Goal: Task Accomplishment & Management: Complete application form

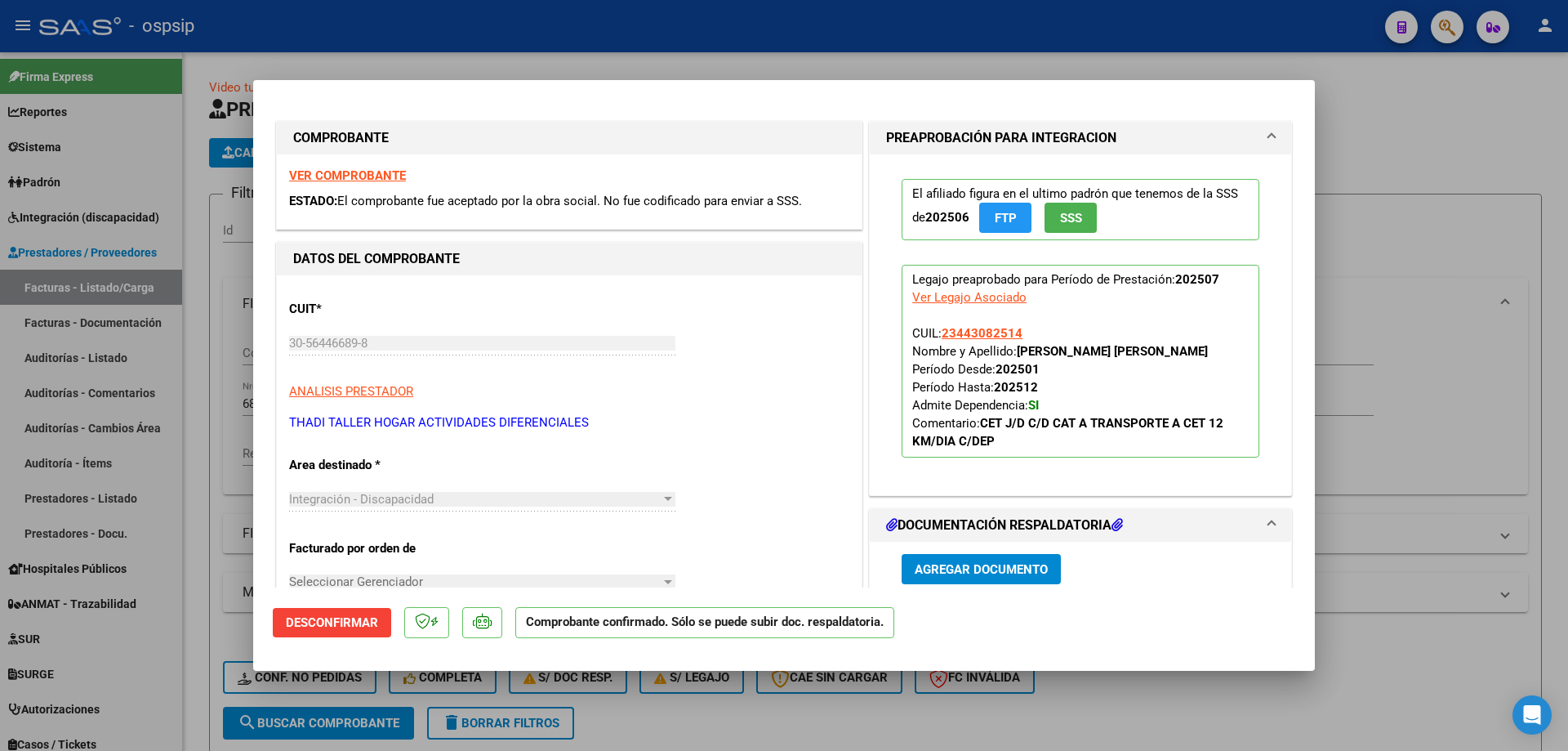
scroll to position [408, 0]
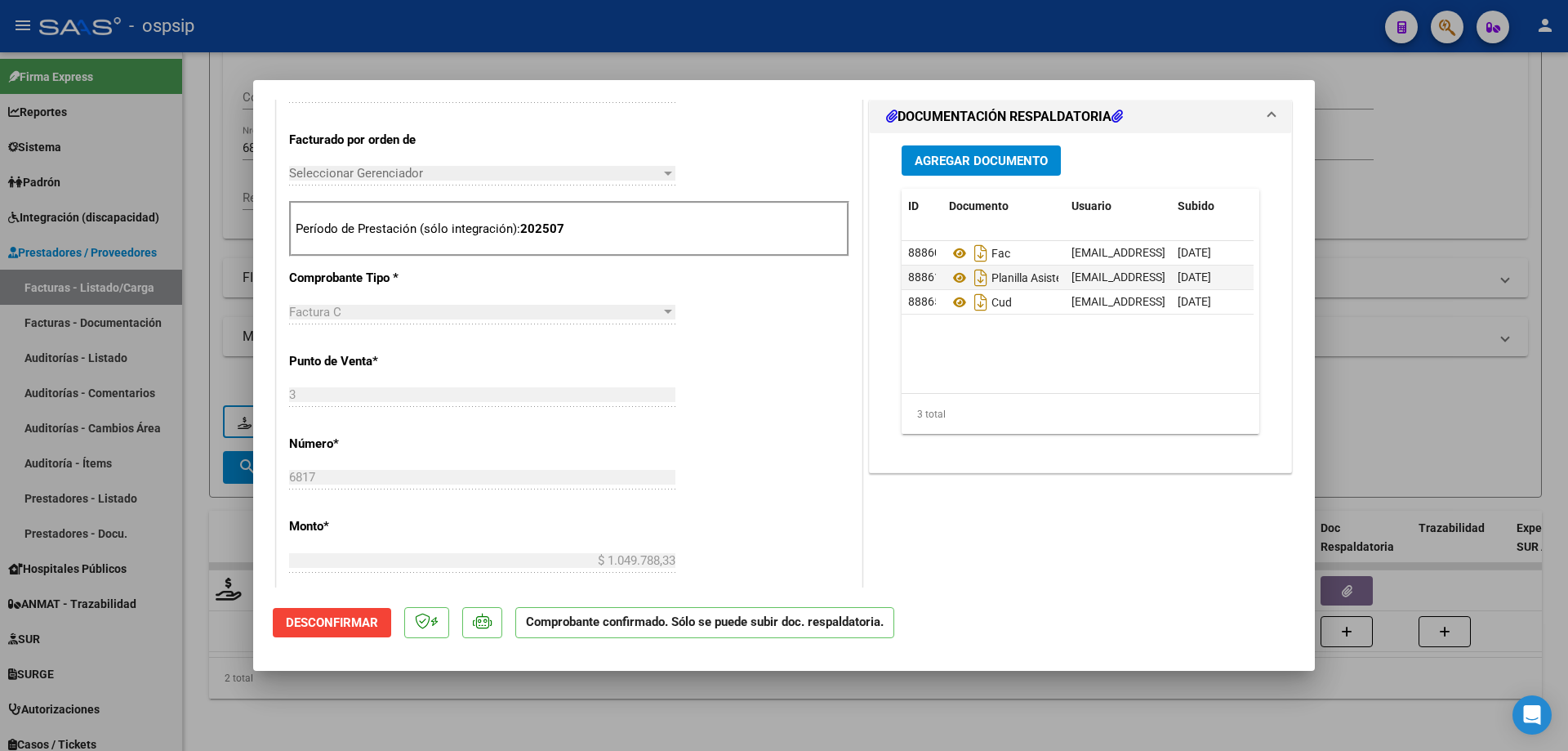
click at [1473, 186] on div at bounding box center [784, 376] width 1568 height 751
type input "$ 0,00"
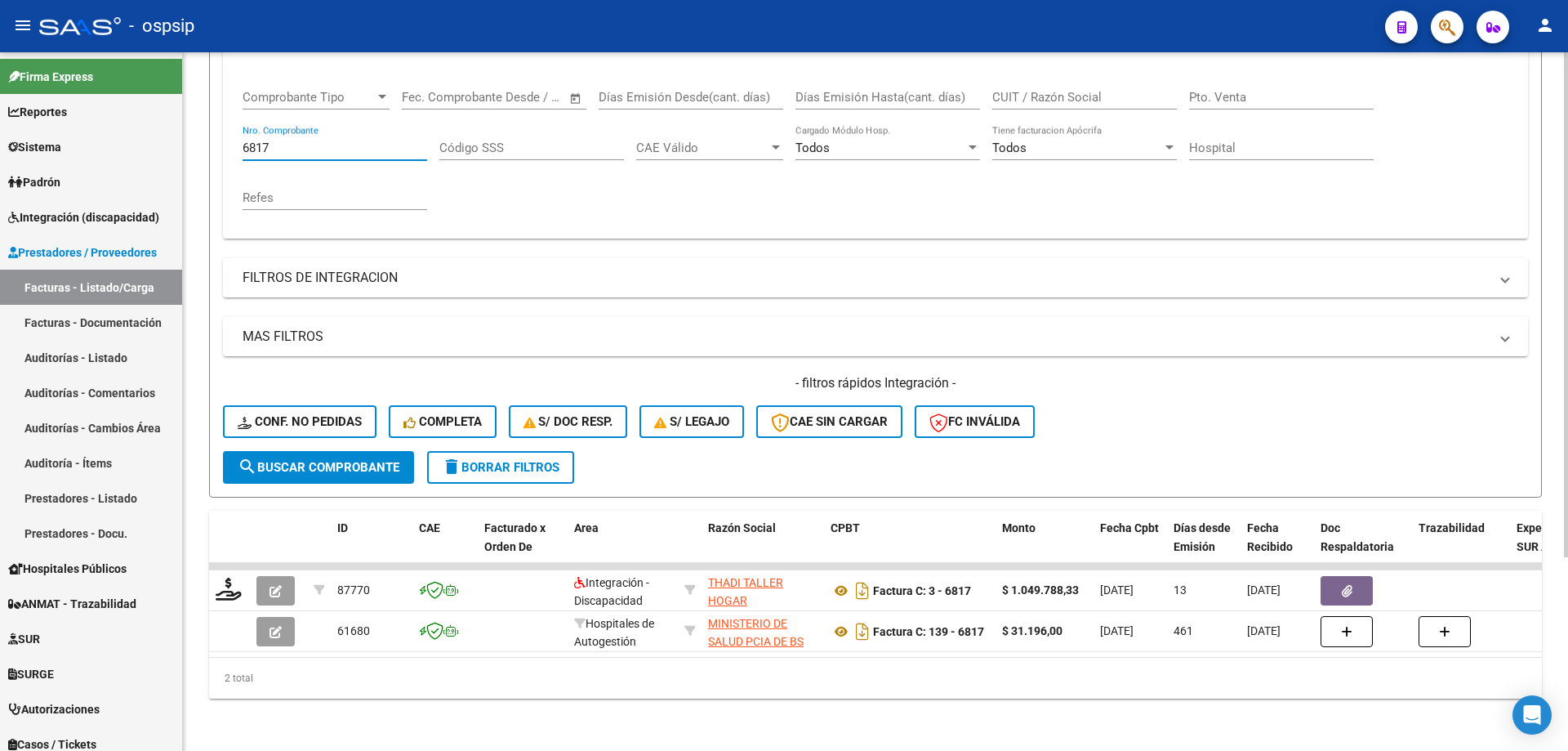
click at [345, 140] on input "6817" at bounding box center [335, 148] width 185 height 15
type input "6"
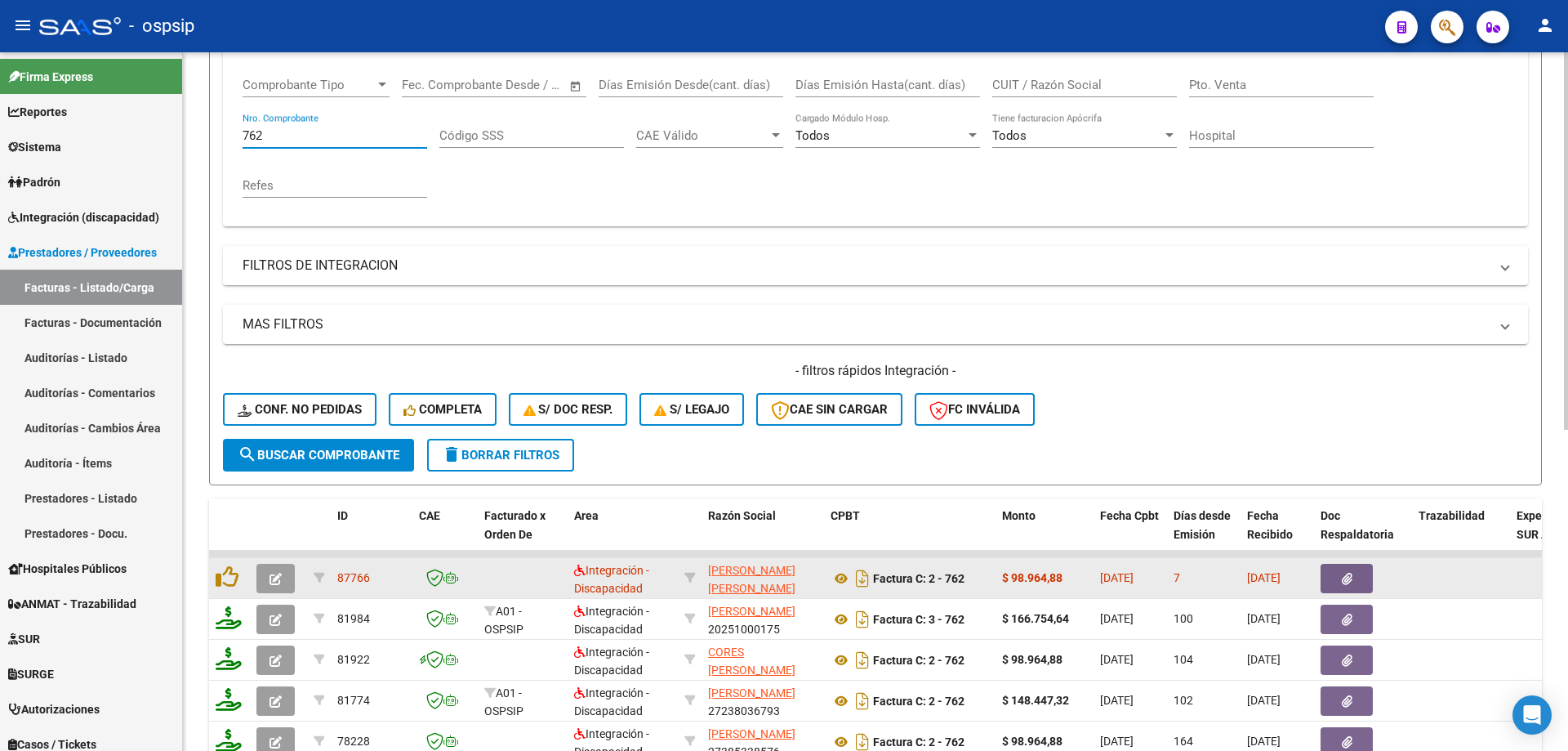
type input "762"
click at [273, 577] on icon "button" at bounding box center [276, 579] width 12 height 12
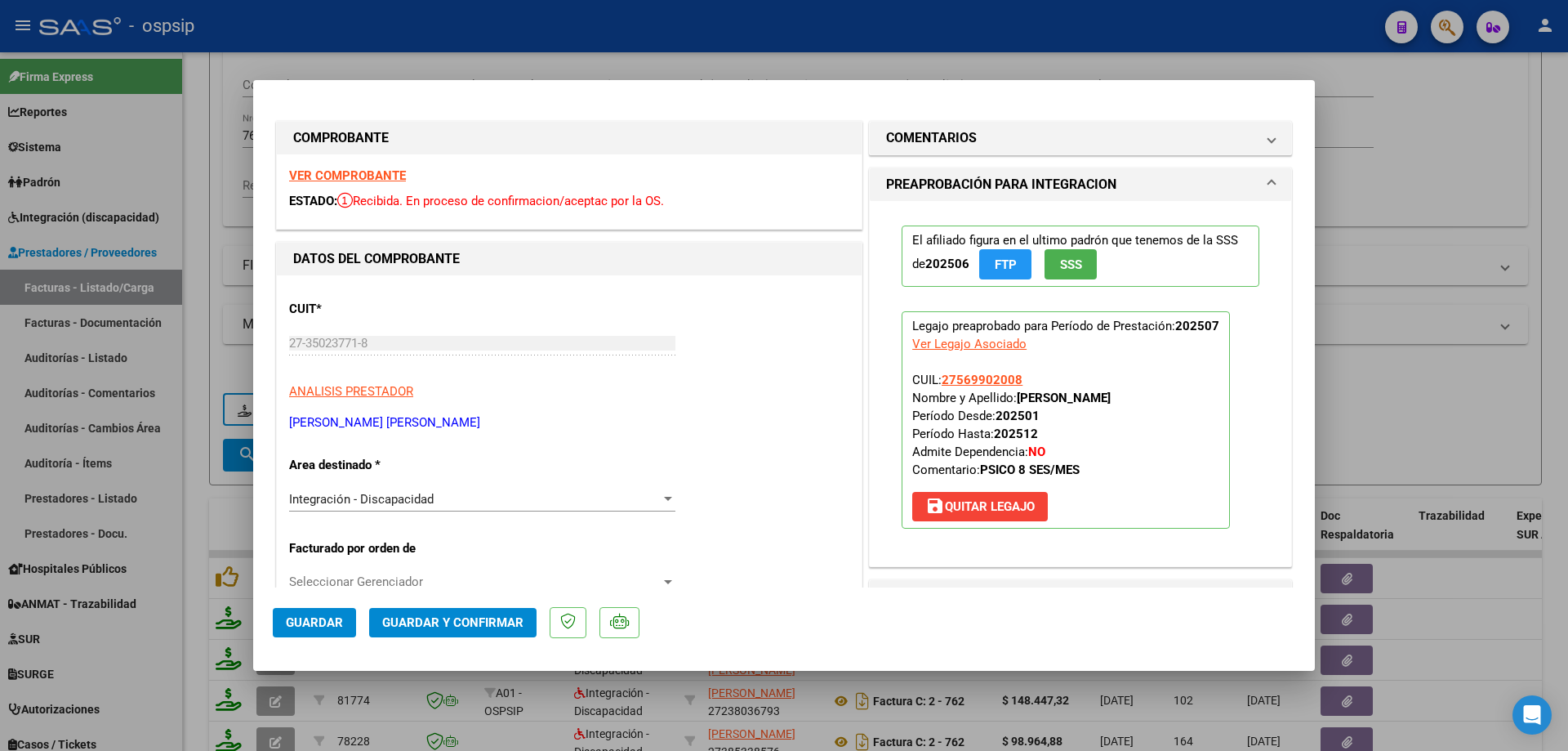
click at [1079, 264] on button "SSS" at bounding box center [1070, 264] width 52 height 30
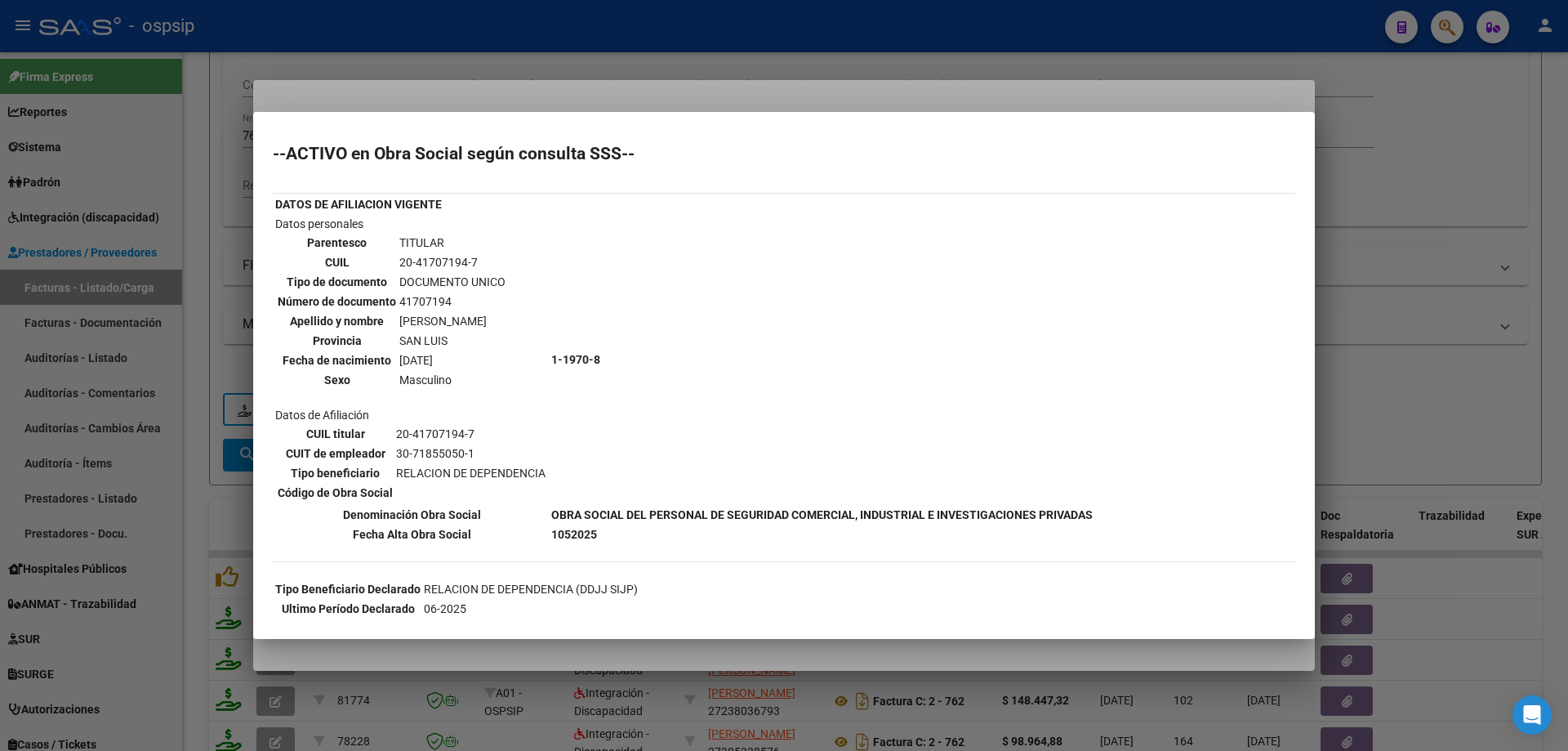
click at [1384, 288] on div at bounding box center [784, 376] width 1568 height 751
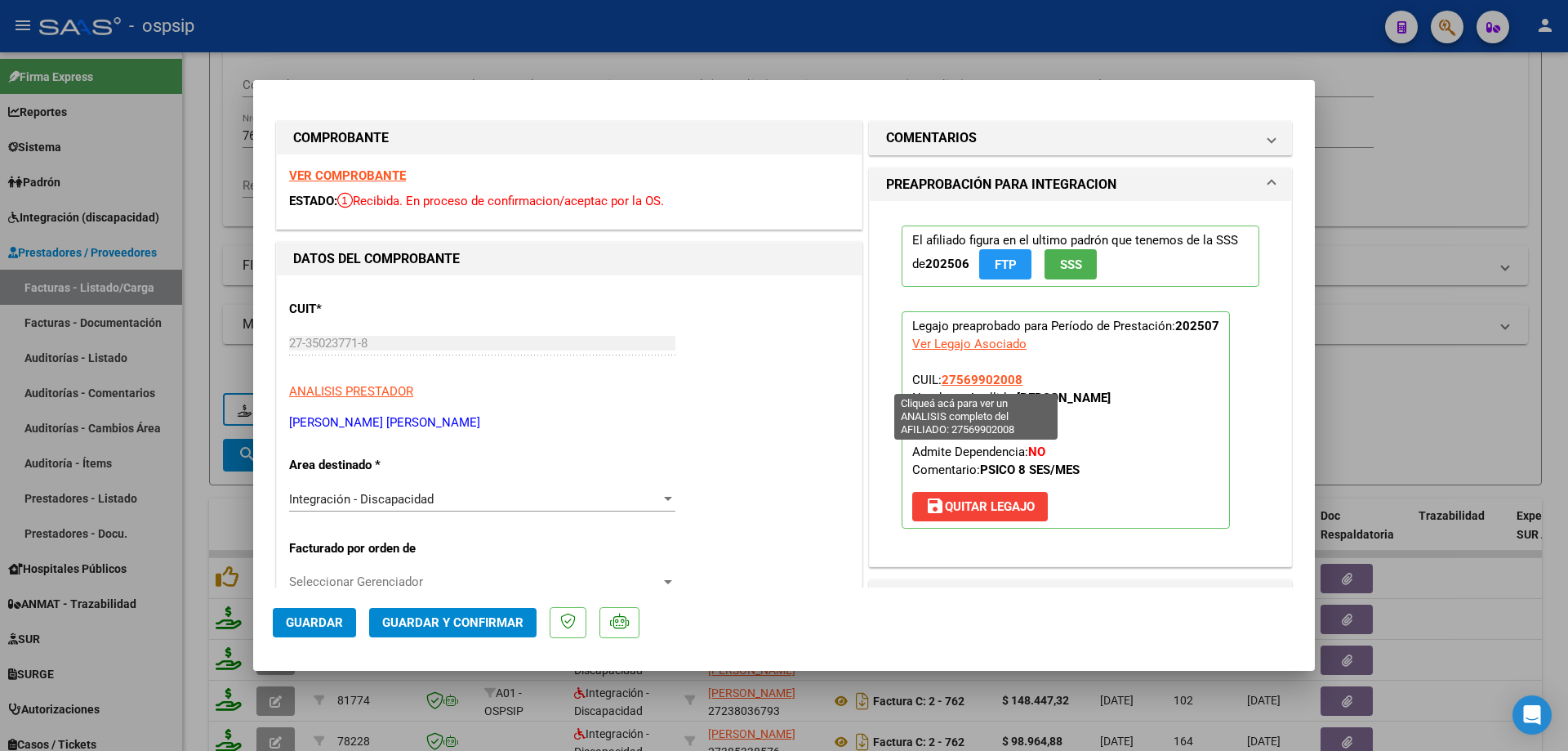
click at [958, 382] on span "27569902008" at bounding box center [982, 380] width 81 height 15
type textarea "27569902008"
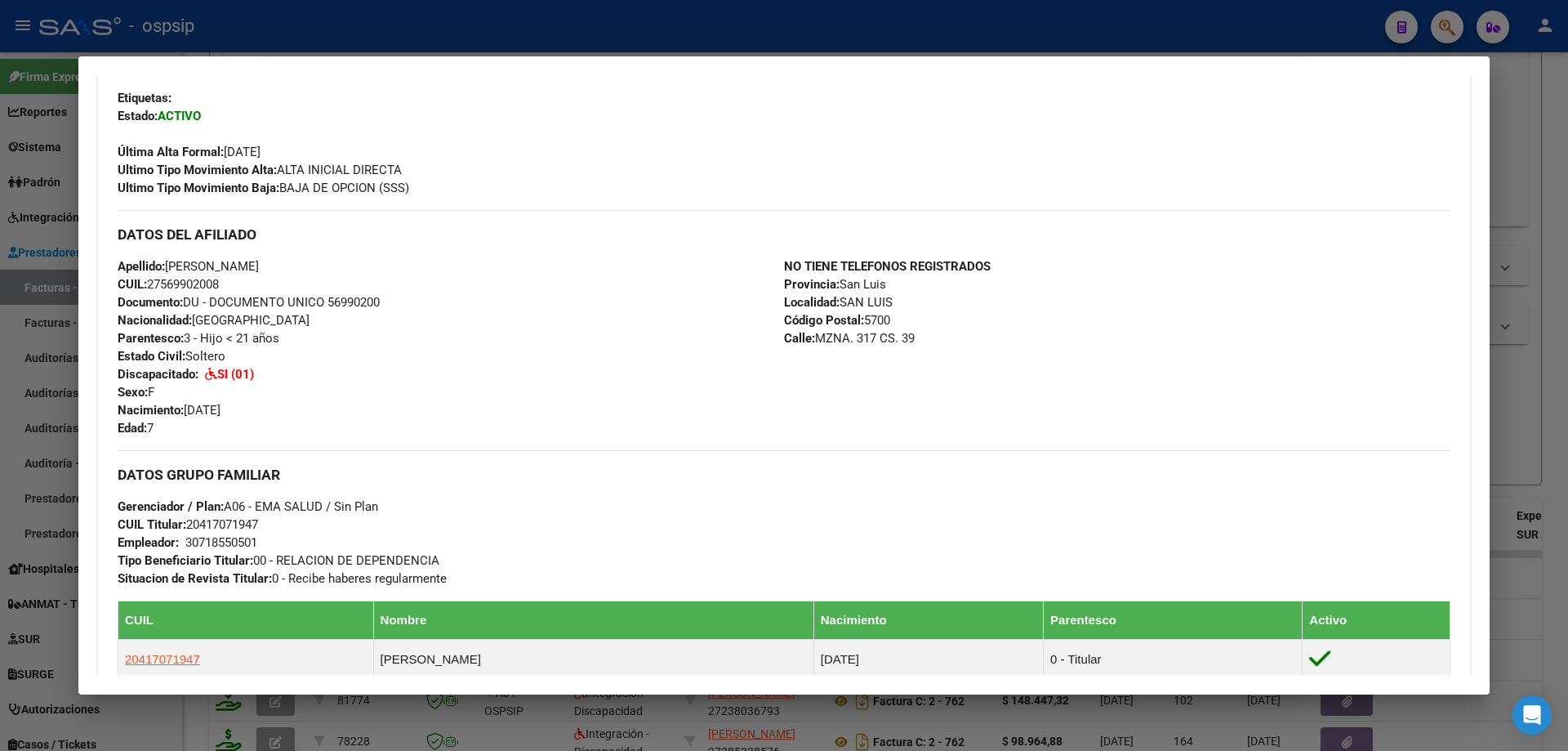
scroll to position [408, 0]
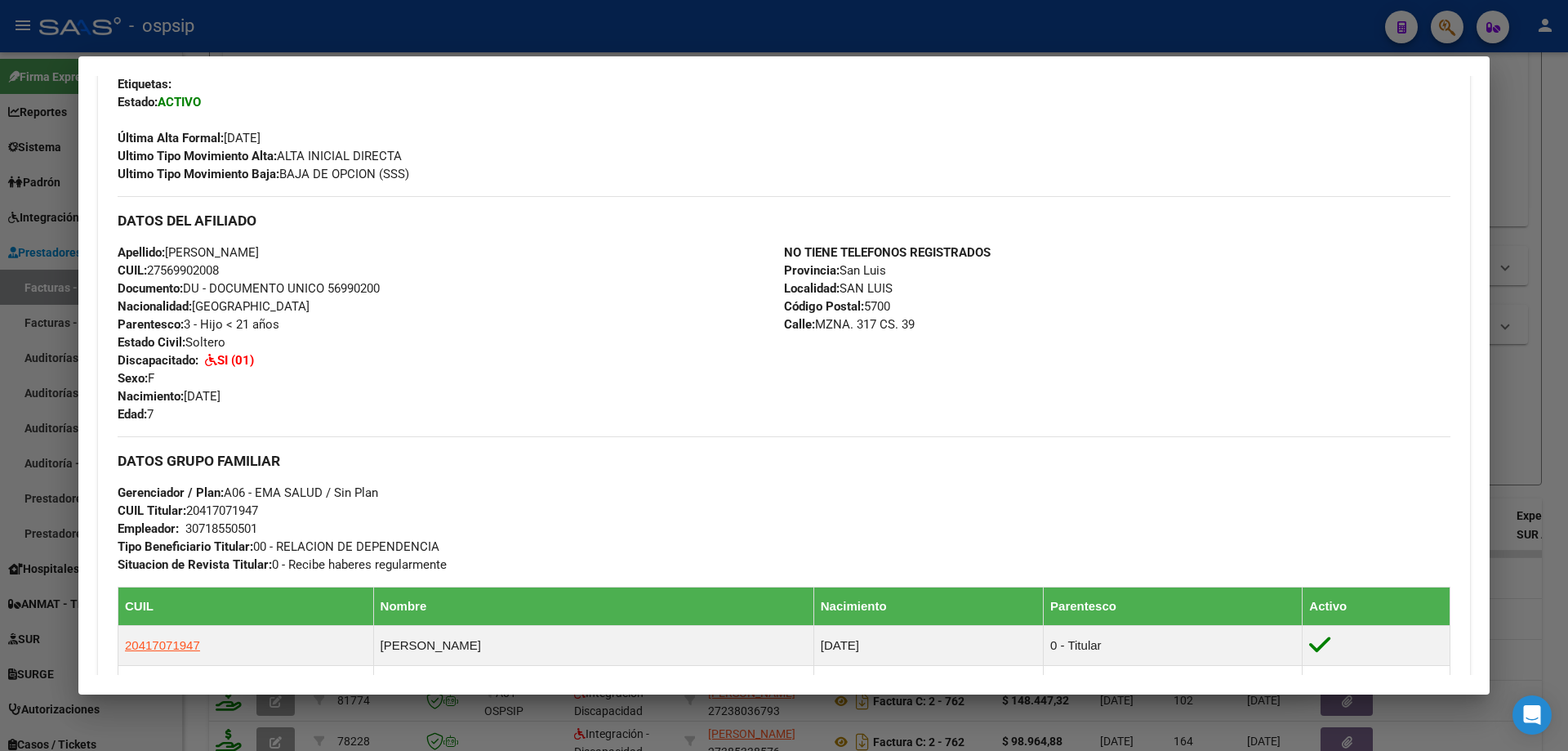
click at [1534, 444] on div at bounding box center [784, 376] width 1568 height 751
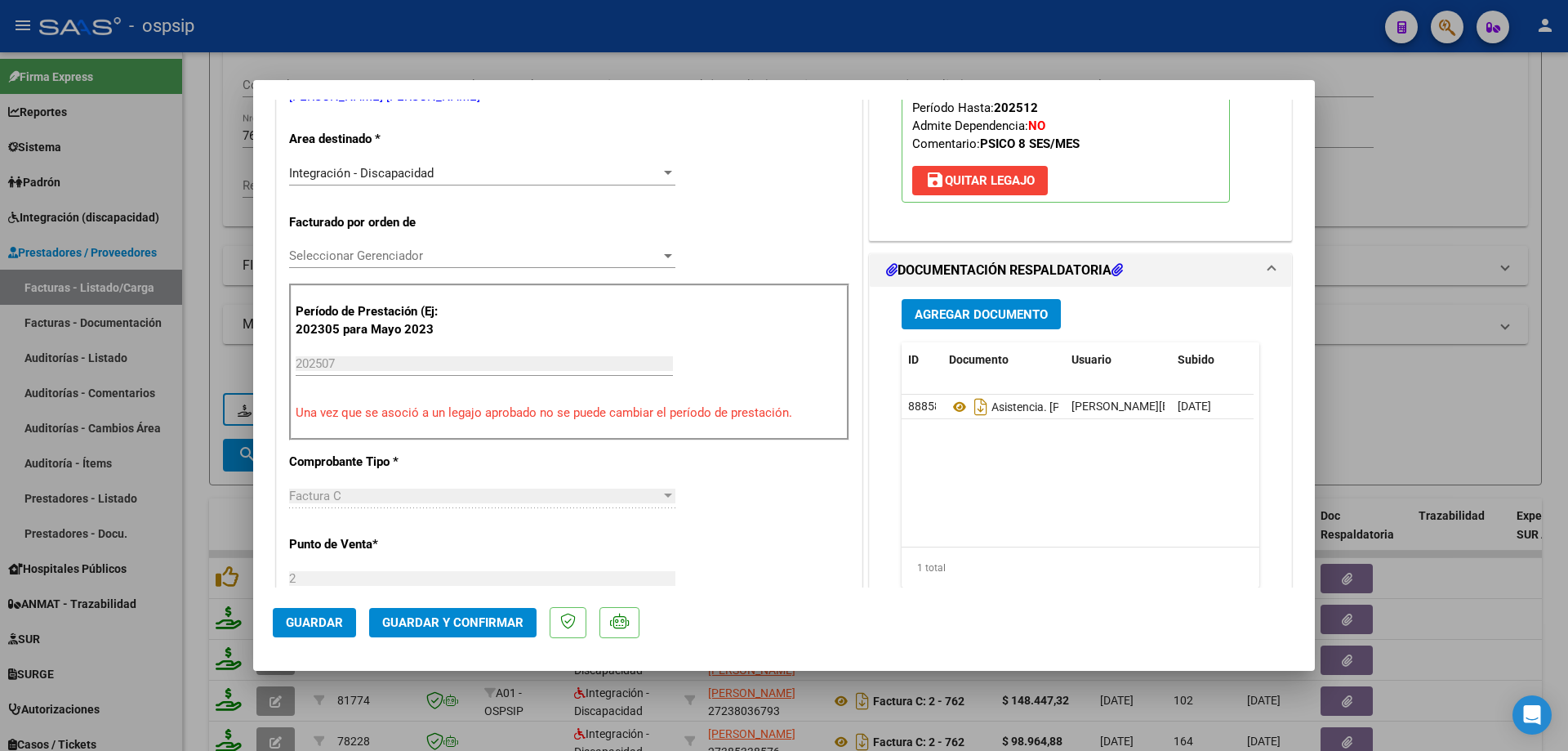
scroll to position [327, 0]
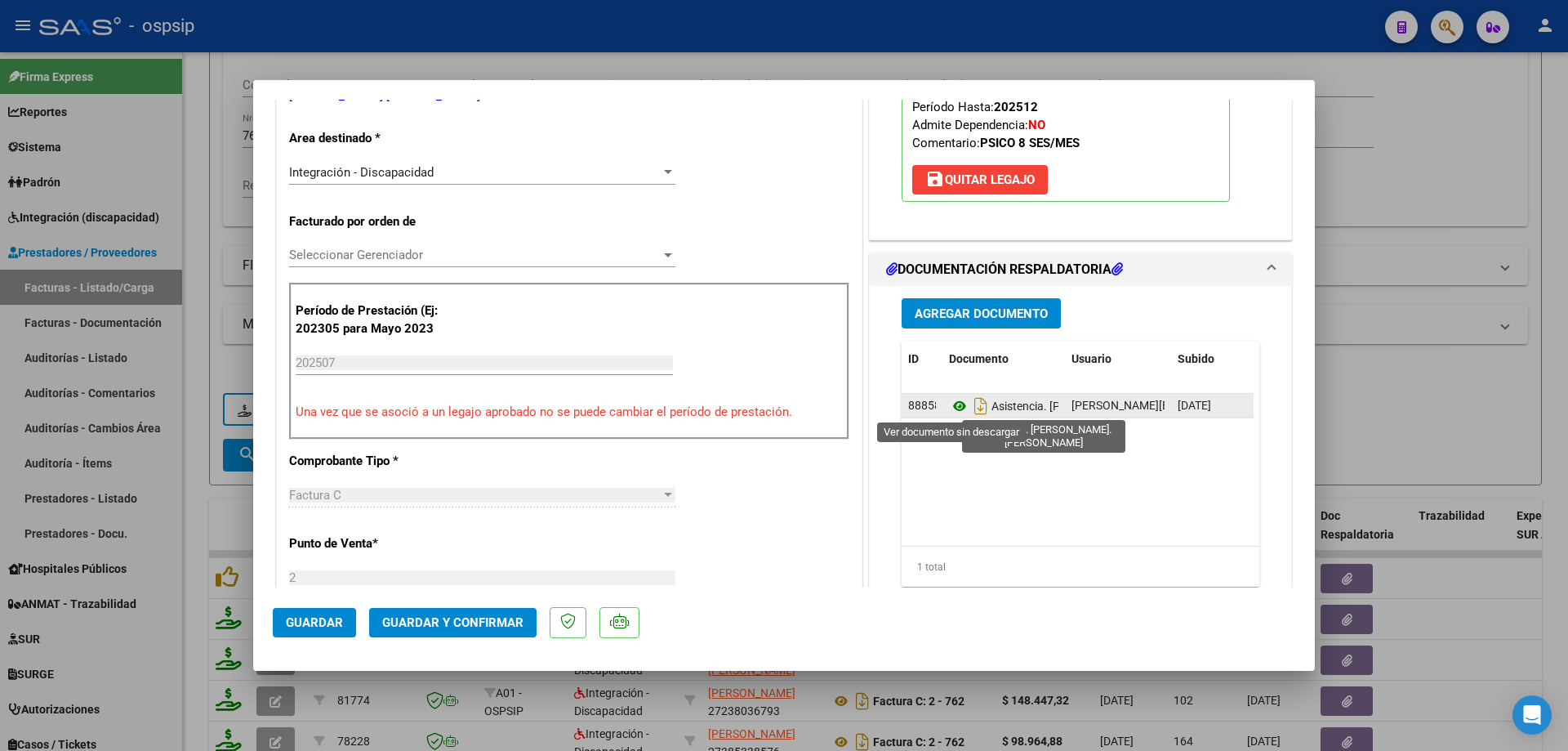
click at [951, 406] on icon at bounding box center [959, 406] width 21 height 19
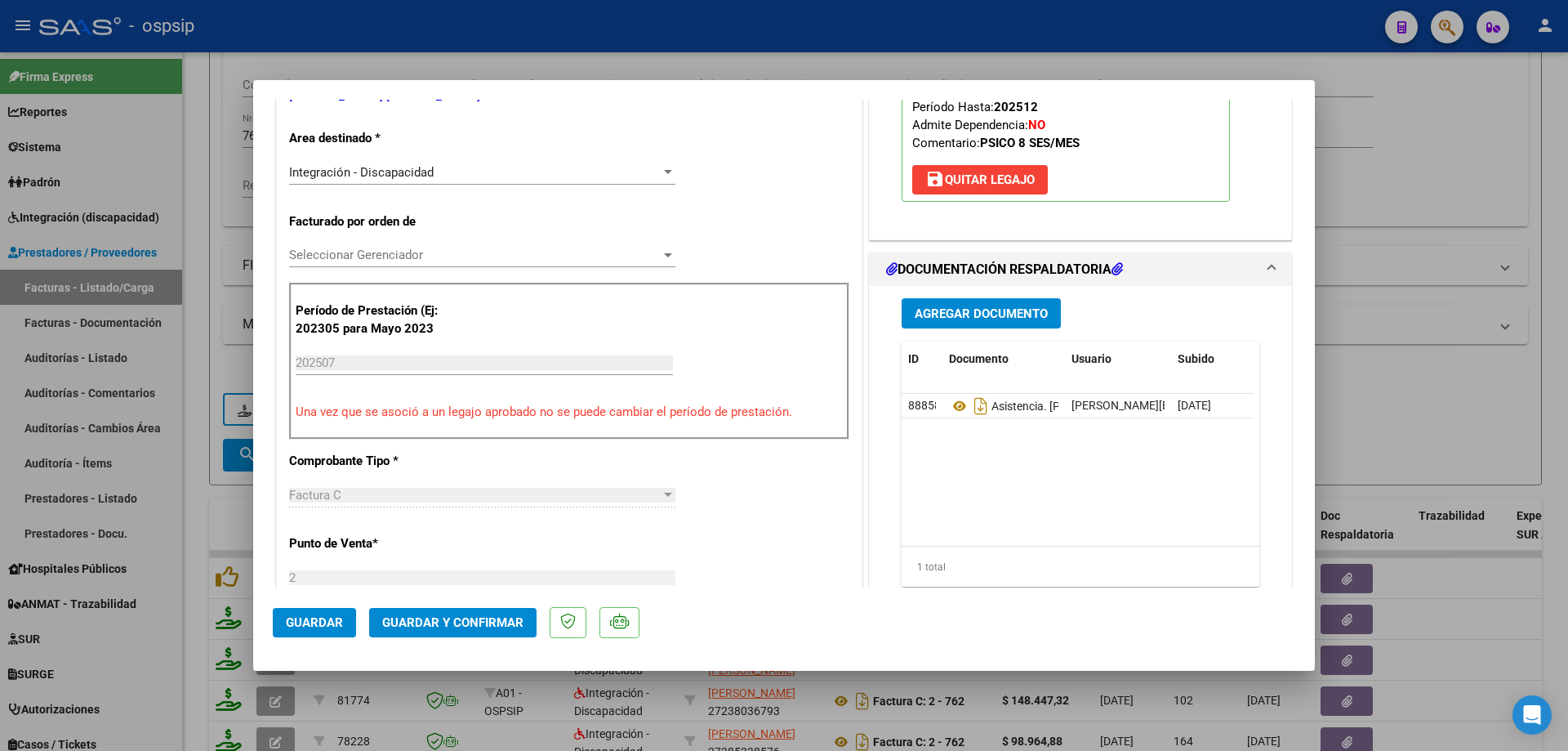
click at [1413, 140] on div at bounding box center [784, 376] width 1568 height 751
type input "$ 0,00"
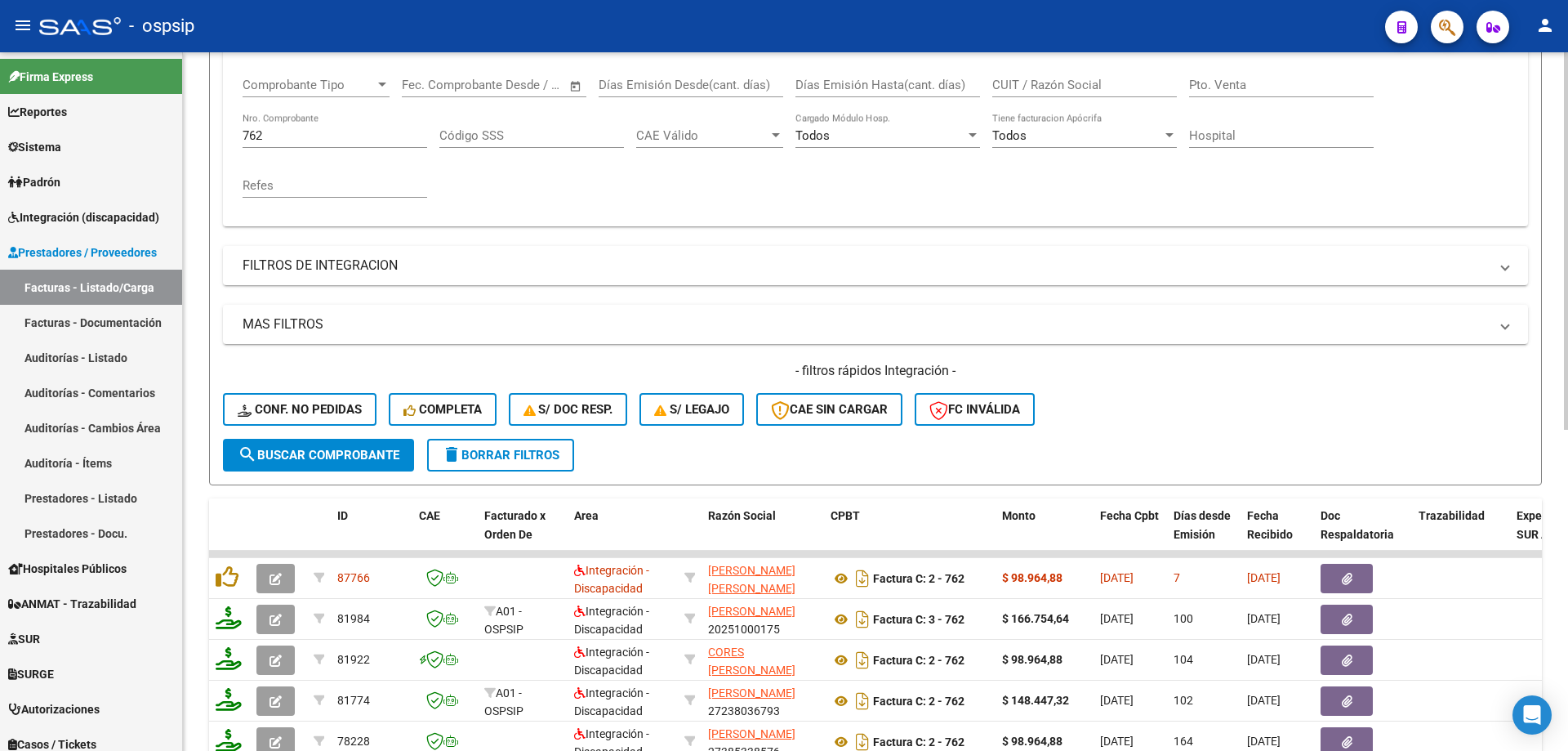
click at [330, 121] on div "762 Nro. Comprobante" at bounding box center [335, 131] width 185 height 35
type input "7"
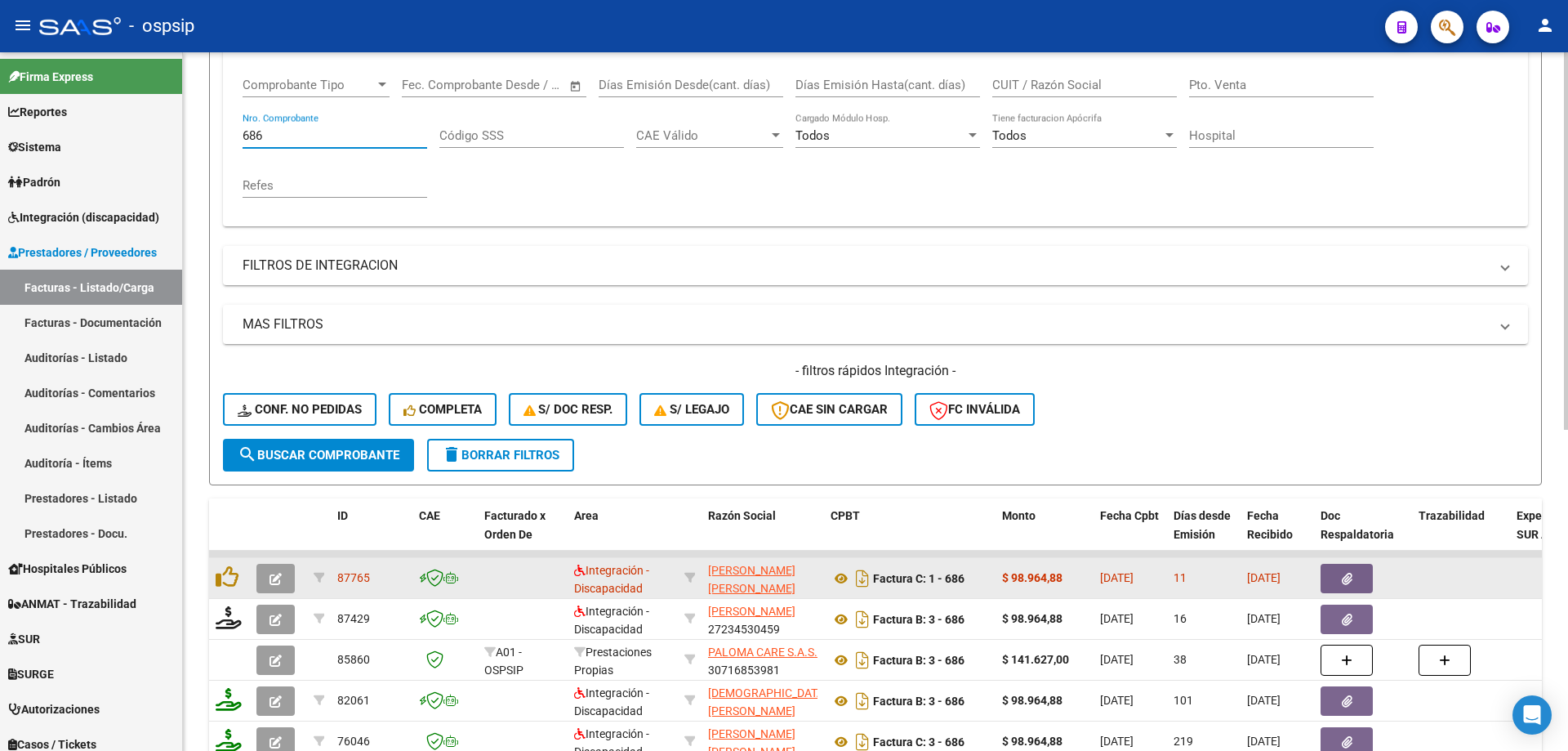
type input "686"
click at [272, 574] on icon "button" at bounding box center [276, 579] width 12 height 12
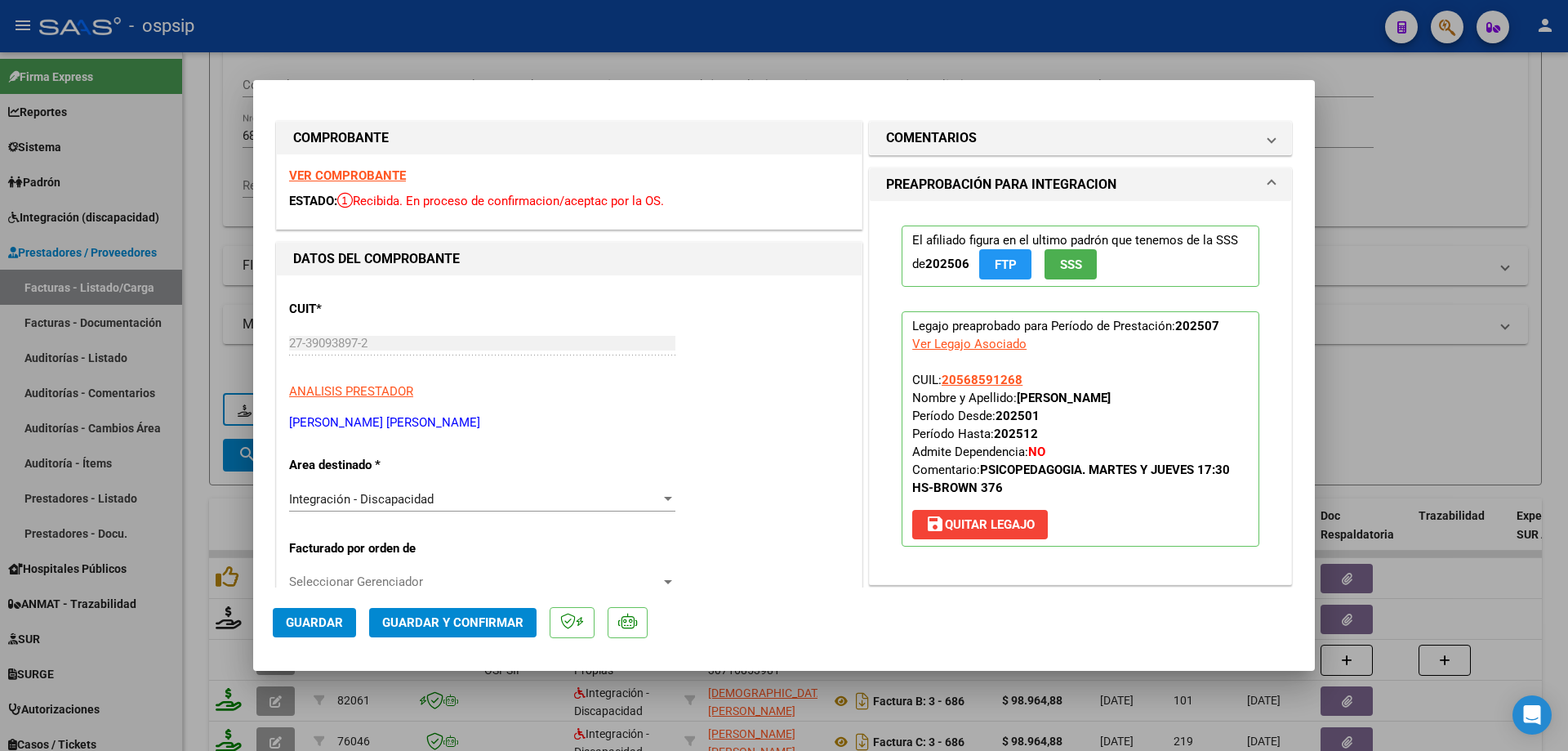
click at [1084, 264] on button "SSS" at bounding box center [1070, 264] width 52 height 30
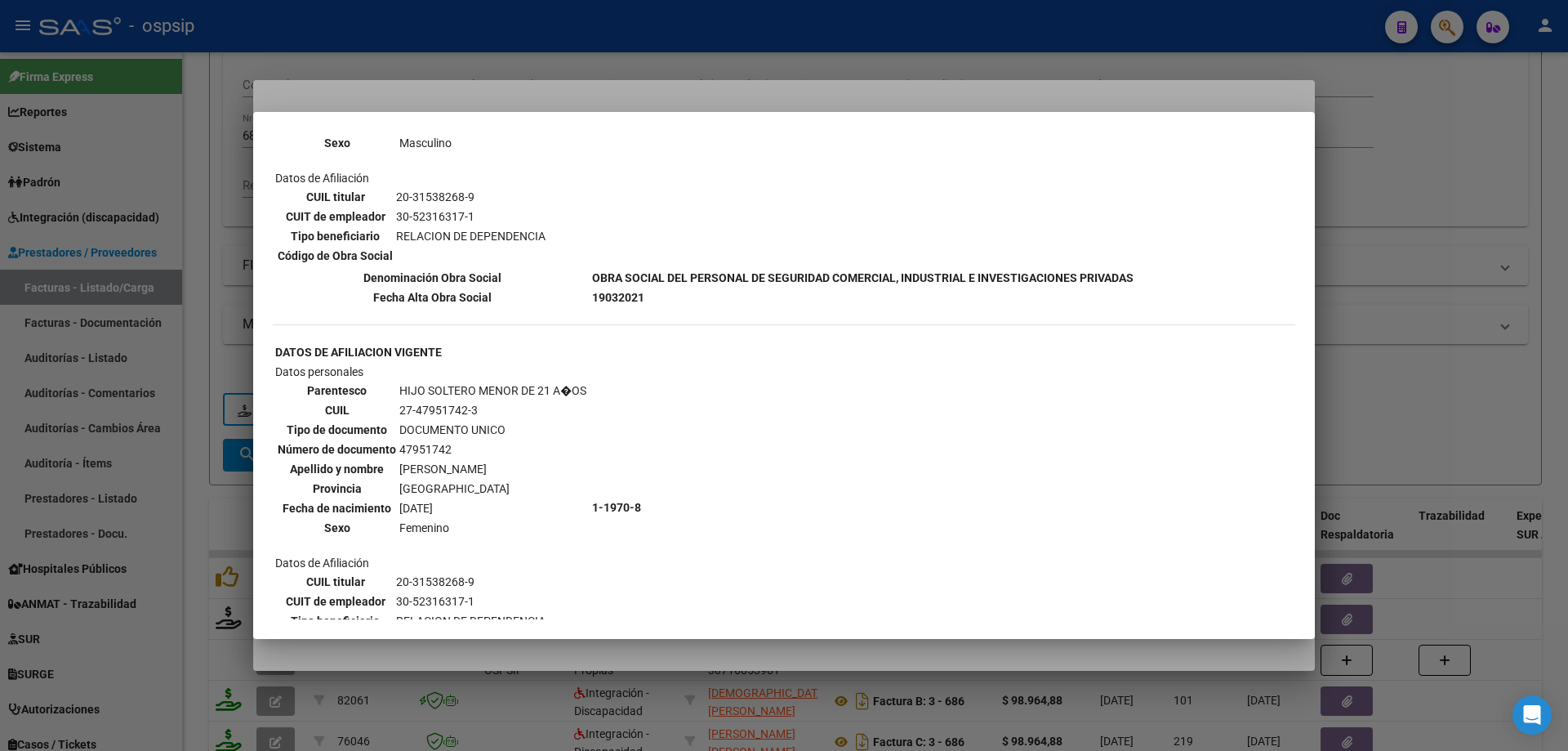
scroll to position [980, 0]
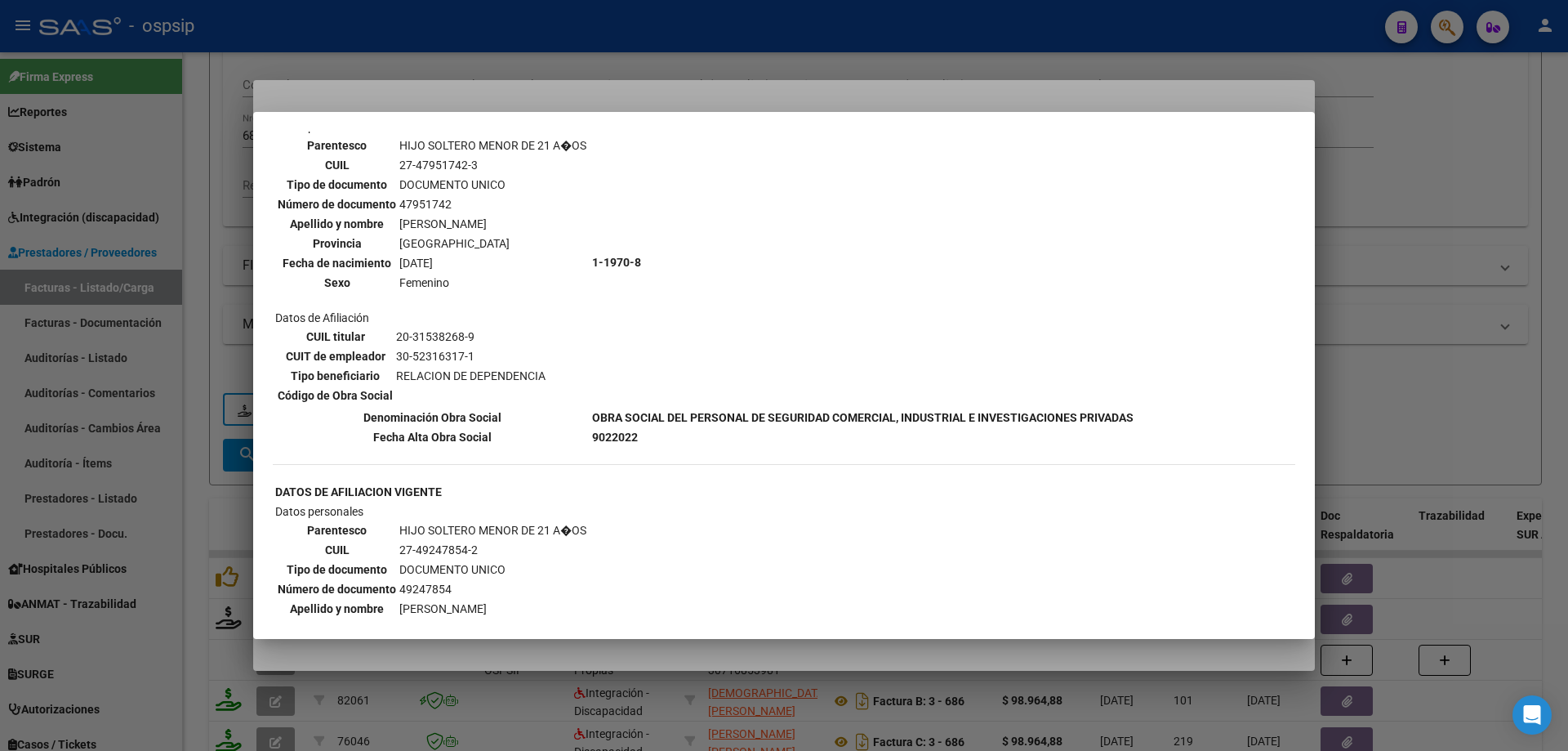
click at [1437, 262] on div at bounding box center [784, 376] width 1568 height 751
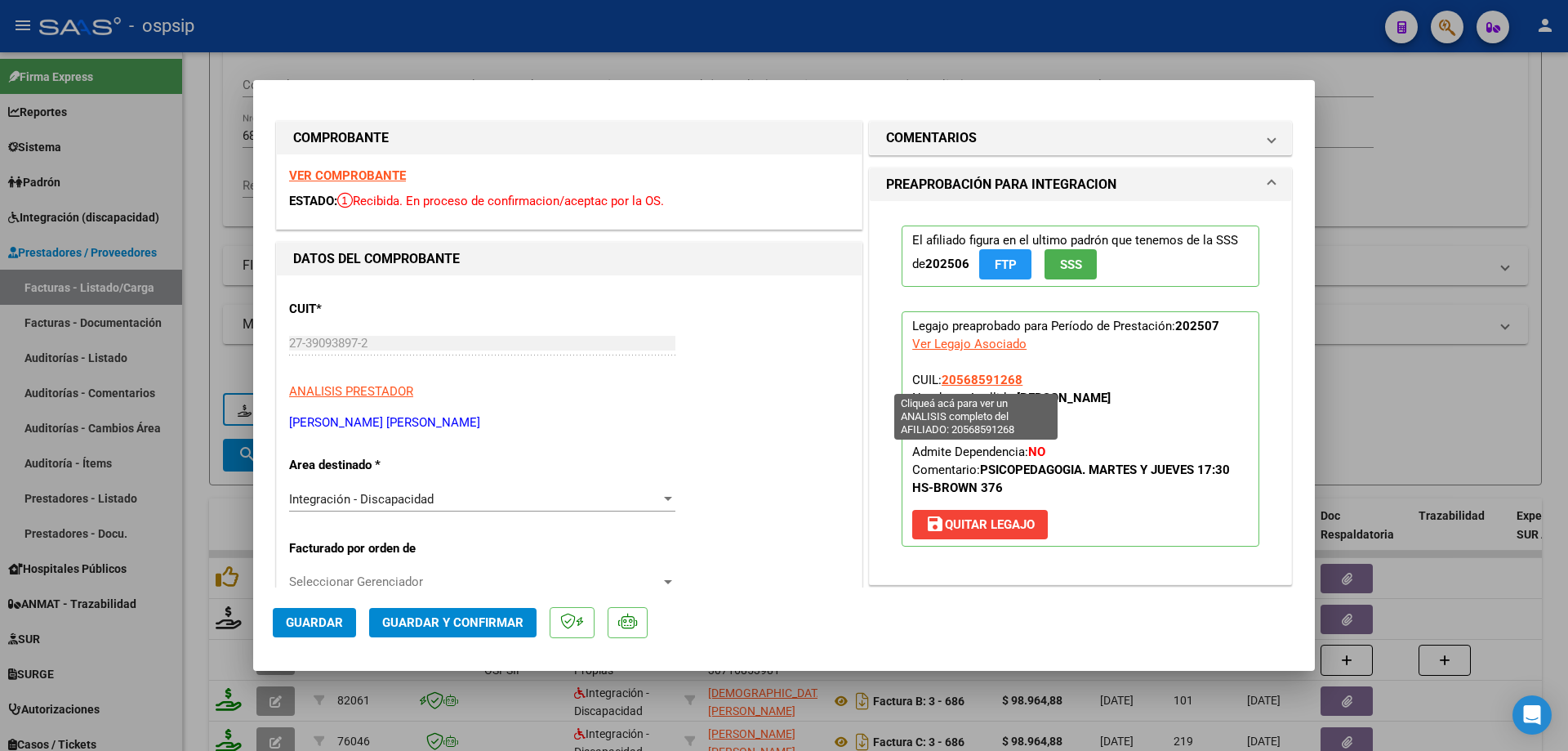
click at [970, 374] on span "20568591268" at bounding box center [982, 380] width 81 height 15
type textarea "20568591268"
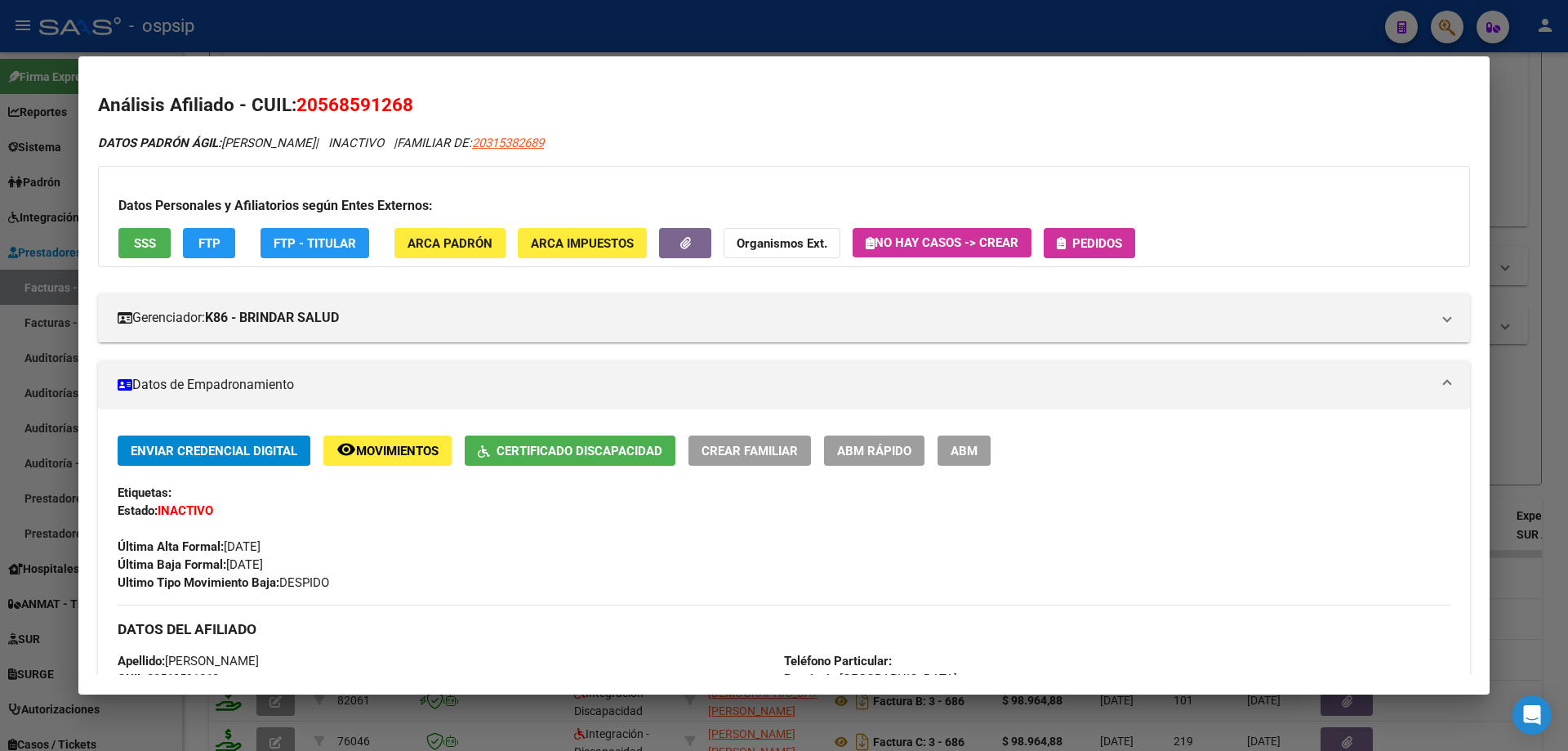
click at [1499, 429] on div at bounding box center [784, 376] width 1568 height 751
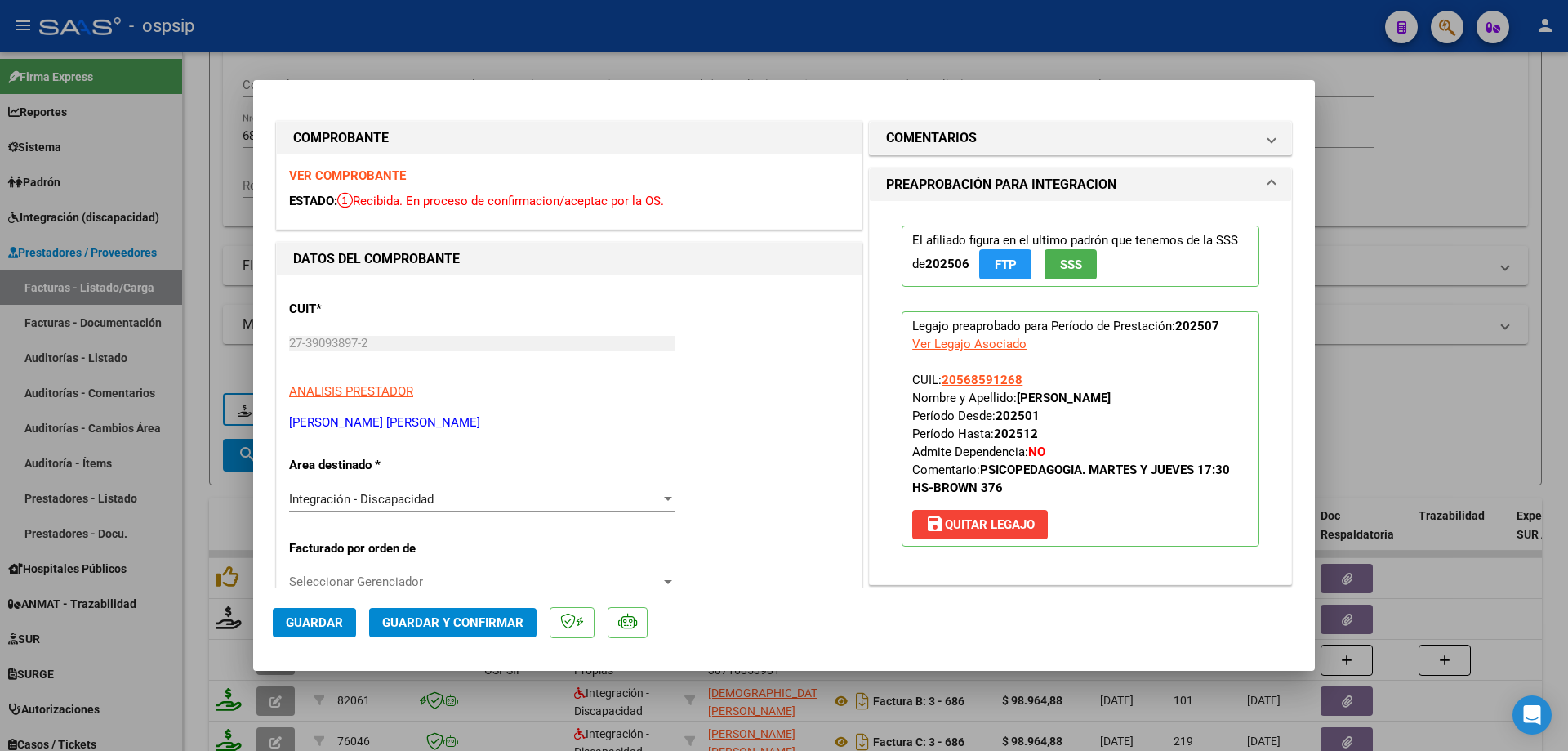
click at [1368, 215] on div at bounding box center [784, 376] width 1568 height 751
type input "$ 0,00"
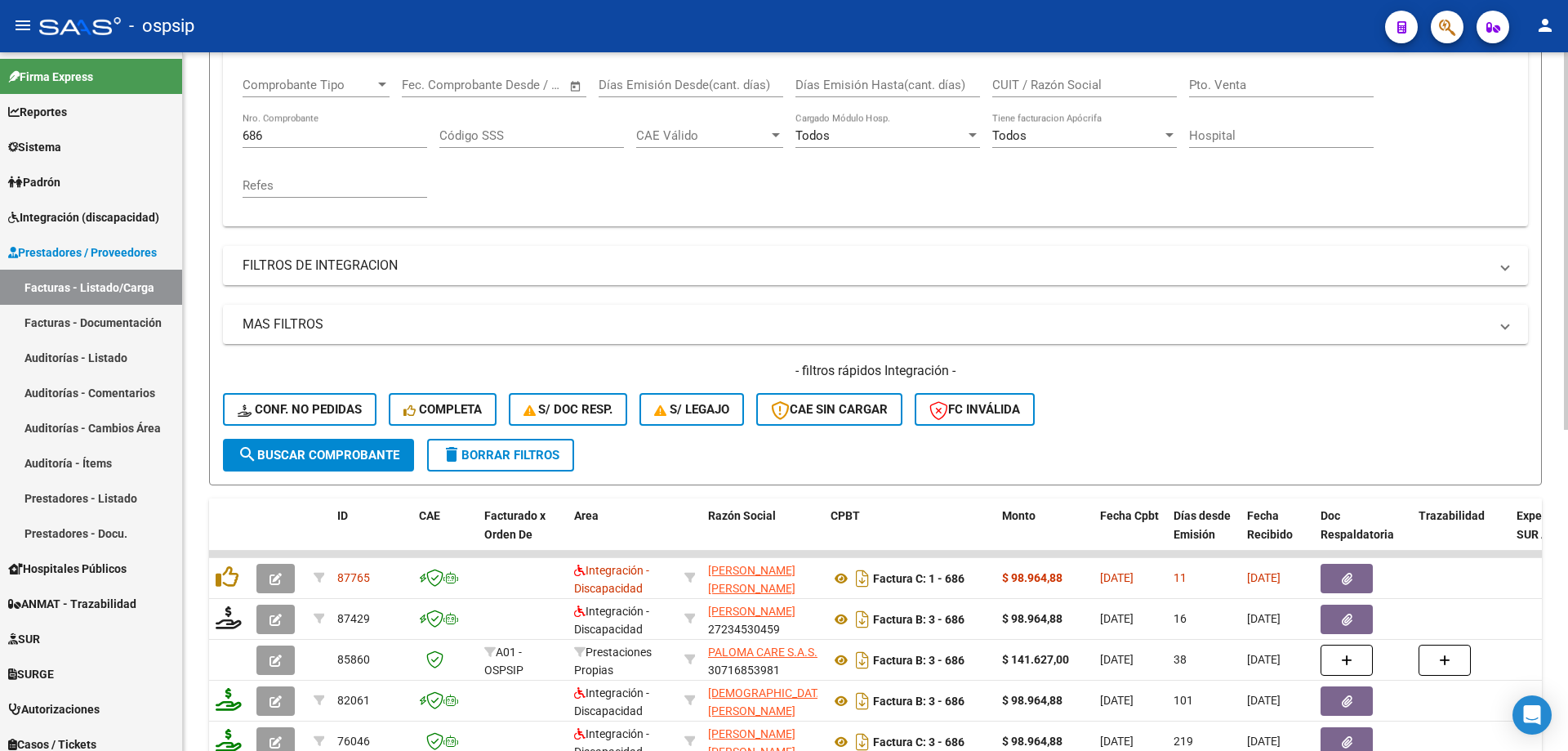
click at [284, 139] on input "686" at bounding box center [335, 135] width 185 height 15
type input "6"
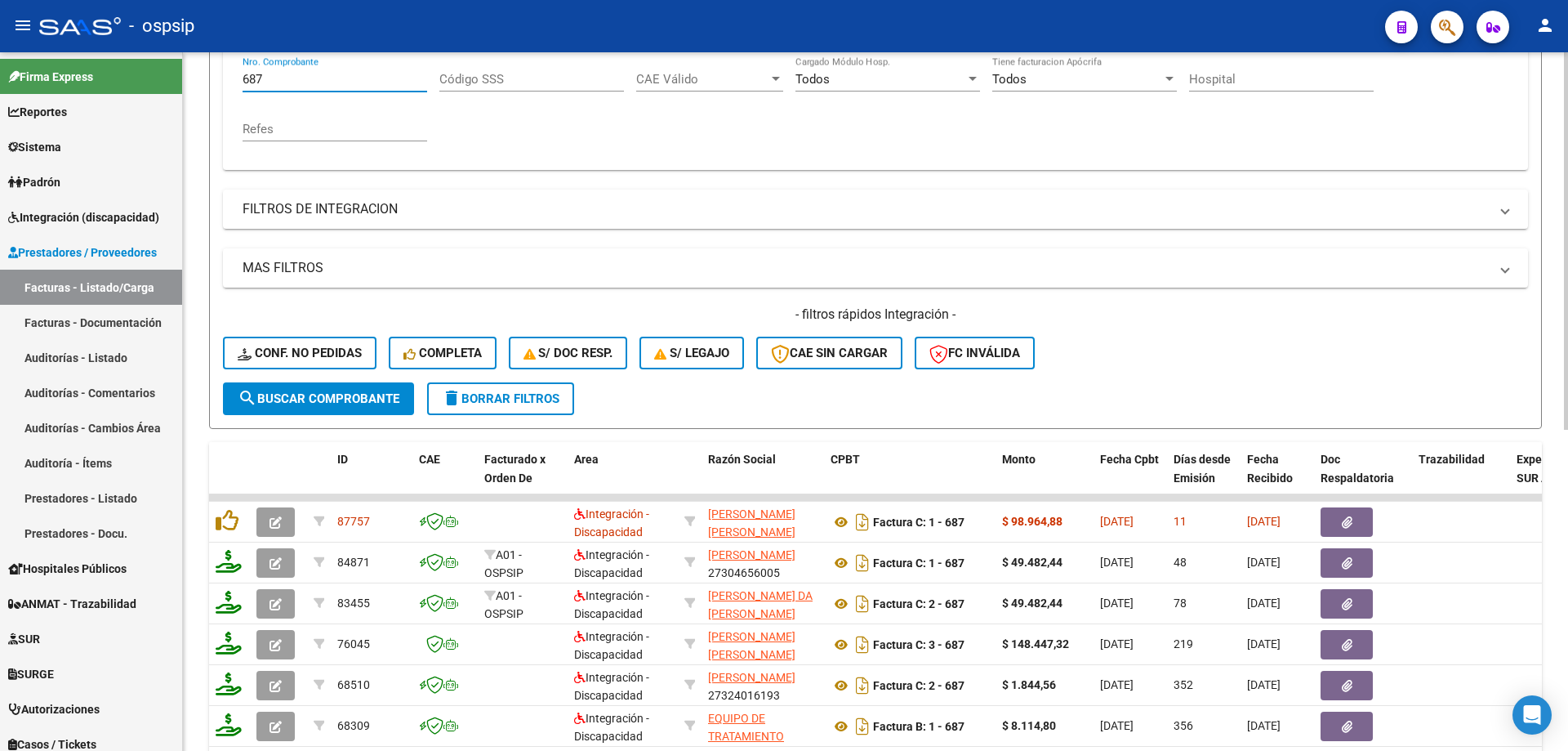
scroll to position [350, 0]
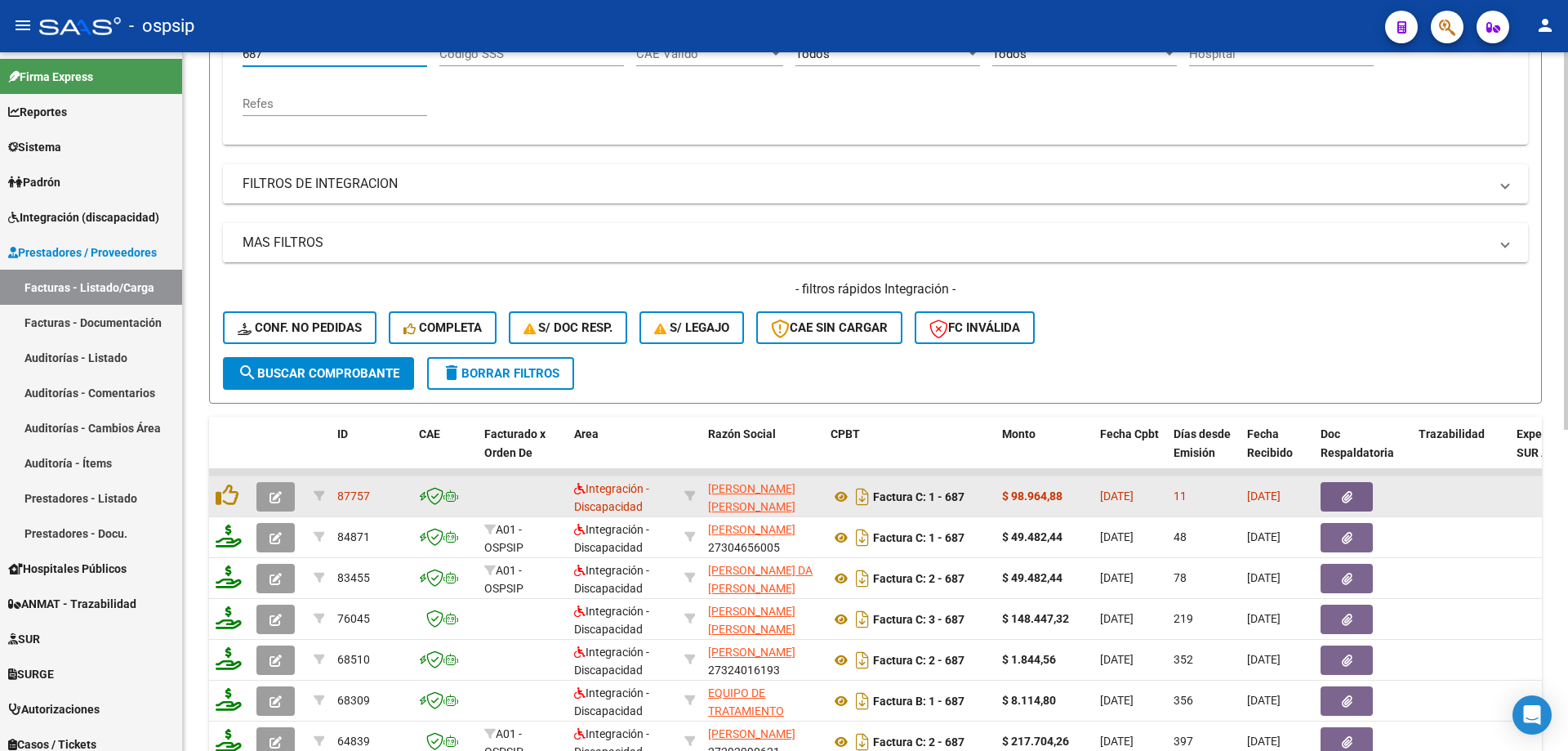
type input "687"
click at [275, 497] on icon "button" at bounding box center [276, 497] width 12 height 12
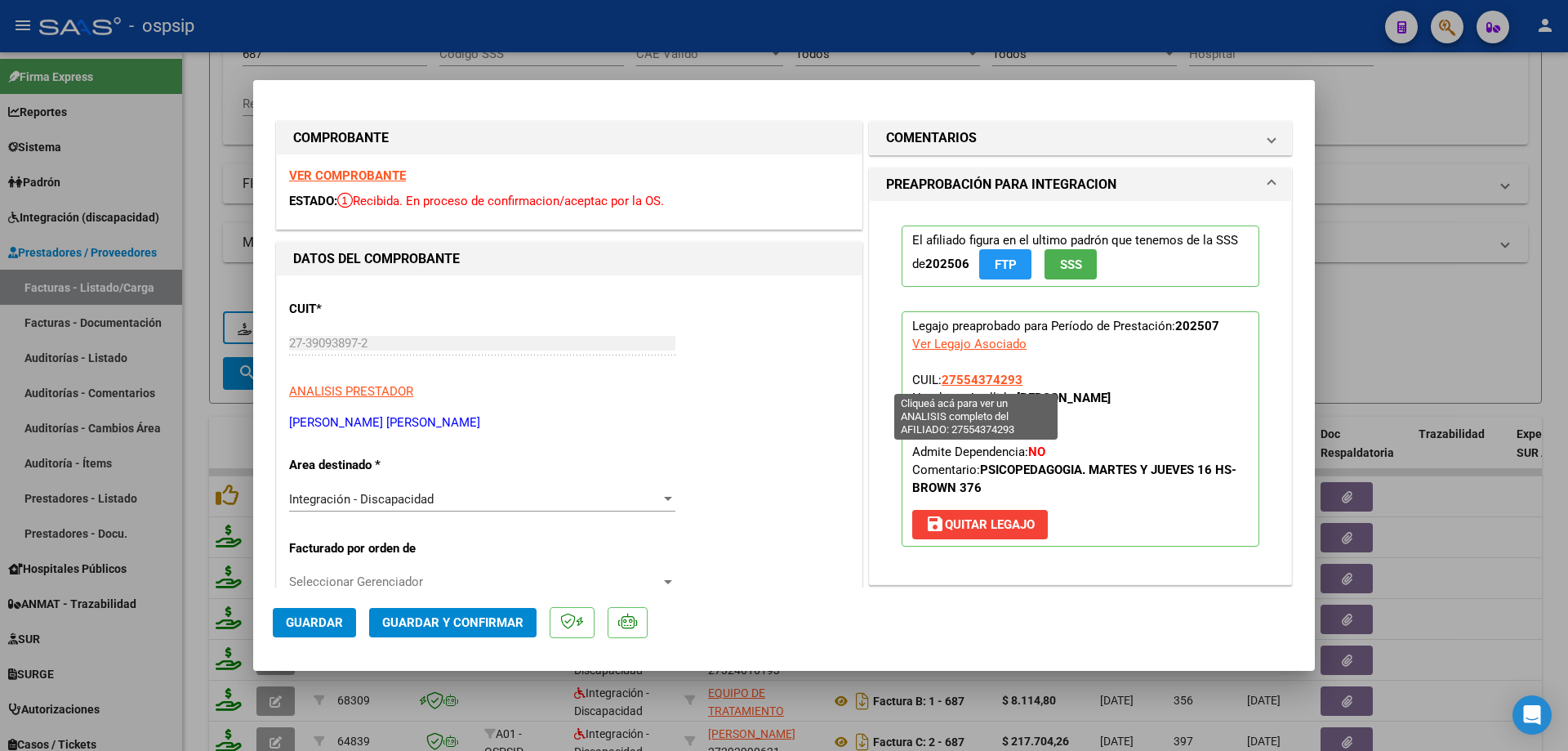
click at [961, 380] on span "27554374293" at bounding box center [982, 380] width 81 height 15
type textarea "27554374293"
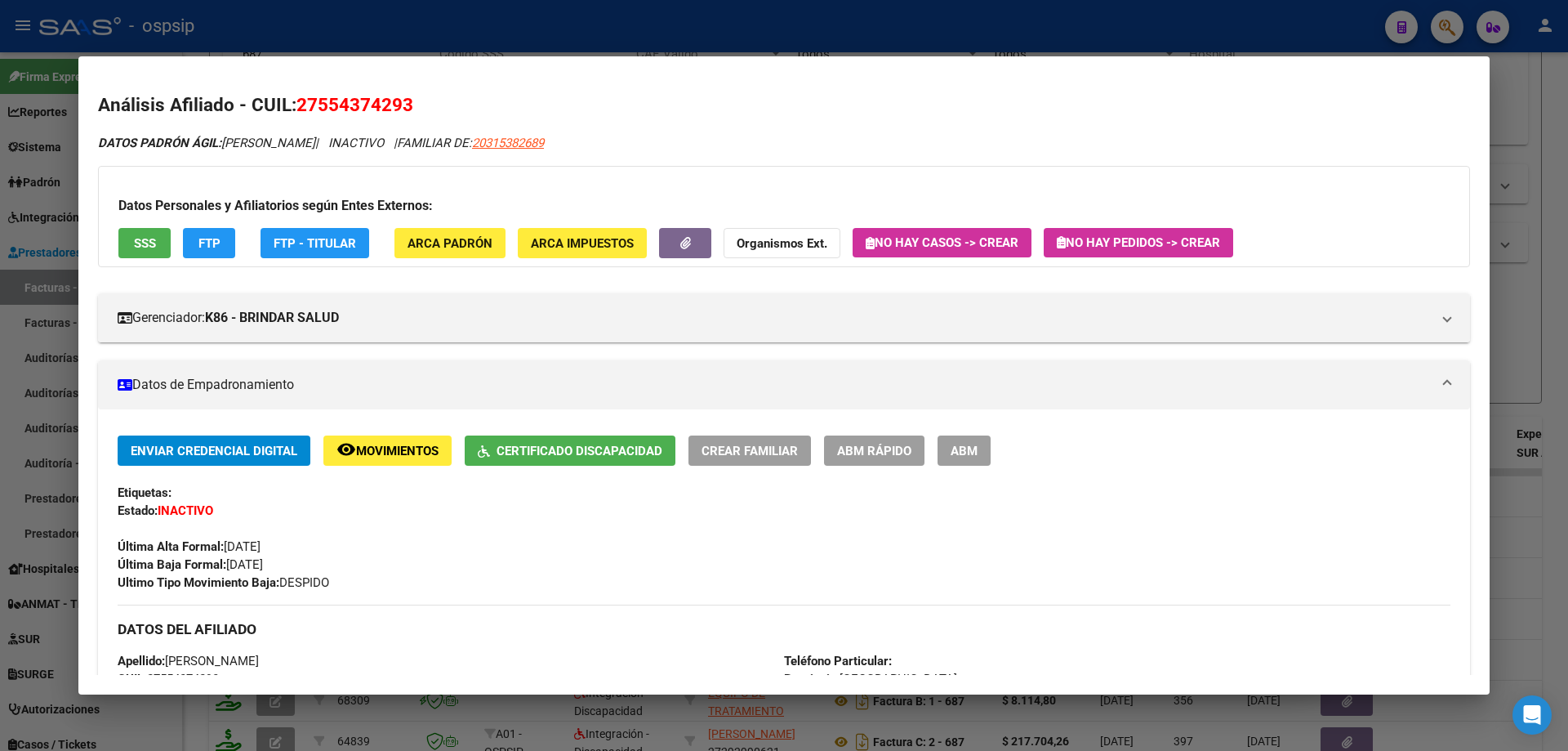
click at [1544, 232] on div at bounding box center [784, 376] width 1568 height 751
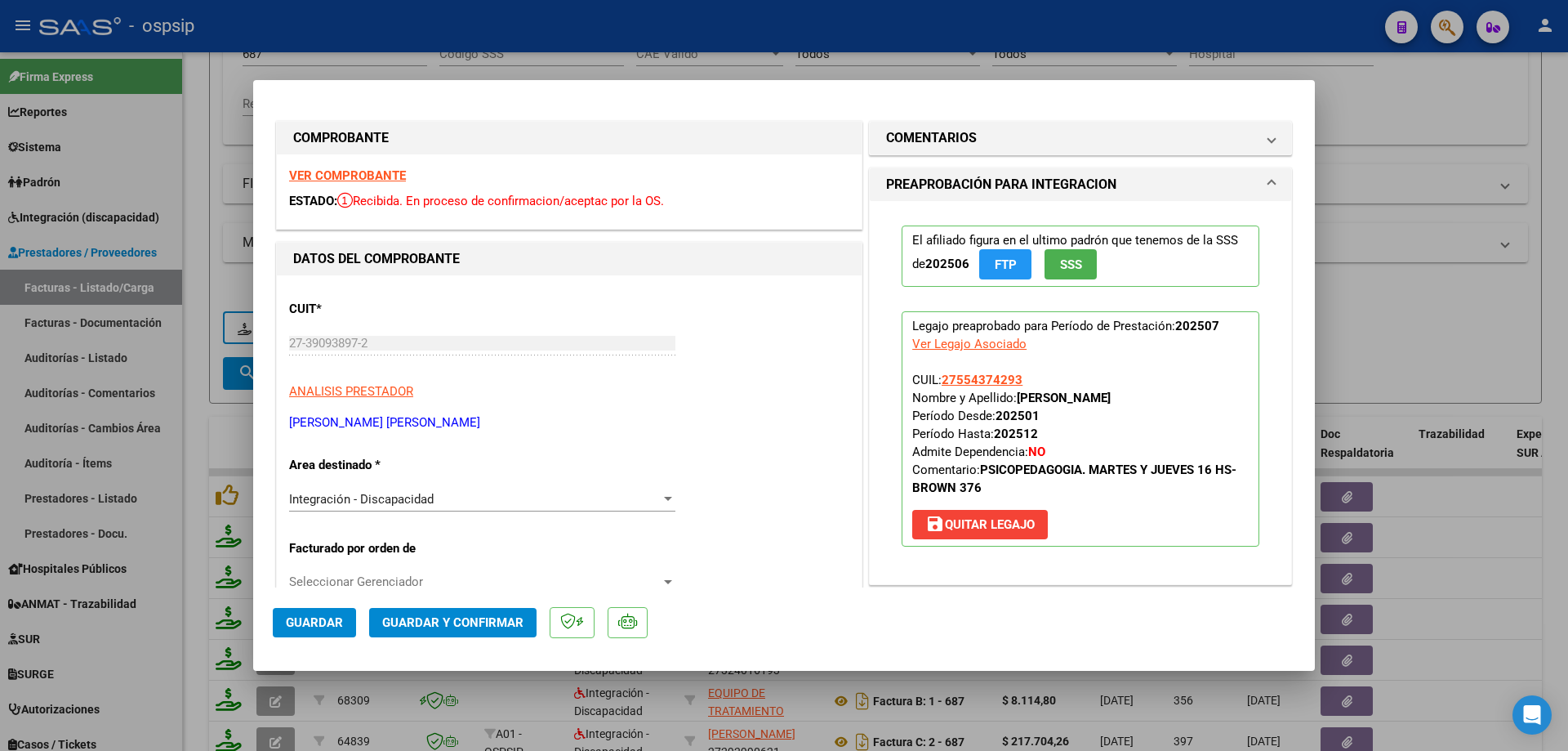
click at [1432, 221] on div at bounding box center [784, 376] width 1568 height 751
type input "$ 0,00"
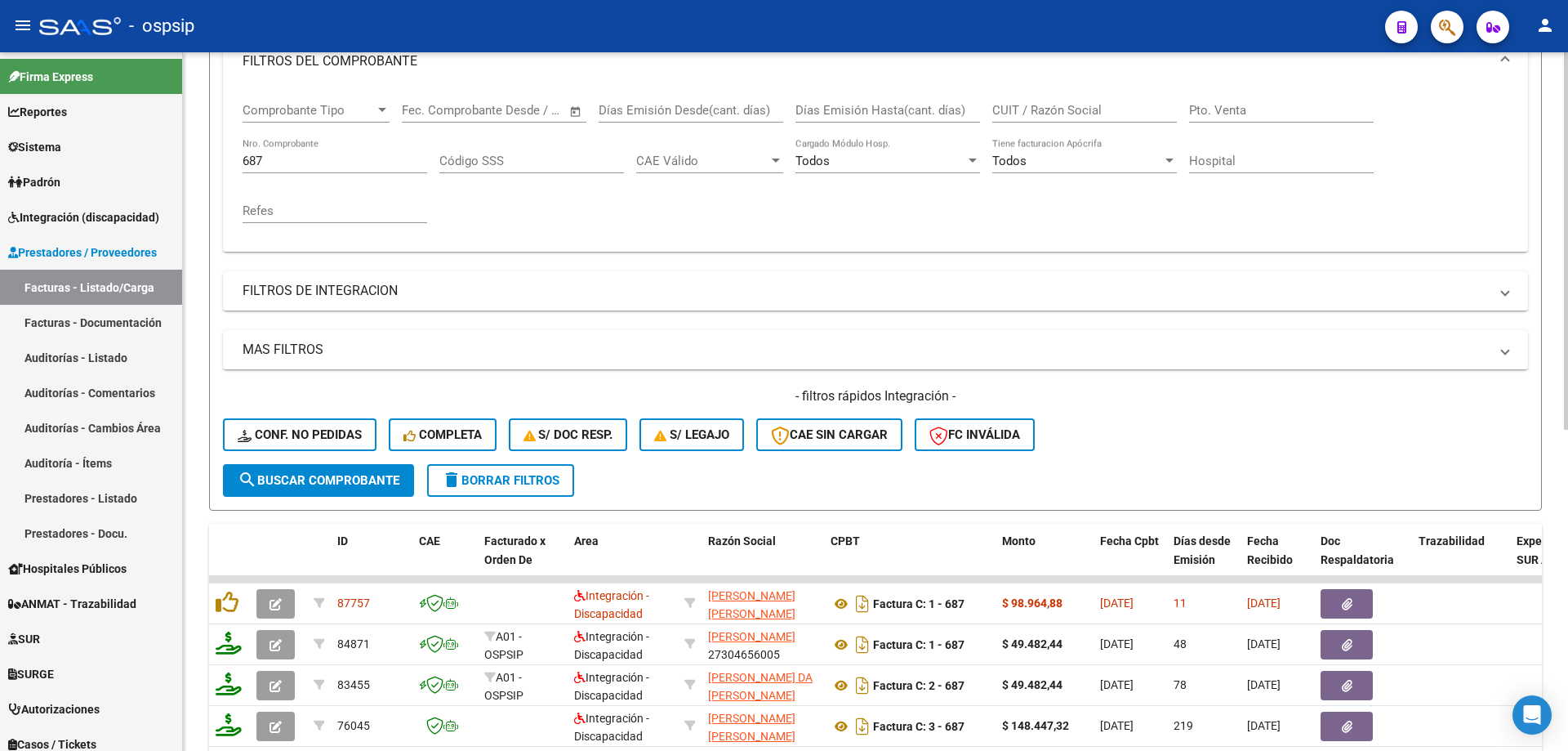
scroll to position [186, 0]
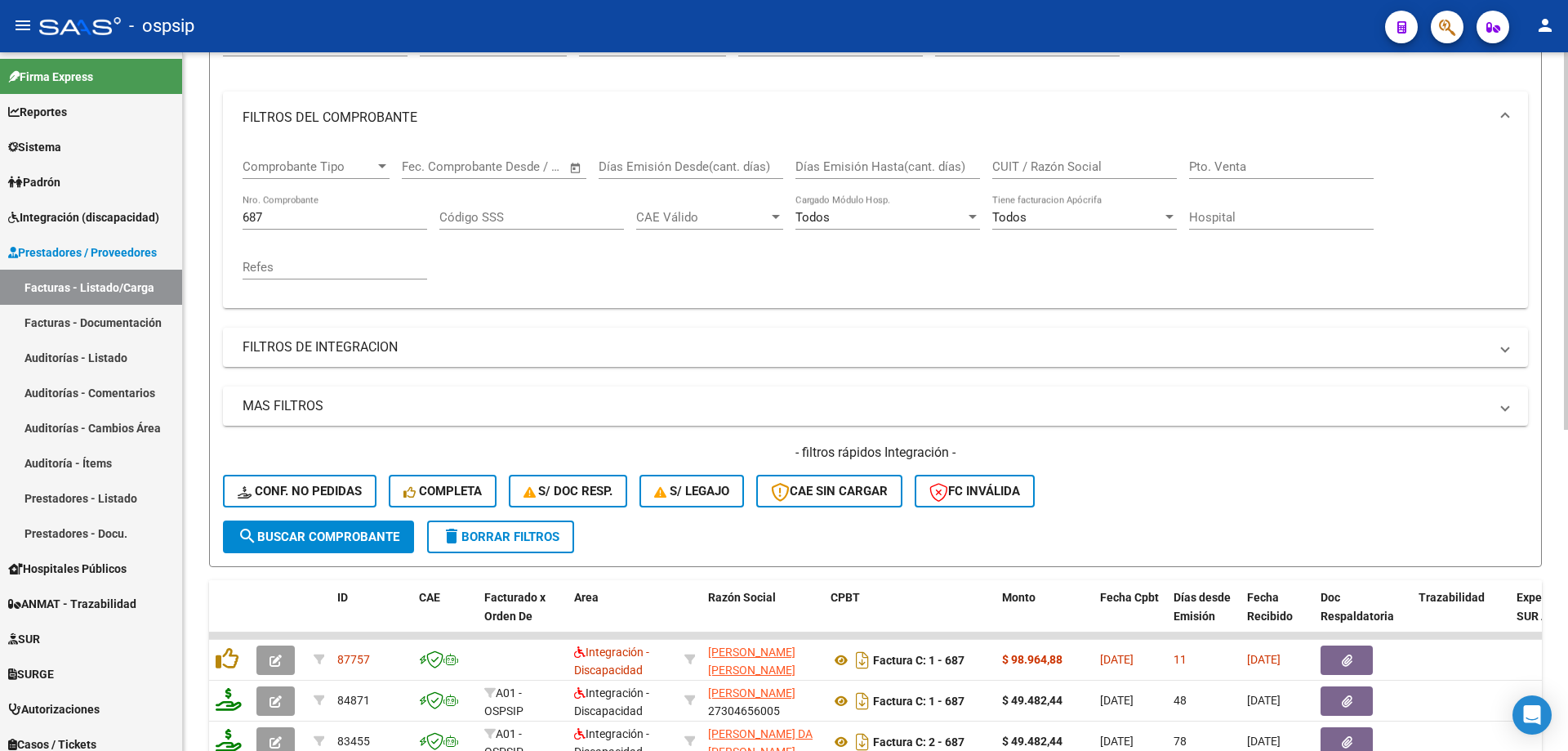
click at [293, 218] on input "687" at bounding box center [335, 217] width 185 height 15
type input "6"
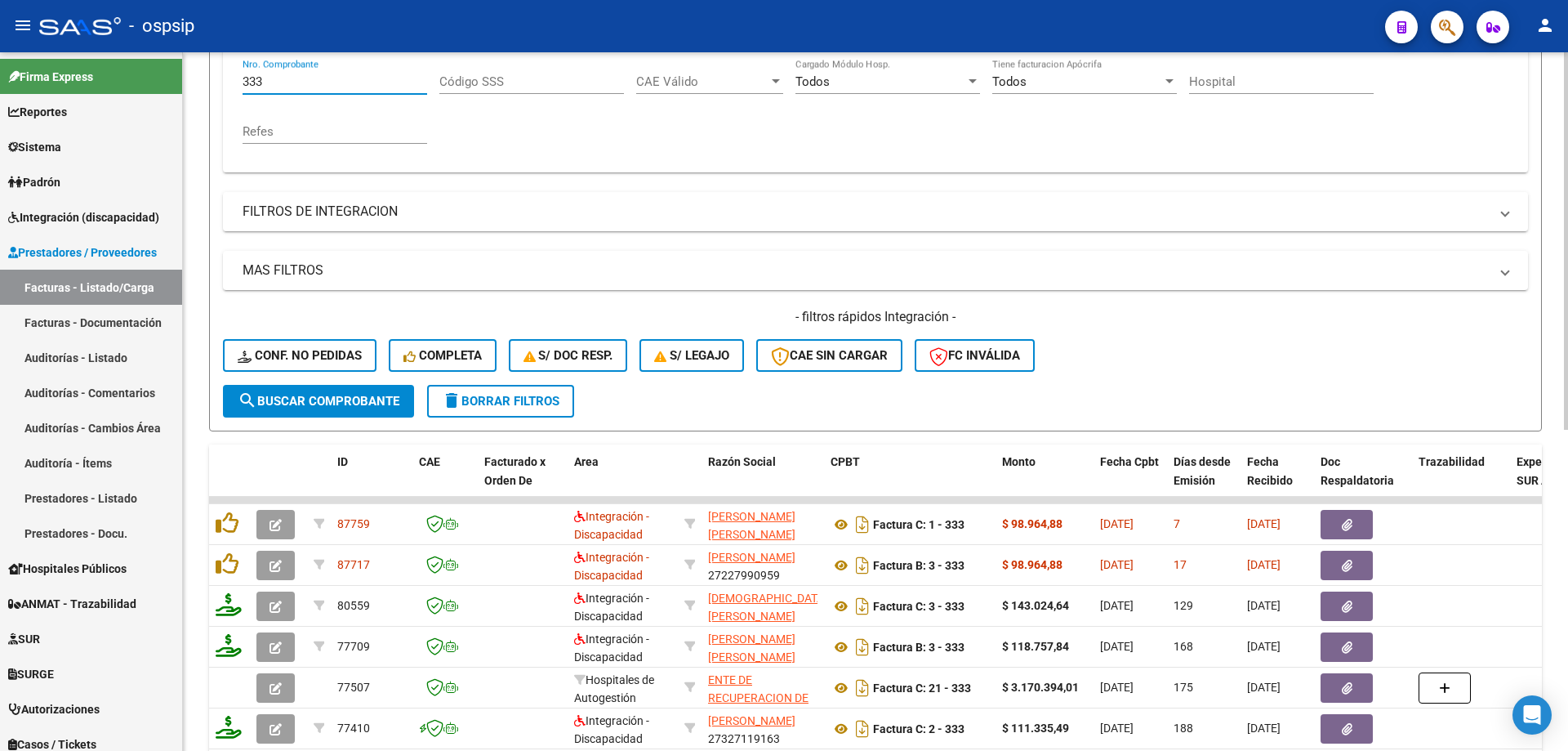
scroll to position [350, 0]
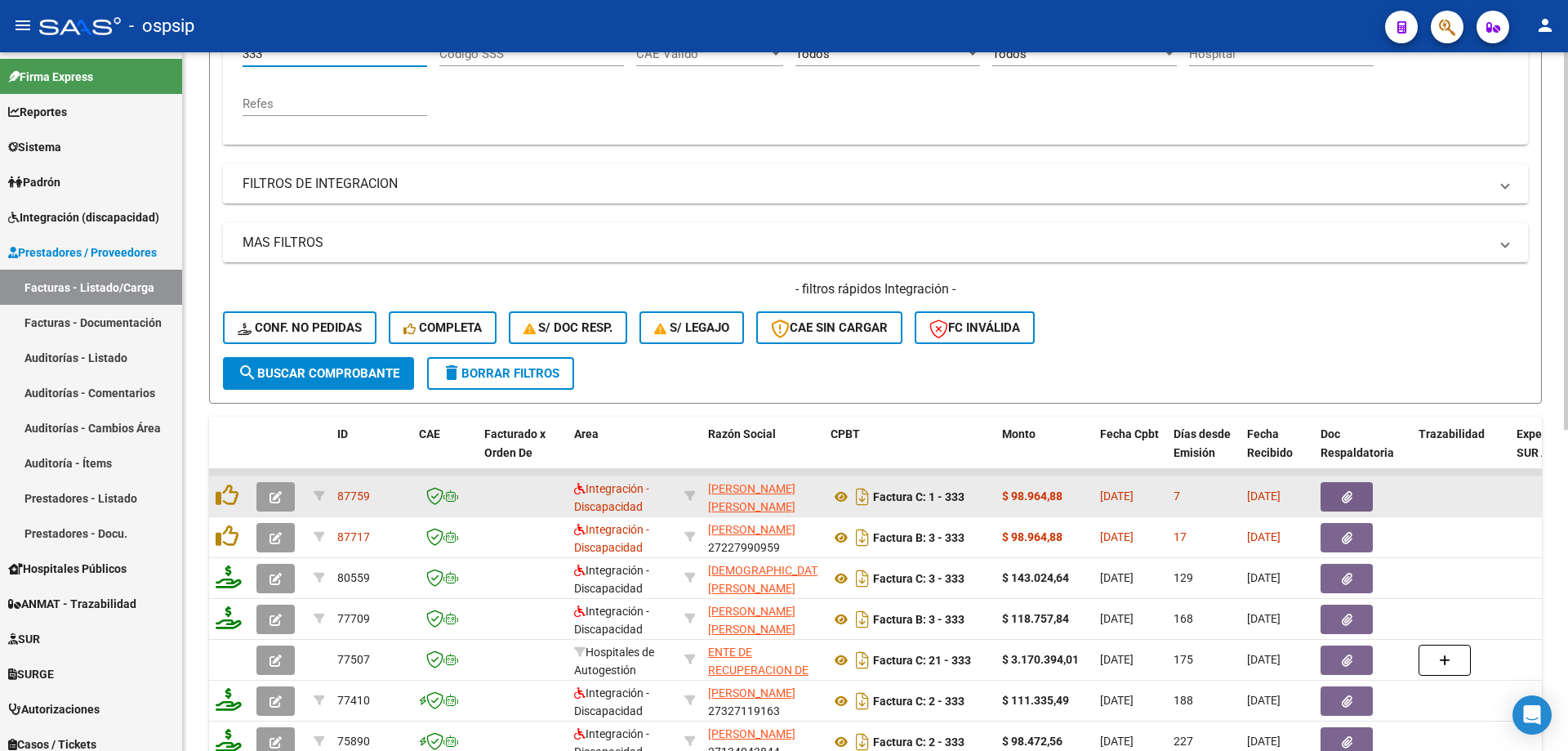
type input "333"
click at [275, 493] on icon "button" at bounding box center [276, 497] width 12 height 12
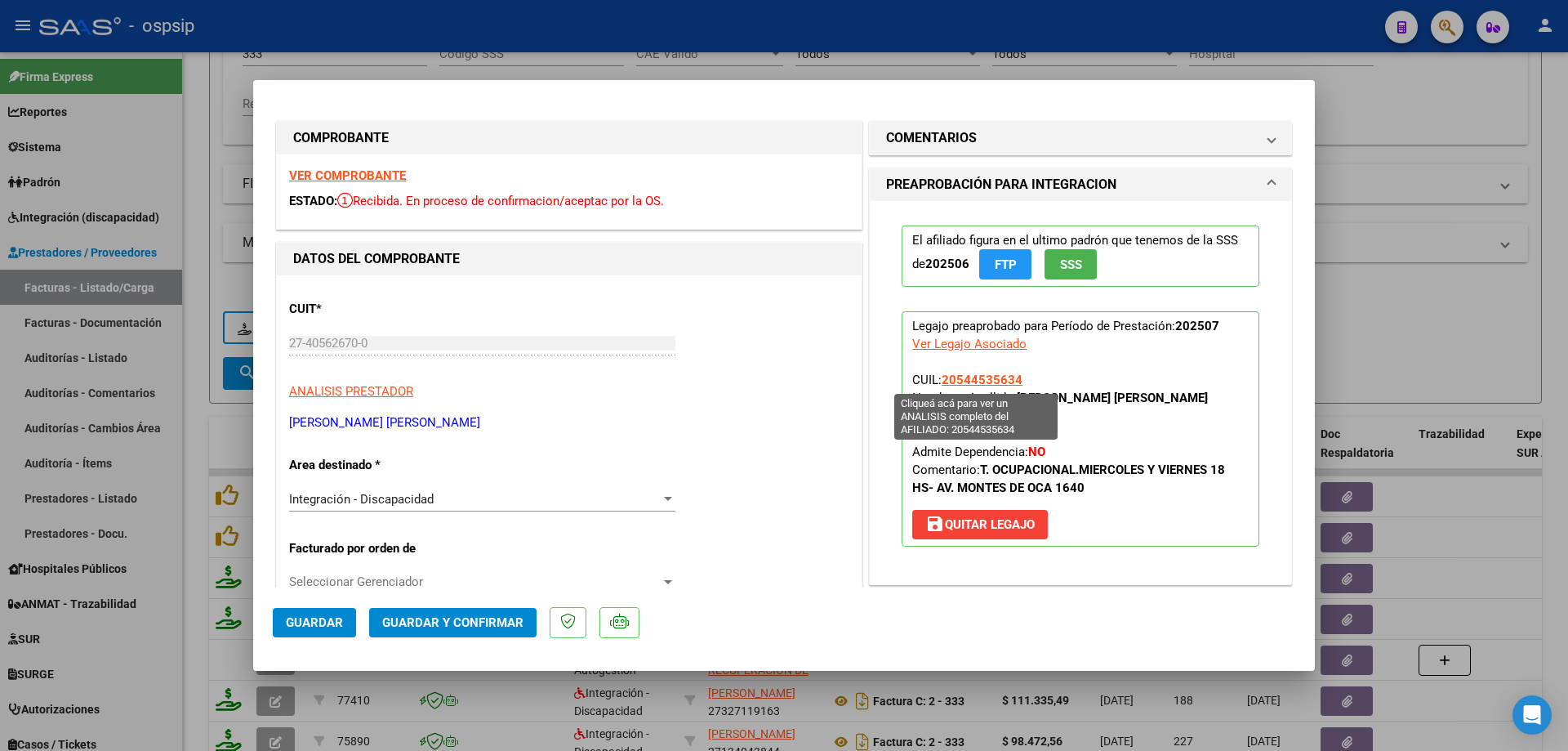
click at [973, 376] on span "20544535634" at bounding box center [982, 380] width 81 height 15
type textarea "20544535634"
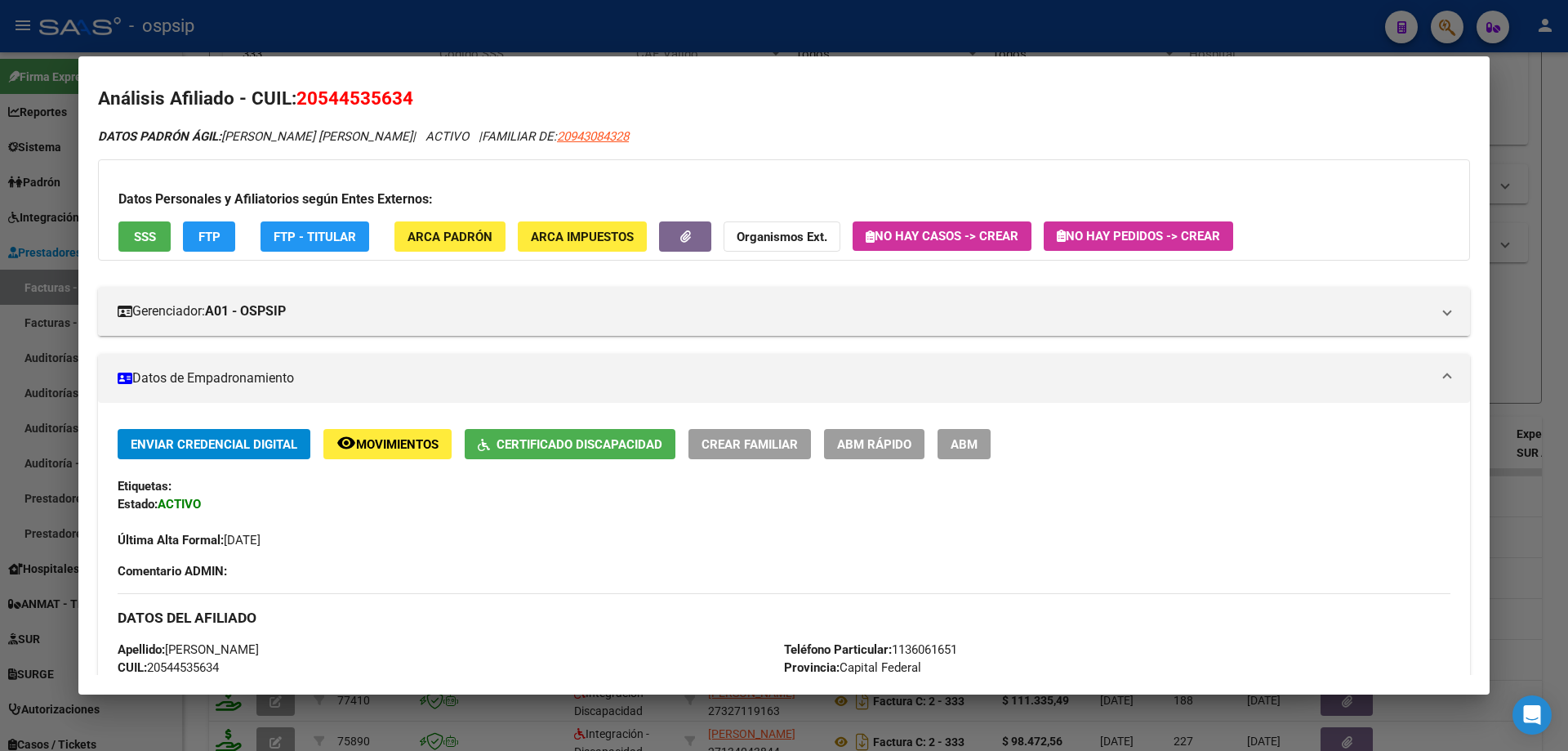
scroll to position [0, 0]
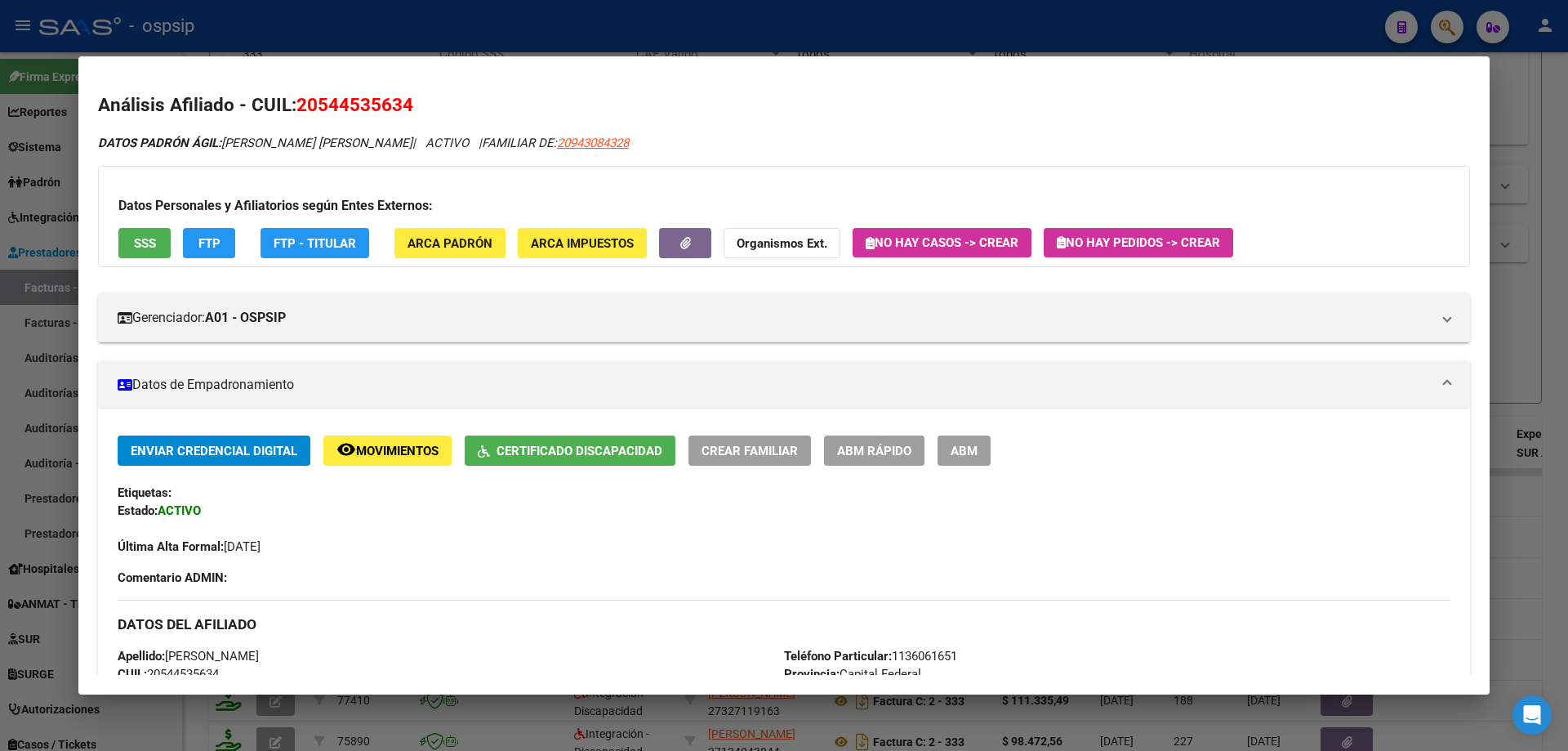
click at [1534, 378] on div at bounding box center [784, 376] width 1568 height 751
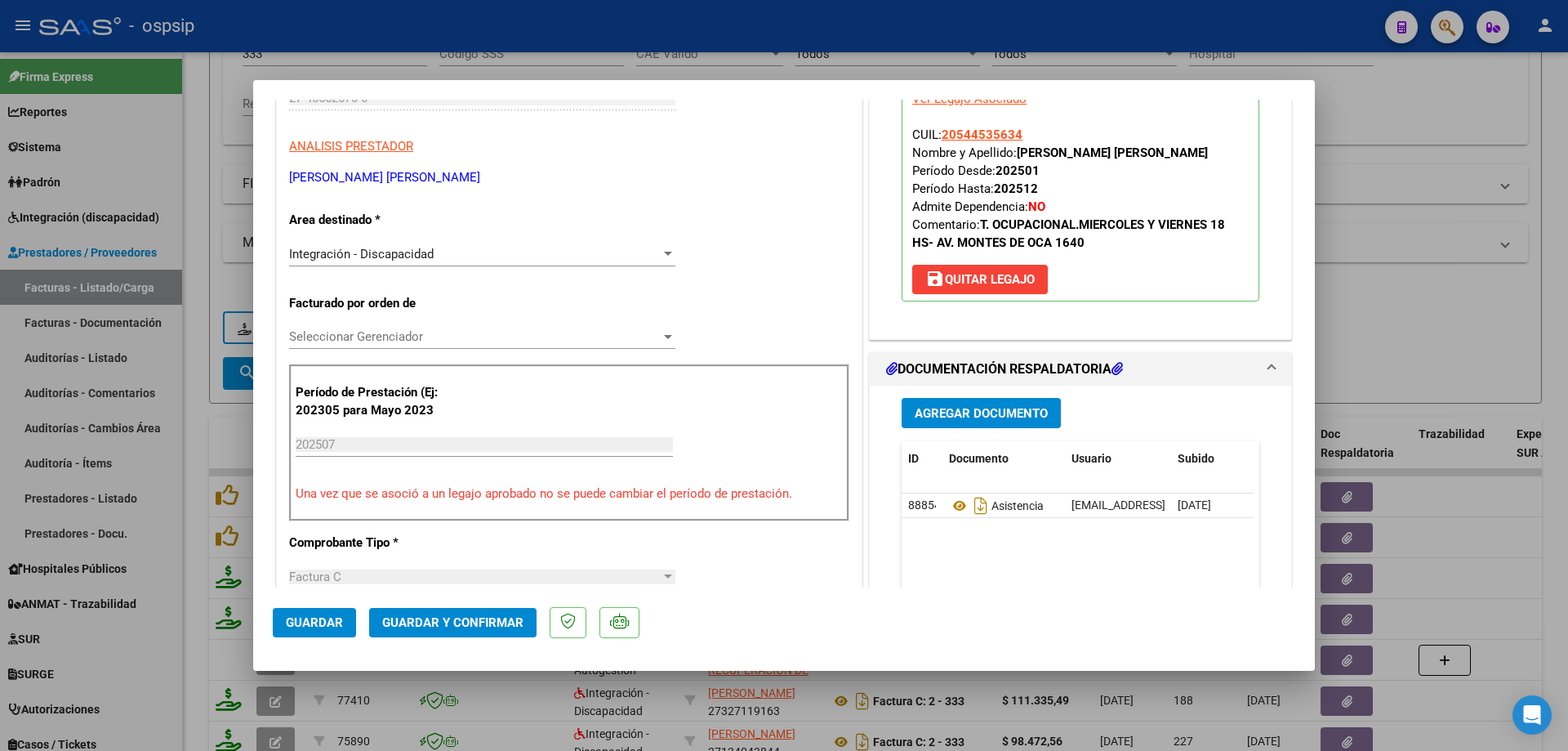
scroll to position [327, 0]
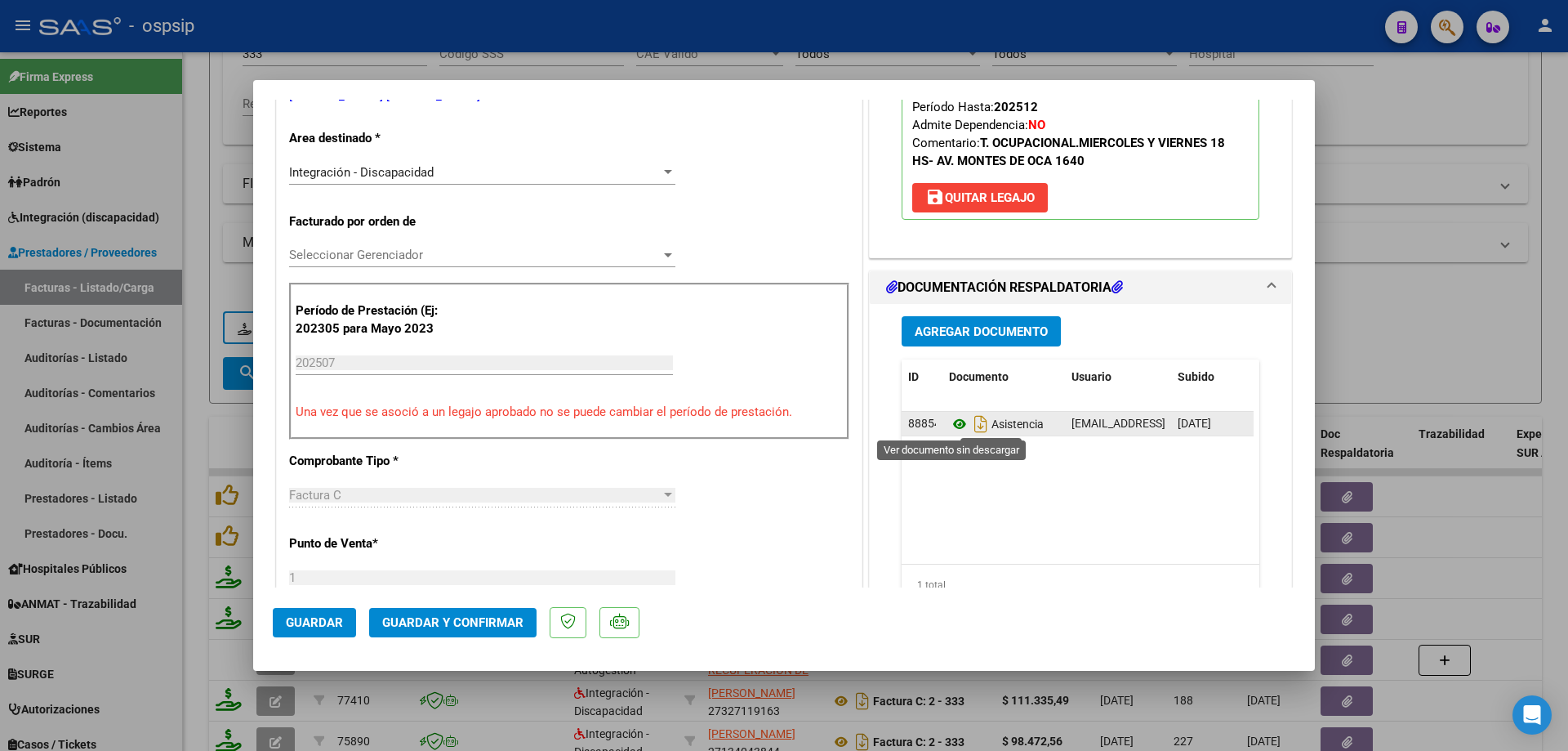
click at [952, 421] on icon at bounding box center [959, 424] width 21 height 19
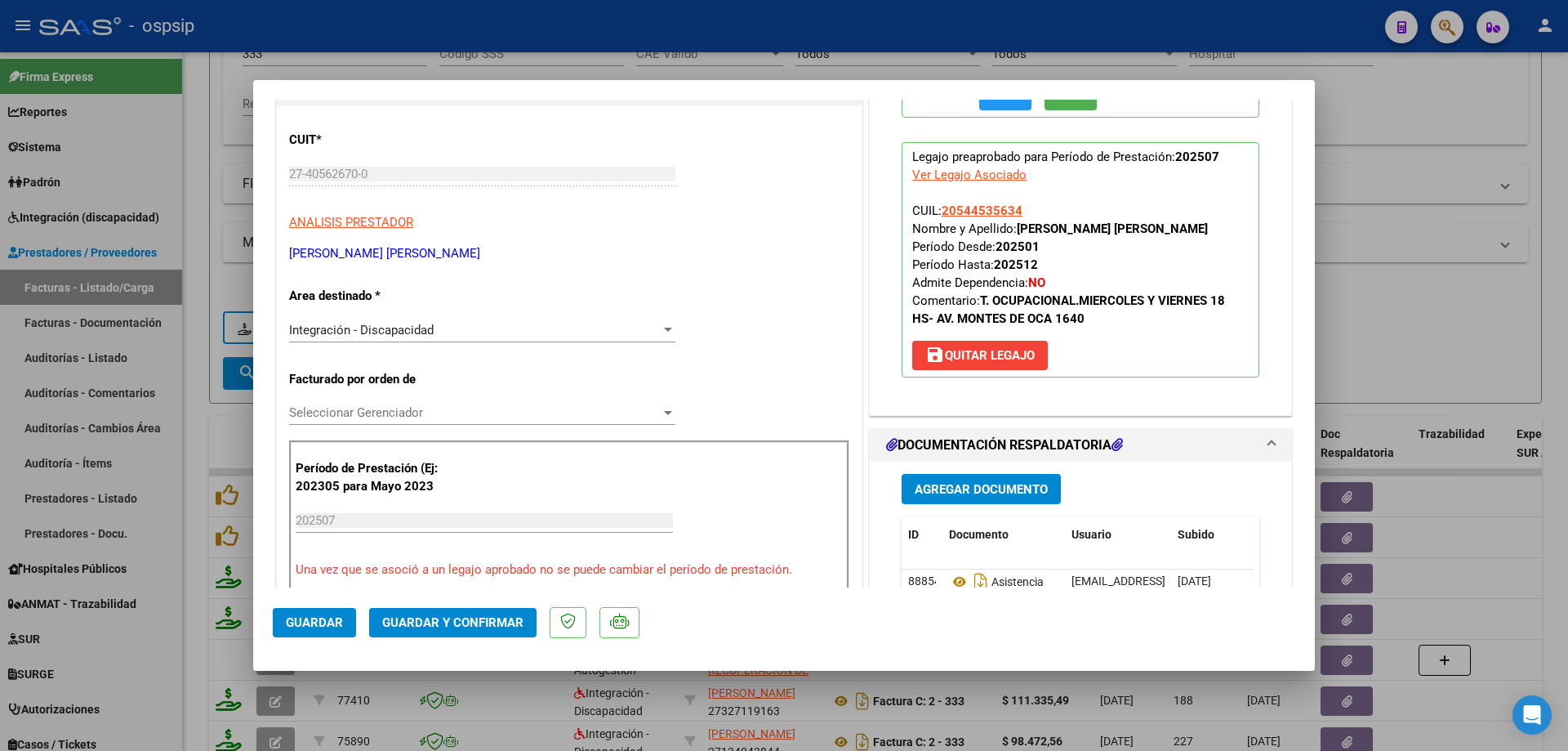
scroll to position [163, 0]
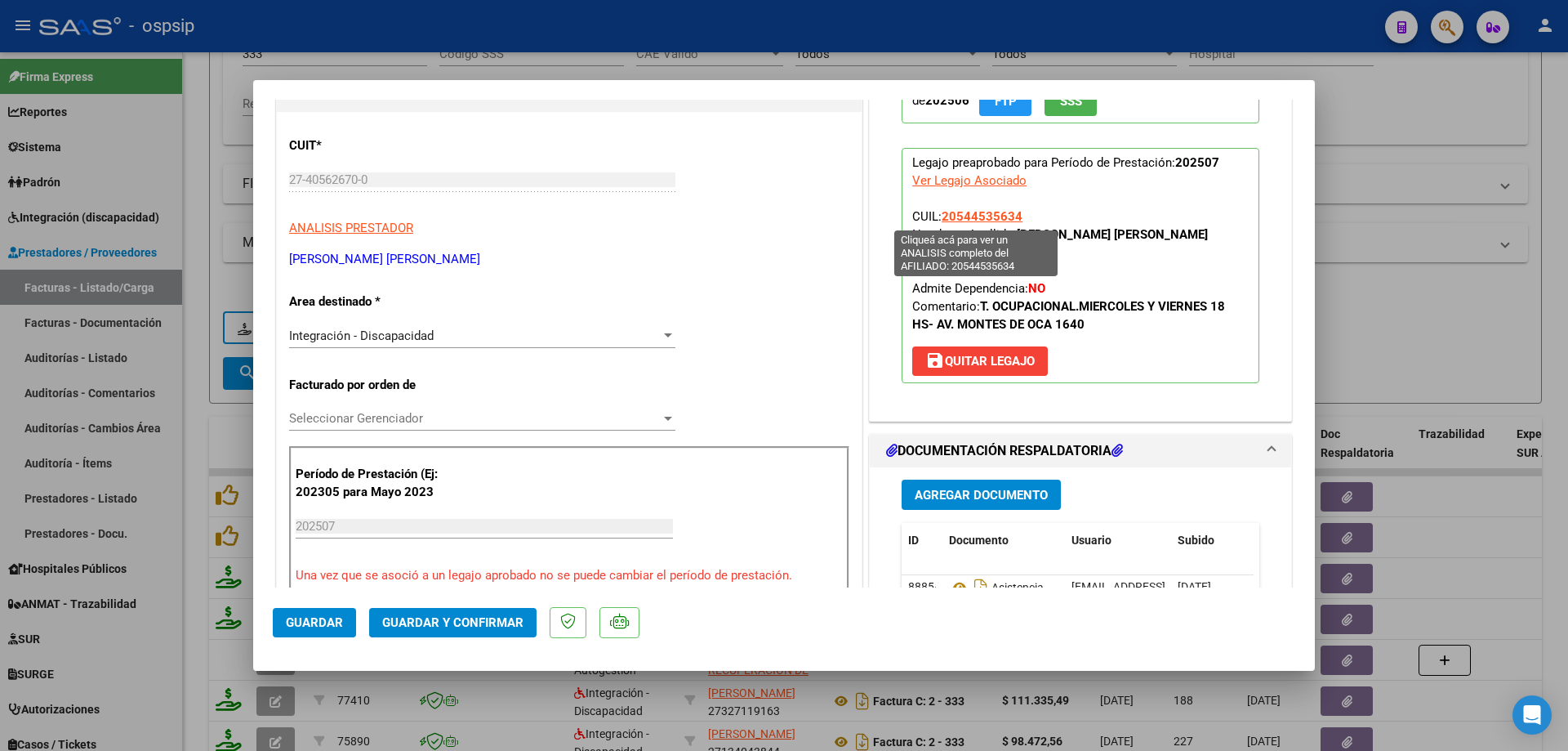
drag, startPoint x: 1017, startPoint y: 217, endPoint x: 939, endPoint y: 221, distance: 78.1
click at [939, 221] on p "Legajo preaprobado para Período de Prestación: 202507 Ver Legajo Asociado CUIL:…" at bounding box center [1080, 265] width 358 height 235
copy span "20544535634"
click at [499, 625] on span "Guardar y Confirmar" at bounding box center [453, 622] width 141 height 15
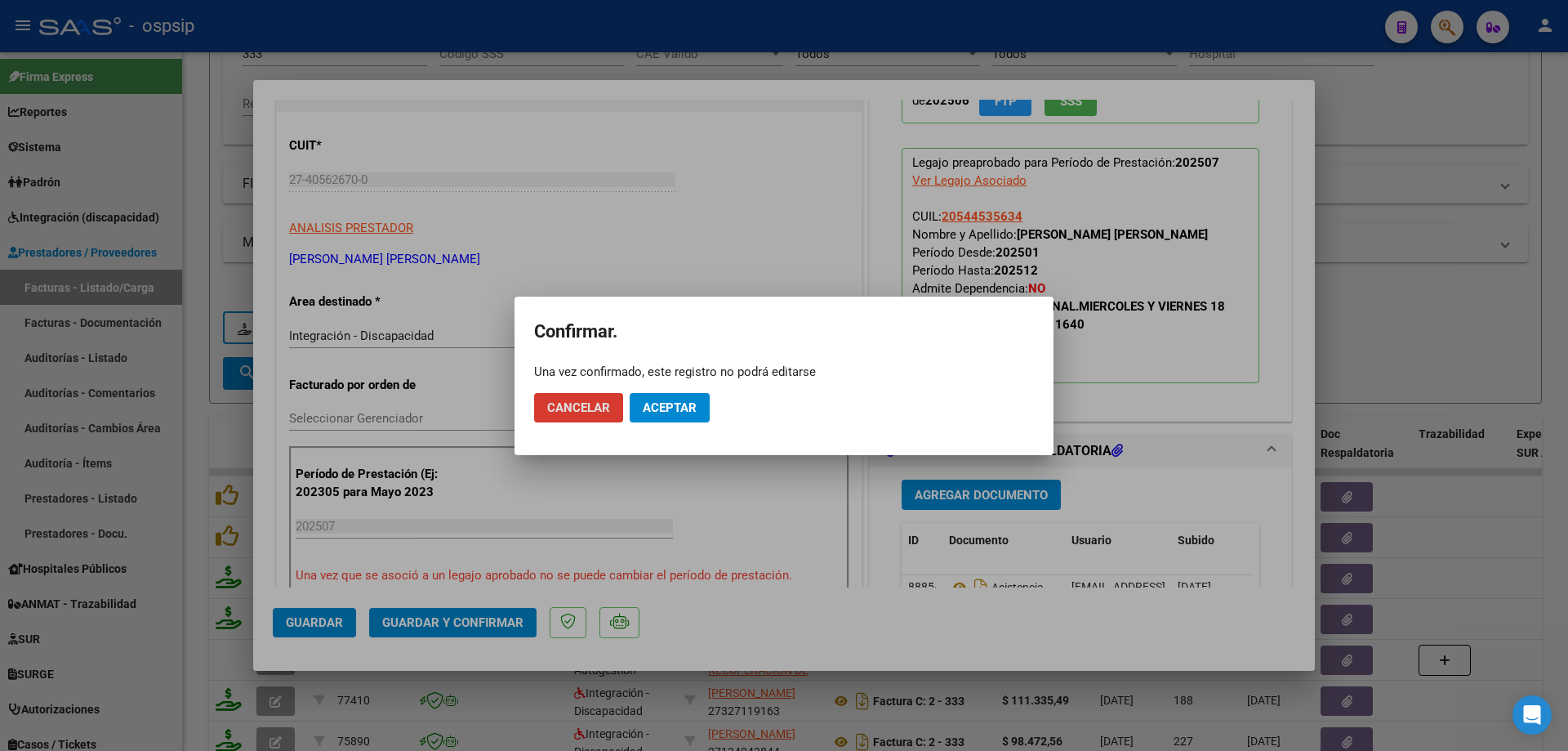
click at [670, 402] on span "Aceptar" at bounding box center [670, 407] width 54 height 15
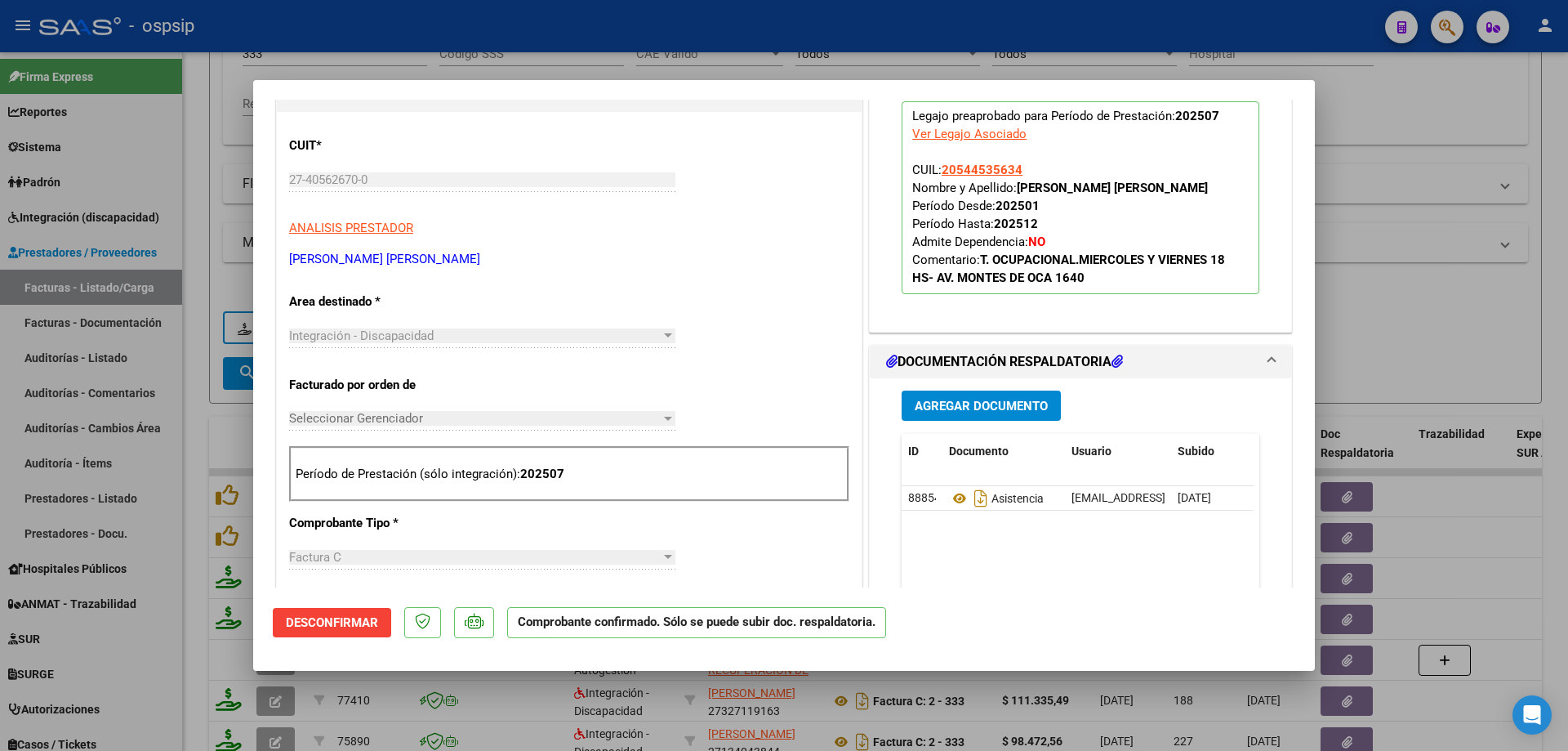
click at [1478, 81] on div at bounding box center [784, 376] width 1568 height 751
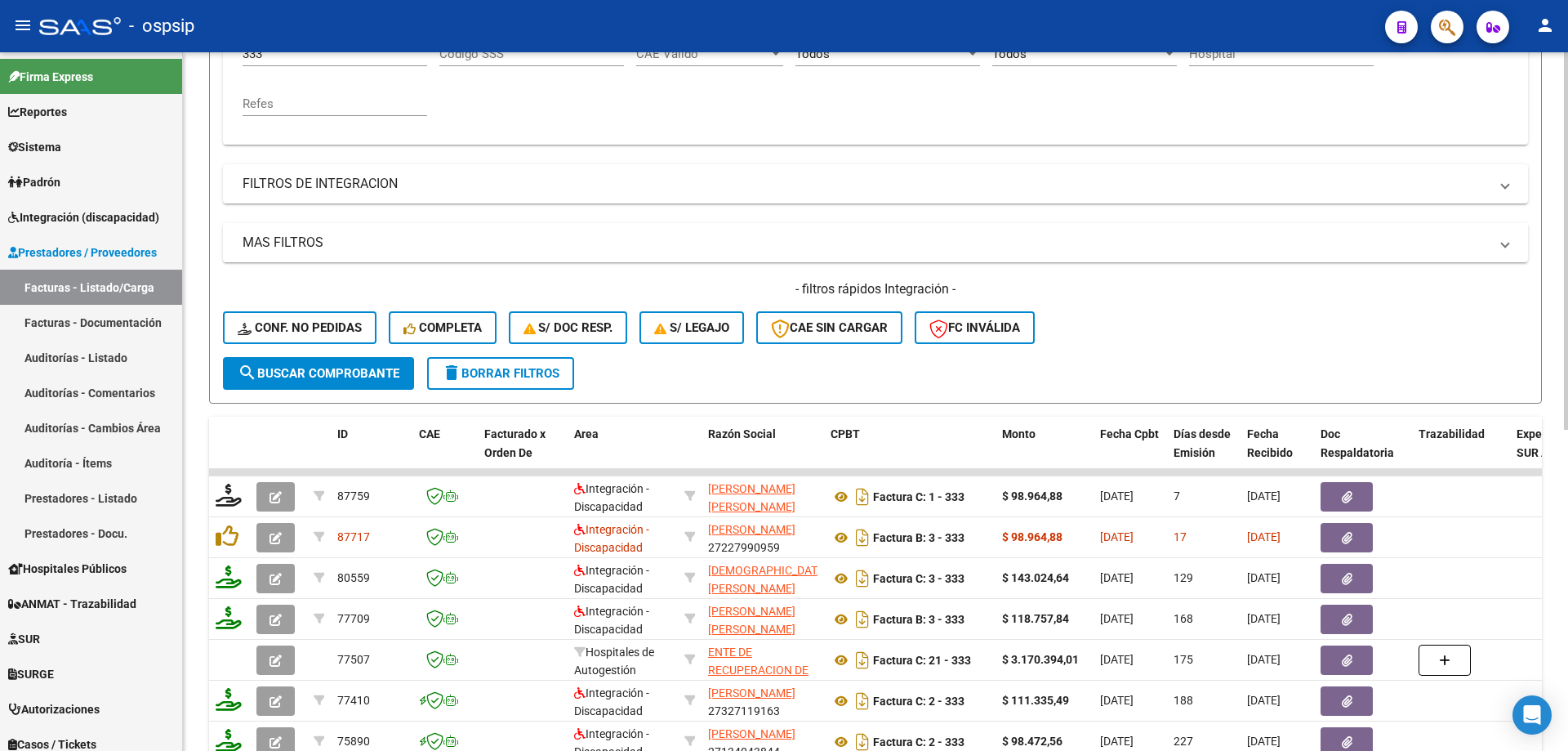
scroll to position [104, 0]
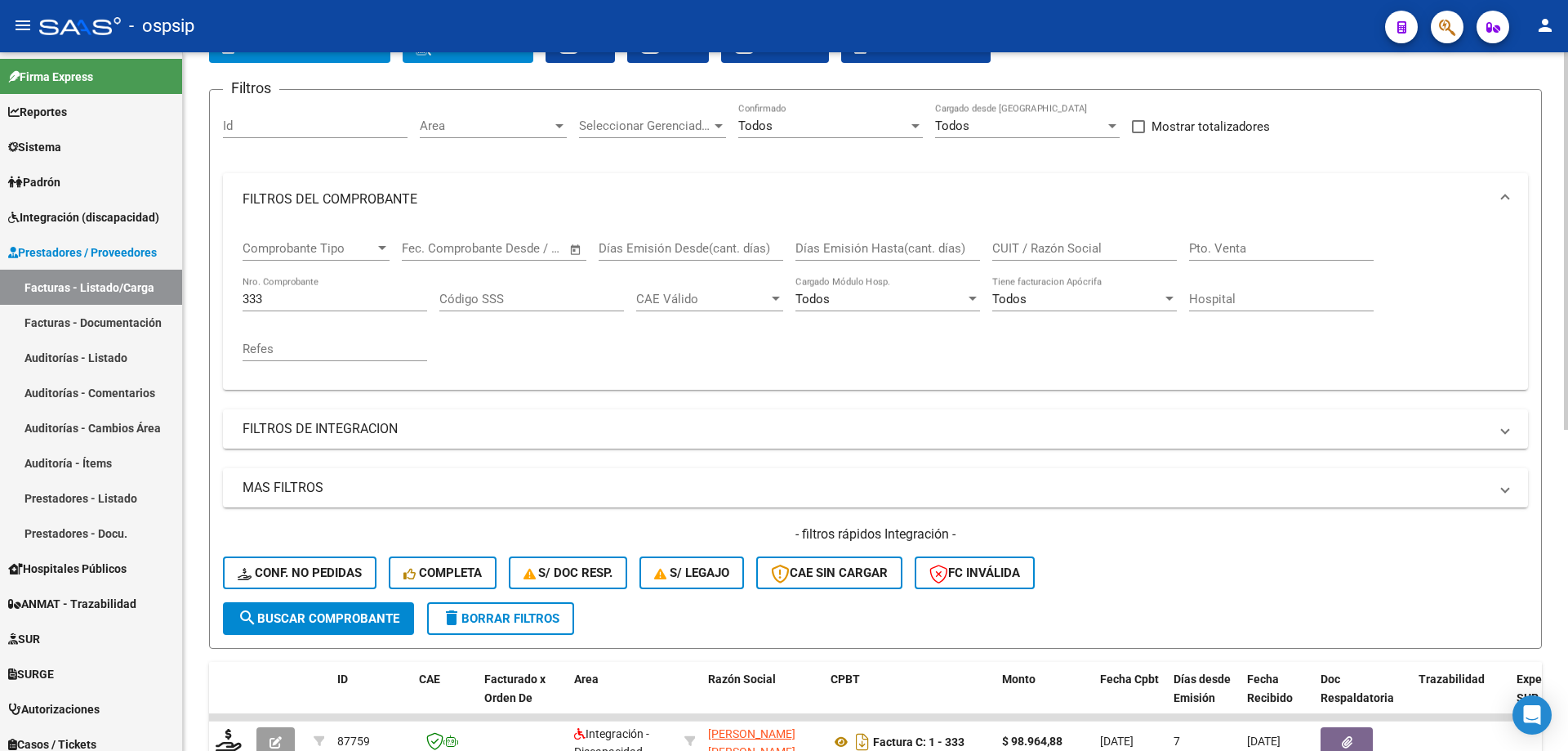
click at [298, 288] on div "333 Nro. Comprobante" at bounding box center [335, 293] width 185 height 35
type input "3"
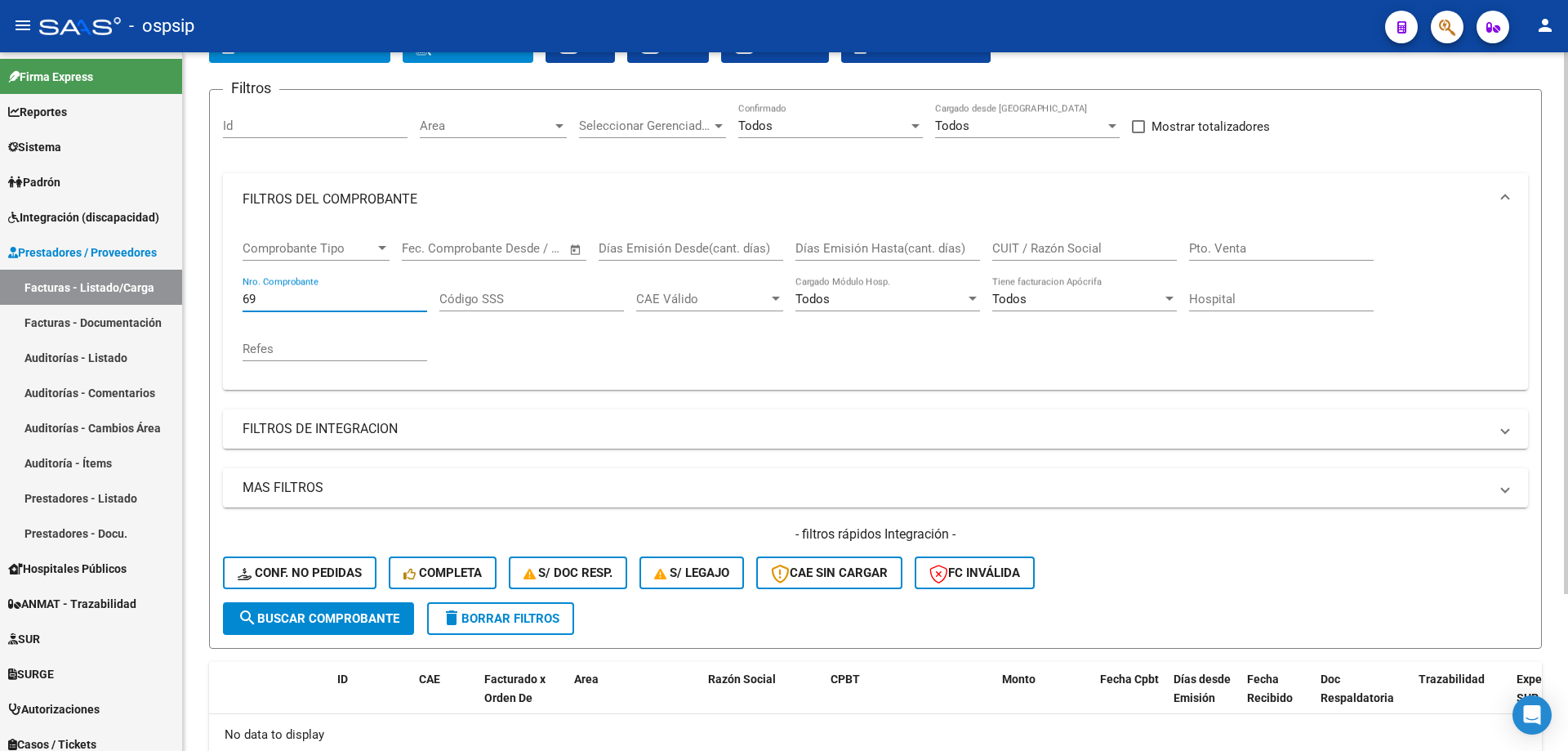
type input "6"
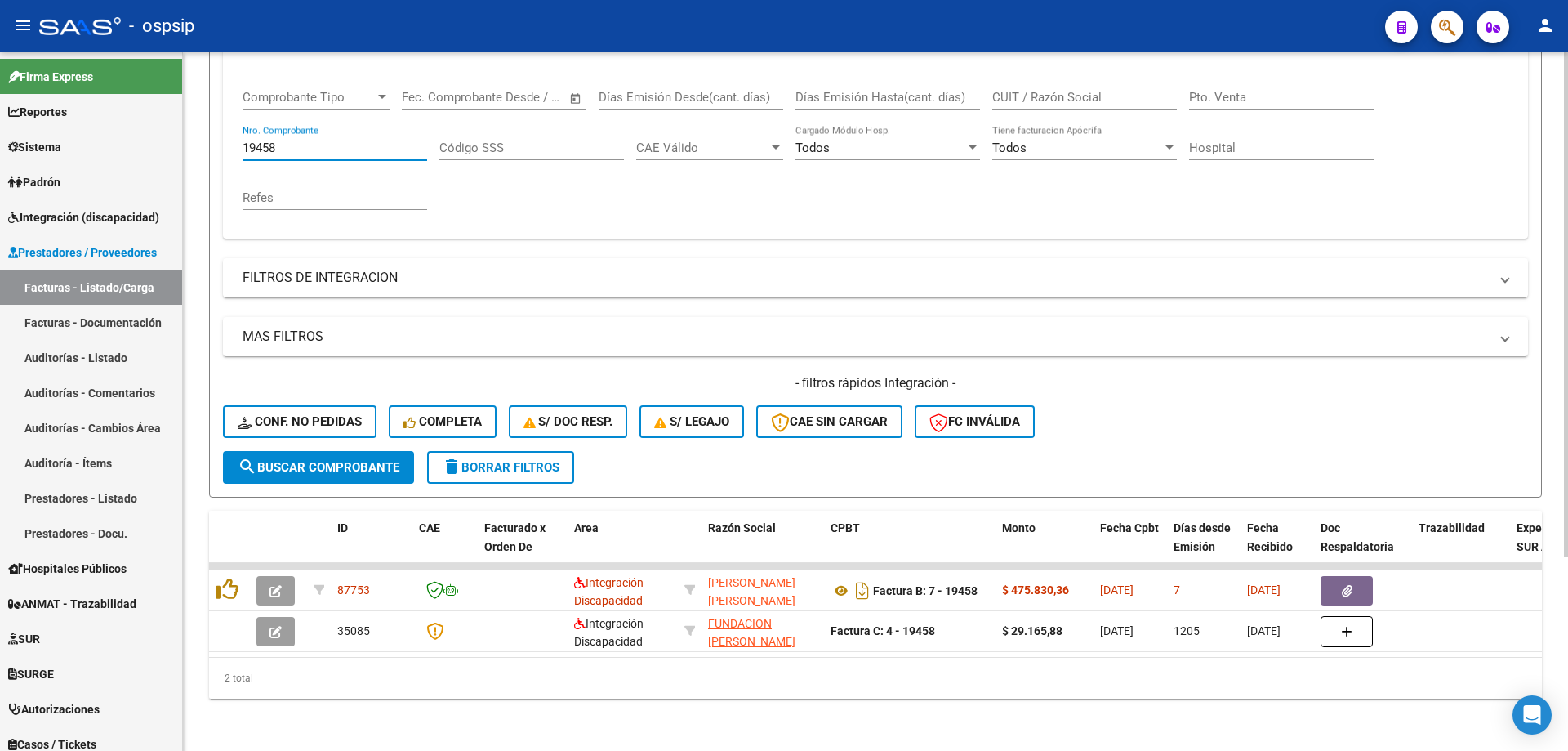
scroll to position [268, 0]
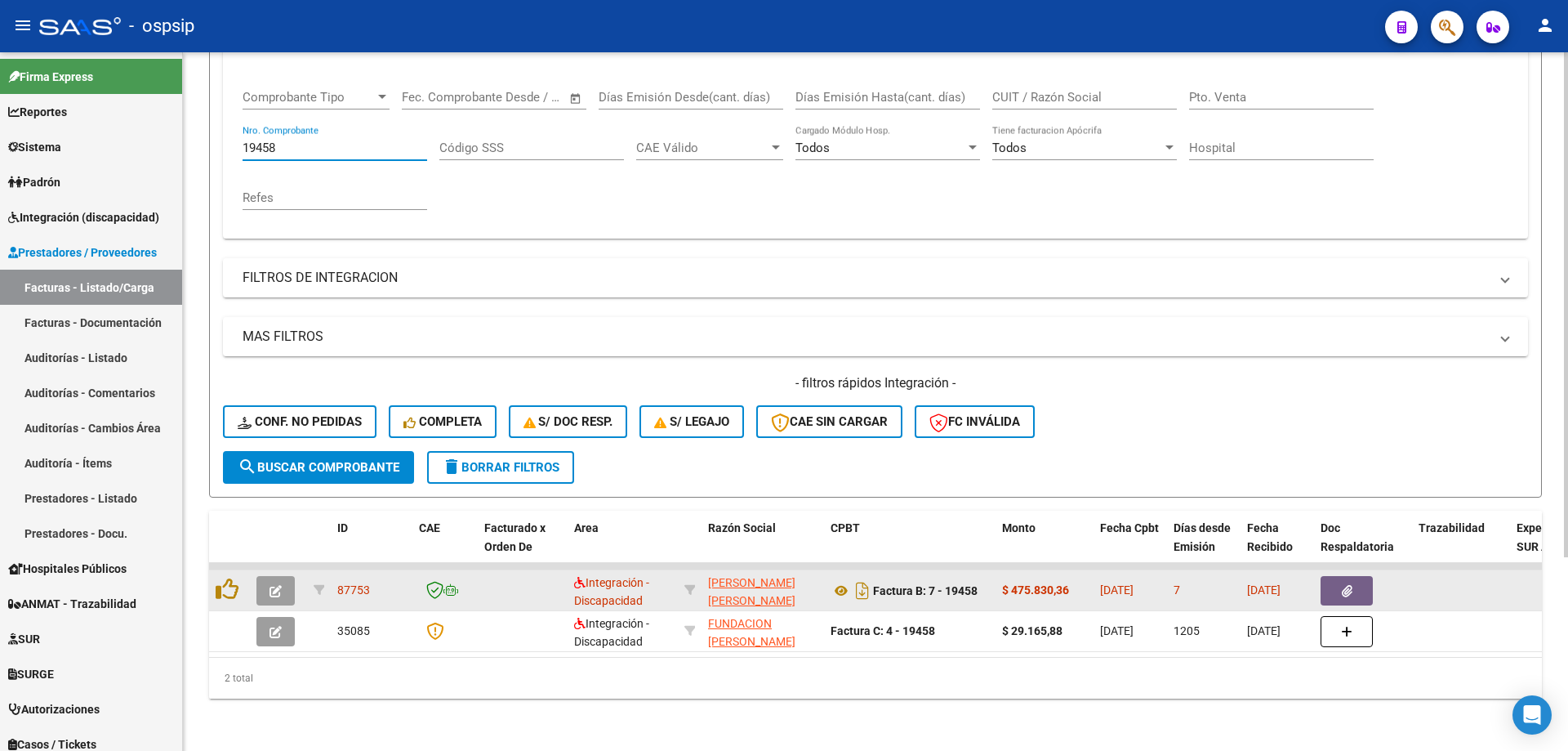
type input "19458"
click at [279, 585] on icon "button" at bounding box center [276, 591] width 12 height 12
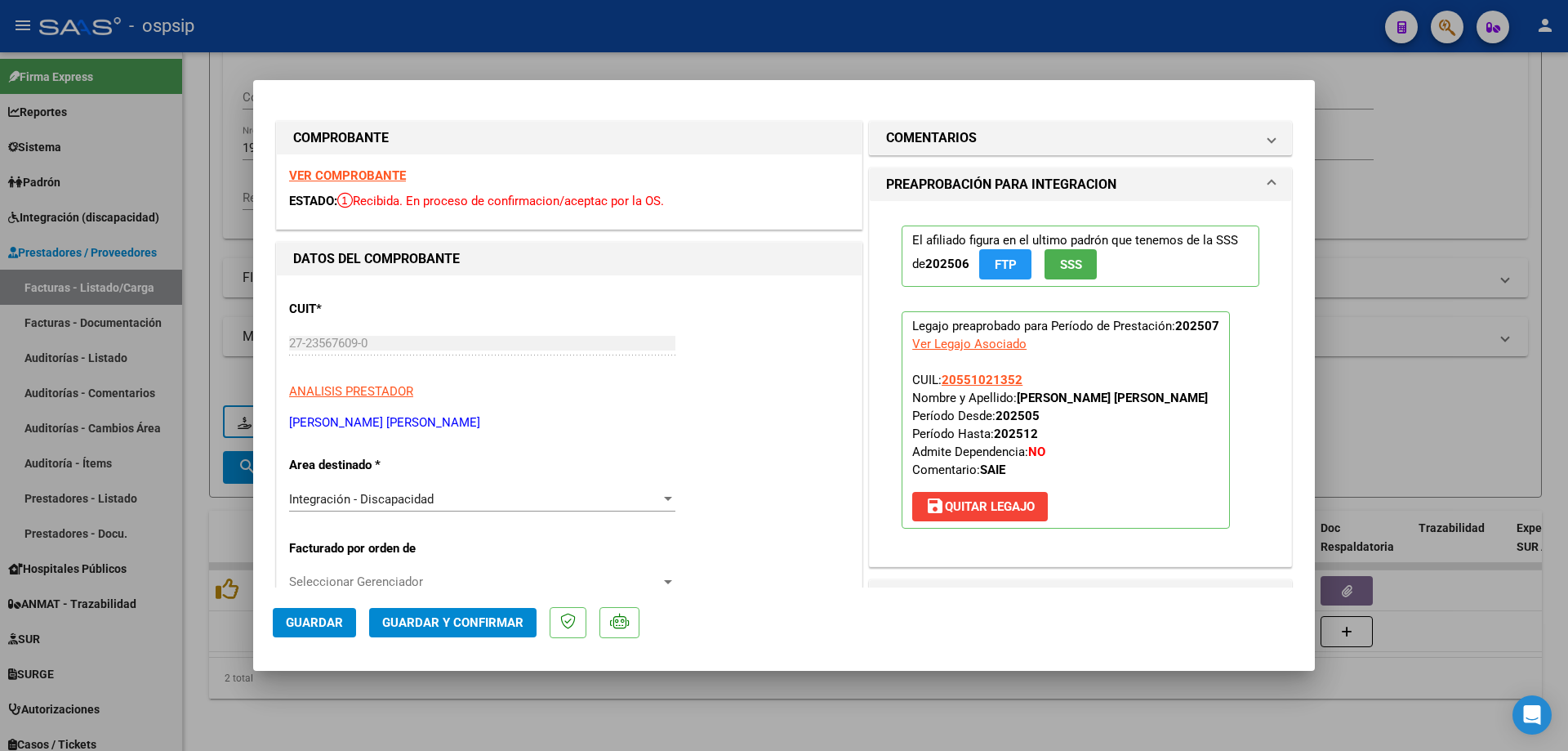
click at [1066, 268] on span "SSS" at bounding box center [1071, 264] width 22 height 15
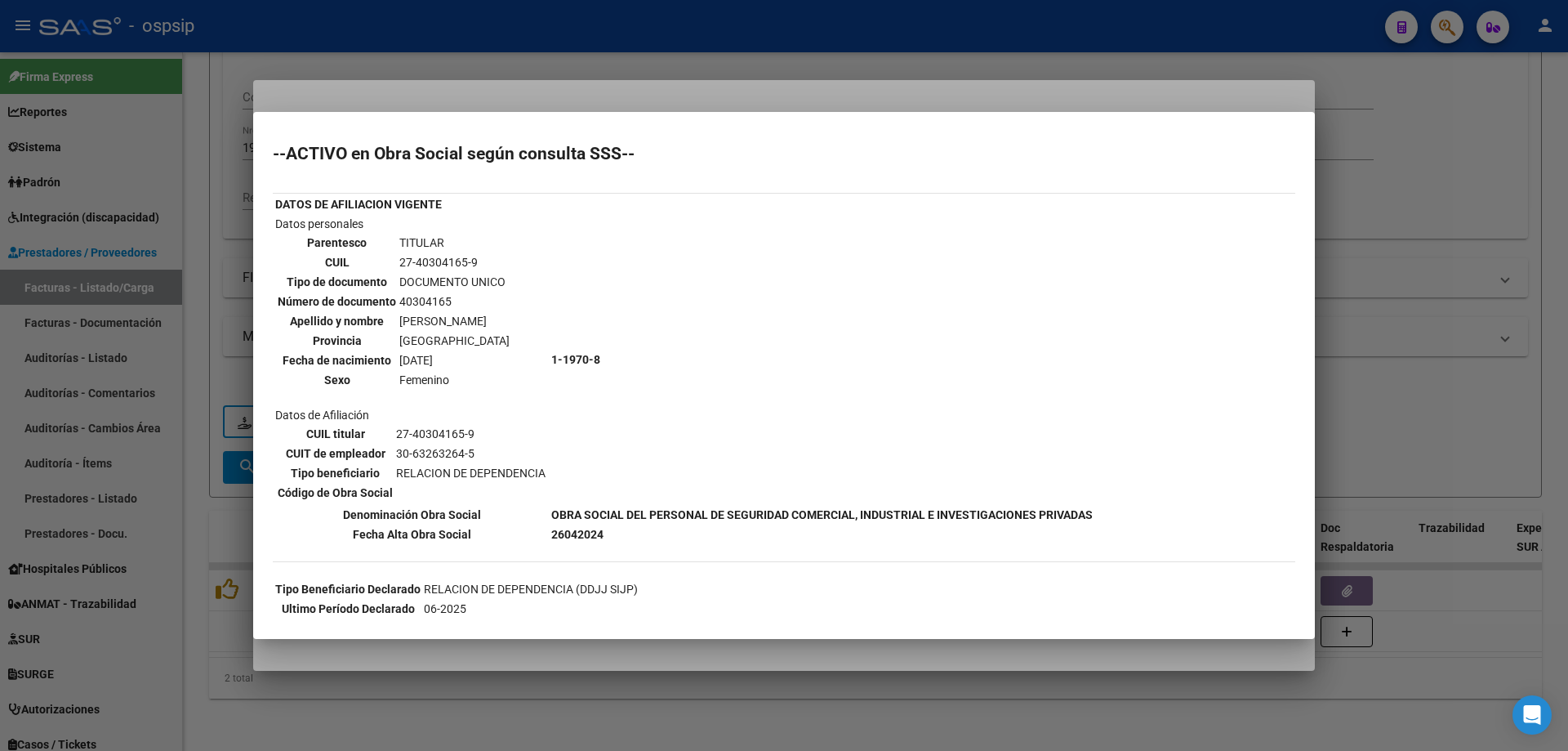
drag, startPoint x: 1395, startPoint y: 265, endPoint x: 1373, endPoint y: 271, distance: 22.8
click at [1395, 266] on div at bounding box center [784, 376] width 1568 height 751
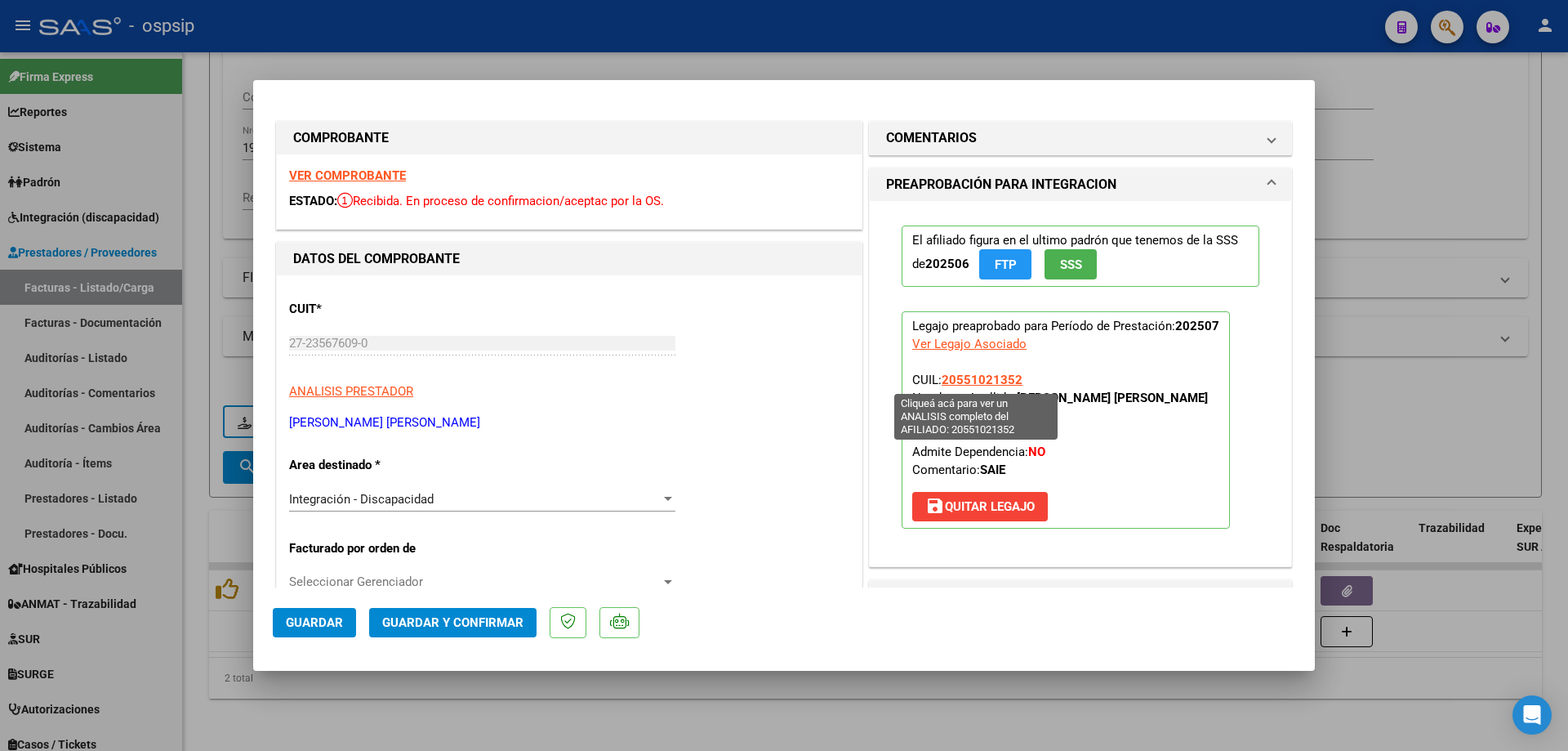
click at [962, 379] on span "20551021352" at bounding box center [982, 380] width 81 height 15
type textarea "20551021352"
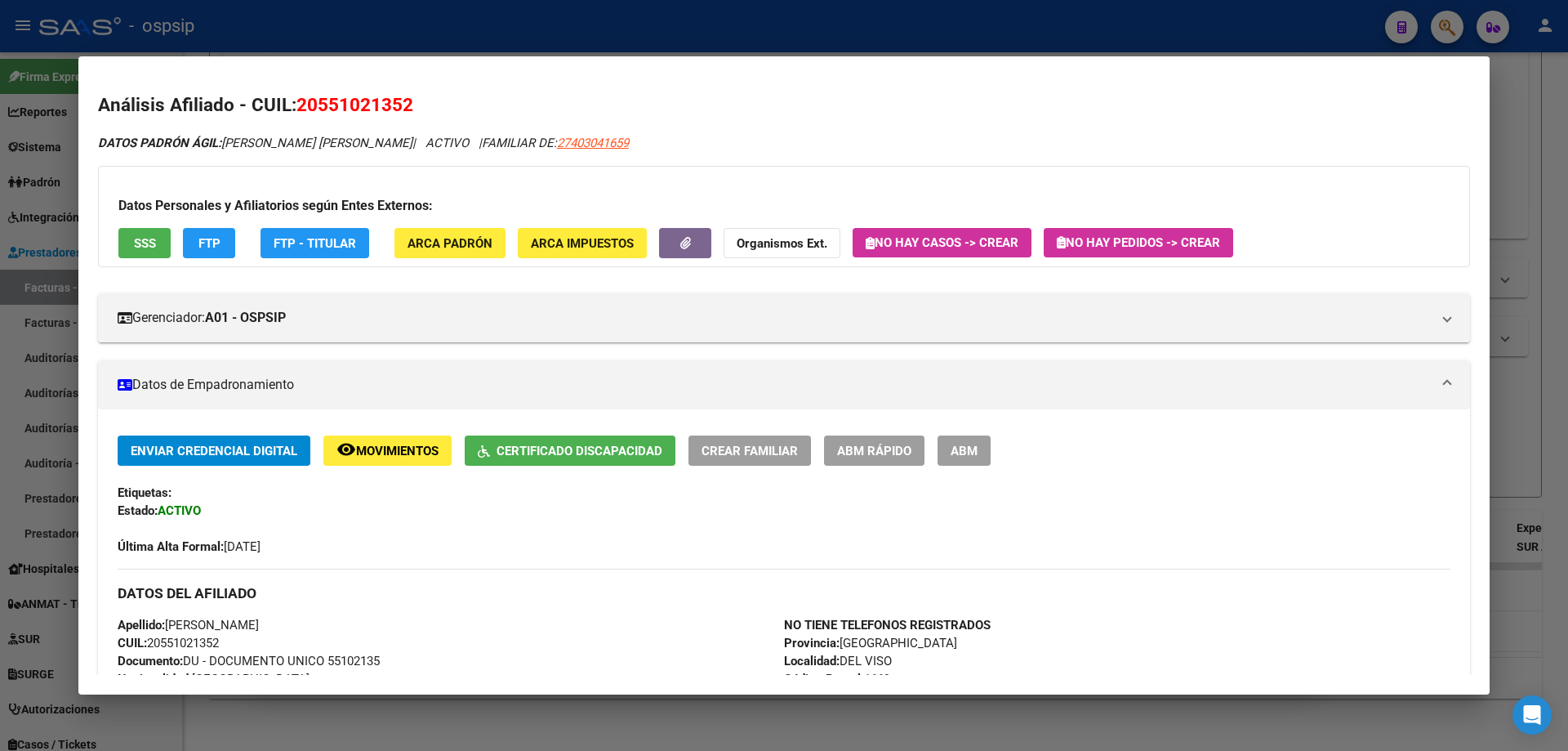
drag, startPoint x: 1528, startPoint y: 398, endPoint x: 1479, endPoint y: 412, distance: 51.0
click at [1529, 398] on div at bounding box center [784, 376] width 1568 height 751
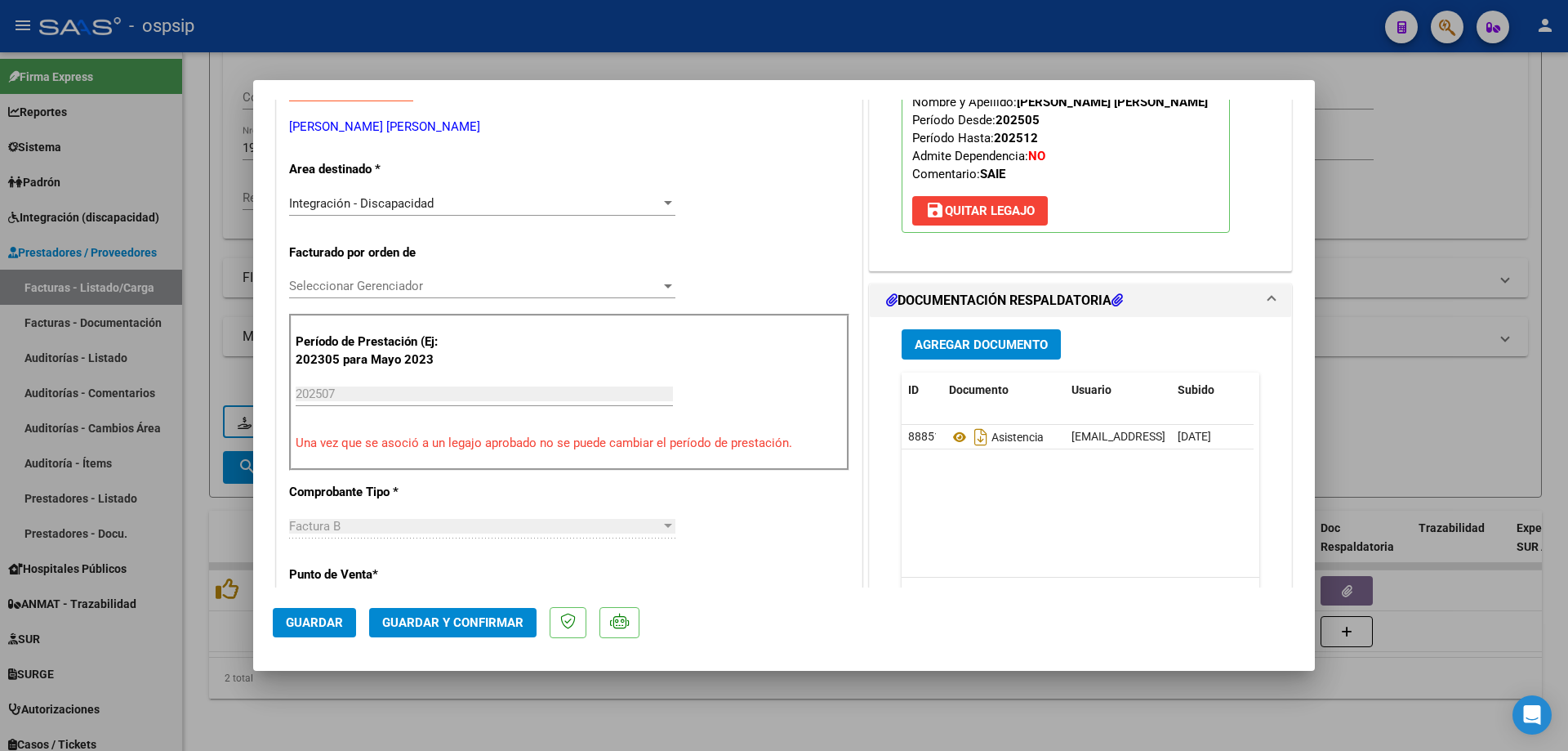
scroll to position [327, 0]
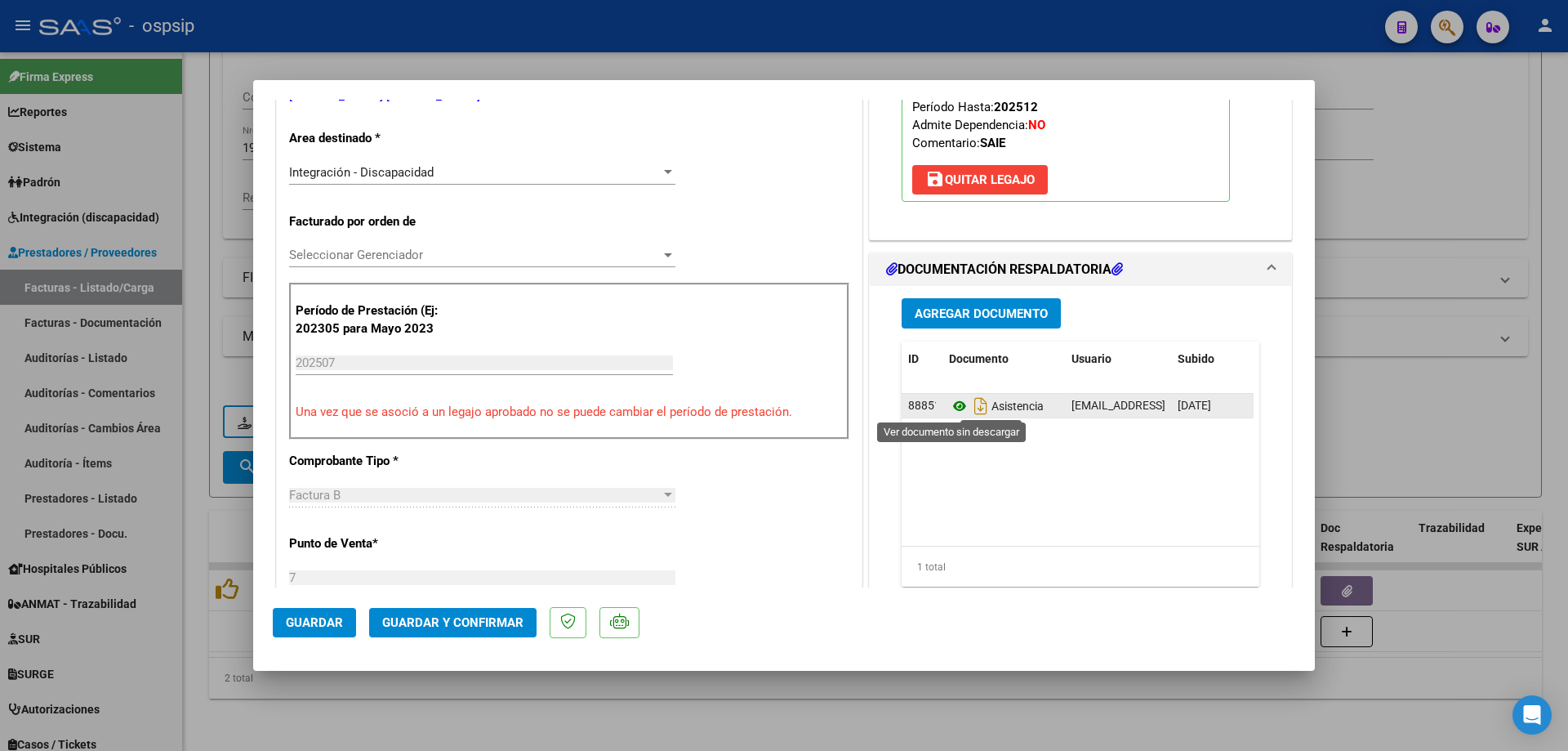
click at [958, 407] on icon at bounding box center [959, 406] width 21 height 19
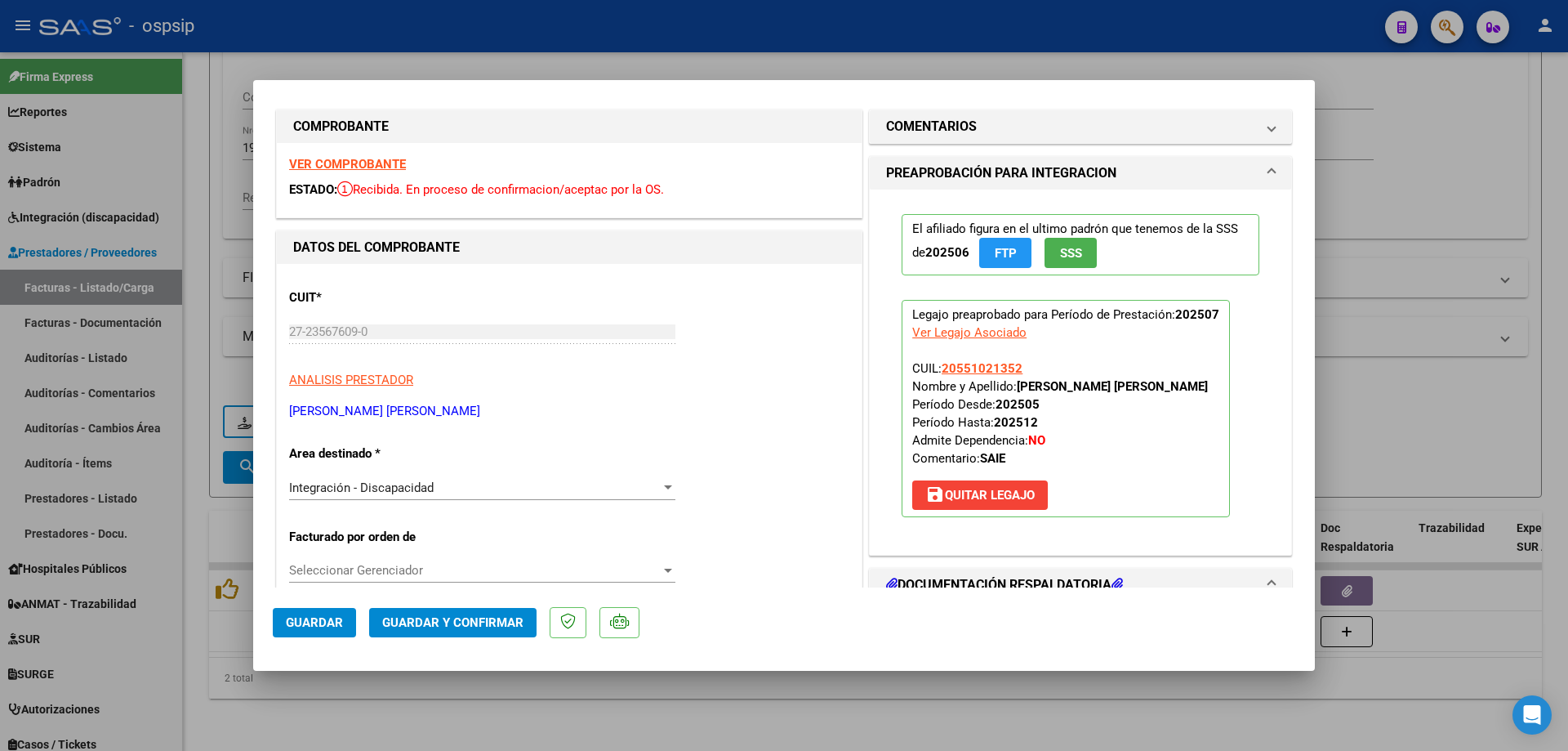
scroll to position [0, 0]
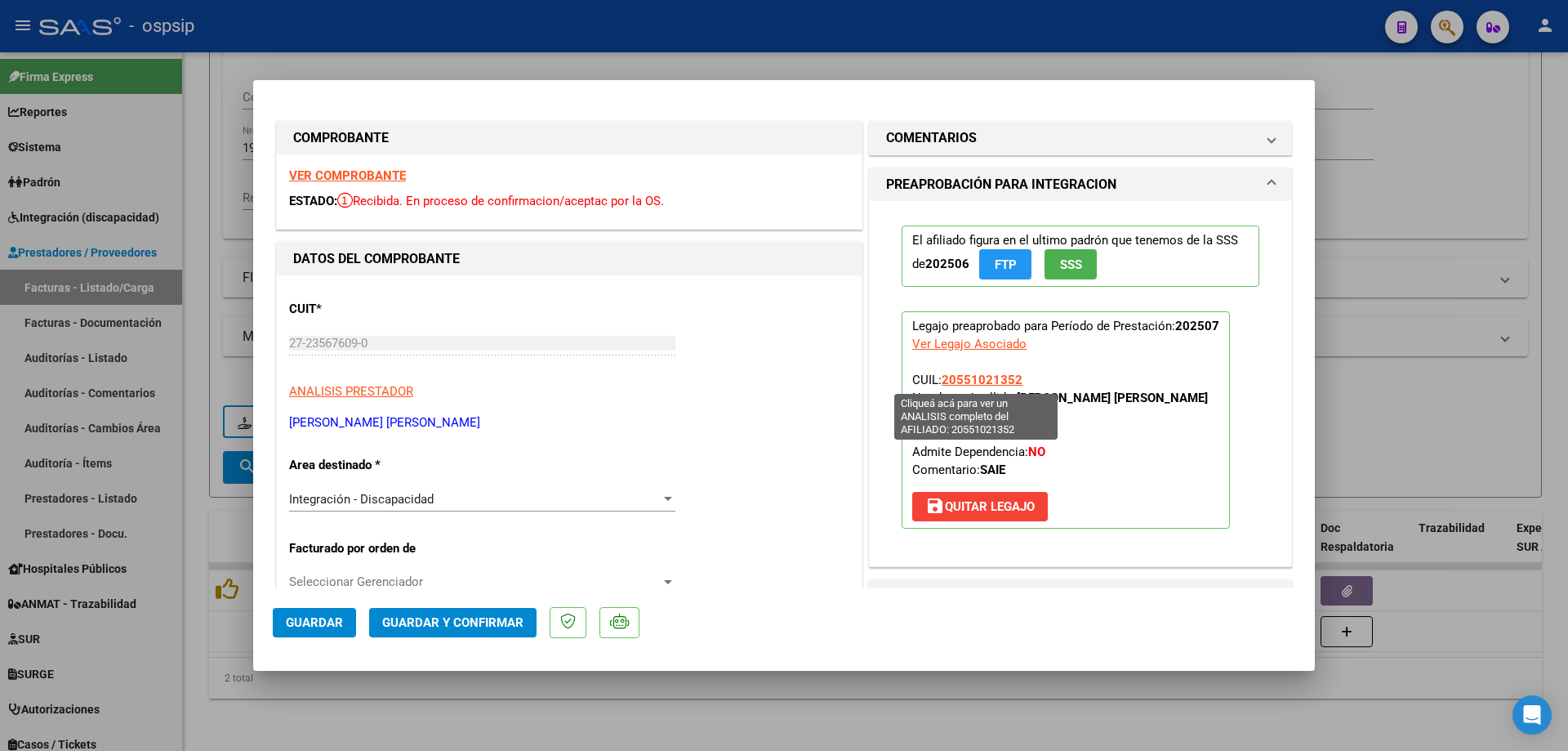
drag, startPoint x: 1016, startPoint y: 375, endPoint x: 940, endPoint y: 386, distance: 76.8
click at [940, 386] on p "Legajo preaprobado para Período de Prestación: 202507 Ver Legajo Asociado CUIL:…" at bounding box center [1066, 420] width 329 height 217
copy span "20551021352"
click at [429, 634] on button "Guardar y Confirmar" at bounding box center [453, 622] width 168 height 29
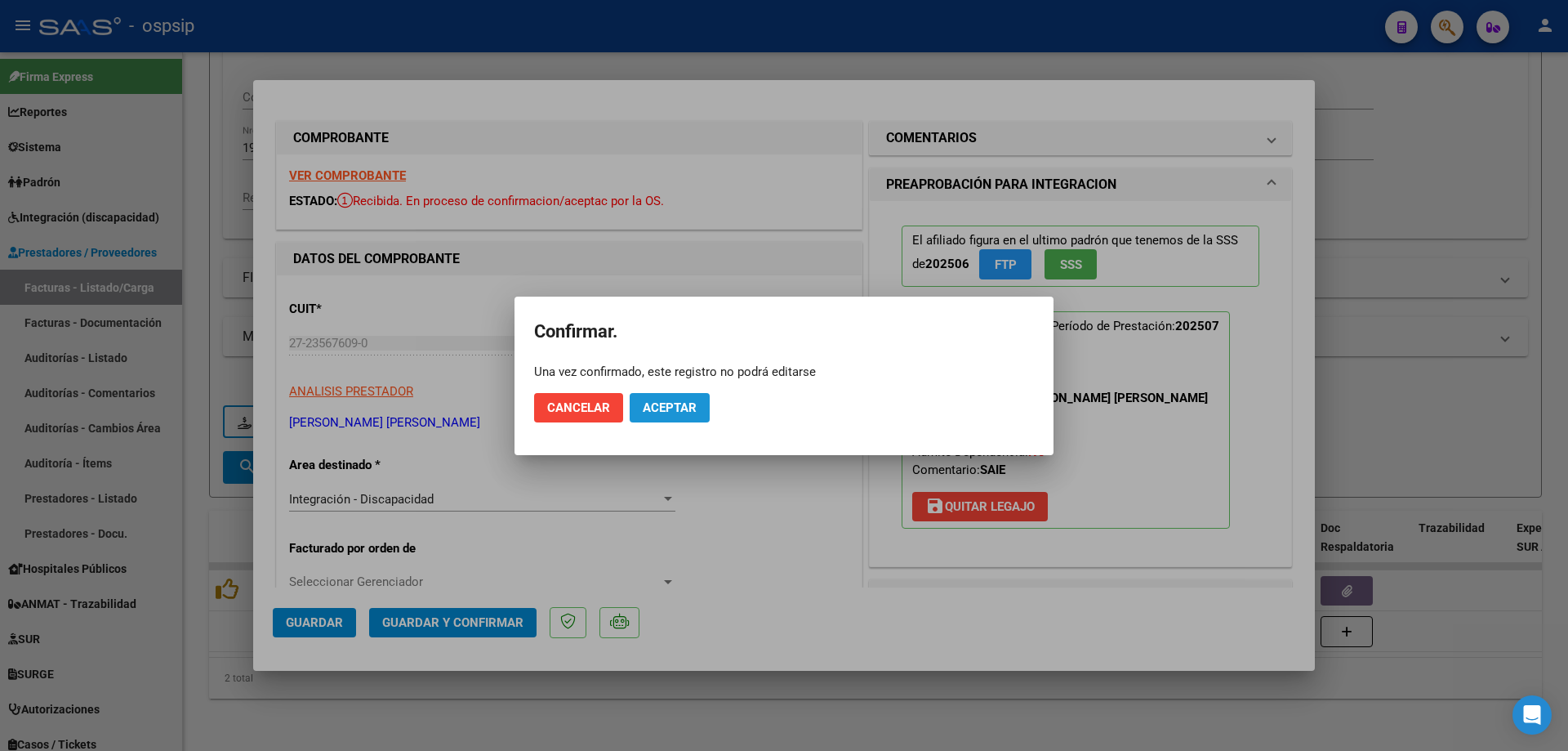
click at [639, 407] on button "Aceptar" at bounding box center [670, 407] width 80 height 29
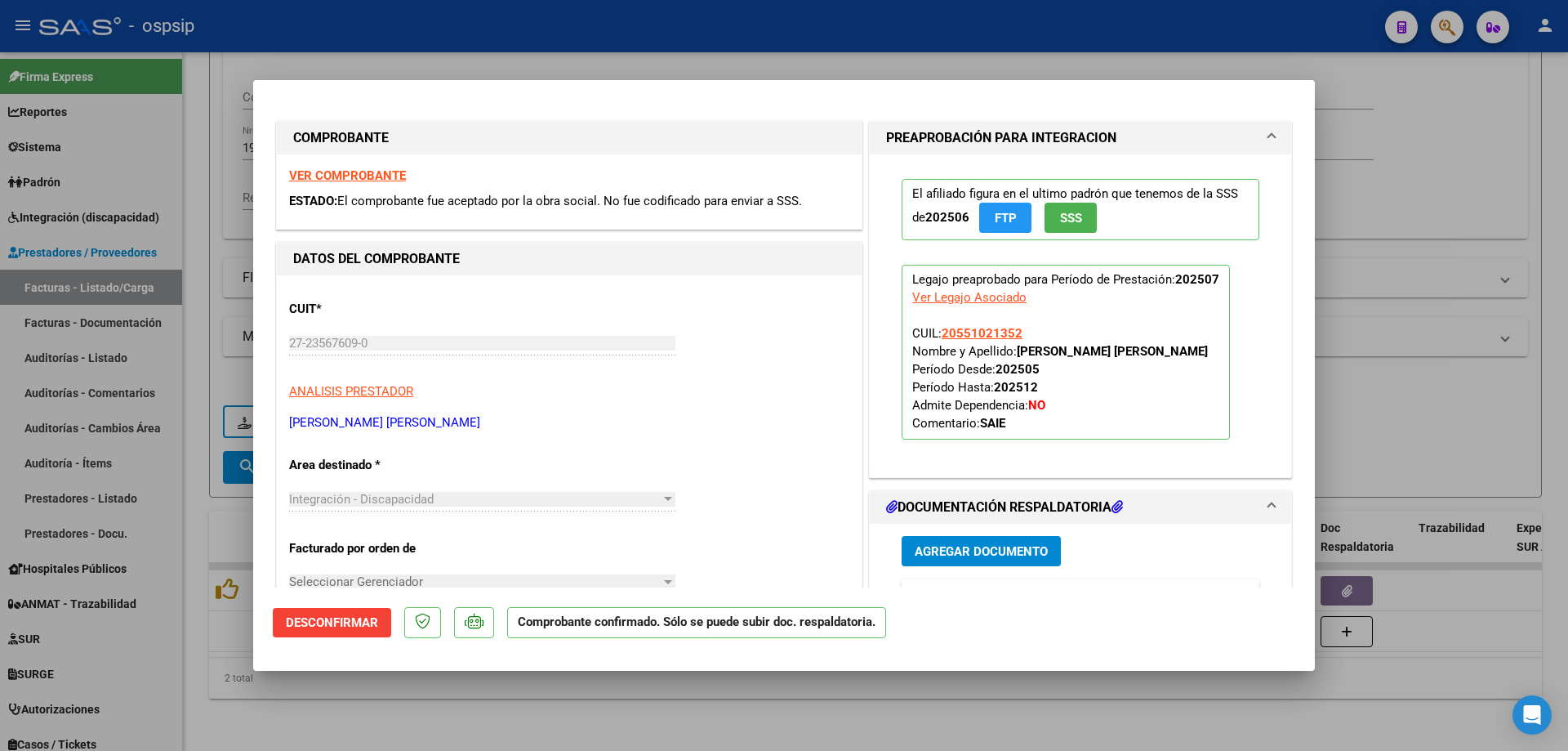
click at [1526, 358] on div at bounding box center [784, 376] width 1568 height 751
type input "$ 0,00"
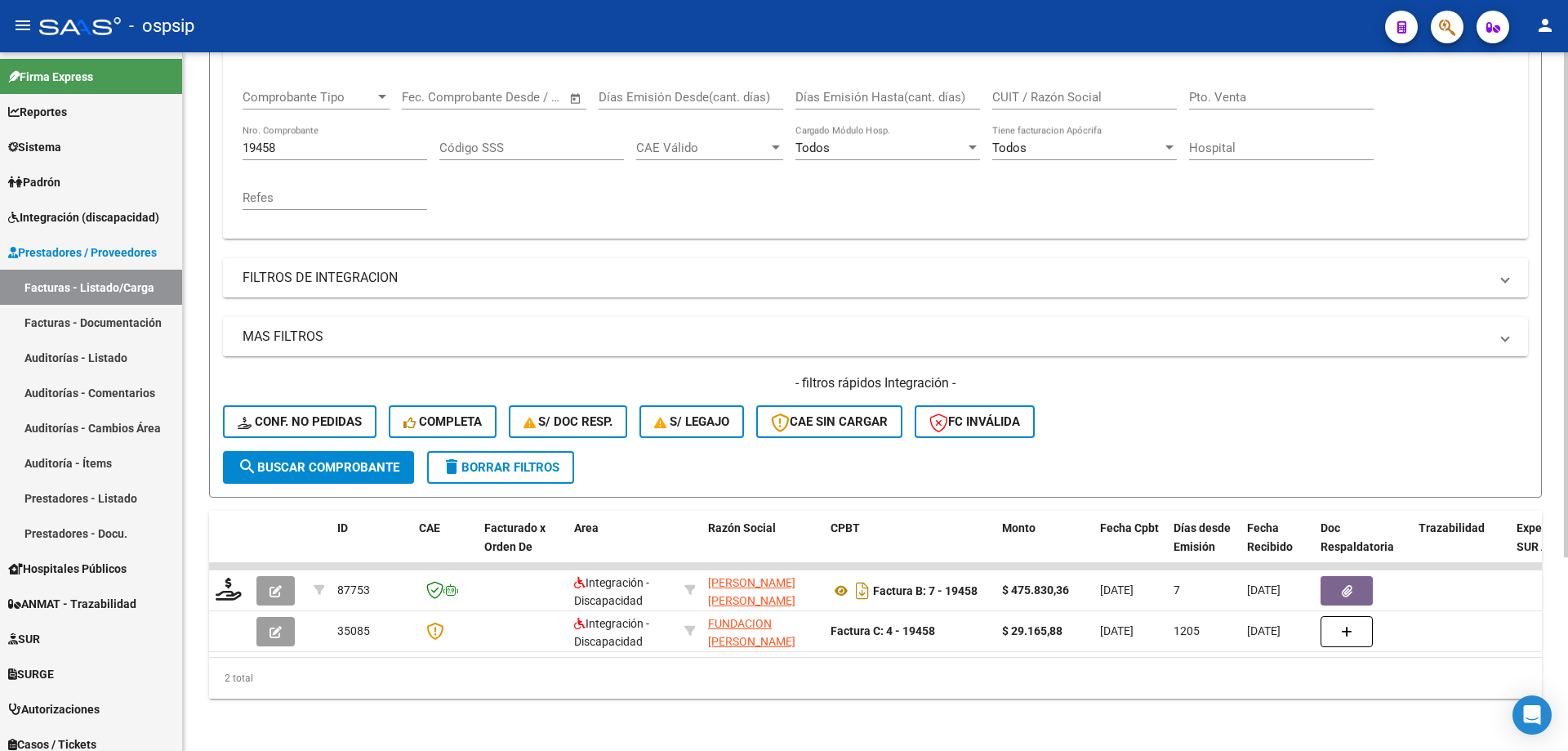
click at [312, 140] on input "19458" at bounding box center [335, 148] width 185 height 15
type input "1"
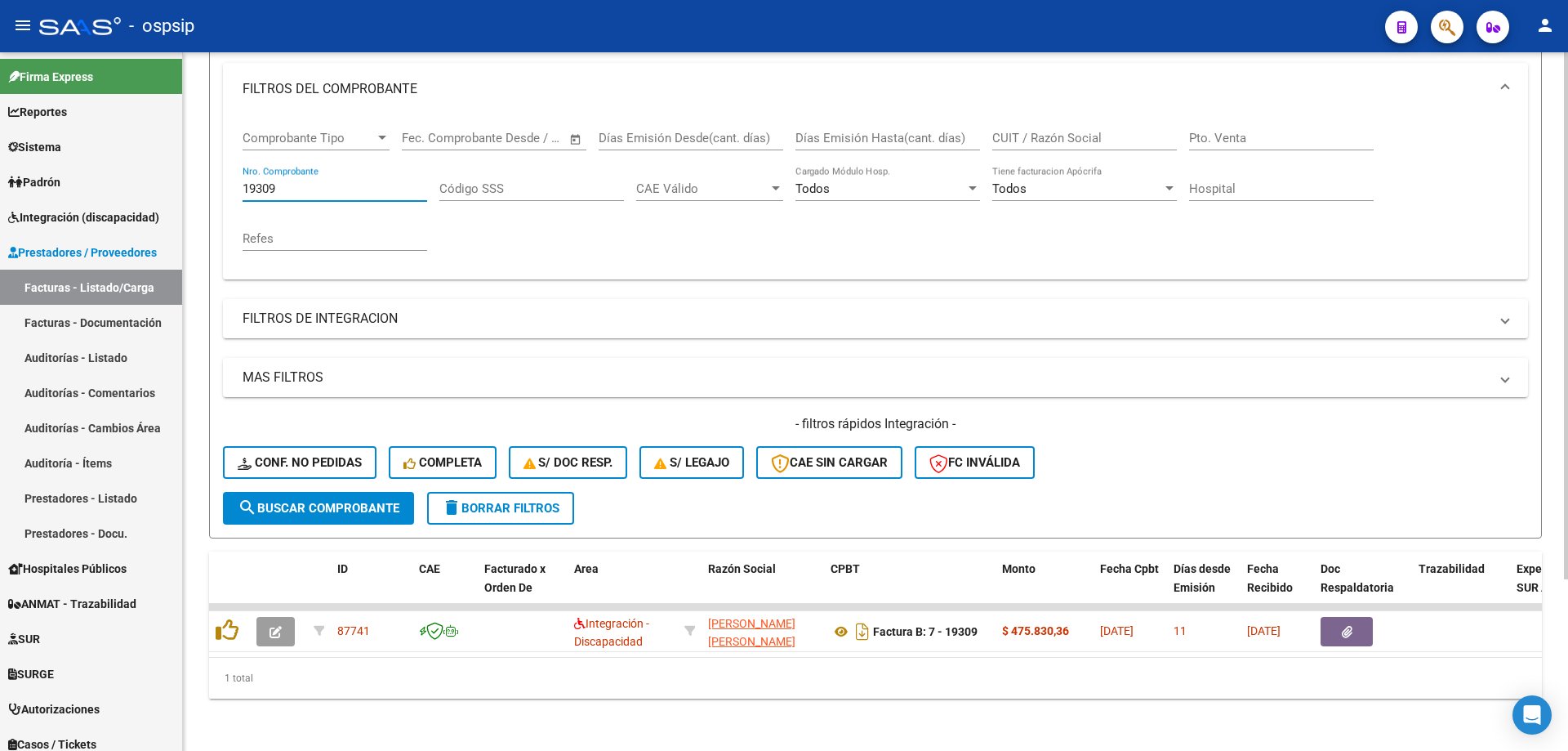
scroll to position [227, 0]
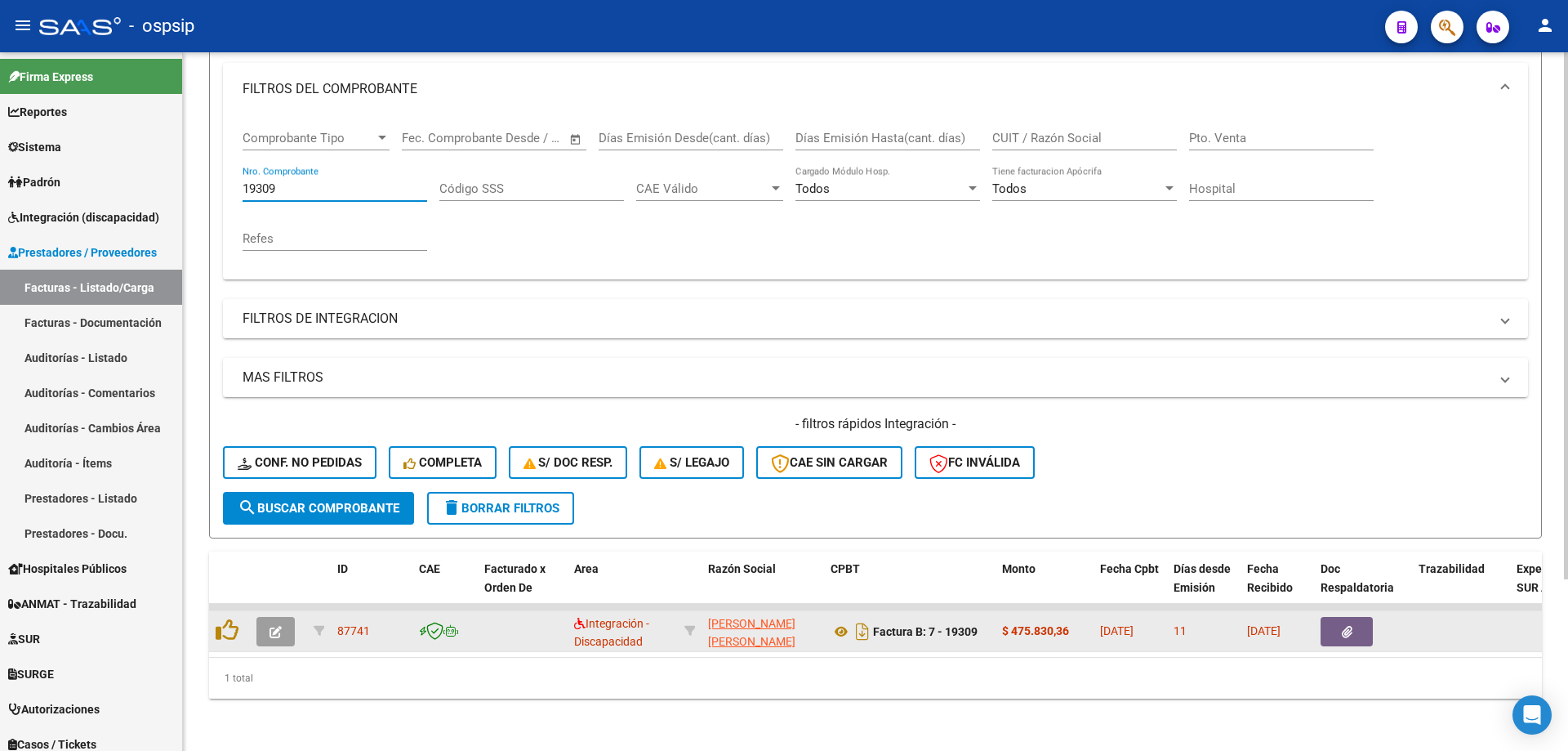
type input "19309"
click at [275, 626] on icon "button" at bounding box center [276, 632] width 12 height 12
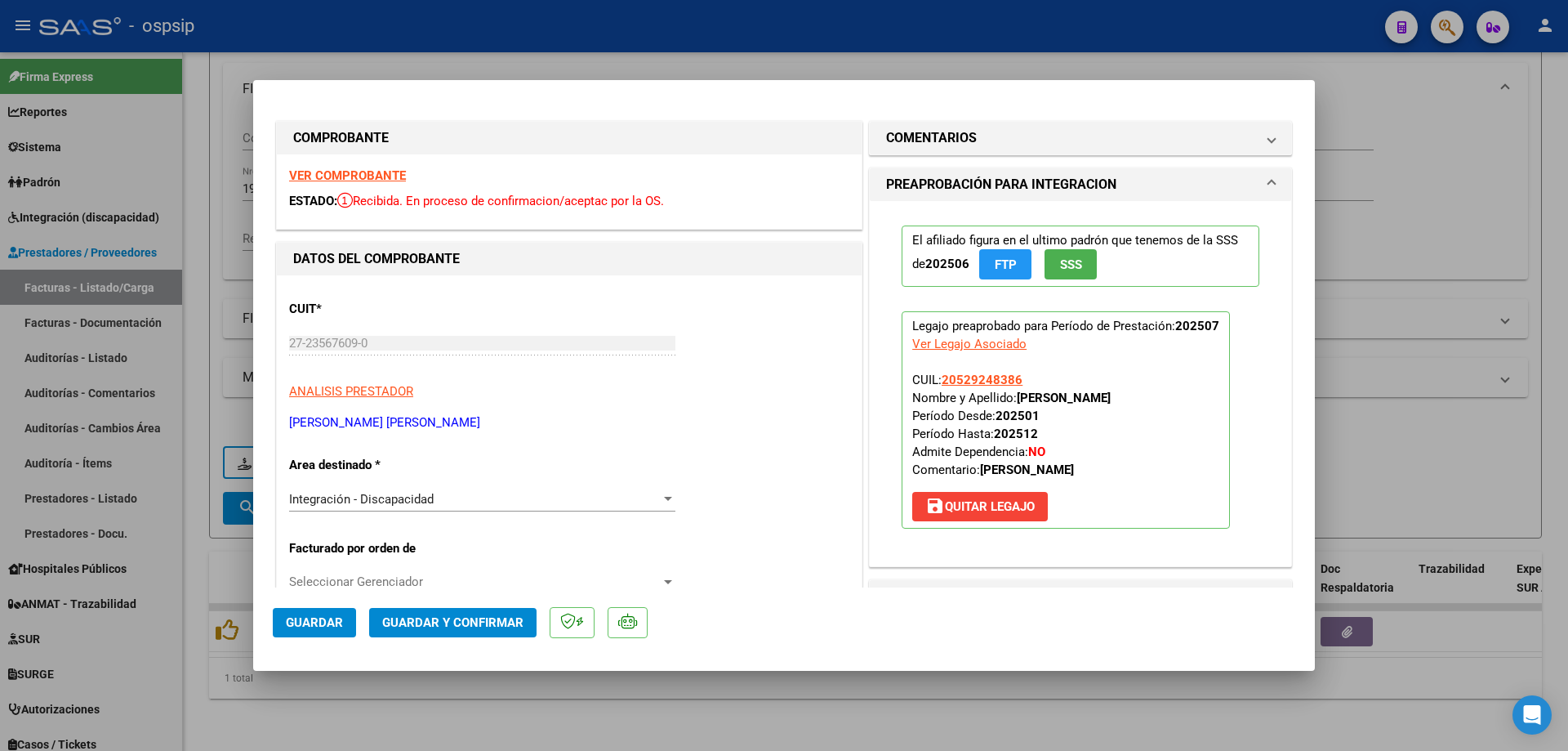
click at [1067, 255] on button "SSS" at bounding box center [1070, 264] width 52 height 30
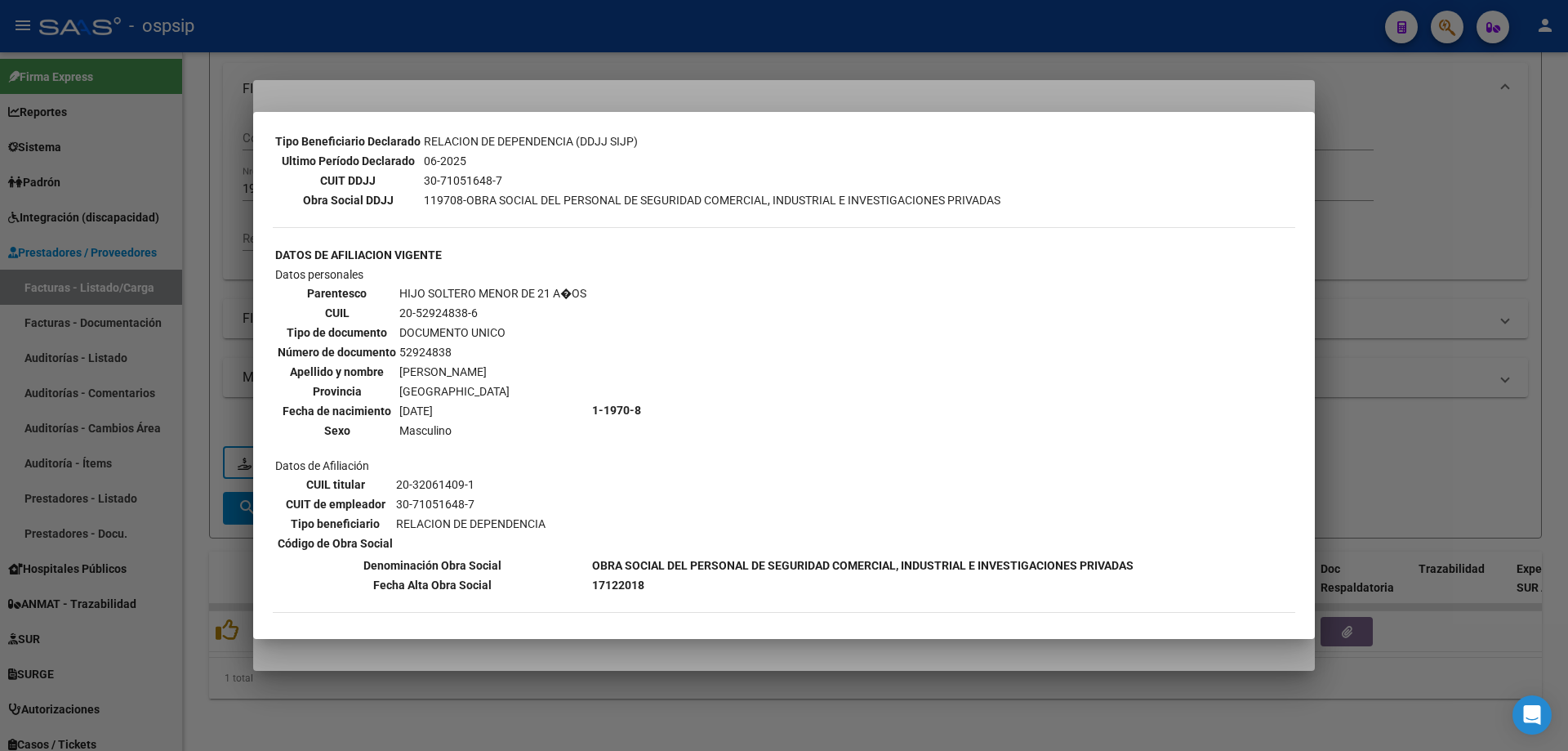
scroll to position [572, 0]
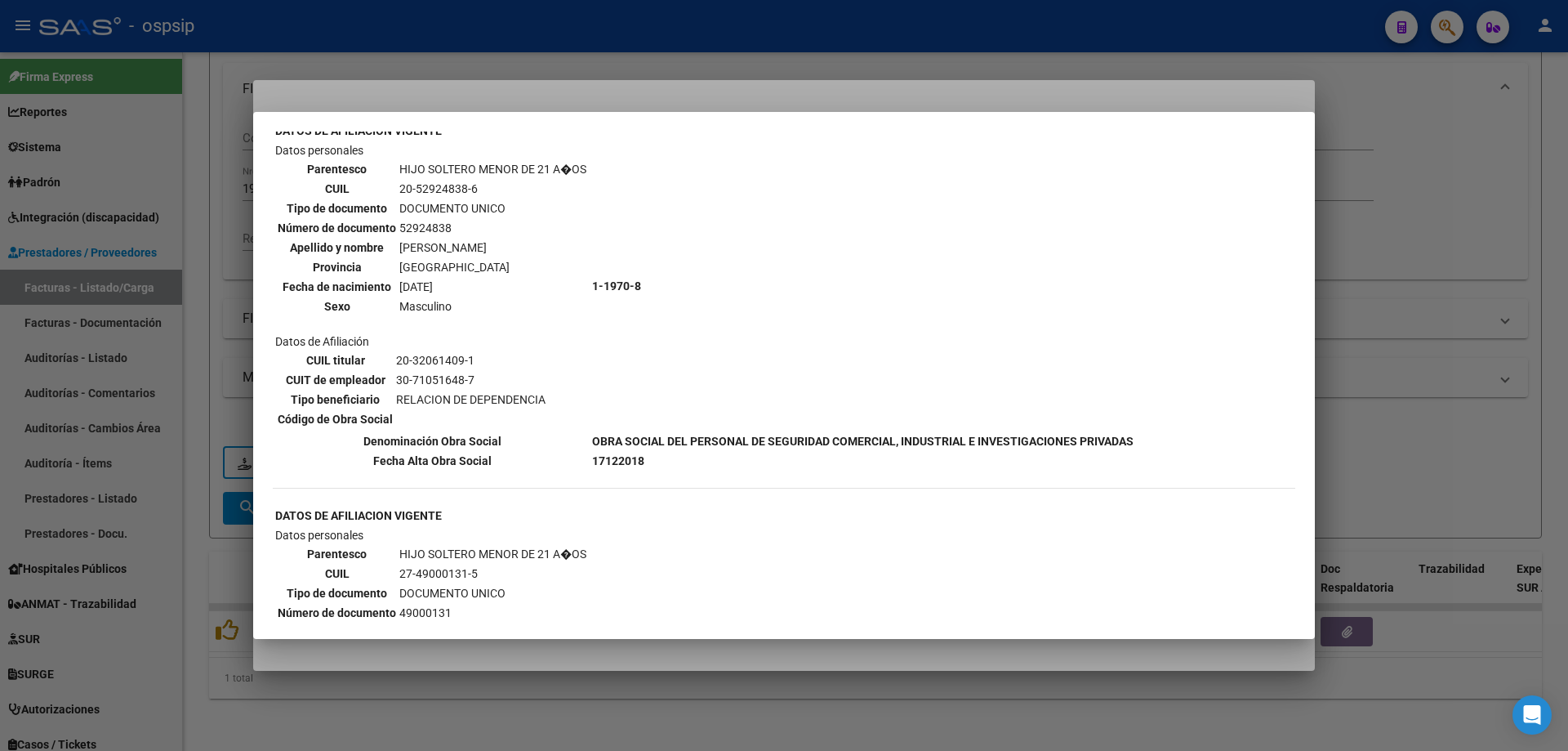
click at [1480, 301] on div at bounding box center [784, 376] width 1568 height 751
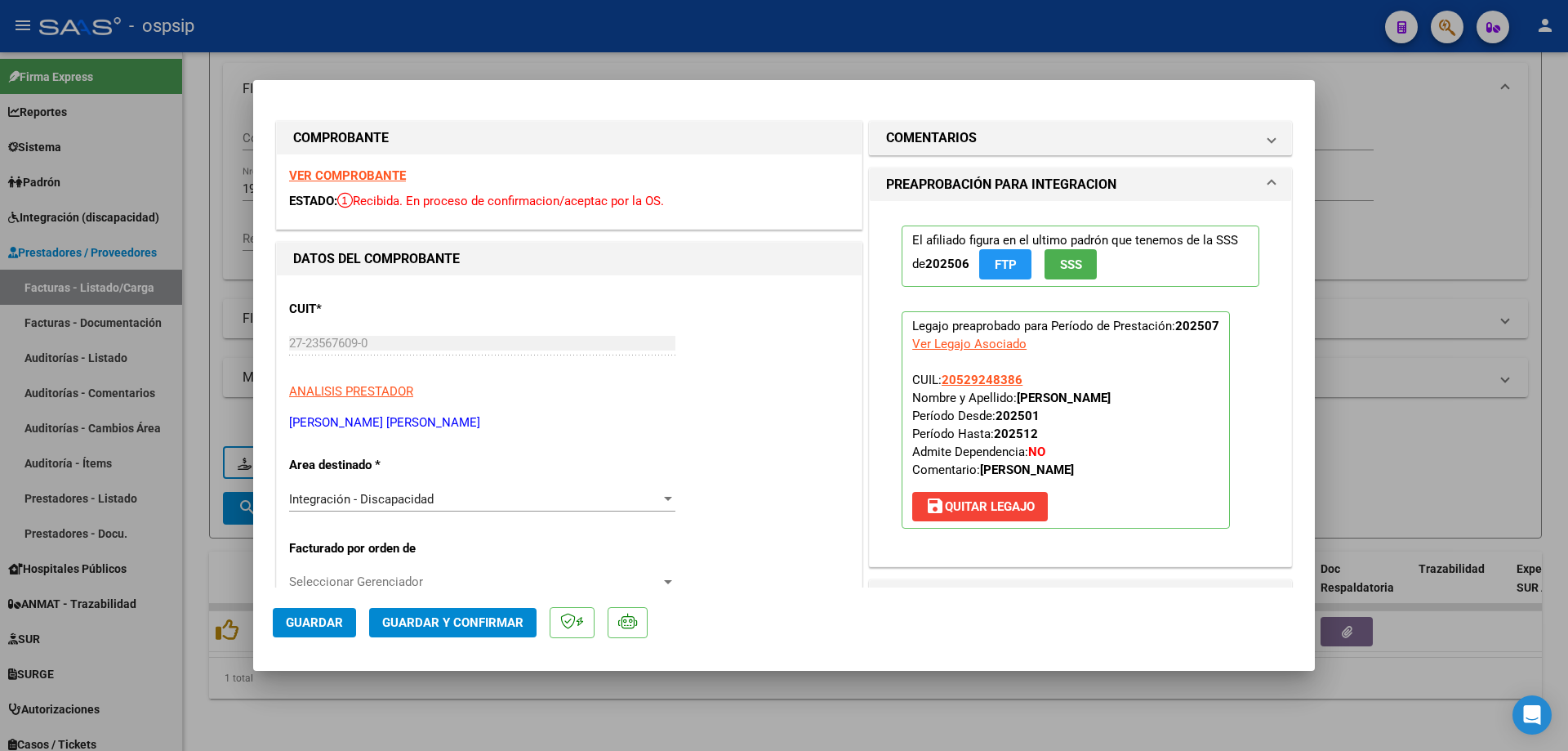
click at [981, 371] on app-link-go-to "20529248386" at bounding box center [982, 380] width 81 height 18
click at [984, 377] on span "20529248386" at bounding box center [982, 380] width 81 height 15
type textarea "20529248386"
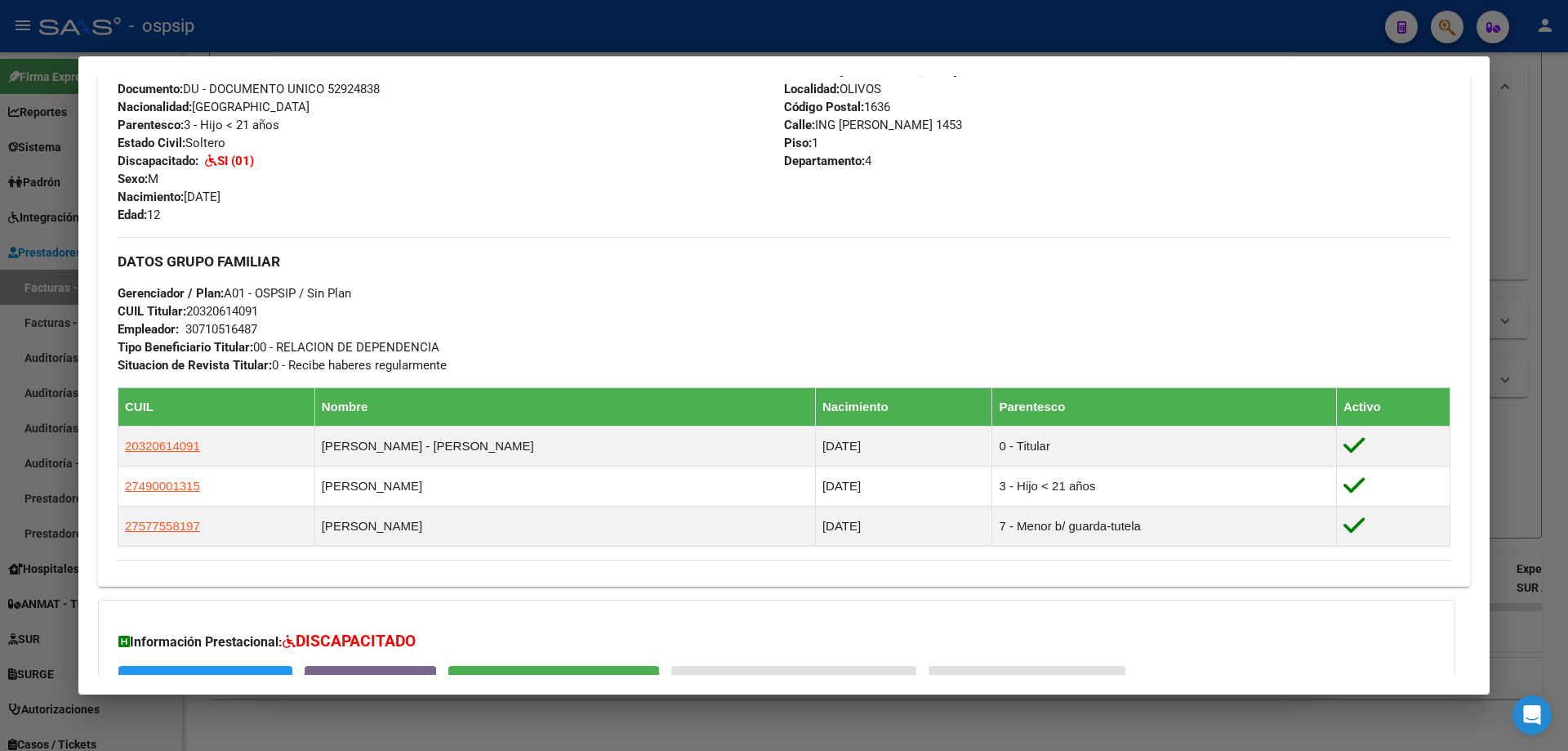
click at [1548, 429] on div at bounding box center [784, 376] width 1568 height 751
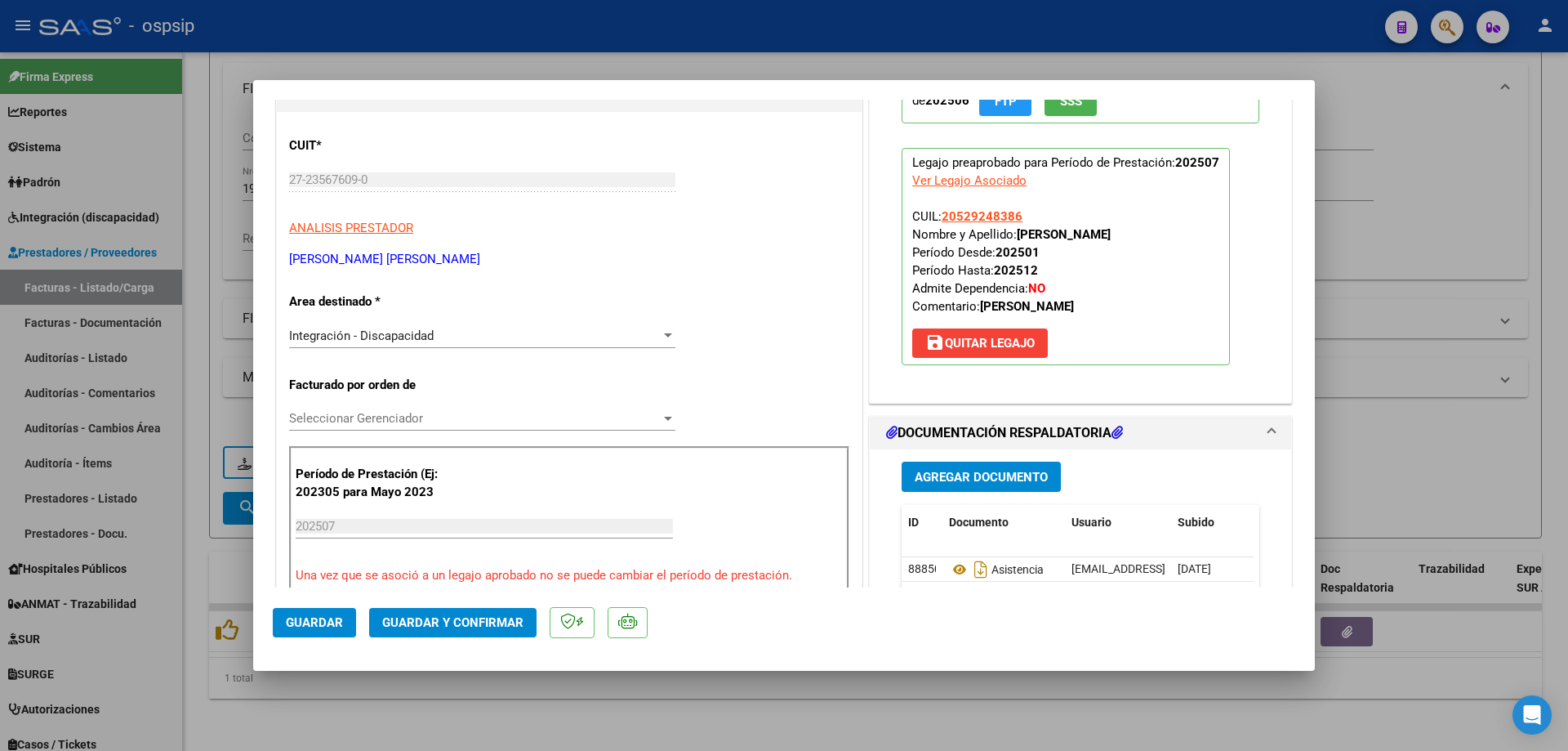
scroll to position [245, 0]
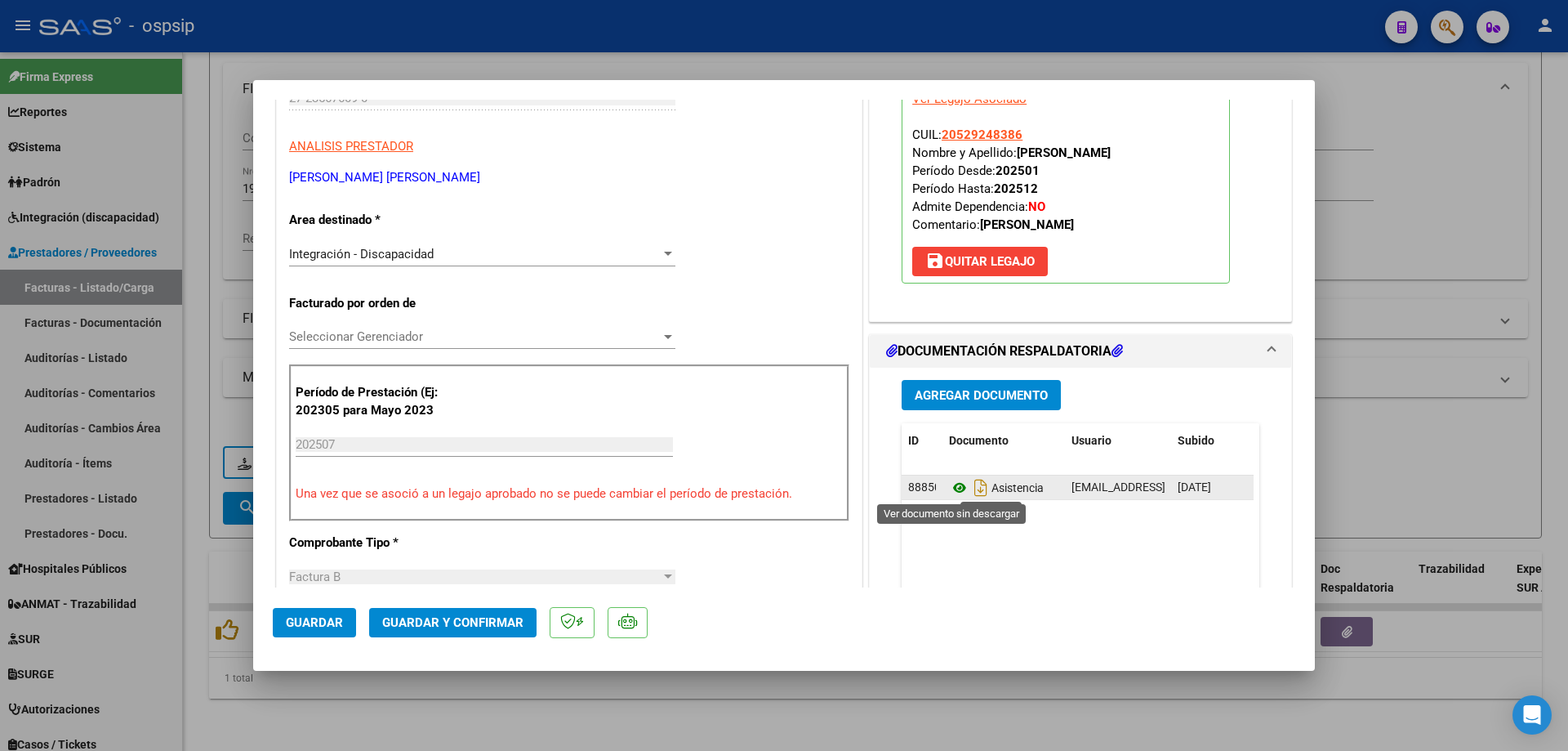
click at [958, 486] on icon at bounding box center [959, 488] width 21 height 19
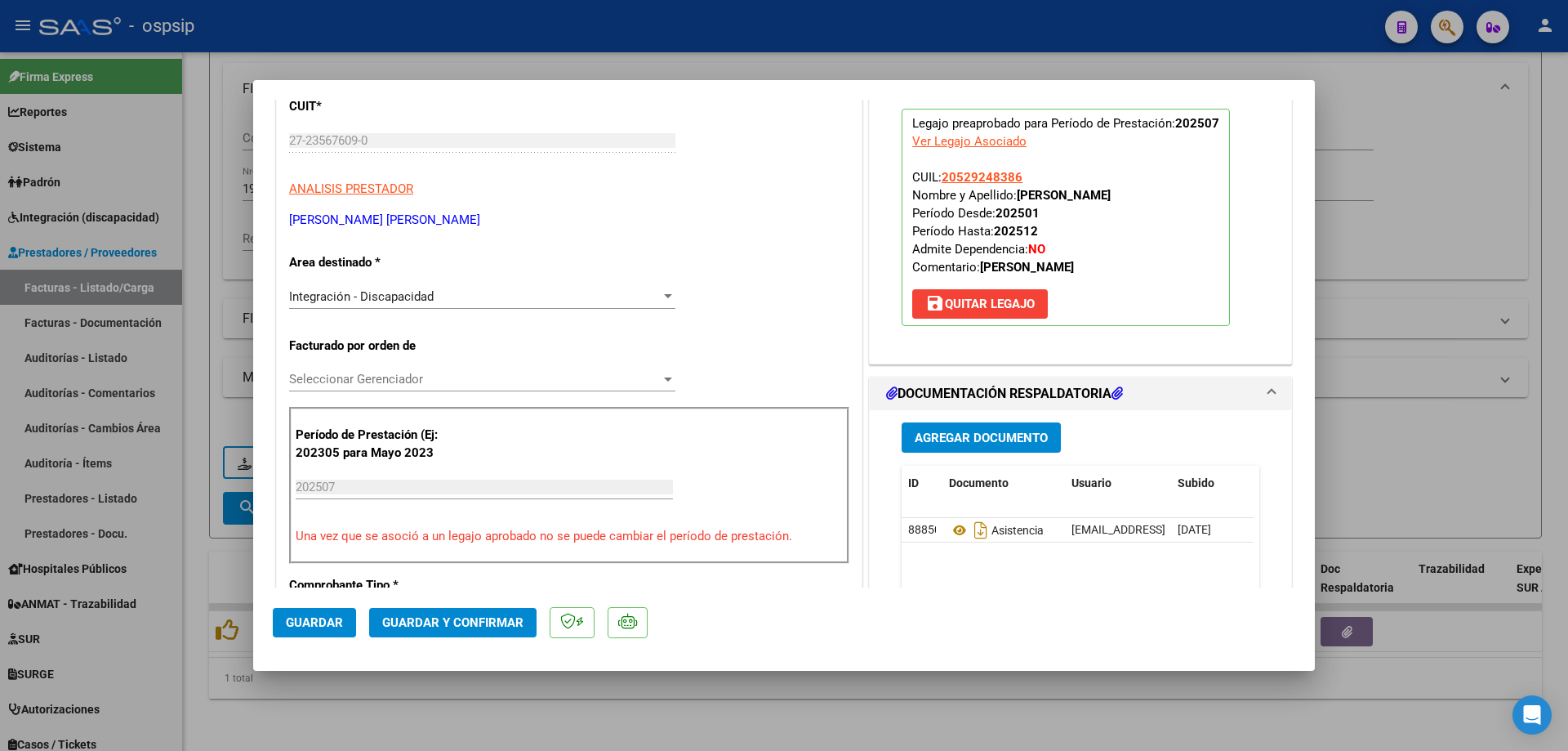
scroll to position [163, 0]
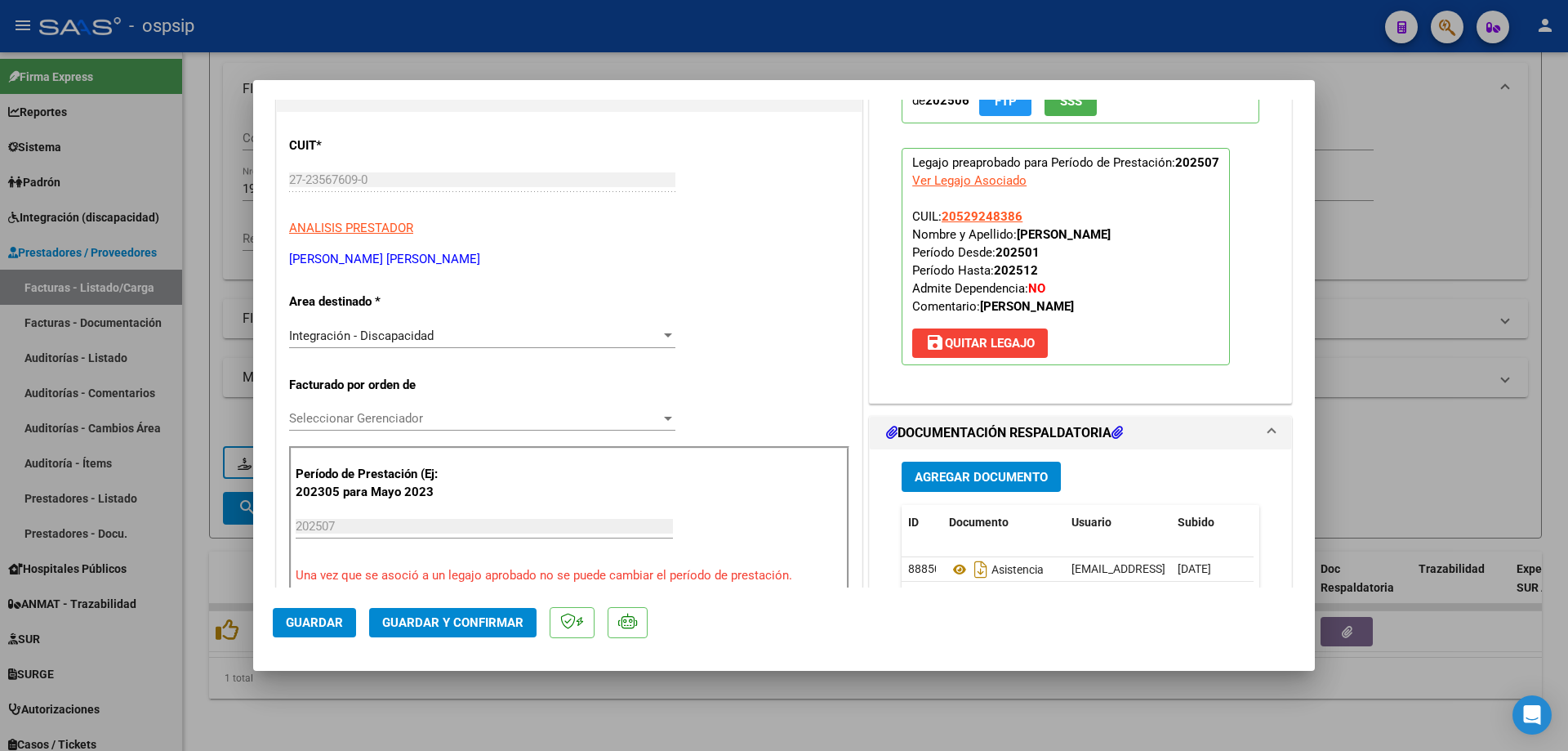
drag, startPoint x: 1026, startPoint y: 214, endPoint x: 936, endPoint y: 221, distance: 90.3
click at [936, 221] on p "Legajo preaprobado para Período de Prestación: 202507 Ver Legajo Asociado CUIL:…" at bounding box center [1066, 256] width 329 height 217
copy span "20529248386"
click at [493, 619] on span "Guardar y Confirmar" at bounding box center [453, 622] width 141 height 15
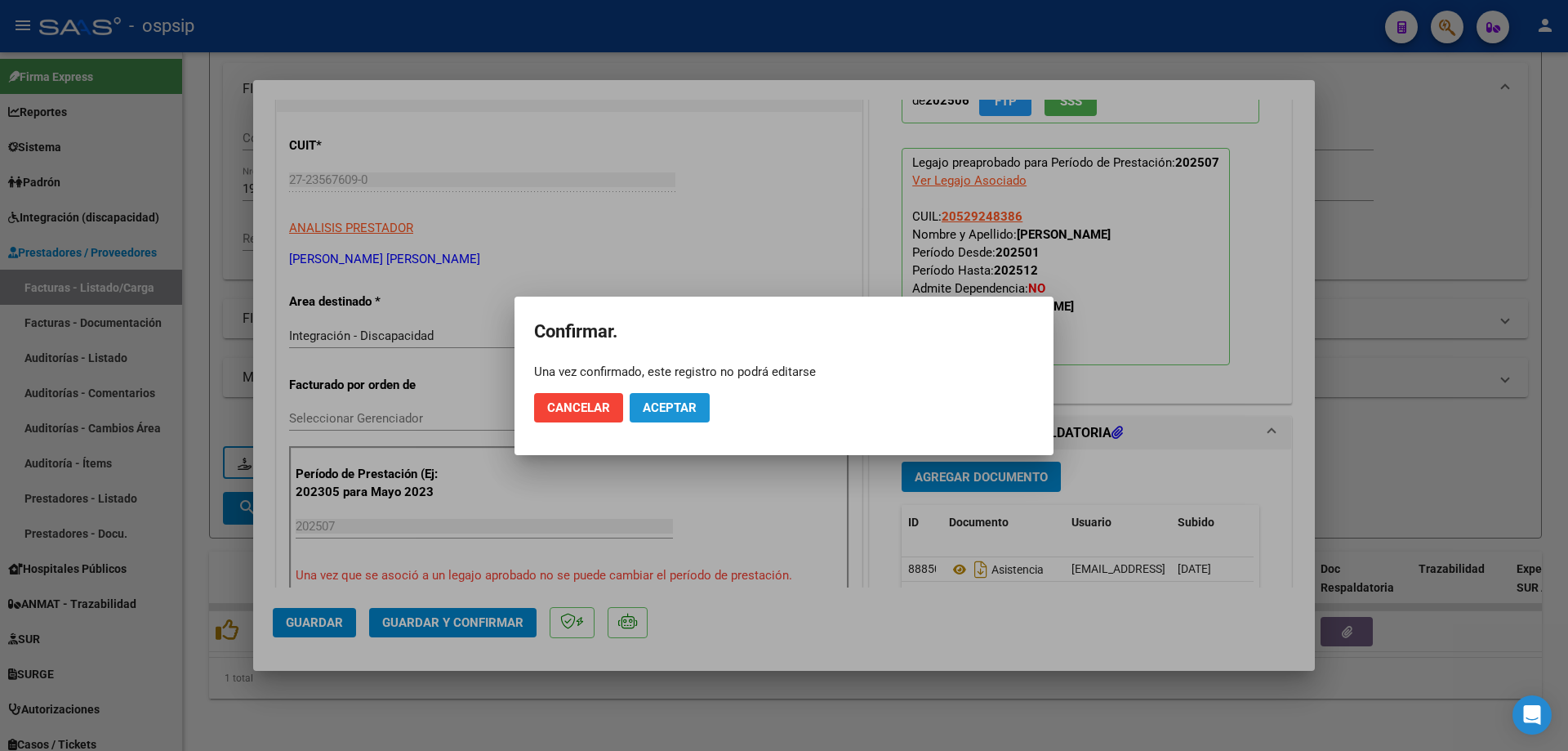
click at [698, 400] on button "Aceptar" at bounding box center [670, 407] width 80 height 29
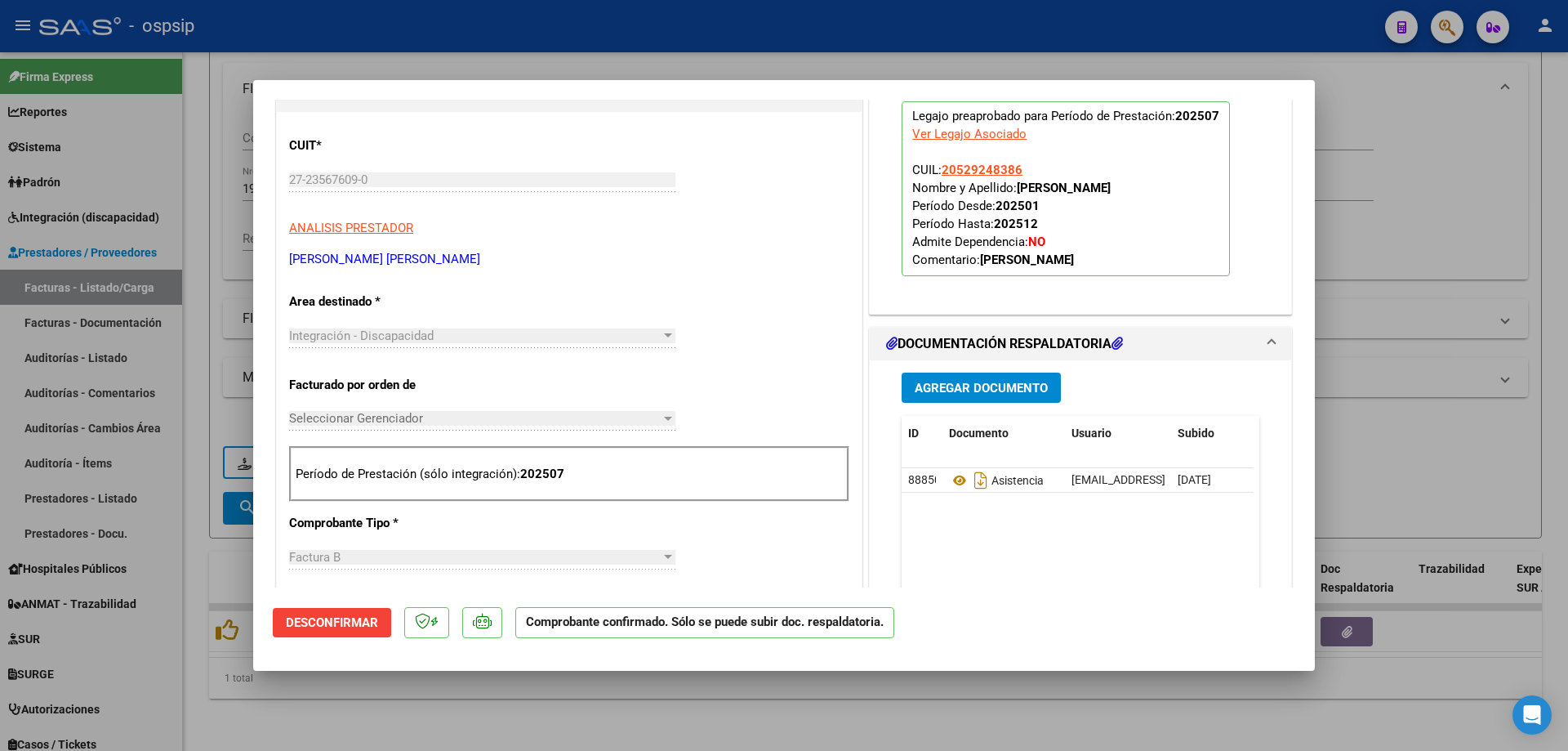
click at [1402, 205] on div at bounding box center [784, 376] width 1568 height 751
type input "$ 0,00"
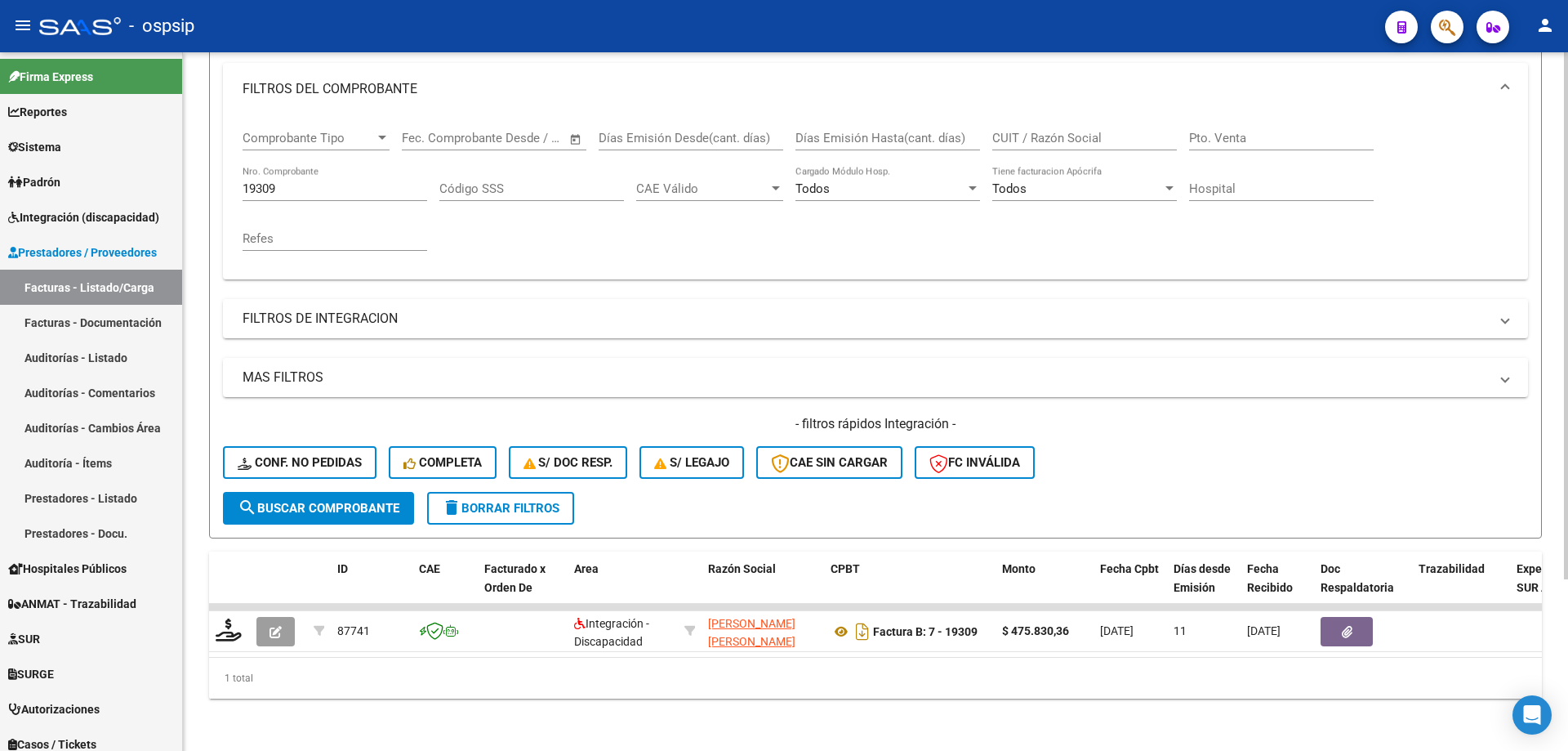
click at [331, 181] on input "19309" at bounding box center [335, 188] width 185 height 15
type input "1"
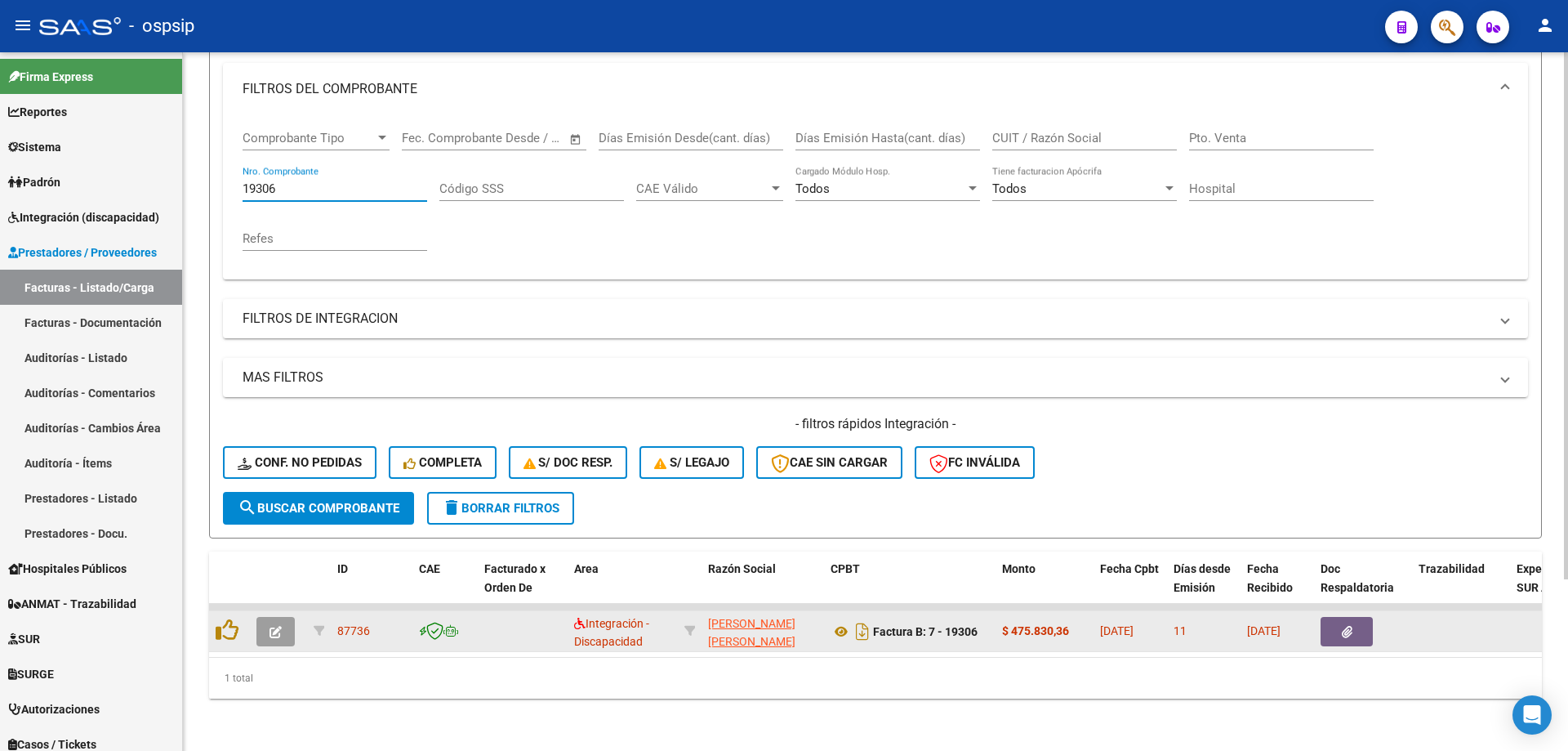
type input "19306"
click at [287, 626] on button "button" at bounding box center [275, 631] width 38 height 29
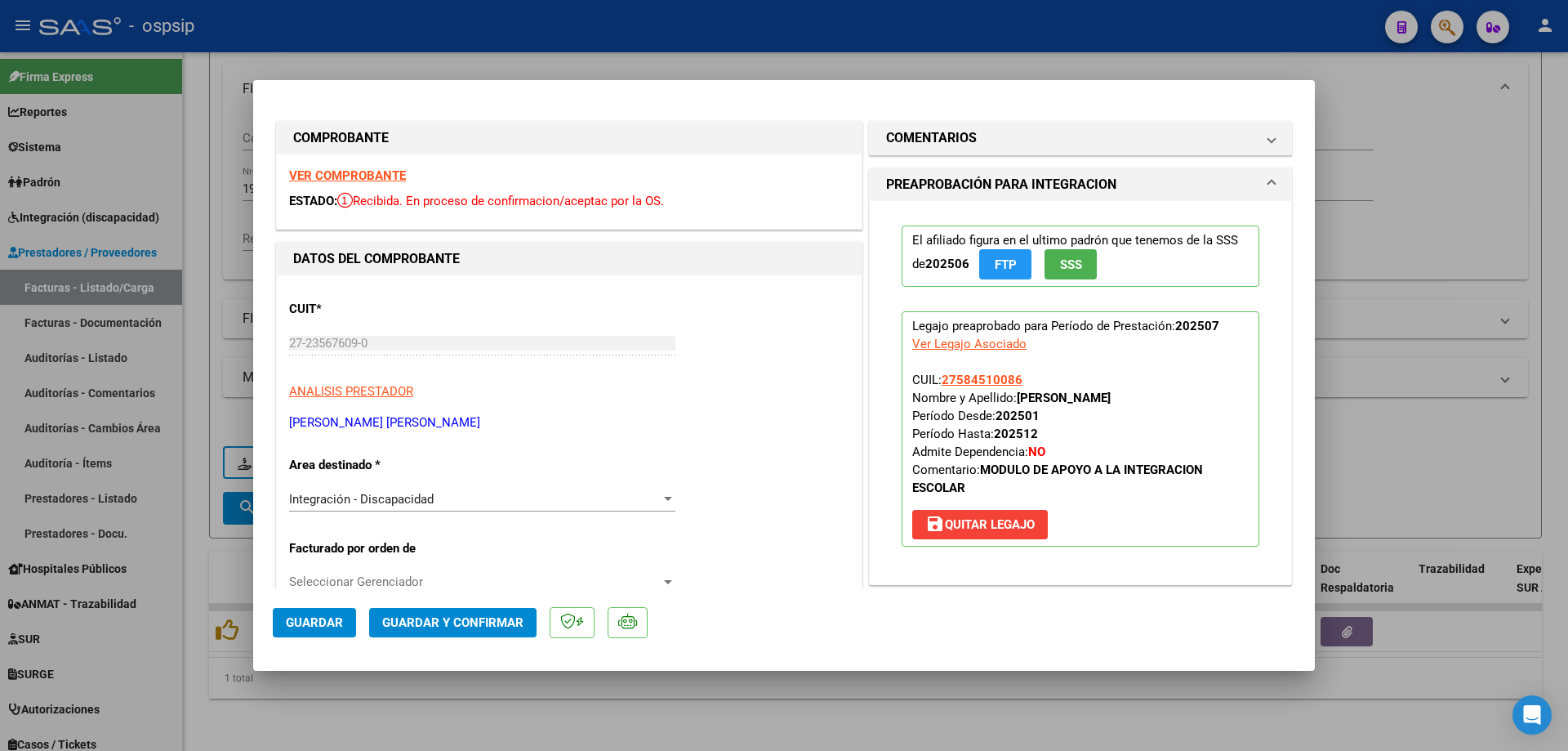
click at [984, 371] on app-link-go-to "27584510086" at bounding box center [982, 380] width 81 height 18
click at [966, 376] on span "27584510086" at bounding box center [982, 380] width 81 height 15
type textarea "27584510086"
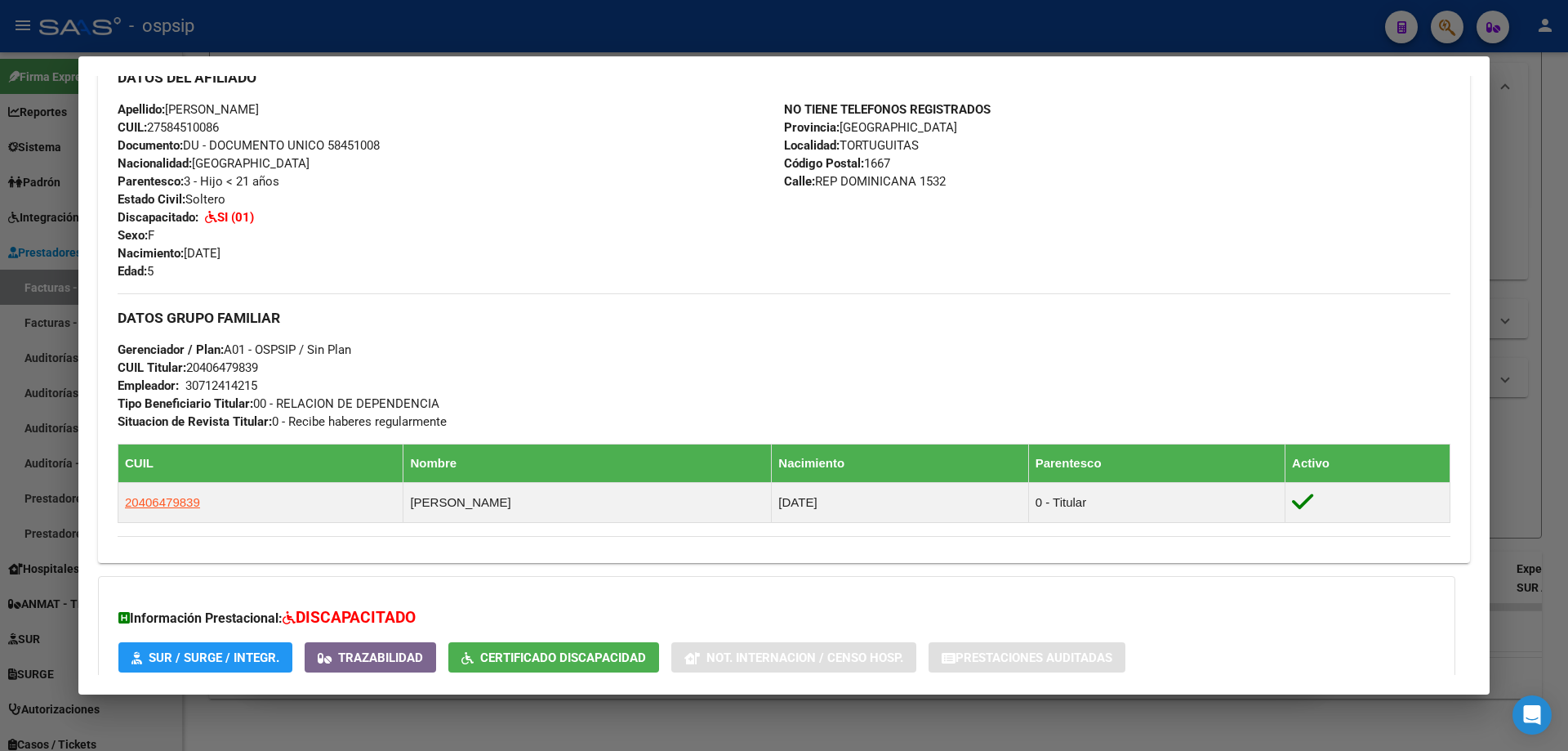
scroll to position [572, 0]
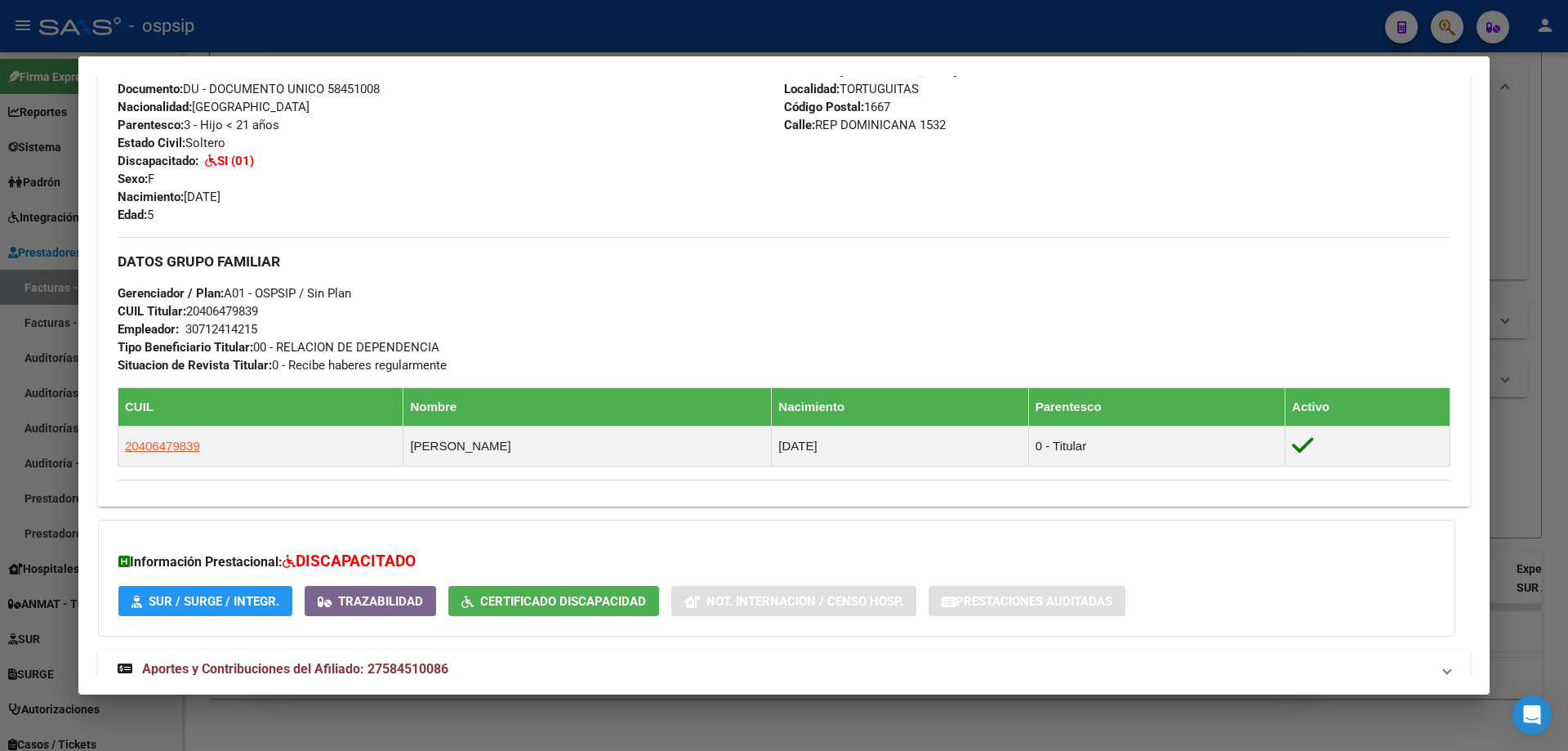
click at [1508, 447] on div at bounding box center [784, 376] width 1568 height 751
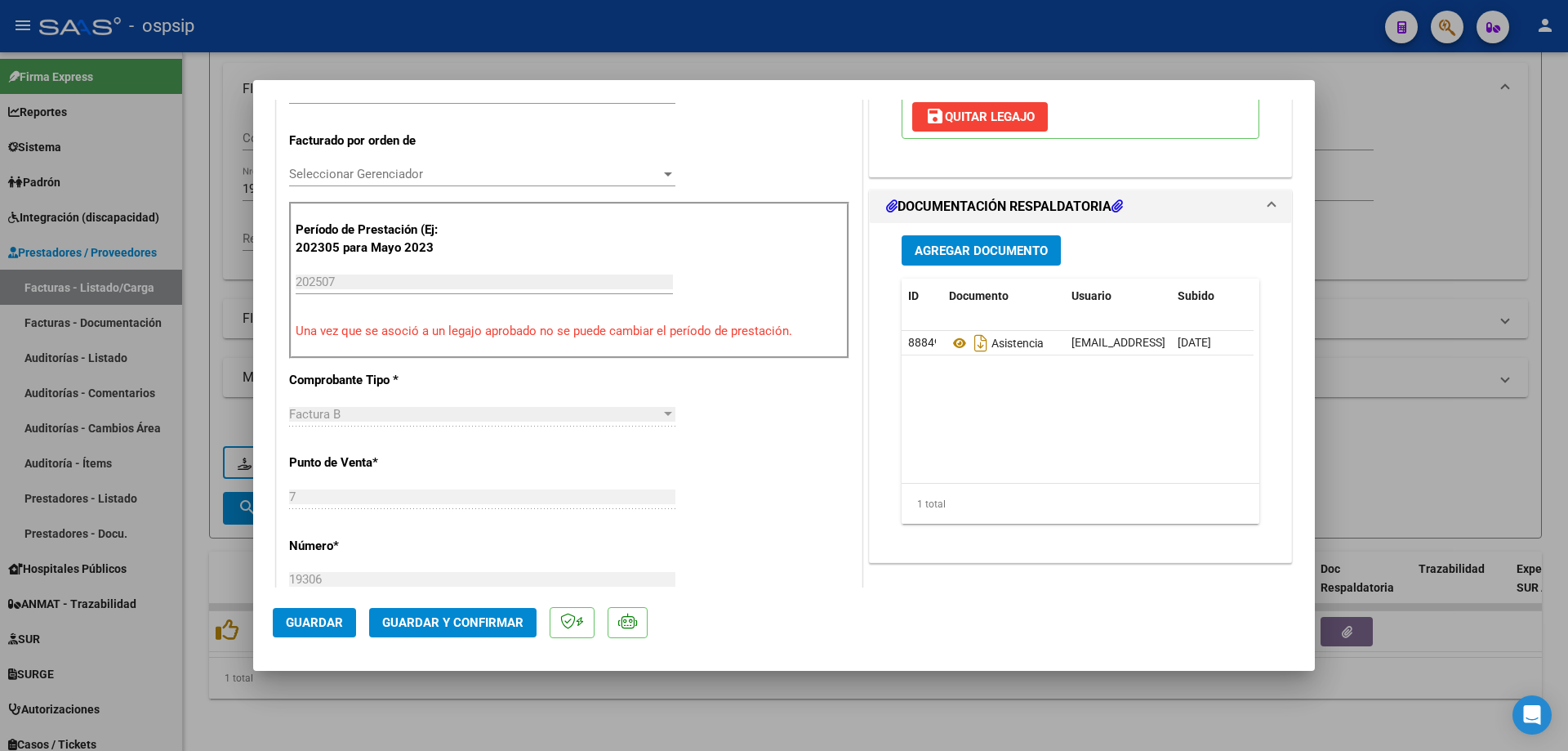
scroll to position [408, 0]
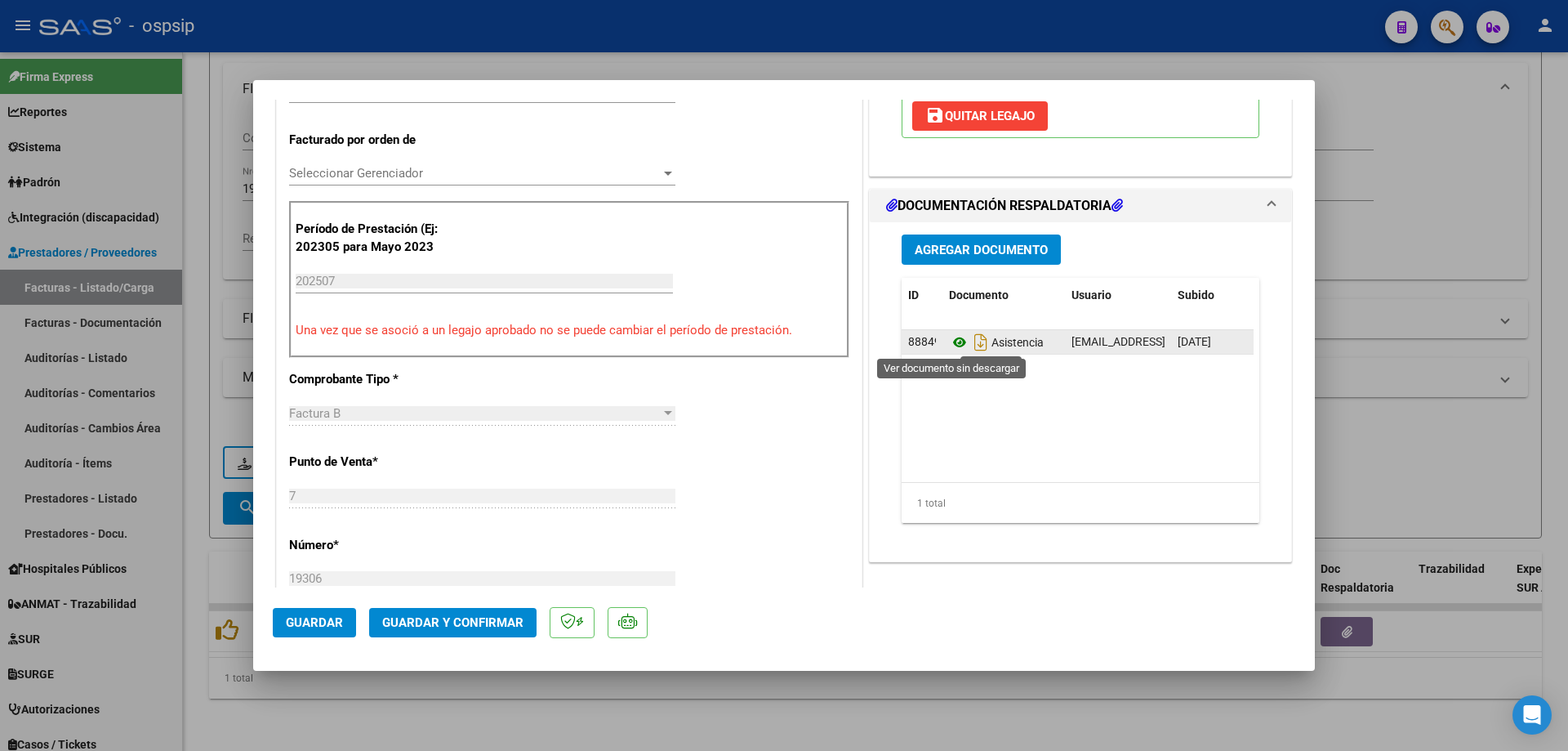
click at [954, 341] on icon at bounding box center [959, 342] width 21 height 19
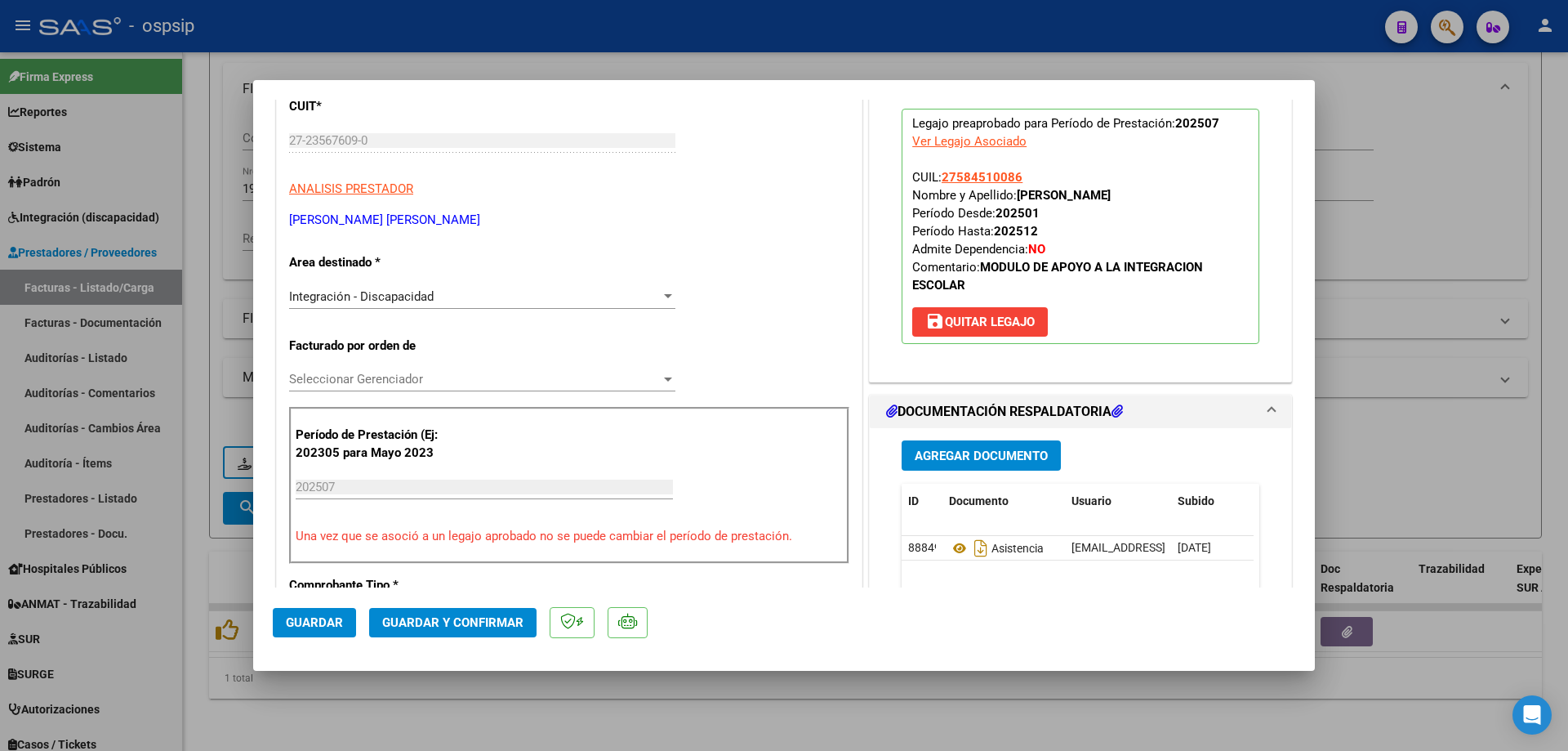
scroll to position [163, 0]
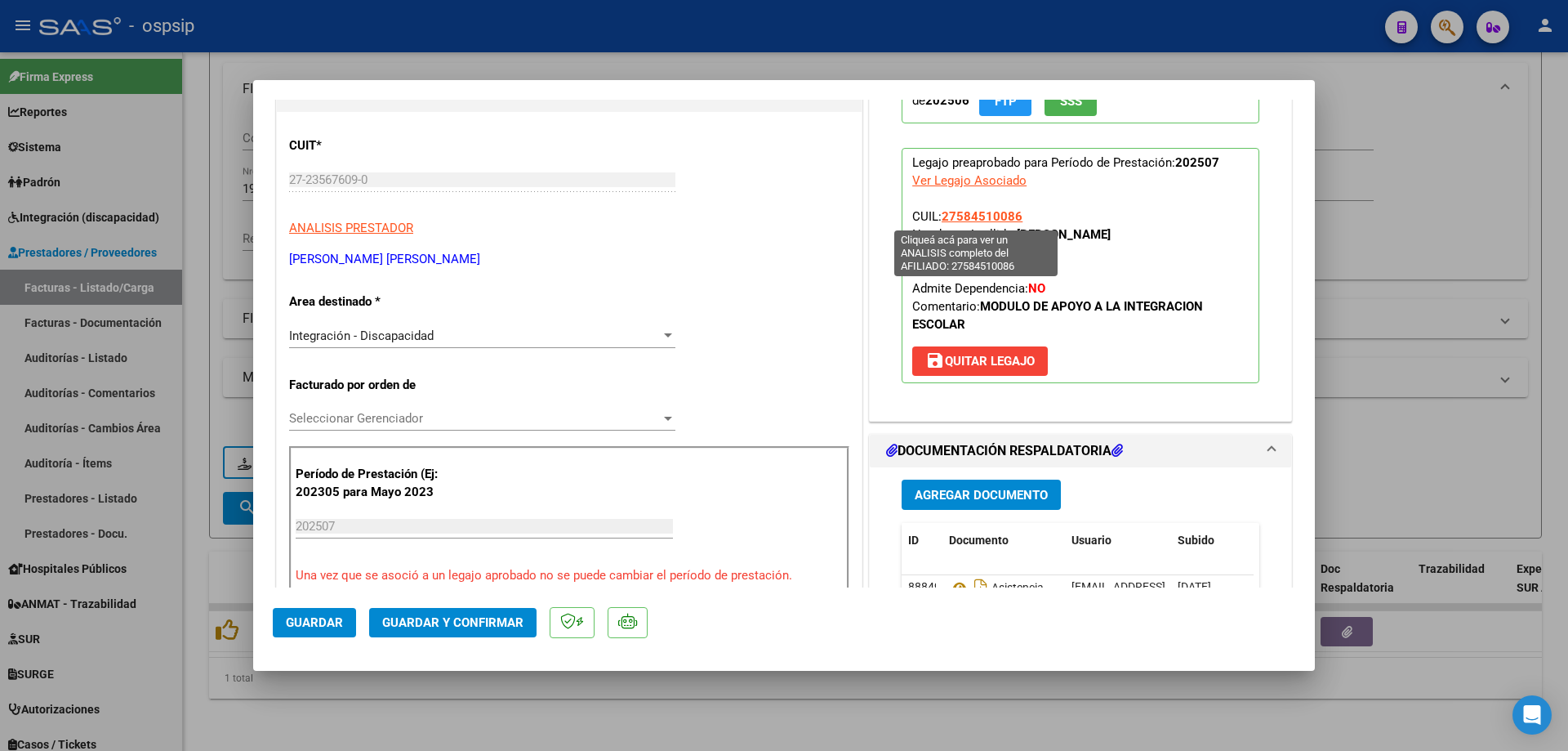
drag, startPoint x: 1015, startPoint y: 215, endPoint x: 939, endPoint y: 218, distance: 76.1
click at [939, 218] on p "Legajo preaprobado para Período de Prestación: 202507 Ver Legajo Asociado CUIL:…" at bounding box center [1080, 265] width 358 height 235
copy span "27584510086"
click at [487, 647] on mat-dialog-actions "Guardar Guardar y Confirmar" at bounding box center [784, 619] width 1023 height 64
click at [458, 629] on span "Guardar y Confirmar" at bounding box center [453, 622] width 141 height 15
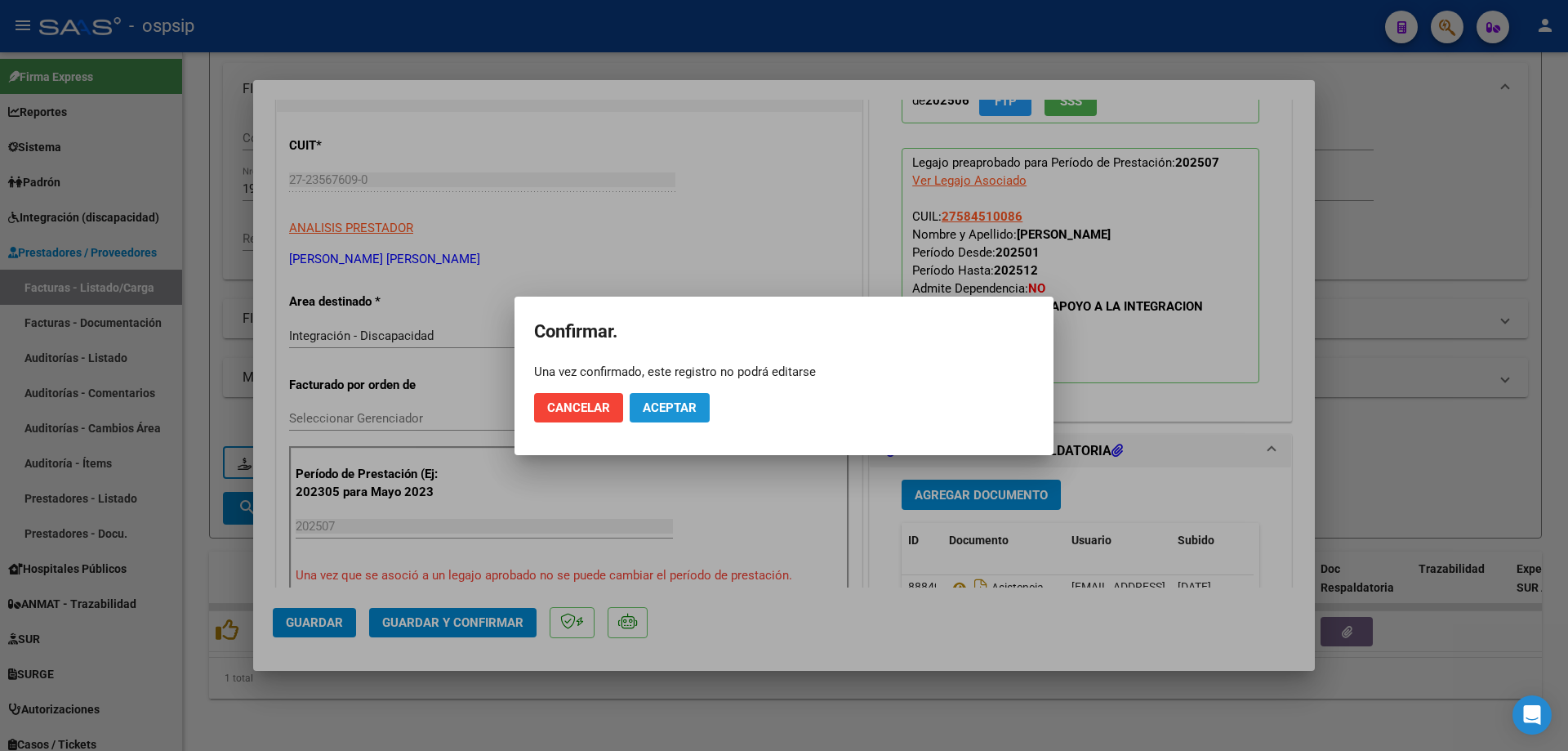
click at [702, 417] on button "Aceptar" at bounding box center [670, 407] width 80 height 29
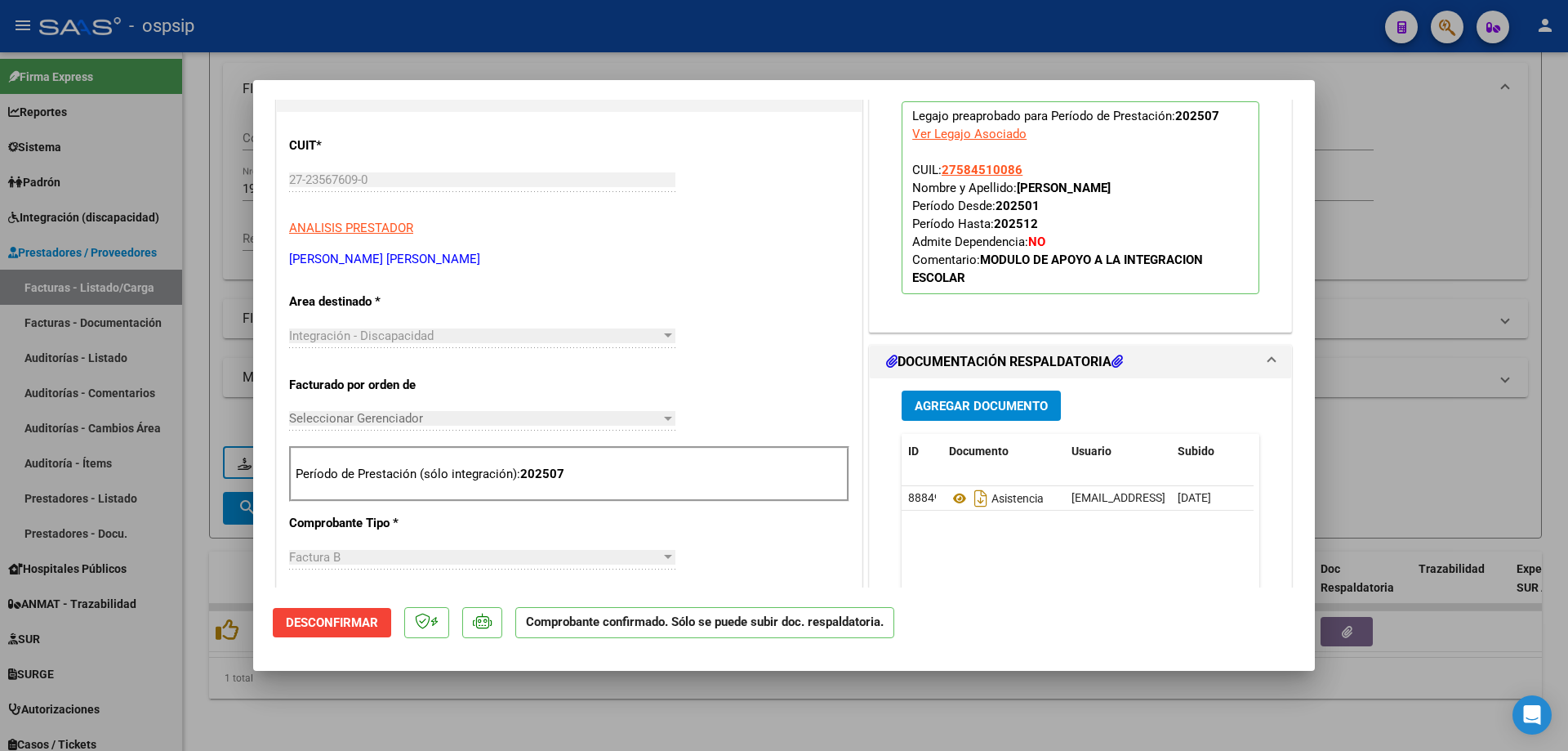
click at [1459, 258] on div at bounding box center [784, 376] width 1568 height 751
type input "$ 0,00"
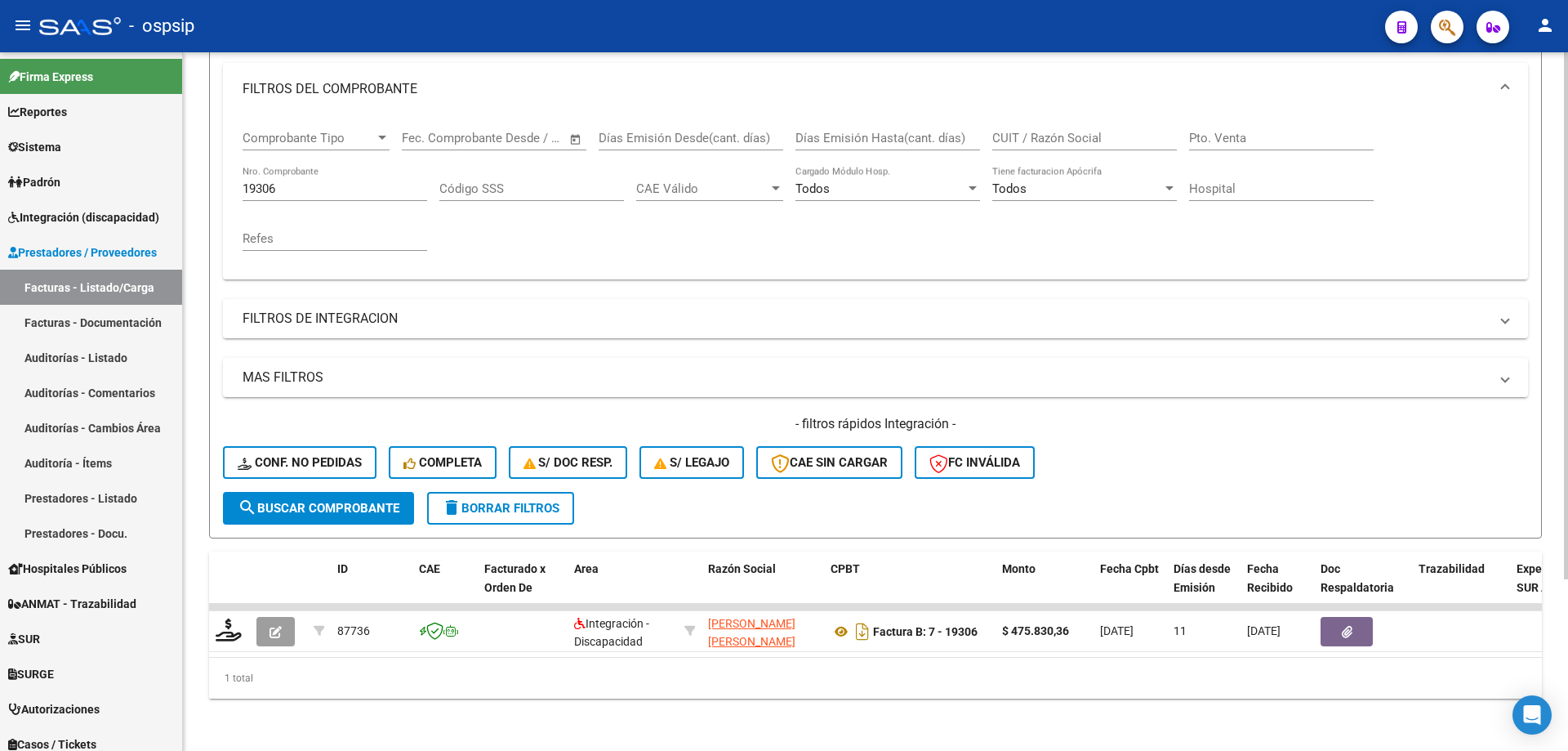
click at [334, 181] on input "19306" at bounding box center [335, 188] width 185 height 15
type input "1"
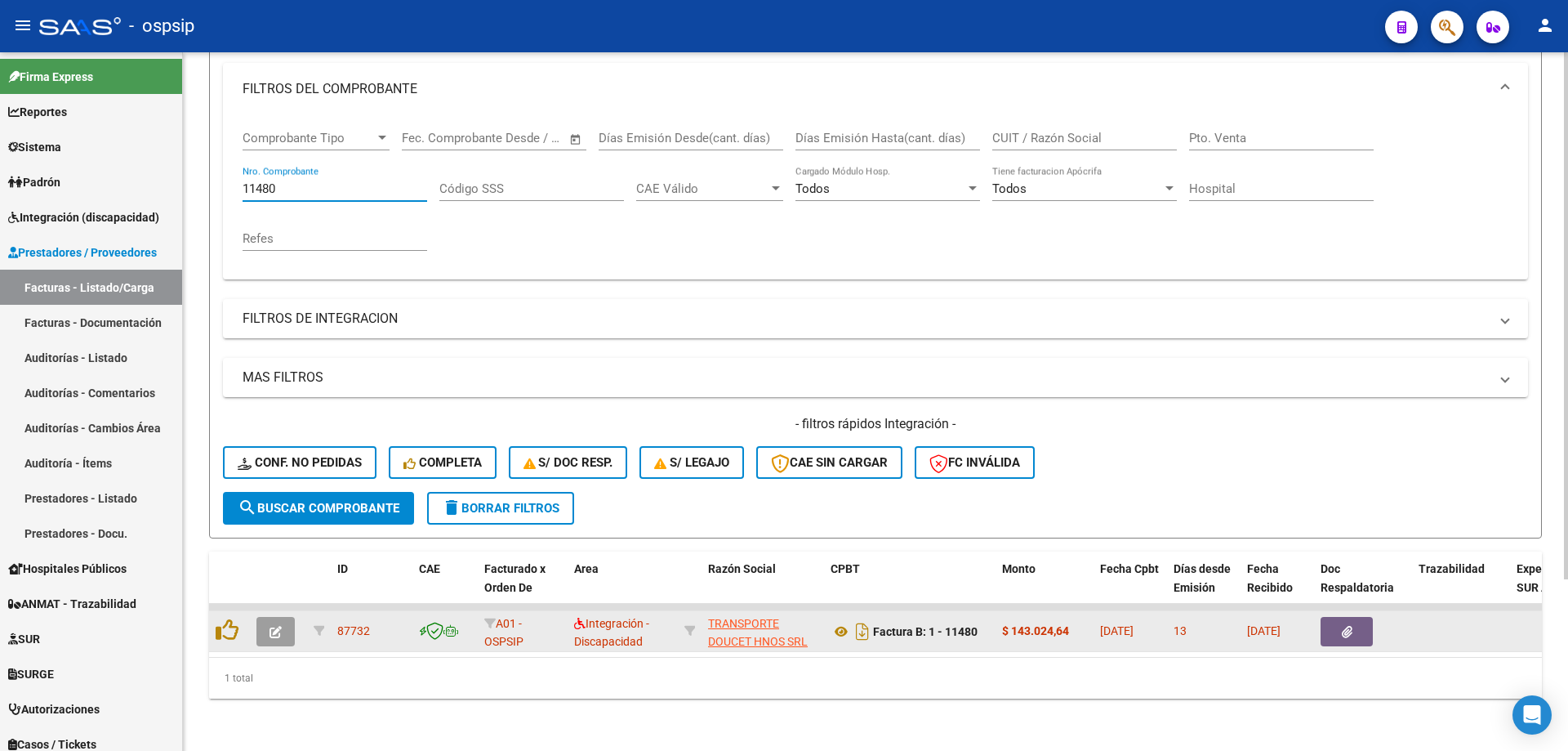
type input "11480"
click at [287, 622] on button "button" at bounding box center [275, 631] width 38 height 29
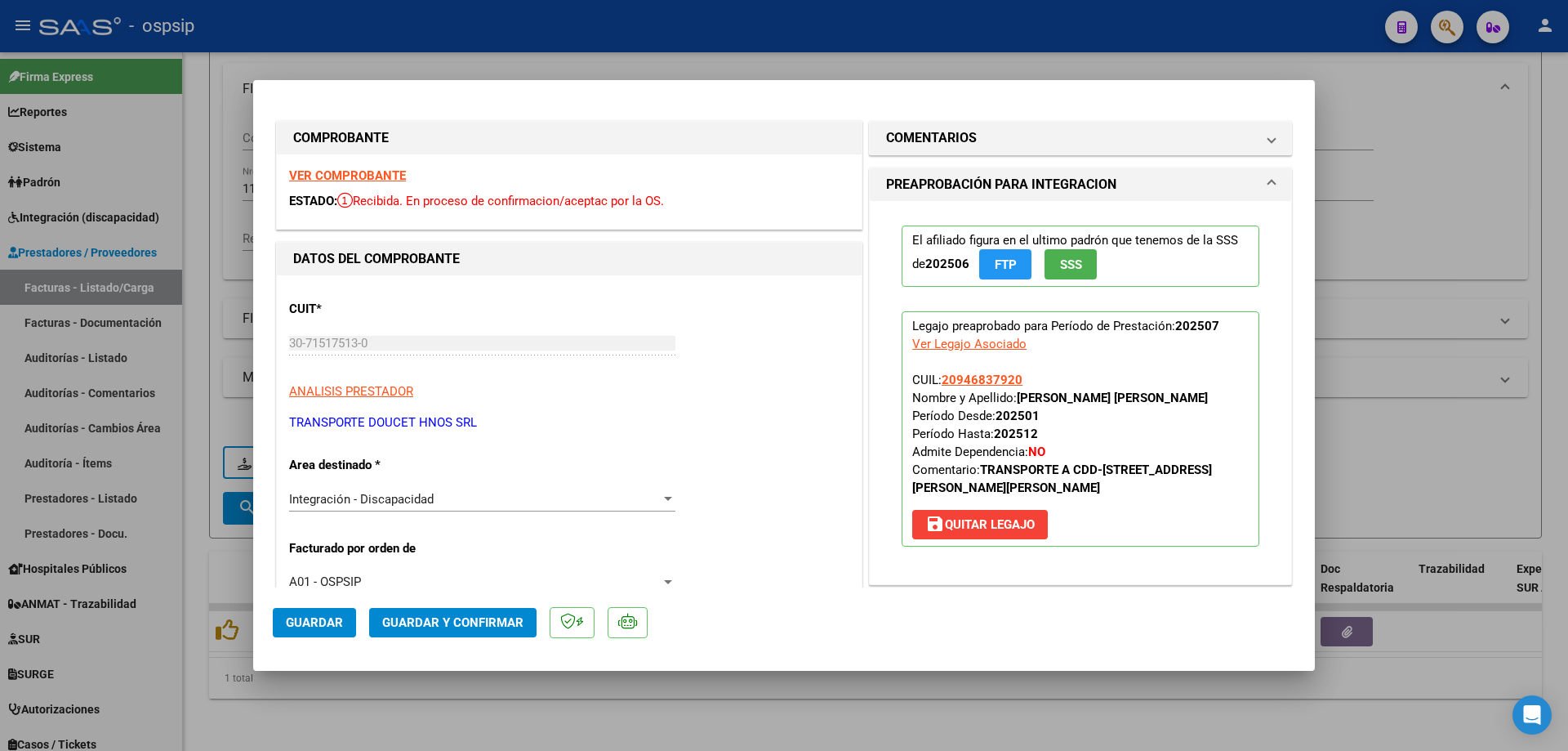
click at [1076, 273] on button "SSS" at bounding box center [1070, 264] width 52 height 30
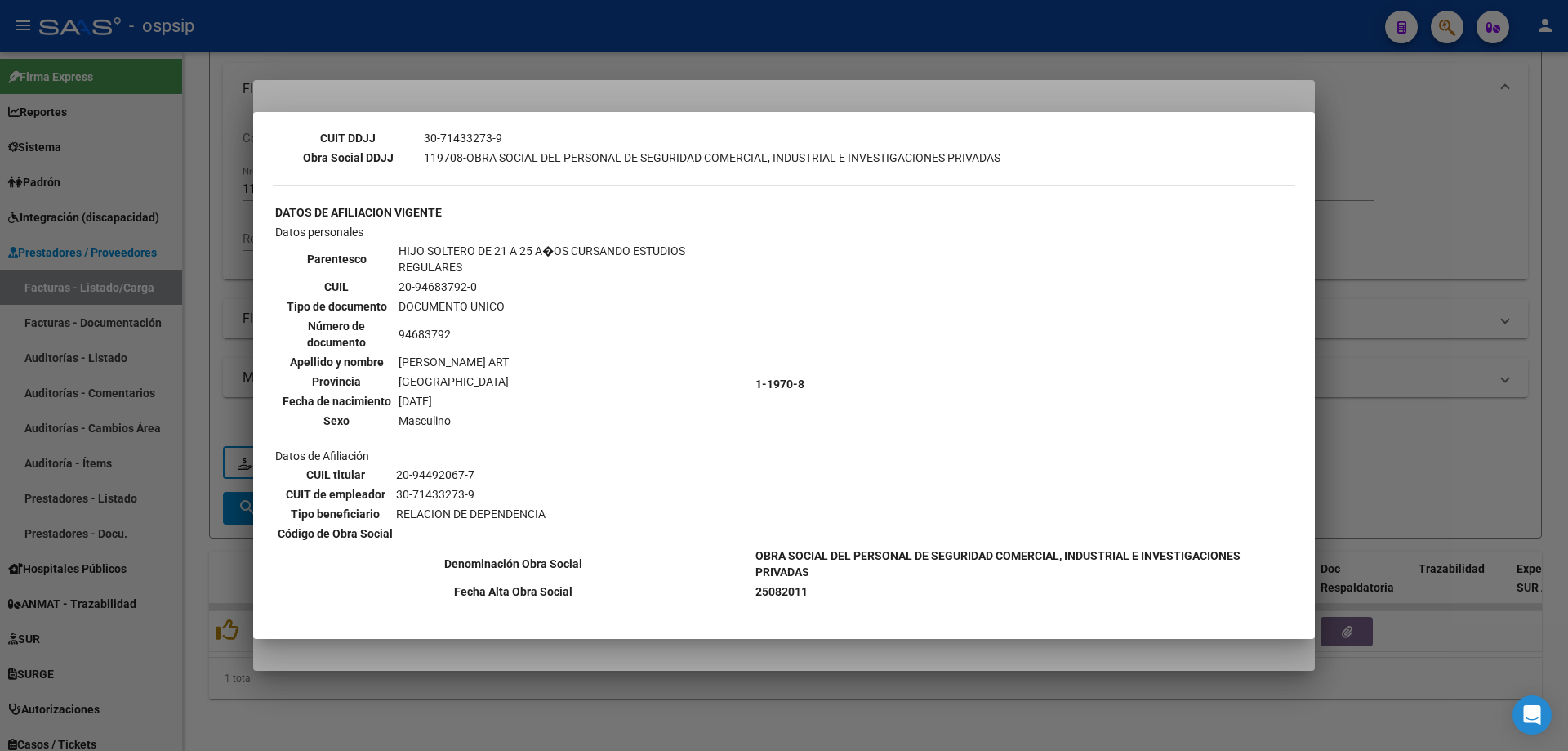
scroll to position [620, 0]
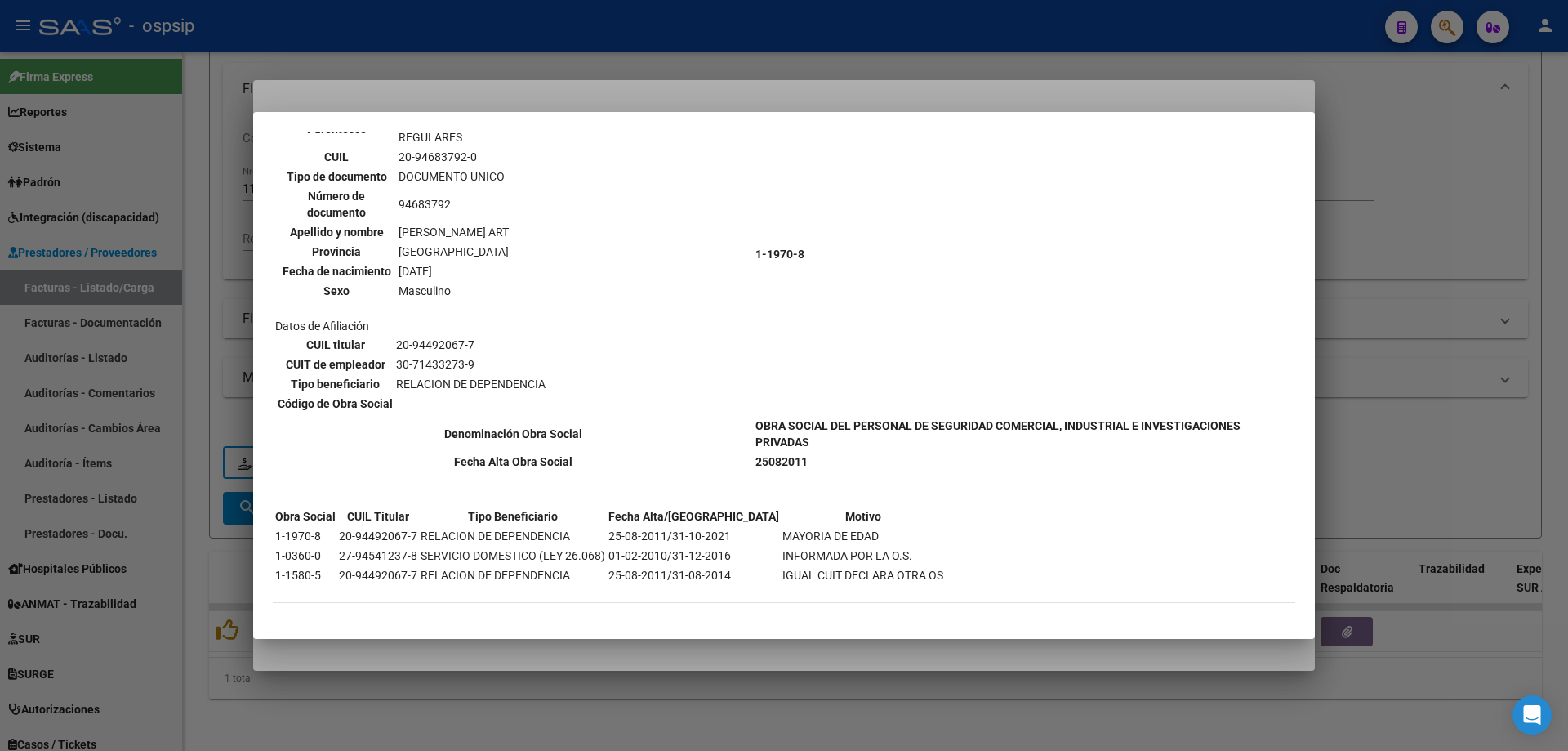
click at [1401, 277] on div at bounding box center [784, 376] width 1568 height 751
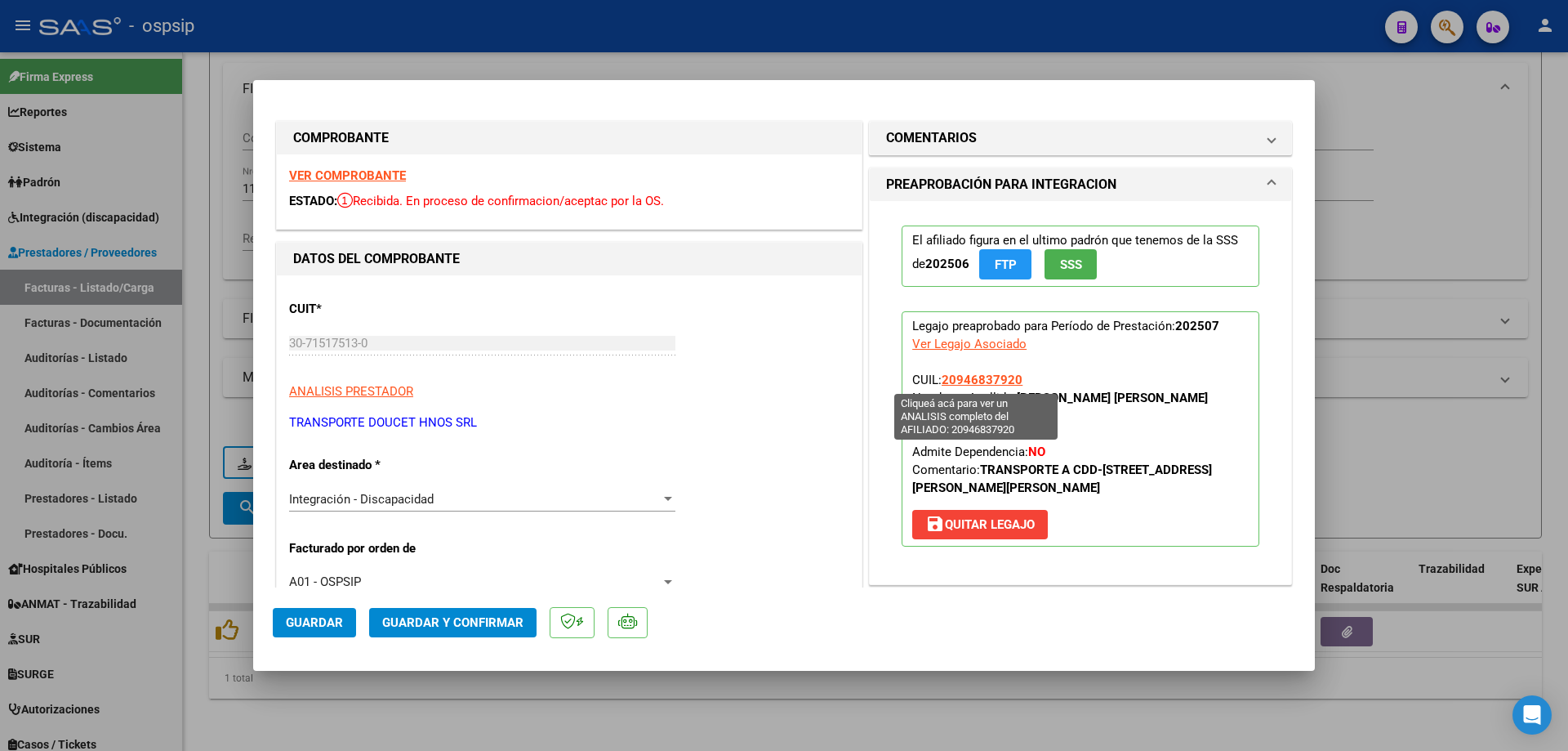
click at [995, 383] on span "20946837920" at bounding box center [982, 380] width 81 height 15
type textarea "20946837920"
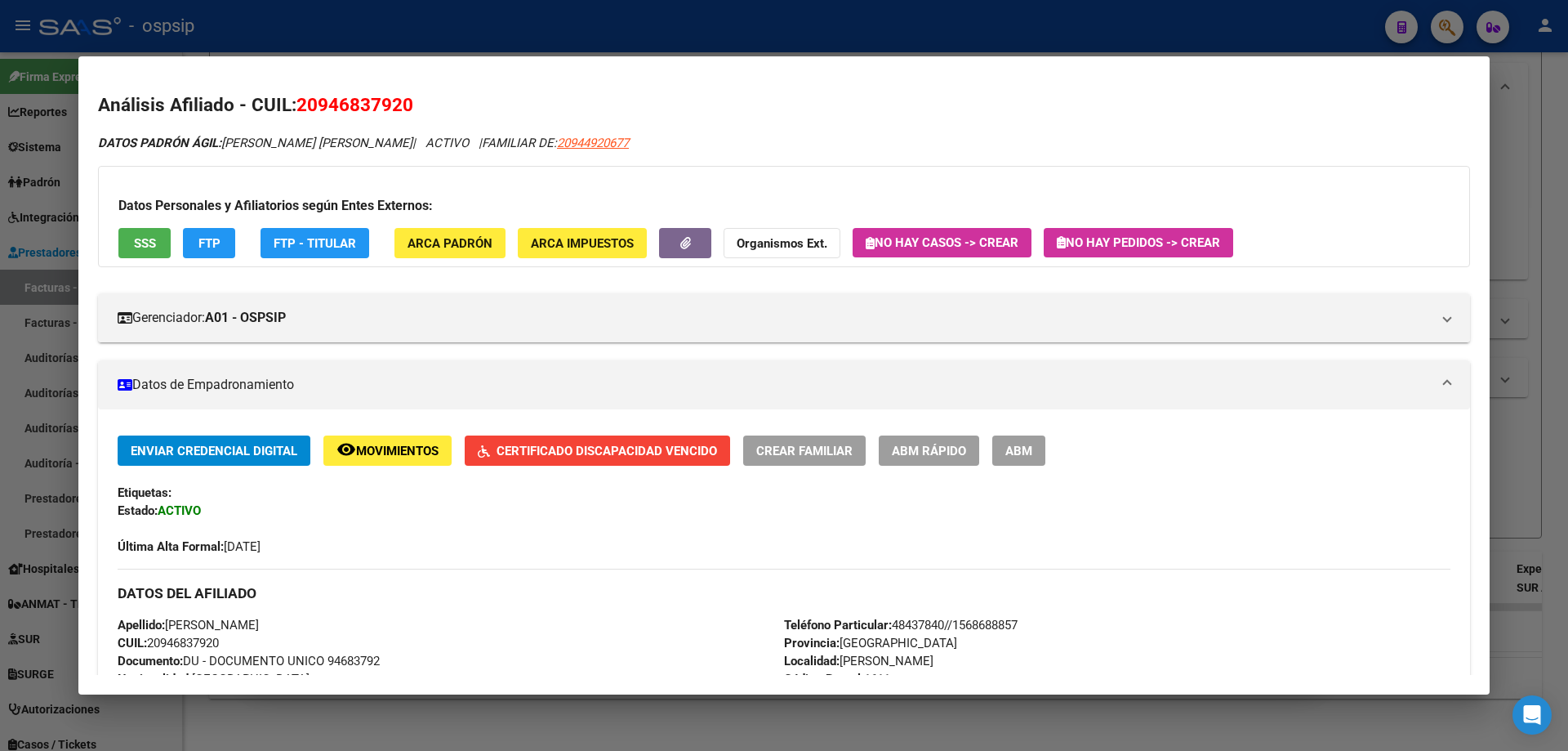
click at [640, 449] on span "Certificado Discapacidad Vencido" at bounding box center [607, 451] width 221 height 15
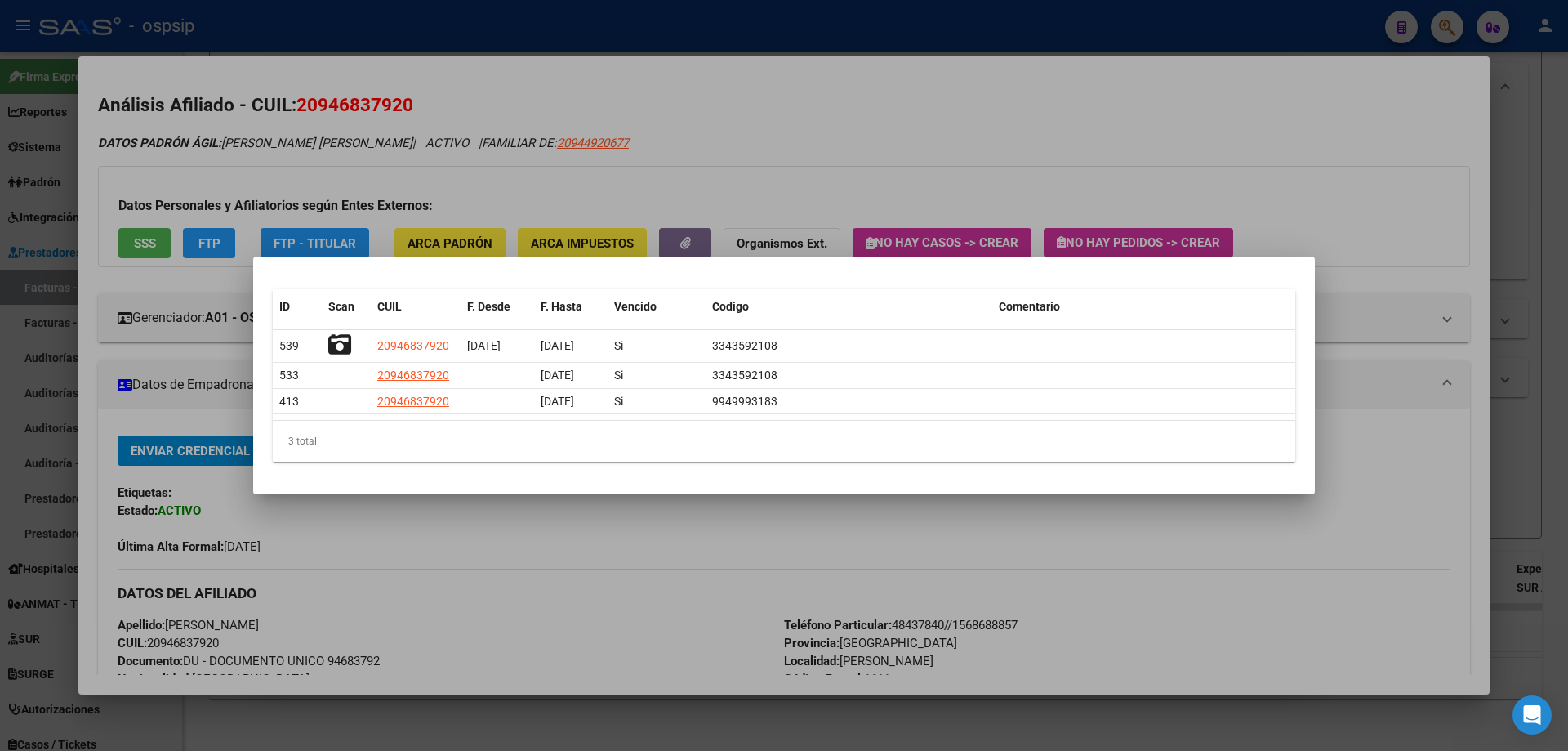
click at [1403, 263] on div at bounding box center [784, 376] width 1568 height 751
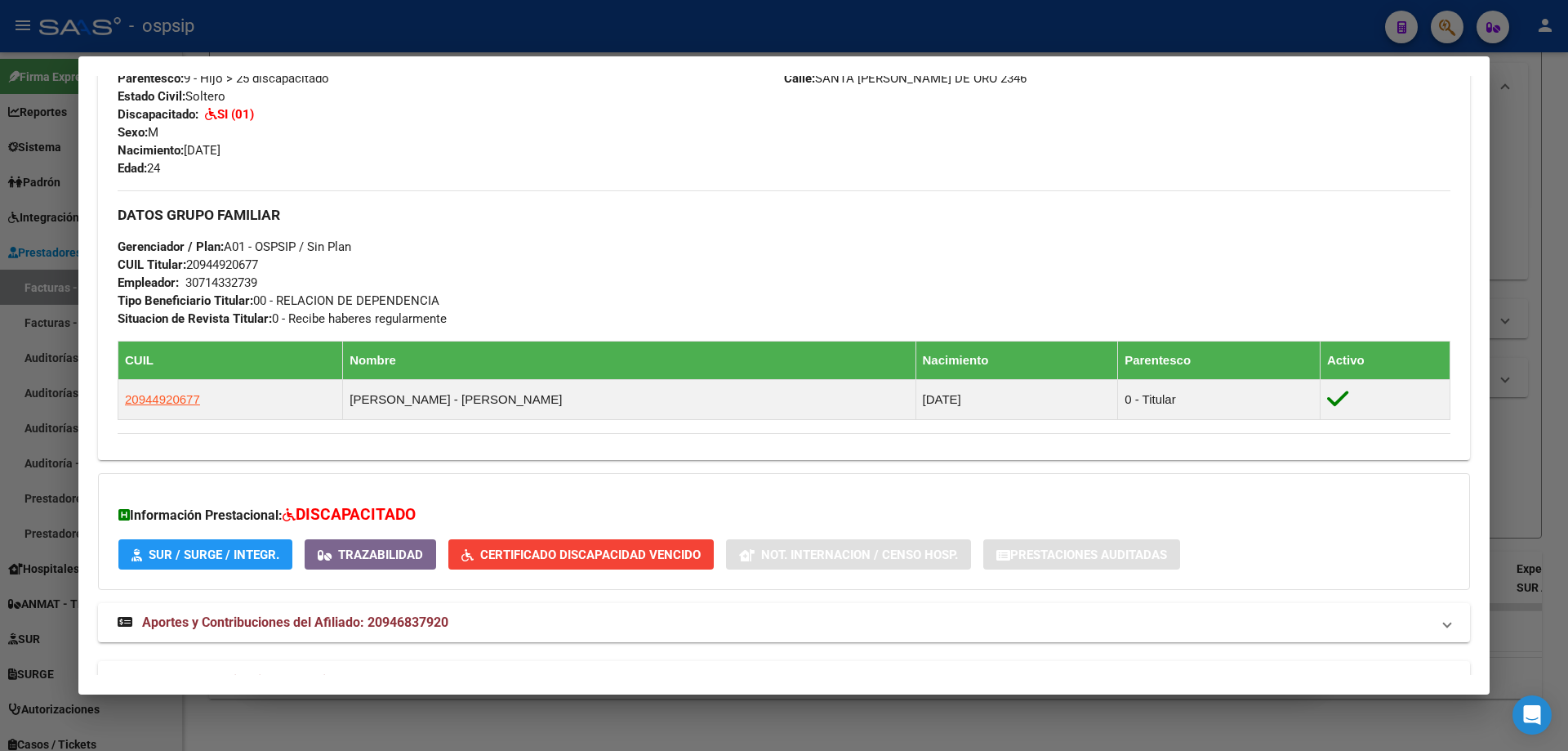
scroll to position [662, 0]
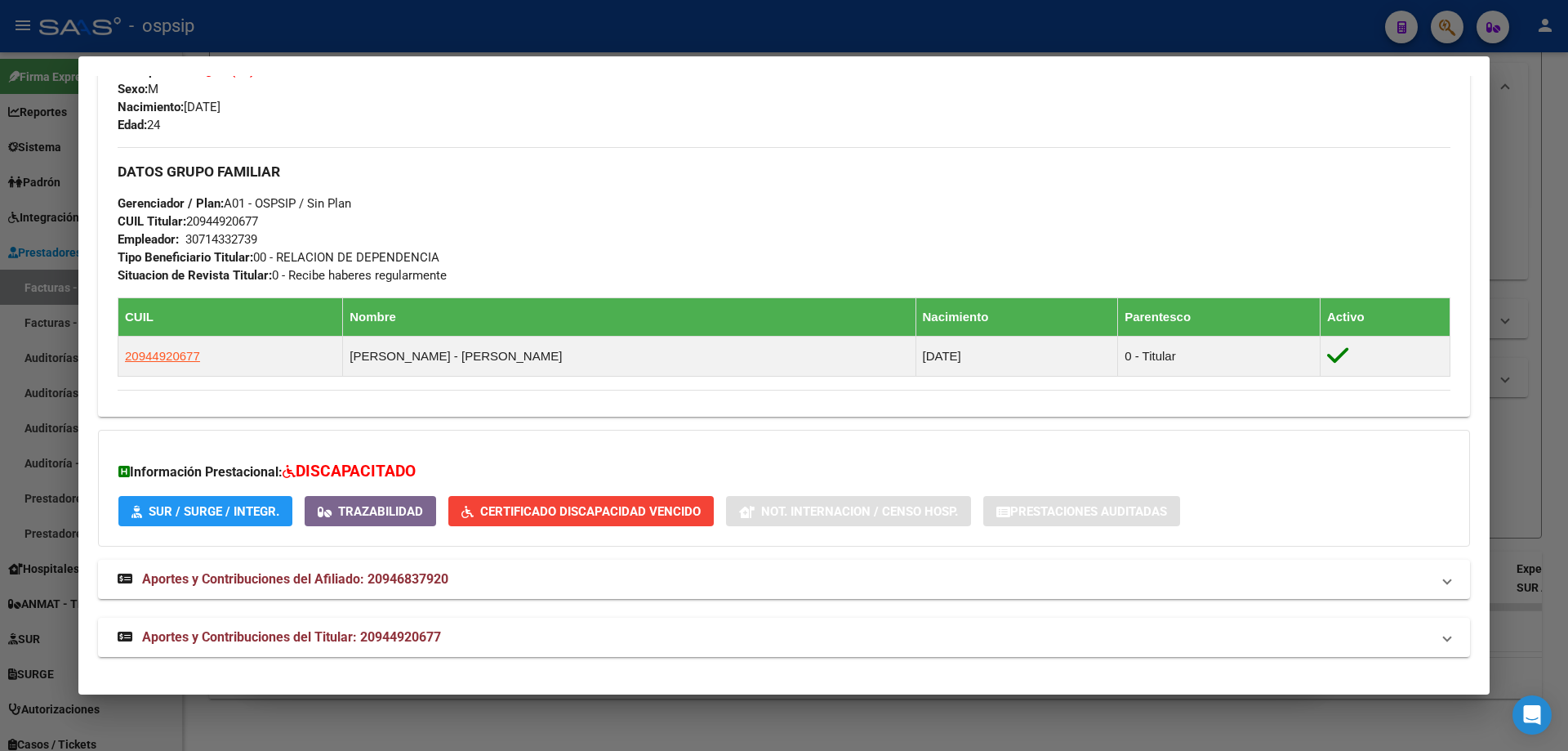
click at [1528, 254] on div at bounding box center [784, 376] width 1568 height 751
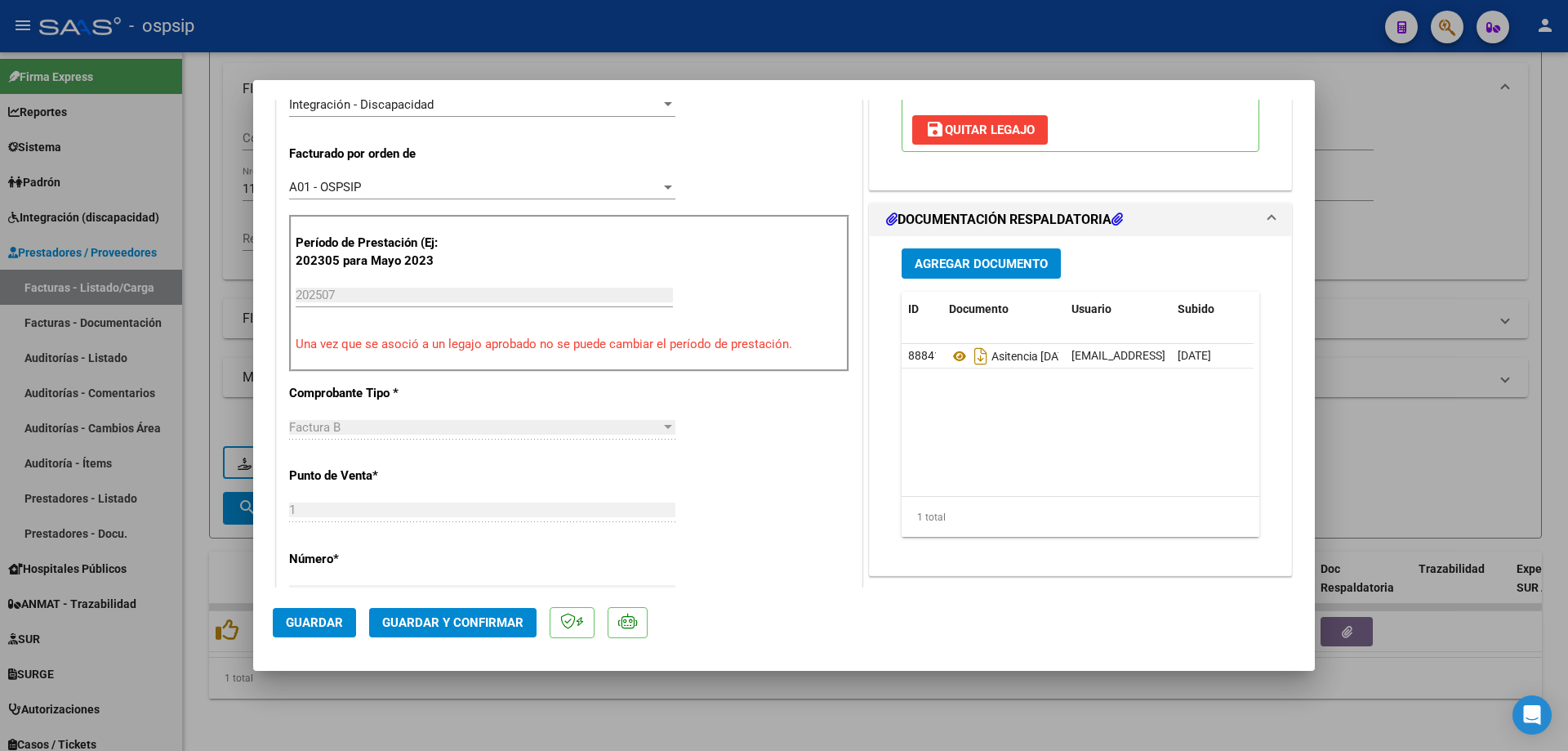
scroll to position [408, 0]
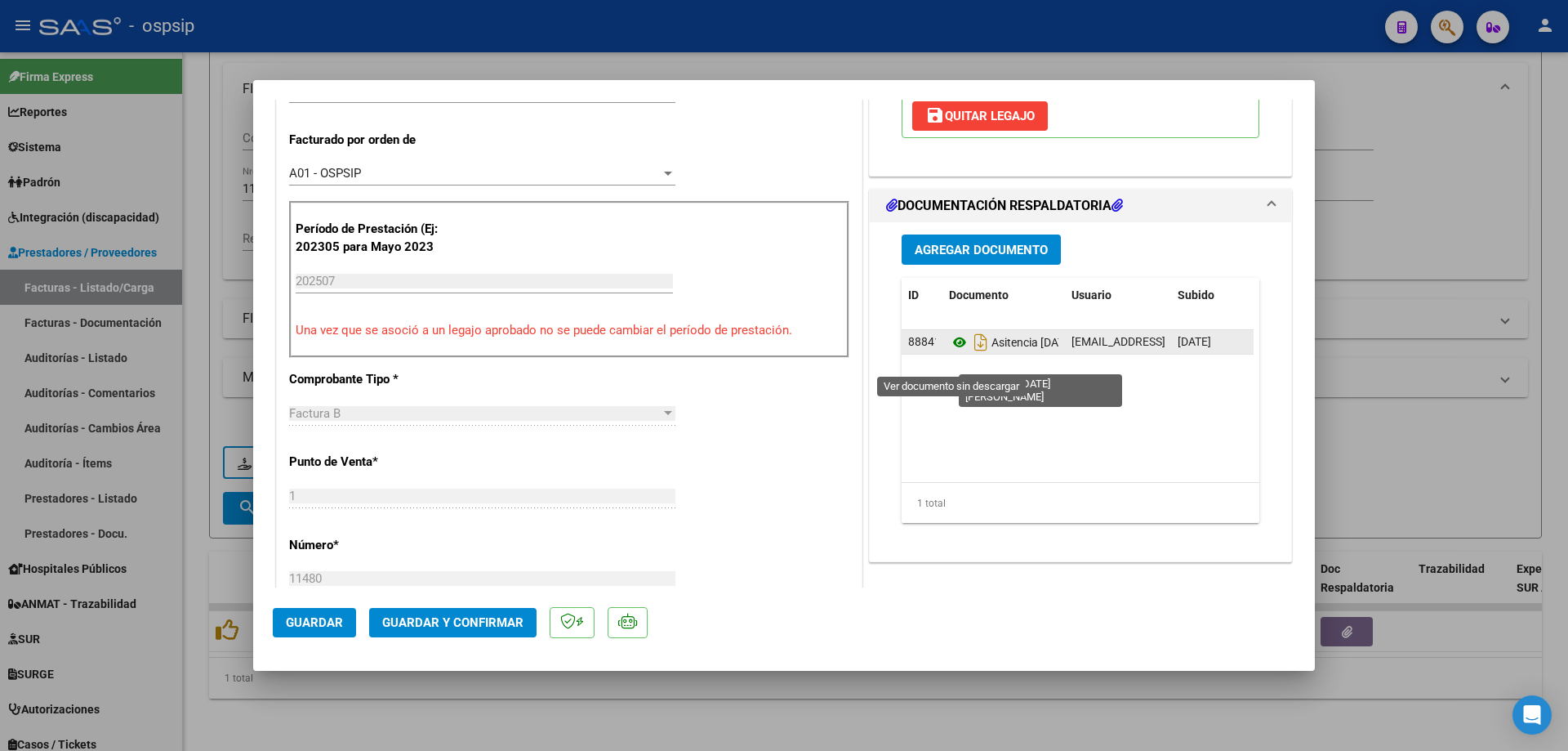
click at [953, 352] on icon at bounding box center [959, 342] width 21 height 19
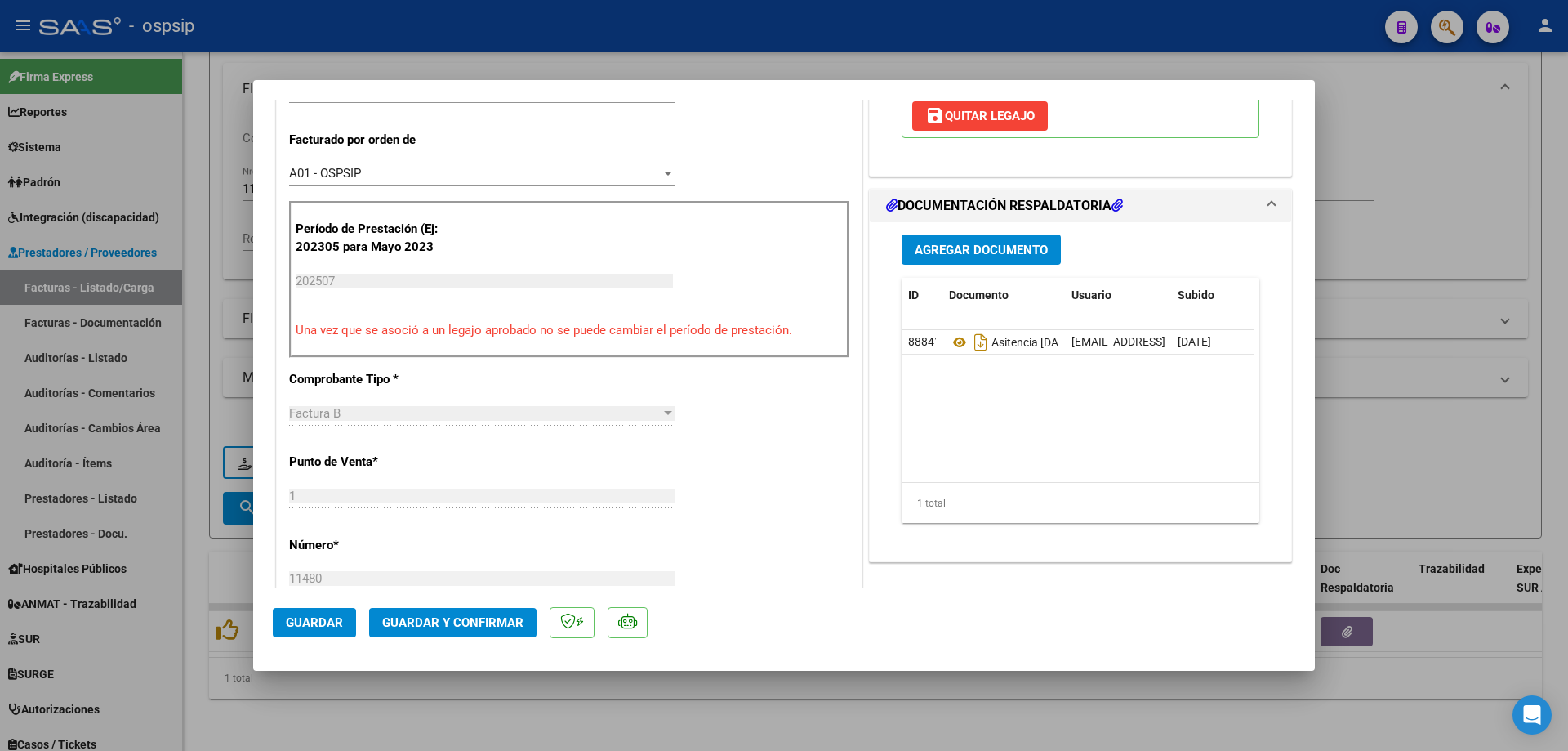
click at [493, 616] on span "Guardar y Confirmar" at bounding box center [453, 622] width 141 height 15
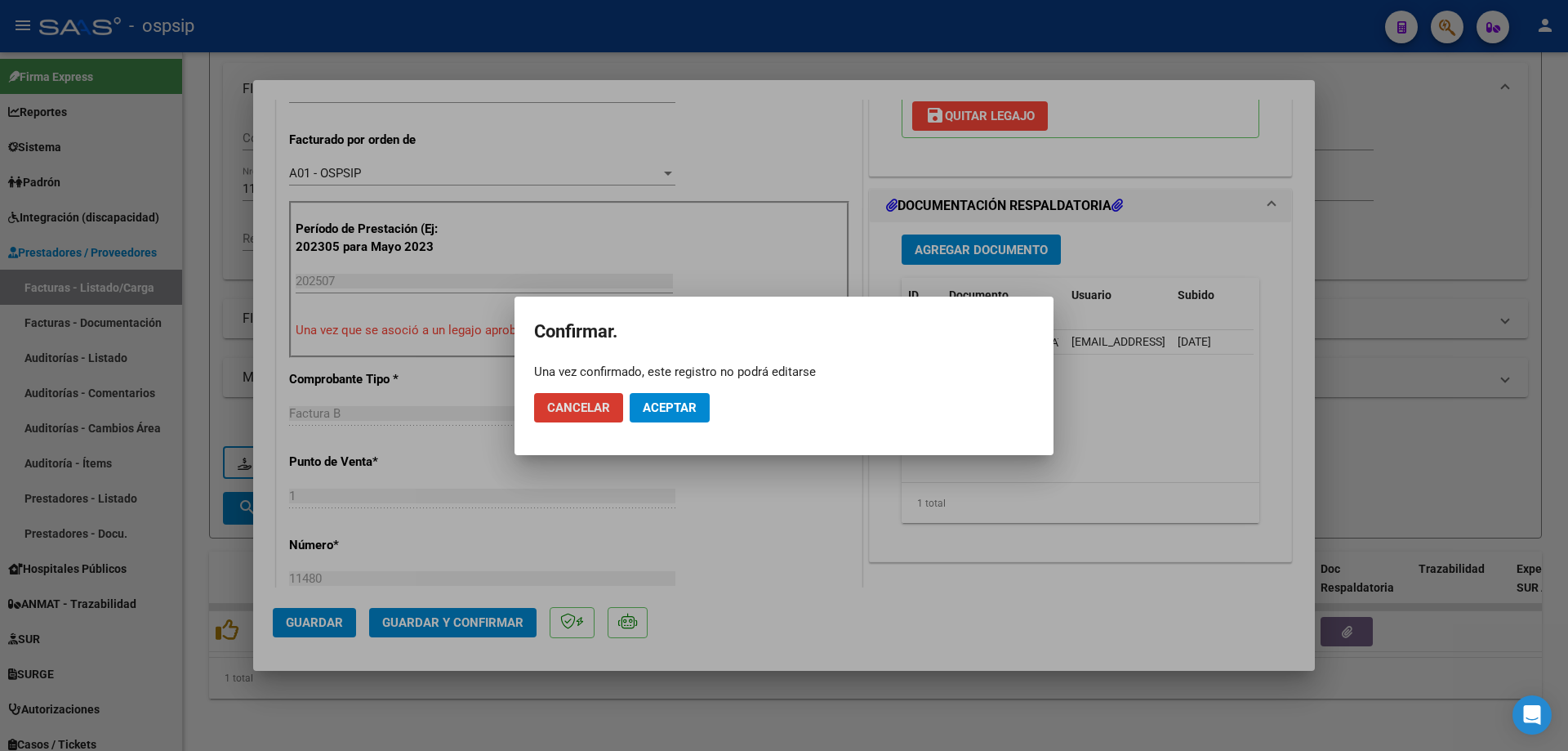
click at [670, 417] on button "Aceptar" at bounding box center [670, 407] width 80 height 29
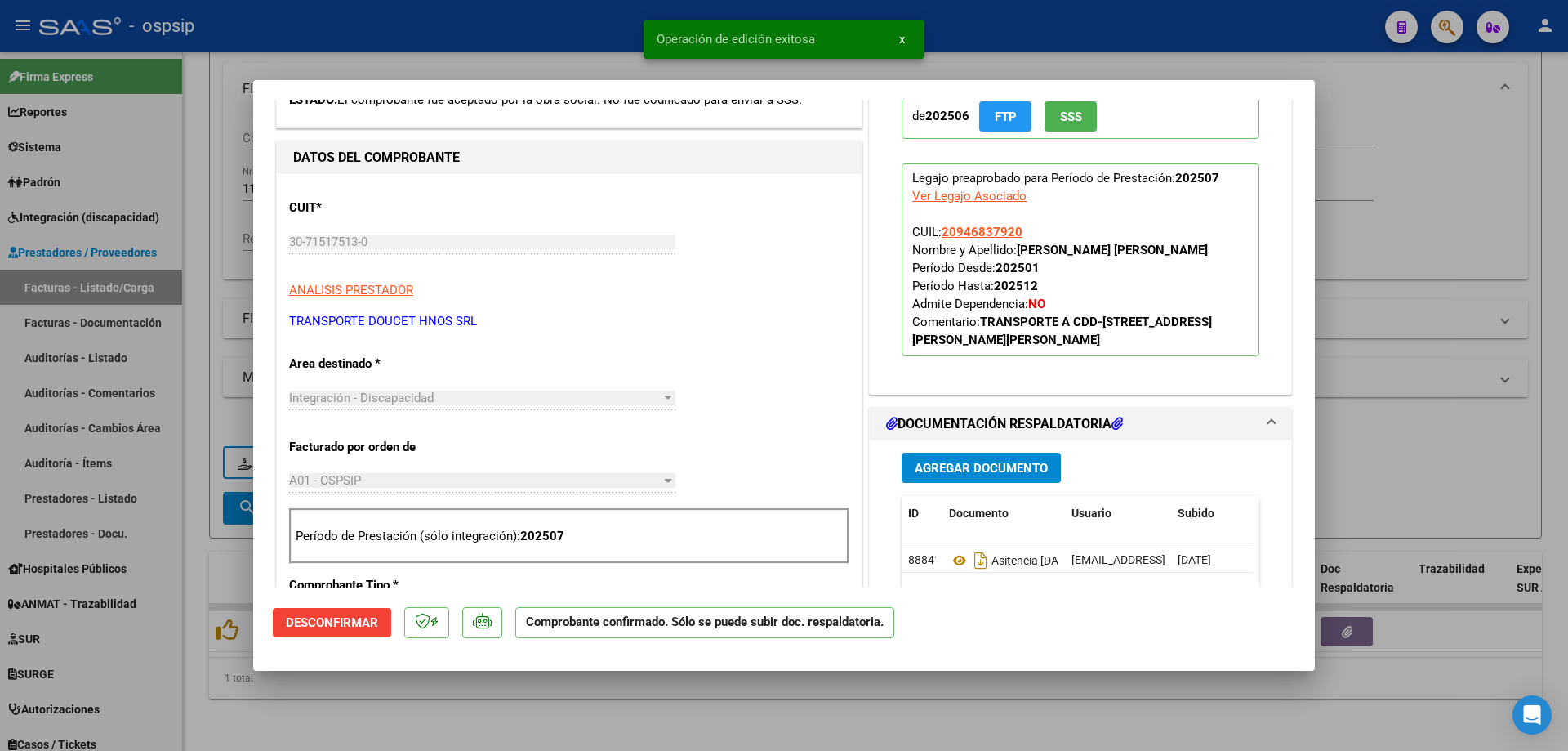
scroll to position [0, 0]
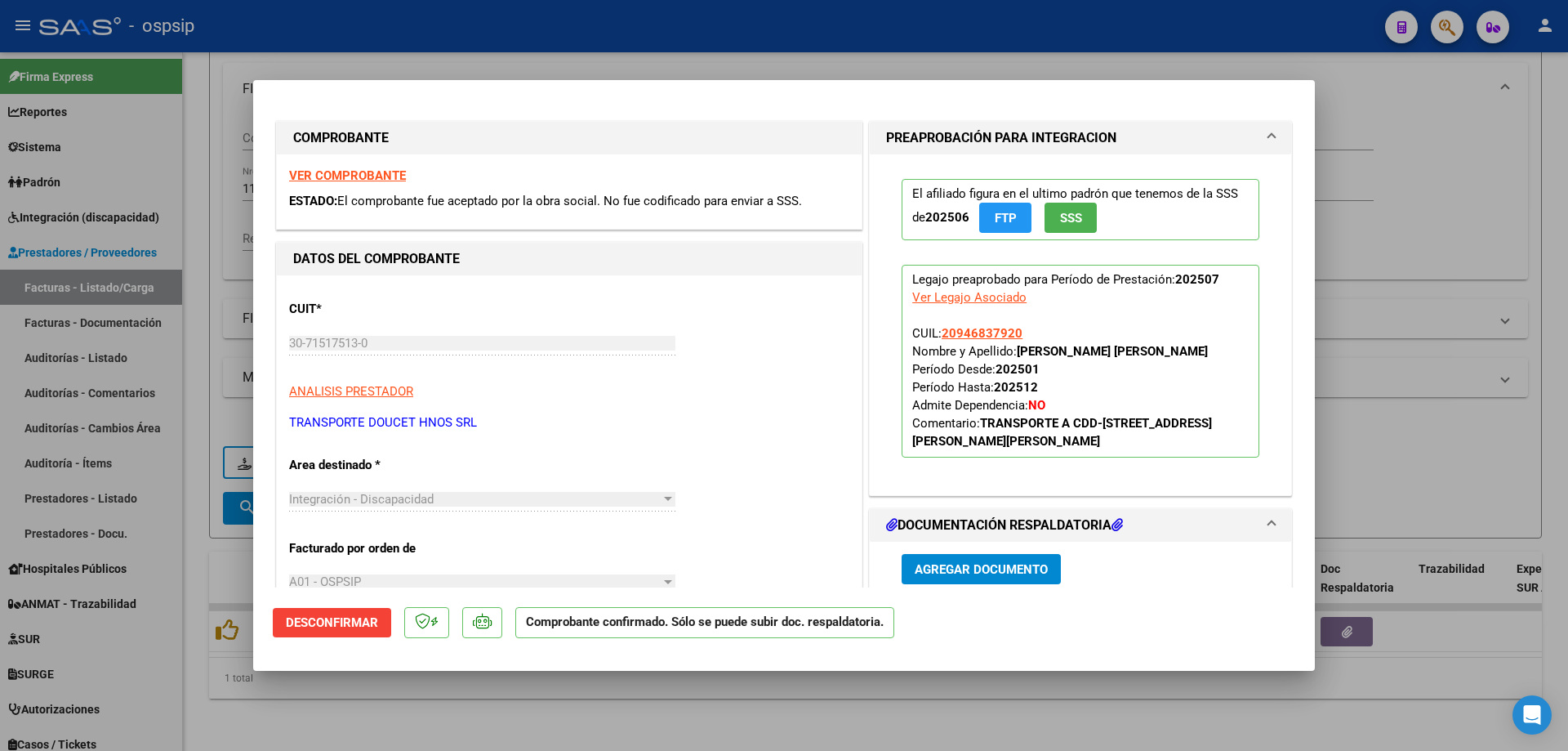
drag, startPoint x: 1016, startPoint y: 331, endPoint x: 935, endPoint y: 332, distance: 81.0
click at [935, 332] on p "Legajo preaprobado para Período de Prestación: 202507 Ver Legajo Asociado CUIL:…" at bounding box center [1080, 361] width 358 height 193
copy span "20946837920"
click at [1533, 397] on div at bounding box center [784, 376] width 1568 height 751
type input "$ 0,00"
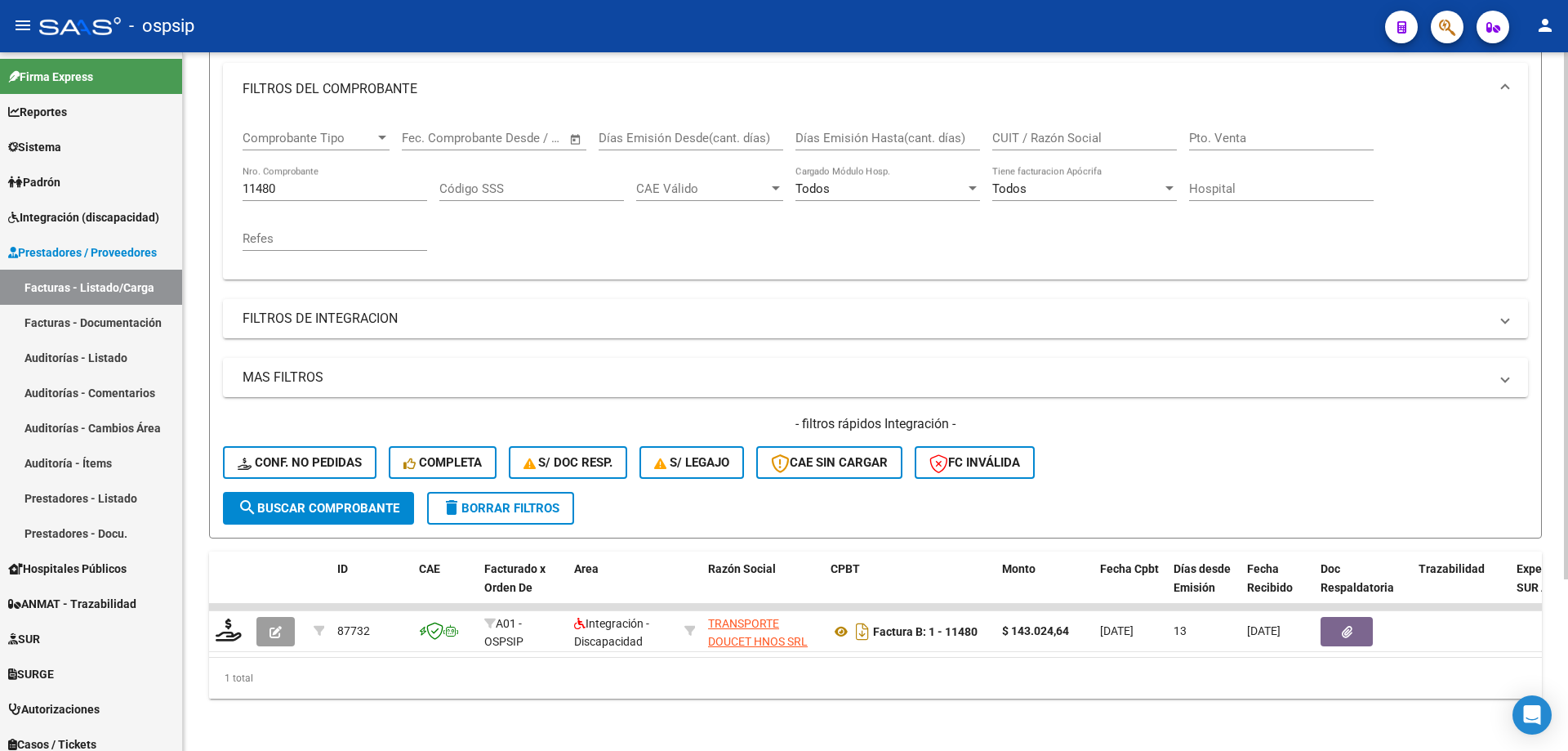
click at [390, 168] on div "11480 Nro. Comprobante" at bounding box center [335, 184] width 185 height 35
type input "1"
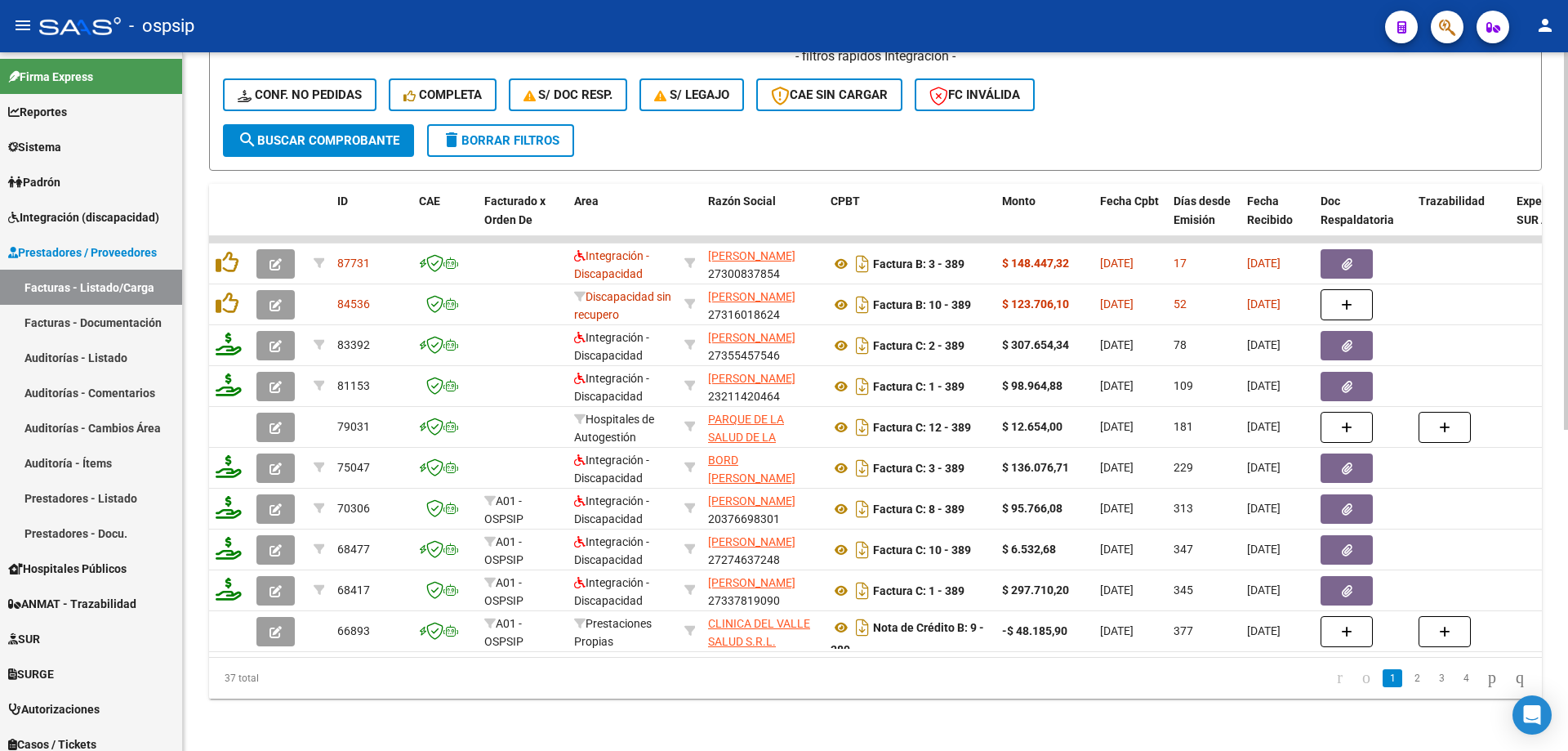
scroll to position [595, 0]
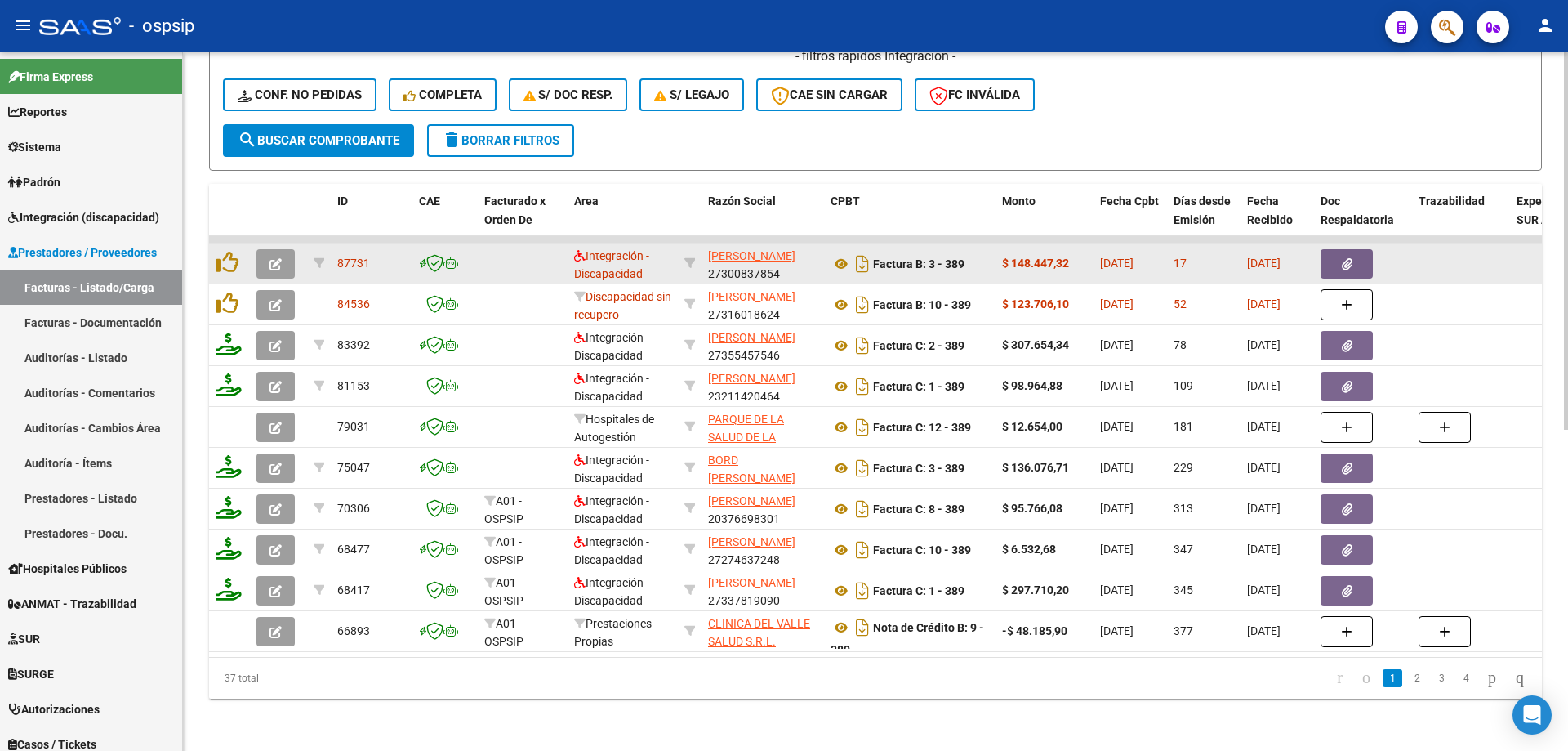
type input "389"
click at [276, 258] on icon "button" at bounding box center [276, 264] width 12 height 12
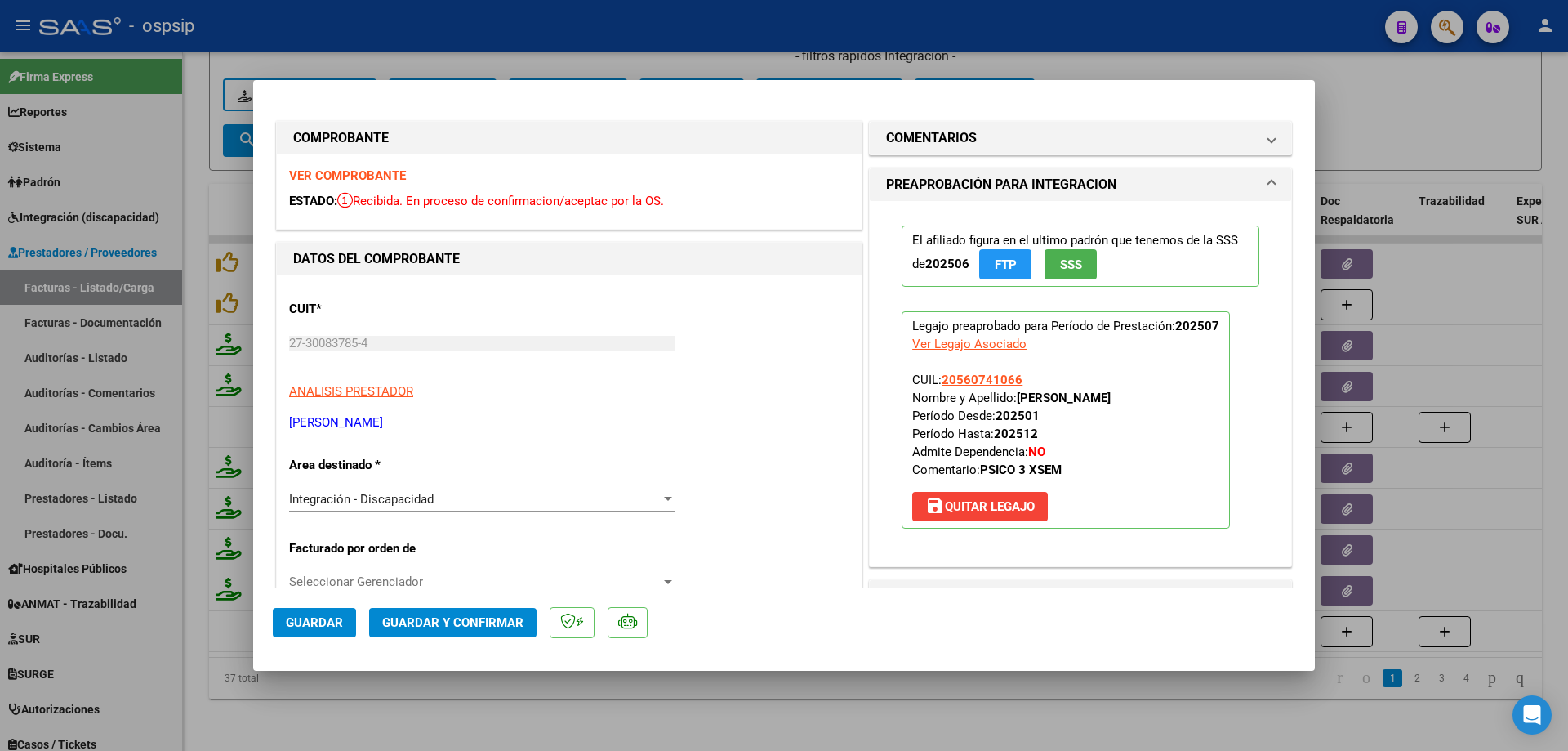
click at [1049, 258] on button "SSS" at bounding box center [1070, 264] width 52 height 30
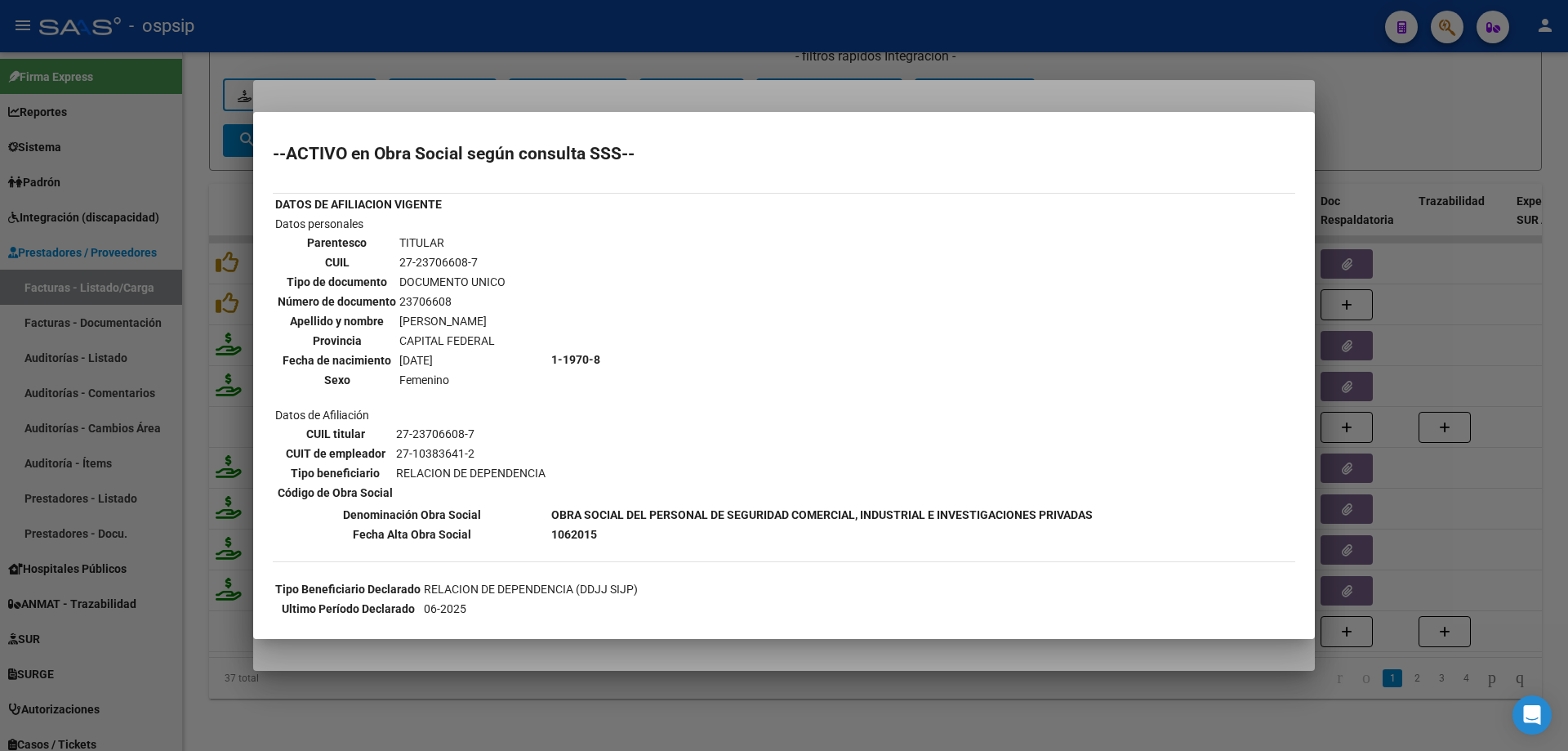
click at [1385, 143] on div at bounding box center [784, 376] width 1568 height 751
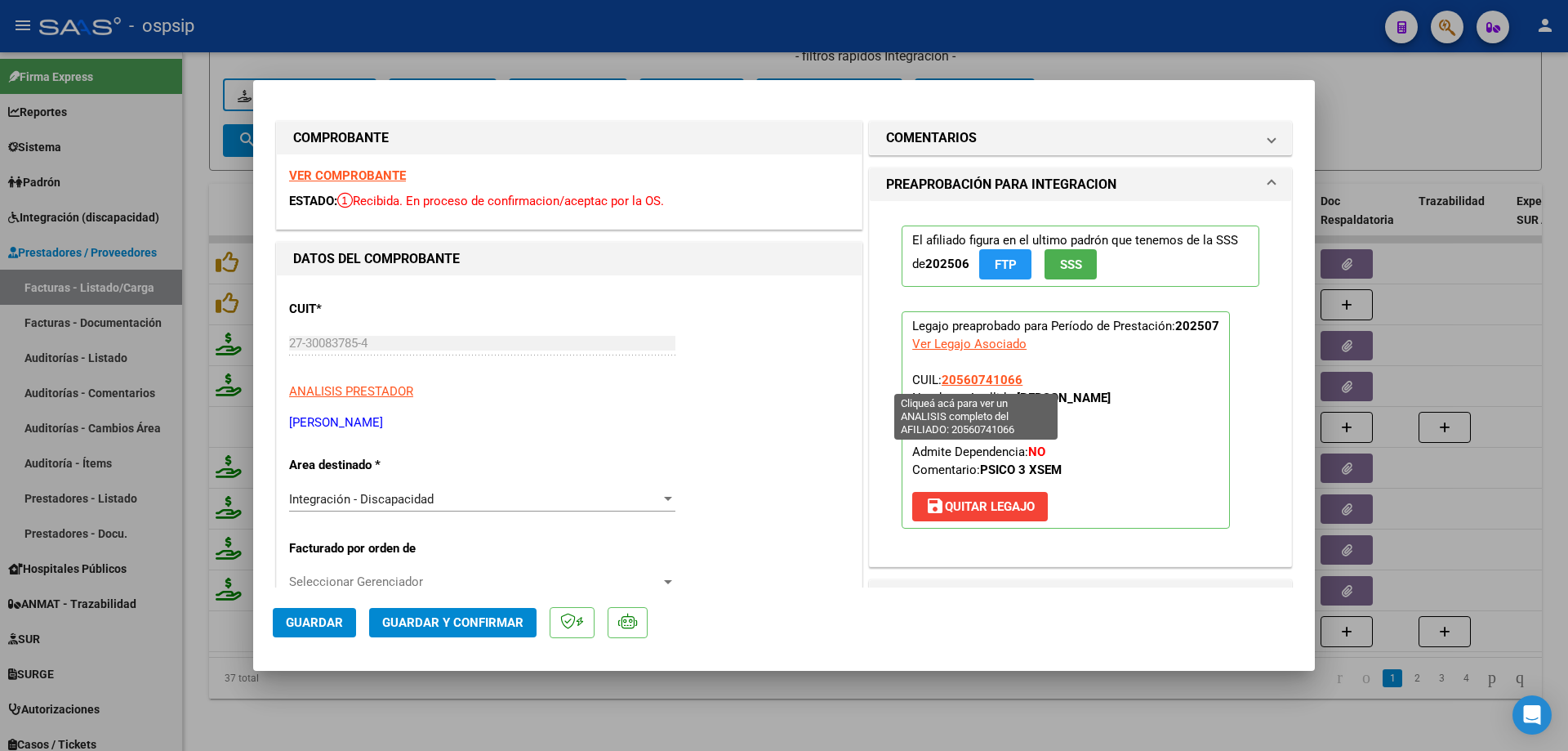
click at [975, 374] on span "20560741066" at bounding box center [982, 380] width 81 height 15
type textarea "20560741066"
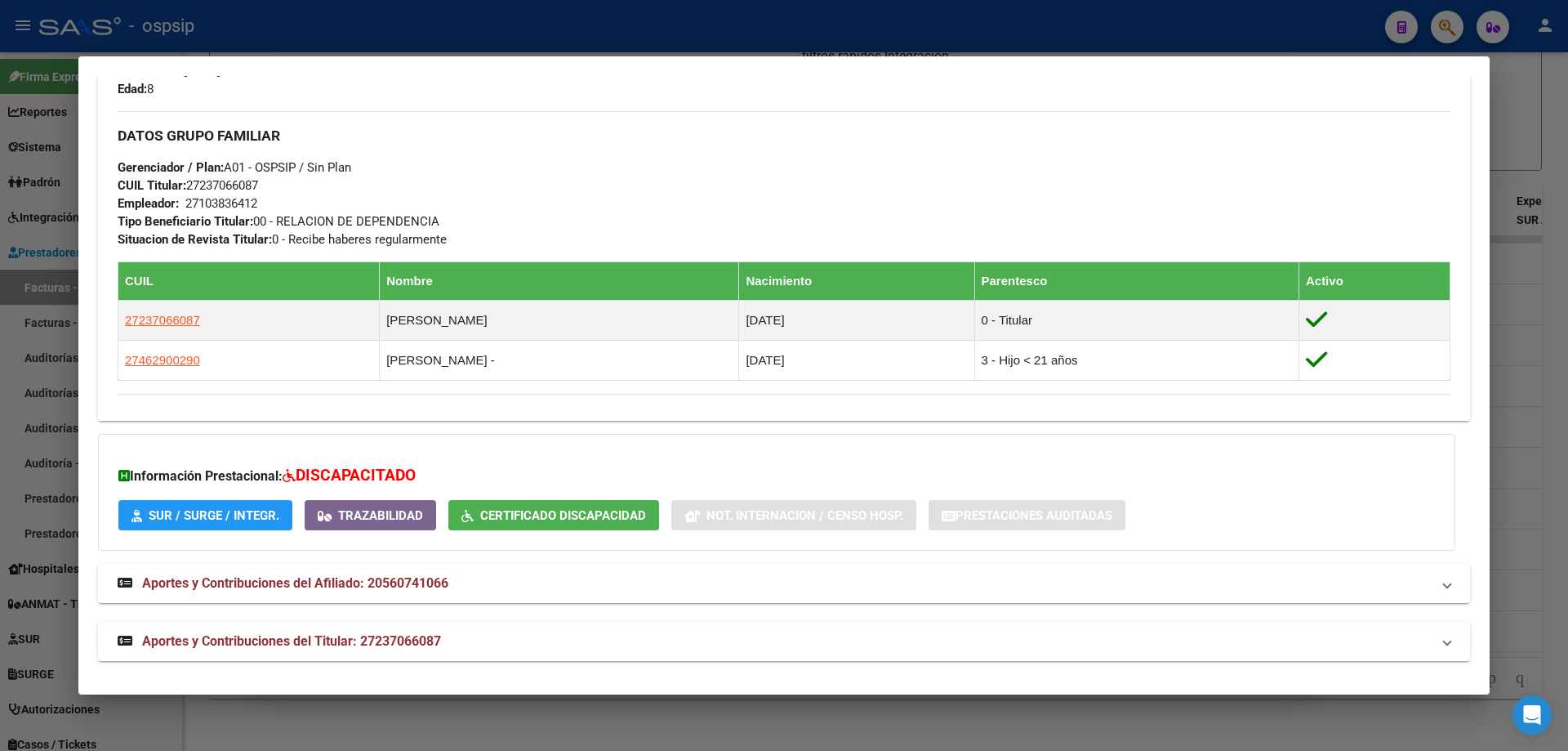
scroll to position [738, 0]
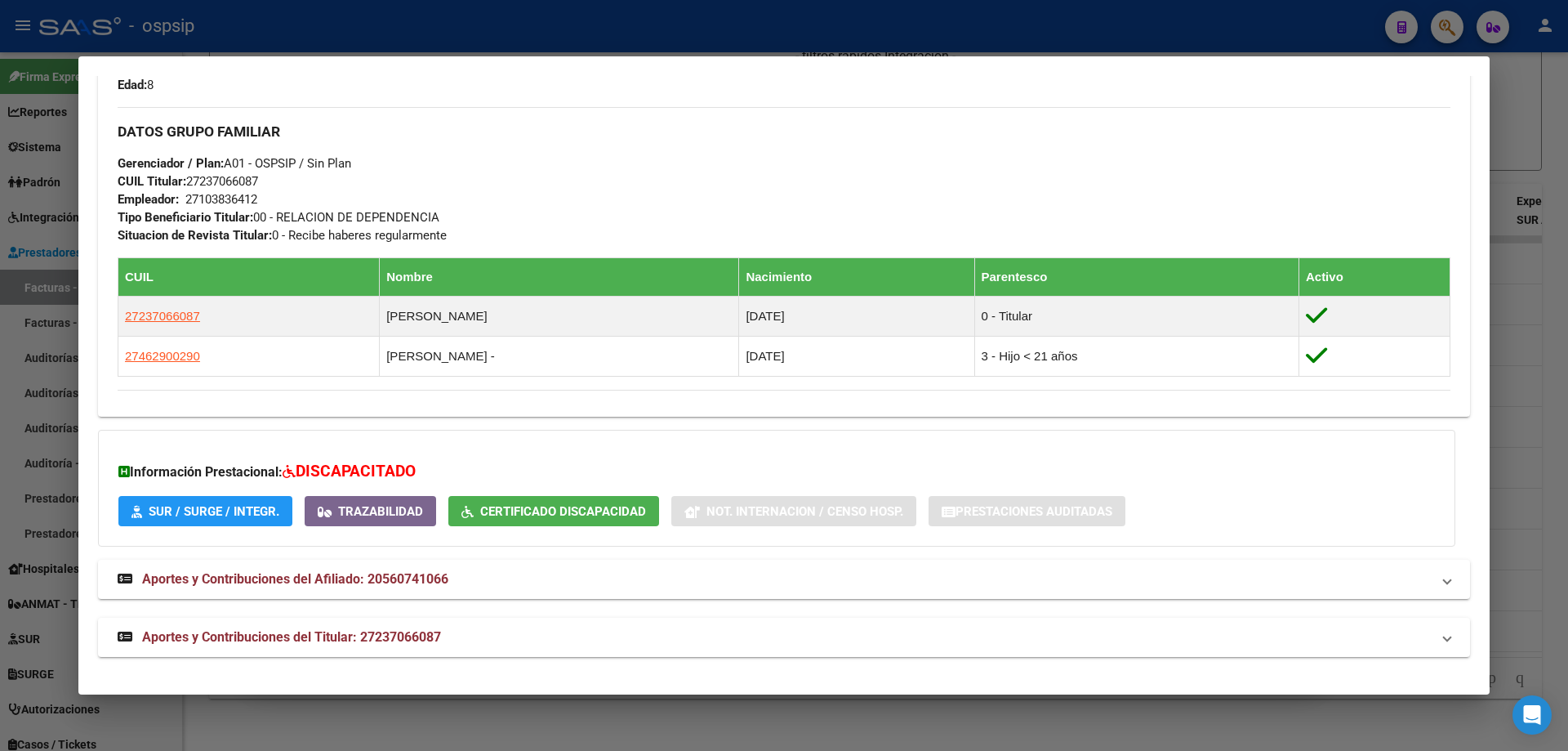
click at [1515, 292] on div at bounding box center [784, 376] width 1568 height 751
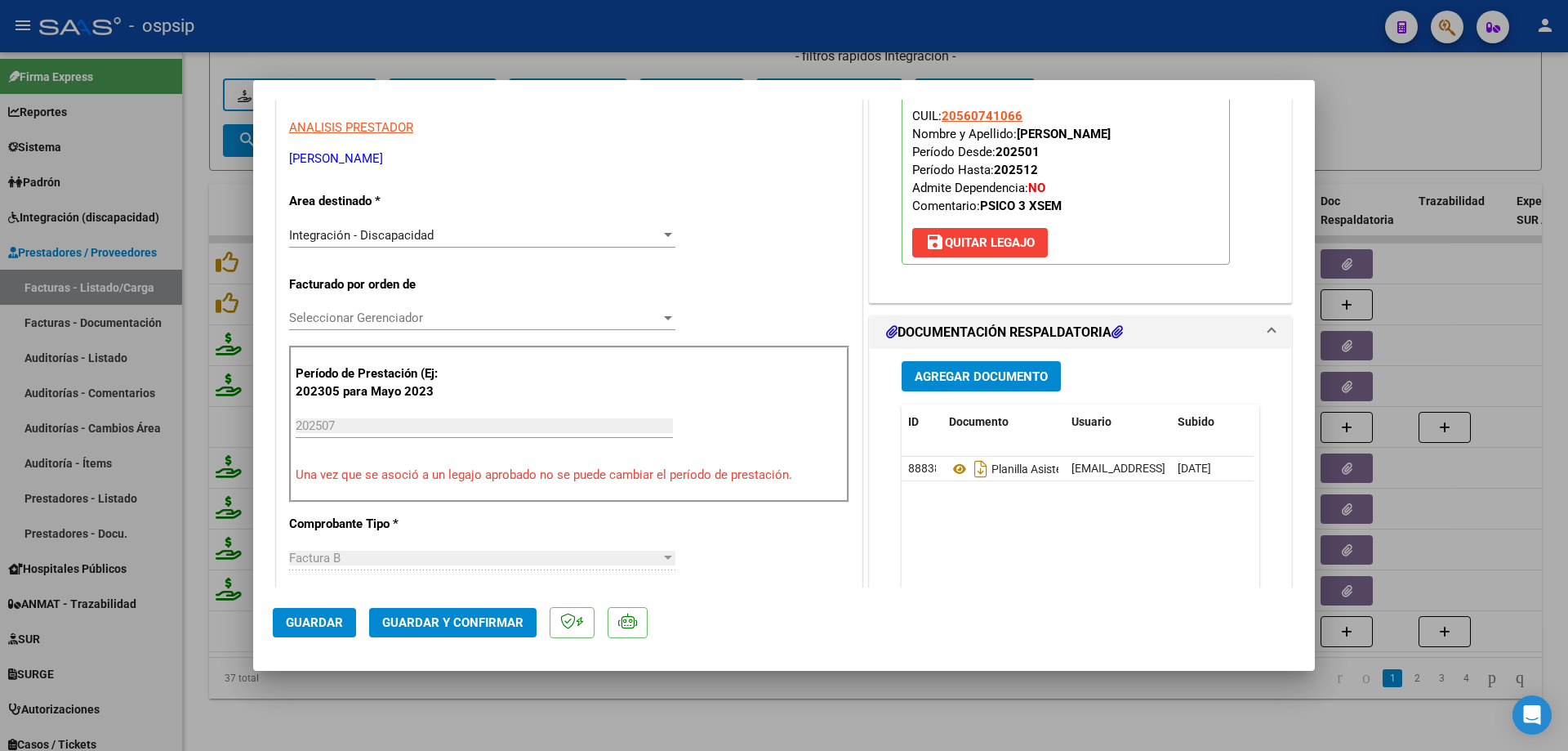
scroll to position [327, 0]
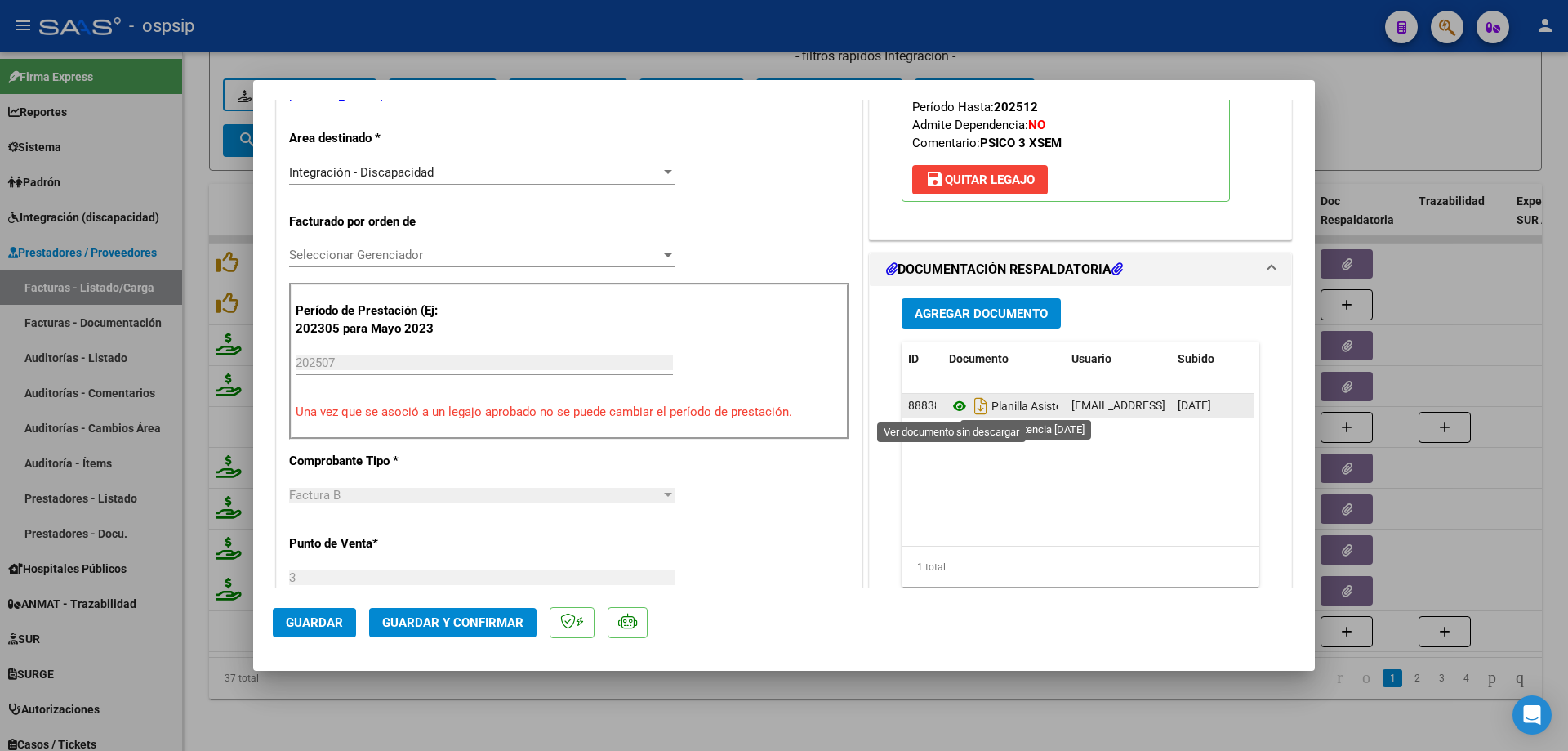
click at [957, 400] on icon at bounding box center [959, 406] width 21 height 19
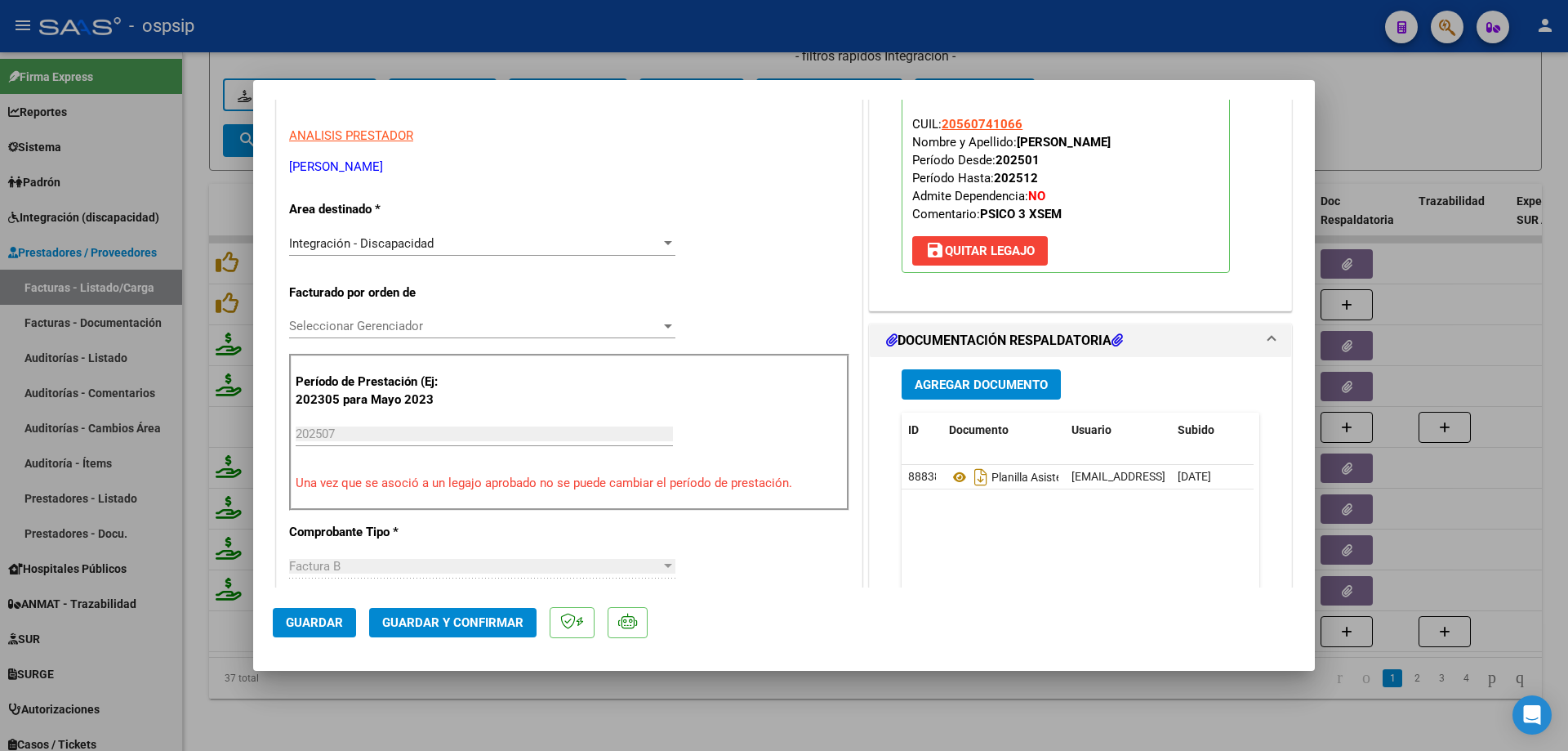
scroll to position [163, 0]
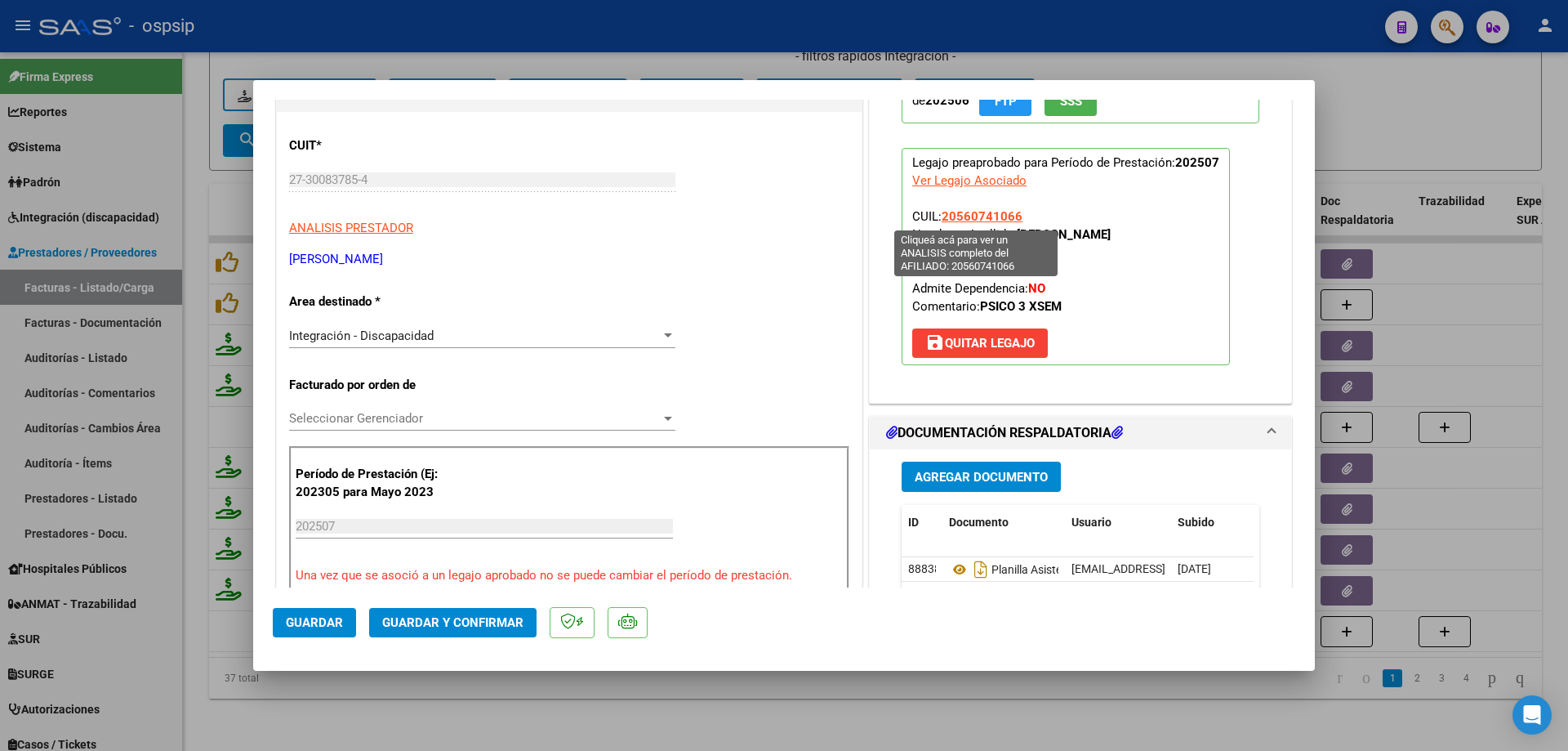
drag, startPoint x: 1016, startPoint y: 215, endPoint x: 938, endPoint y: 223, distance: 78.4
click at [938, 223] on p "Legajo preaprobado para Período de Prestación: 202507 Ver Legajo Asociado CUIL:…" at bounding box center [1066, 256] width 329 height 217
copy span "20560741066"
click at [441, 614] on button "Guardar y Confirmar" at bounding box center [453, 622] width 168 height 29
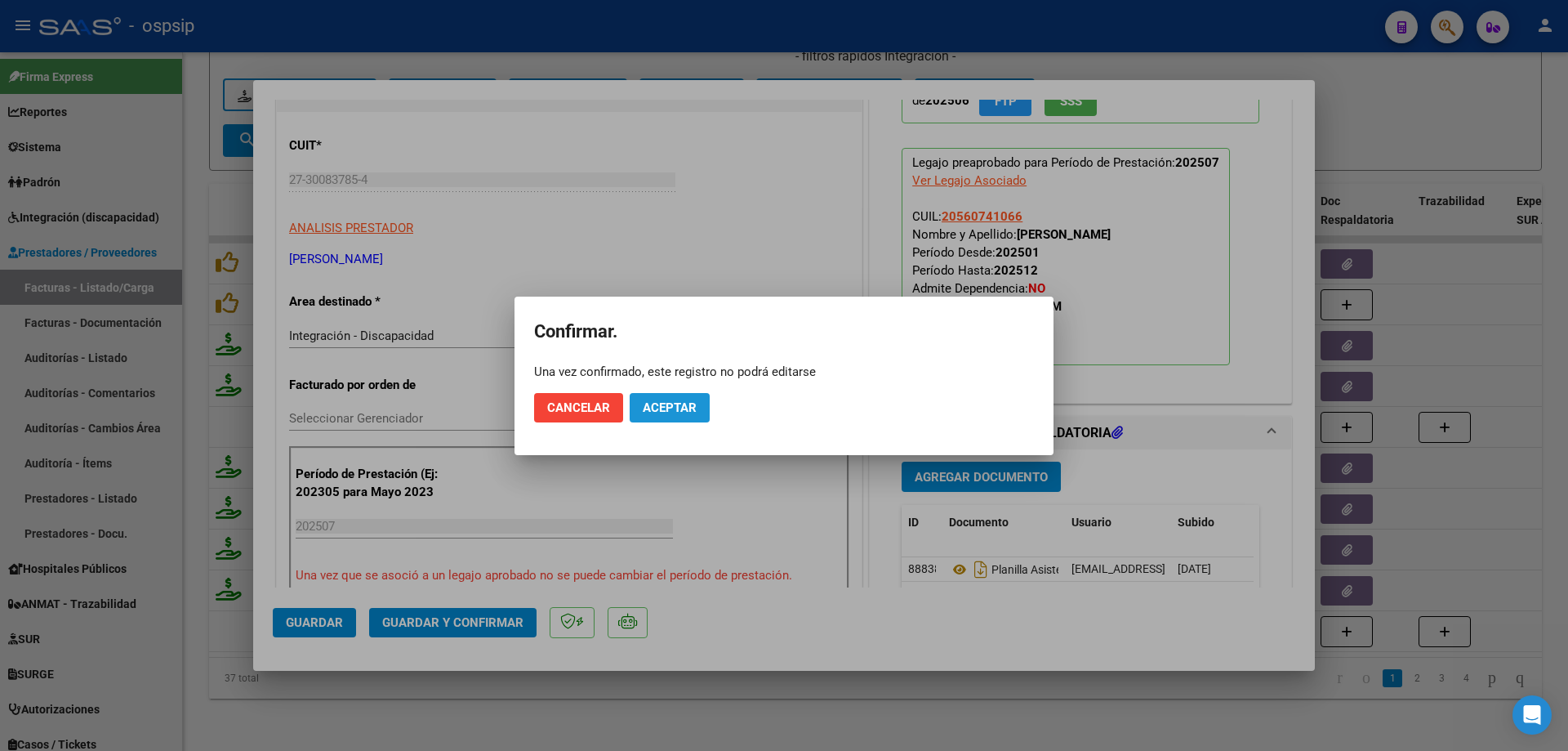
click at [665, 401] on span "Aceptar" at bounding box center [670, 407] width 54 height 15
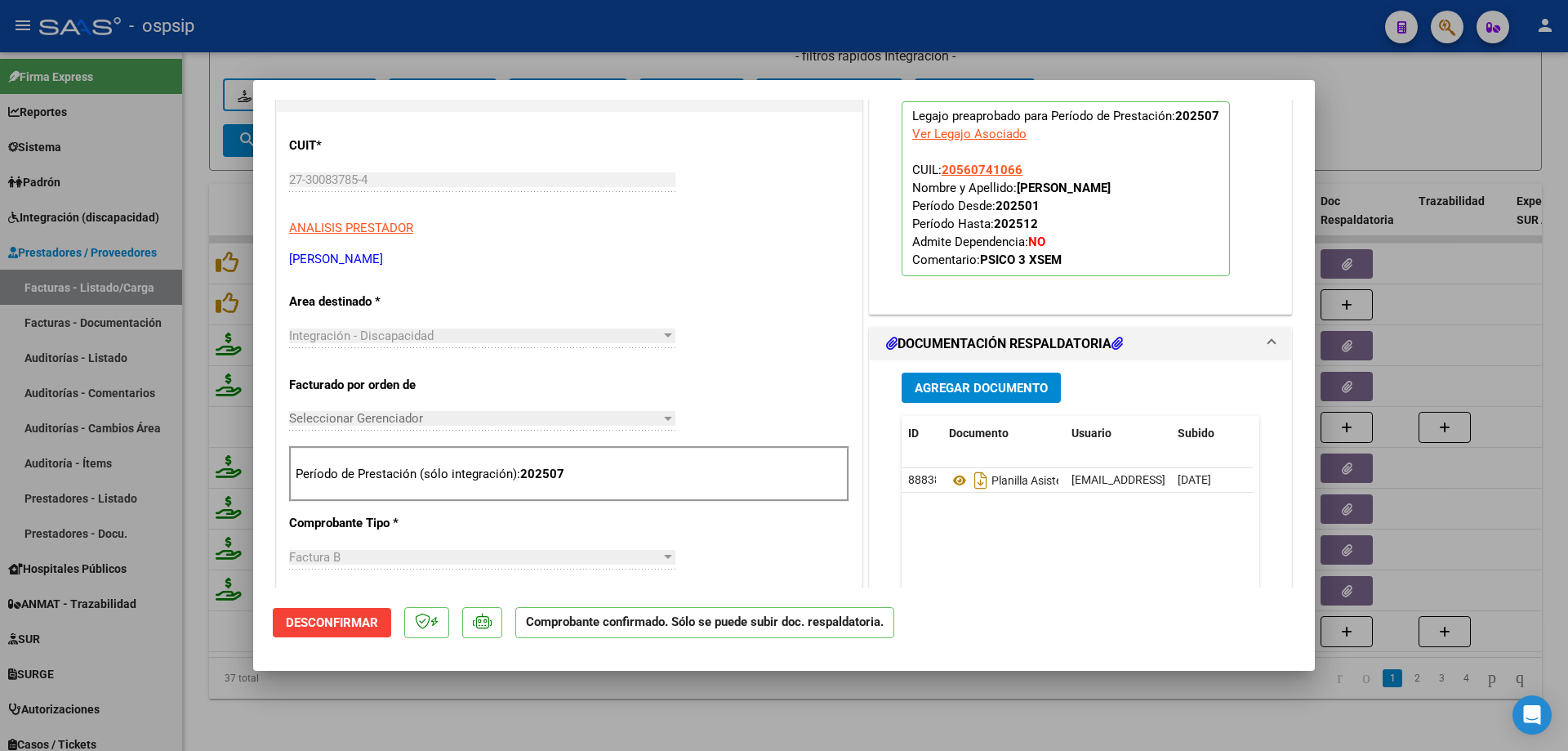
click at [1448, 110] on div at bounding box center [784, 376] width 1568 height 751
type input "$ 0,00"
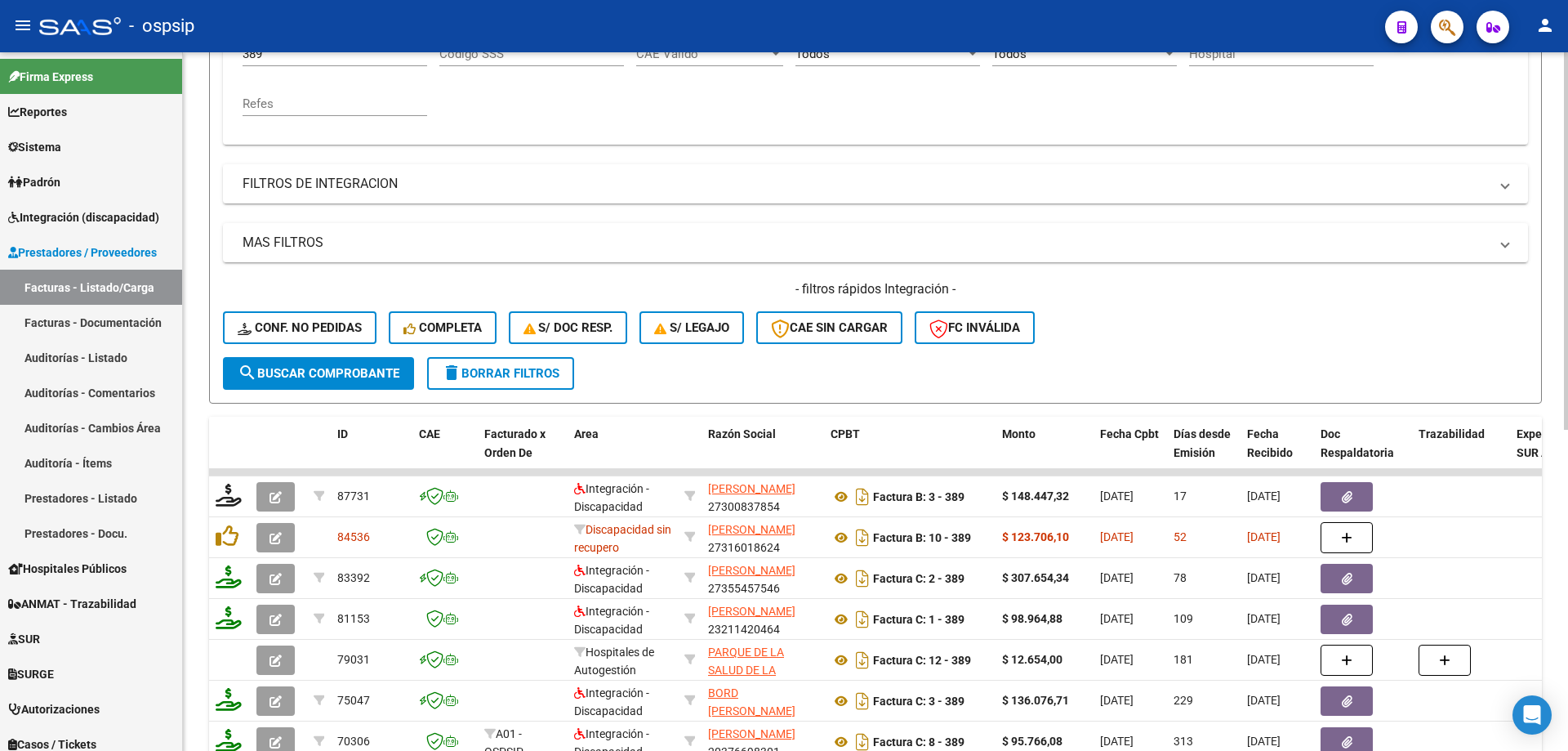
scroll to position [186, 0]
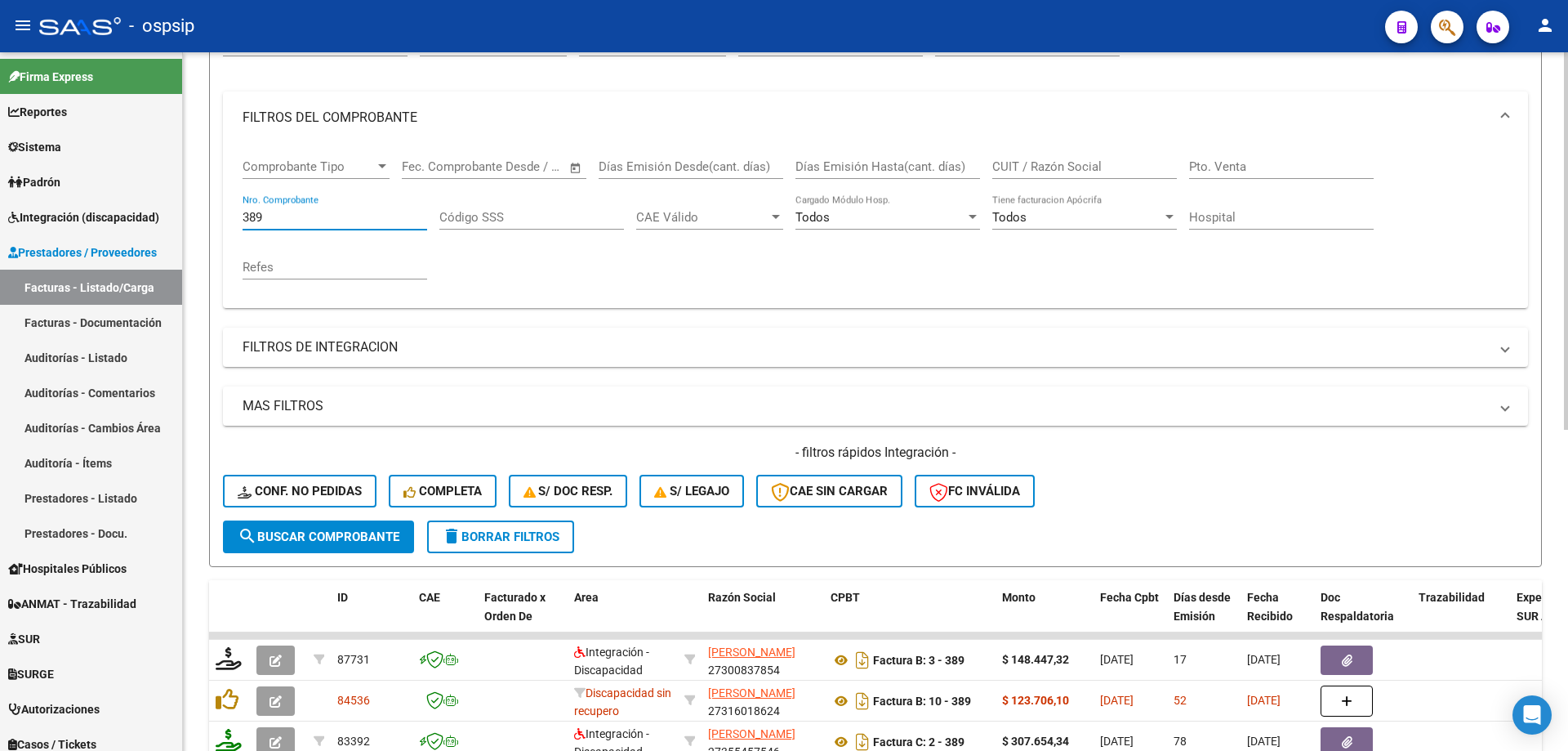
click at [283, 221] on input "389" at bounding box center [335, 217] width 185 height 15
type input "3"
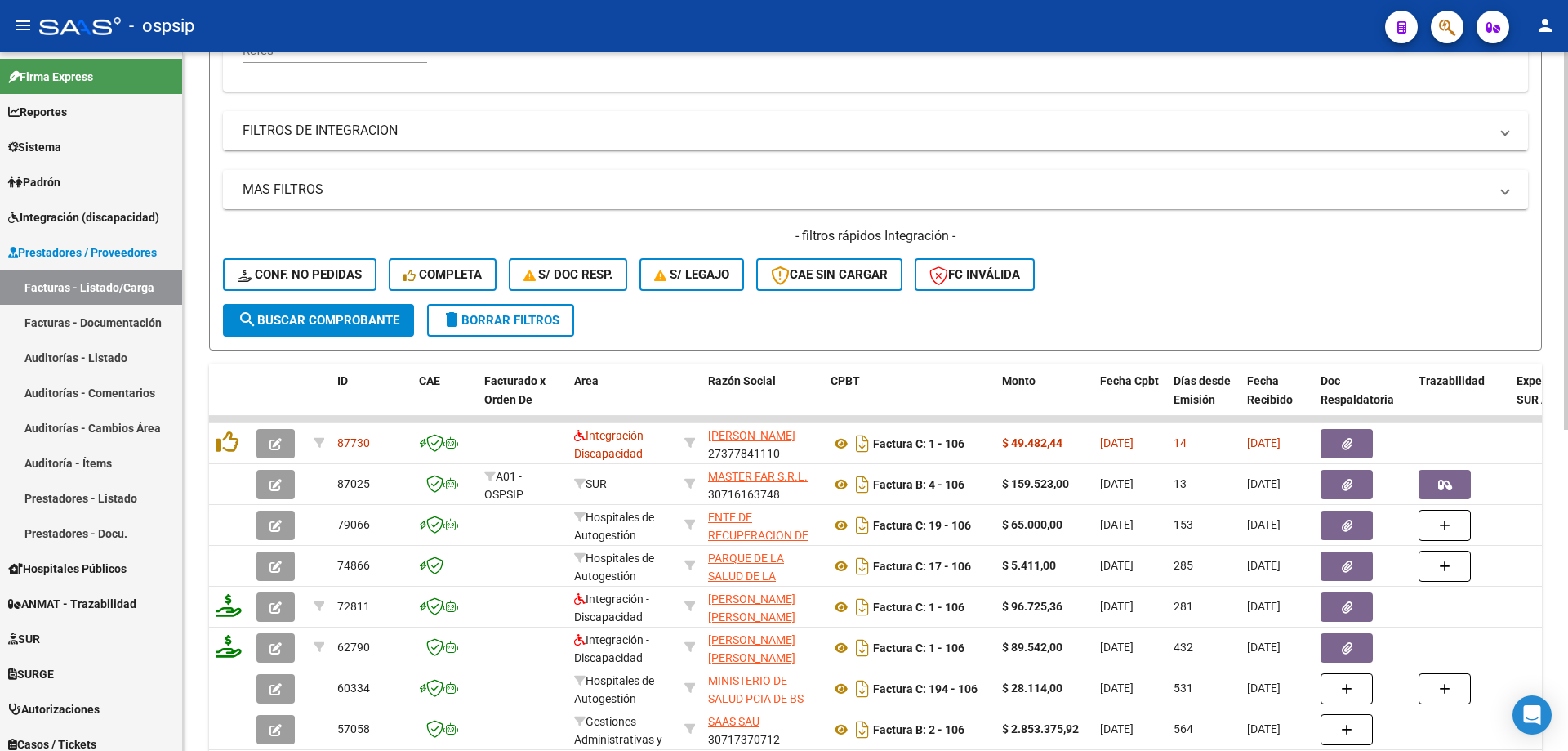
scroll to position [431, 0]
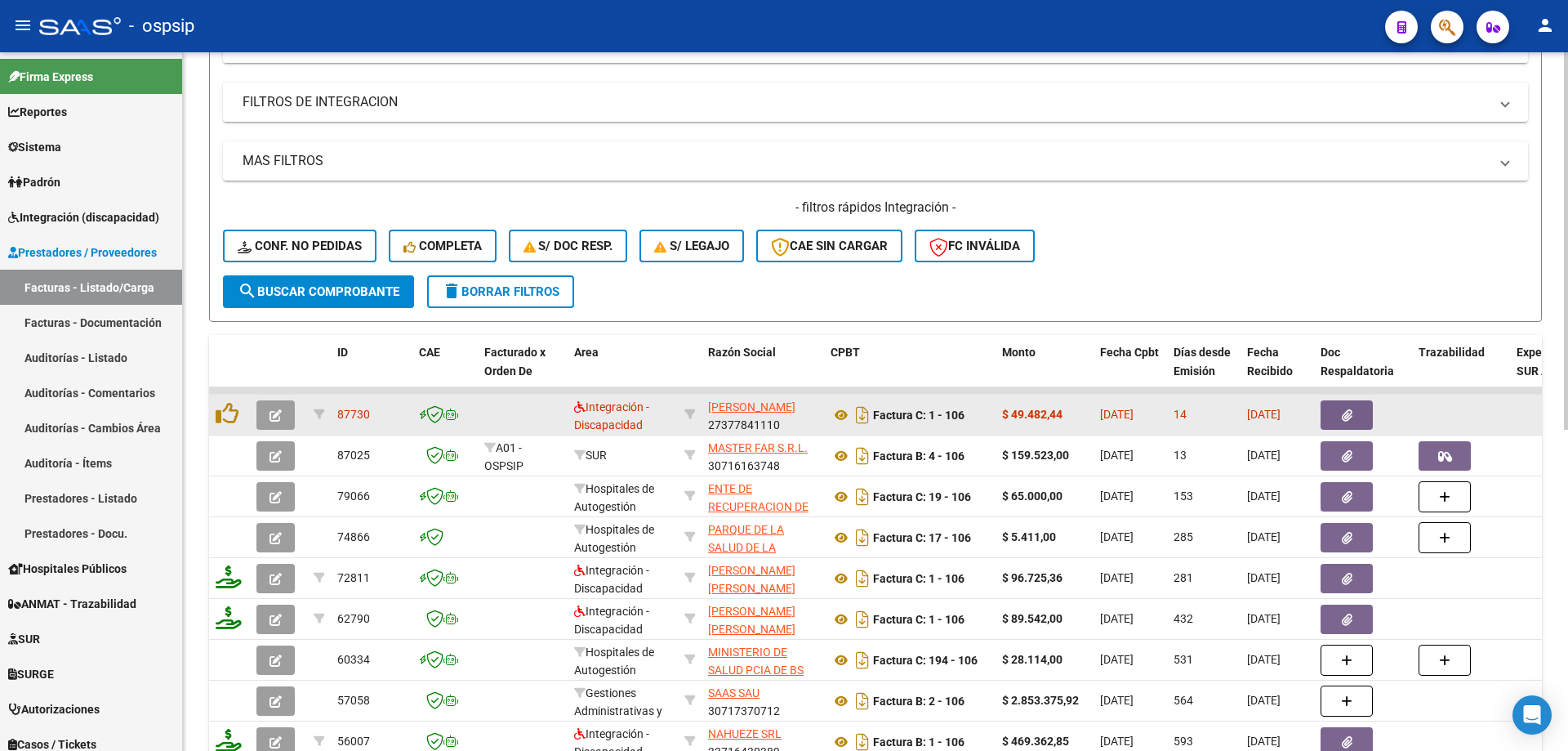
type input "106"
click at [275, 415] on icon "button" at bounding box center [276, 415] width 12 height 12
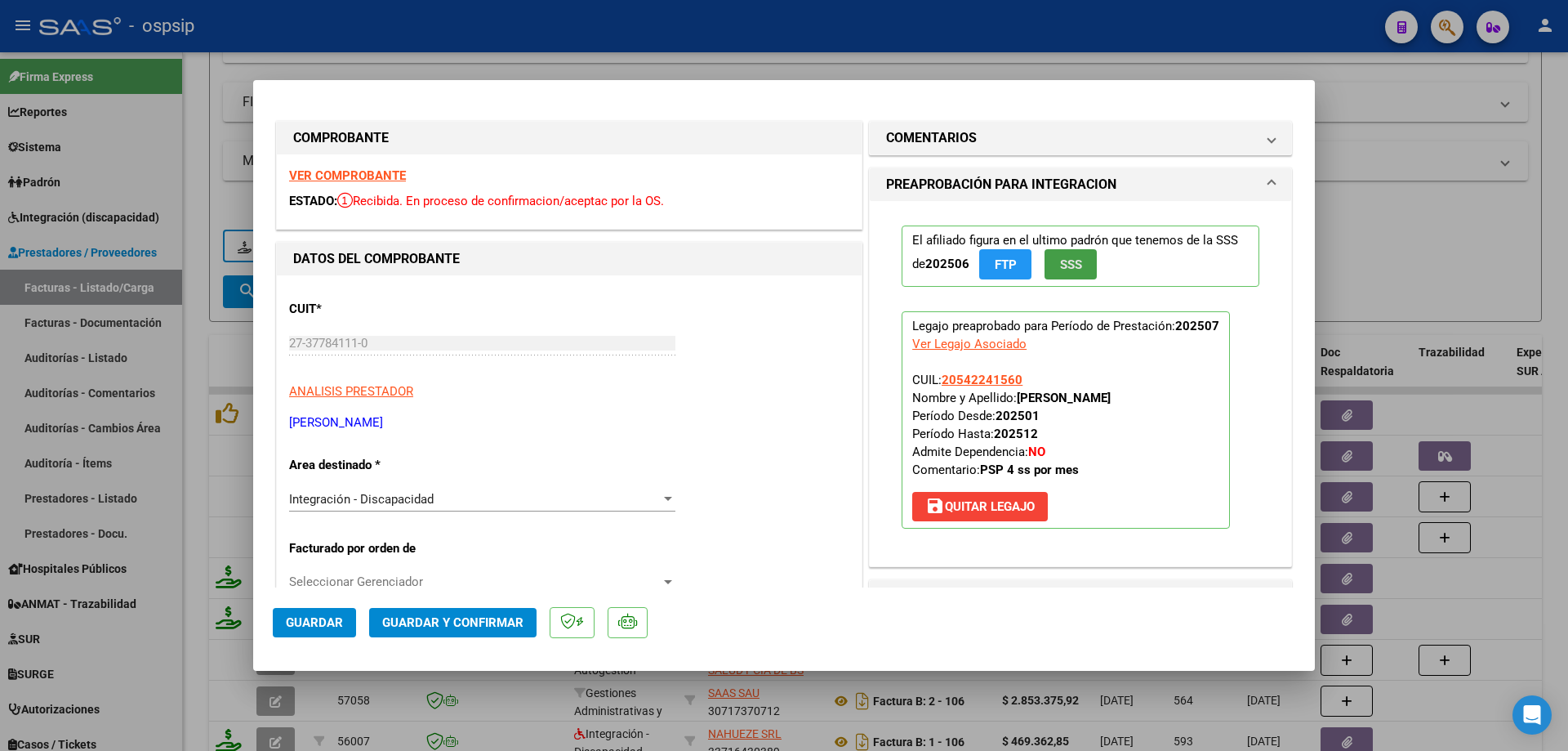
click at [1068, 272] on span "SSS" at bounding box center [1071, 264] width 22 height 15
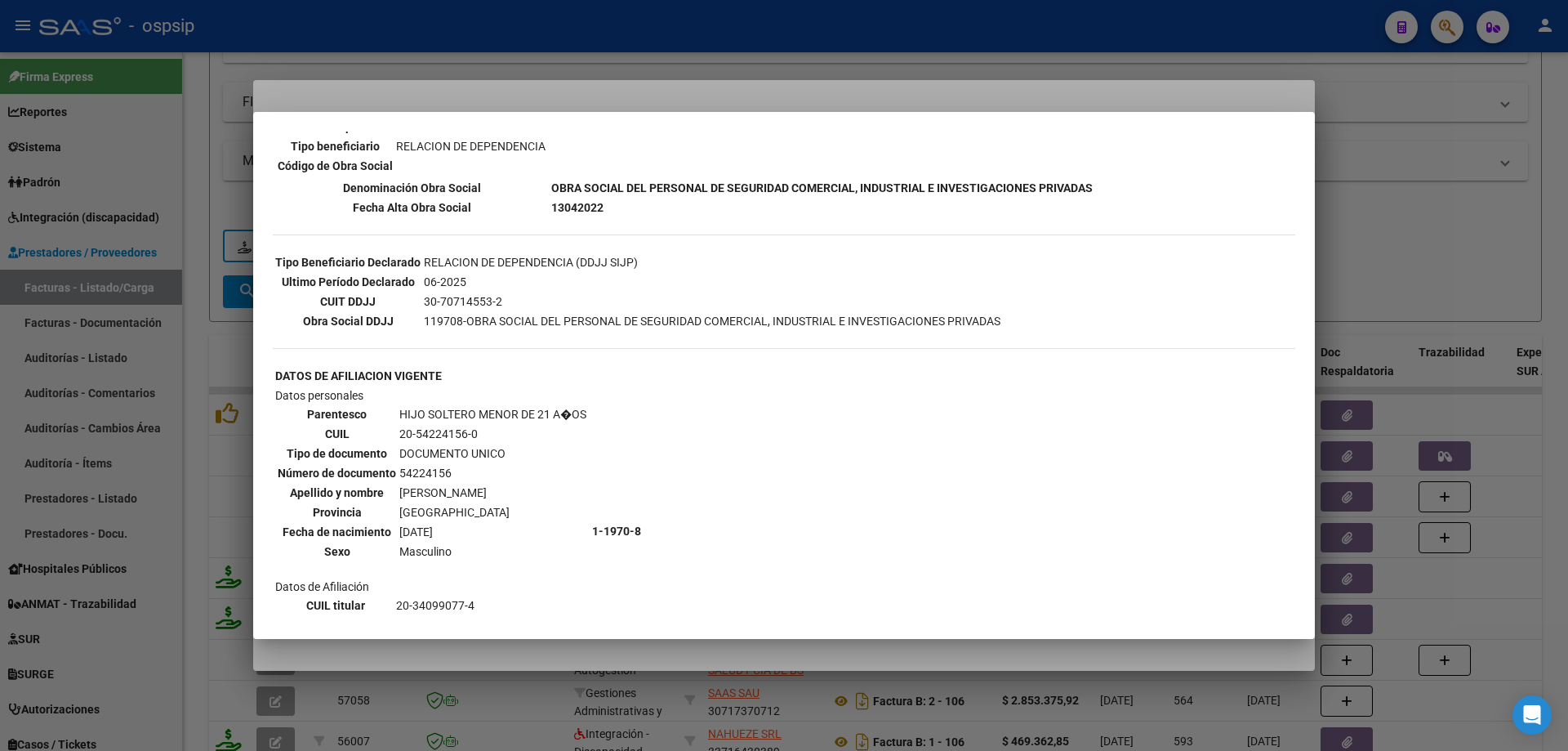
scroll to position [551, 0]
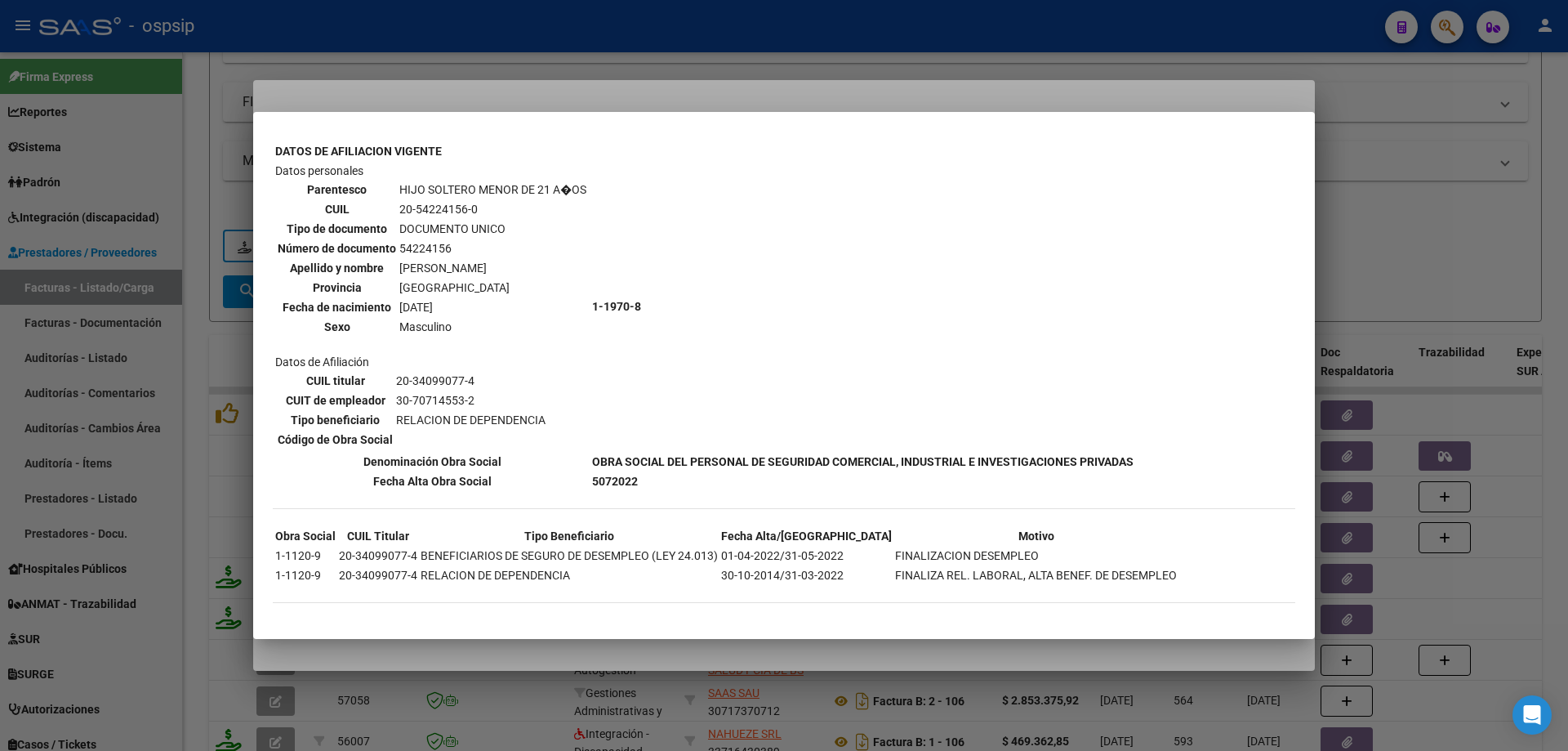
click at [1364, 228] on div at bounding box center [784, 376] width 1568 height 751
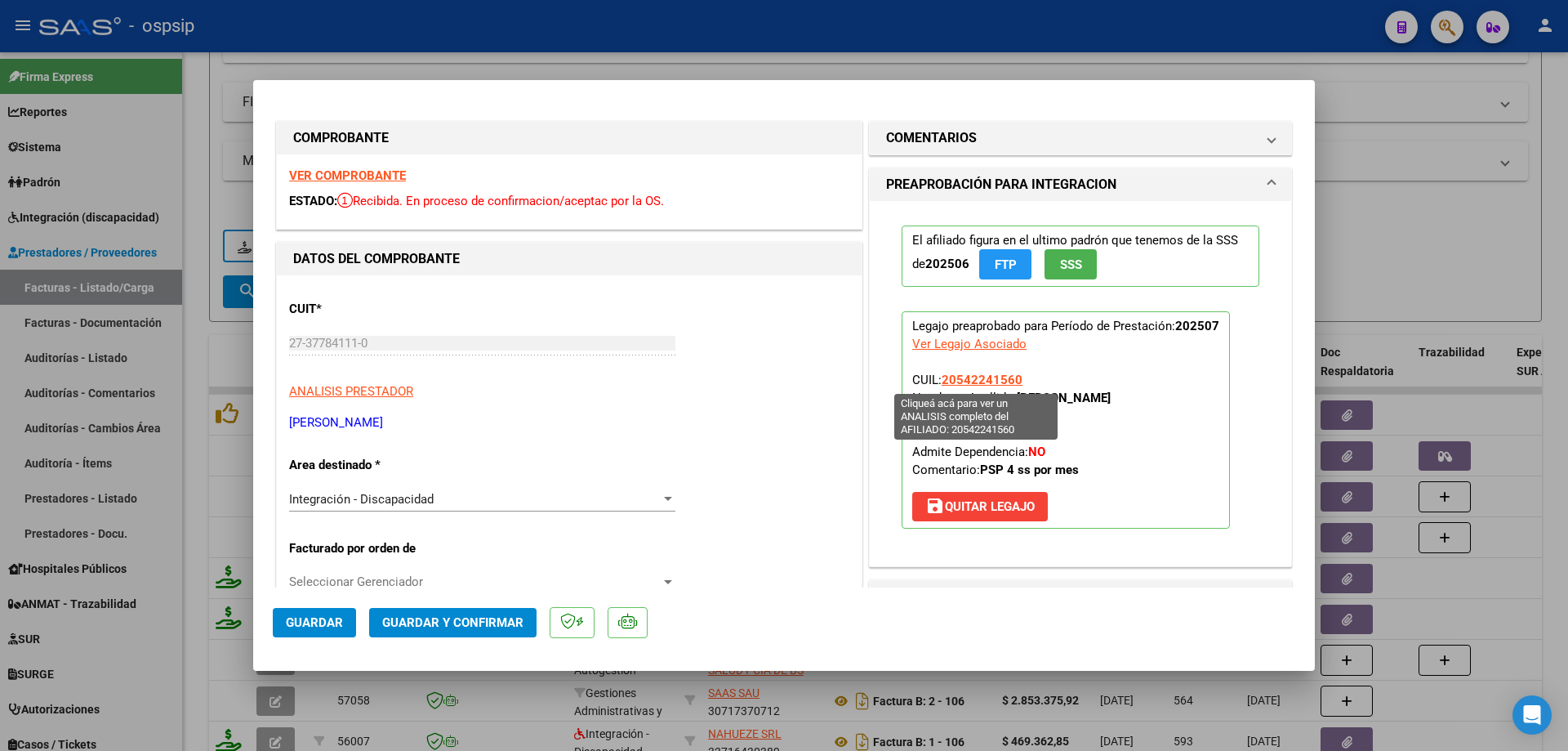
click at [989, 380] on span "20542241560" at bounding box center [982, 380] width 81 height 15
type textarea "20542241560"
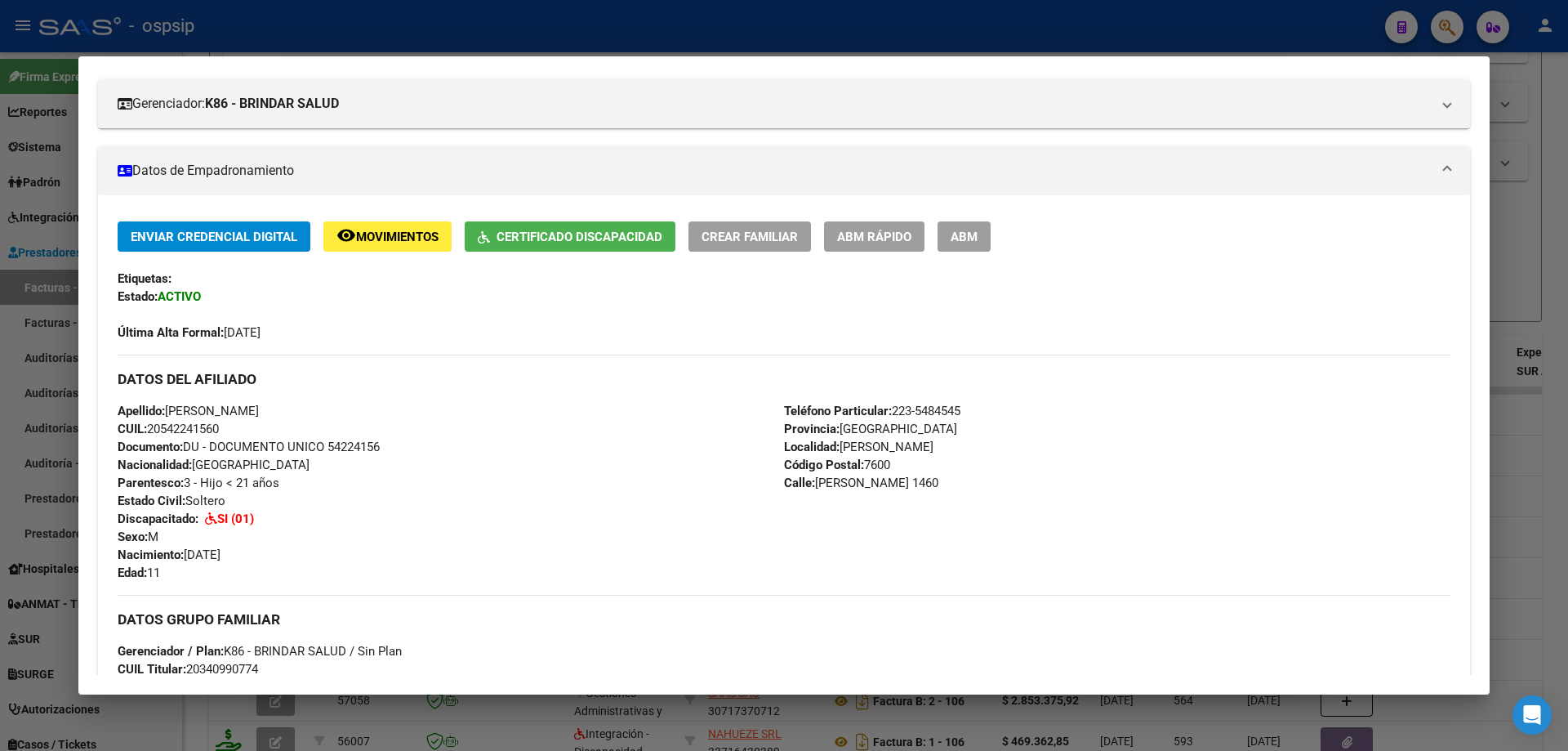
scroll to position [81, 0]
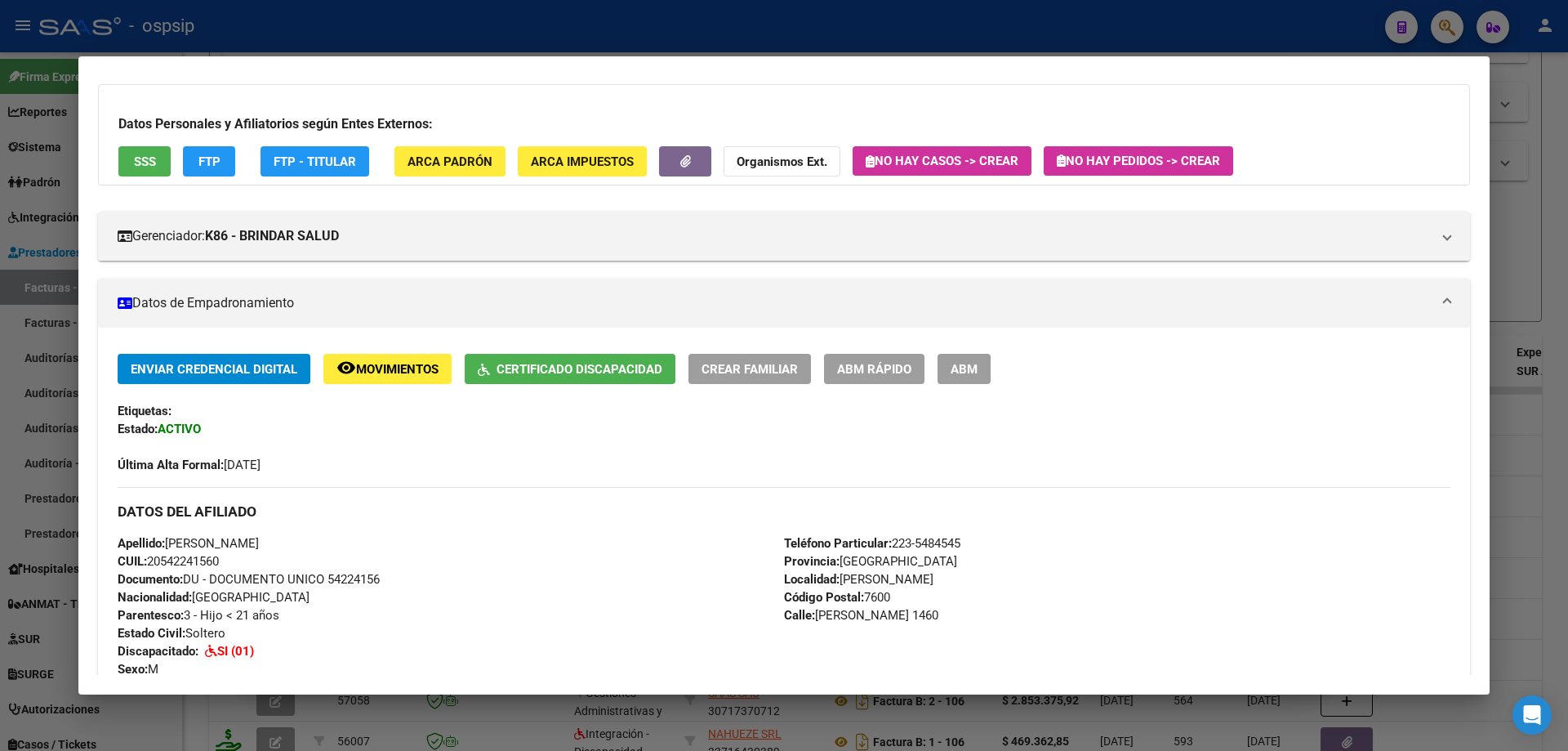
click at [1525, 240] on div at bounding box center [784, 376] width 1568 height 751
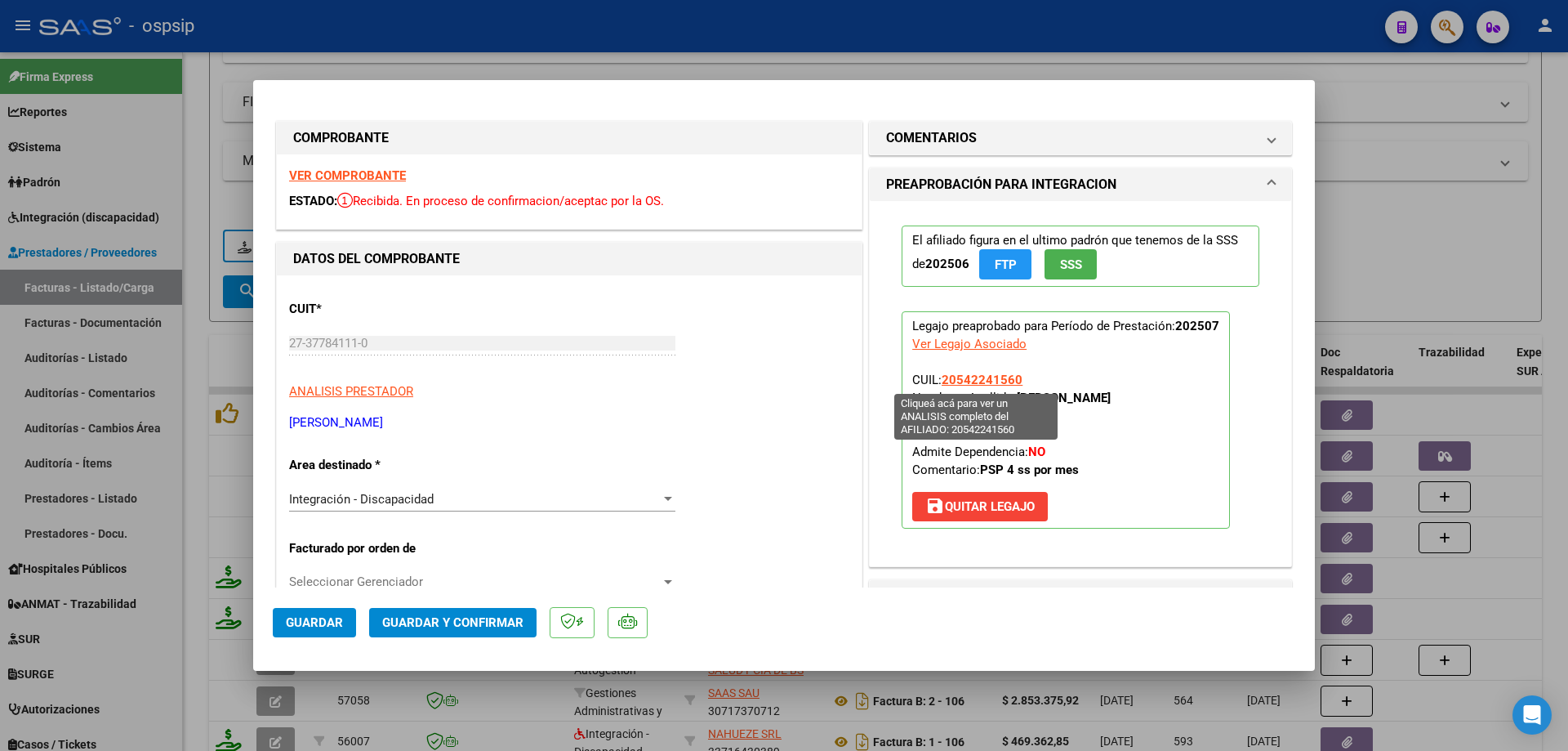
click at [990, 383] on span "20542241560" at bounding box center [982, 380] width 81 height 15
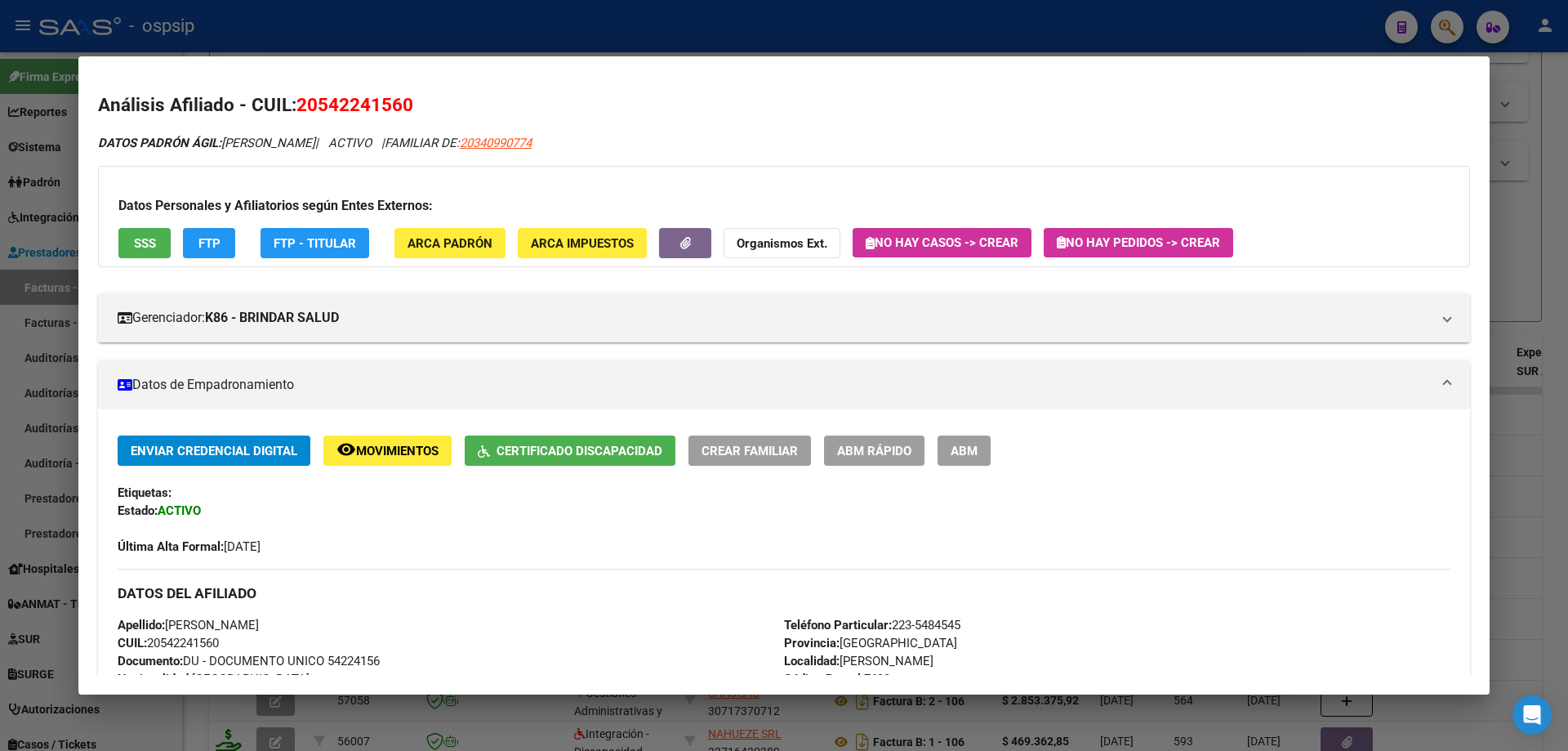
click at [1541, 437] on div at bounding box center [784, 376] width 1568 height 751
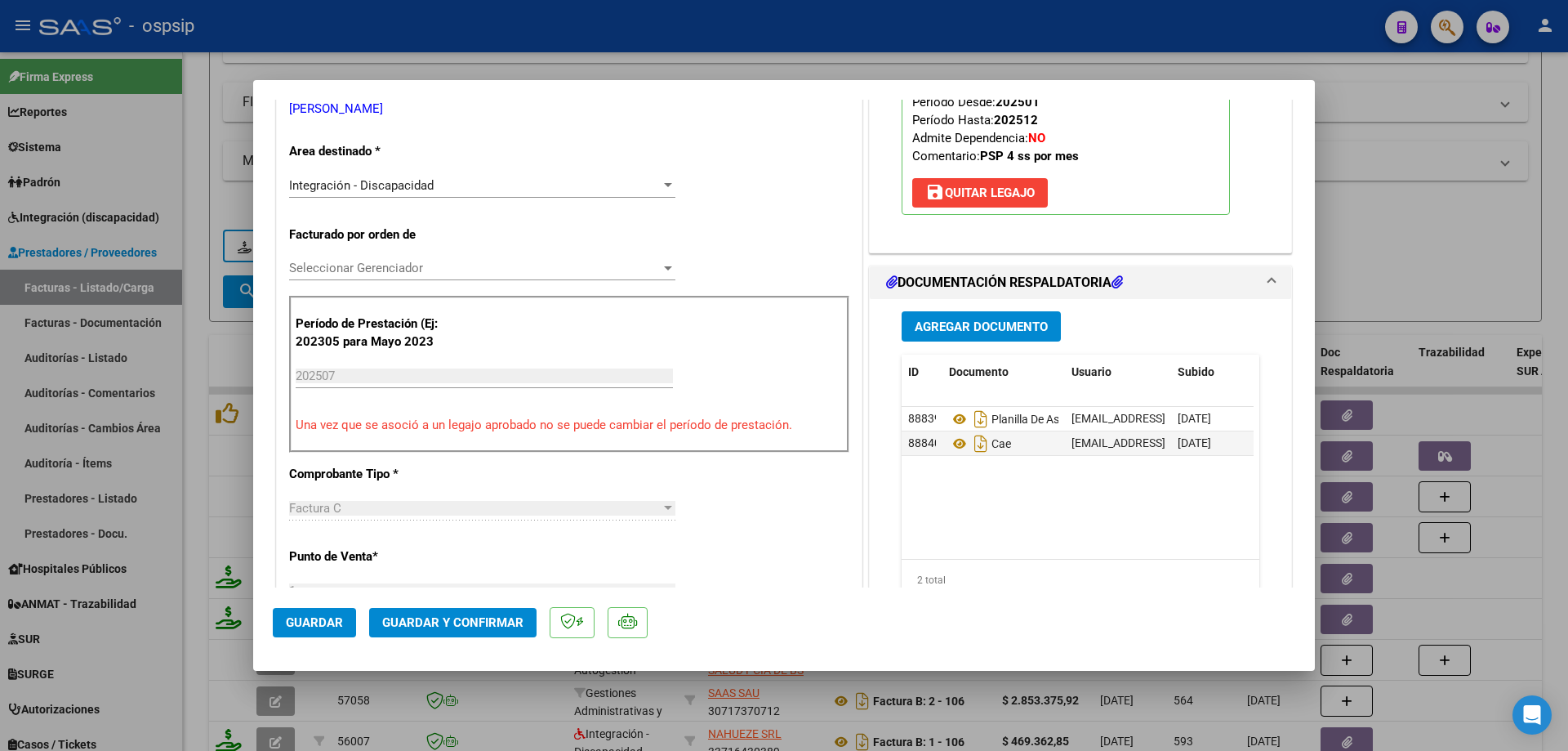
scroll to position [327, 0]
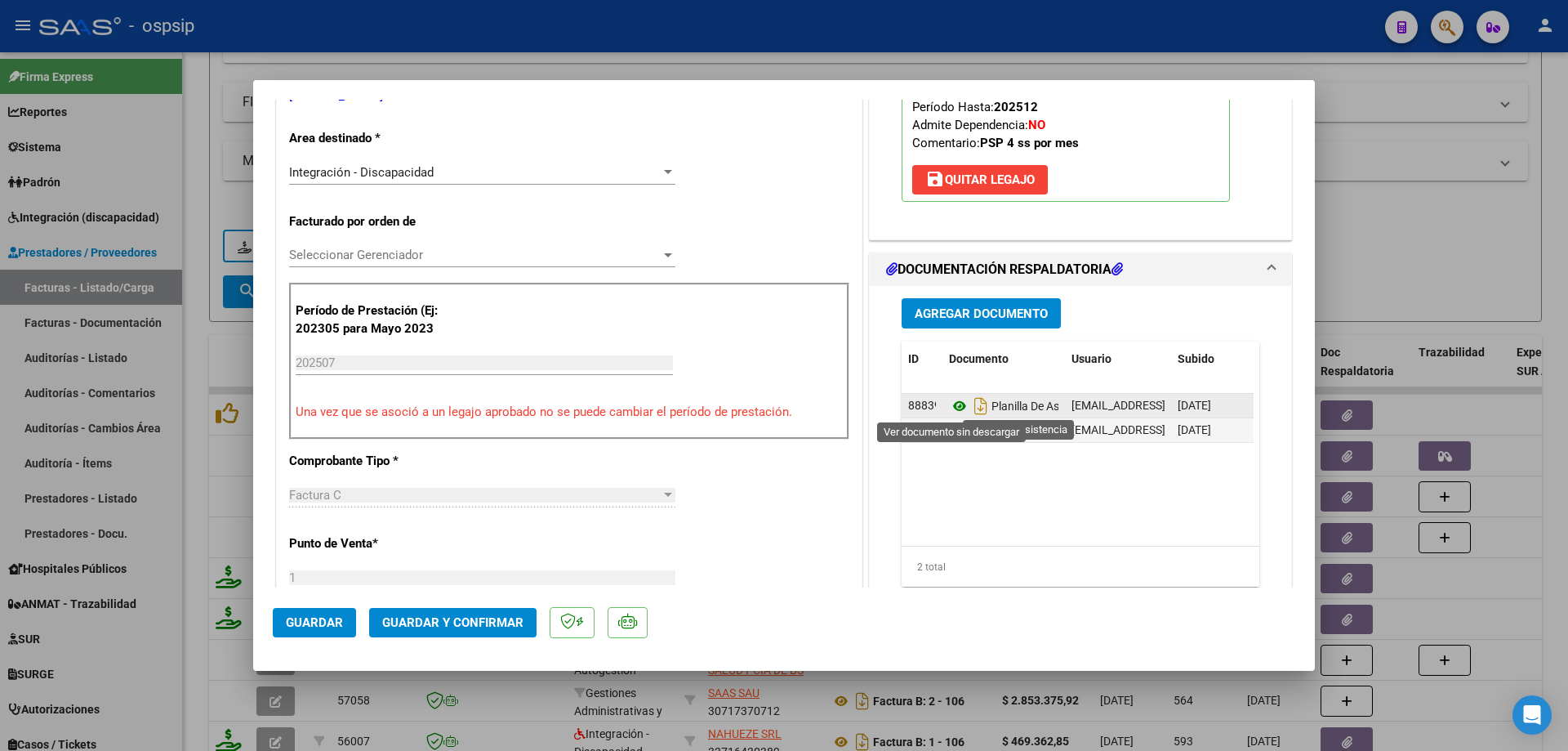
click at [949, 406] on icon at bounding box center [959, 406] width 21 height 19
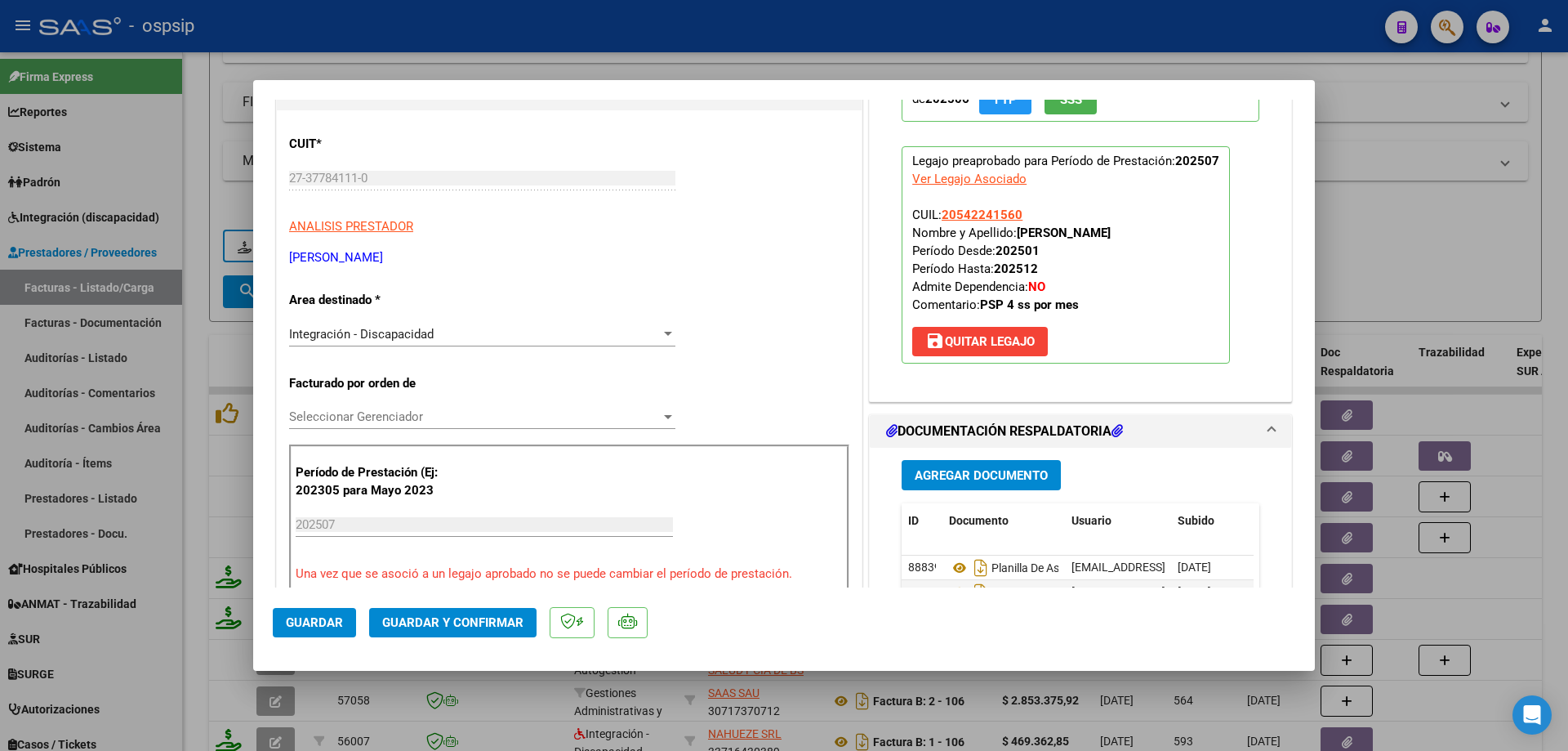
scroll to position [163, 0]
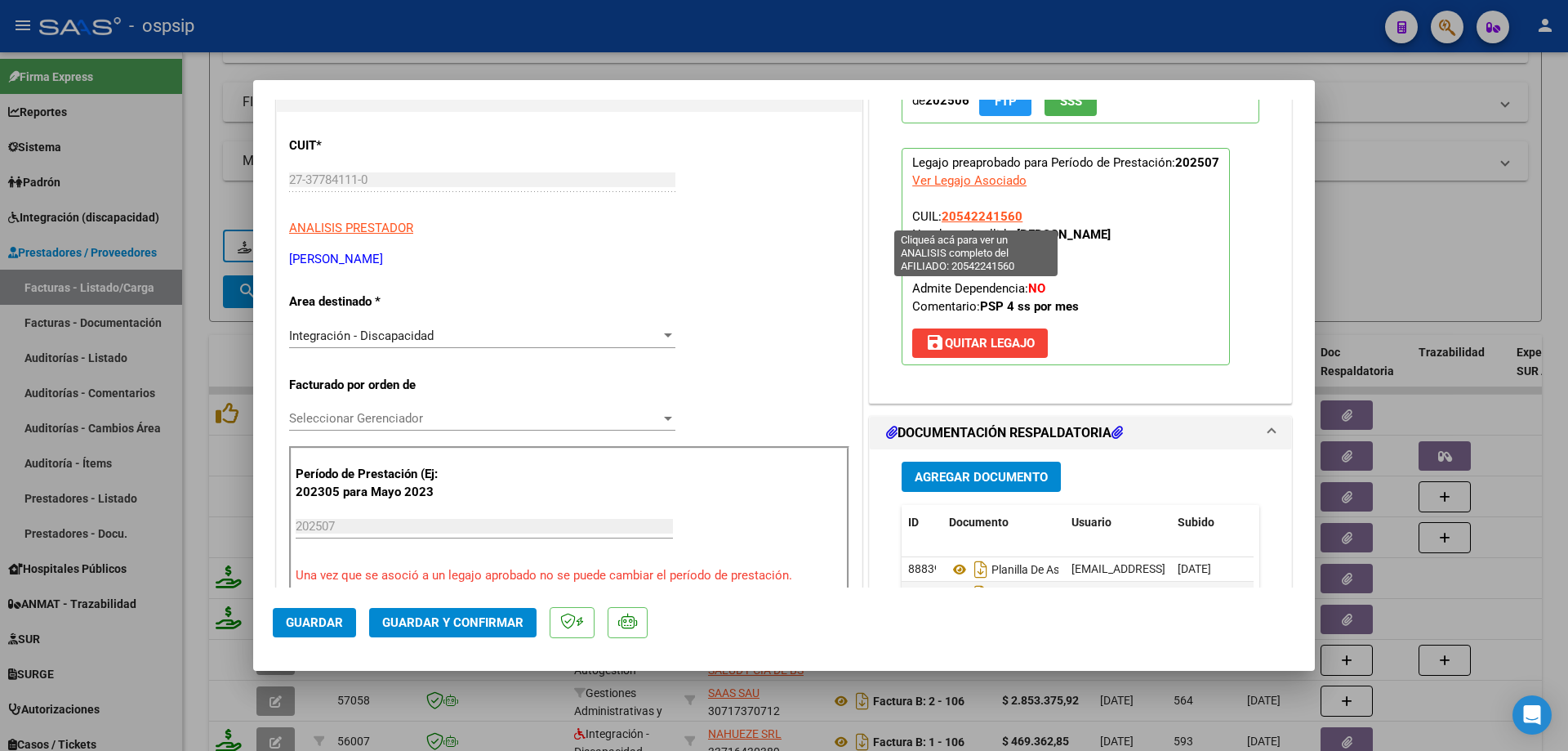
drag, startPoint x: 1023, startPoint y: 214, endPoint x: 937, endPoint y: 211, distance: 86.1
click at [937, 211] on p "Legajo preaprobado para Período de Prestación: 202507 Ver Legajo Asociado CUIL:…" at bounding box center [1066, 256] width 329 height 217
copy span "20542241560"
click at [468, 623] on span "Guardar y Confirmar" at bounding box center [453, 622] width 141 height 15
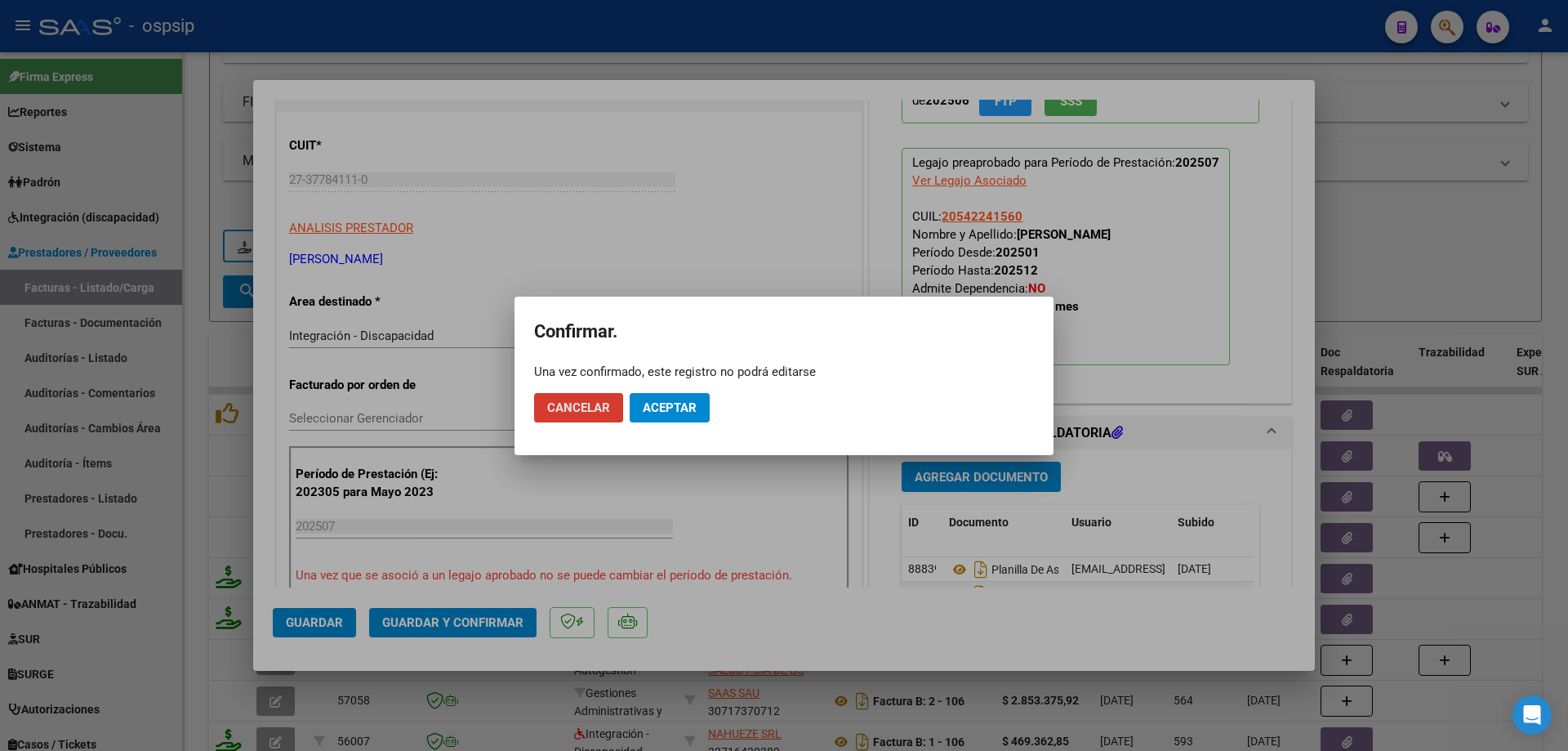
click at [652, 409] on span "Aceptar" at bounding box center [670, 407] width 54 height 15
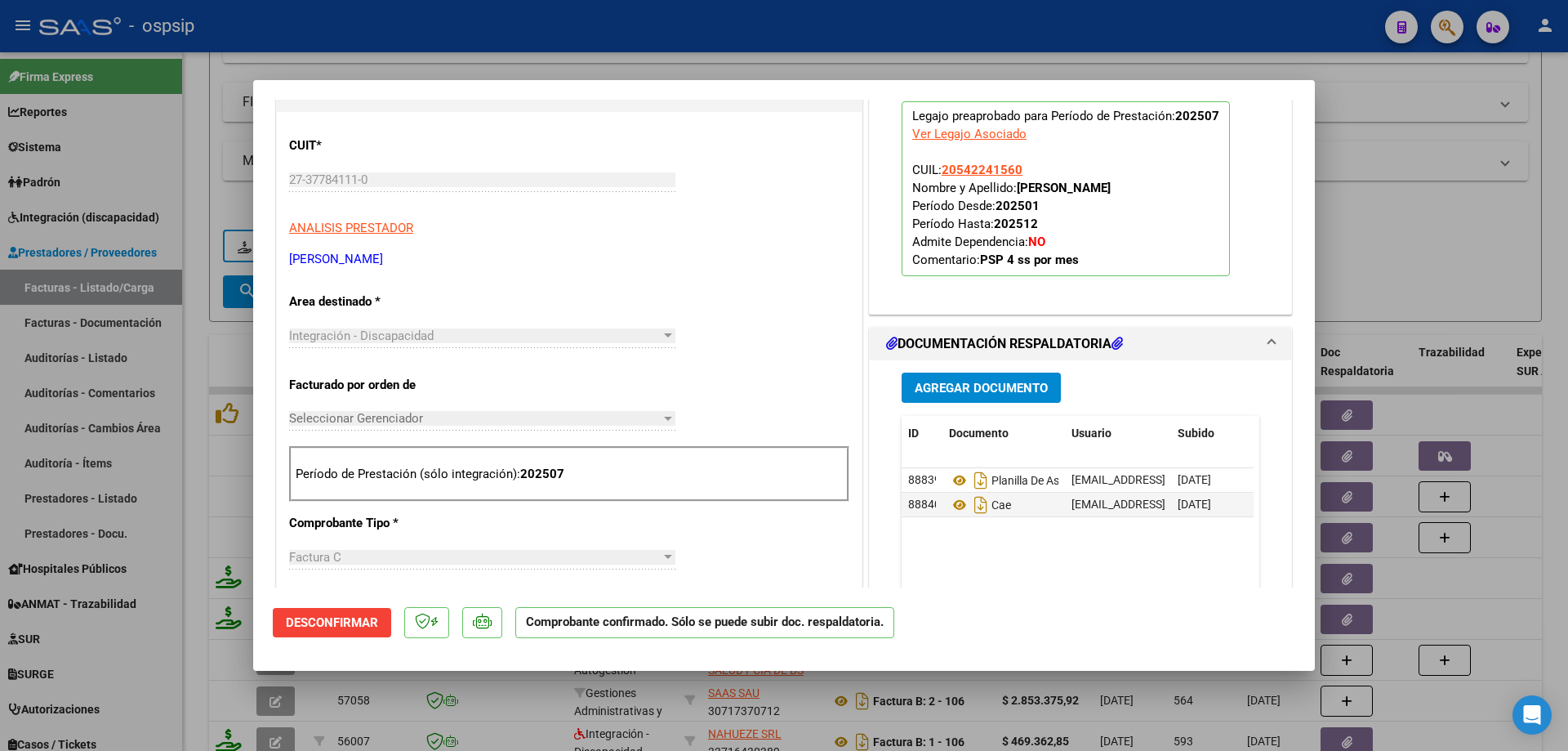
click at [1382, 233] on div at bounding box center [784, 376] width 1568 height 751
type input "$ 0,00"
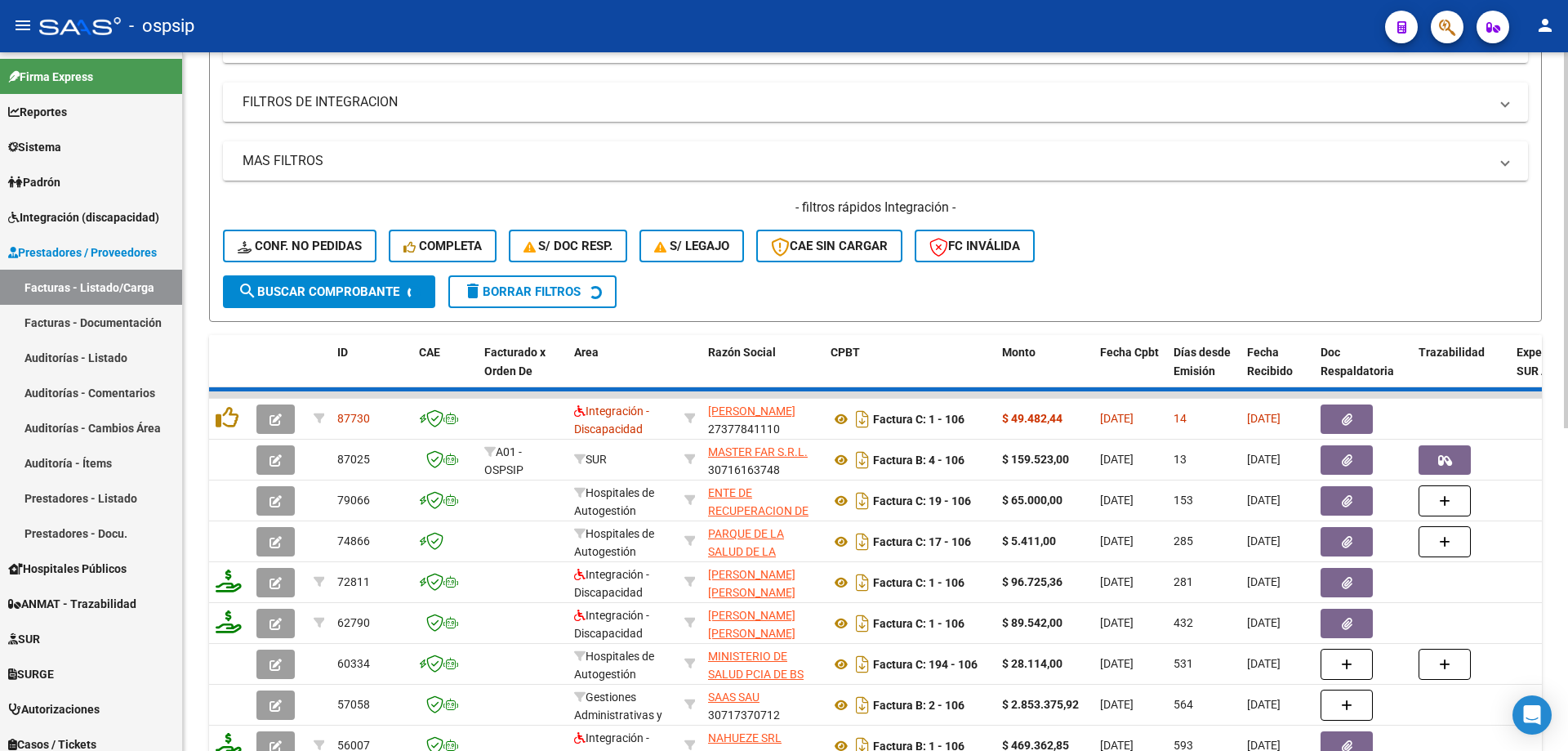
scroll to position [268, 0]
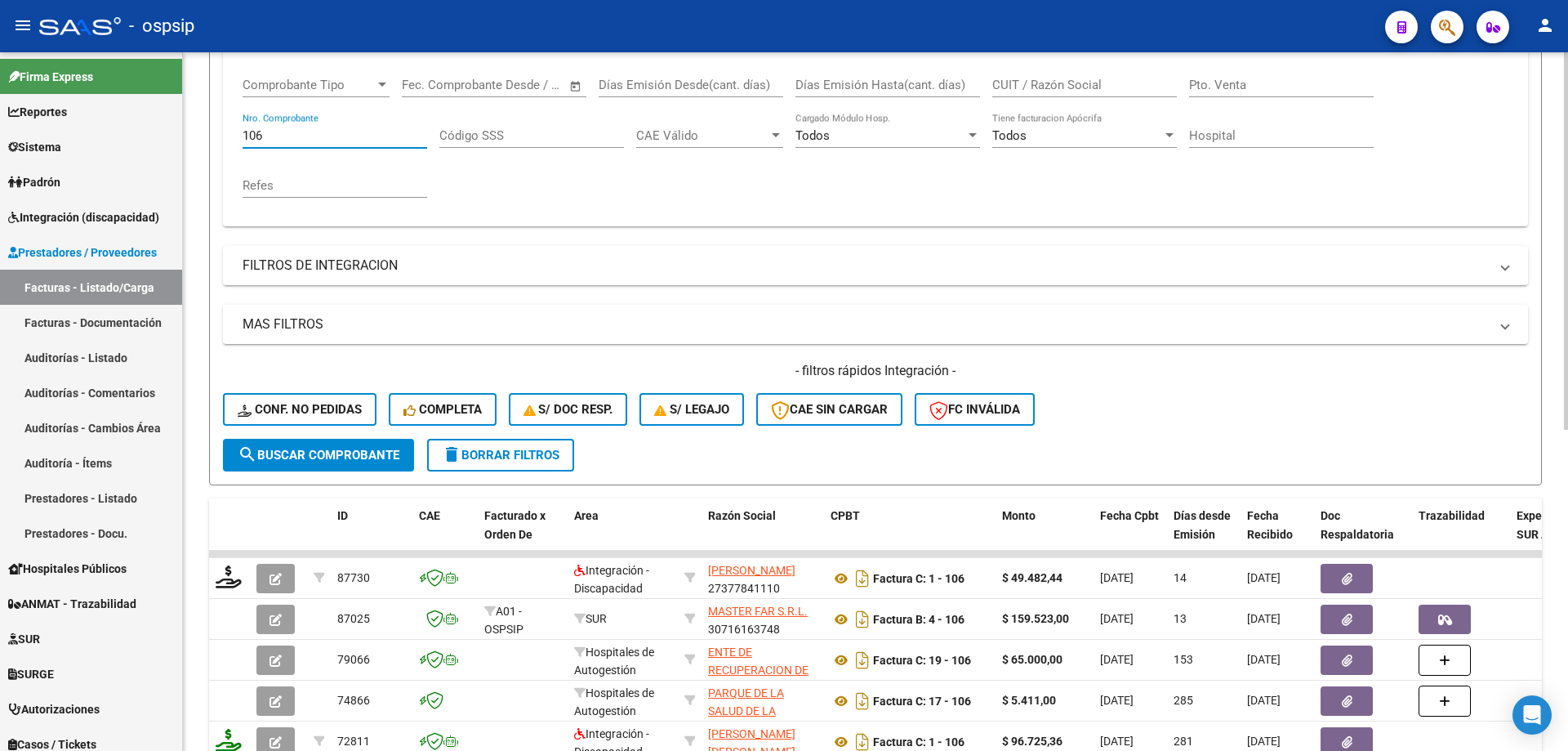
click at [311, 141] on input "106" at bounding box center [335, 135] width 185 height 15
type input "1"
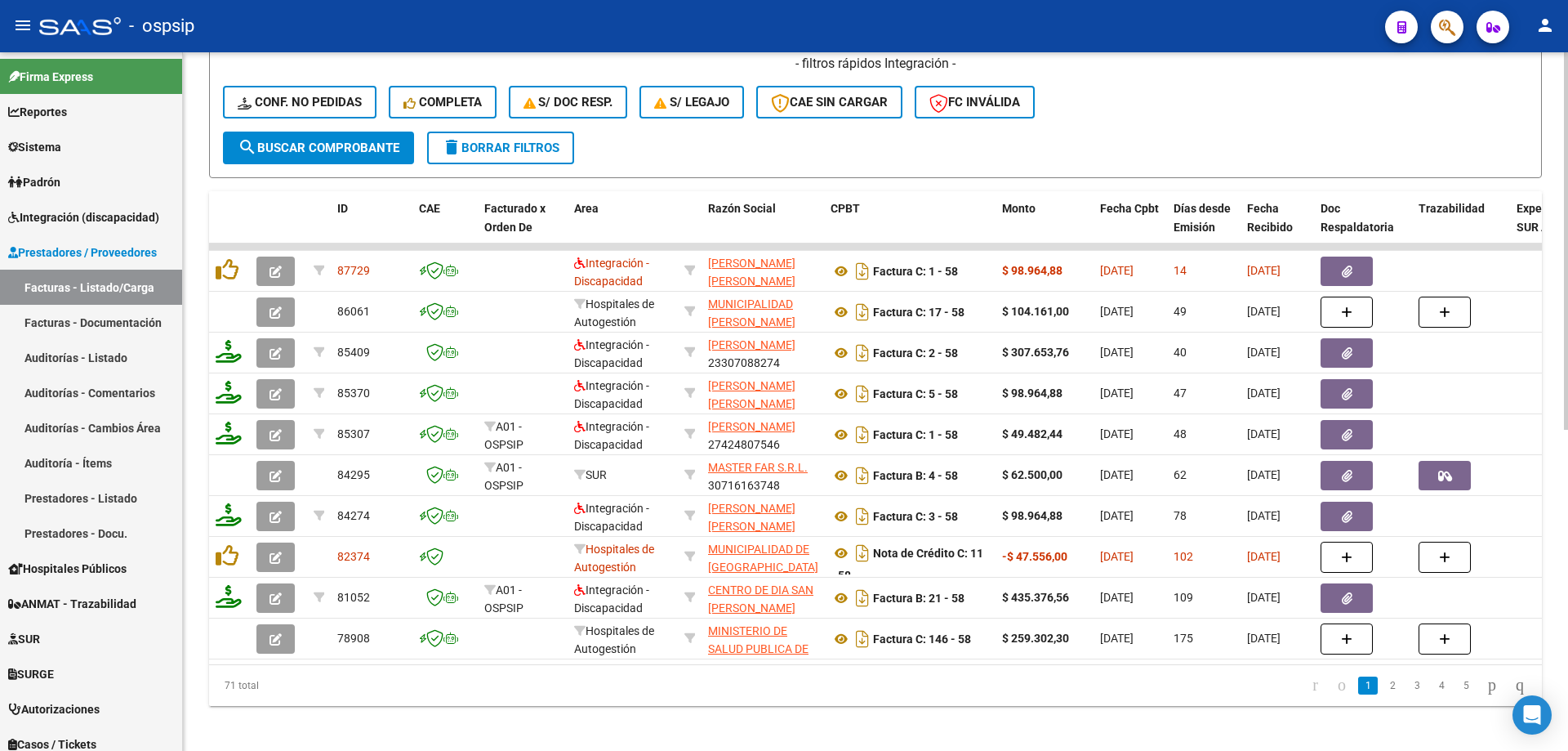
scroll to position [595, 0]
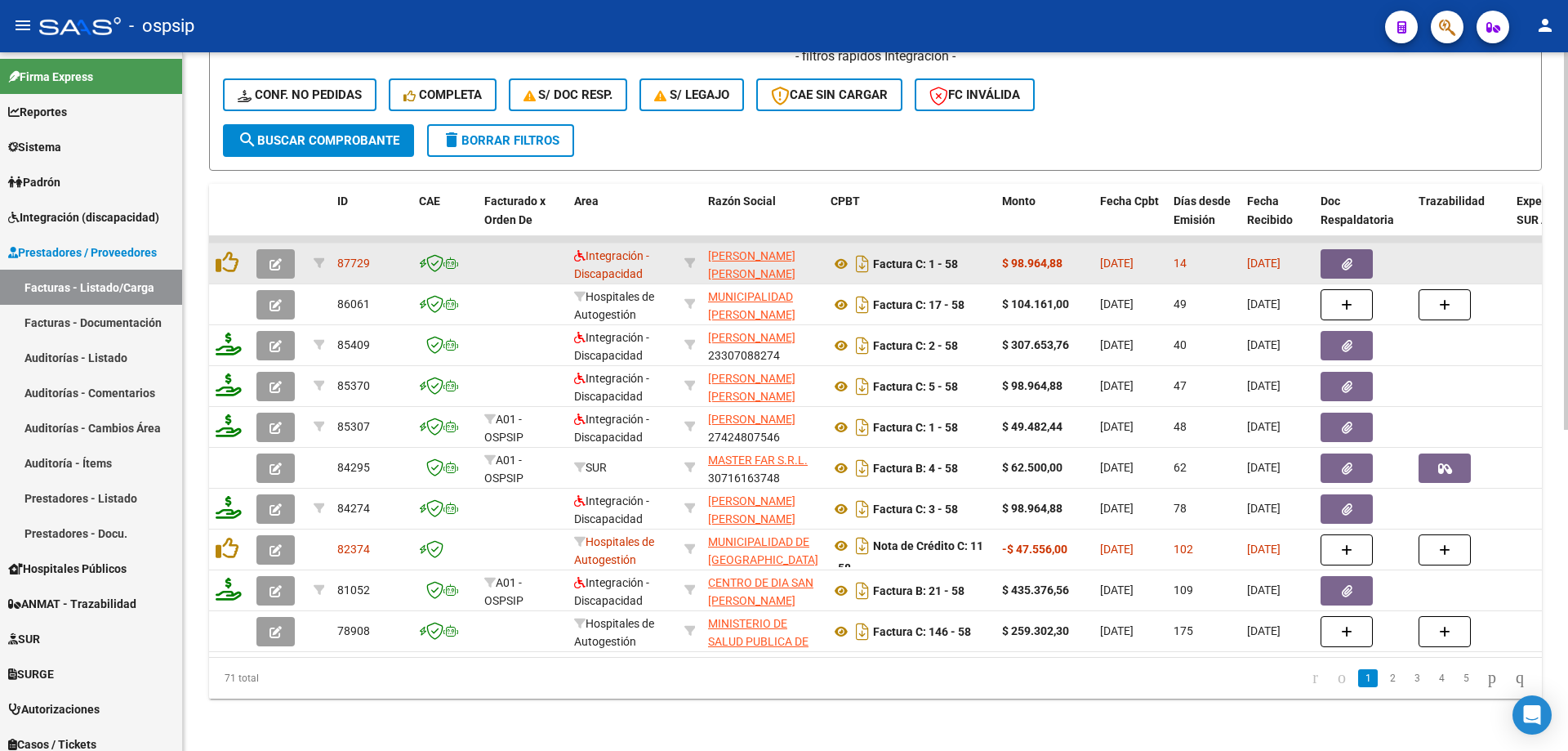
type input "58"
click at [289, 255] on button "button" at bounding box center [275, 263] width 38 height 29
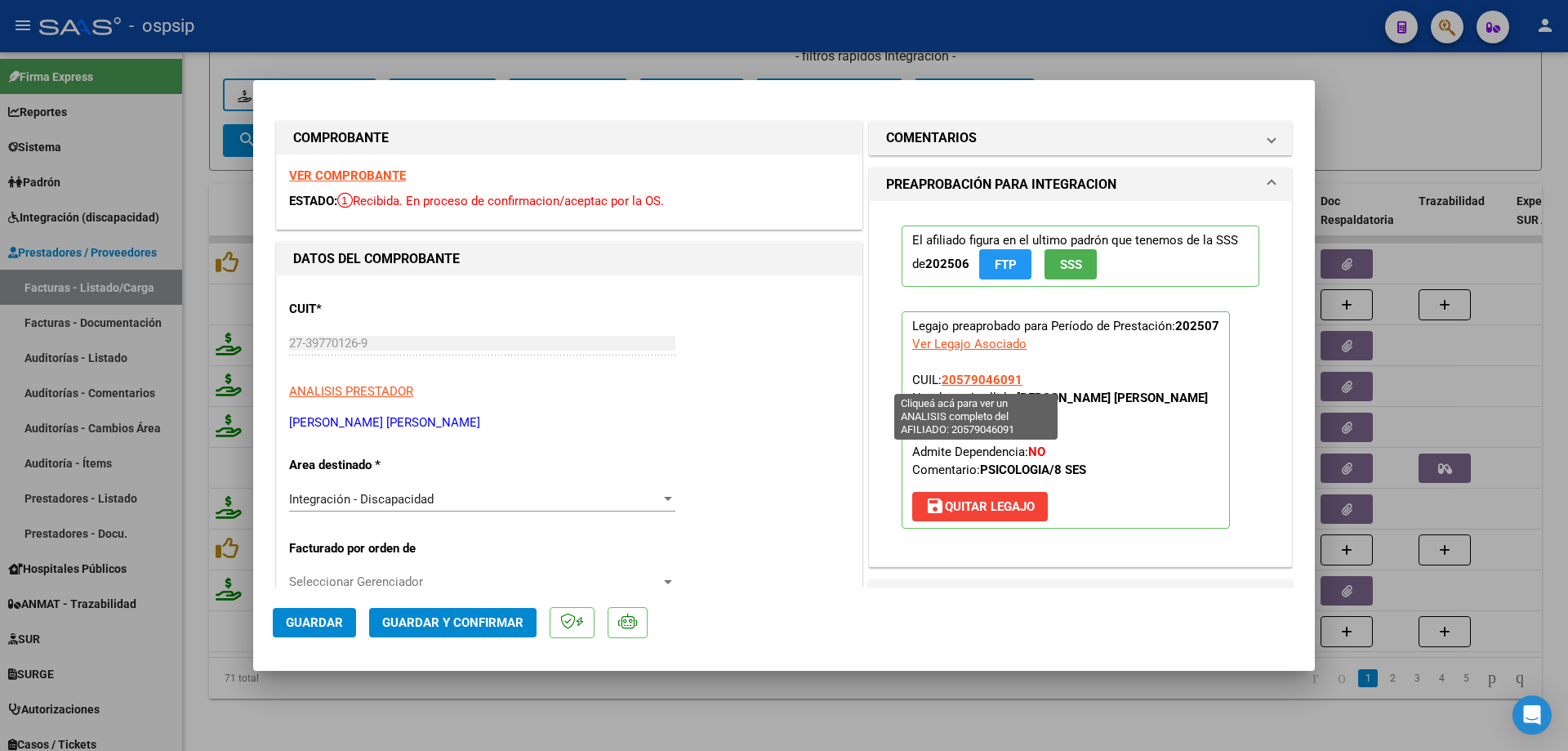
click at [951, 377] on span "20579046091" at bounding box center [982, 380] width 81 height 15
type textarea "20579046091"
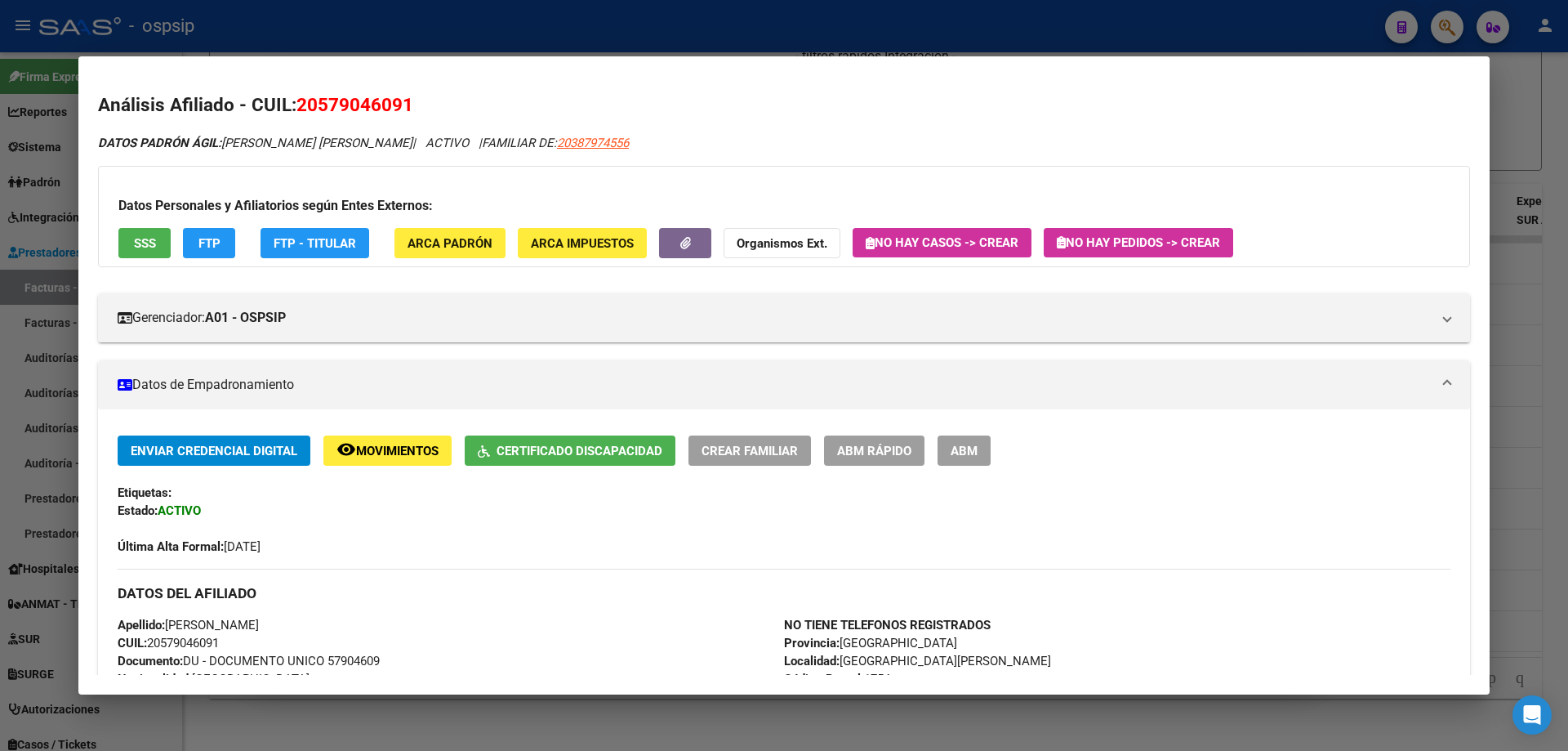
scroll to position [408, 0]
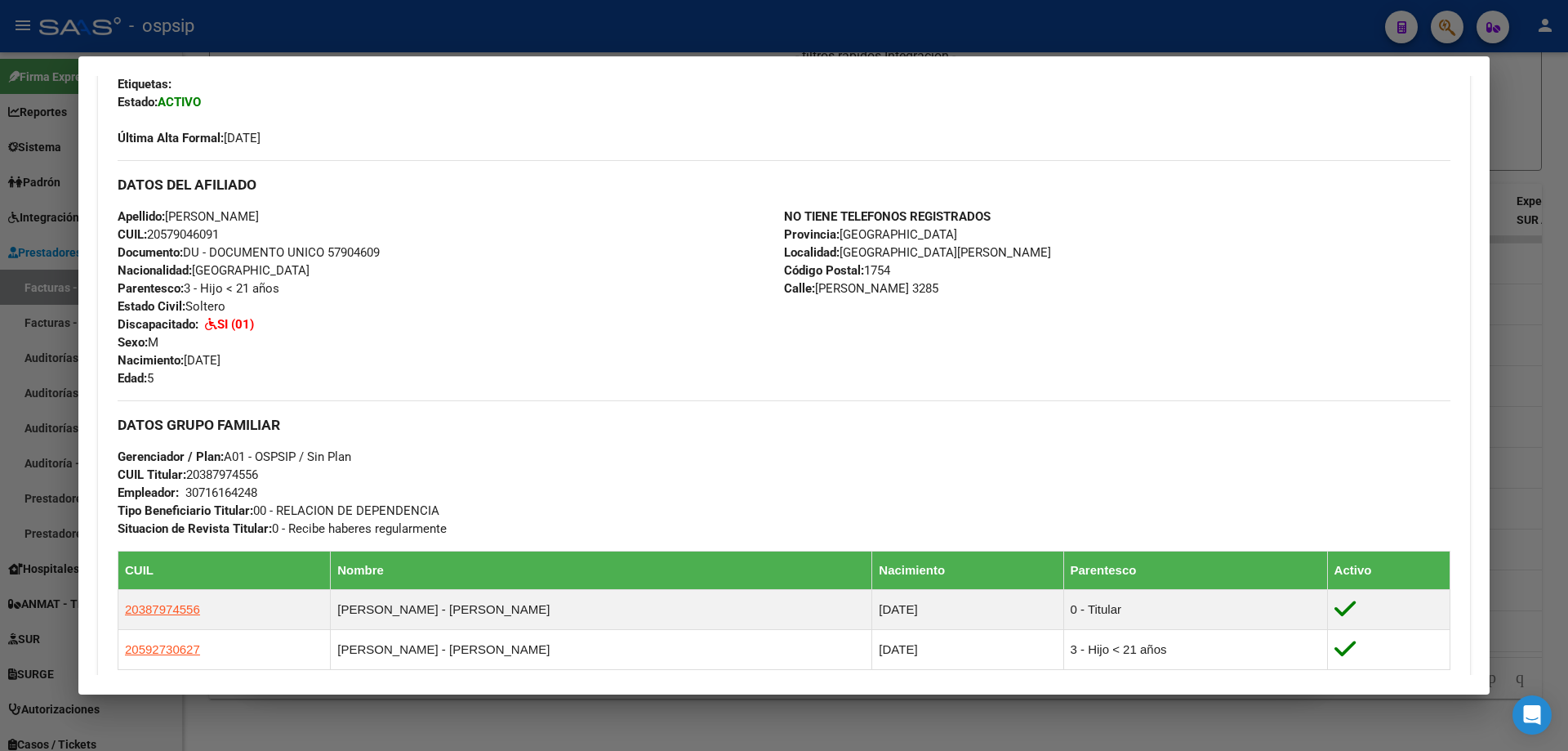
click at [1550, 341] on div at bounding box center [784, 376] width 1568 height 751
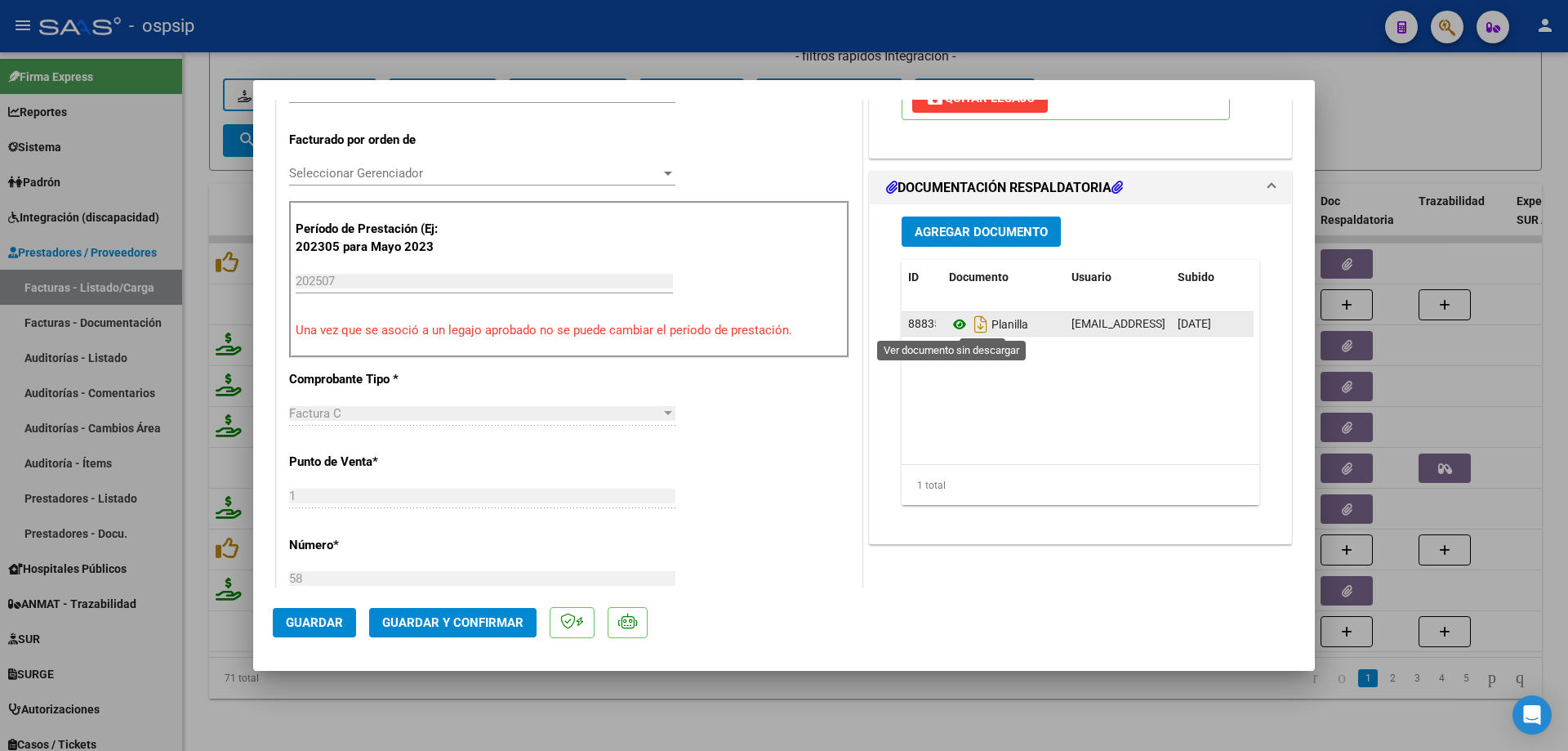
click at [952, 328] on icon at bounding box center [959, 324] width 21 height 19
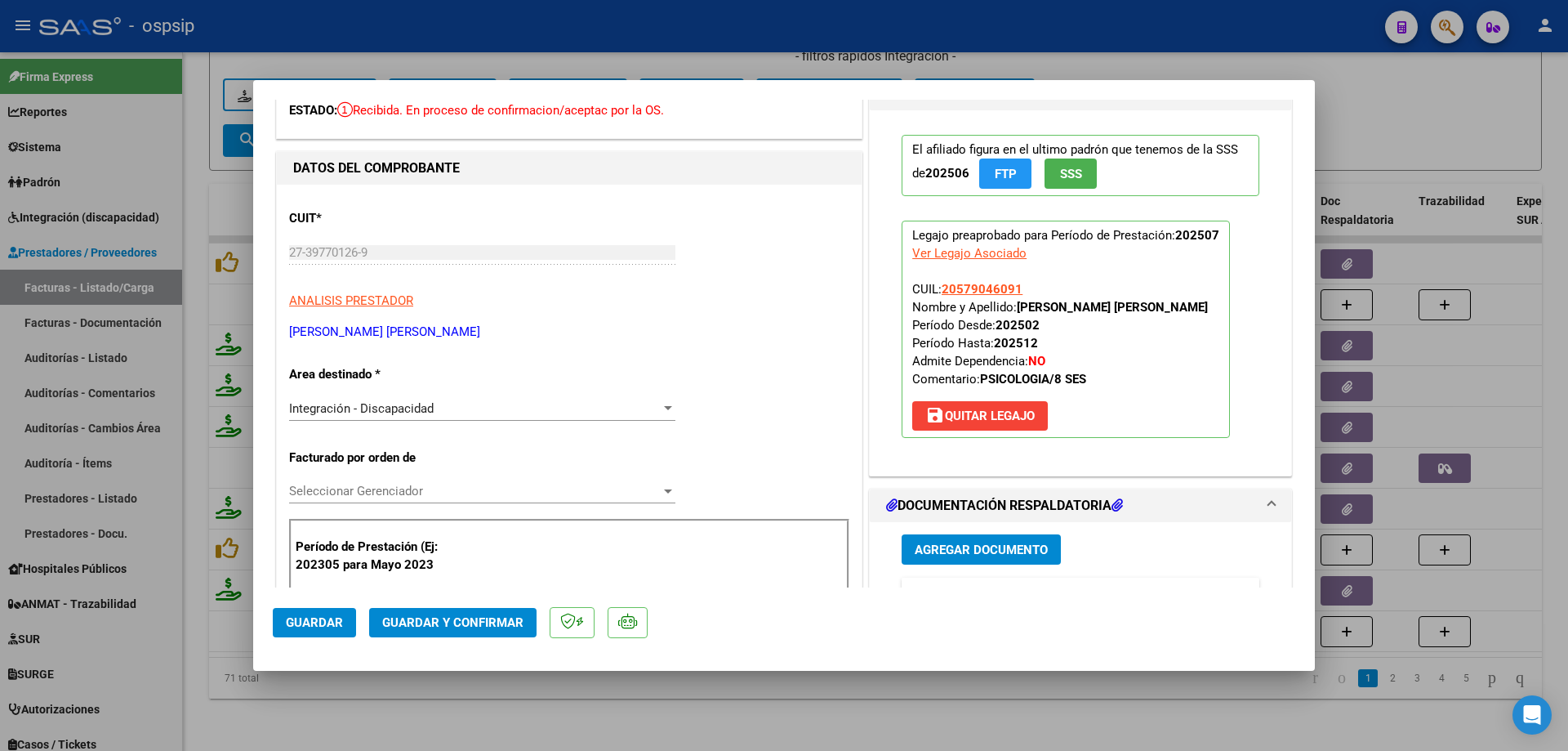
scroll to position [0, 0]
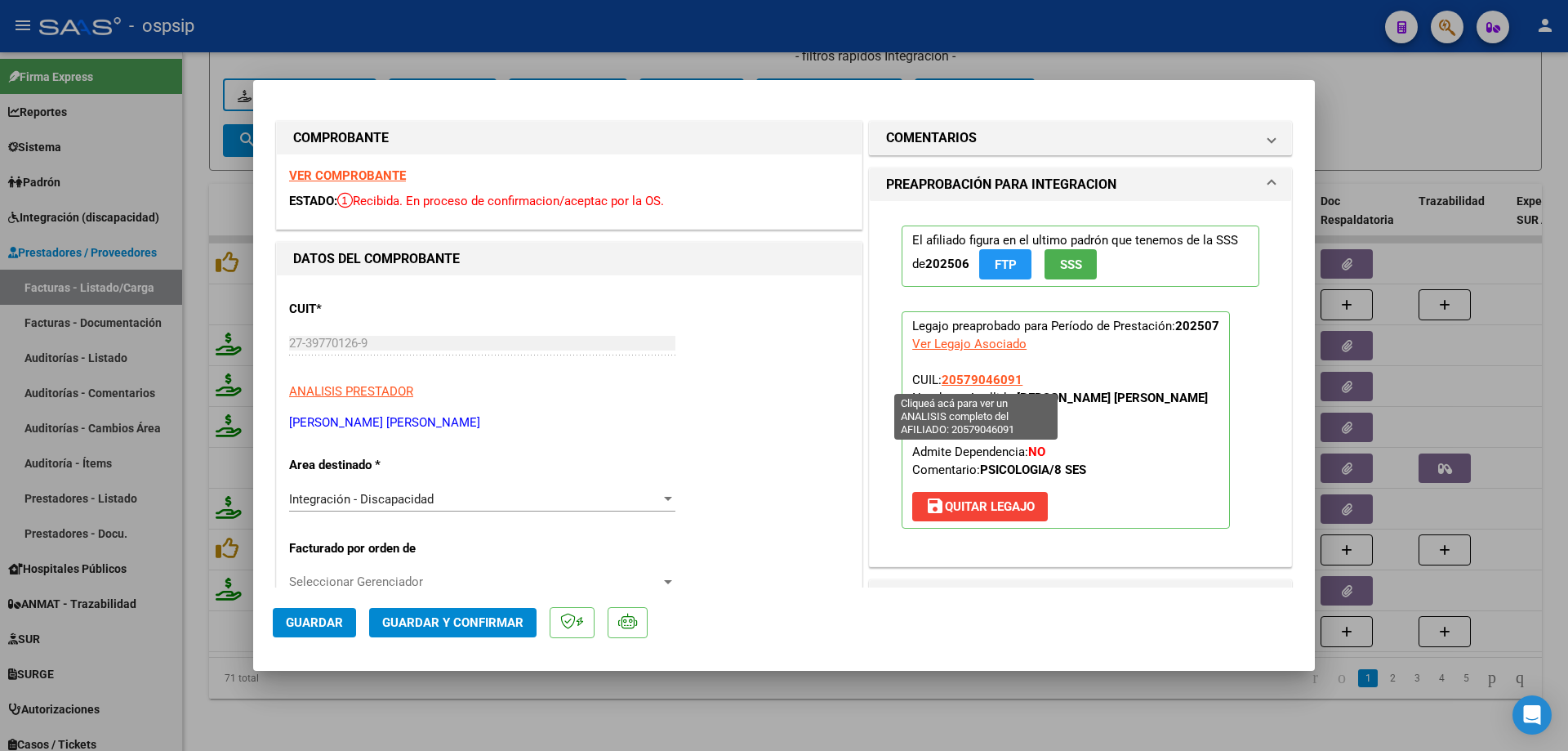
drag, startPoint x: 1019, startPoint y: 384, endPoint x: 937, endPoint y: 376, distance: 82.4
click at [937, 376] on p "Legajo preaprobado para Período de Prestación: 202507 Ver Legajo Asociado CUIL:…" at bounding box center [1066, 420] width 329 height 217
copy span "20579046091"
click at [447, 611] on button "Guardar y Confirmar" at bounding box center [453, 622] width 168 height 29
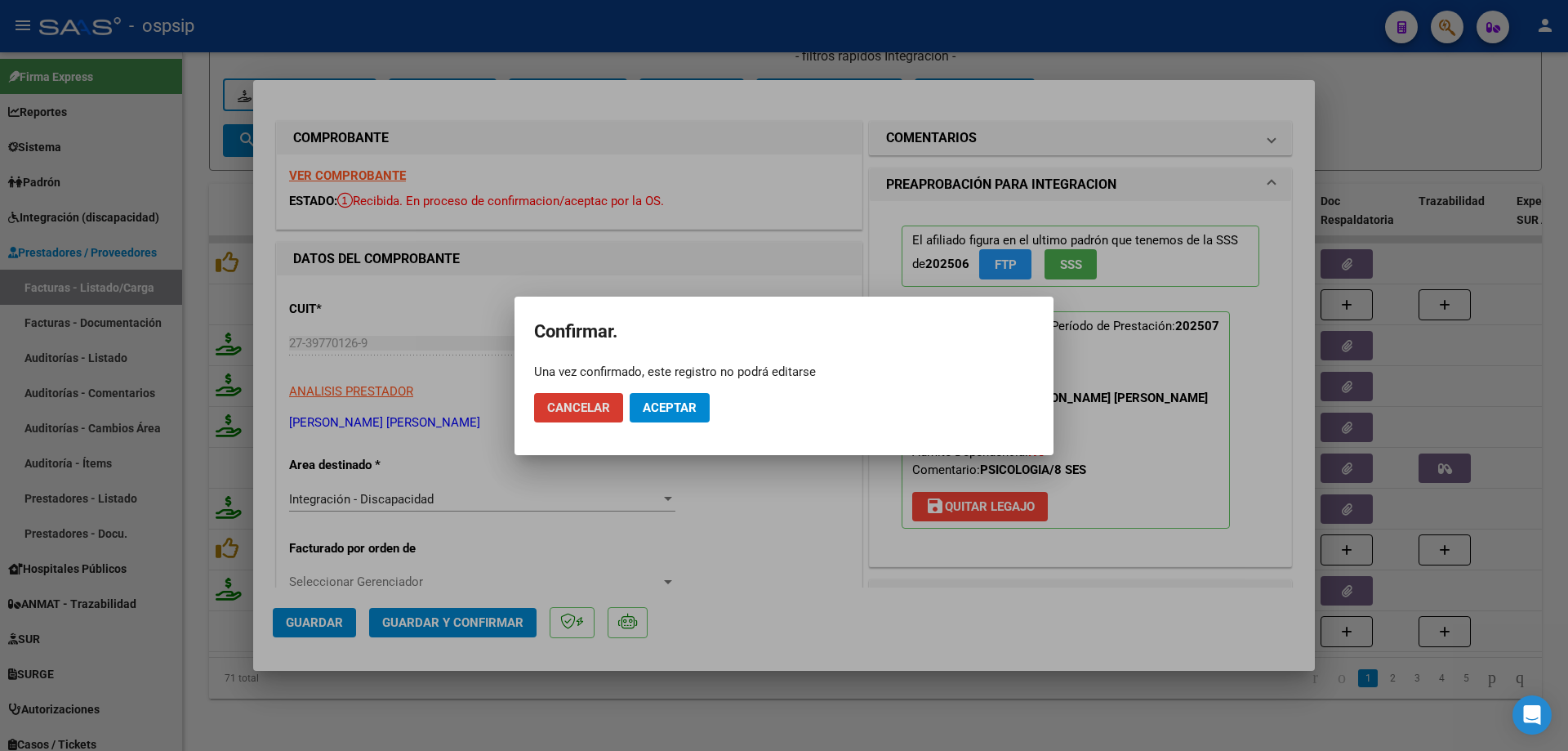
click at [647, 404] on span "Aceptar" at bounding box center [670, 407] width 54 height 15
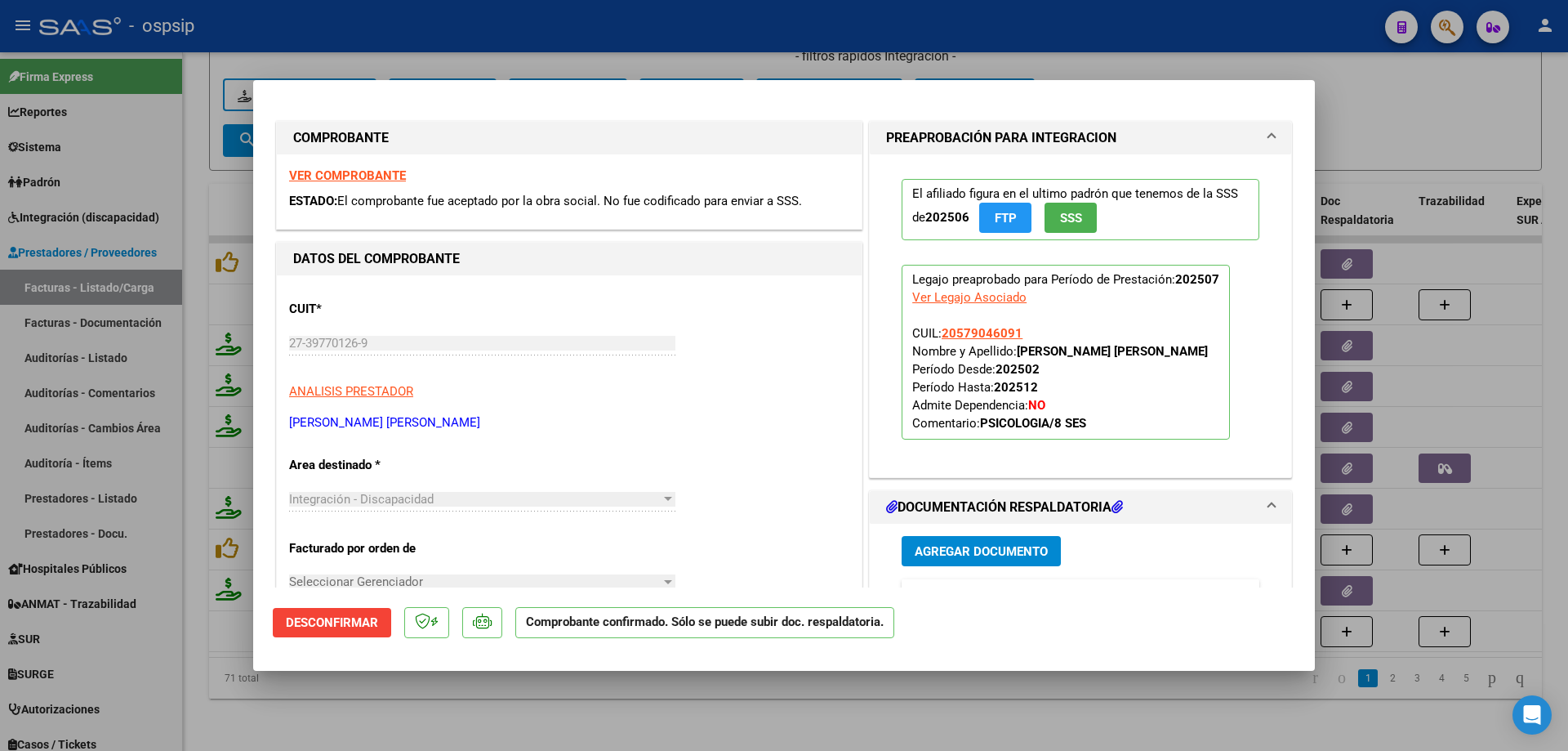
click at [1372, 133] on div at bounding box center [784, 376] width 1568 height 751
type input "$ 0,00"
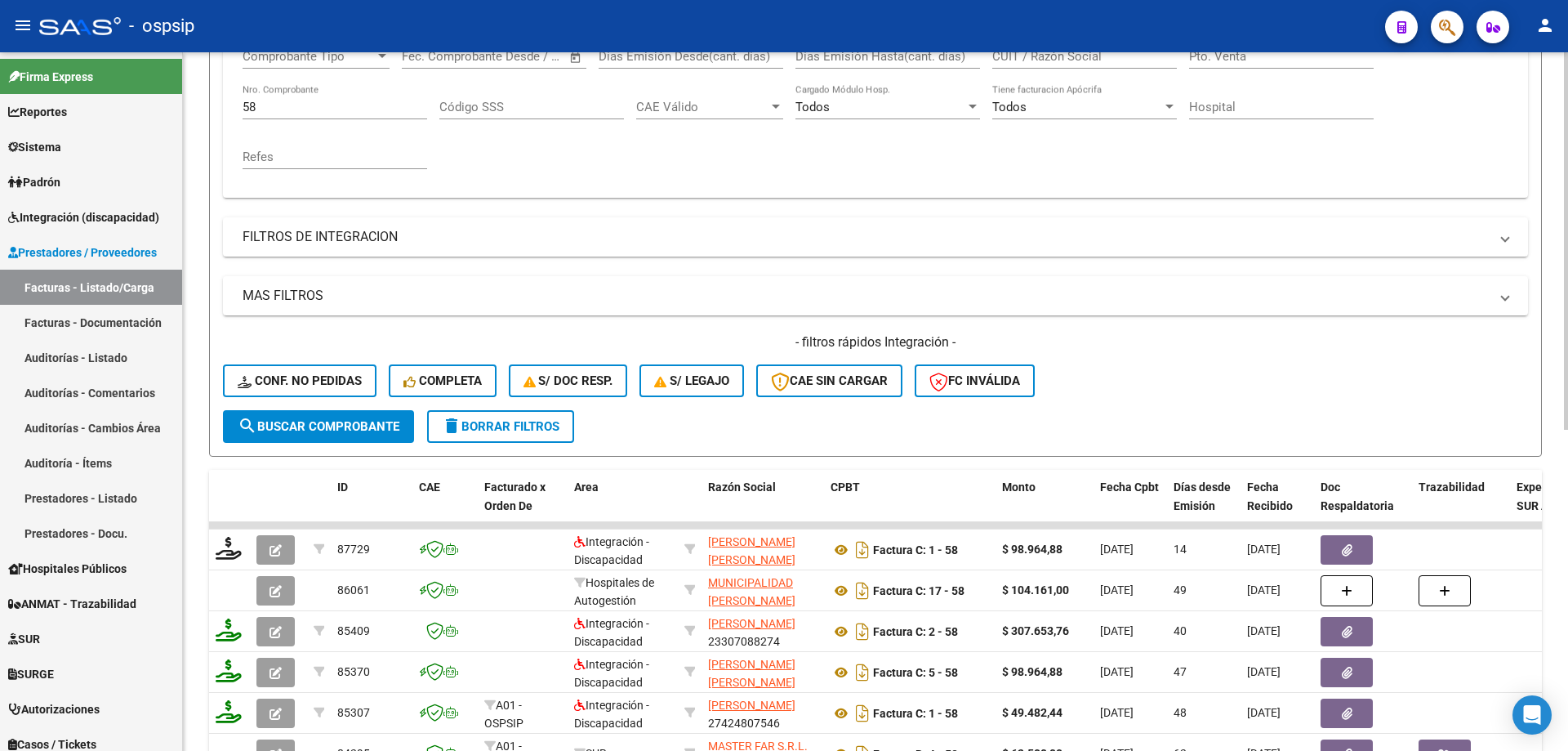
scroll to position [186, 0]
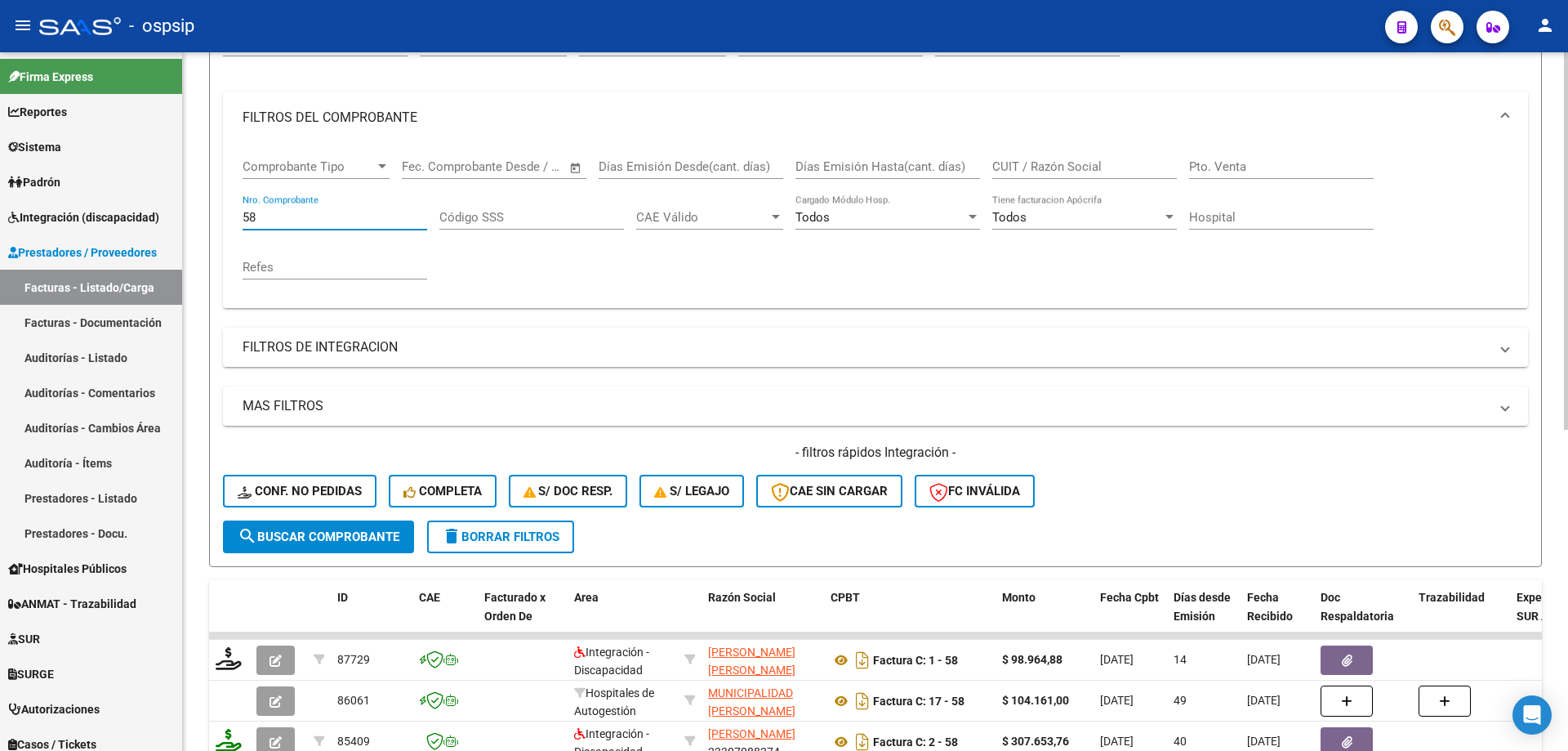
click at [300, 214] on input "58" at bounding box center [335, 217] width 185 height 15
type input "5"
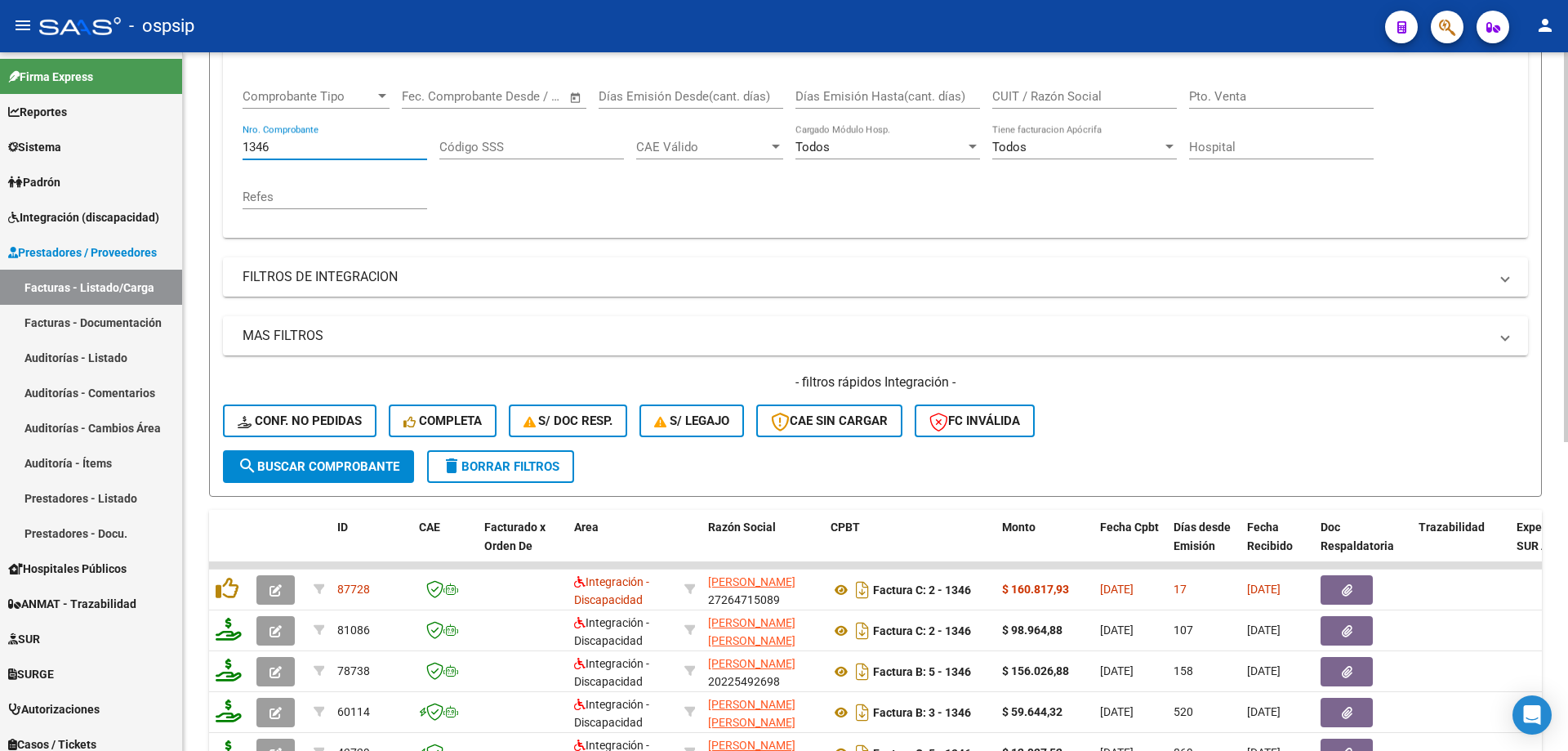
scroll to position [350, 0]
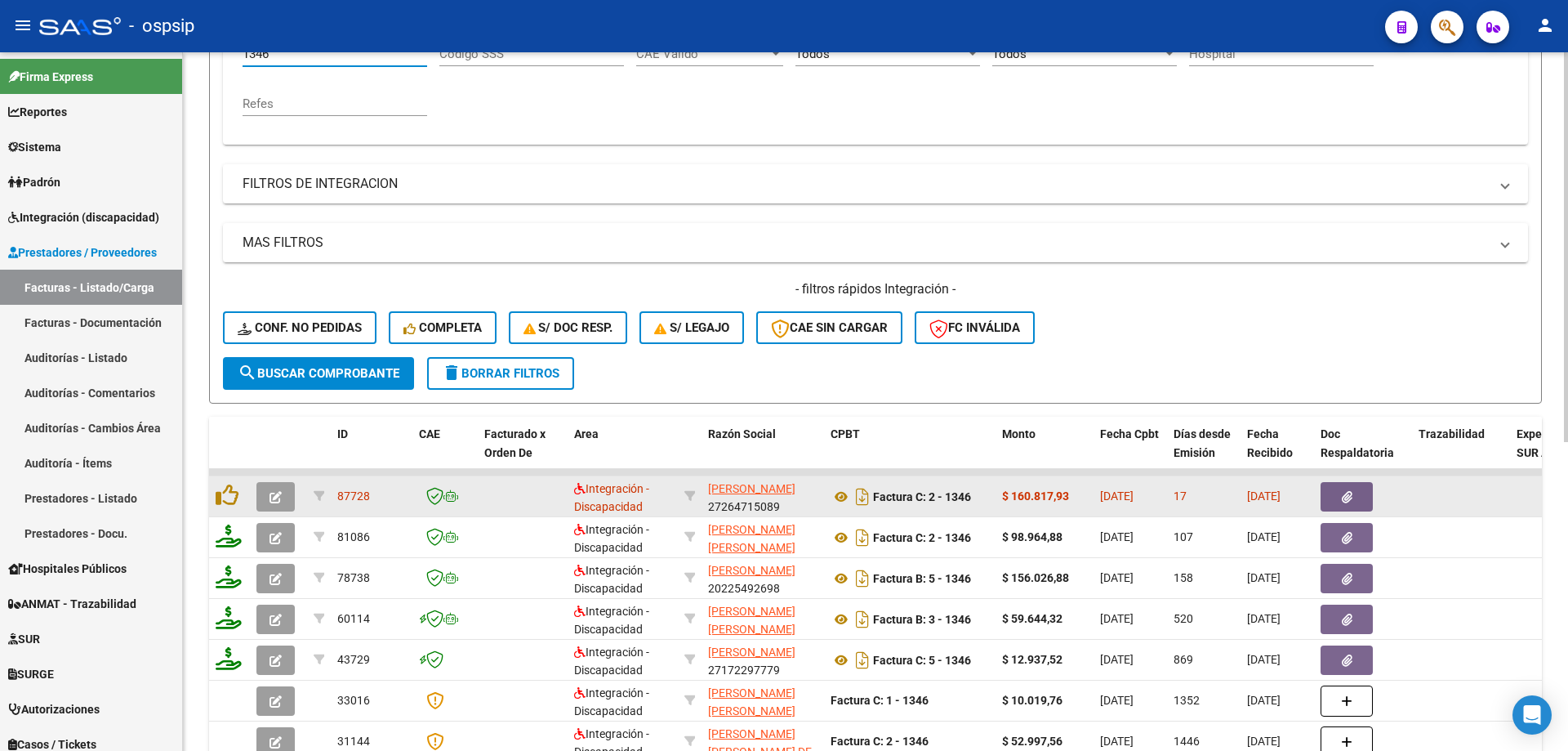
type input "1346"
click at [271, 501] on icon "button" at bounding box center [276, 497] width 12 height 12
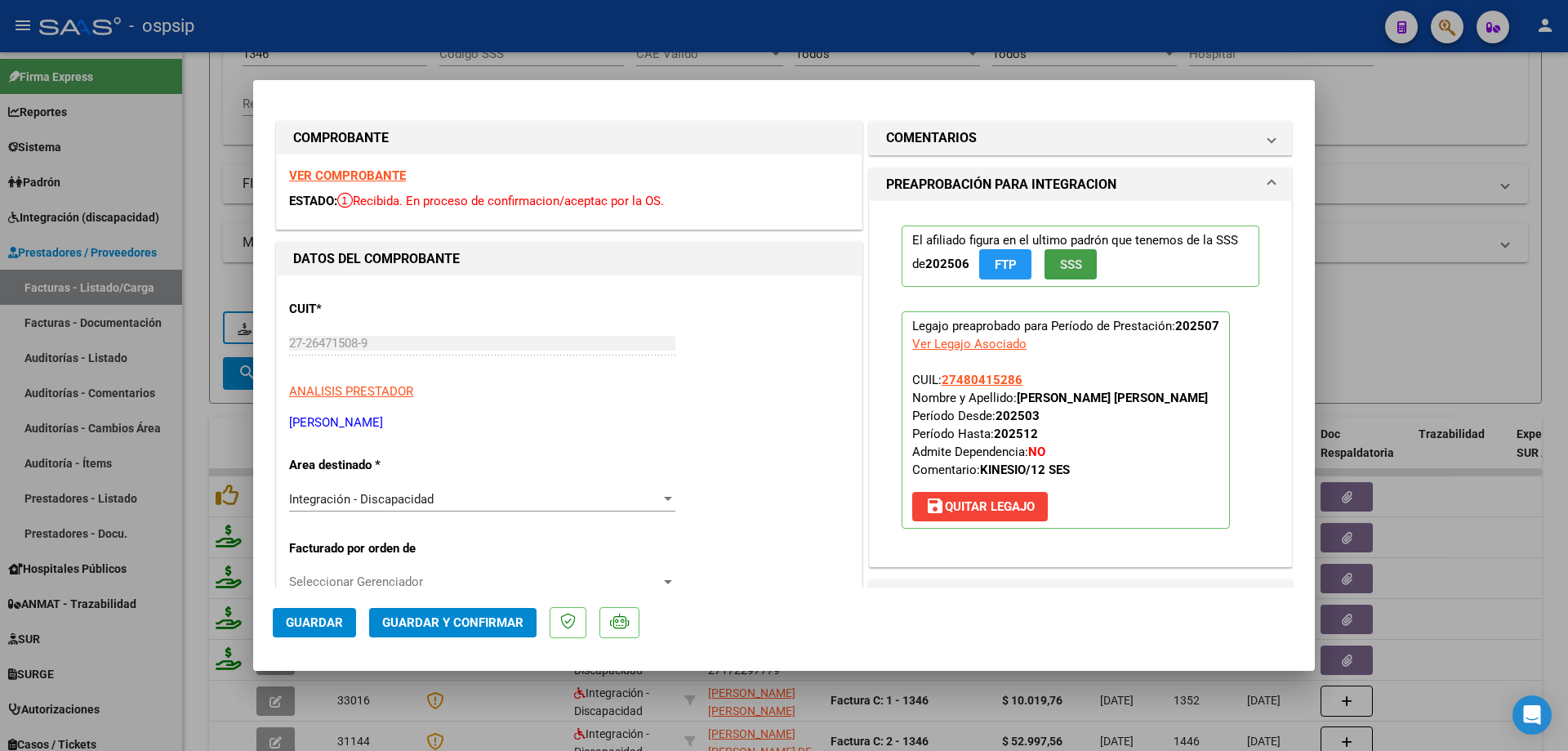
click at [1074, 265] on span "SSS" at bounding box center [1071, 264] width 22 height 15
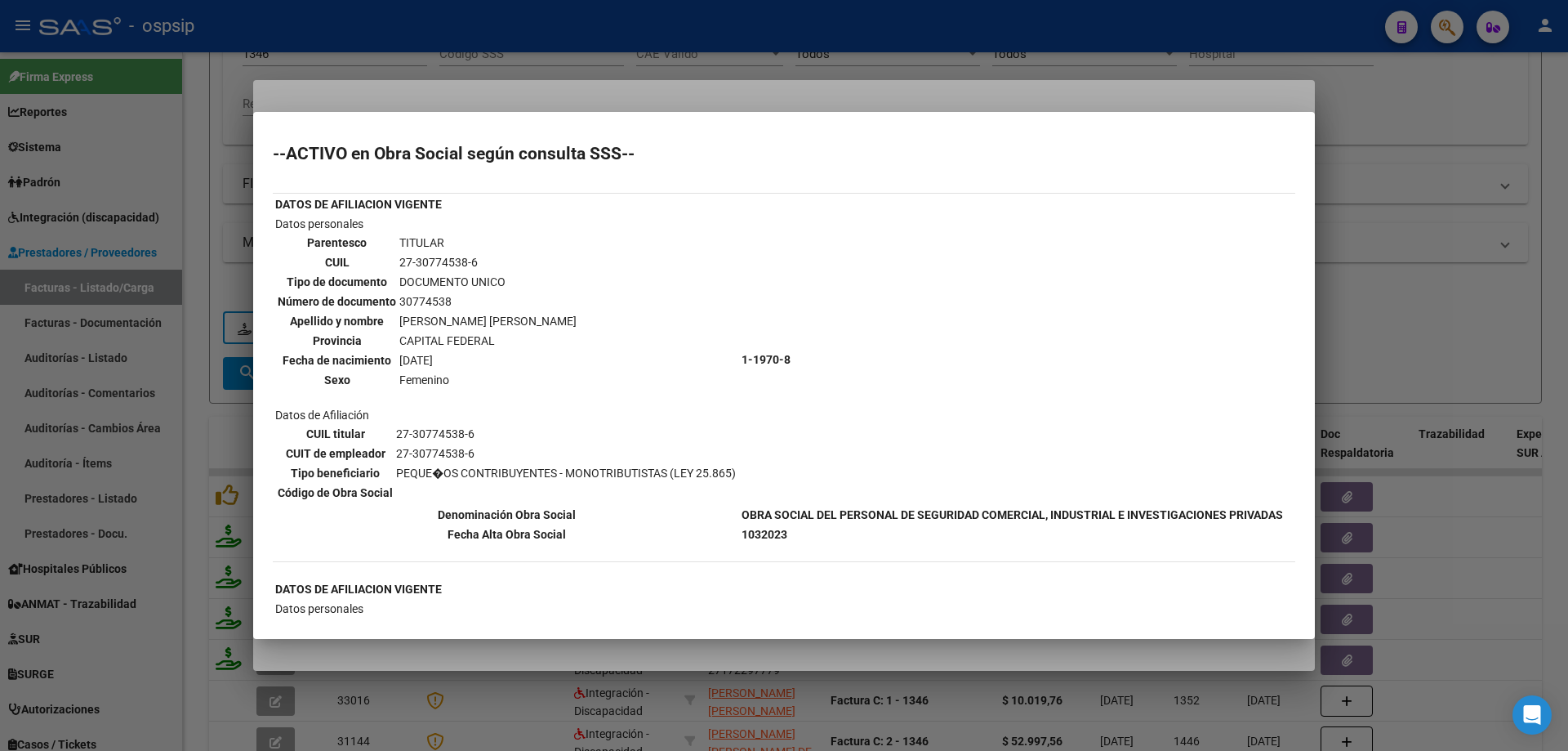
click at [1413, 283] on div at bounding box center [784, 376] width 1568 height 751
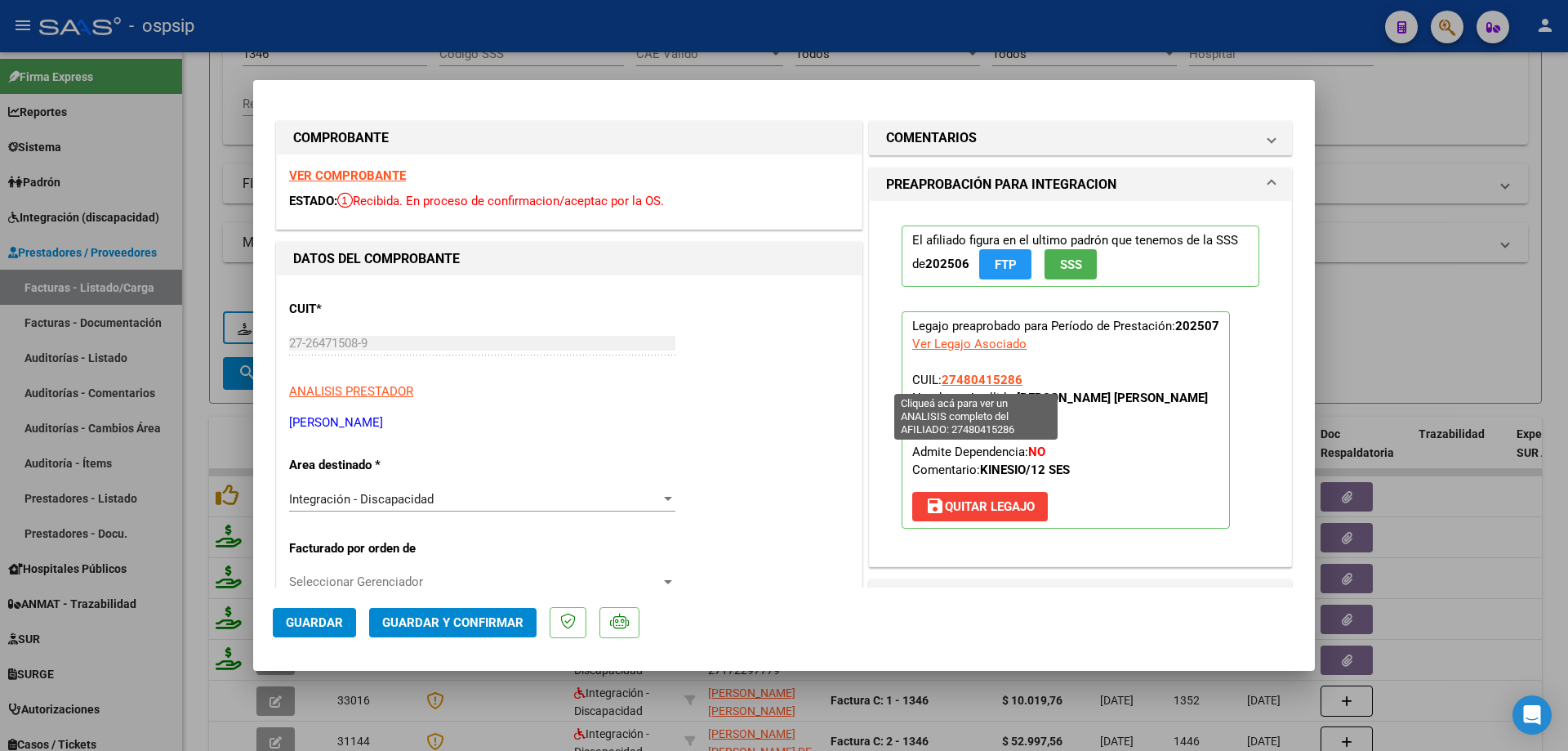
click at [980, 379] on span "27480415286" at bounding box center [982, 380] width 81 height 15
type textarea "27480415286"
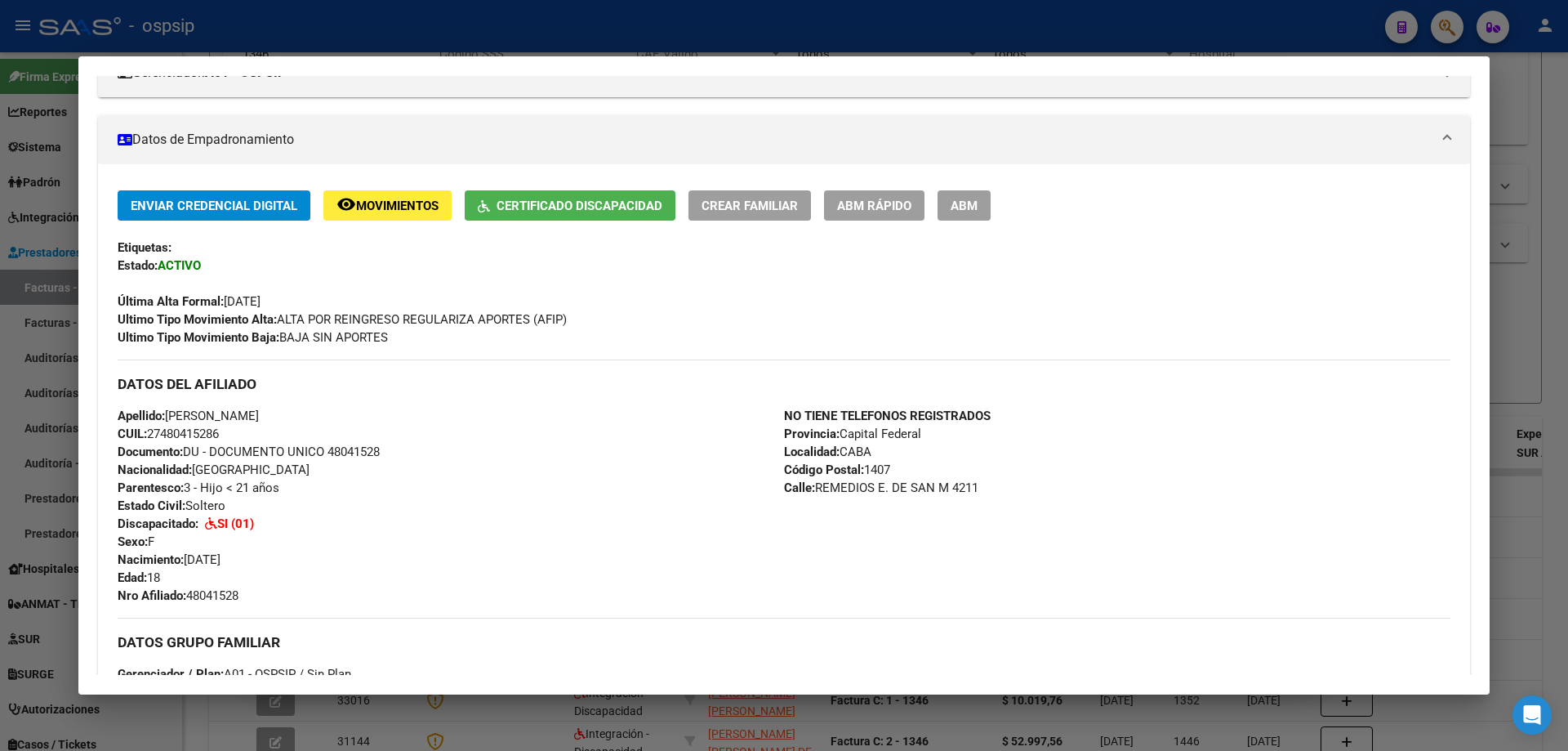
scroll to position [327, 0]
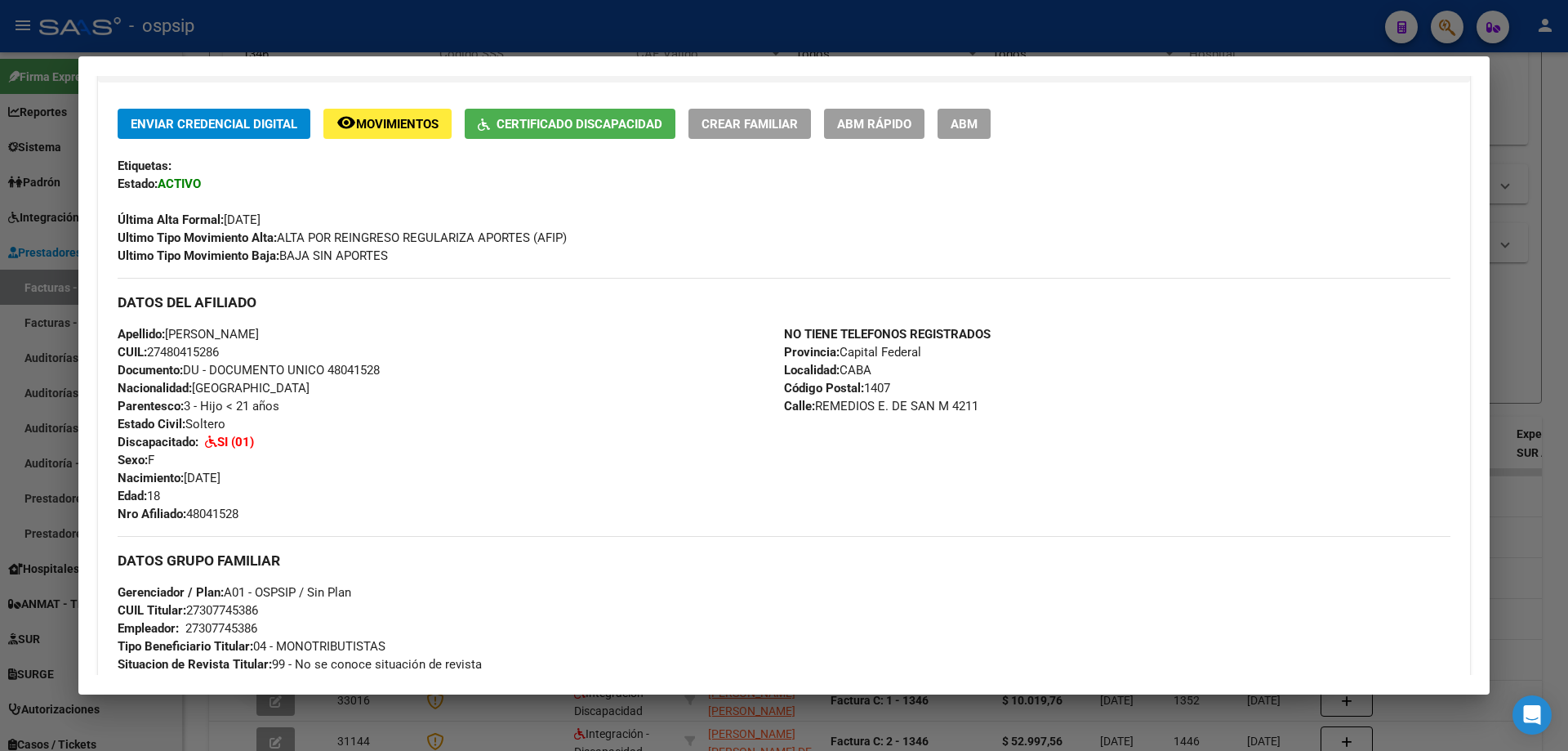
click at [1526, 394] on div at bounding box center [784, 376] width 1568 height 751
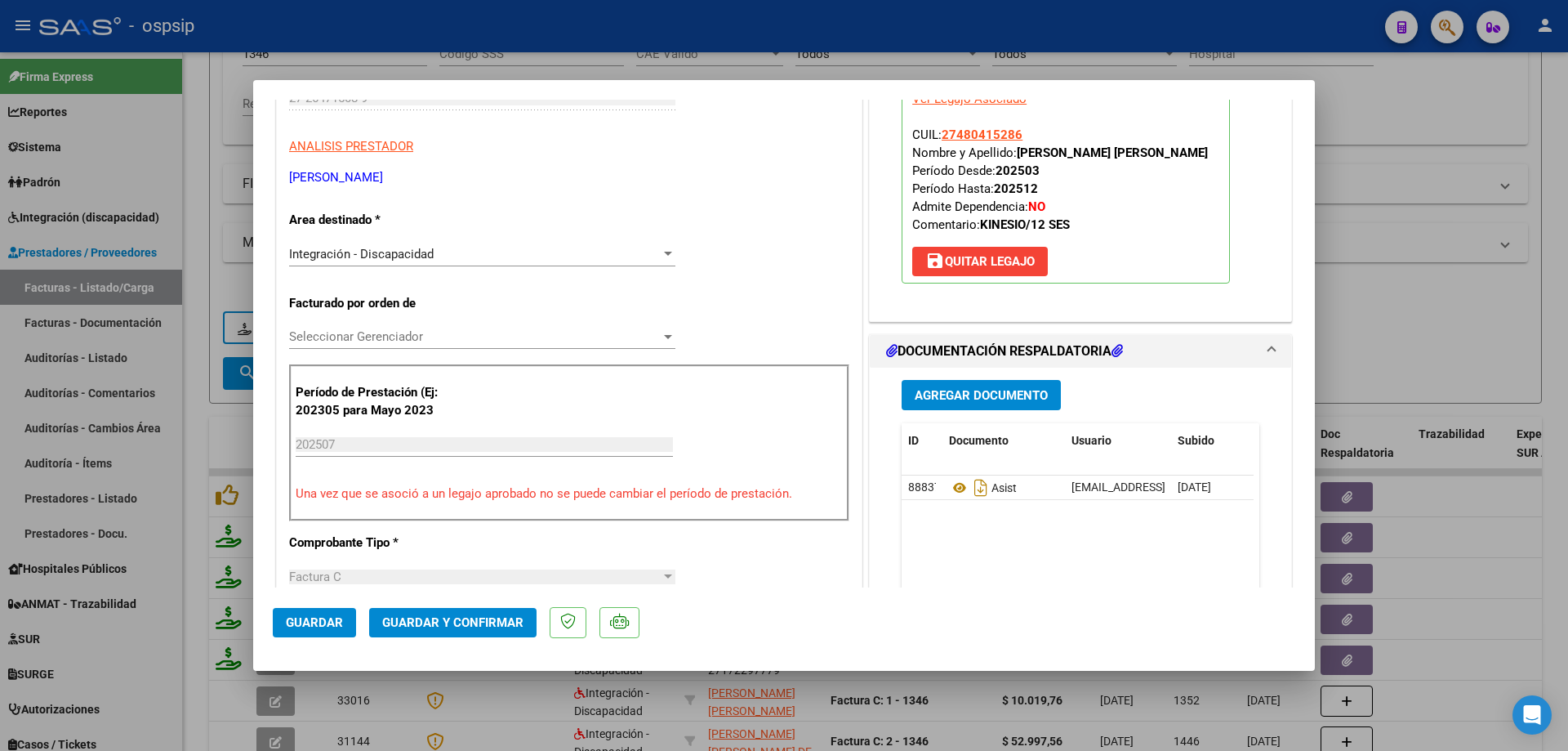
scroll to position [408, 0]
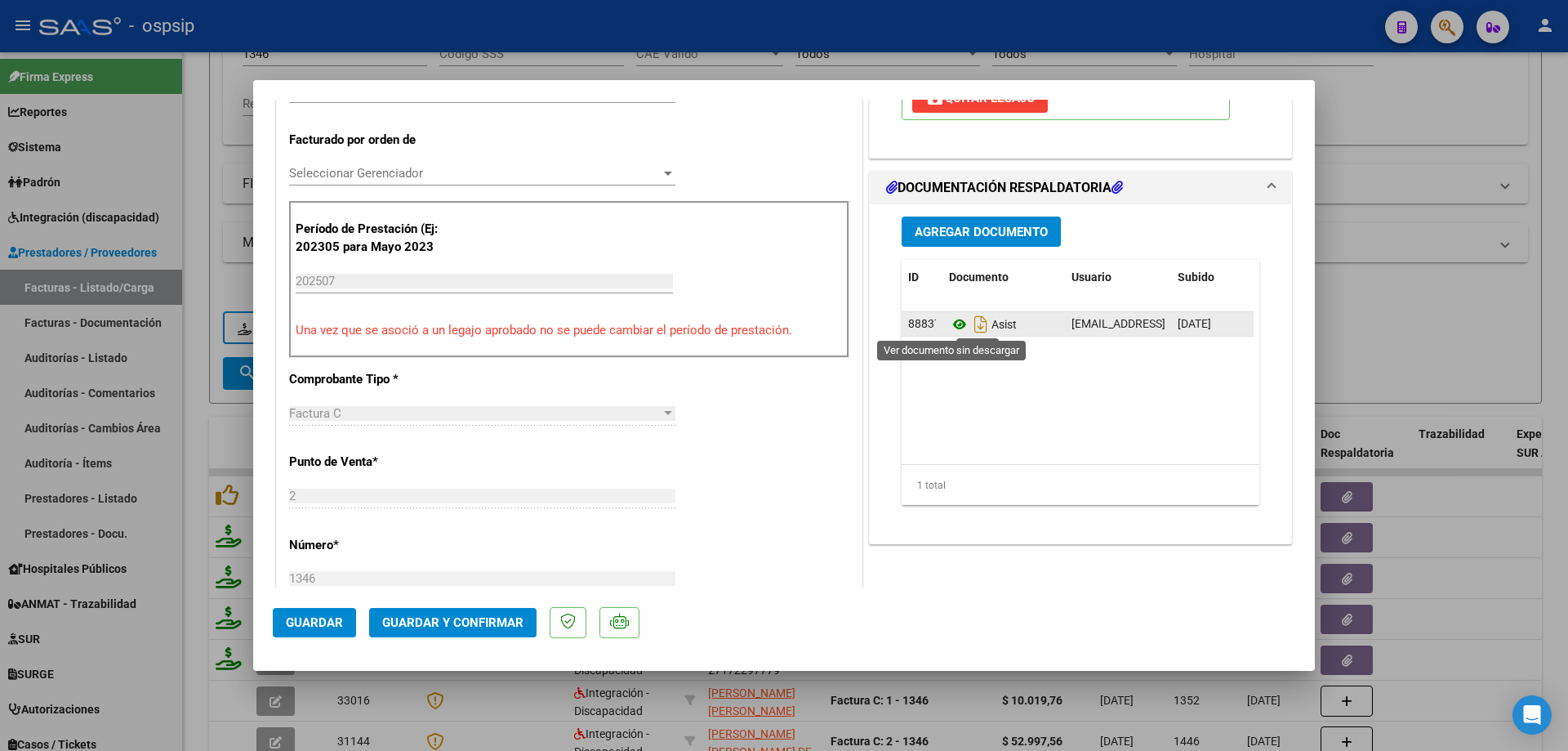
click at [950, 326] on icon at bounding box center [959, 324] width 21 height 19
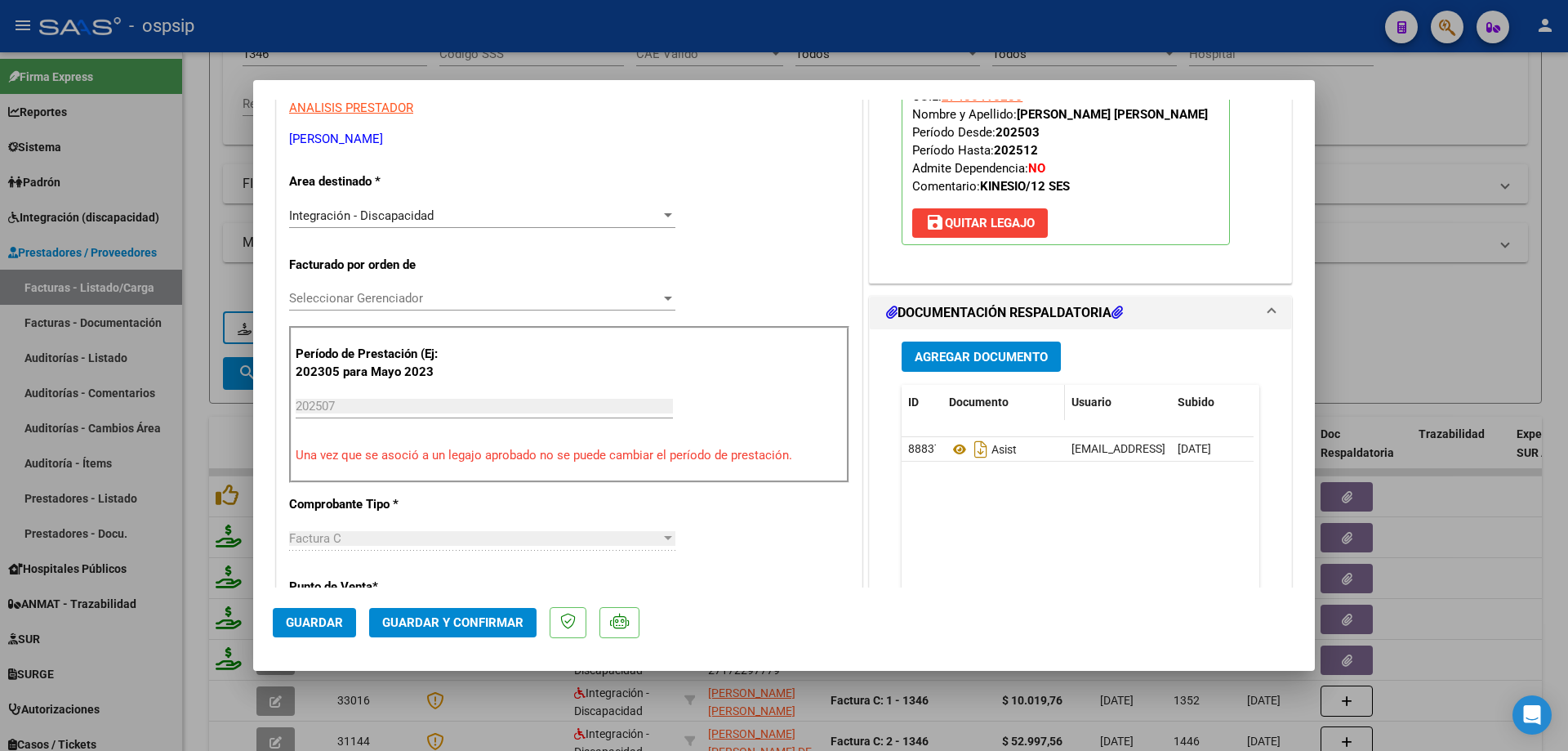
scroll to position [81, 0]
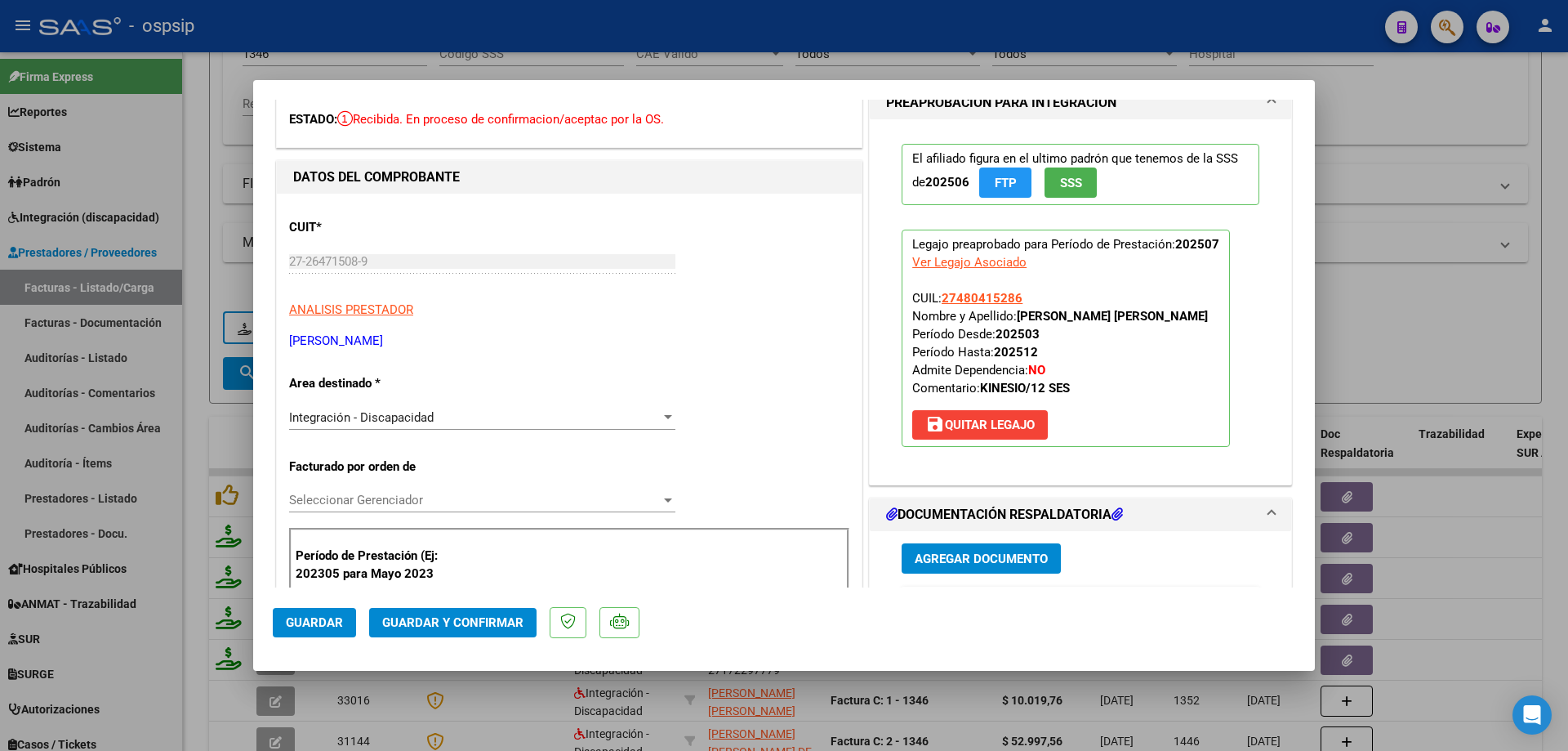
drag, startPoint x: 1018, startPoint y: 295, endPoint x: 936, endPoint y: 293, distance: 82.0
click at [936, 293] on p "Legajo preaprobado para Período de Prestación: 202507 Ver Legajo Asociado CUIL:…" at bounding box center [1066, 338] width 329 height 217
copy span "27480415286"
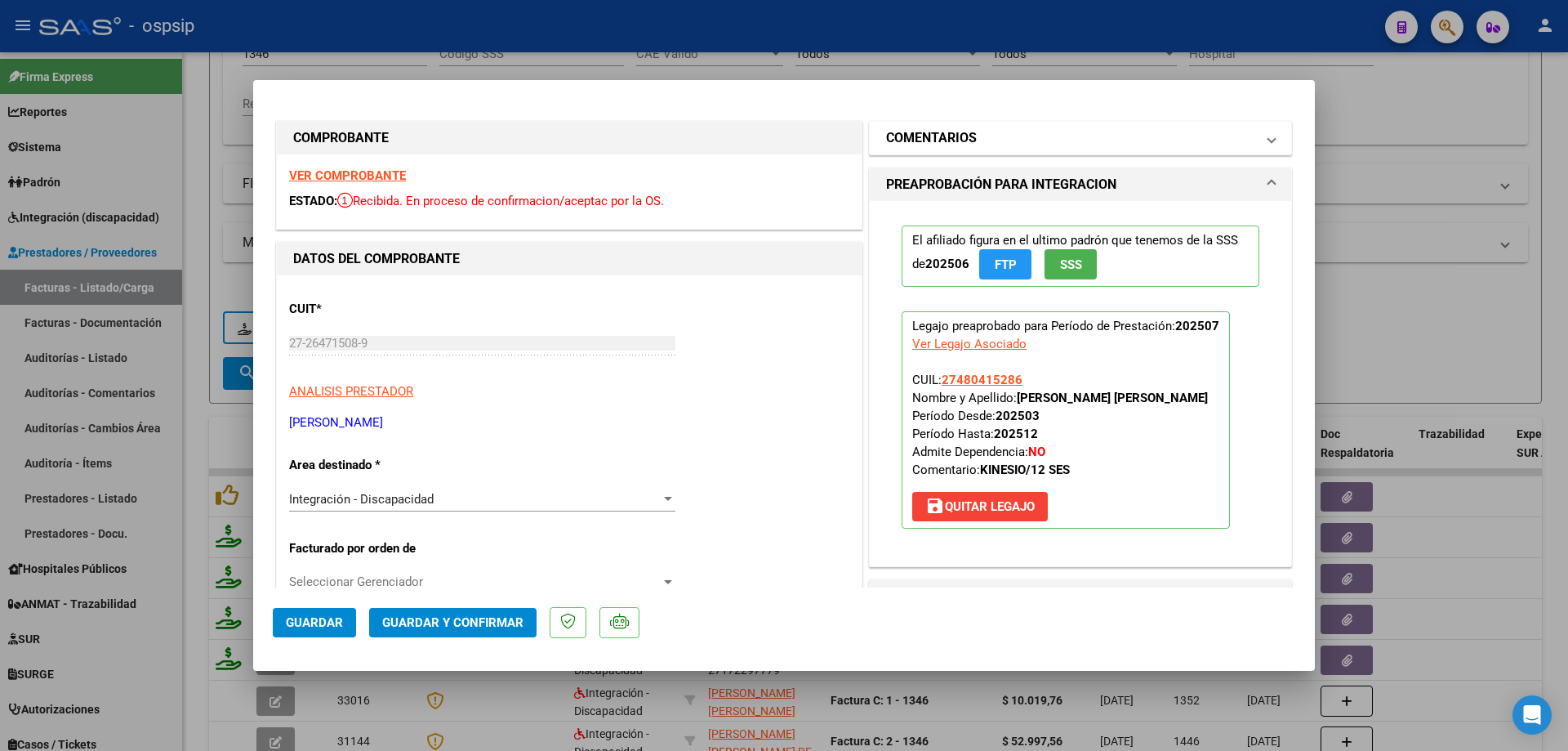
click at [991, 140] on mat-panel-title "COMENTARIOS" at bounding box center [1071, 138] width 369 height 19
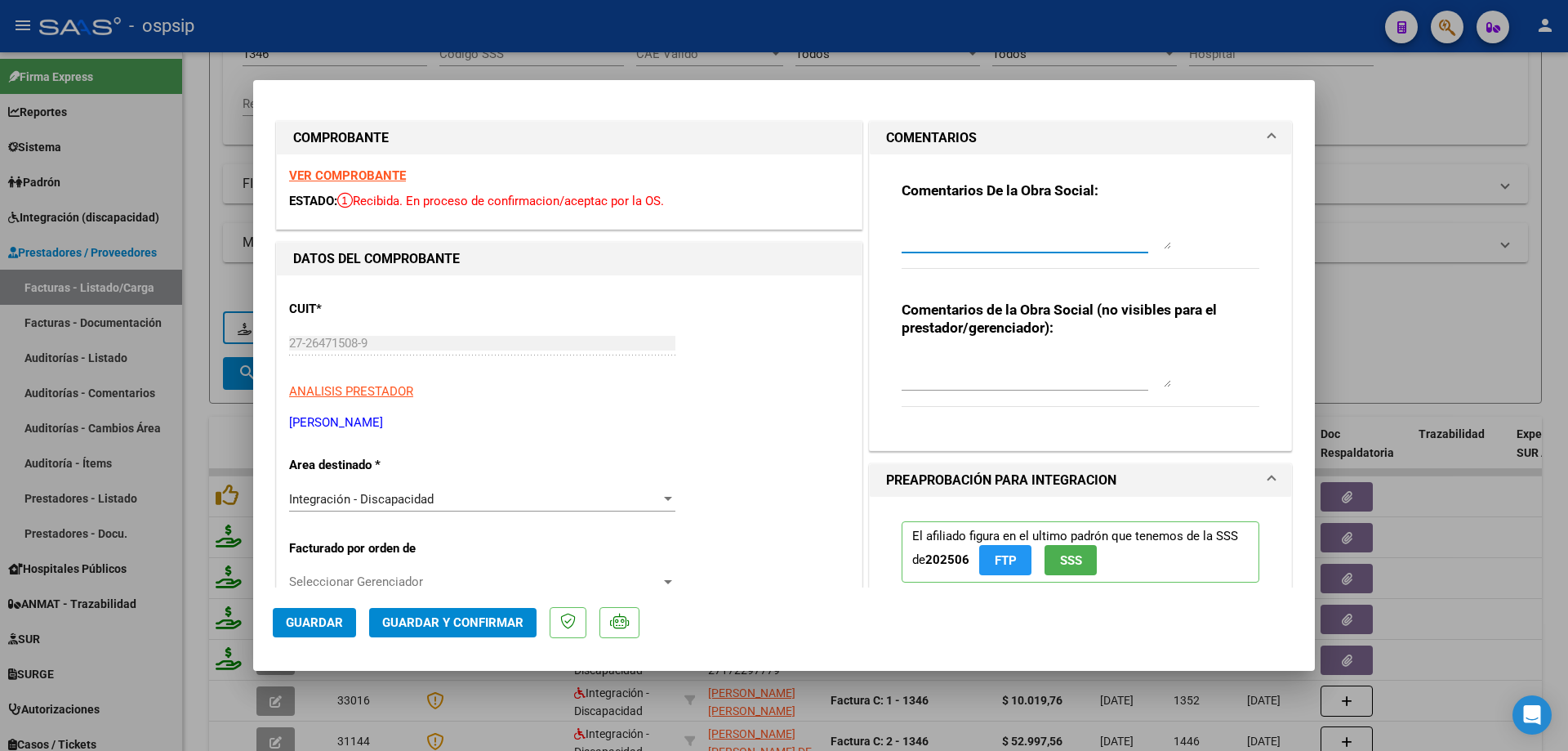
click at [967, 226] on textarea at bounding box center [1036, 232] width 269 height 33
type textarea "se debita una sesión facturada de mas, autorizadas 12 mensuales"
click at [451, 616] on span "Guardar y Confirmar" at bounding box center [453, 622] width 141 height 15
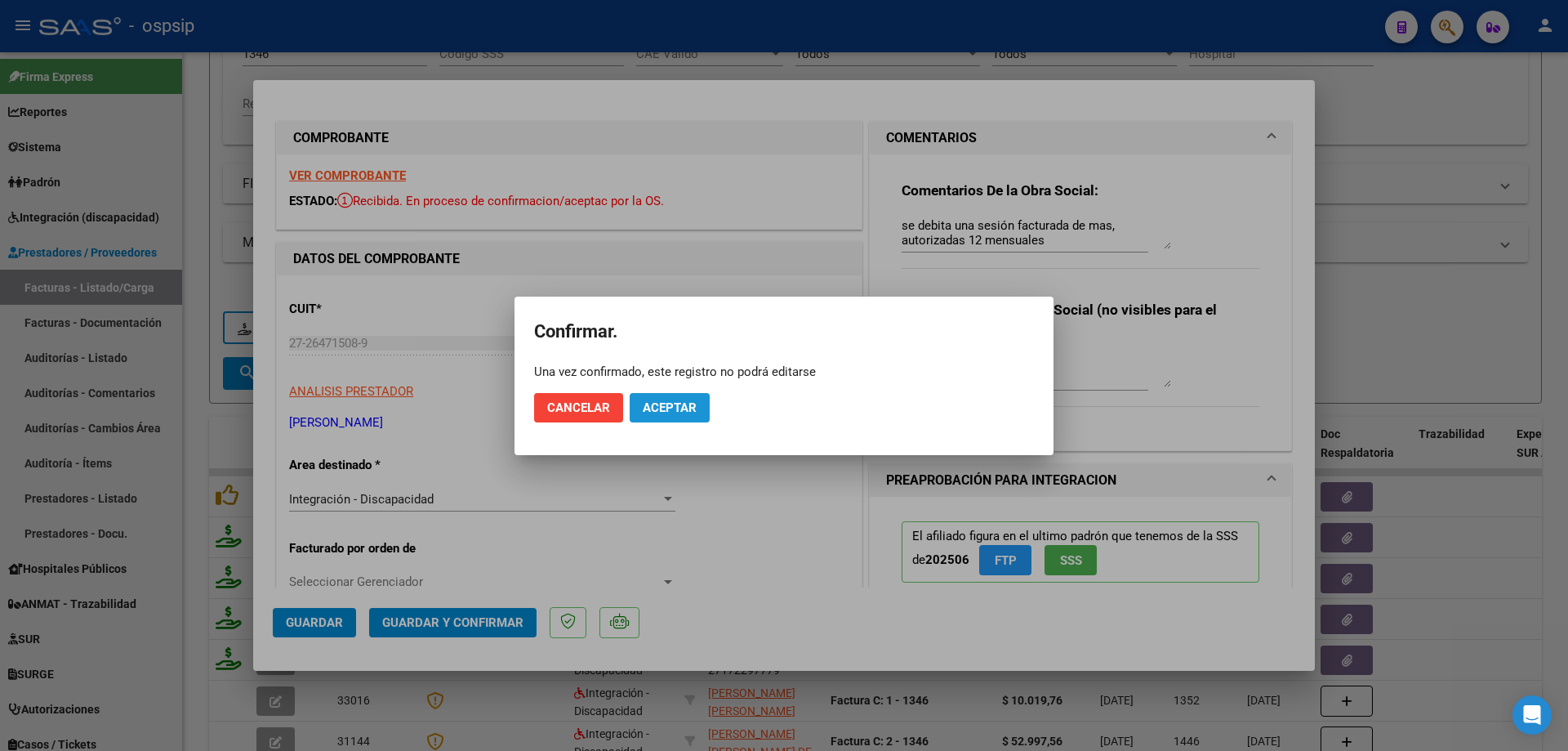
click at [683, 406] on span "Aceptar" at bounding box center [670, 407] width 54 height 15
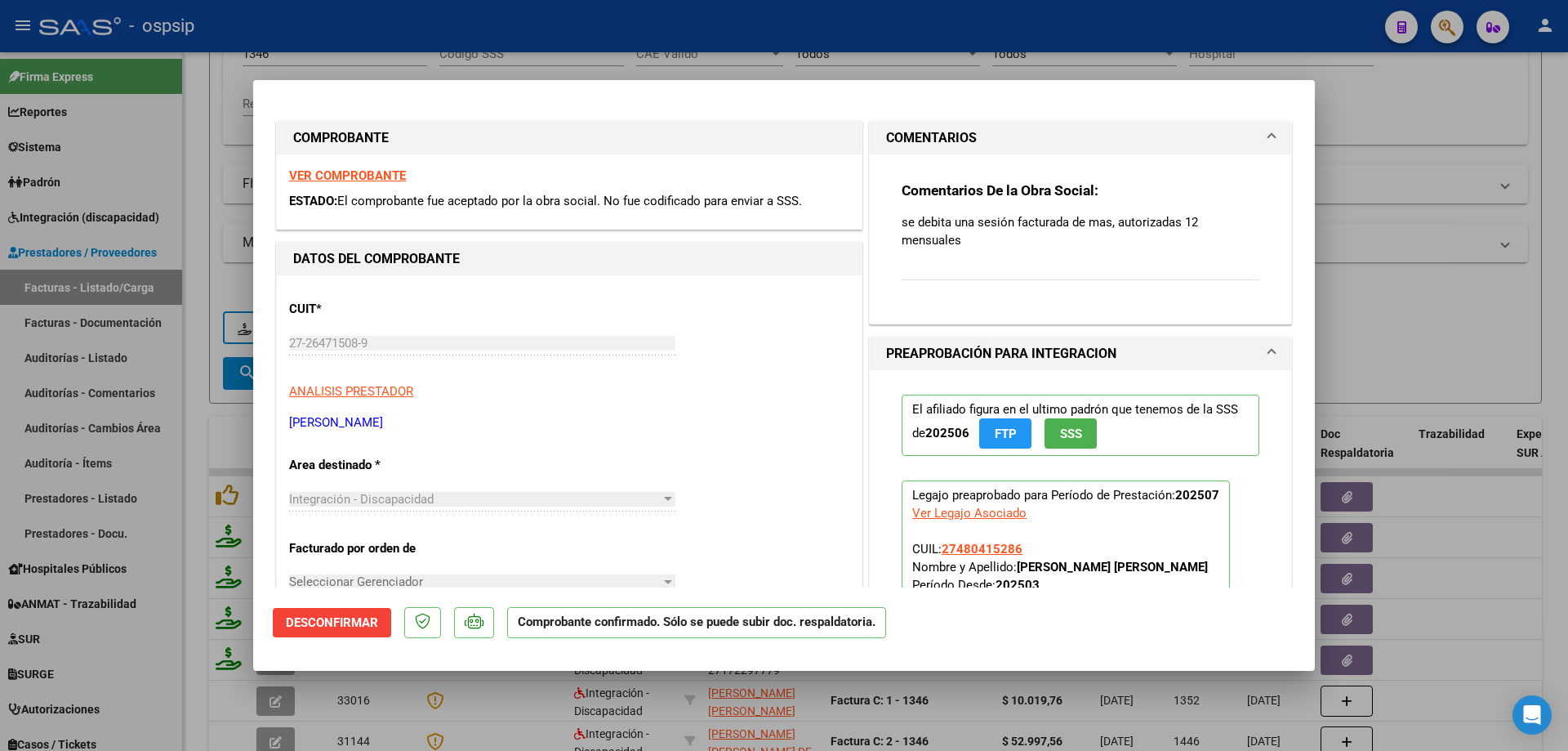
click at [1454, 243] on div at bounding box center [784, 376] width 1568 height 751
type input "$ 0,00"
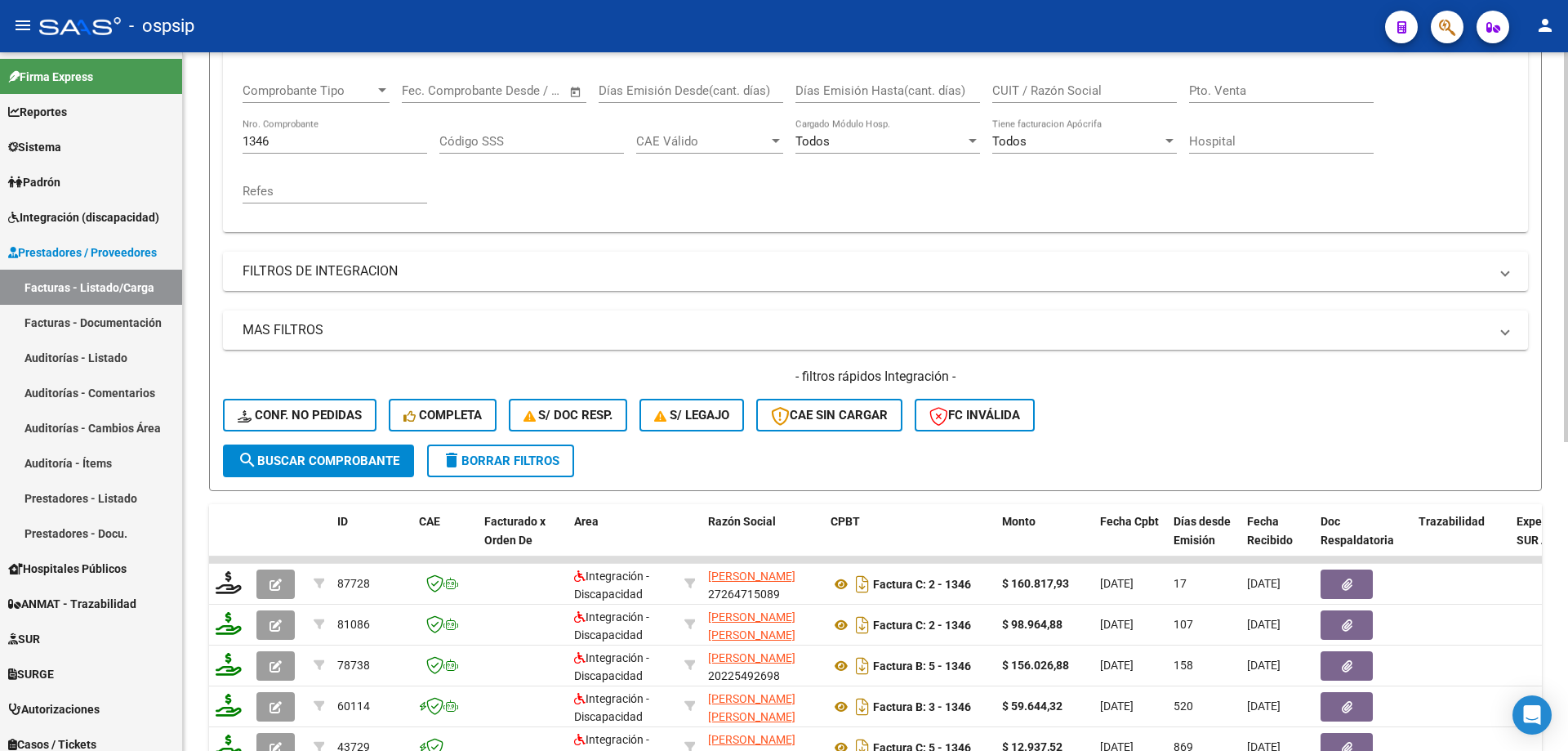
scroll to position [268, 0]
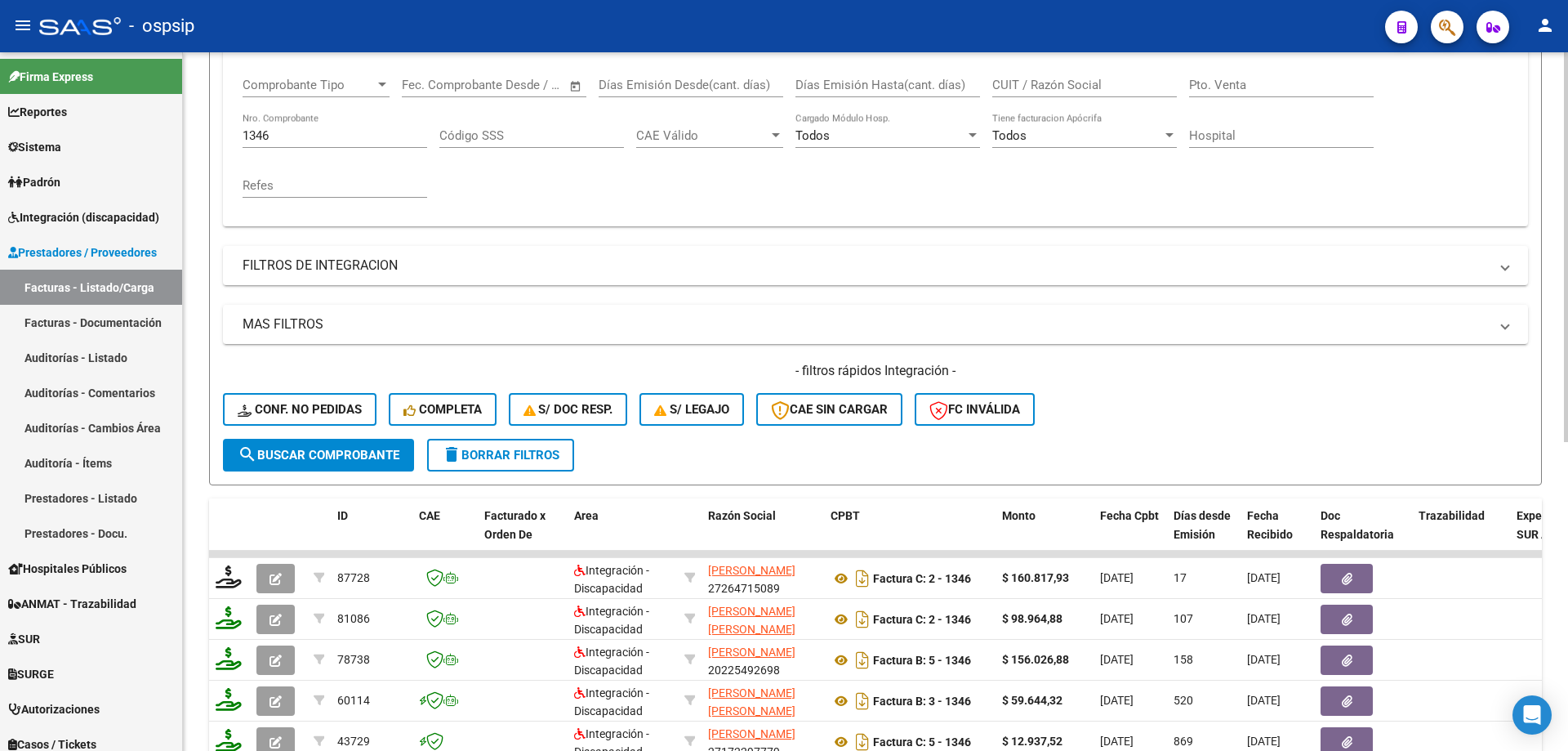
click at [315, 141] on input "1346" at bounding box center [335, 135] width 185 height 15
type input "1"
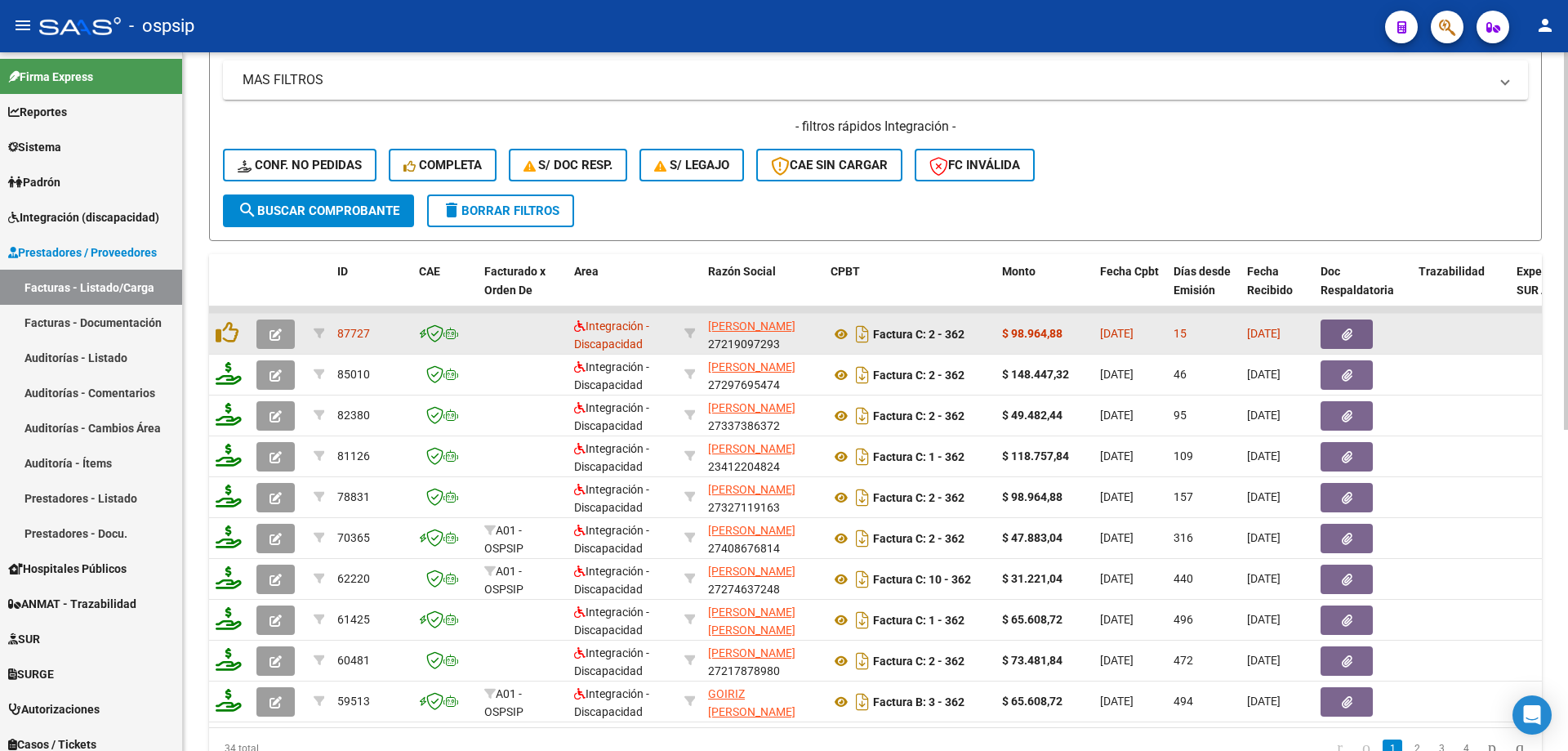
scroll to position [513, 0]
type input "362"
click at [269, 334] on button "button" at bounding box center [275, 333] width 38 height 29
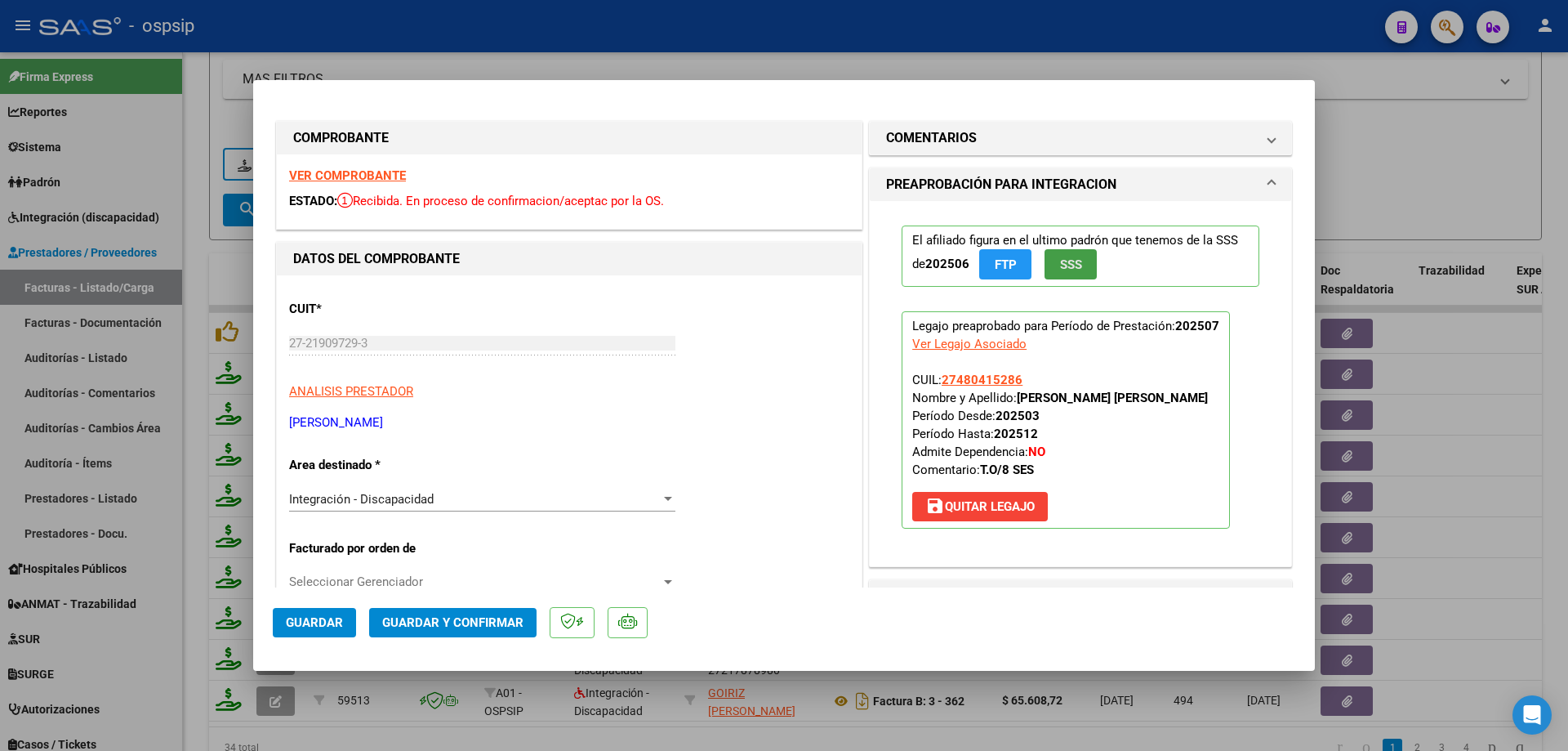
click at [1069, 267] on span "SSS" at bounding box center [1071, 264] width 22 height 15
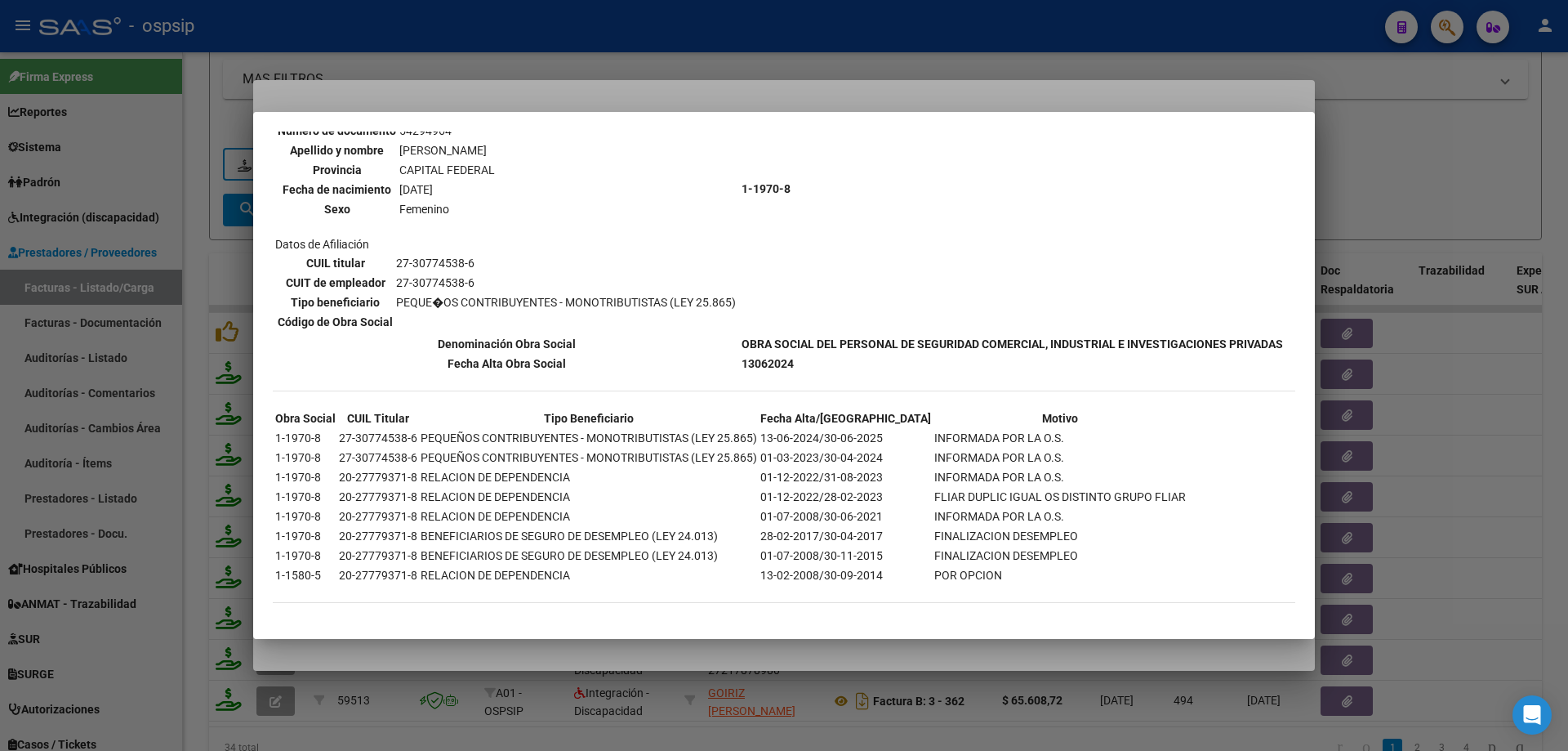
scroll to position [1088, 0]
click at [1382, 178] on div at bounding box center [784, 376] width 1568 height 751
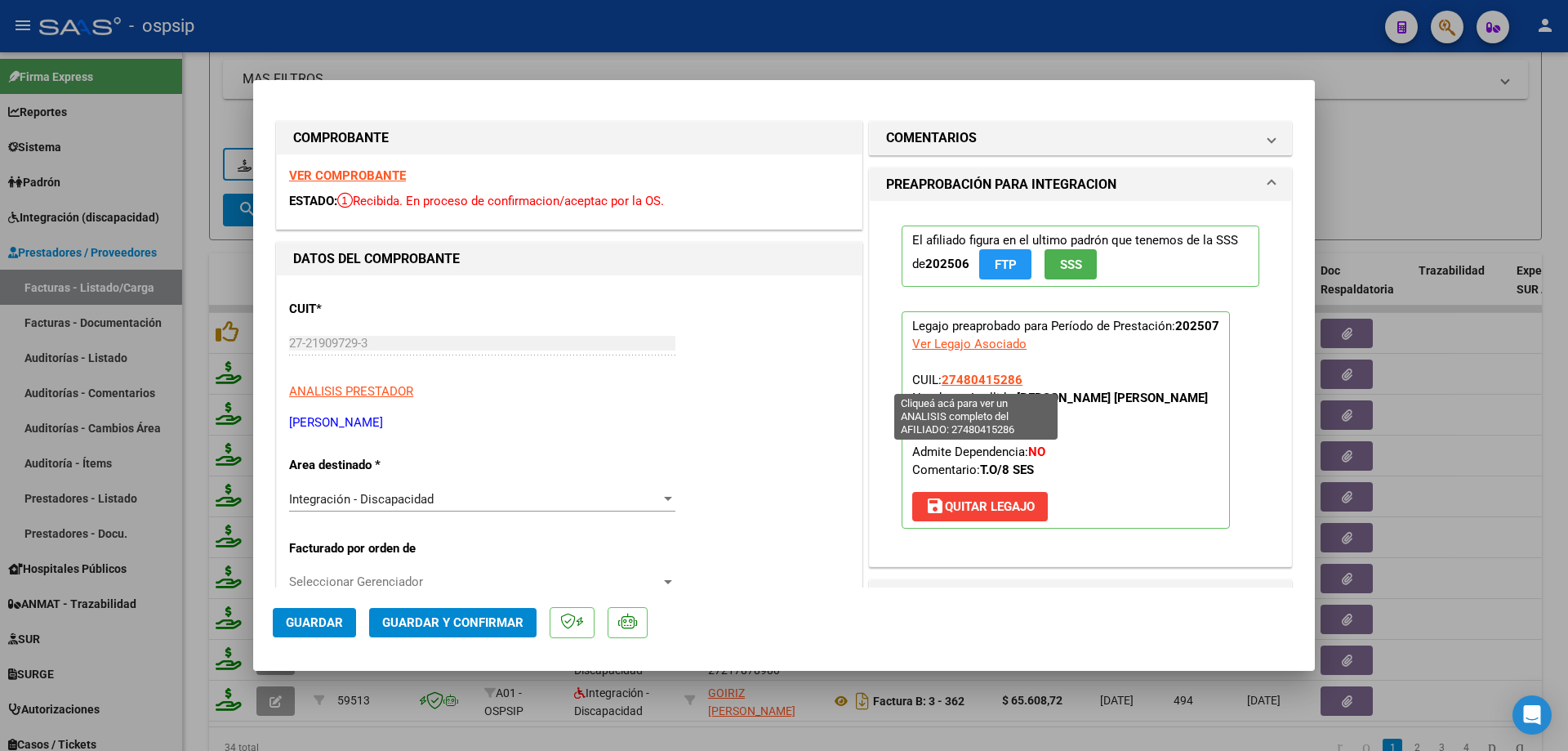
click at [983, 383] on span "27480415286" at bounding box center [982, 380] width 81 height 15
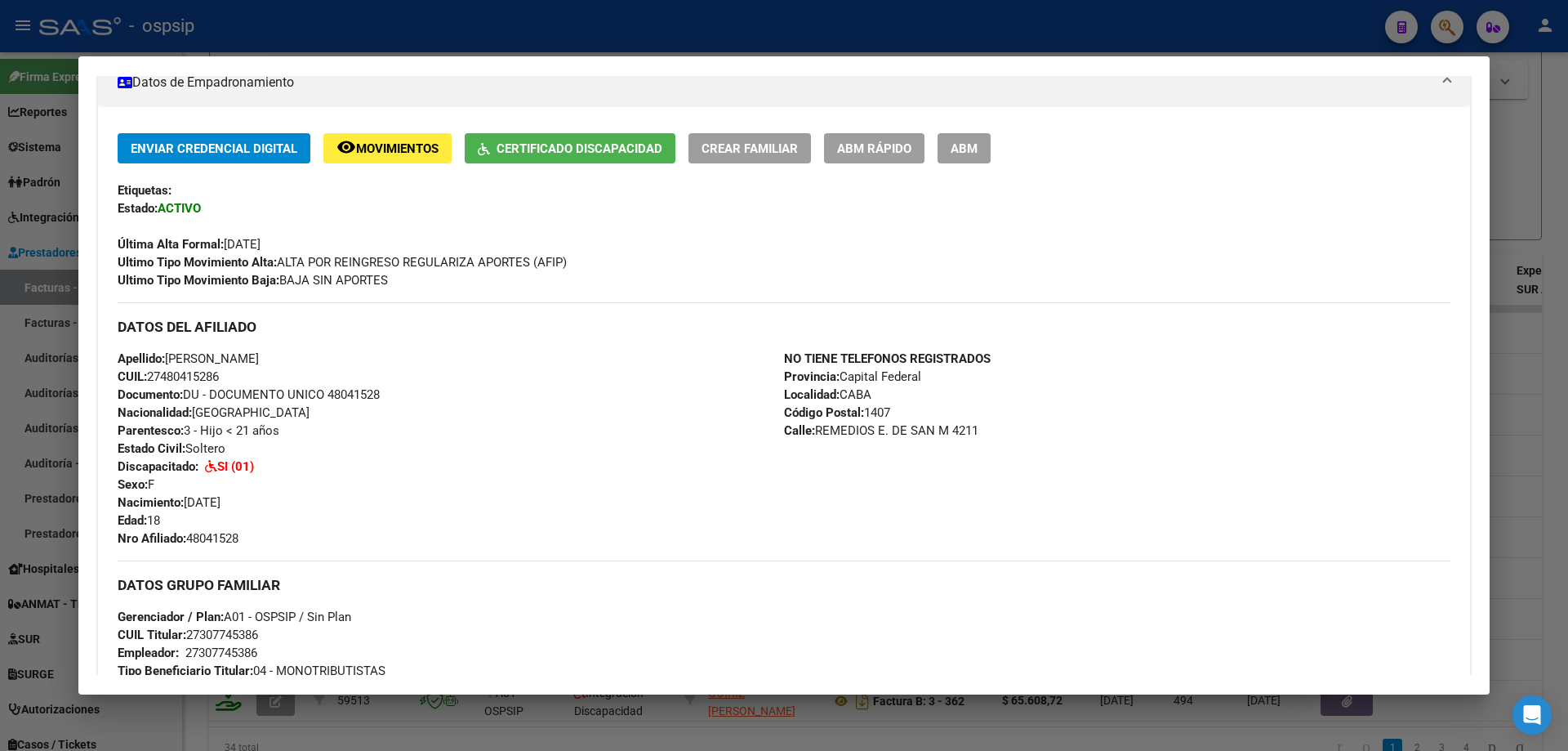
scroll to position [184, 0]
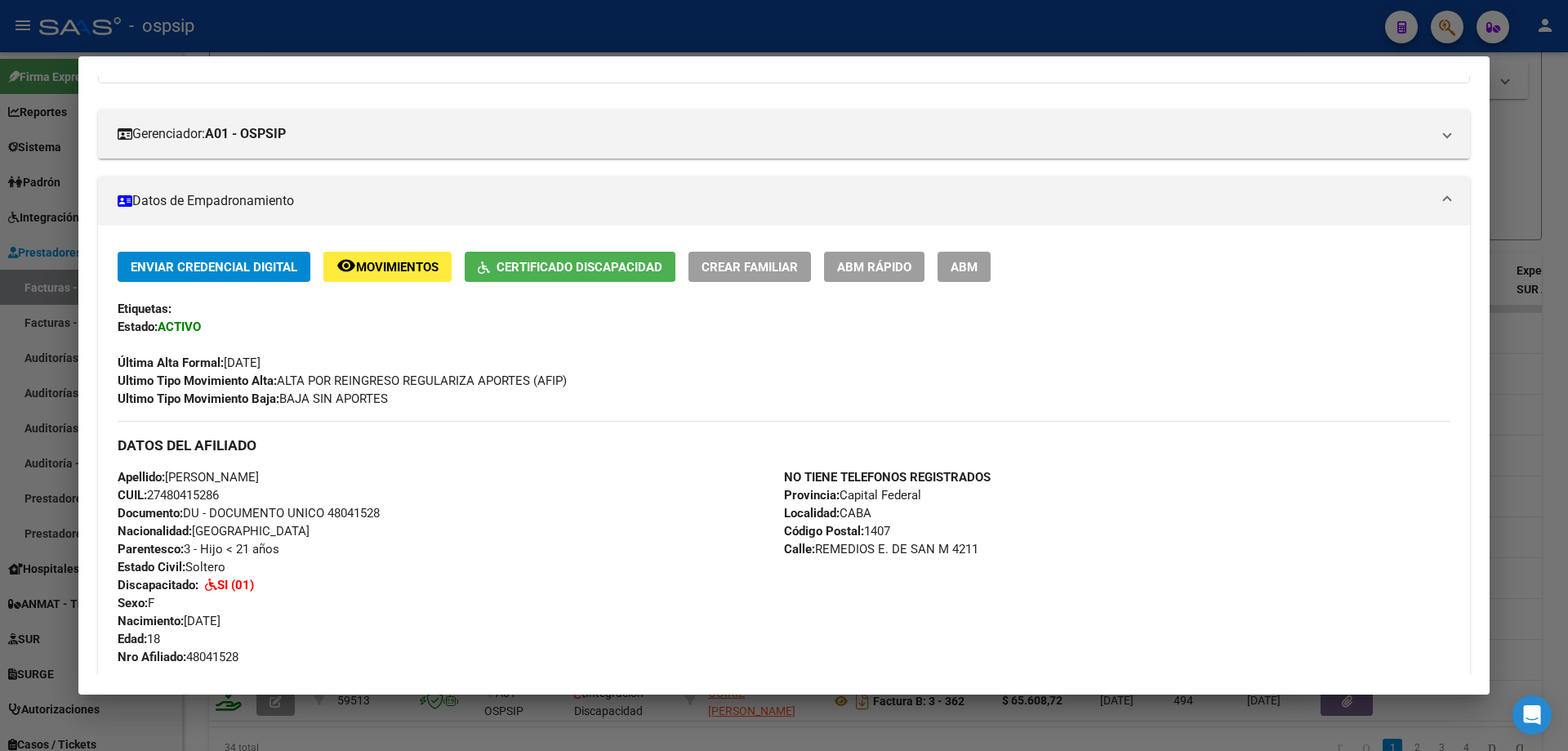
click at [1541, 166] on div at bounding box center [784, 376] width 1568 height 751
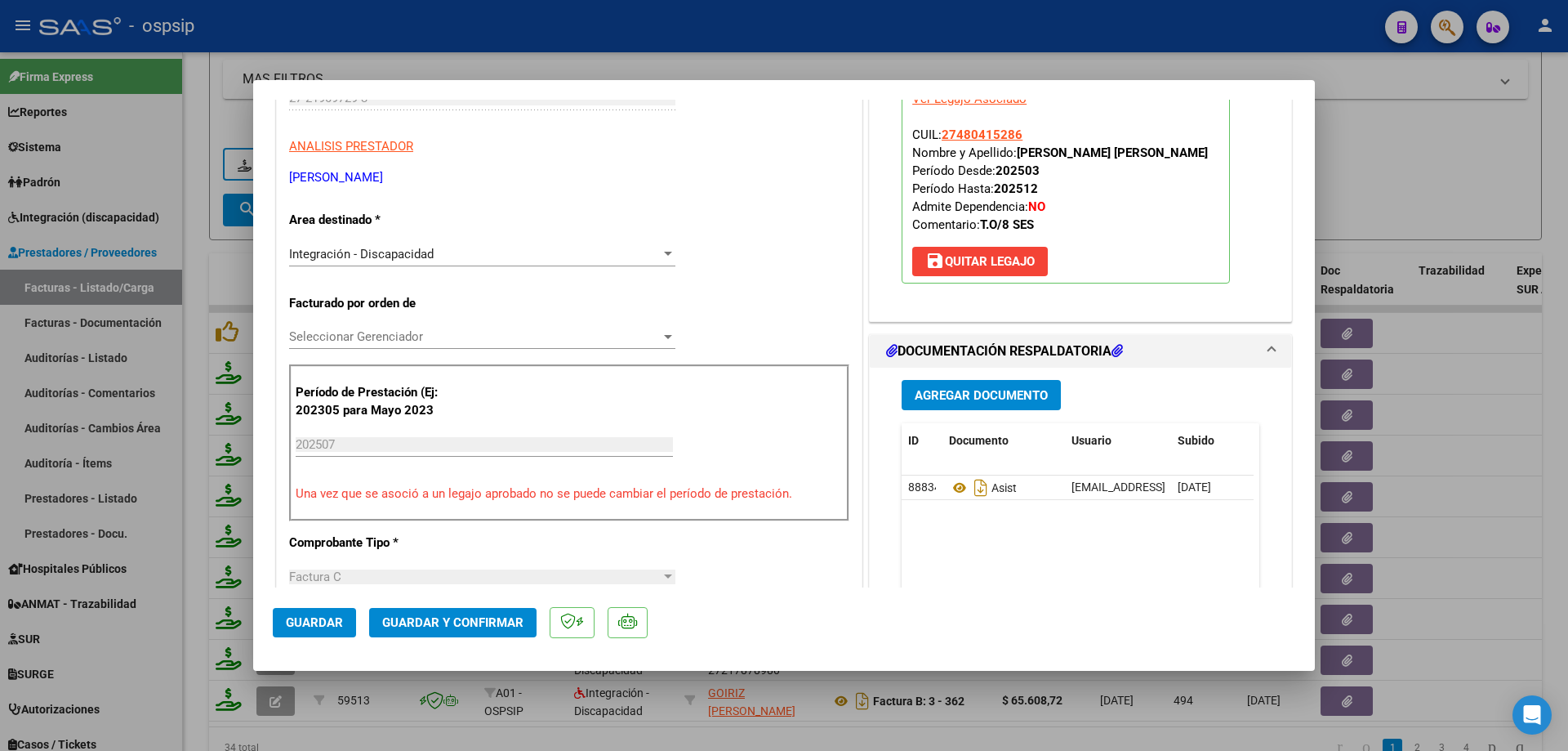
scroll to position [408, 0]
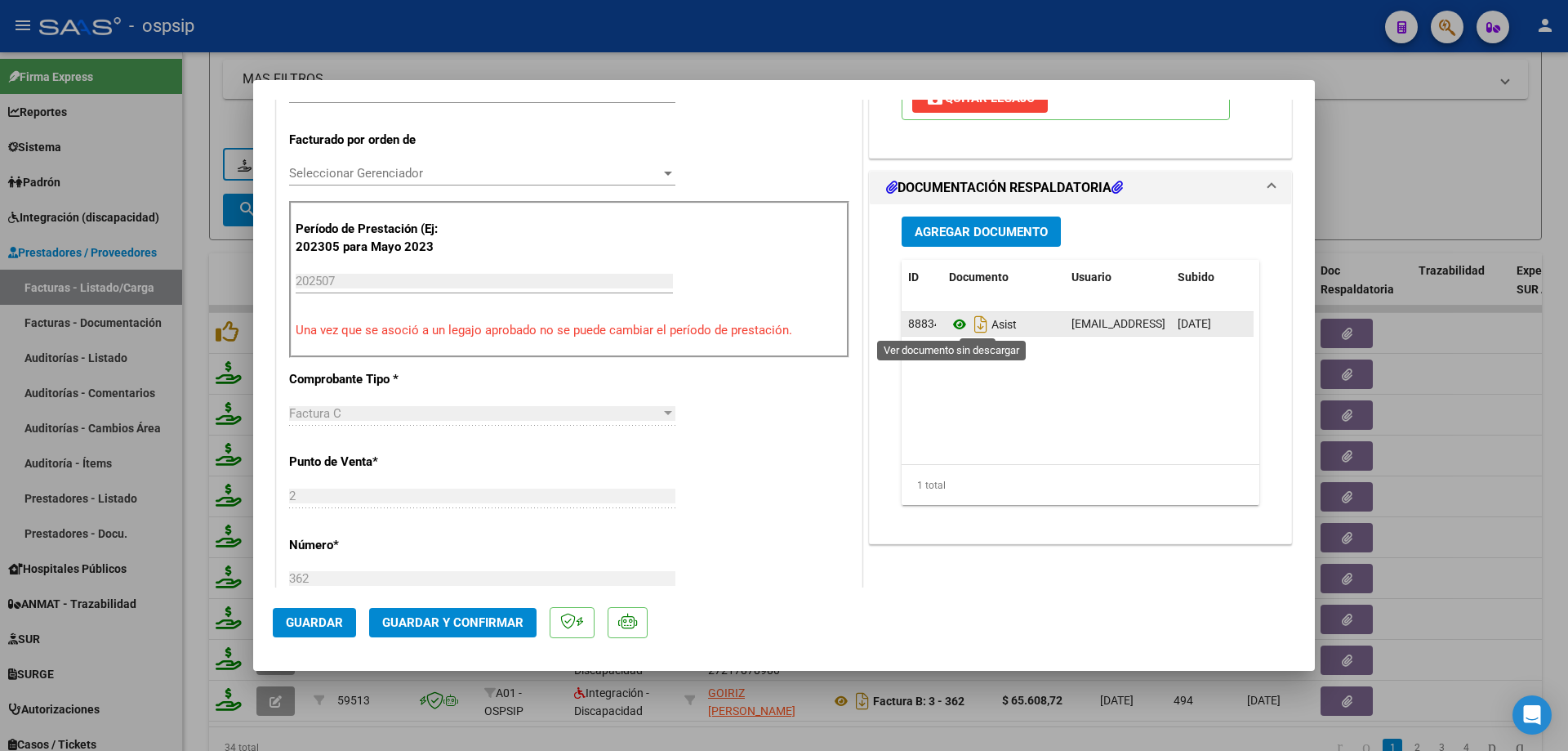
click at [958, 325] on icon at bounding box center [959, 324] width 21 height 19
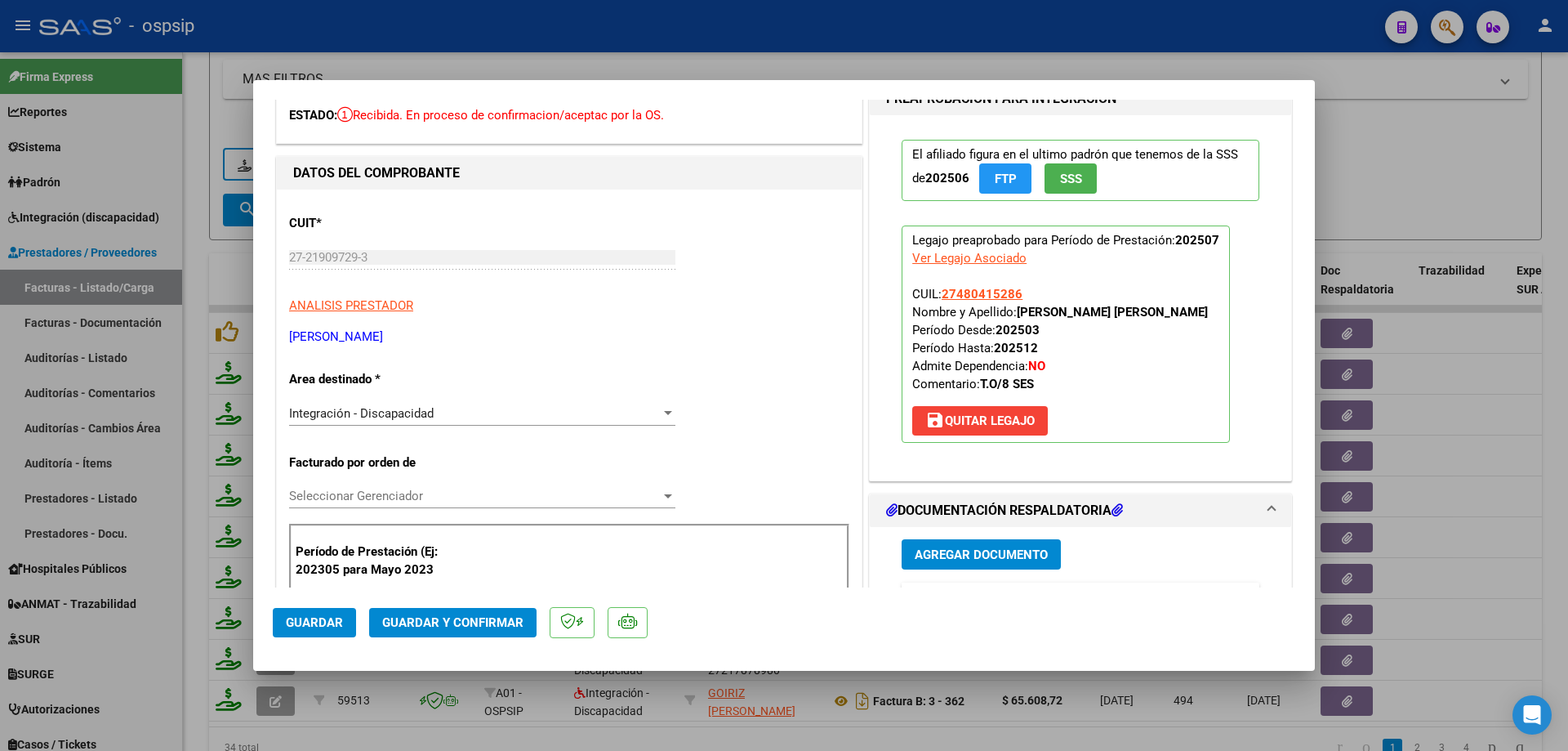
scroll to position [81, 0]
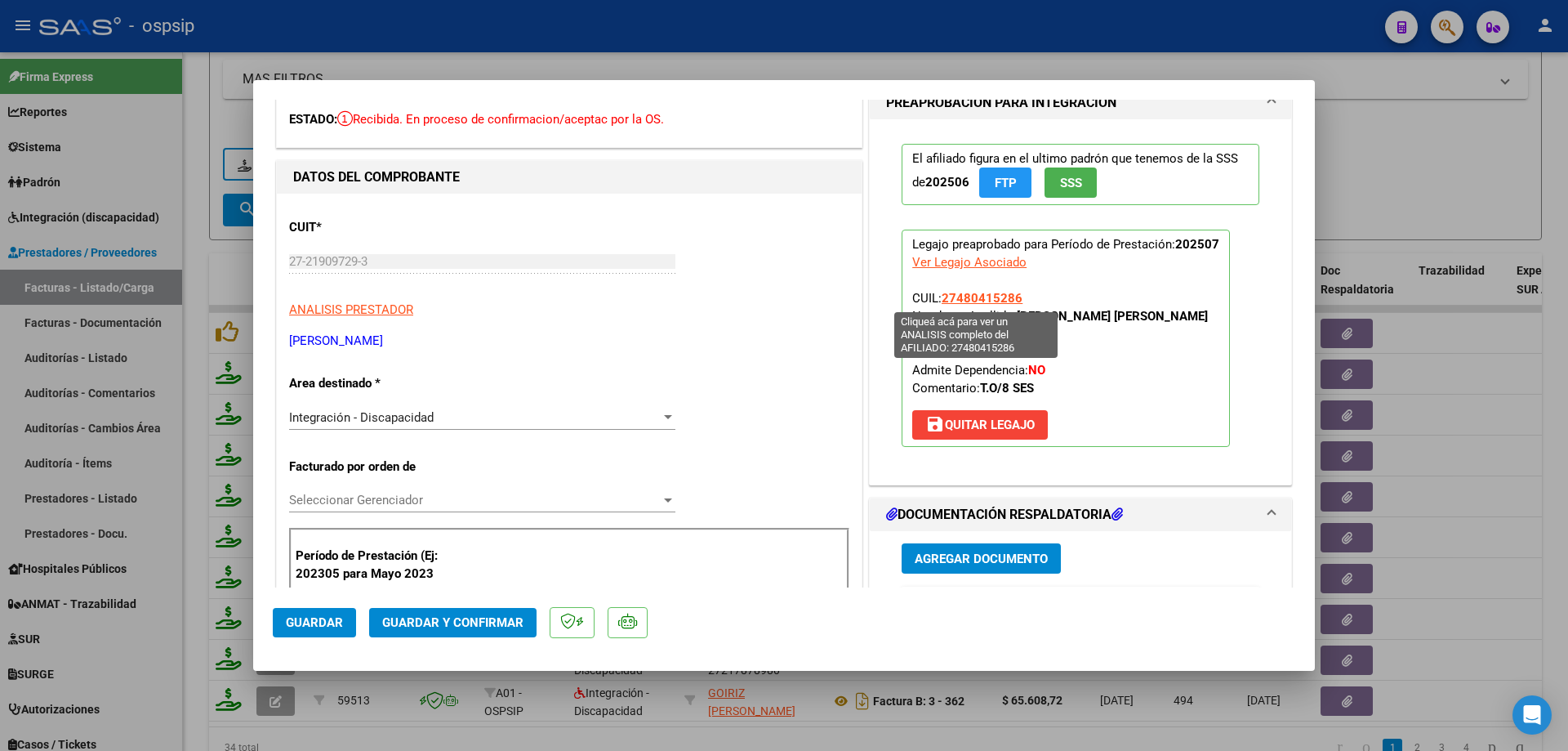
drag, startPoint x: 1015, startPoint y: 293, endPoint x: 939, endPoint y: 298, distance: 76.2
click at [939, 298] on p "Legajo preaprobado para Período de Prestación: 202507 Ver Legajo Asociado CUIL:…" at bounding box center [1066, 338] width 329 height 217
copy span "27480415286"
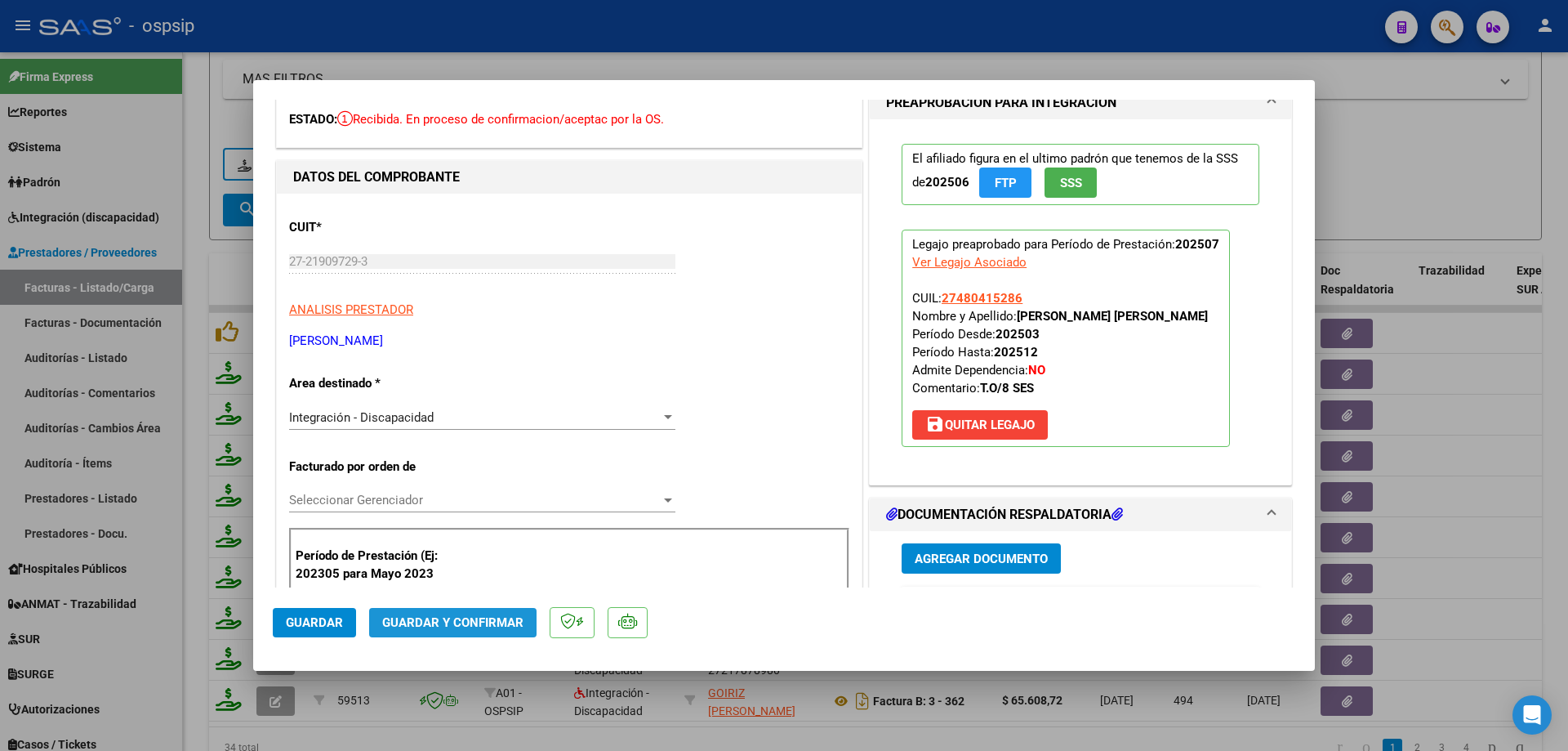
click at [472, 624] on span "Guardar y Confirmar" at bounding box center [453, 622] width 141 height 15
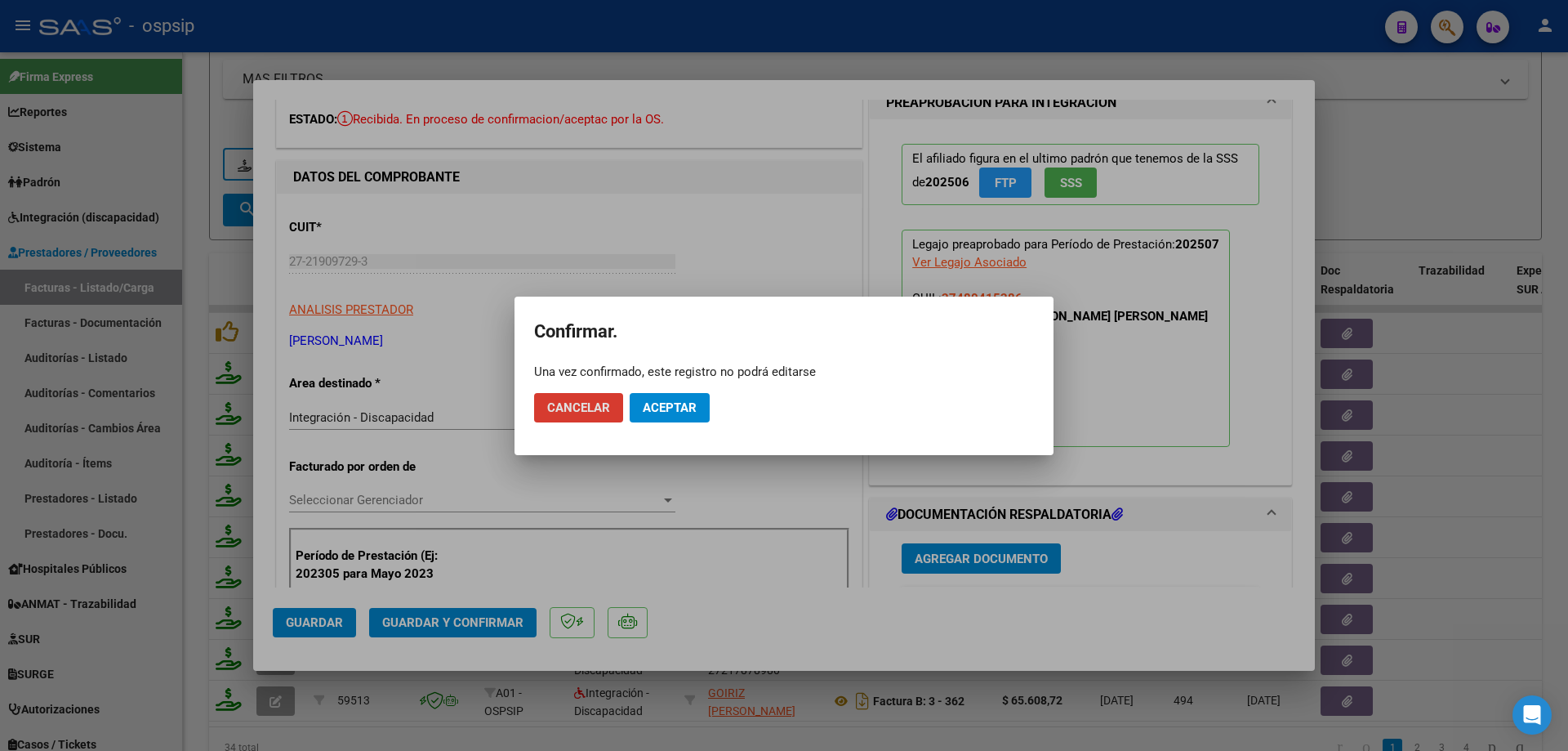
click at [707, 395] on button "Aceptar" at bounding box center [670, 407] width 80 height 29
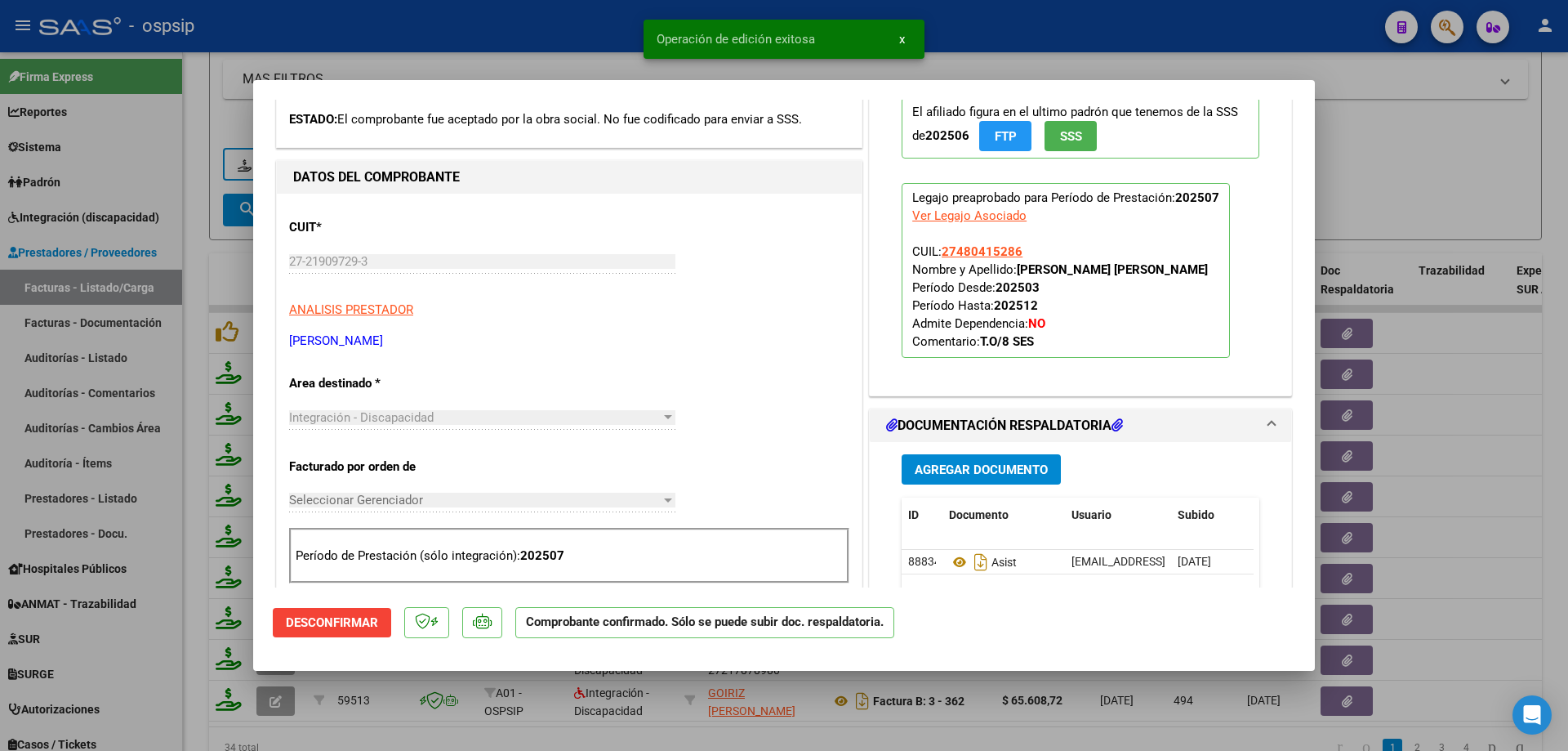
click at [1475, 199] on div at bounding box center [784, 376] width 1568 height 751
type input "$ 0,00"
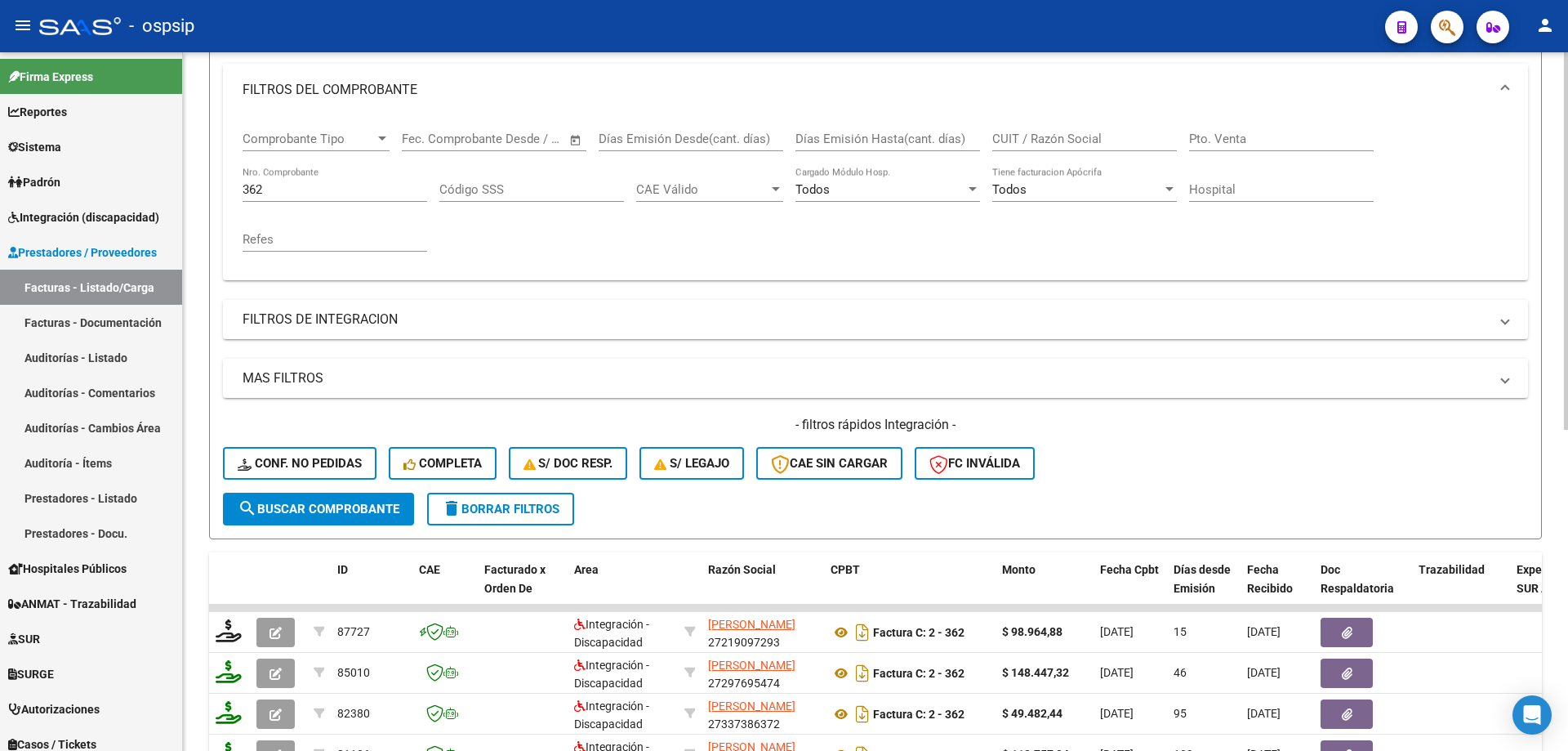
scroll to position [186, 0]
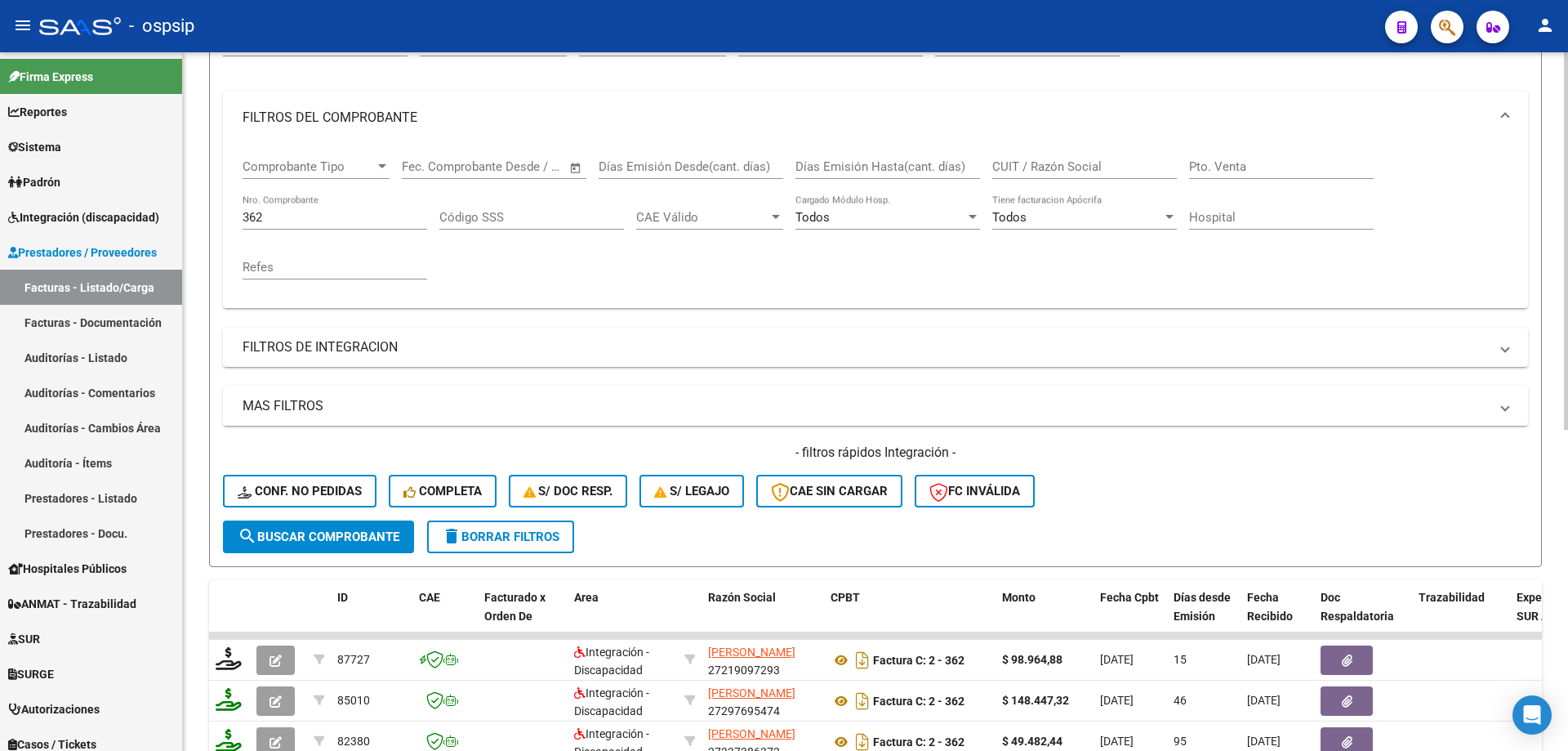
click at [285, 221] on input "362" at bounding box center [335, 217] width 185 height 15
type input "3"
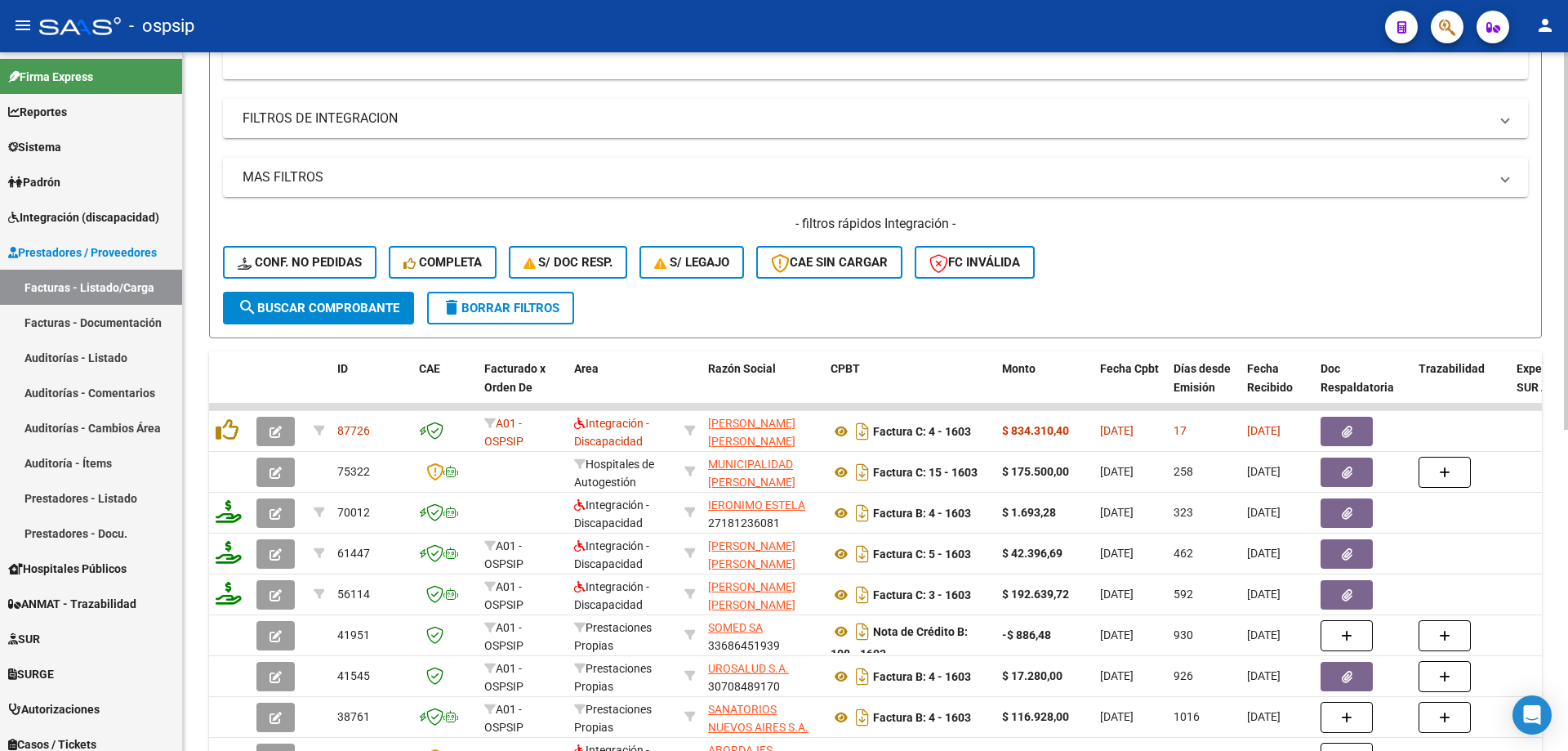
scroll to position [431, 0]
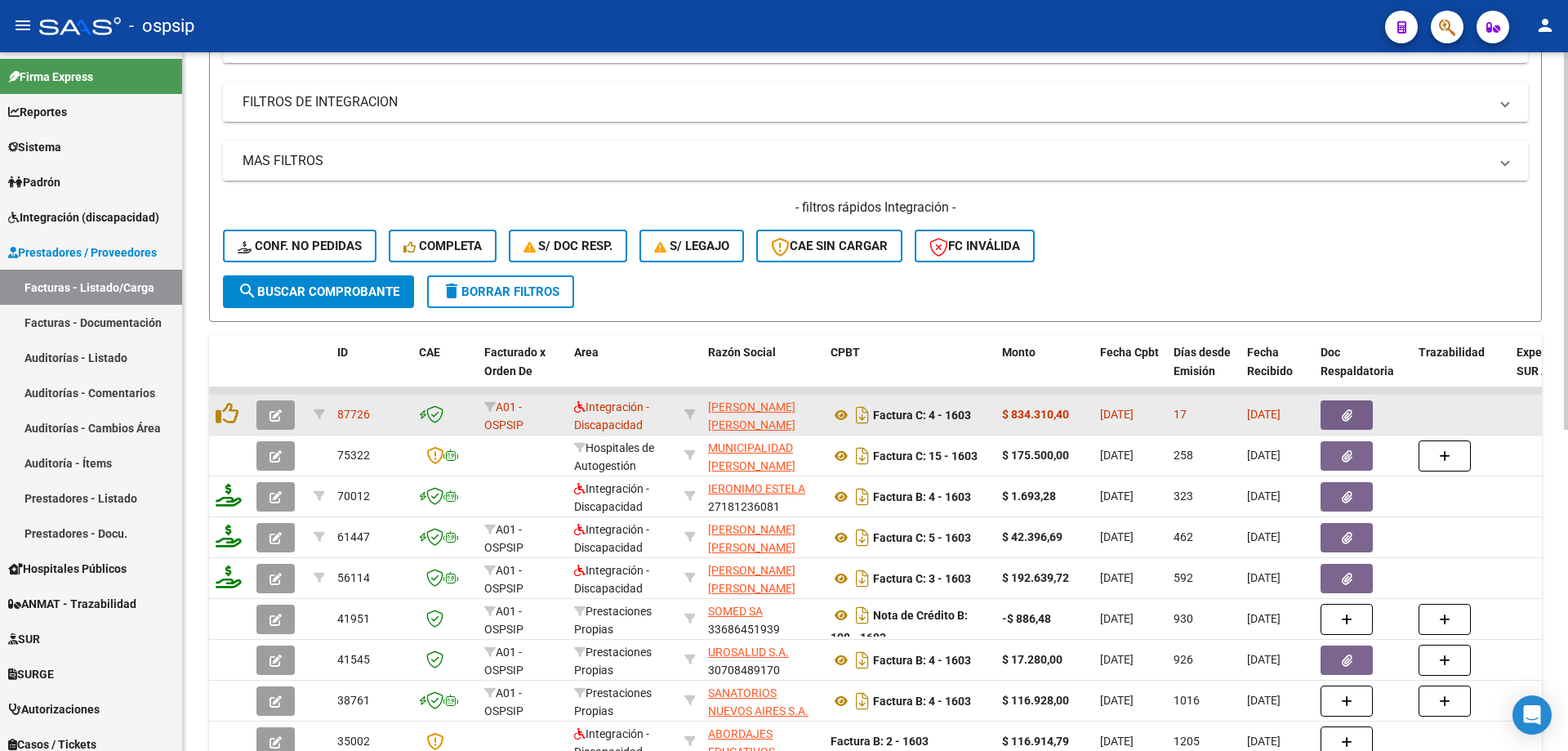
type input "1603"
click at [272, 409] on icon "button" at bounding box center [276, 415] width 12 height 12
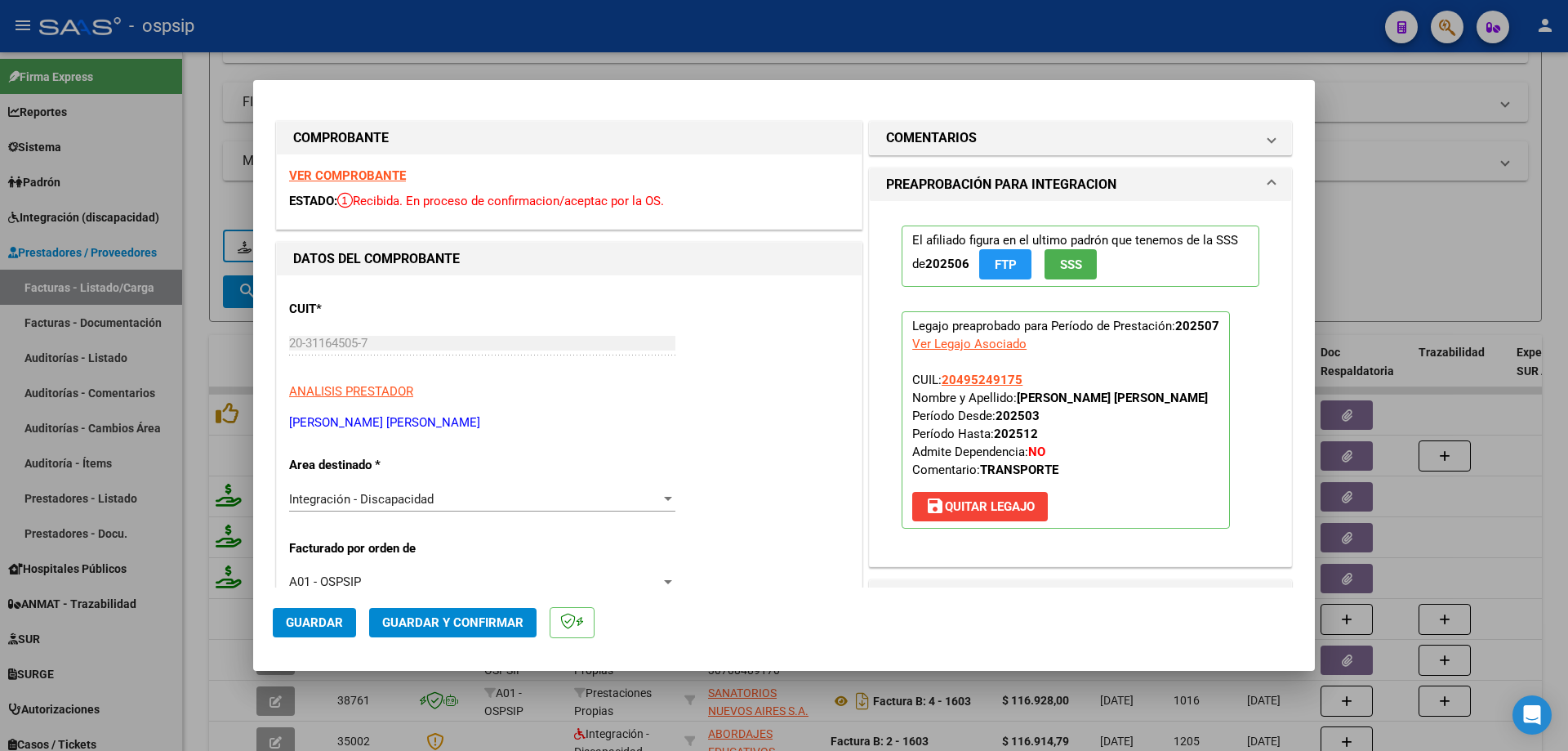
click at [1065, 272] on span "SSS" at bounding box center [1071, 264] width 22 height 15
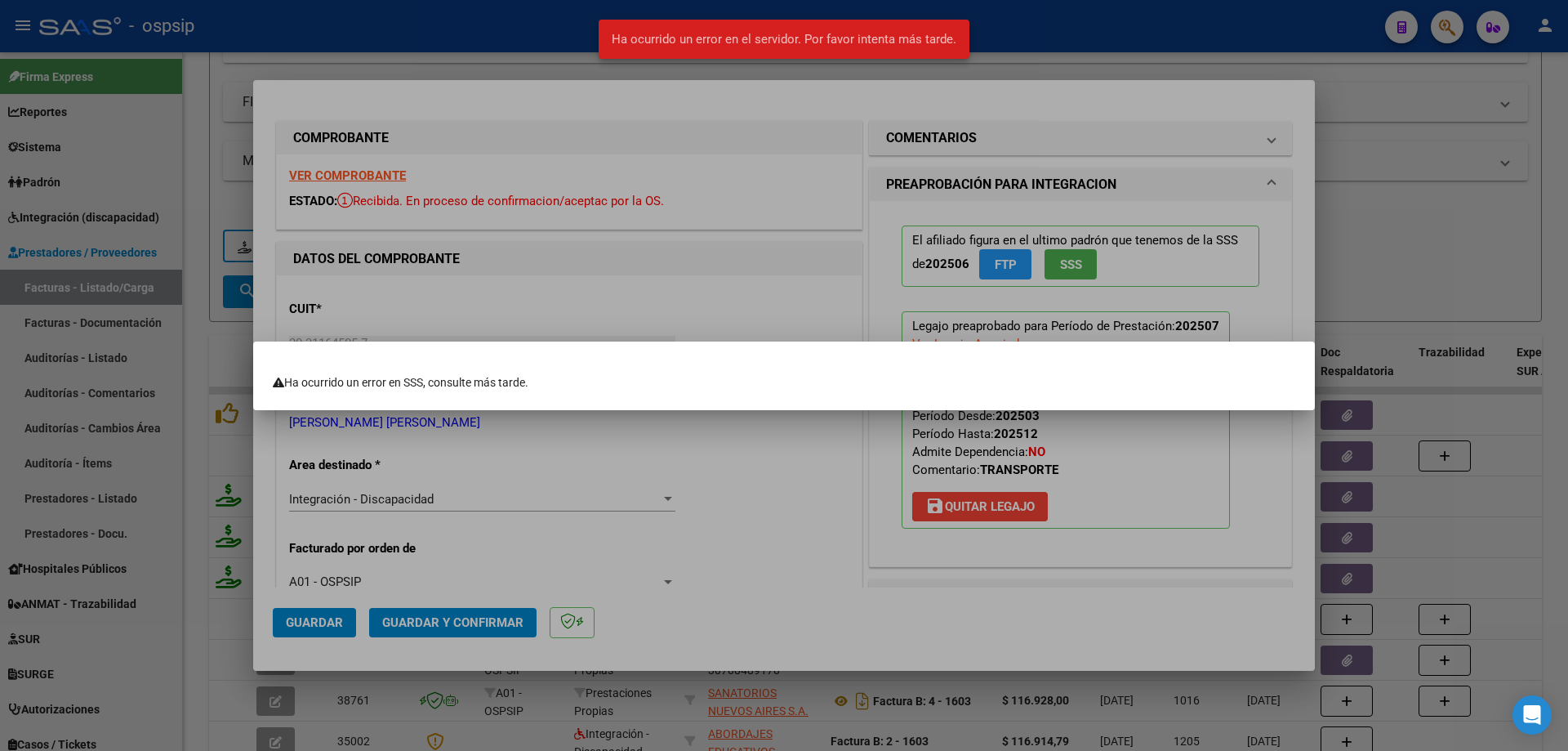
click at [1508, 245] on div at bounding box center [784, 376] width 1568 height 751
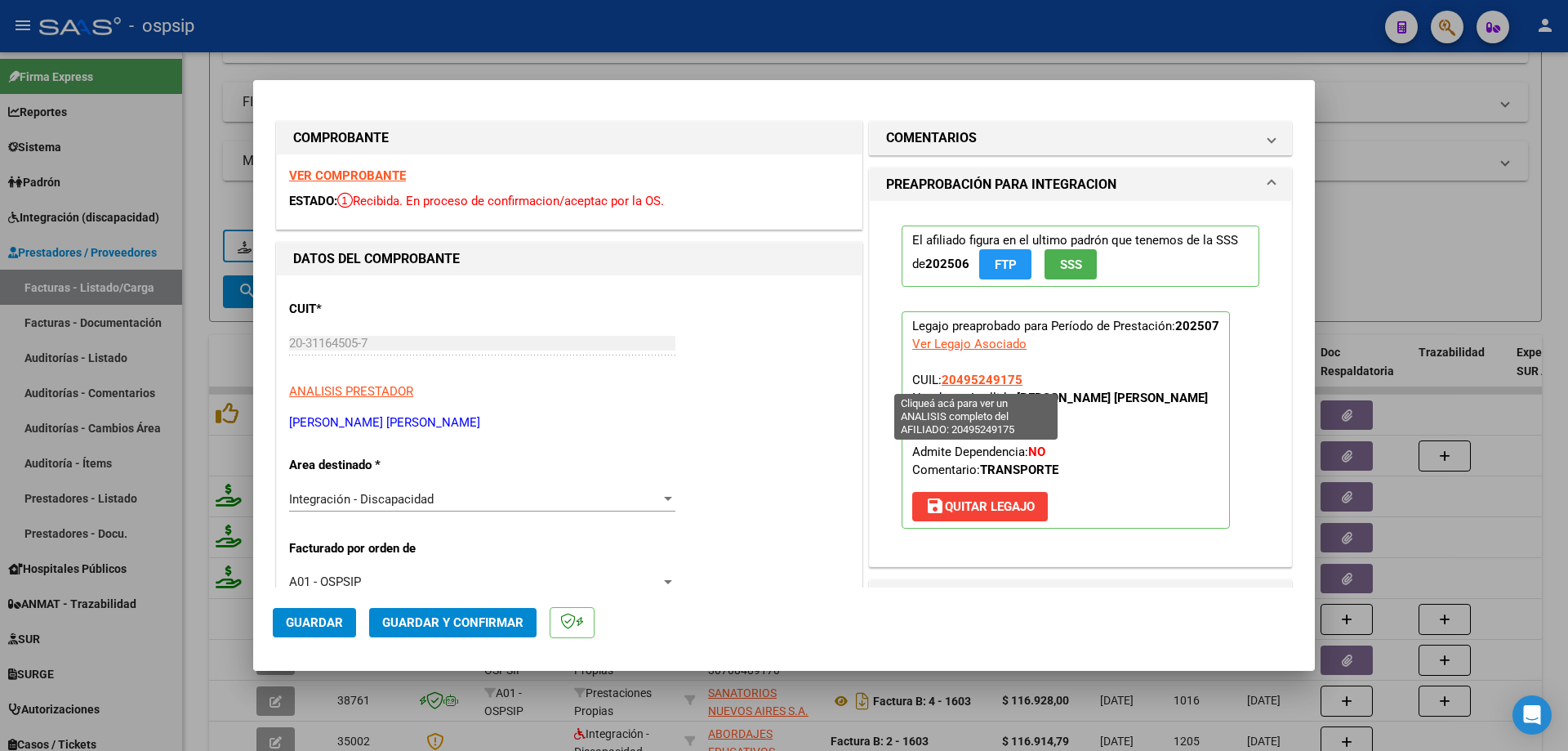
click at [959, 374] on span "20495249175" at bounding box center [982, 380] width 81 height 15
type textarea "20495249175"
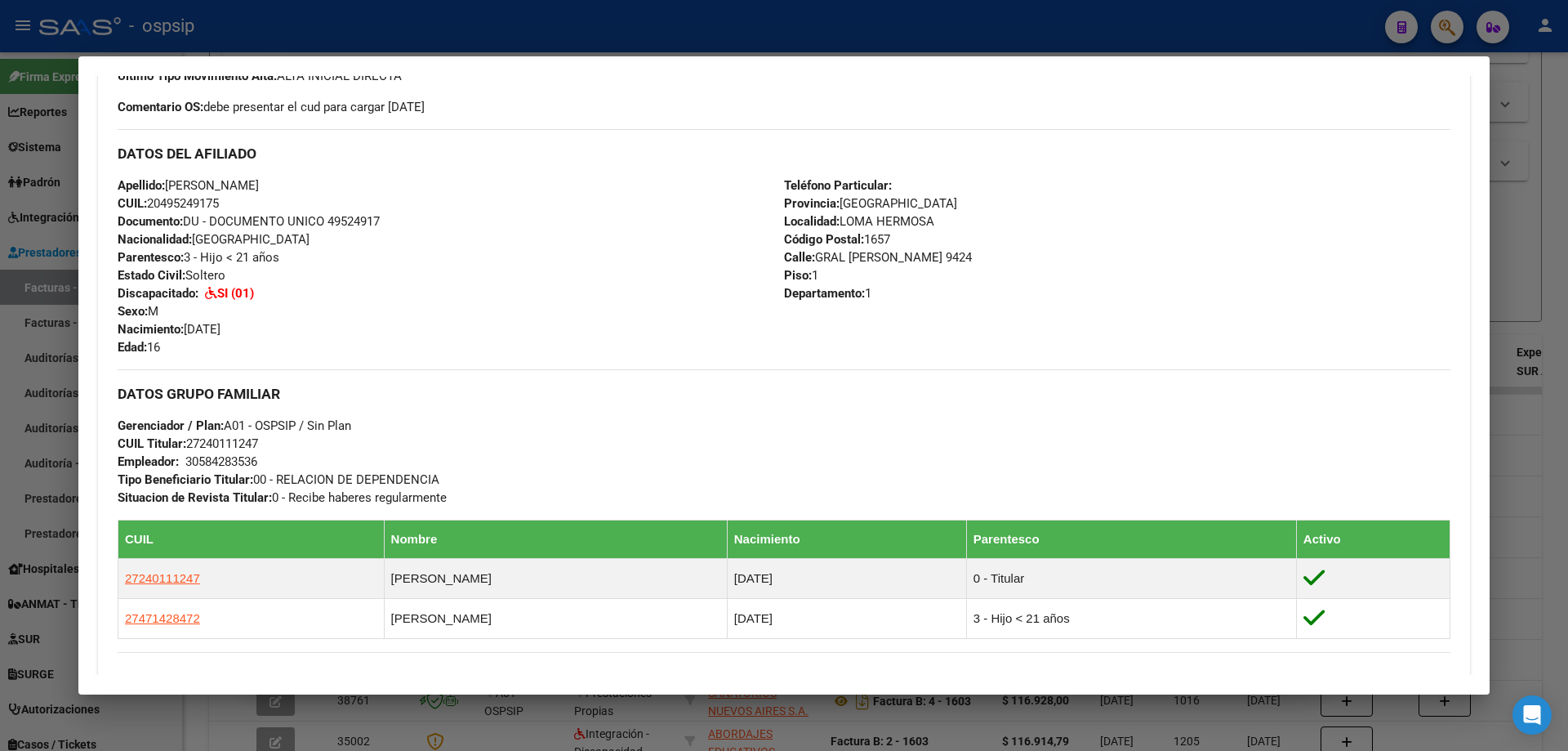
scroll to position [490, 0]
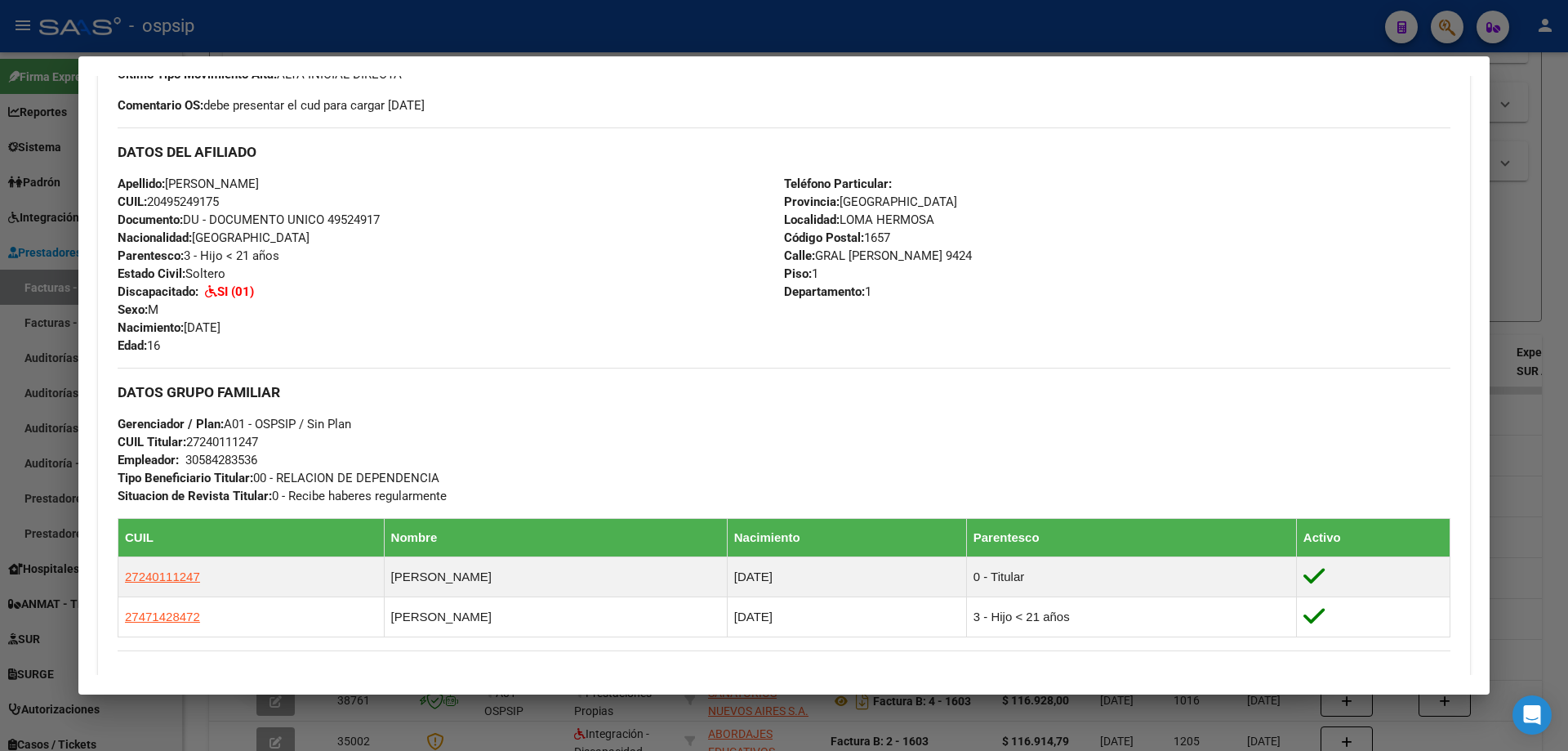
click at [1567, 471] on div at bounding box center [784, 376] width 1568 height 751
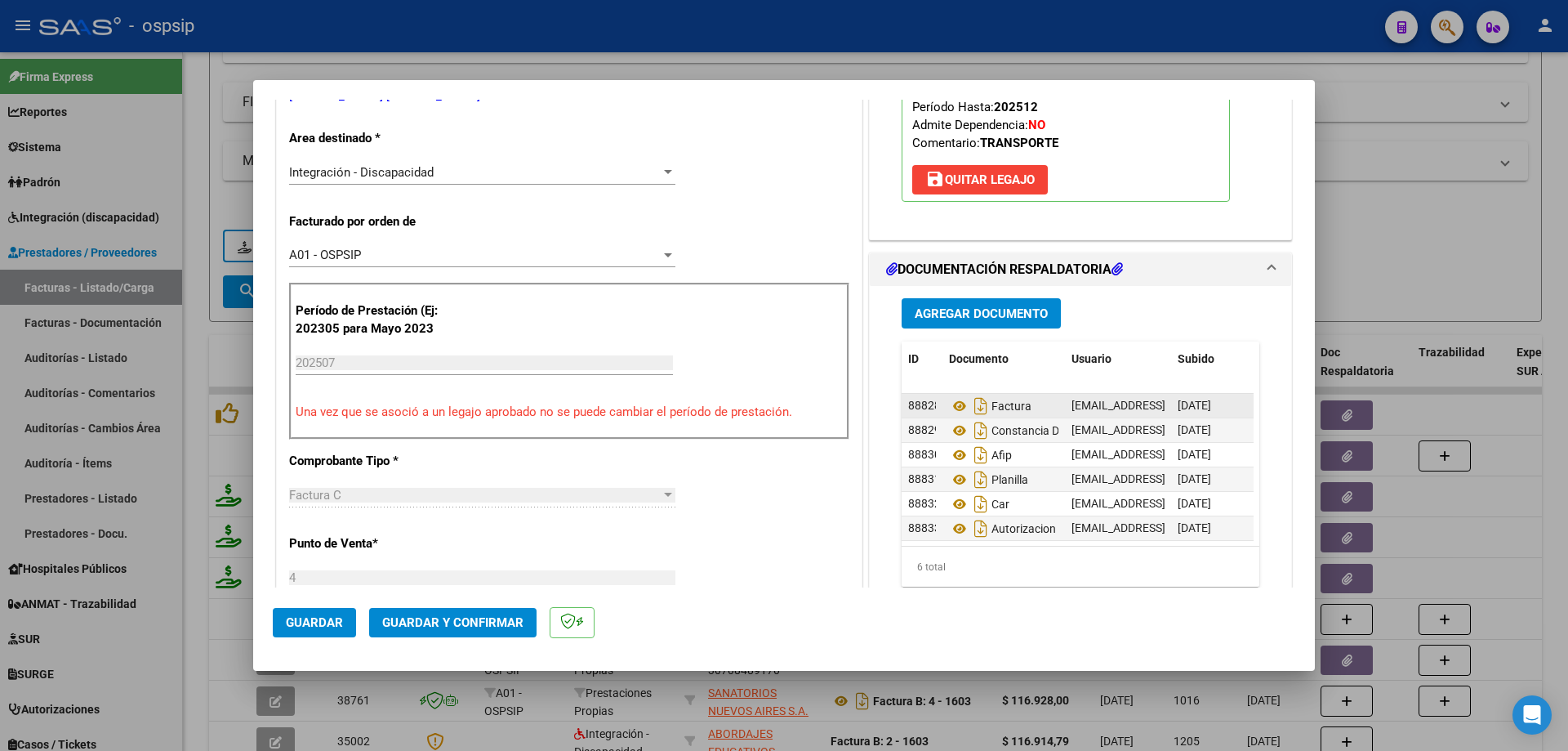
scroll to position [12, 0]
click at [952, 421] on icon at bounding box center [959, 430] width 21 height 19
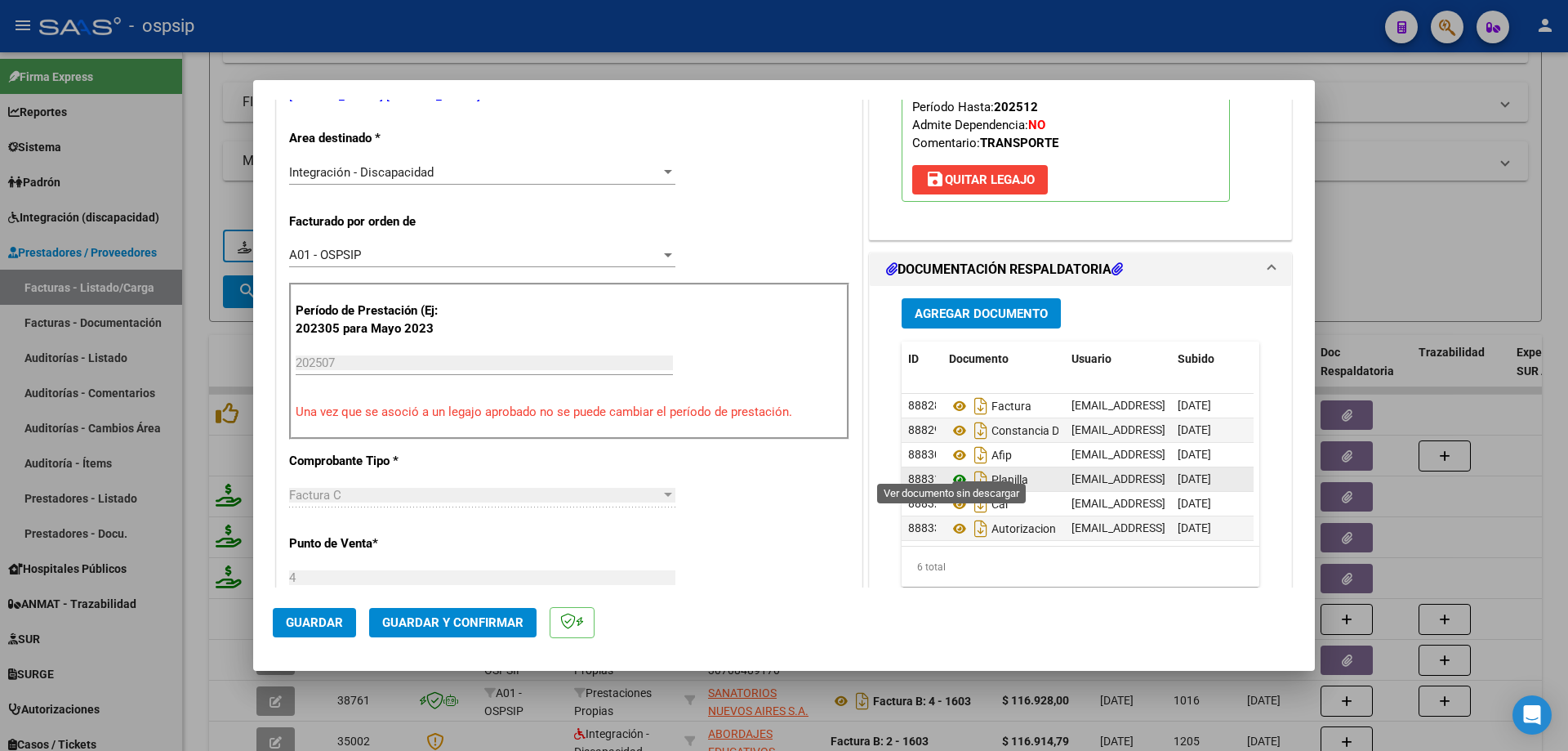
click at [951, 470] on icon at bounding box center [959, 480] width 21 height 19
click at [952, 519] on icon at bounding box center [959, 528] width 21 height 19
click at [498, 620] on span "Guardar y Confirmar" at bounding box center [453, 622] width 141 height 15
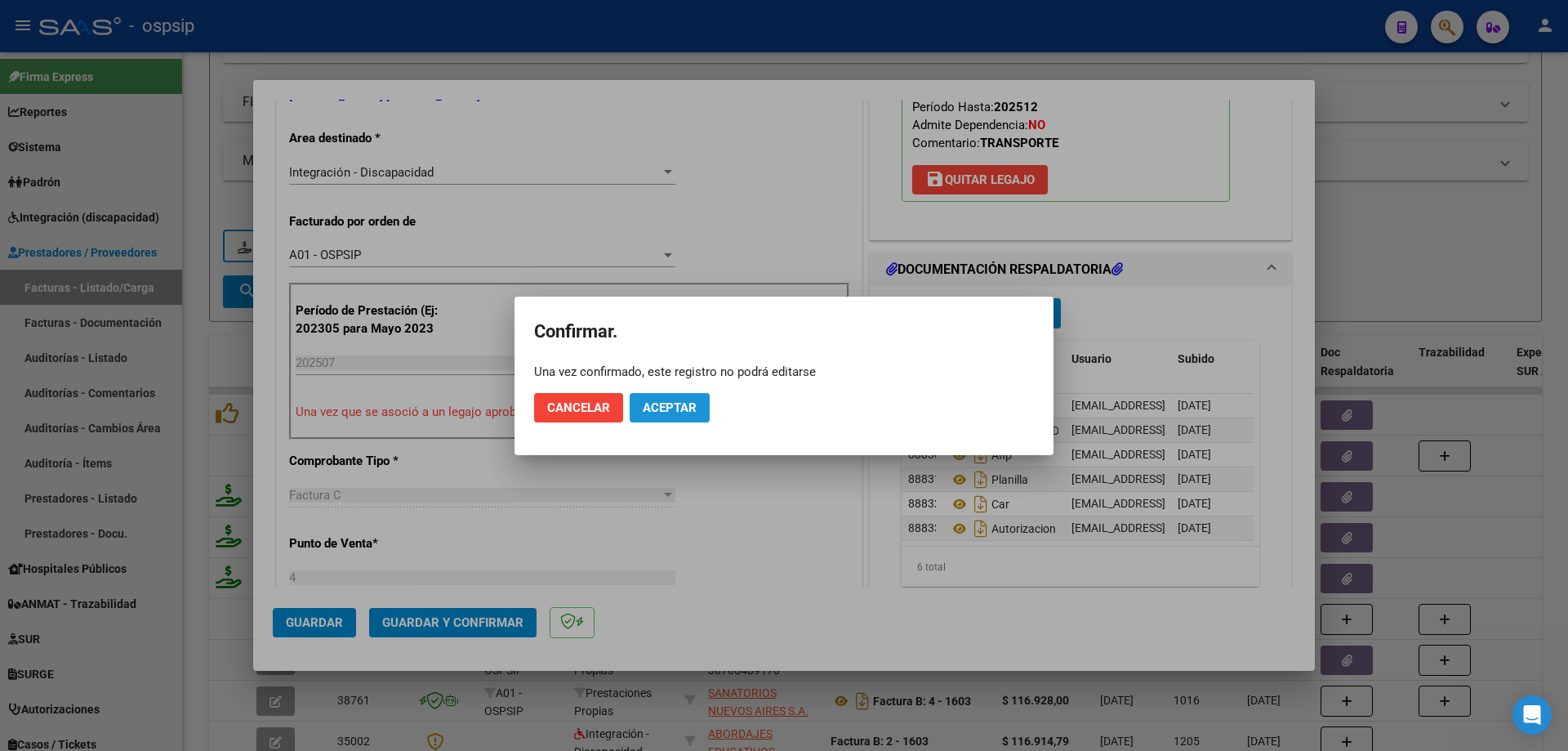
click at [682, 406] on span "Aceptar" at bounding box center [670, 407] width 54 height 15
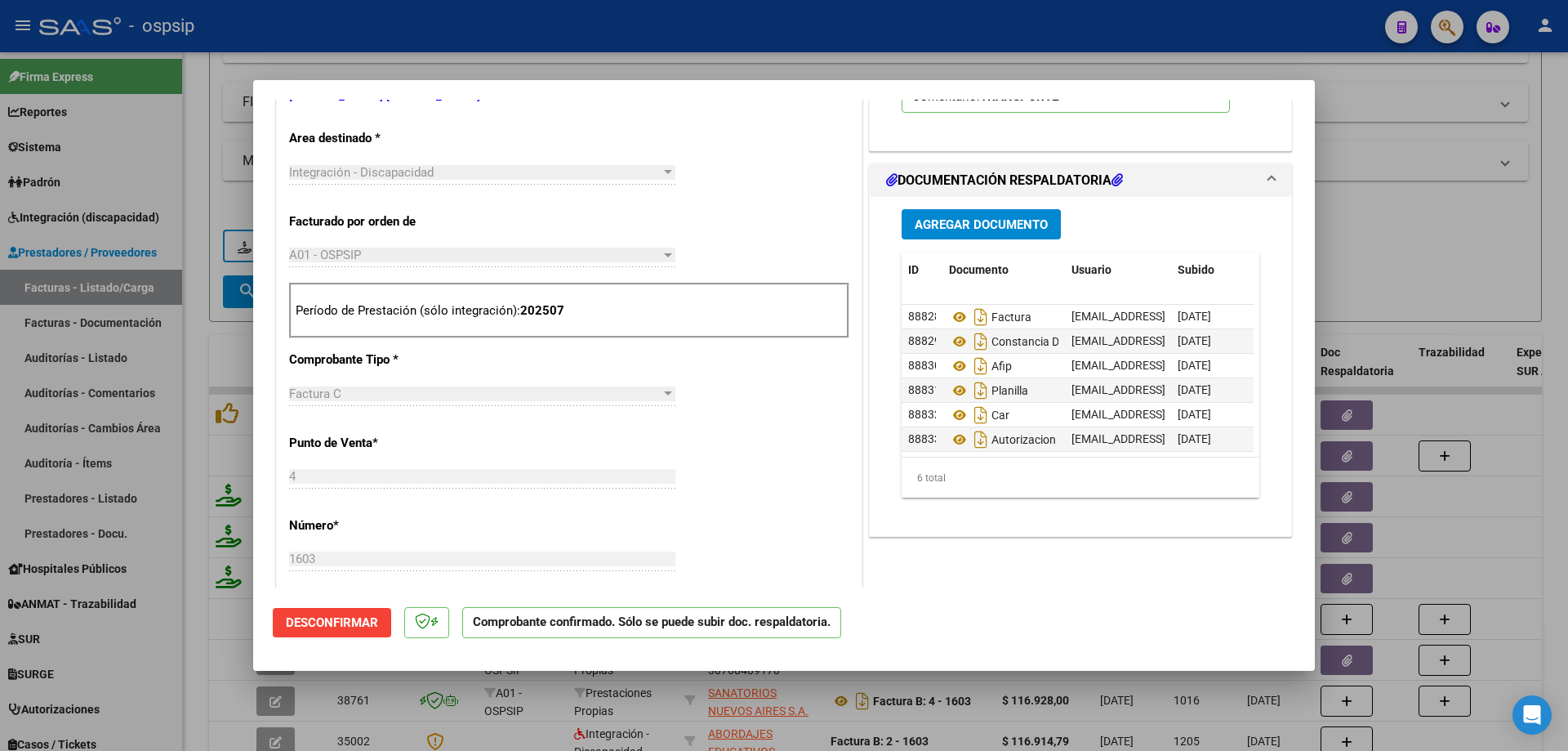
click at [1418, 132] on div at bounding box center [784, 376] width 1568 height 751
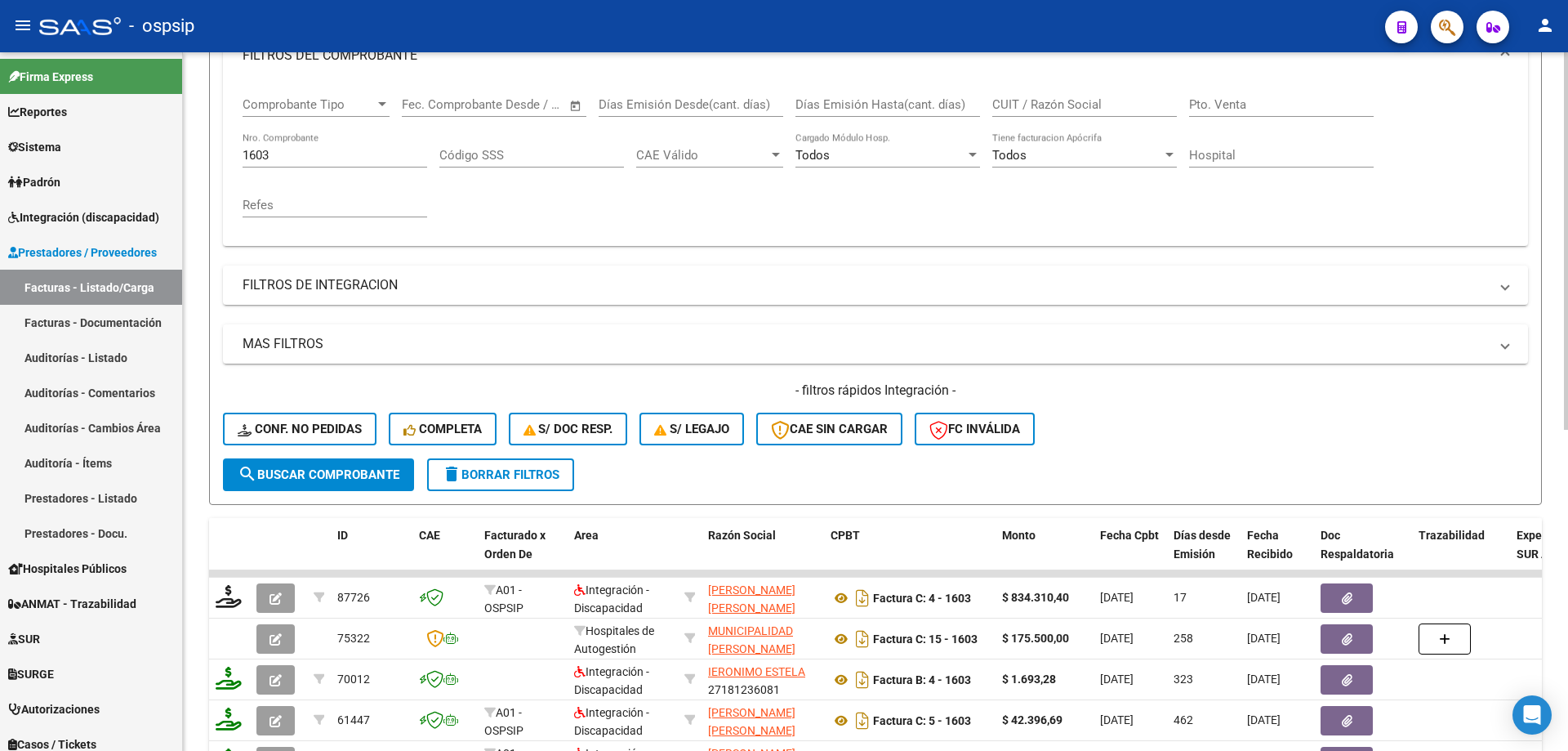
scroll to position [186, 0]
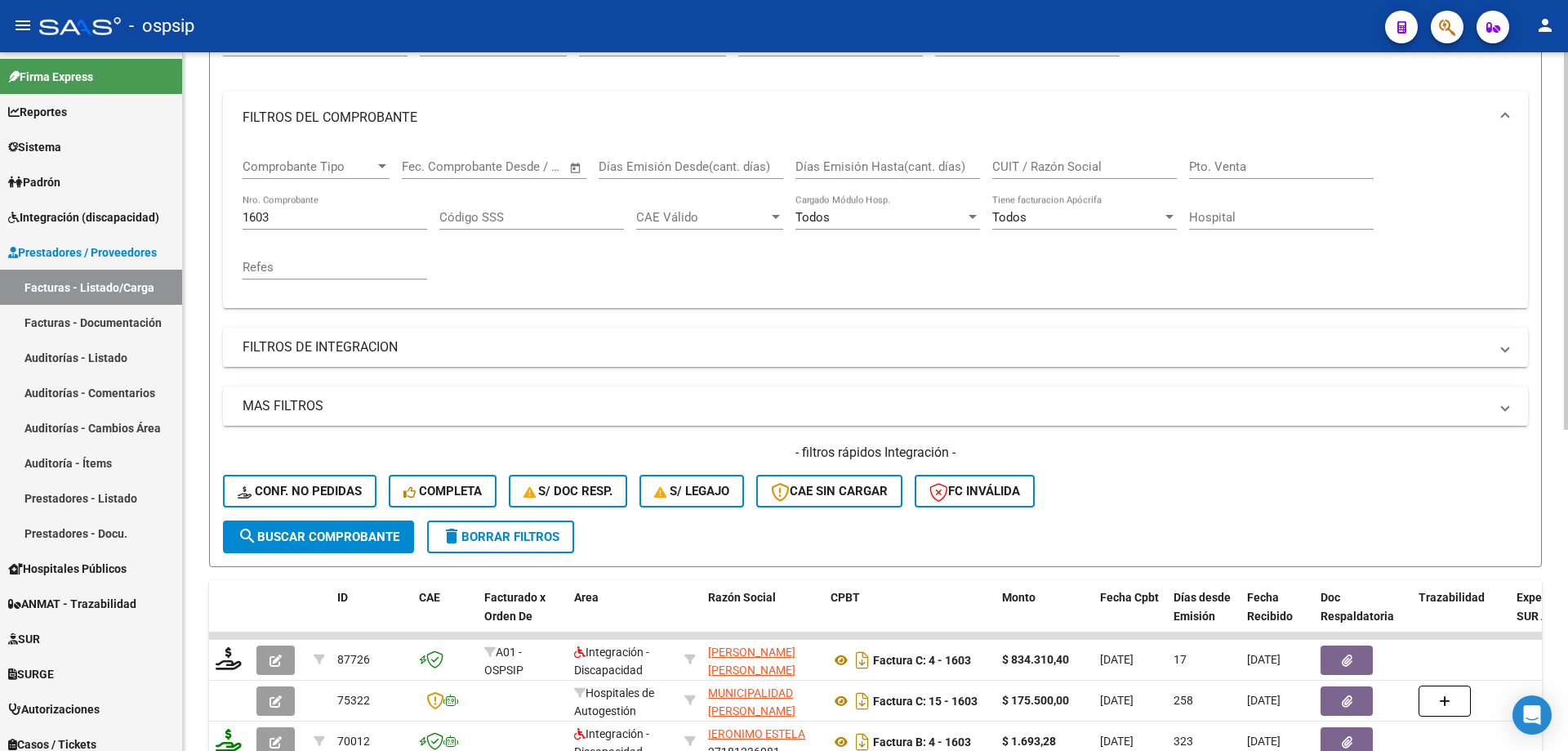
click at [282, 213] on input "1603" at bounding box center [335, 217] width 185 height 15
type input "1"
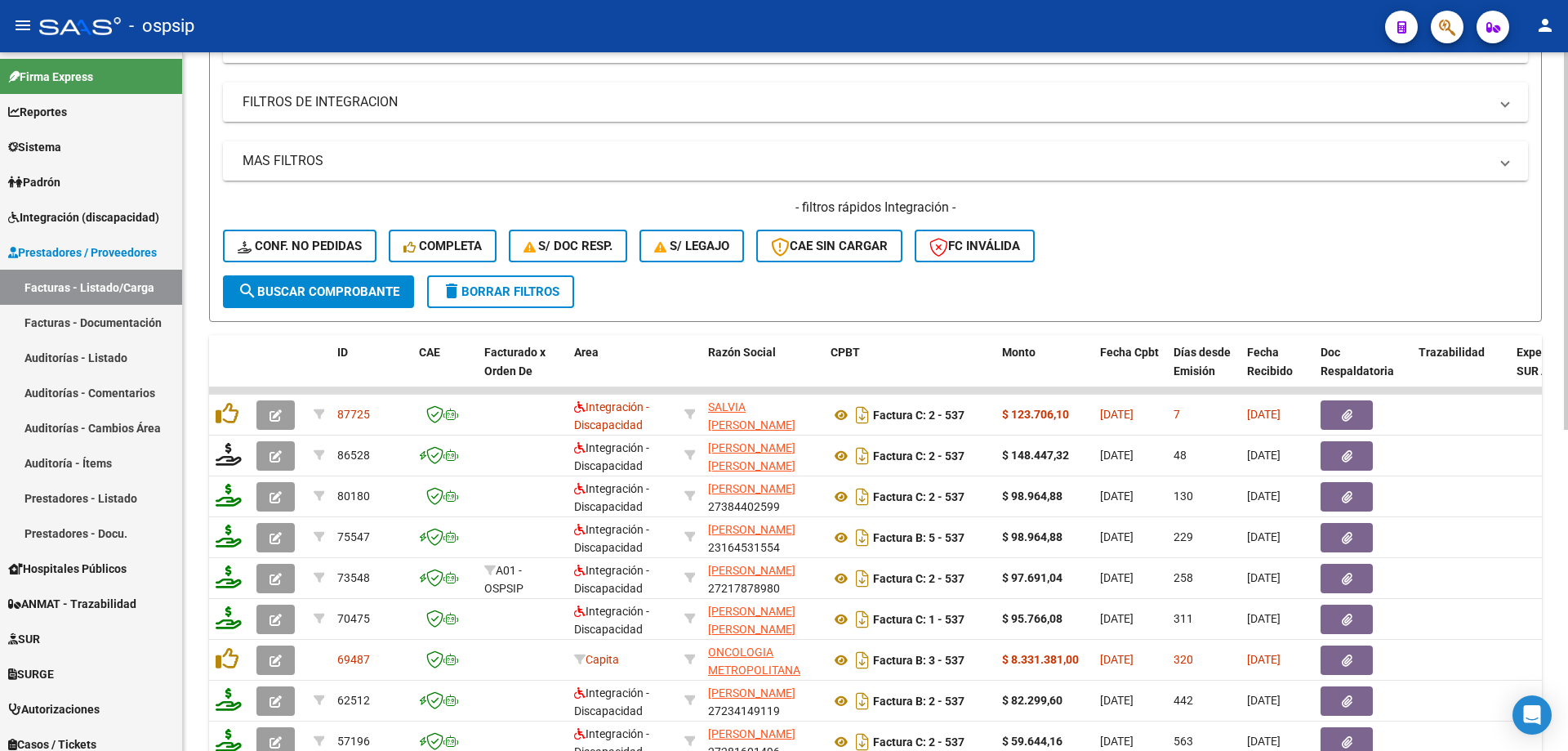
scroll to position [595, 0]
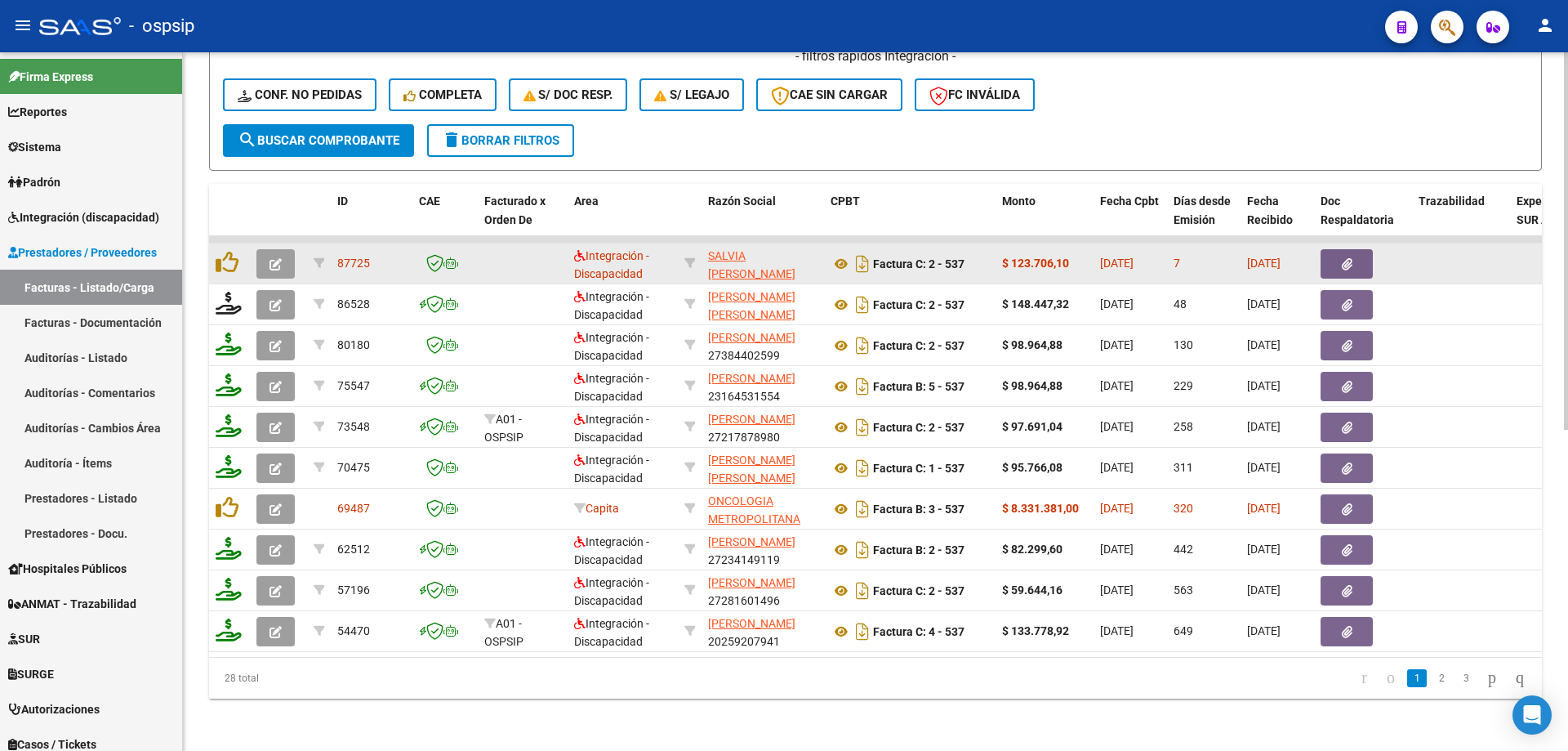
type input "537"
click at [265, 254] on button "button" at bounding box center [275, 263] width 38 height 29
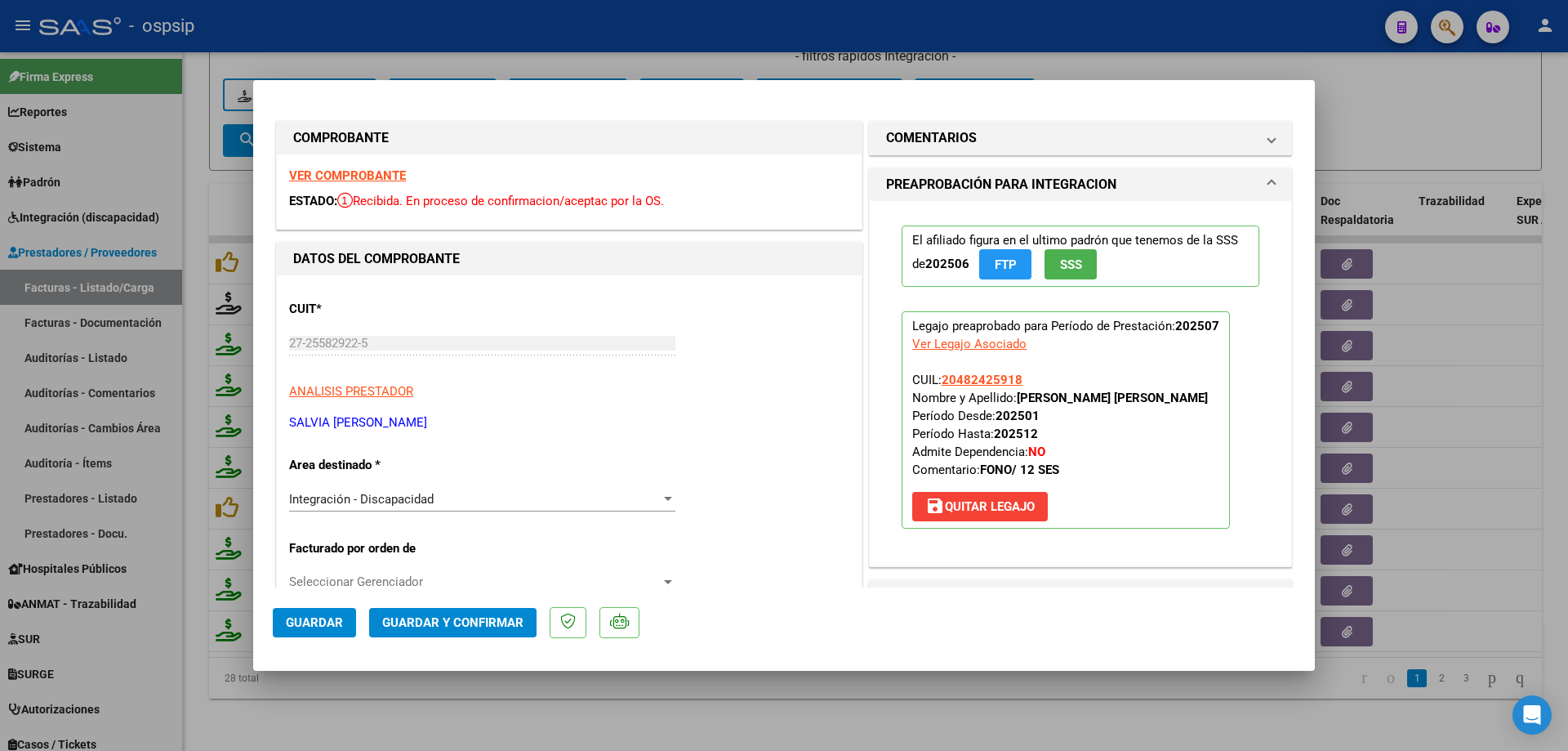
click at [1061, 268] on span "SSS" at bounding box center [1071, 264] width 22 height 15
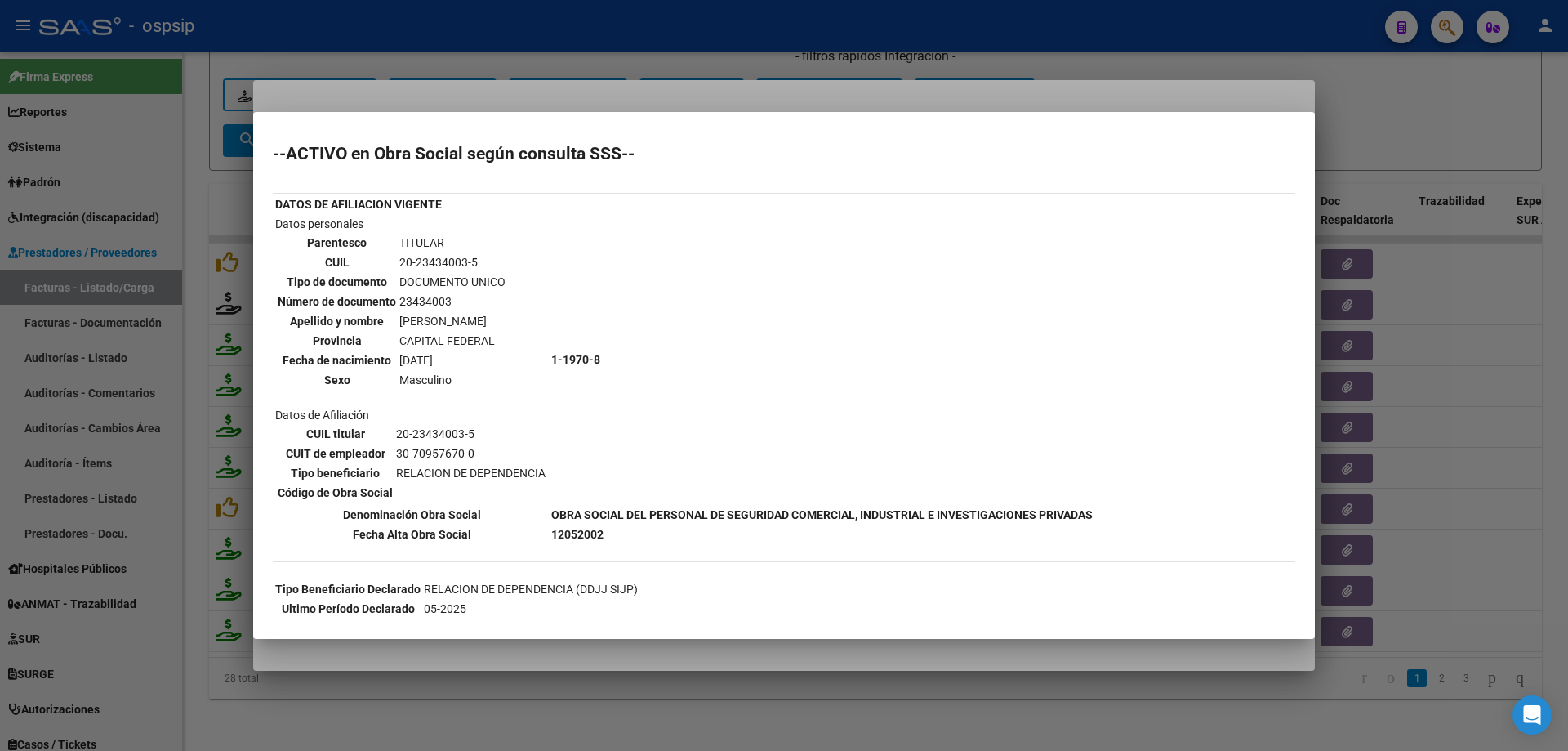
click at [1521, 95] on div at bounding box center [784, 376] width 1568 height 751
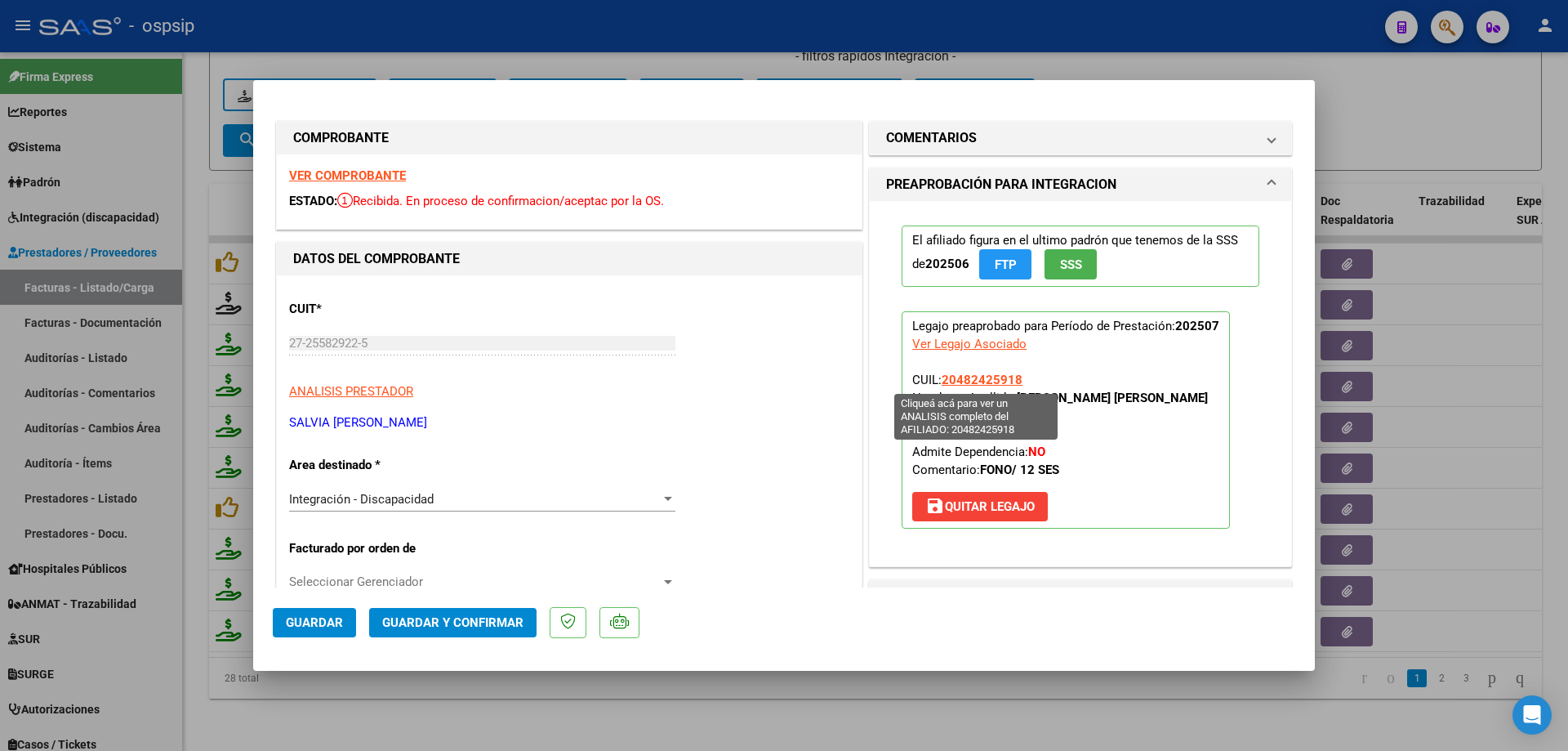
click at [1003, 379] on span "20482425918" at bounding box center [982, 380] width 81 height 15
type textarea "20482425918"
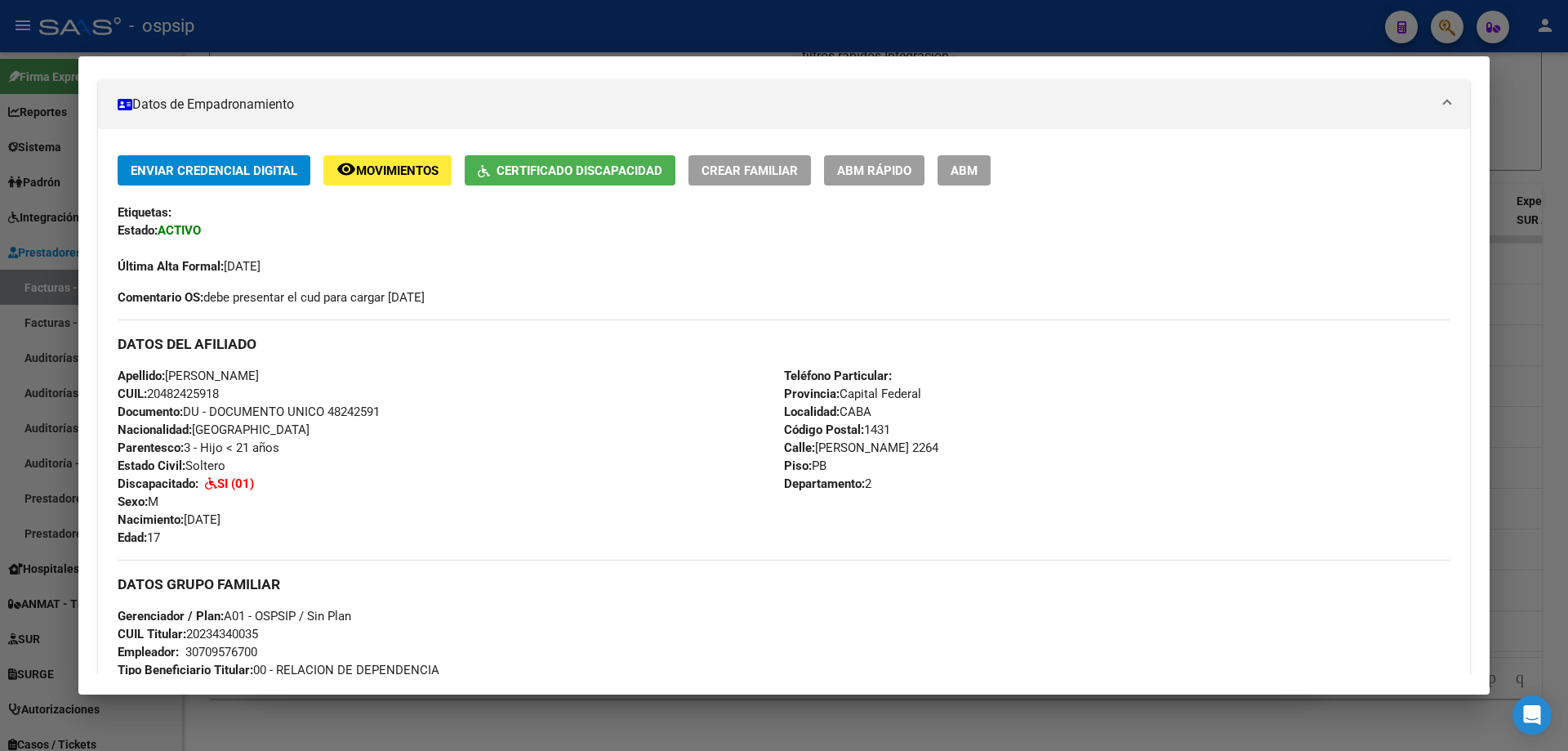
scroll to position [327, 0]
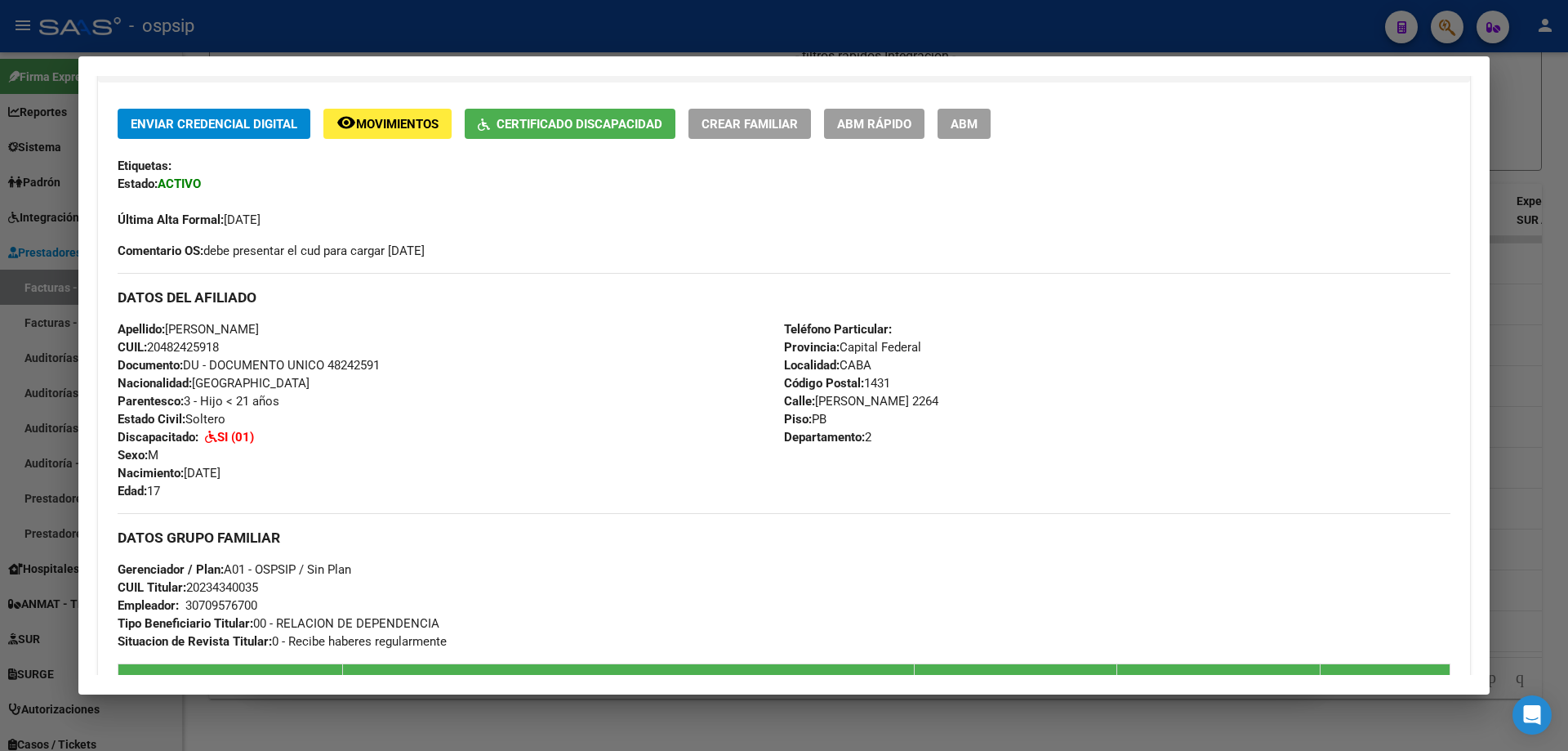
click at [1519, 307] on div at bounding box center [784, 376] width 1568 height 751
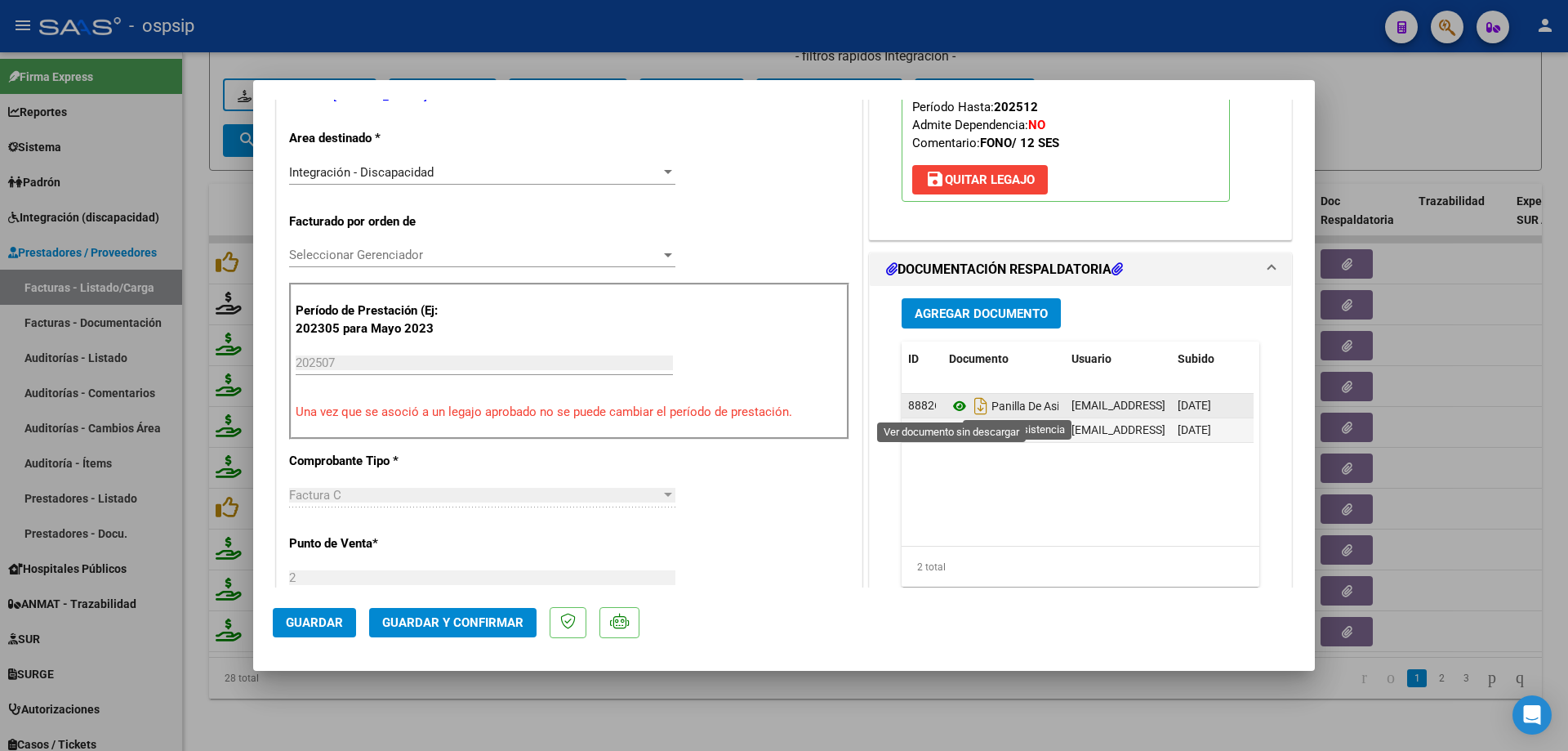
click at [951, 403] on icon at bounding box center [959, 406] width 21 height 19
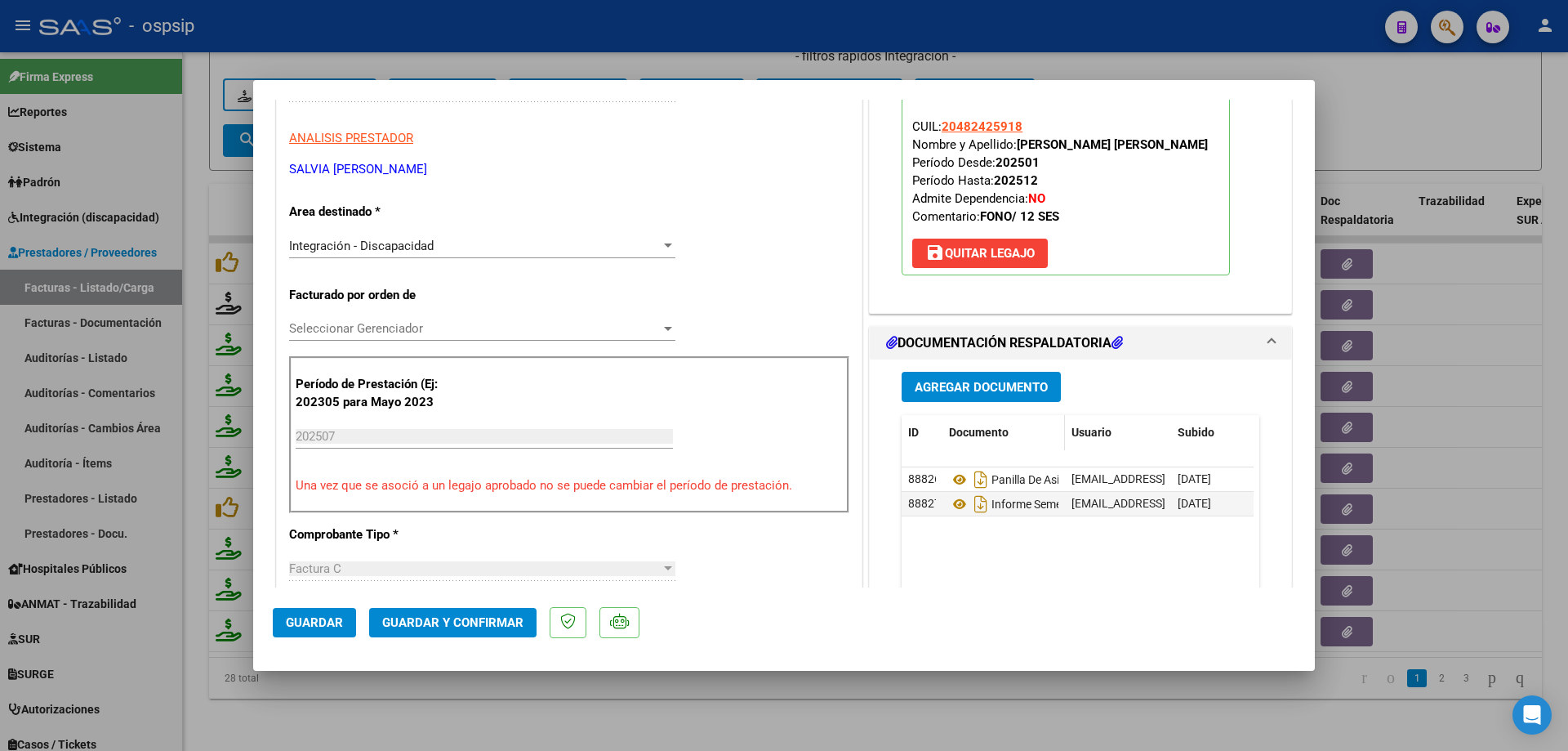
scroll to position [81, 0]
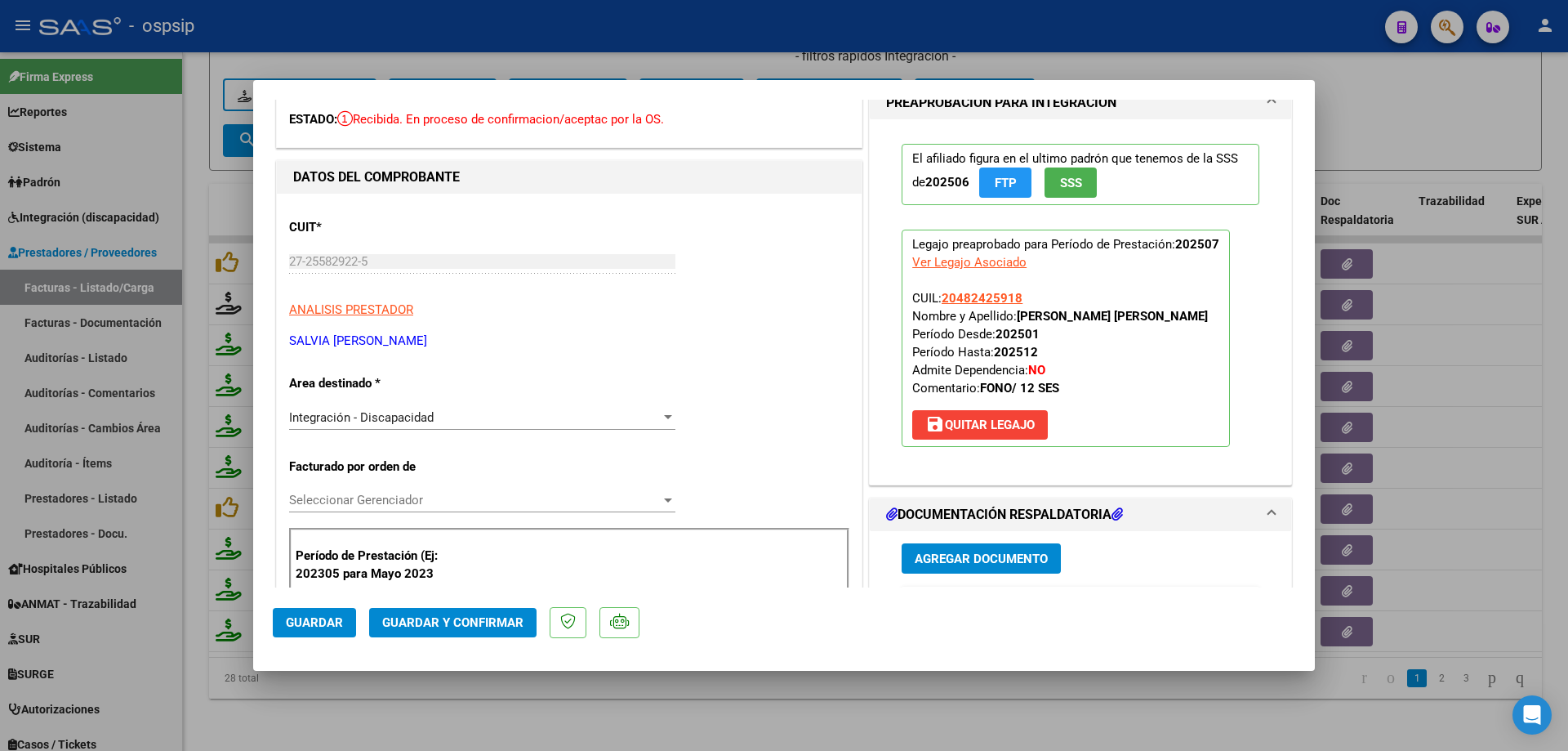
drag, startPoint x: 1020, startPoint y: 292, endPoint x: 936, endPoint y: 292, distance: 84.0
click at [936, 292] on p "Legajo preaprobado para Período de Prestación: 202507 Ver Legajo Asociado CUIL:…" at bounding box center [1066, 338] width 329 height 217
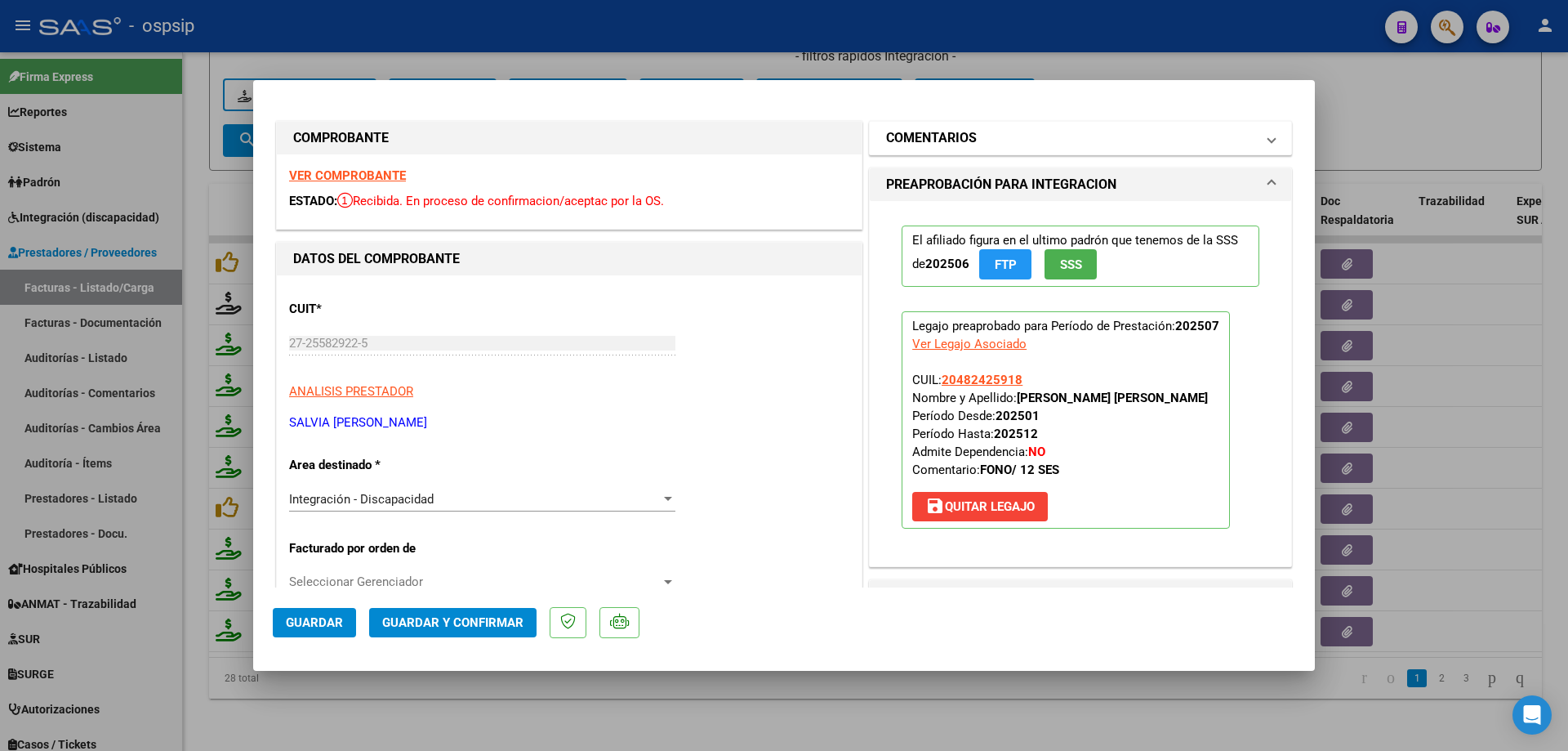
click at [983, 122] on mat-expansion-panel-header "COMENTARIOS" at bounding box center [1080, 138] width 421 height 33
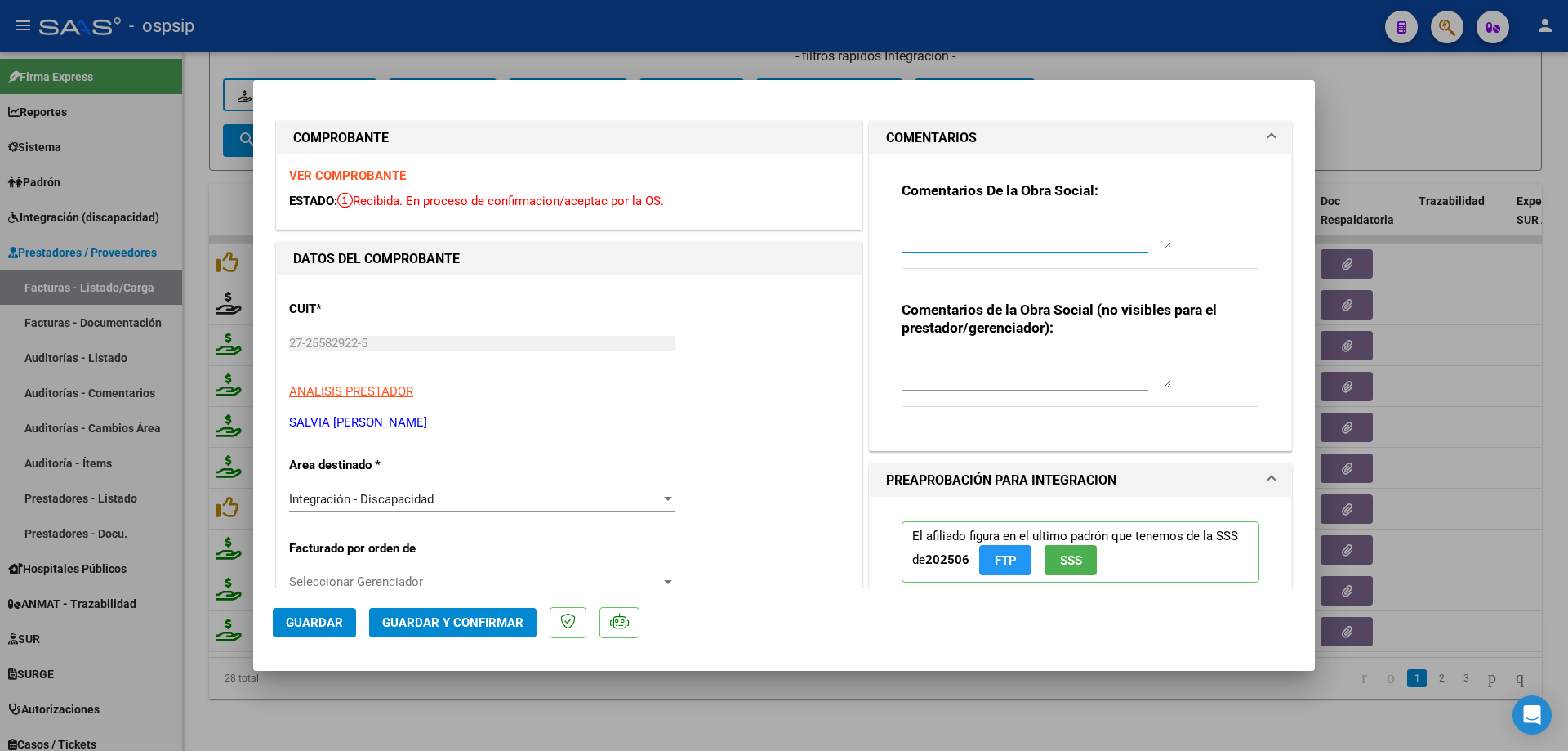
click at [923, 221] on textarea at bounding box center [1036, 232] width 269 height 33
click at [987, 231] on textarea "Se debita una sesion, facturo un feriado 09/07" at bounding box center [1036, 232] width 269 height 33
drag, startPoint x: 987, startPoint y: 211, endPoint x: 984, endPoint y: 226, distance: 15.3
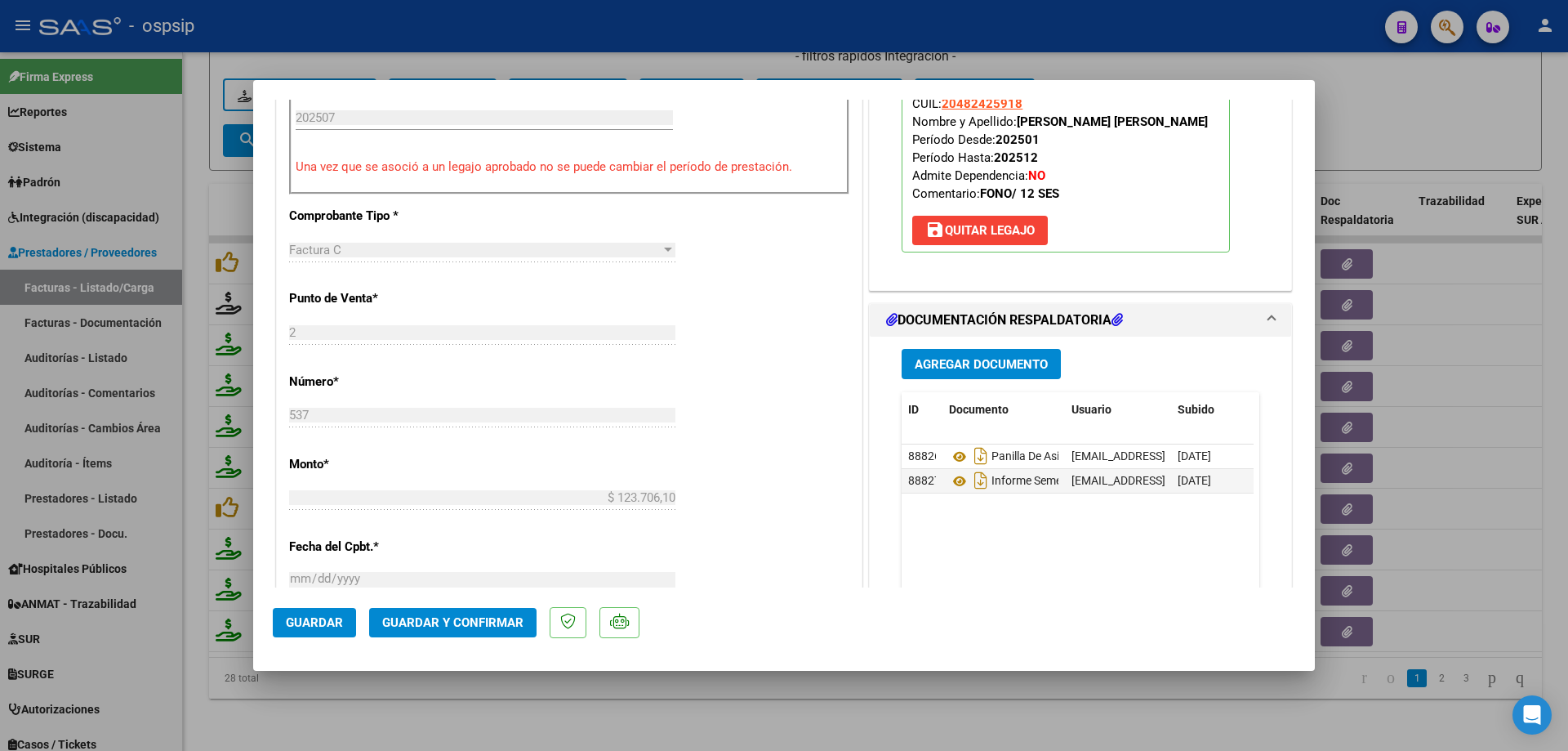
scroll to position [408, 0]
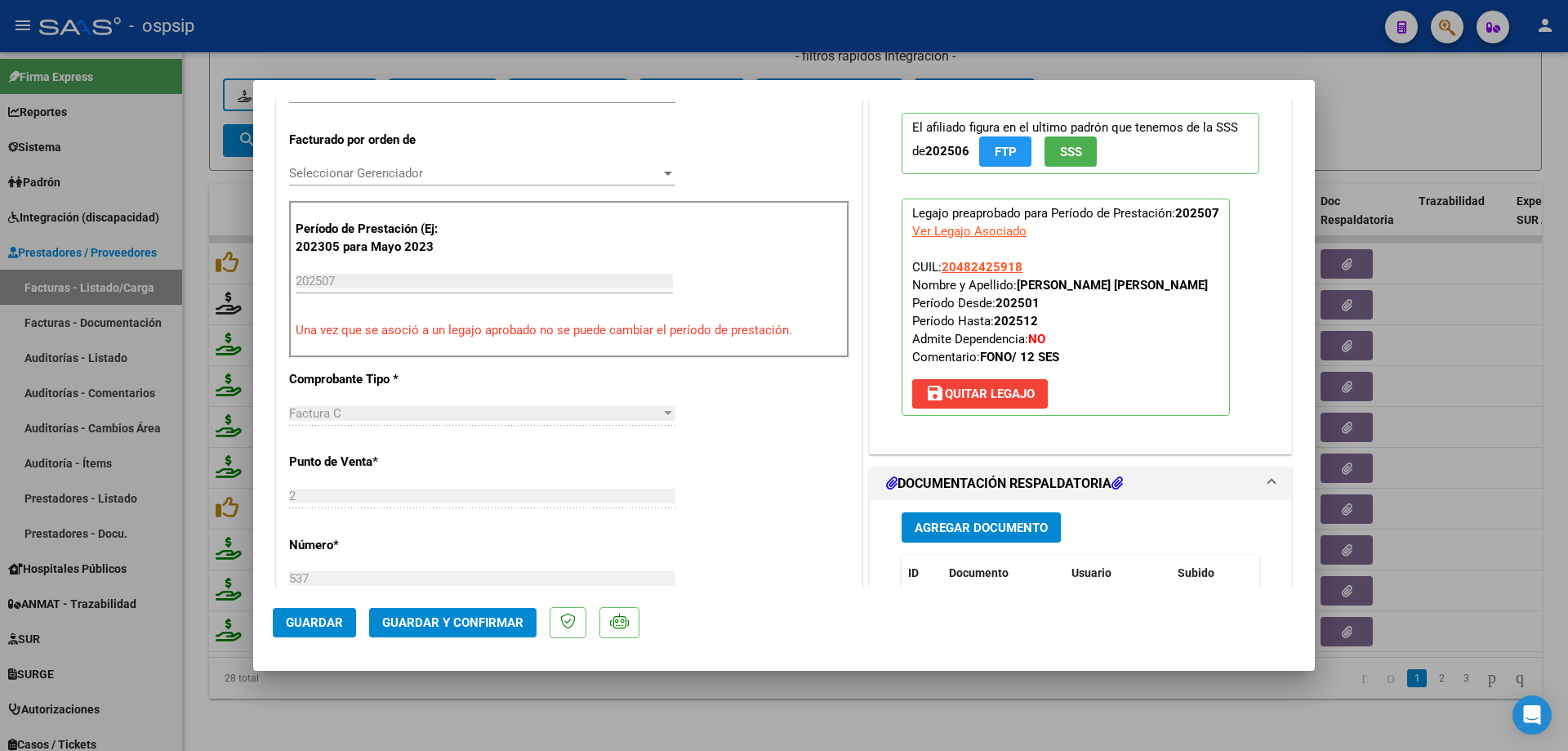
type textarea "Se debita una sesión, facturo un feriado 09/07"
click at [430, 622] on span "Guardar y Confirmar" at bounding box center [453, 622] width 141 height 15
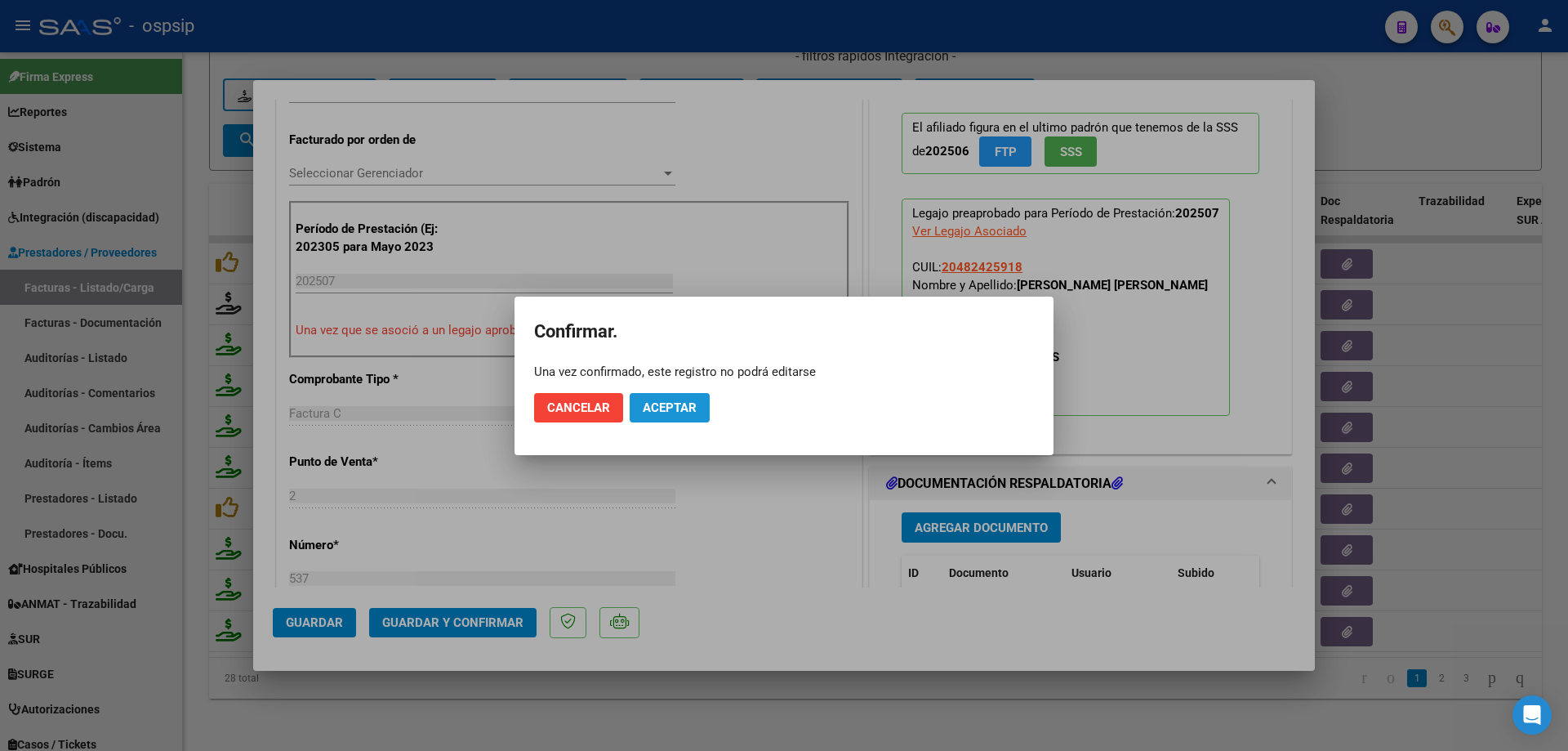
click at [667, 398] on button "Aceptar" at bounding box center [670, 407] width 80 height 29
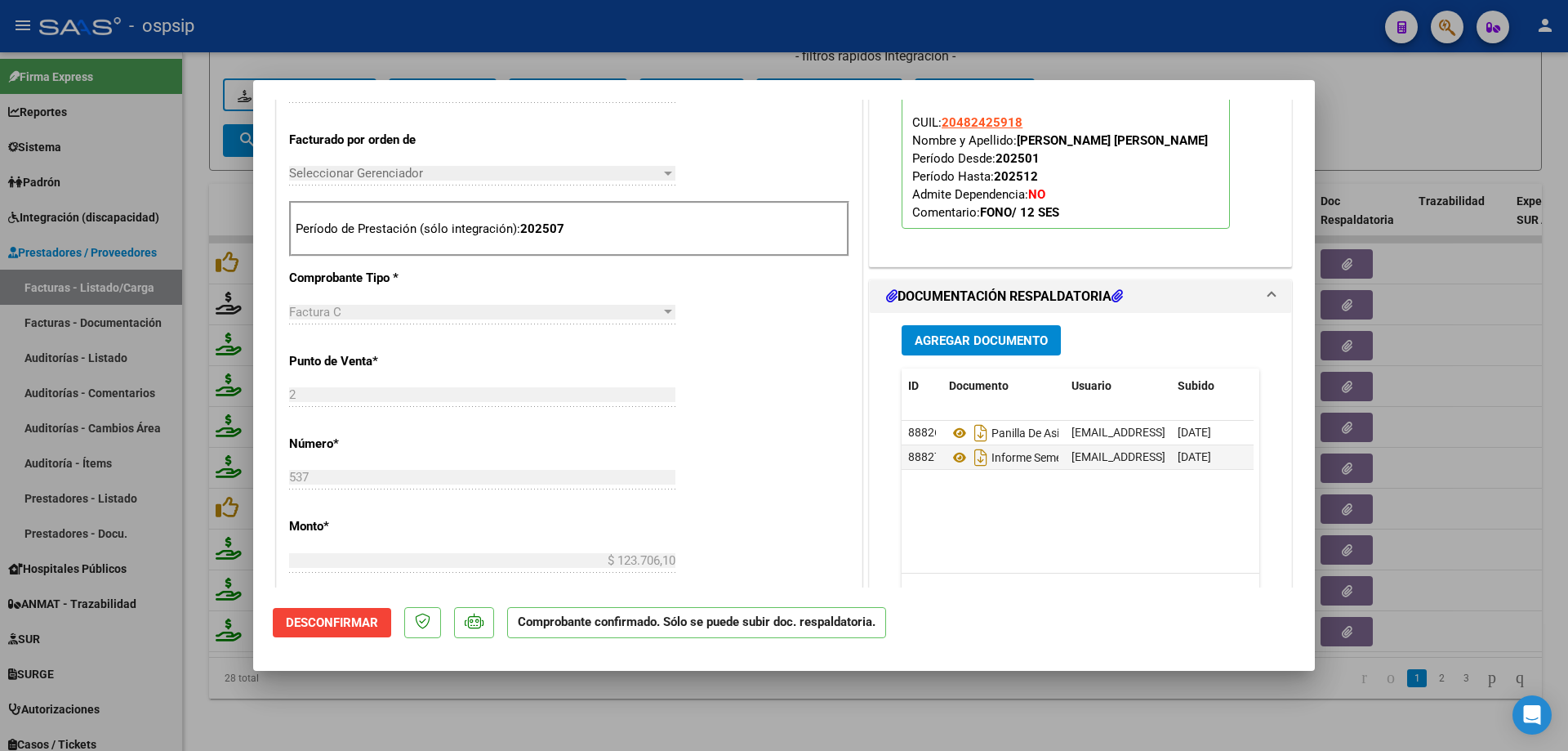
click at [1412, 69] on div at bounding box center [784, 376] width 1568 height 751
type input "$ 0,00"
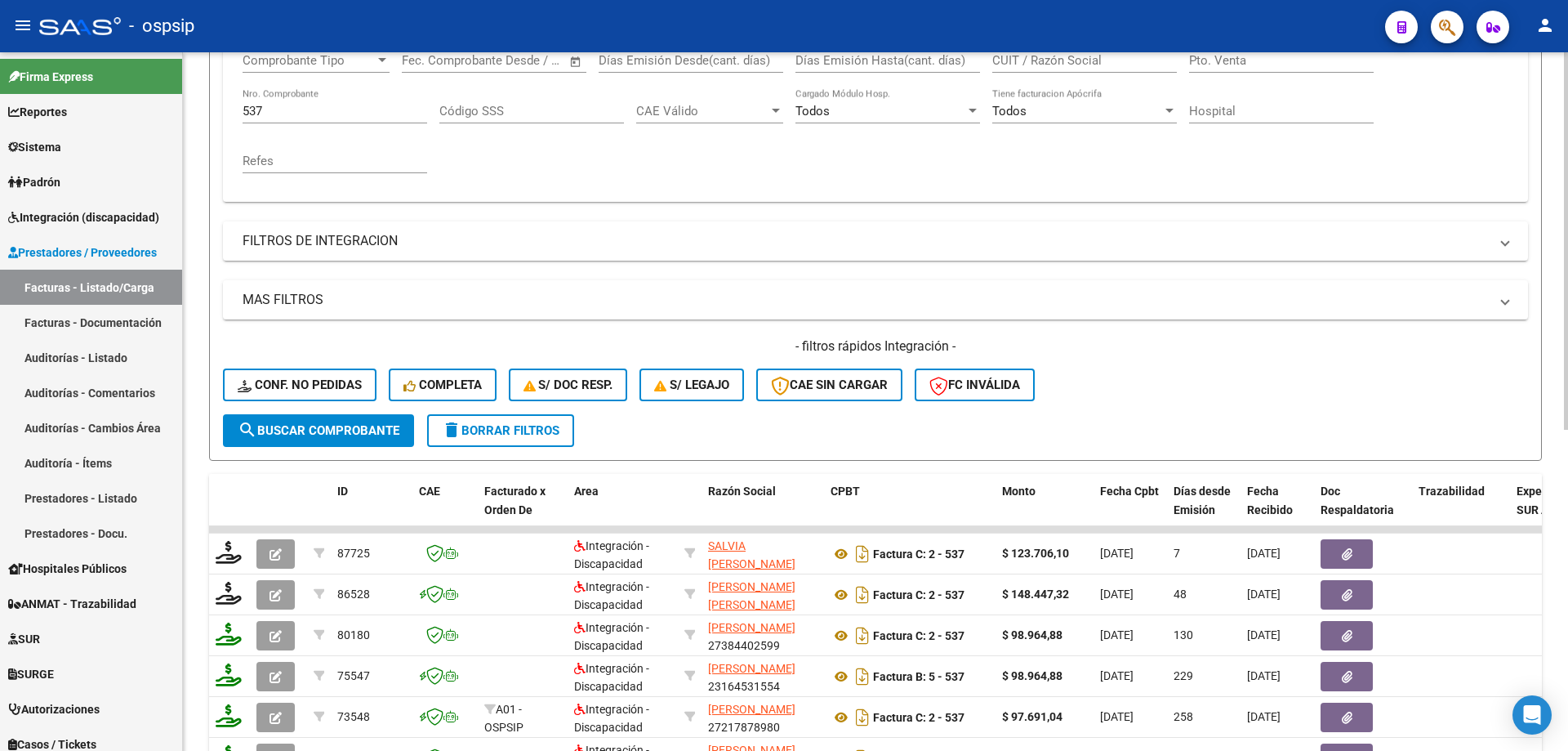
scroll to position [268, 0]
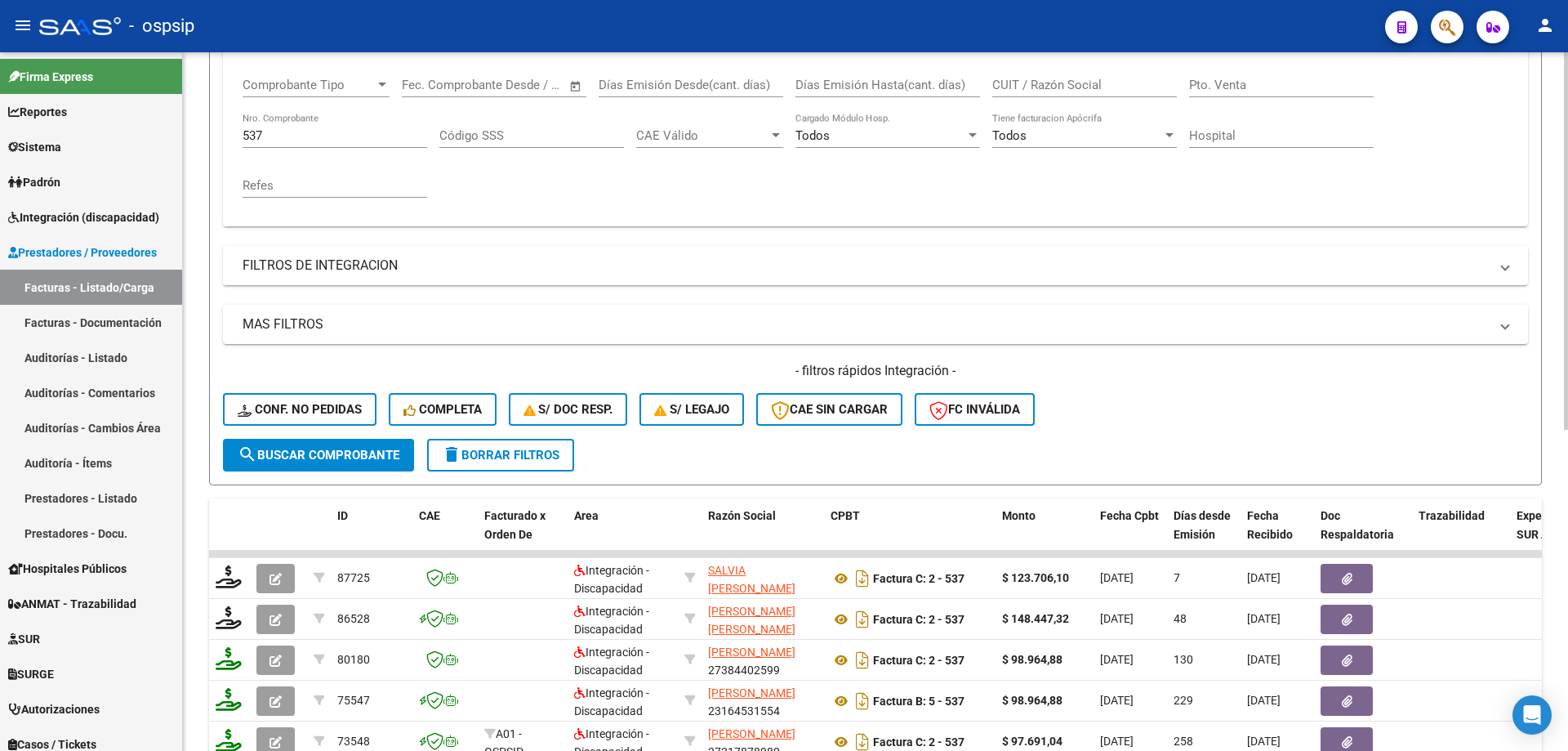
click at [314, 135] on input "537" at bounding box center [335, 135] width 185 height 15
type input "5"
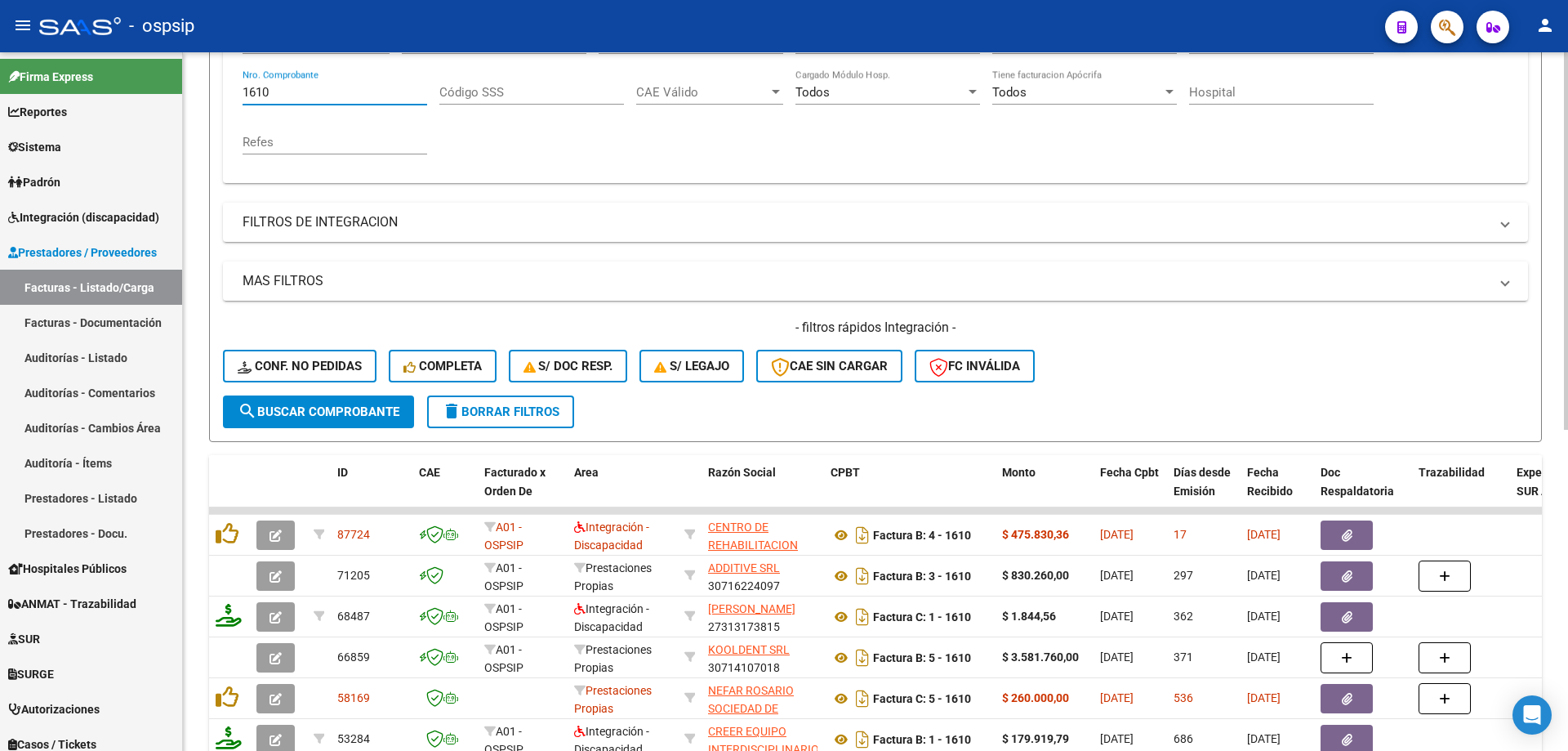
scroll to position [431, 0]
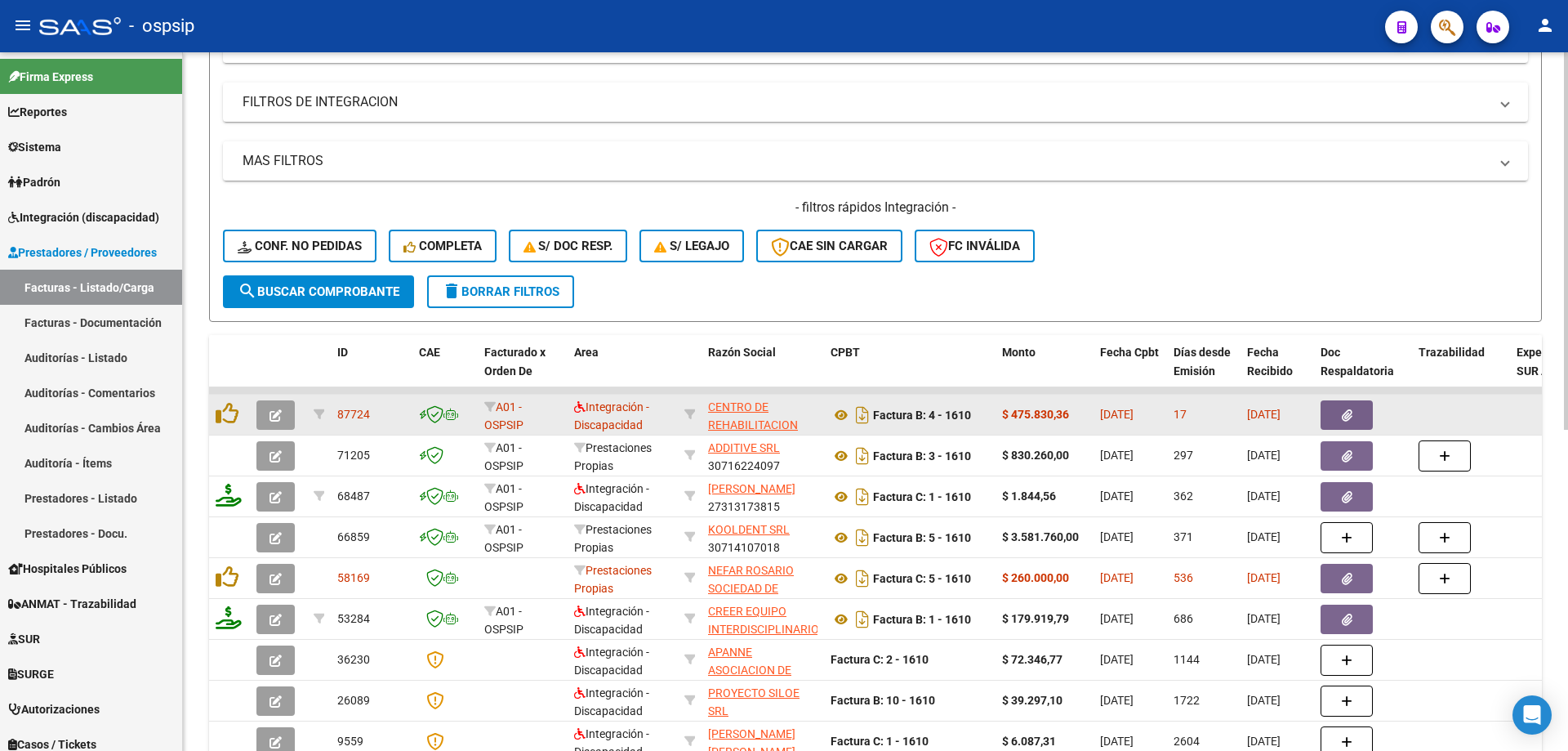
type input "1610"
click at [281, 415] on icon "button" at bounding box center [276, 415] width 12 height 12
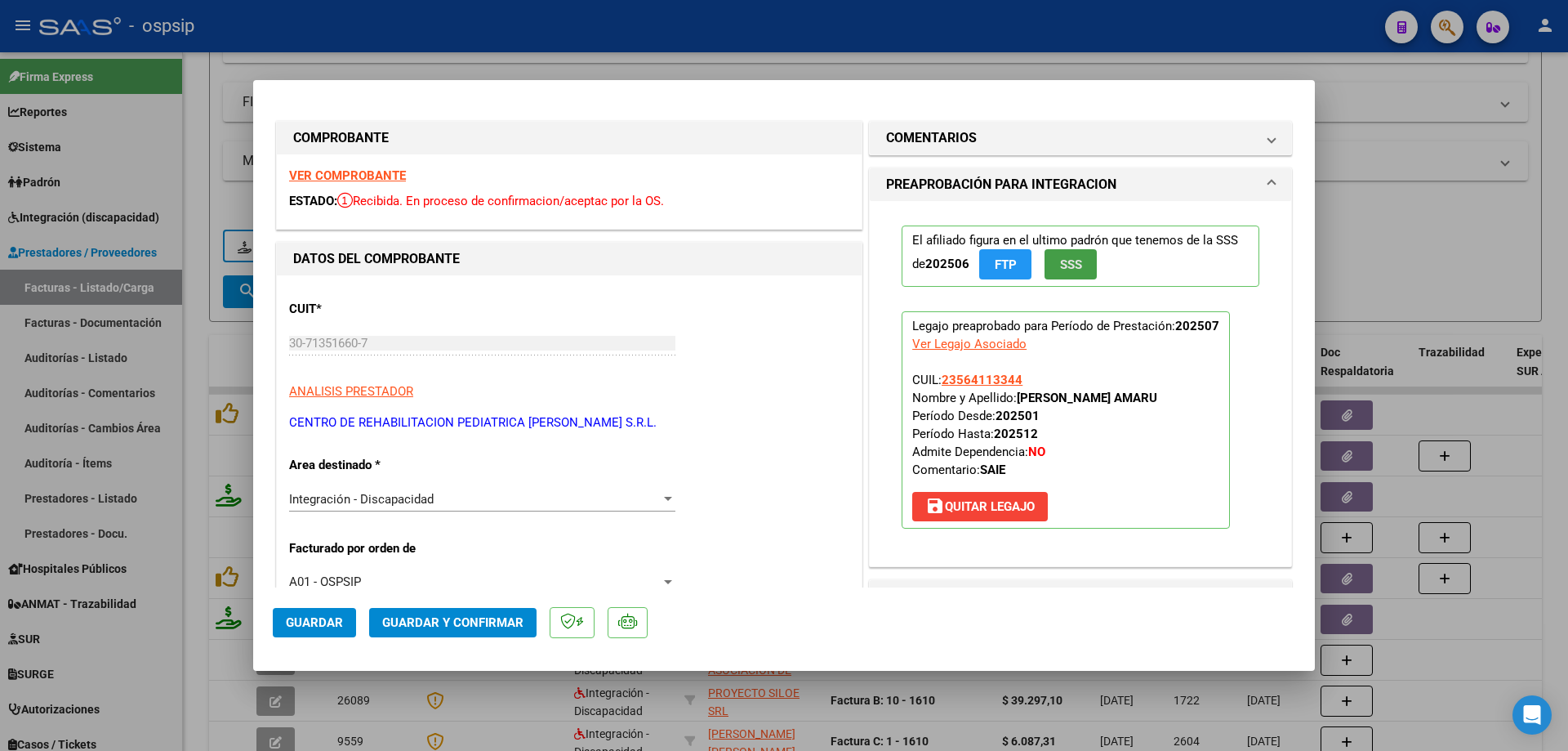
click at [1065, 263] on span "SSS" at bounding box center [1071, 264] width 22 height 15
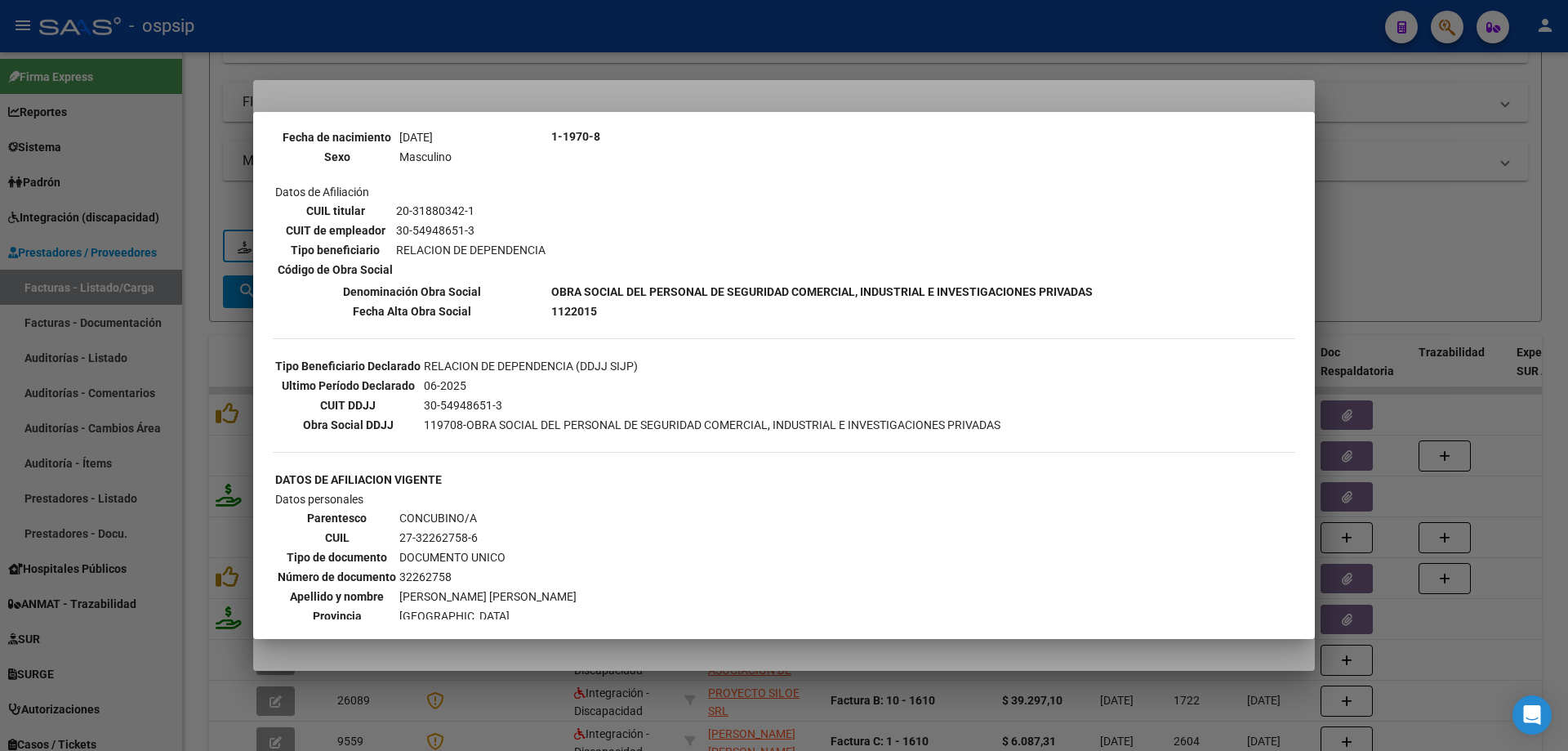
scroll to position [245, 0]
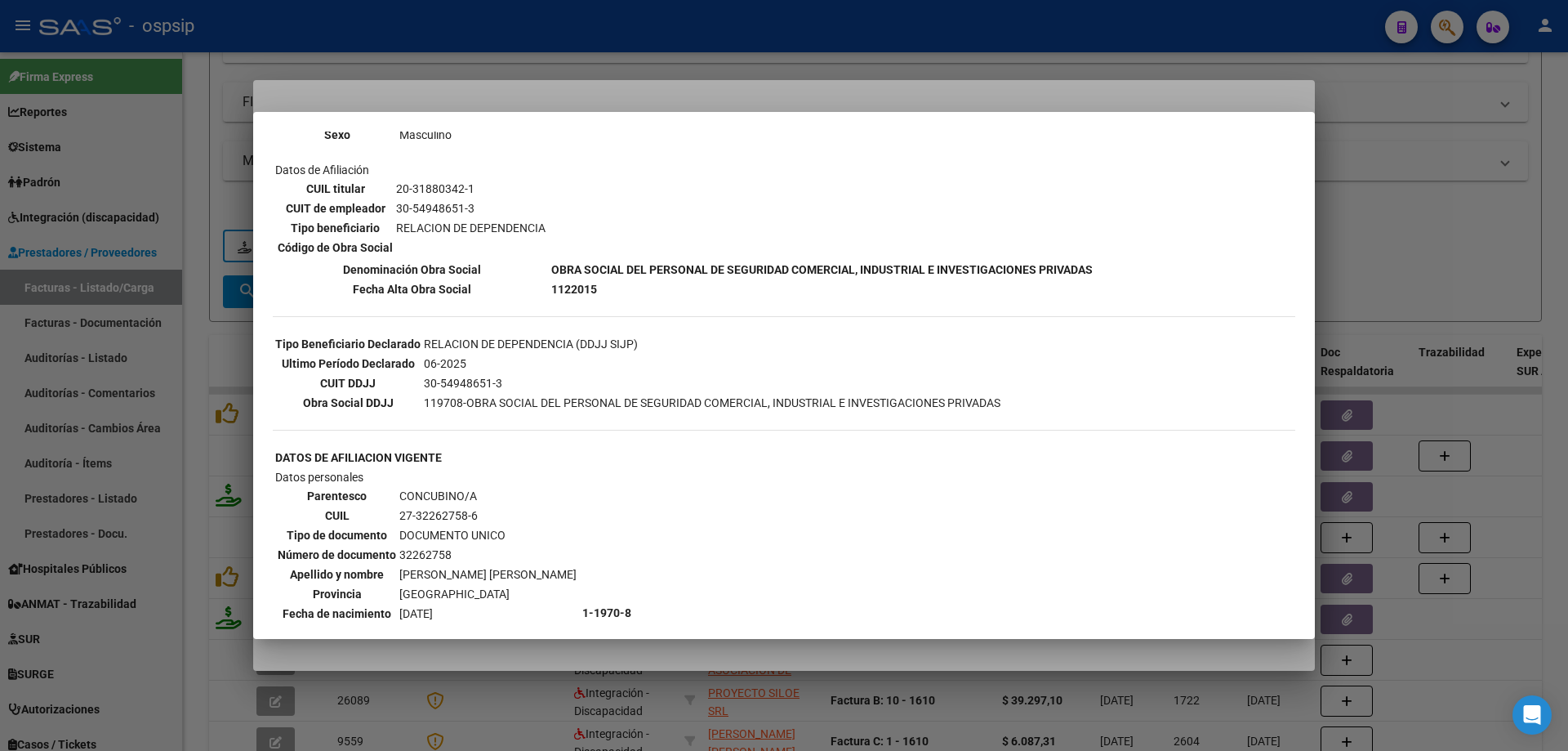
click at [1458, 295] on div at bounding box center [784, 376] width 1568 height 751
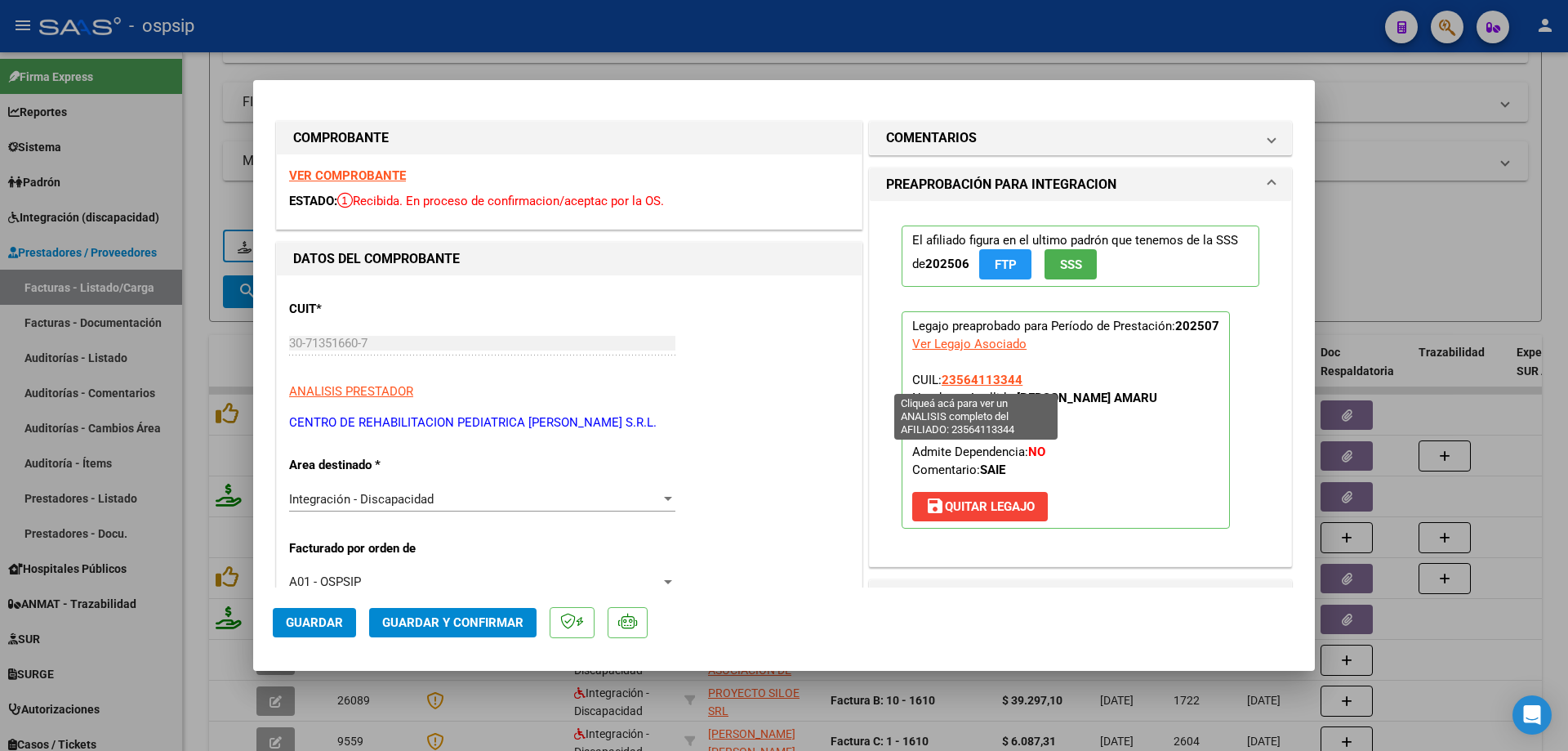
click at [990, 380] on span "23564113344" at bounding box center [982, 380] width 81 height 15
type textarea "23564113344"
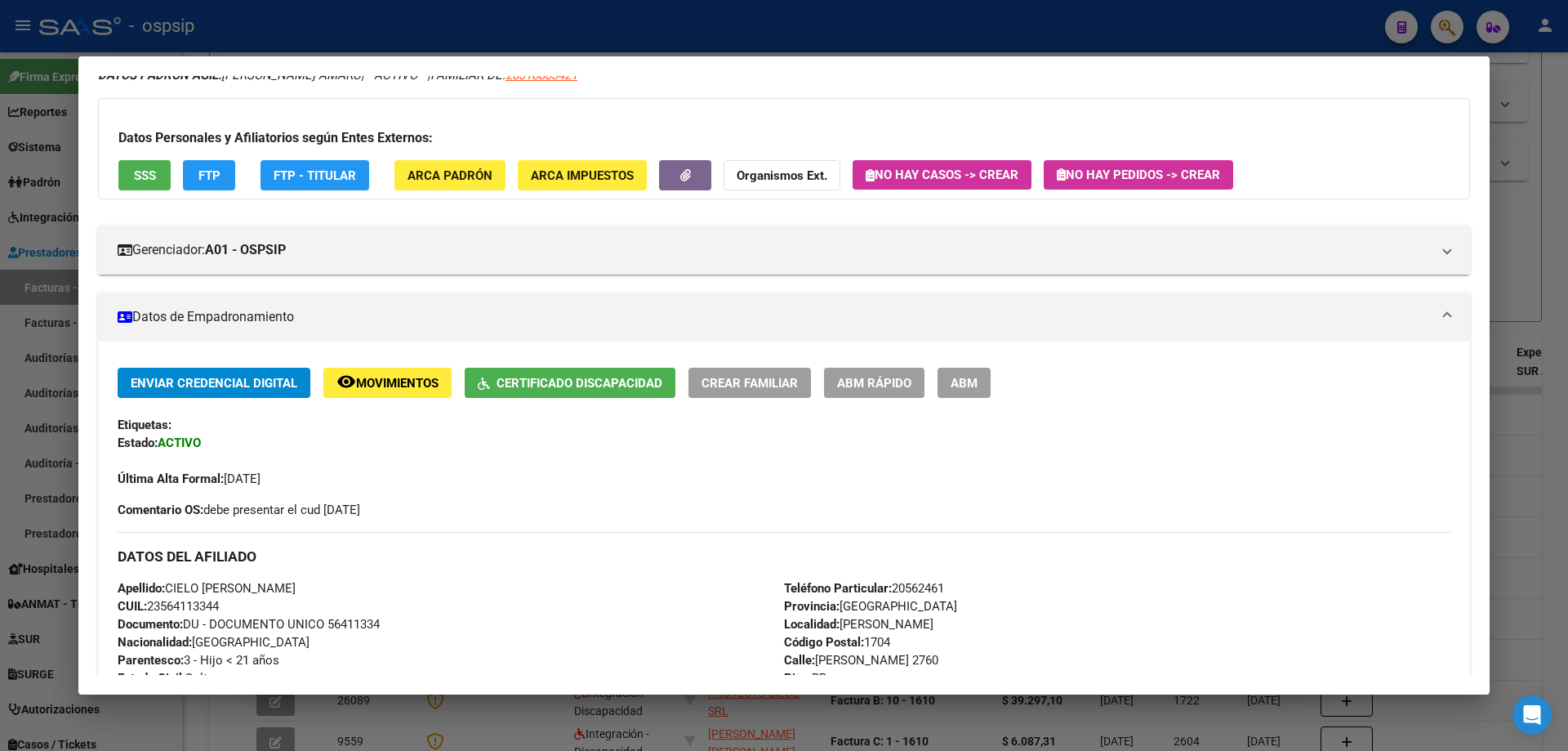
scroll to position [0, 0]
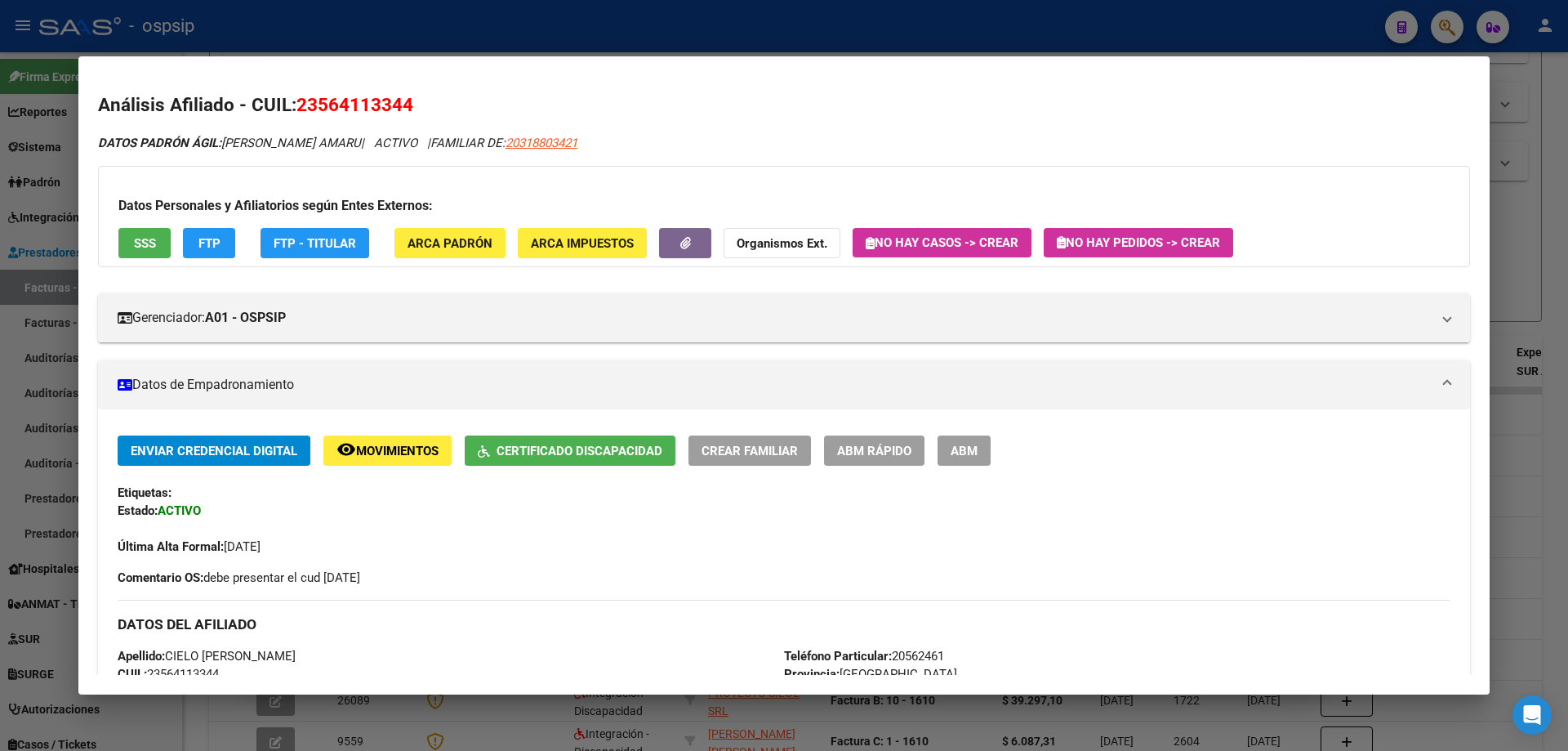
click at [1511, 287] on div at bounding box center [784, 376] width 1568 height 751
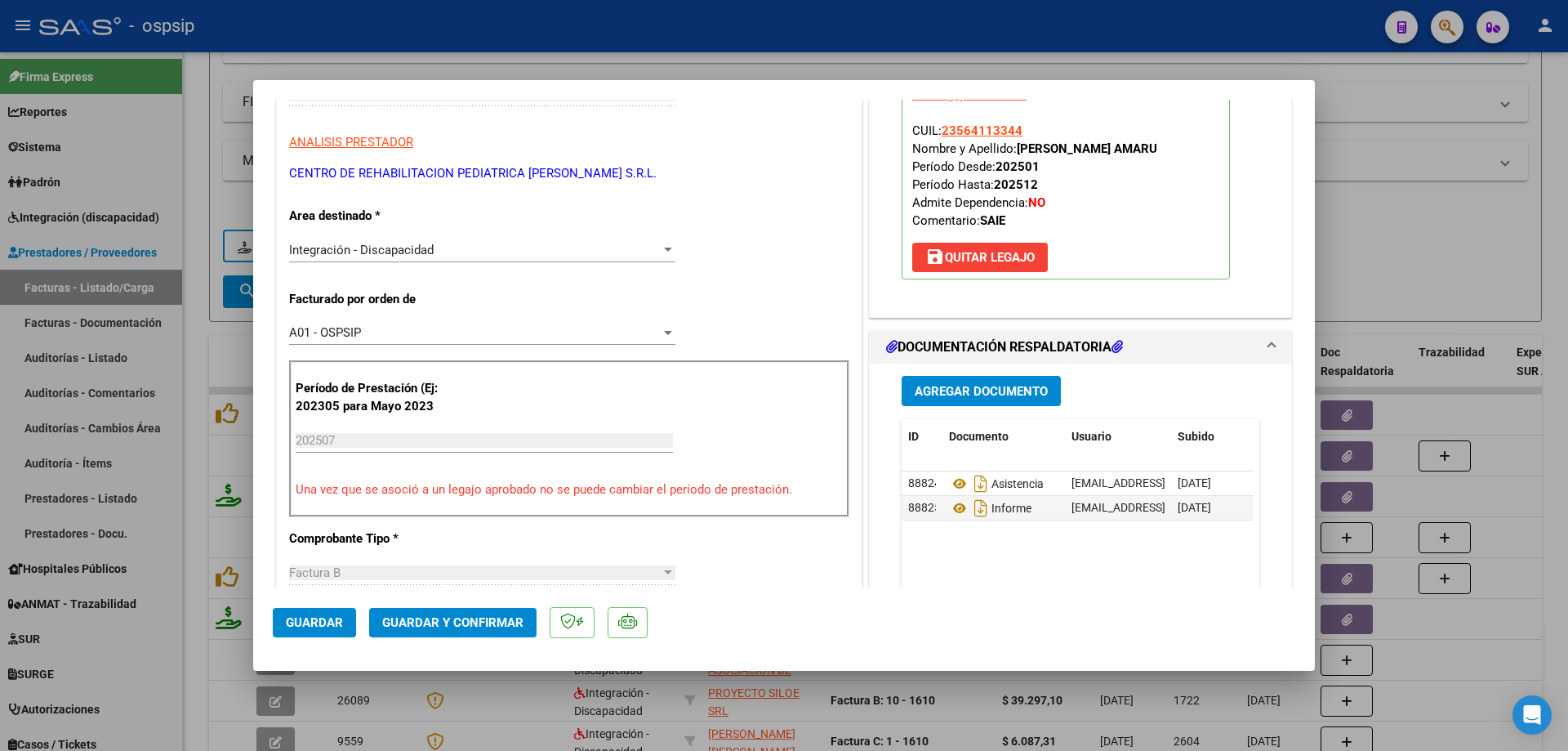
scroll to position [327, 0]
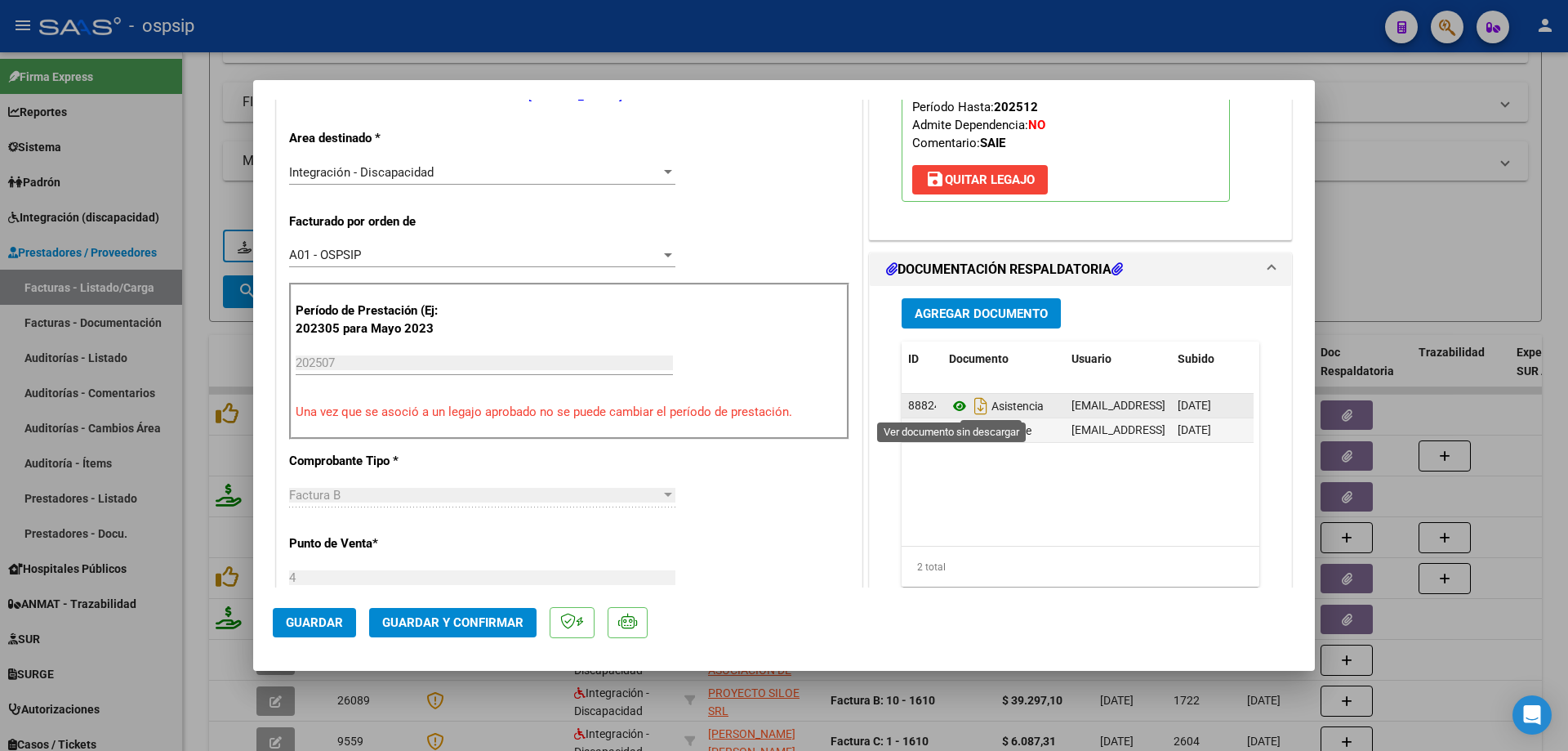
click at [952, 405] on icon at bounding box center [959, 406] width 21 height 19
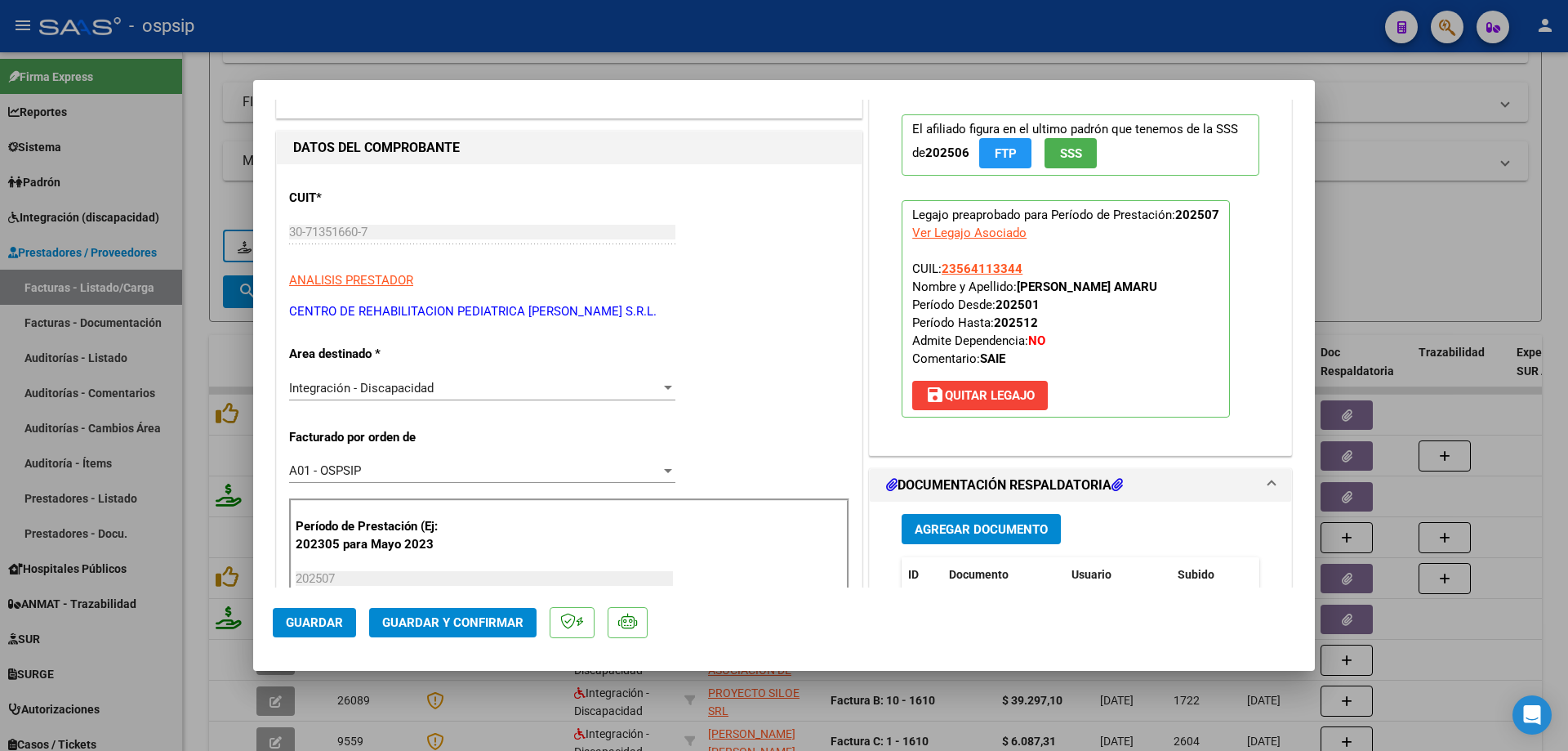
scroll to position [81, 0]
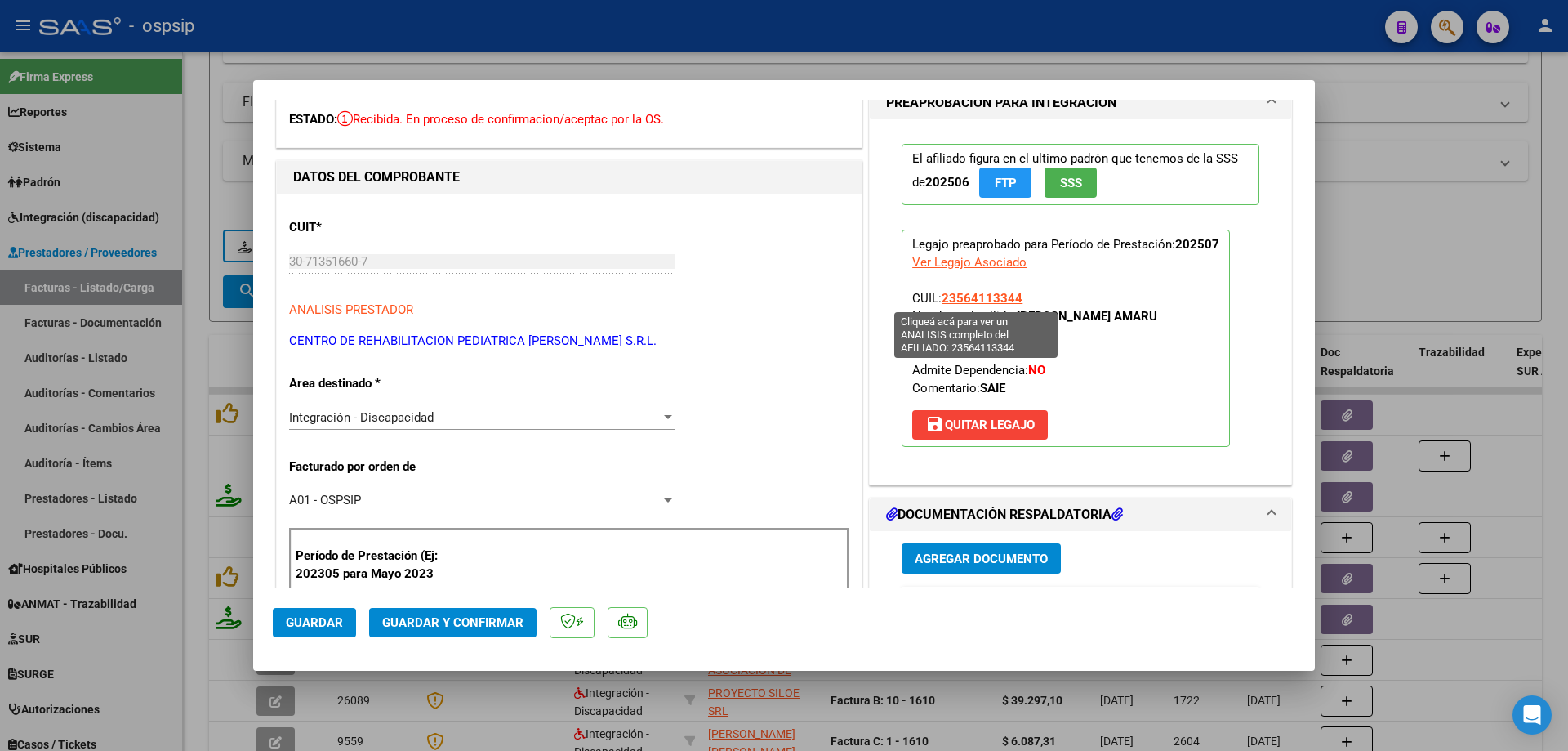
drag, startPoint x: 1029, startPoint y: 303, endPoint x: 938, endPoint y: 297, distance: 91.2
click at [938, 297] on p "Legajo preaprobado para Período de Prestación: 202507 Ver Legajo Asociado CUIL:…" at bounding box center [1066, 338] width 329 height 217
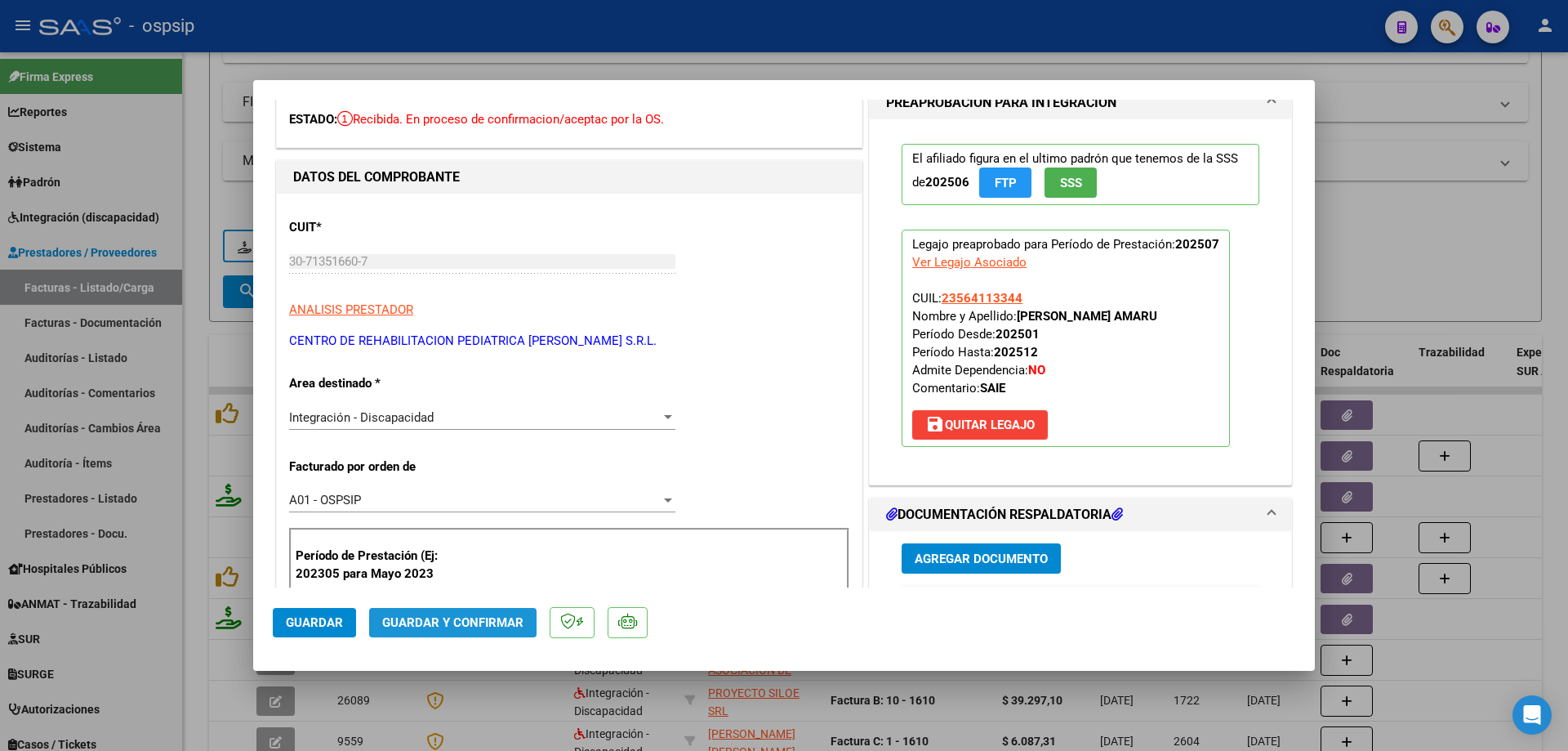
click at [462, 623] on span "Guardar y Confirmar" at bounding box center [453, 622] width 141 height 15
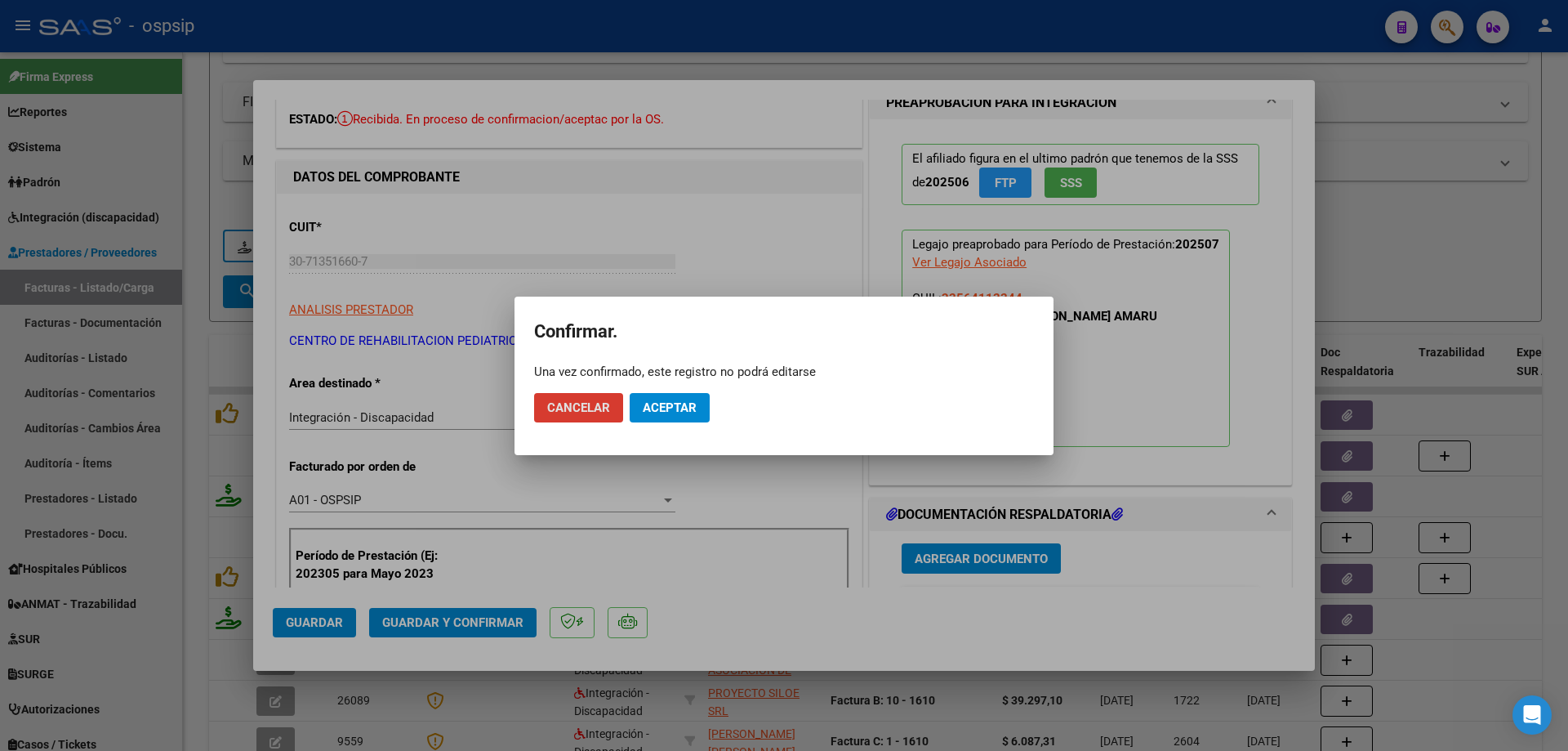
click at [687, 413] on span "Aceptar" at bounding box center [670, 407] width 54 height 15
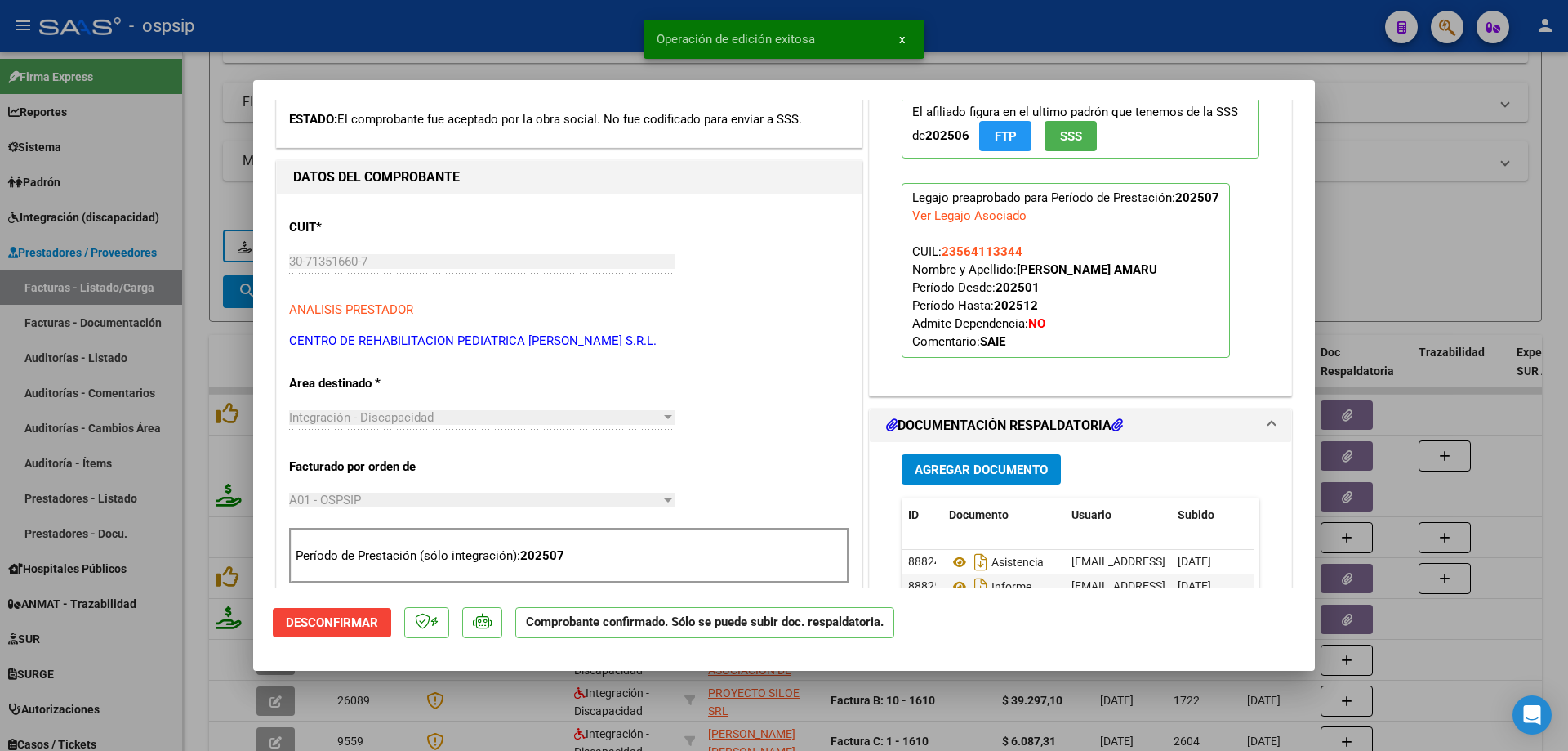
click at [1389, 248] on div at bounding box center [784, 376] width 1568 height 751
type input "$ 0,00"
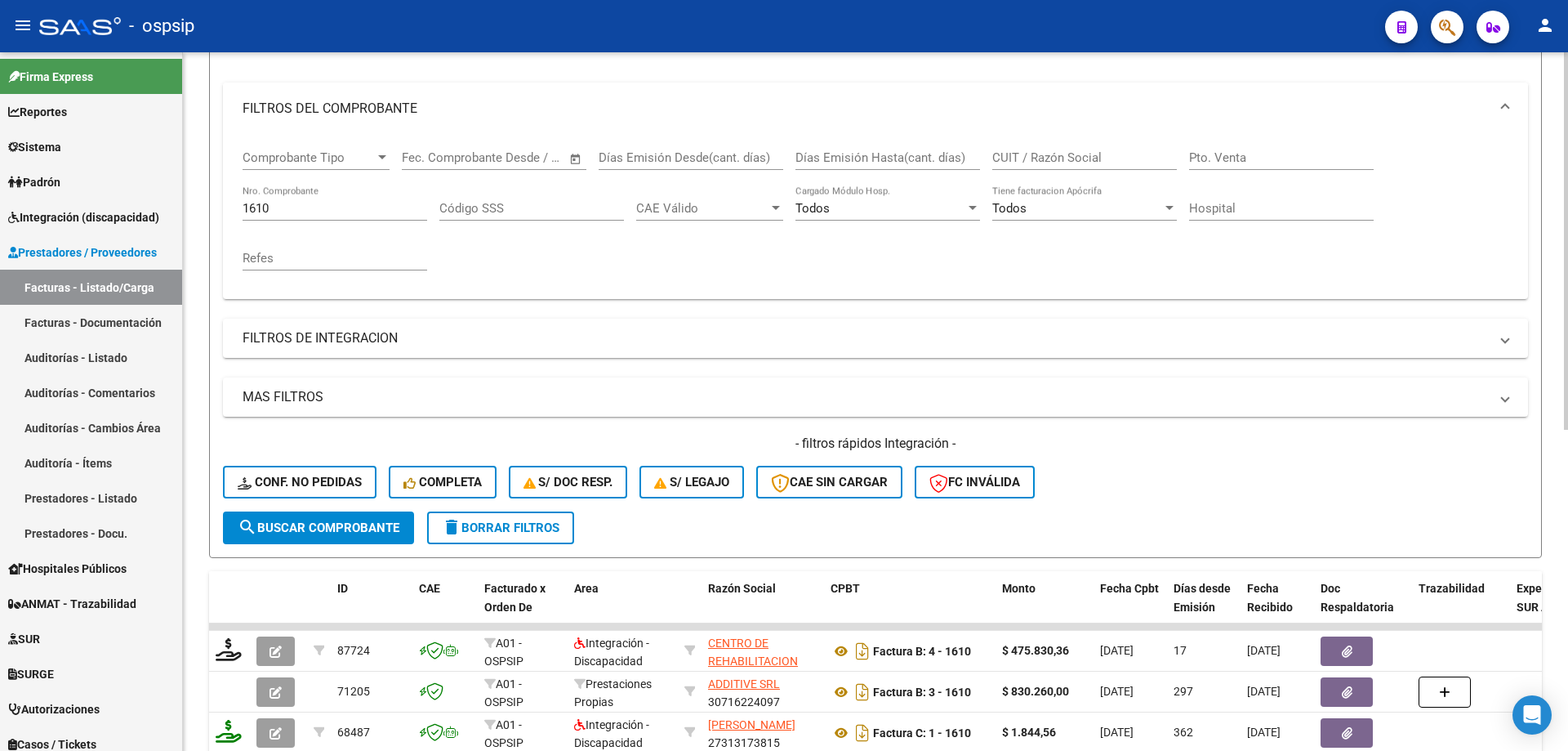
scroll to position [104, 0]
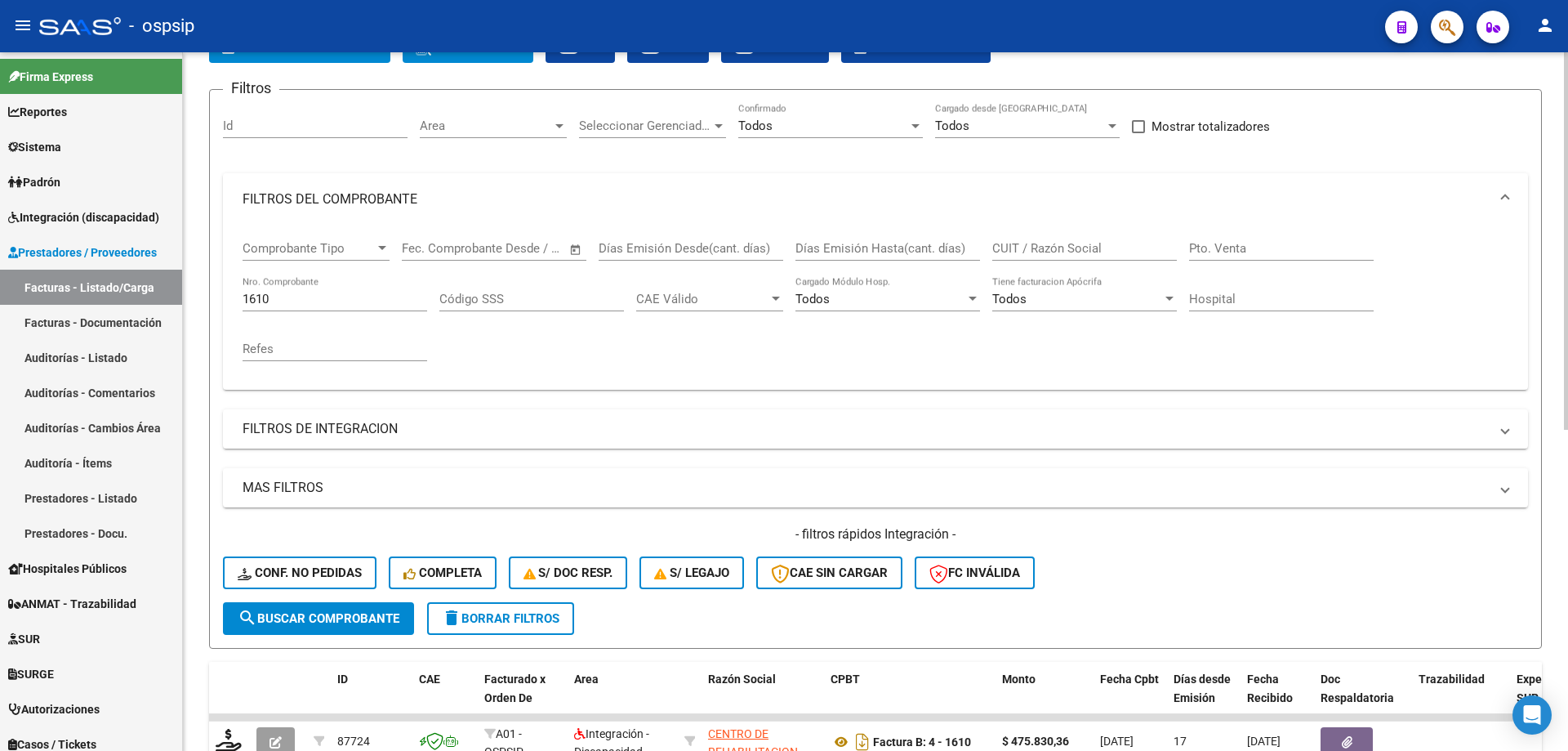
click at [292, 286] on div "1610 Nro. Comprobante" at bounding box center [335, 293] width 185 height 35
type input "1"
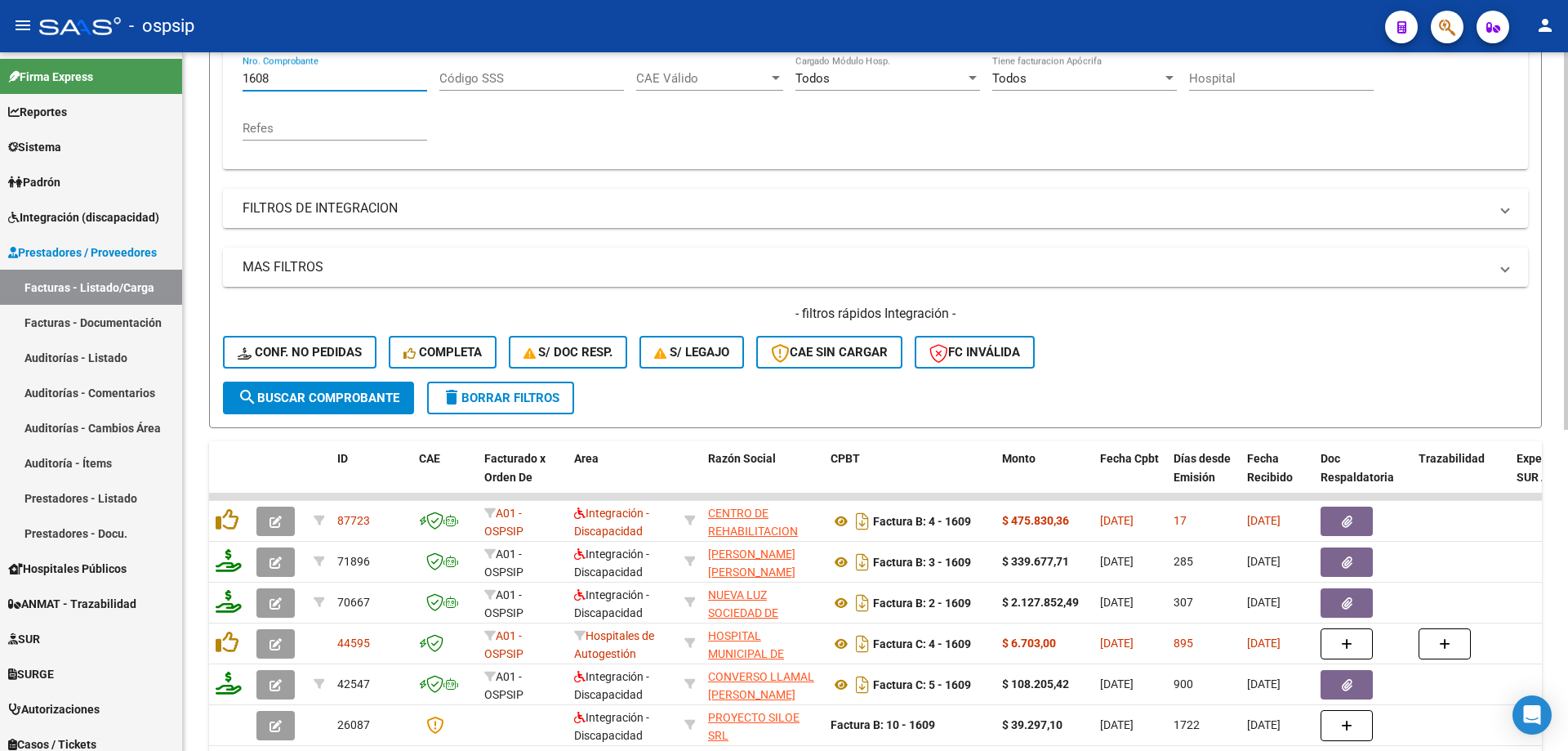
scroll to position [350, 0]
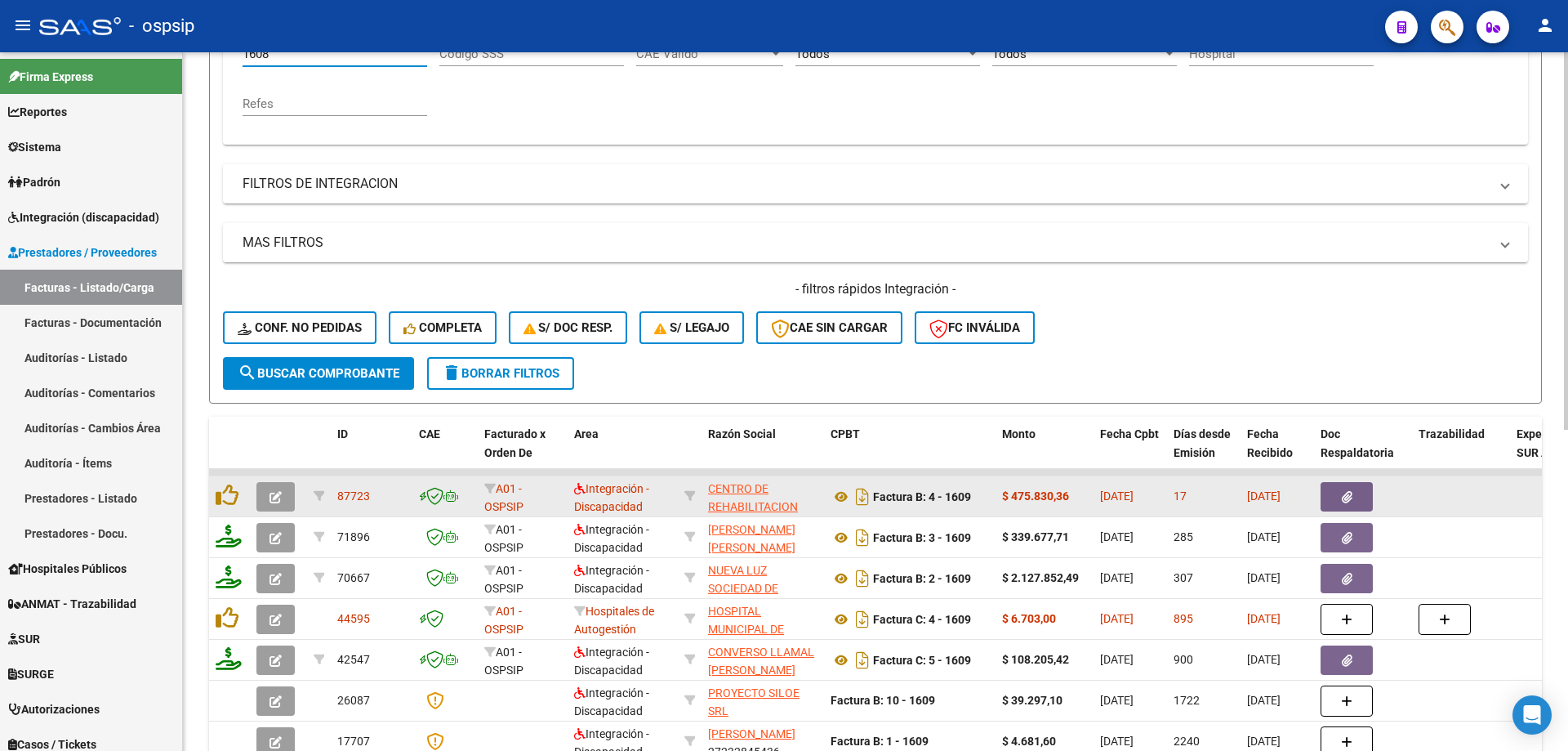
type input "1608"
click at [274, 497] on icon "button" at bounding box center [276, 497] width 12 height 12
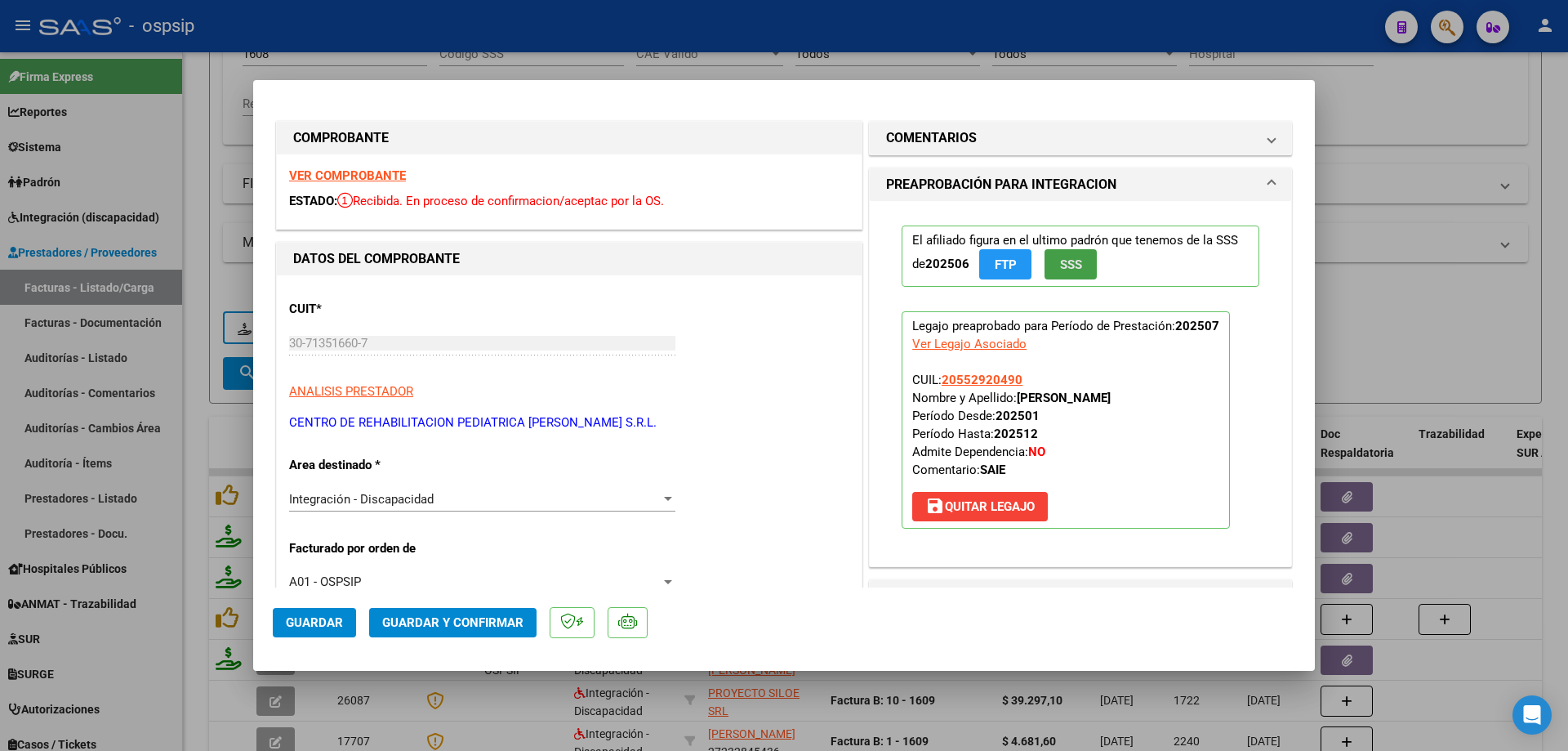
click at [1077, 263] on button "SSS" at bounding box center [1070, 264] width 52 height 30
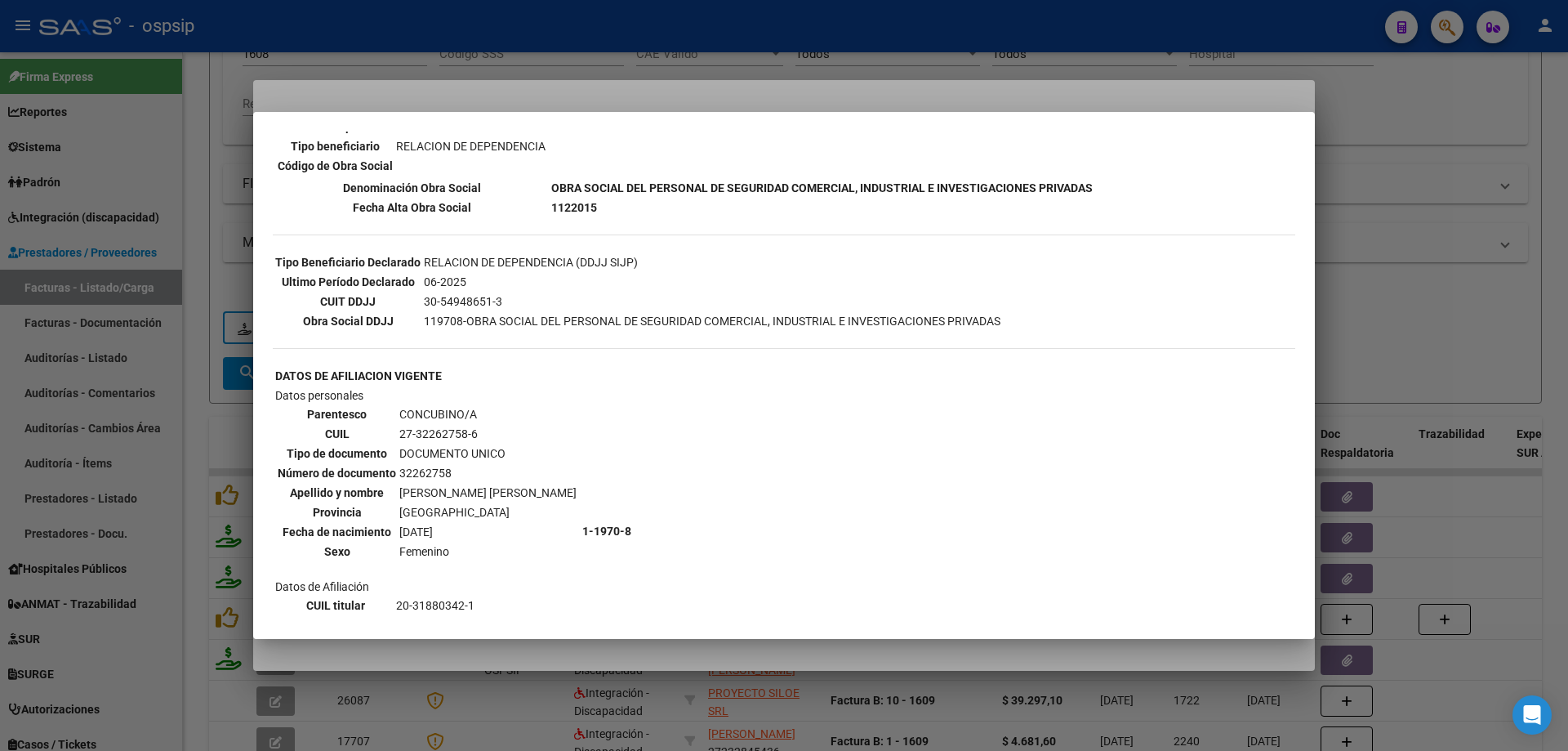
scroll to position [735, 0]
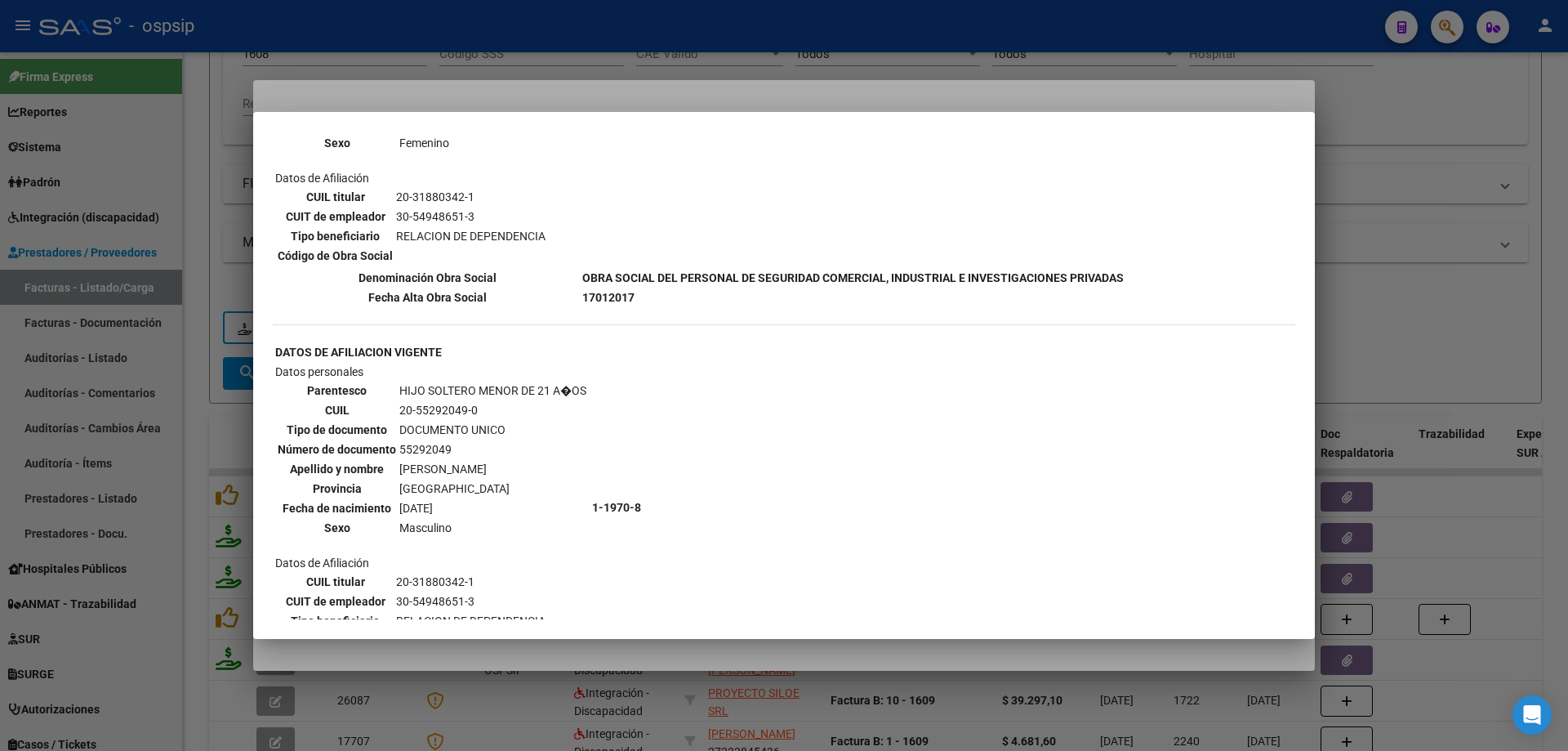
click at [1413, 263] on div at bounding box center [784, 376] width 1568 height 751
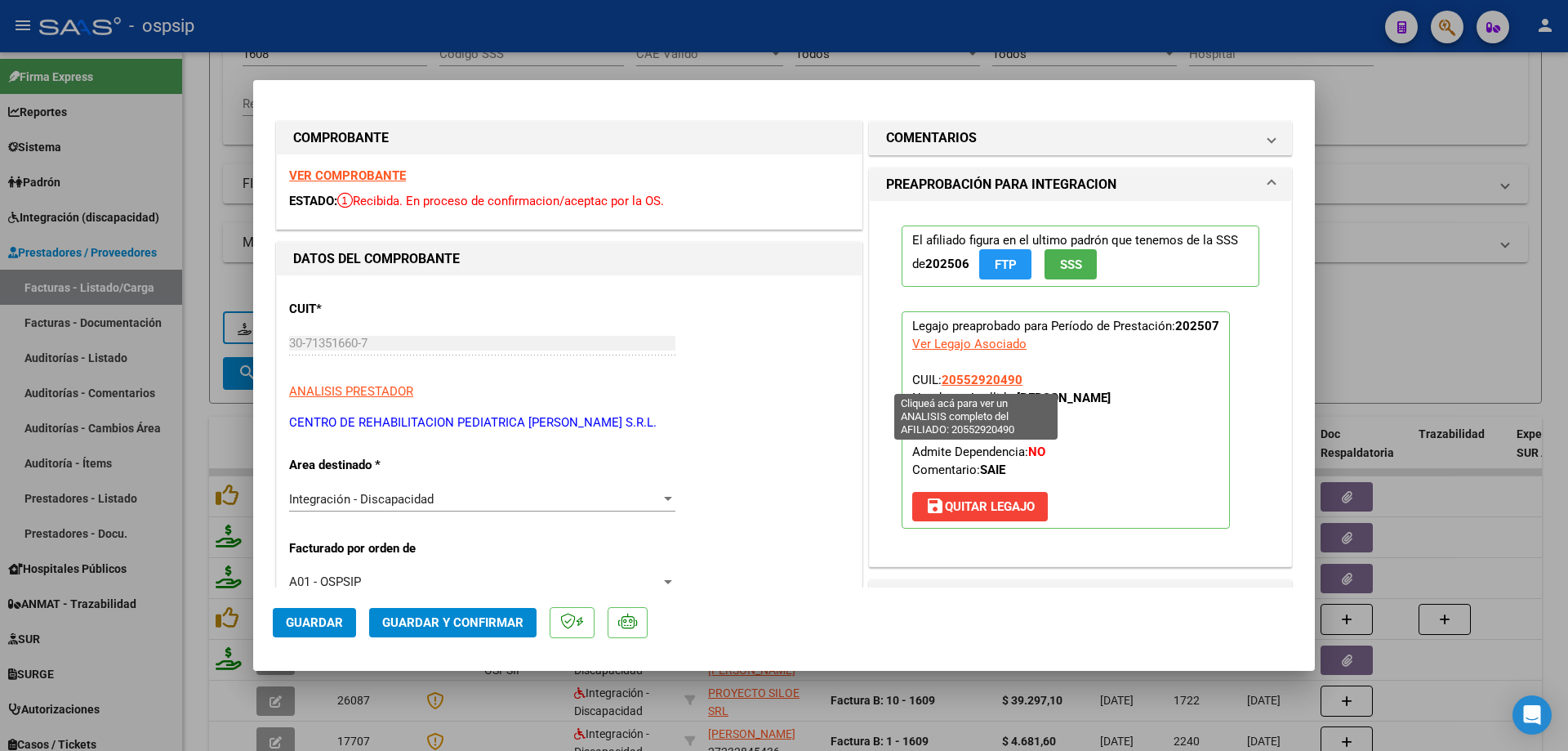
click at [989, 377] on span "20552920490" at bounding box center [982, 380] width 81 height 15
type textarea "20552920490"
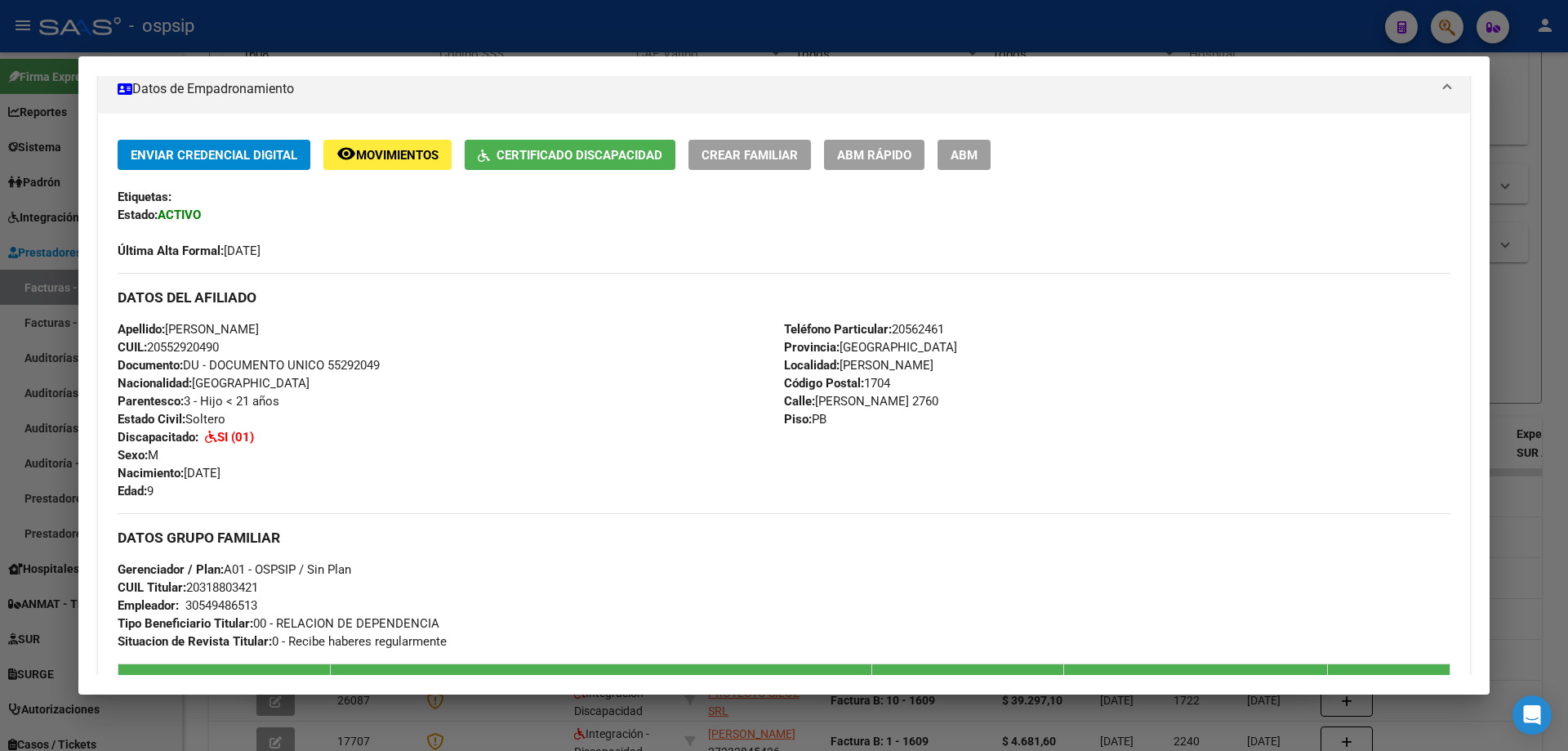
scroll to position [170, 0]
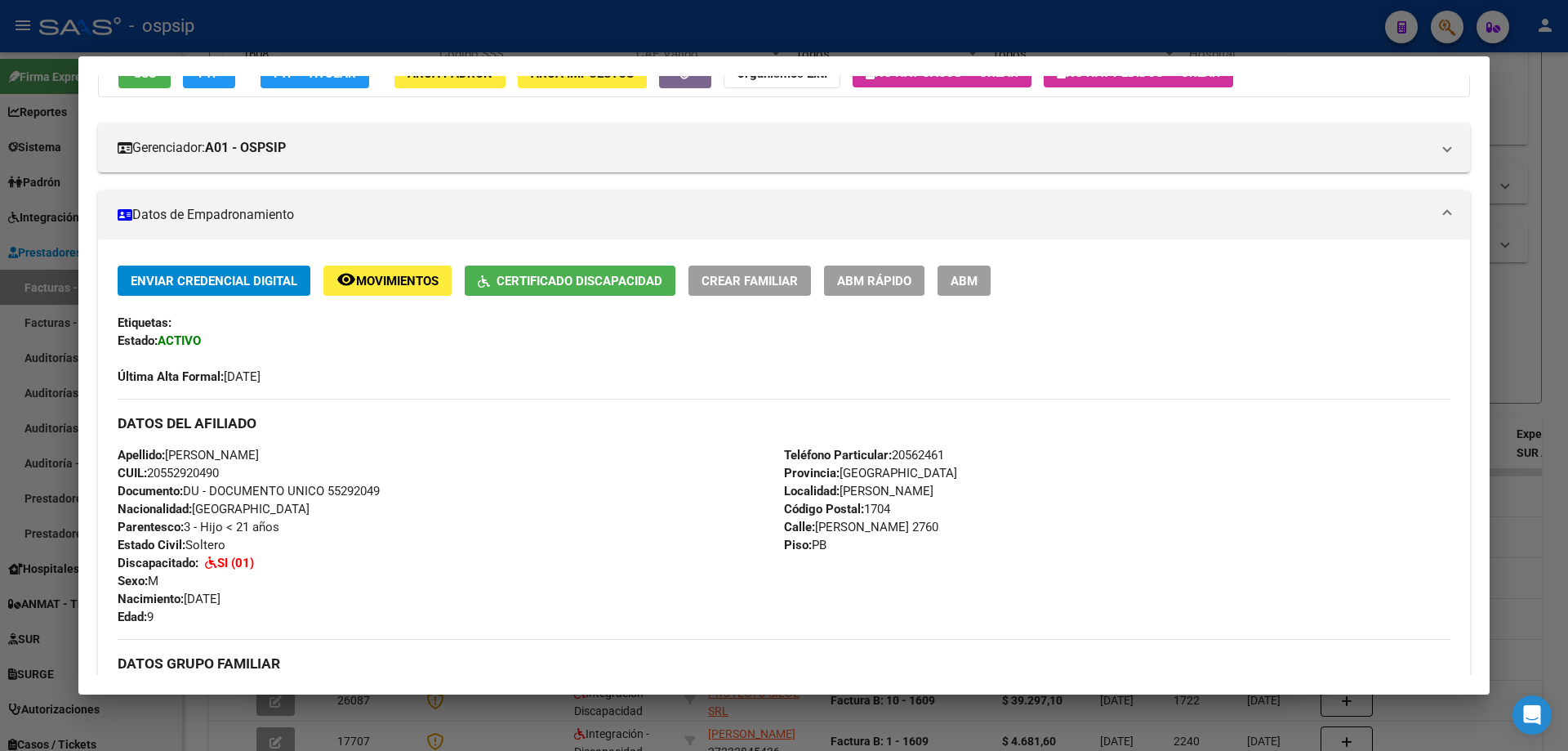
click at [1530, 306] on div at bounding box center [784, 376] width 1568 height 751
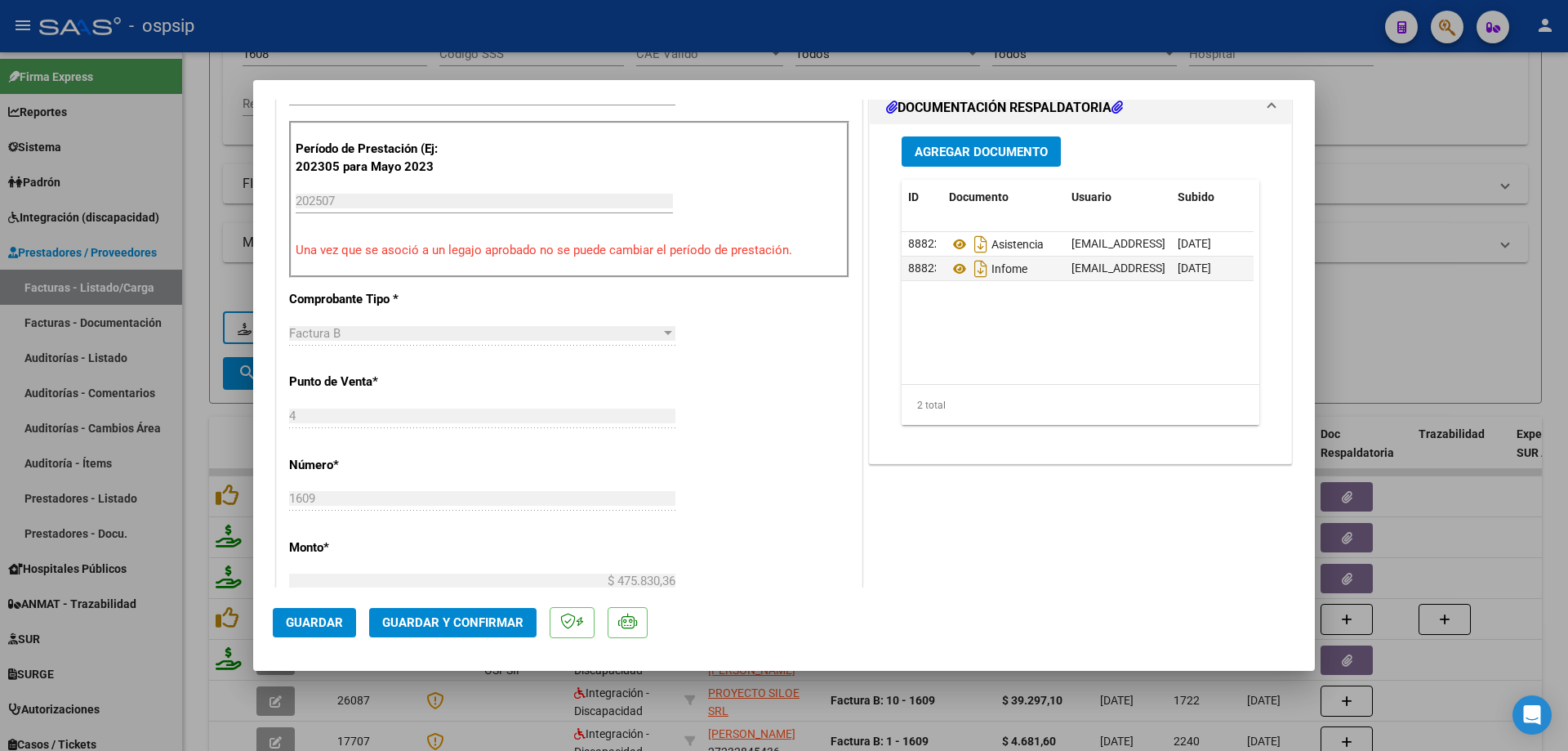
scroll to position [490, 0]
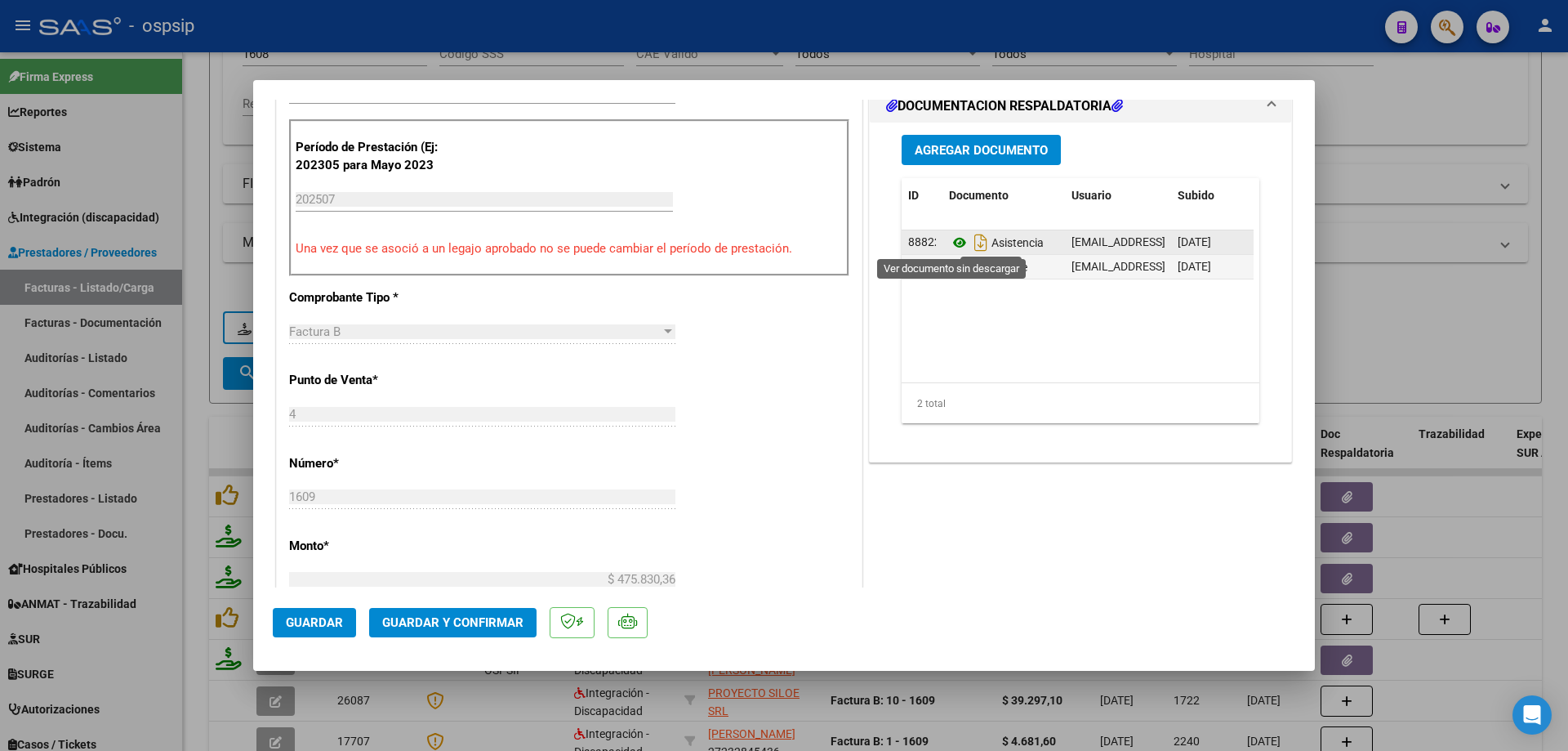
click at [949, 244] on icon at bounding box center [959, 242] width 21 height 19
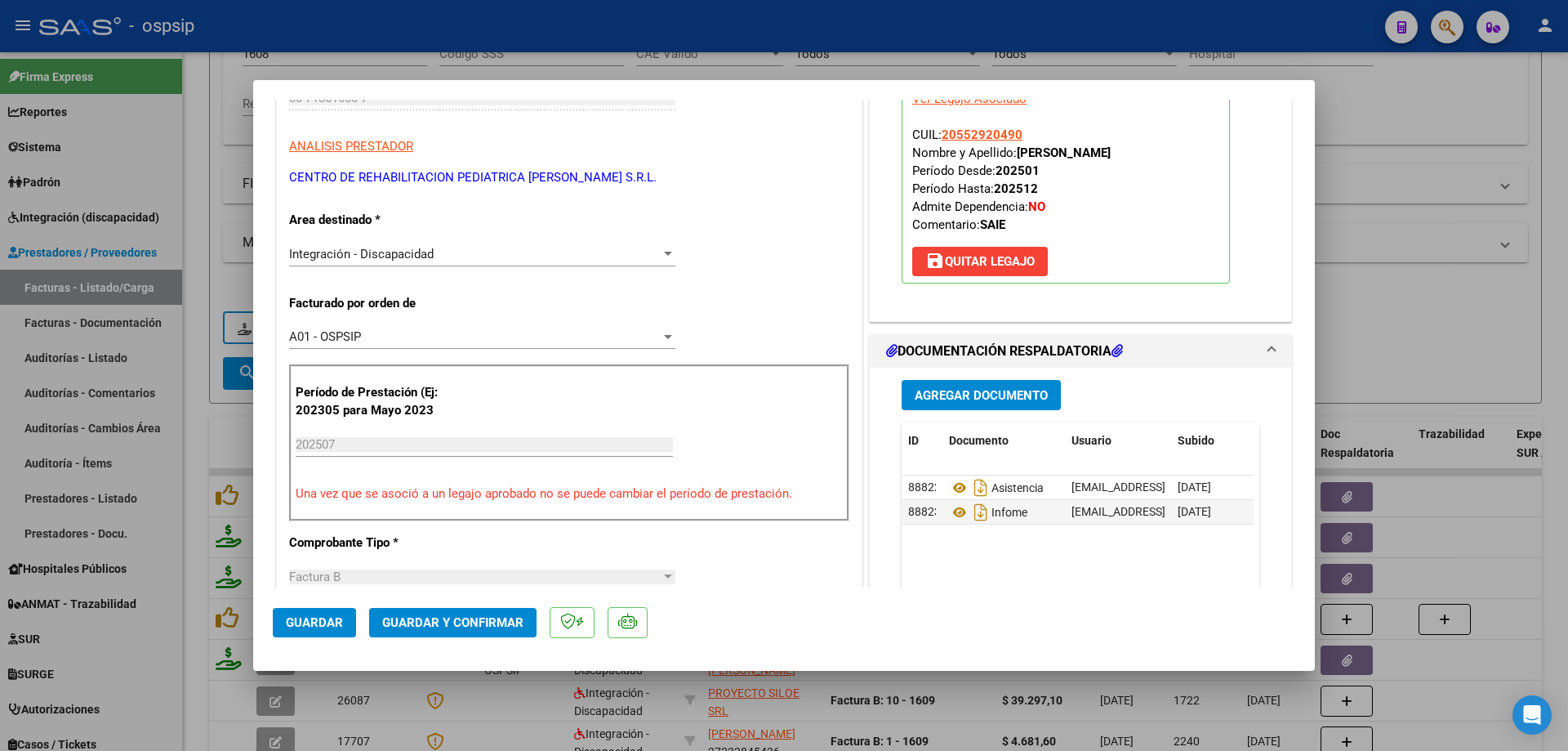
scroll to position [163, 0]
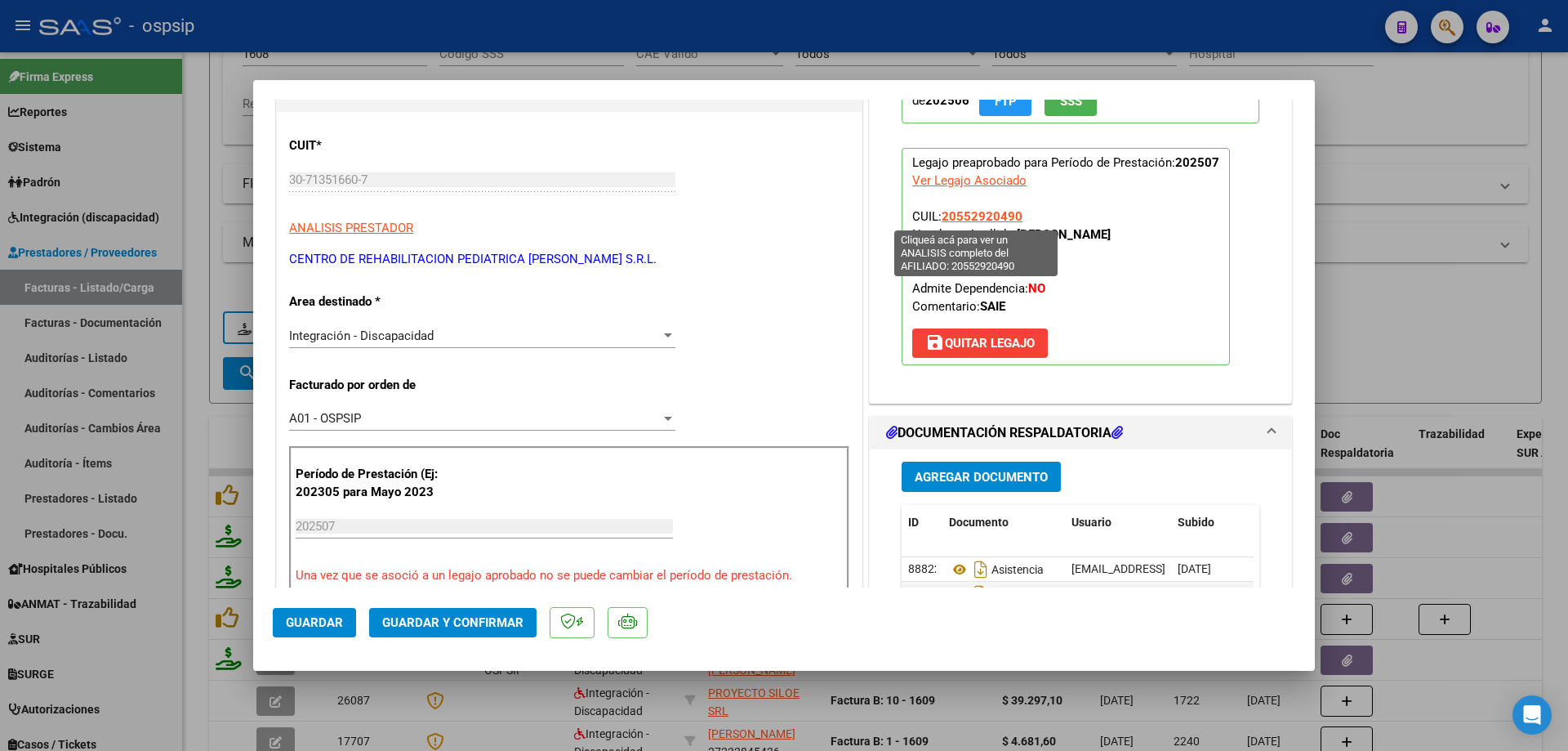
drag, startPoint x: 1018, startPoint y: 219, endPoint x: 937, endPoint y: 220, distance: 81.0
click at [937, 220] on p "Legajo preaprobado para Período de Prestación: 202507 Ver Legajo Asociado CUIL:…" at bounding box center [1066, 256] width 329 height 217
click at [453, 611] on button "Guardar y Confirmar" at bounding box center [453, 622] width 168 height 29
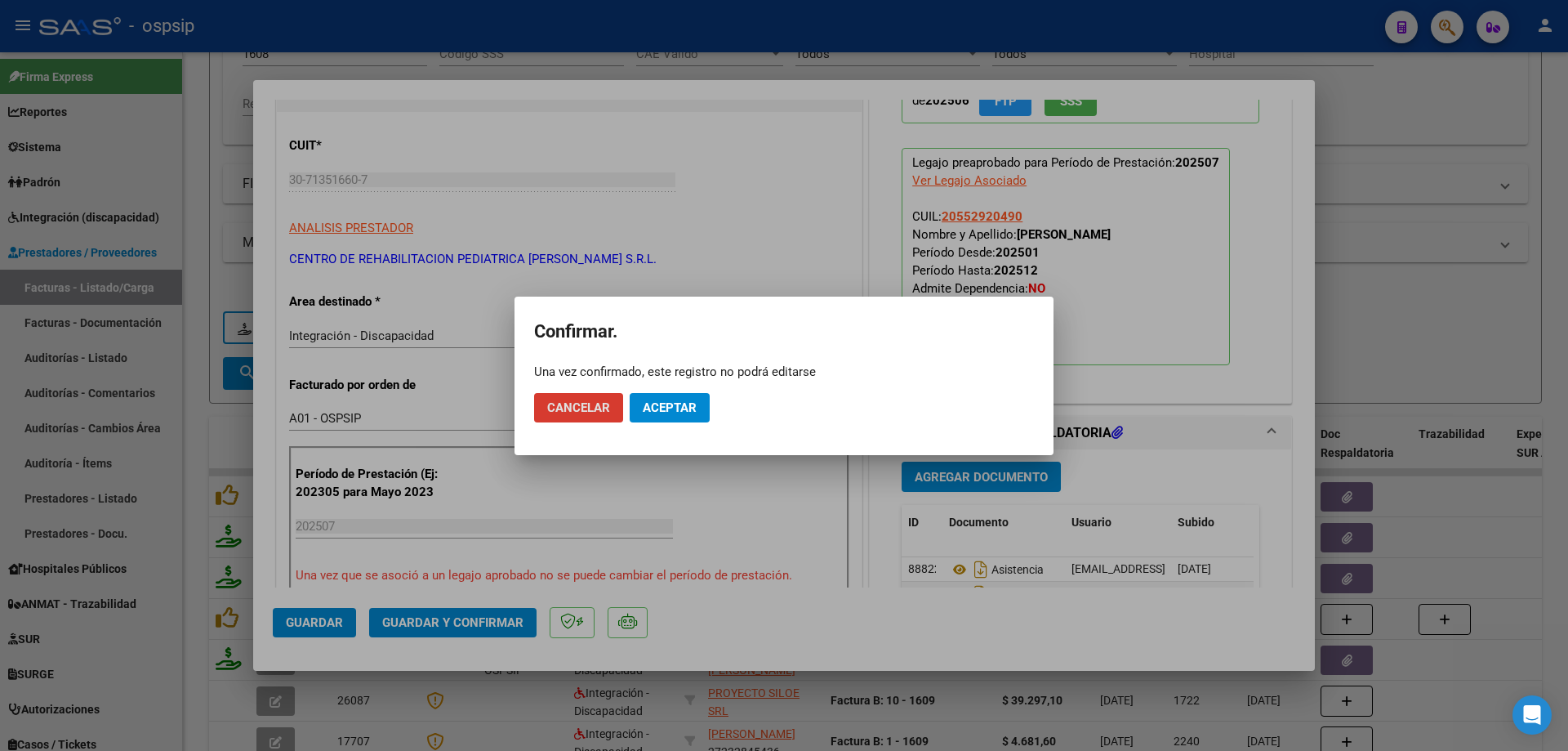
click at [701, 410] on button "Aceptar" at bounding box center [670, 407] width 80 height 29
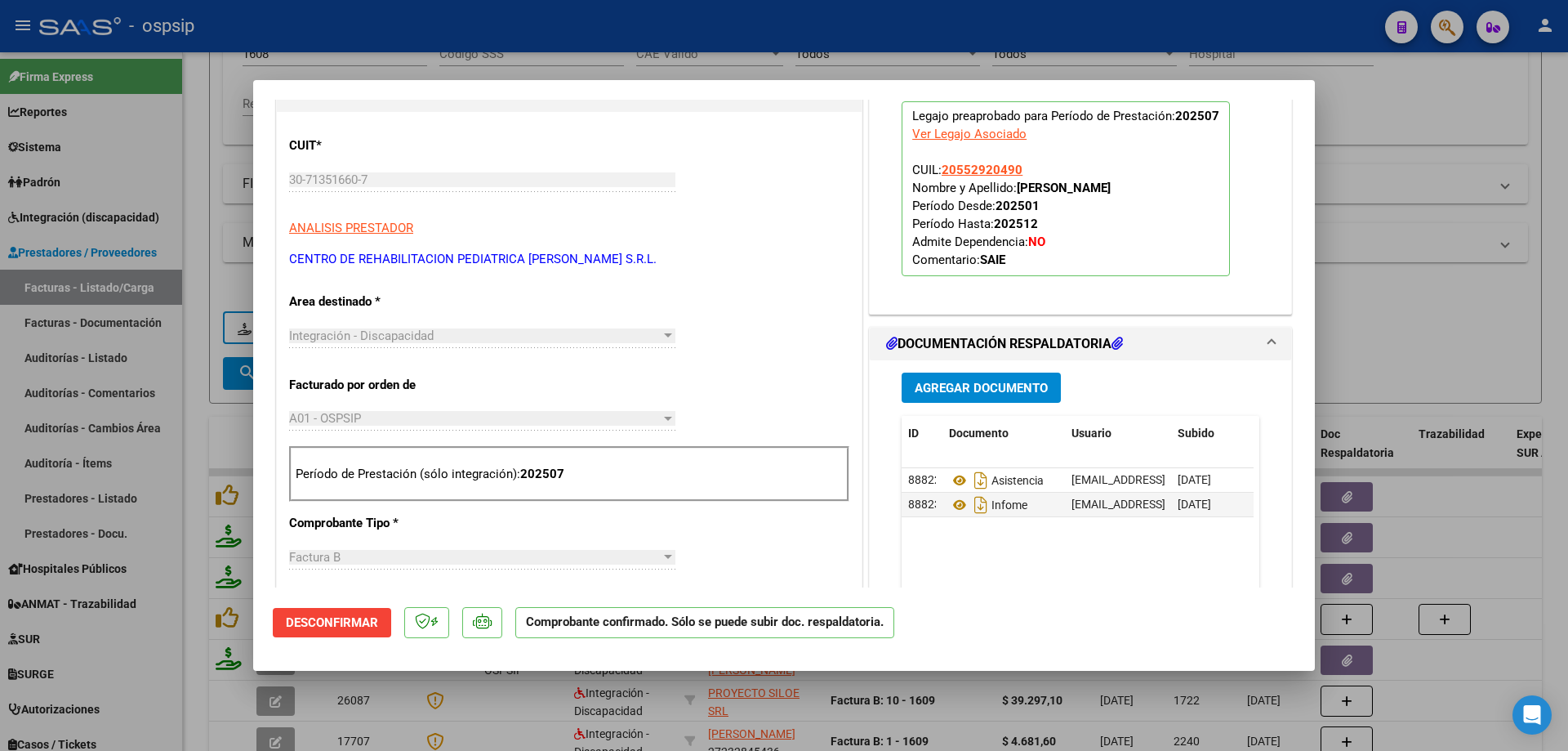
click at [1465, 151] on div at bounding box center [784, 376] width 1568 height 751
type input "$ 0,00"
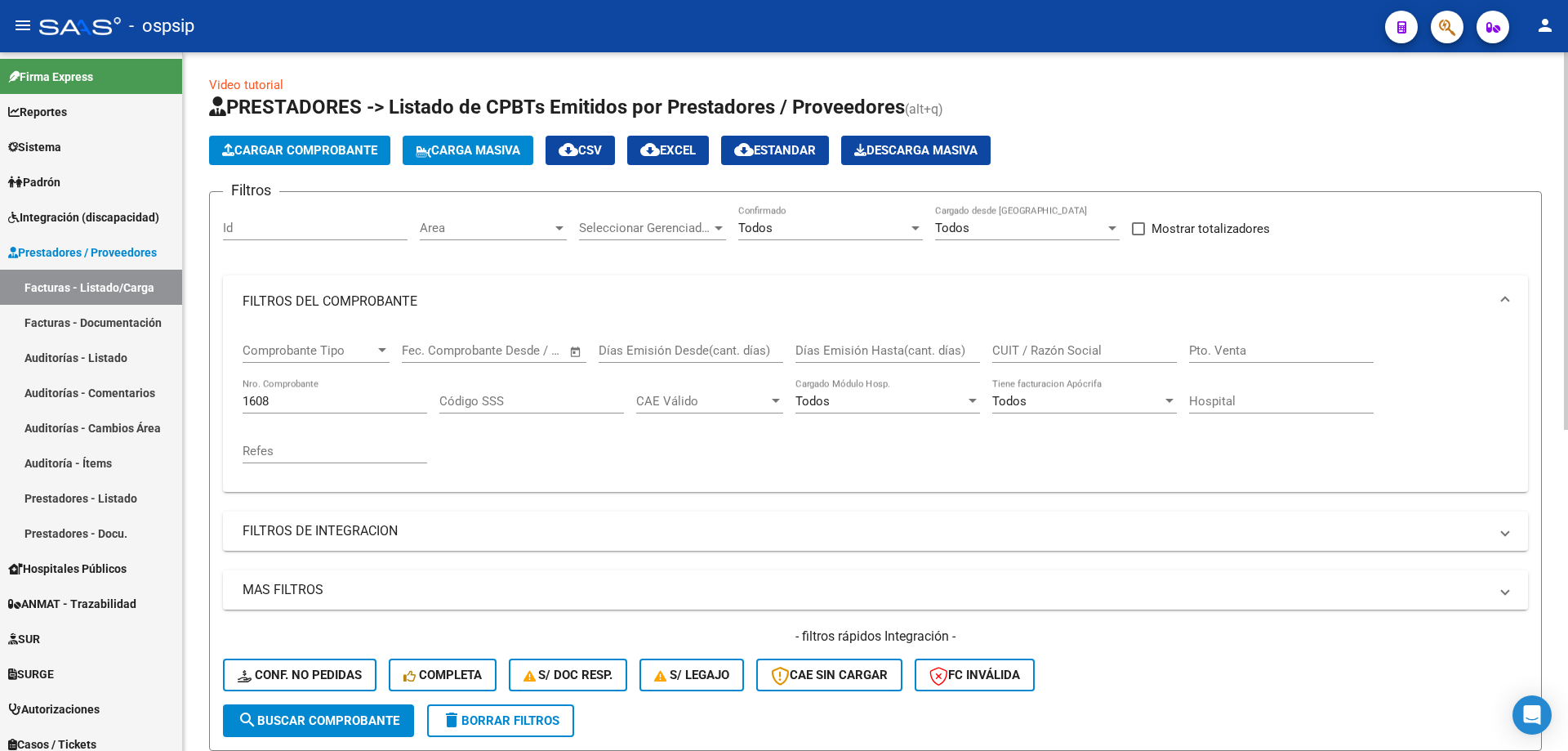
scroll to position [0, 0]
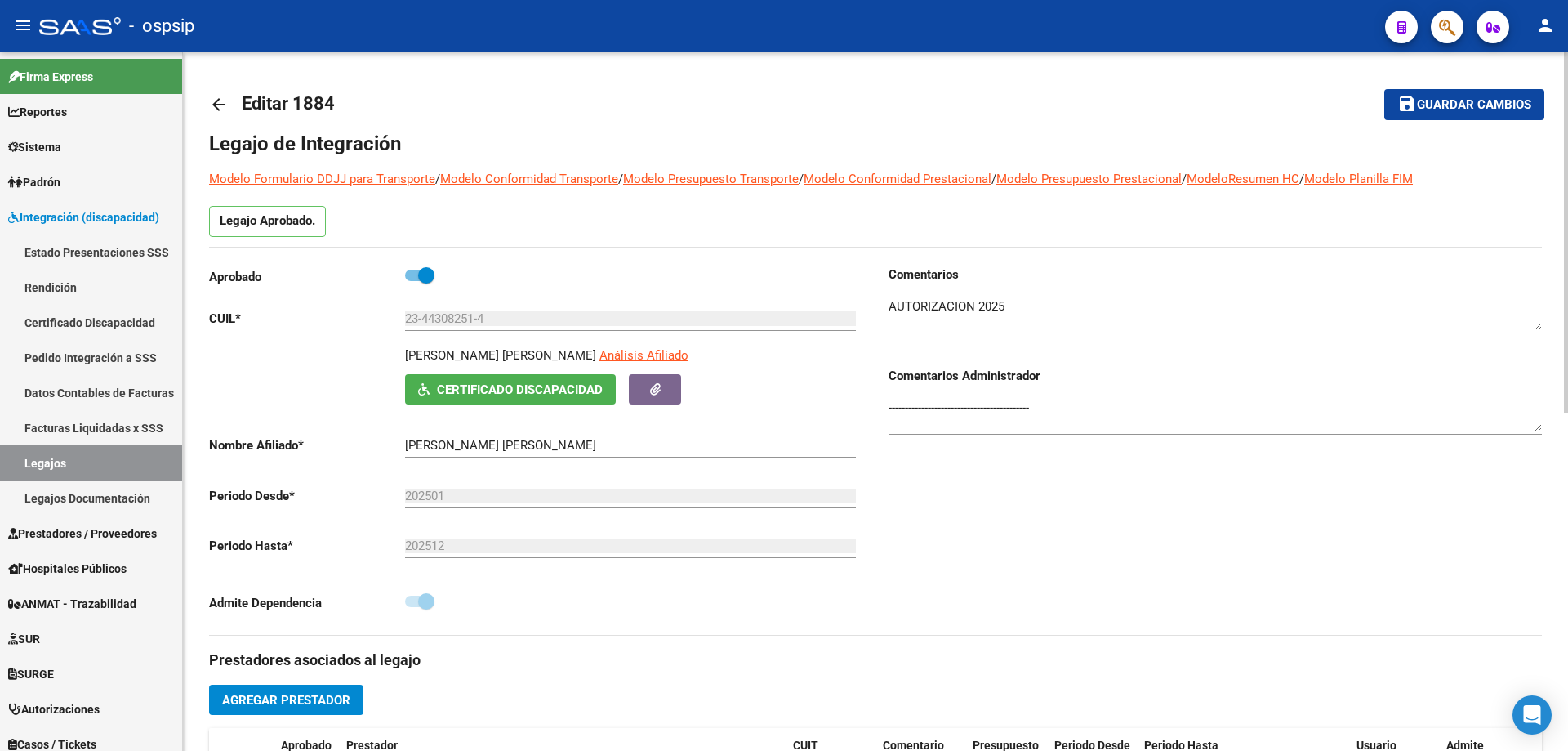
click at [222, 113] on mat-icon "arrow_back" at bounding box center [219, 104] width 19 height 19
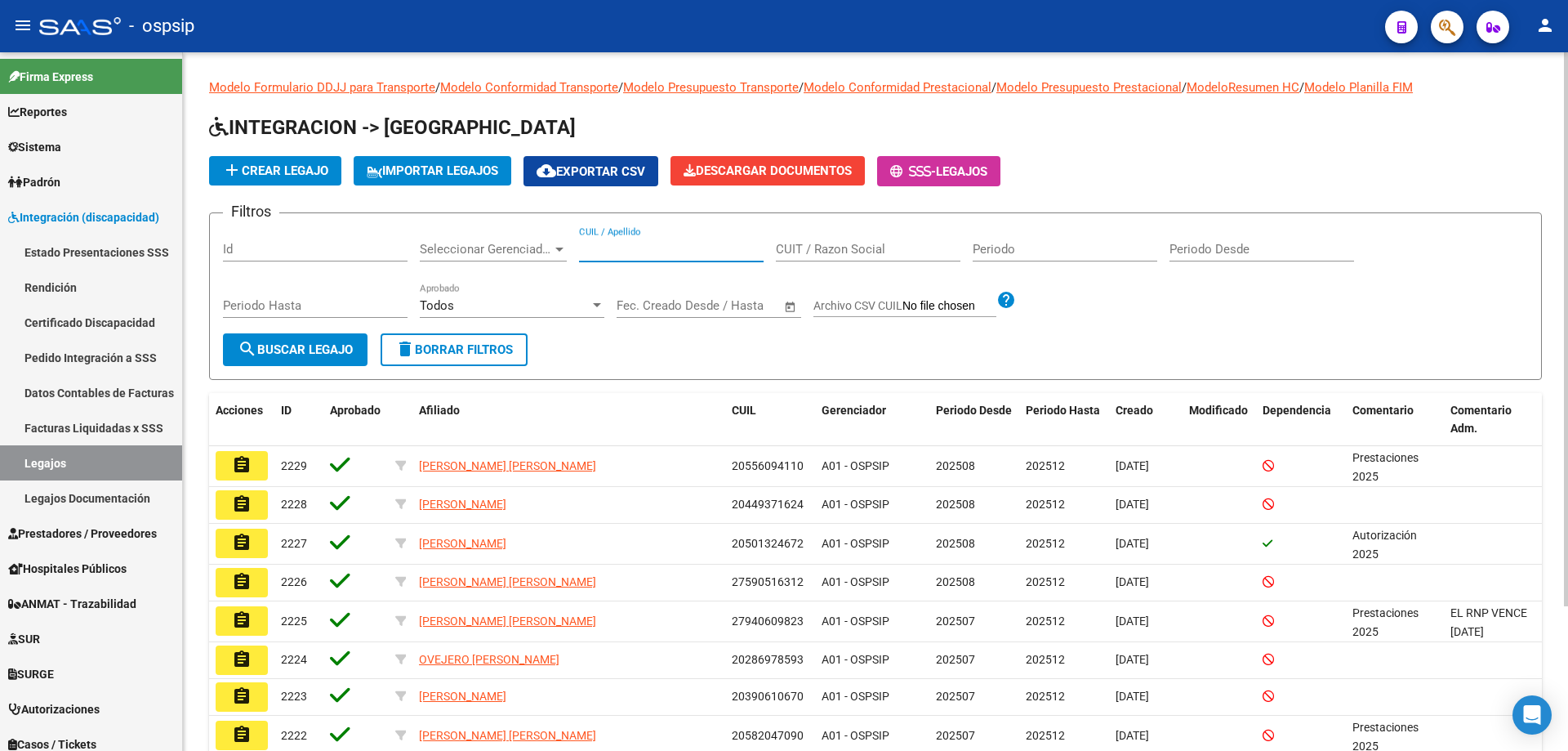
paste input "20544535634"
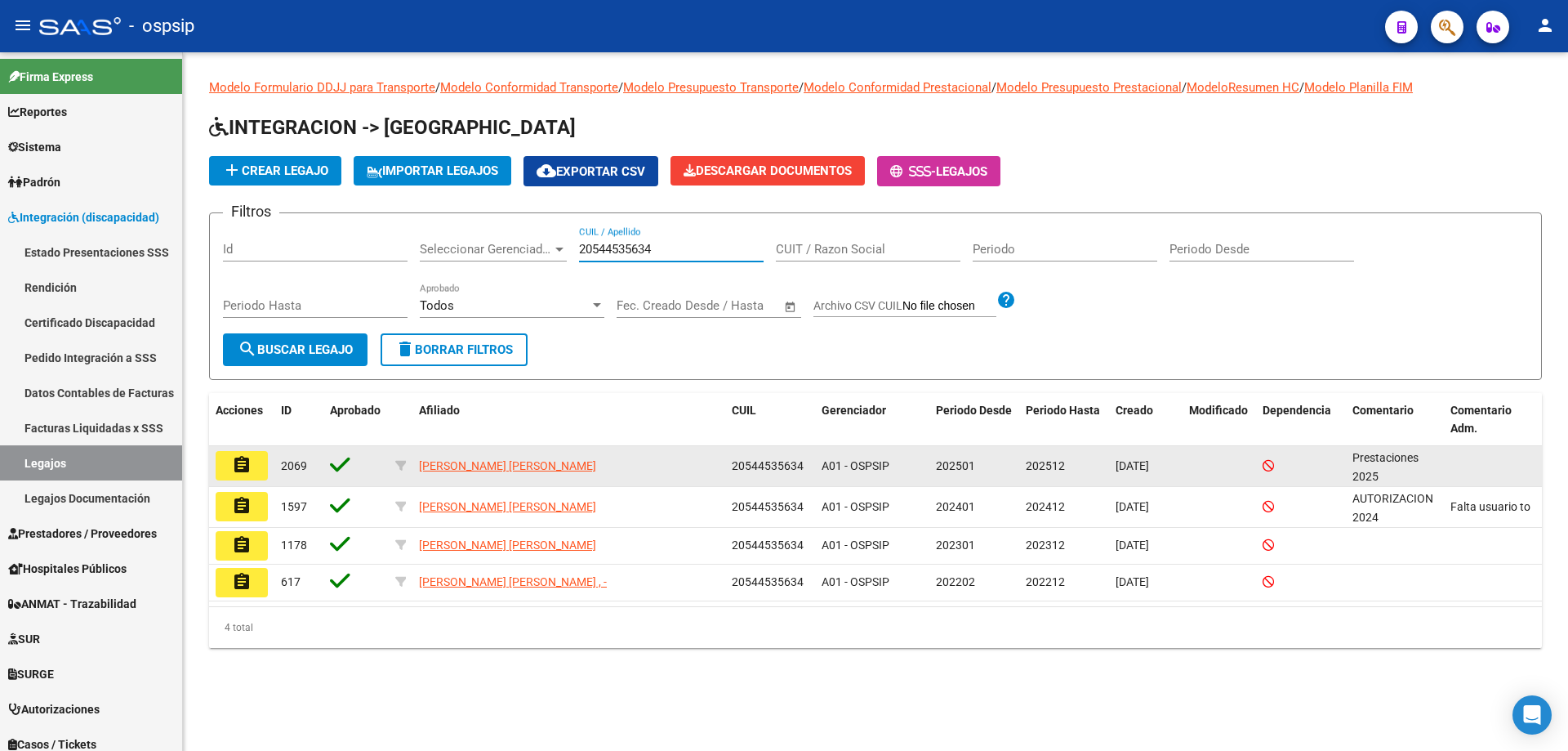
type input "20544535634"
click at [245, 468] on mat-icon "assignment" at bounding box center [242, 465] width 19 height 19
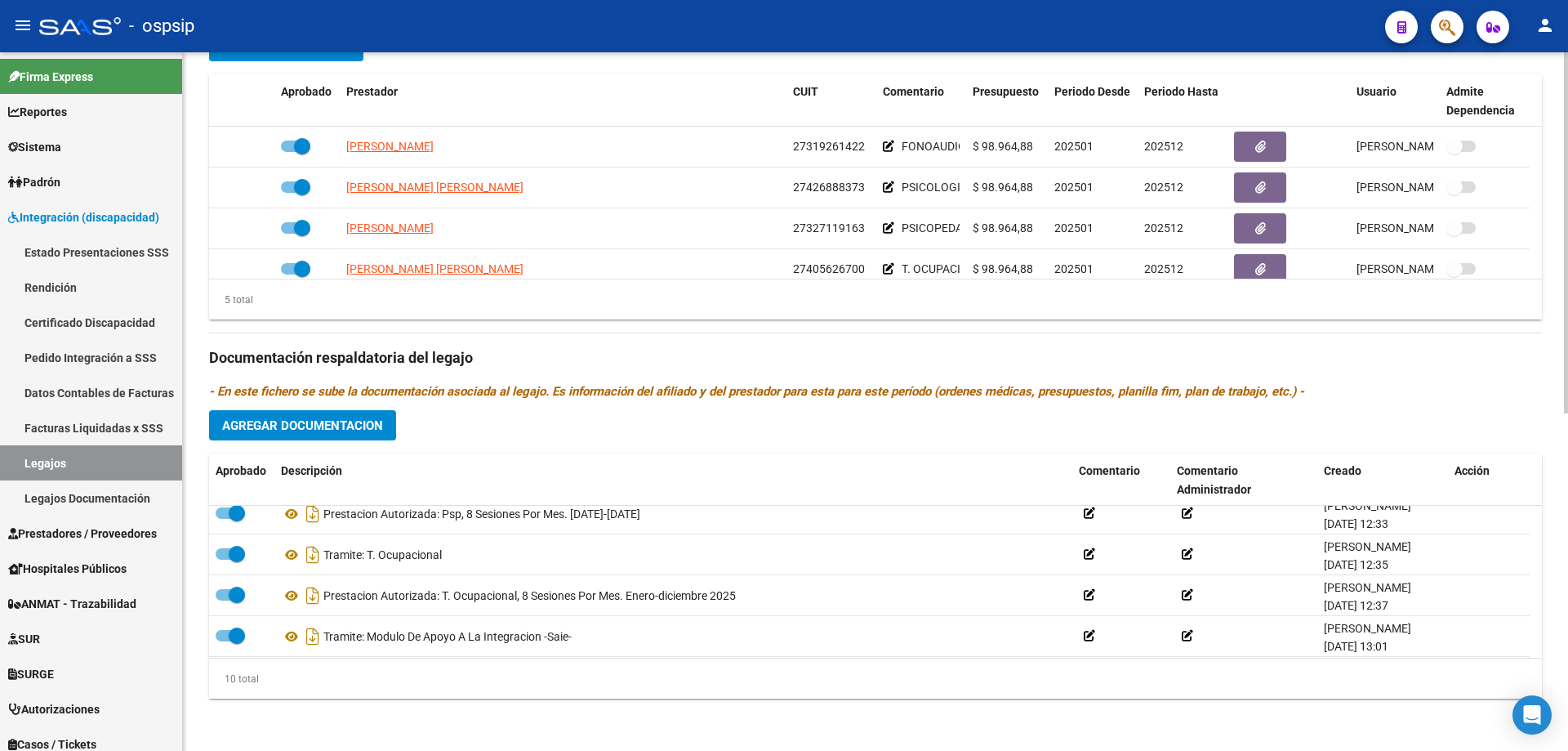
scroll to position [245, 0]
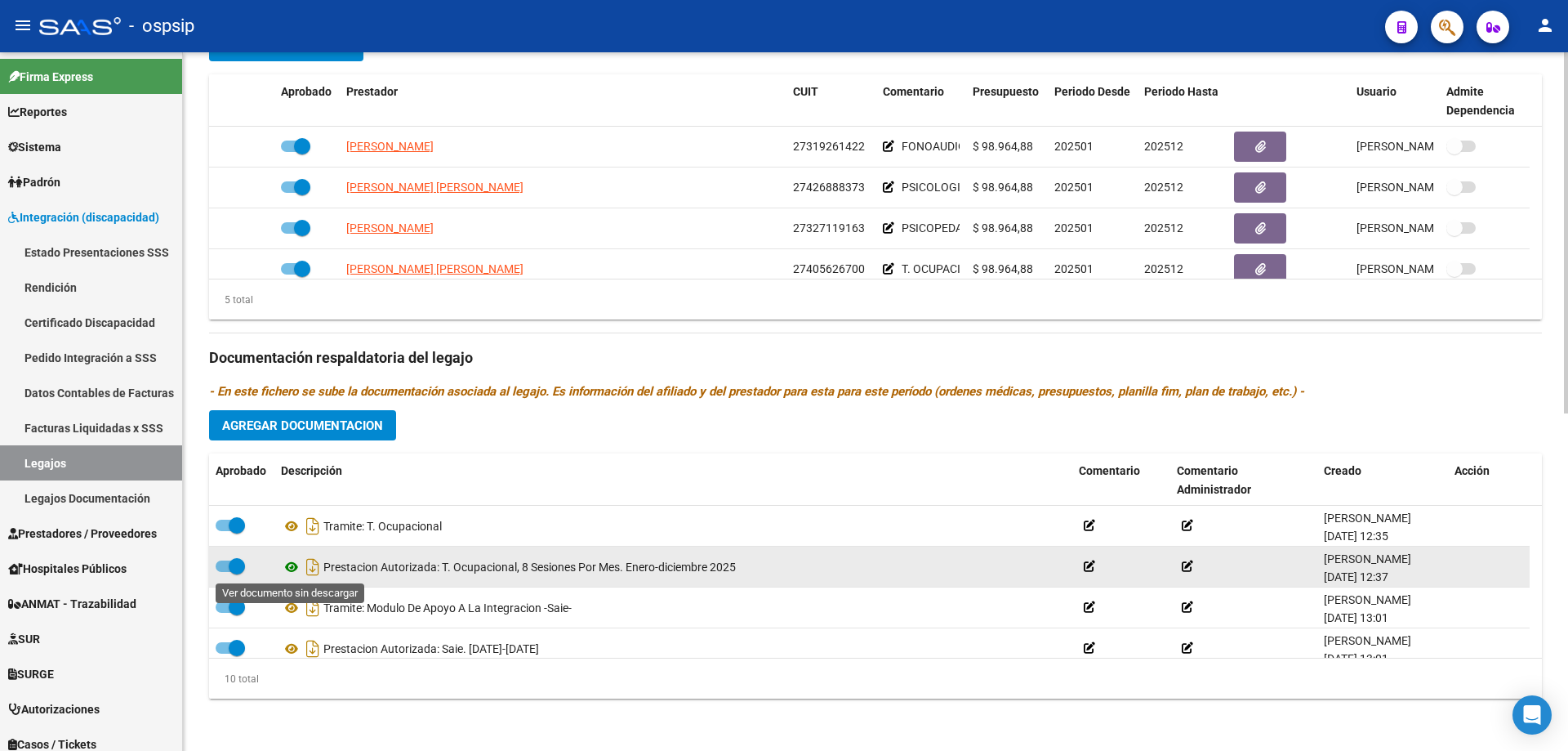
click at [294, 568] on icon at bounding box center [292, 567] width 21 height 19
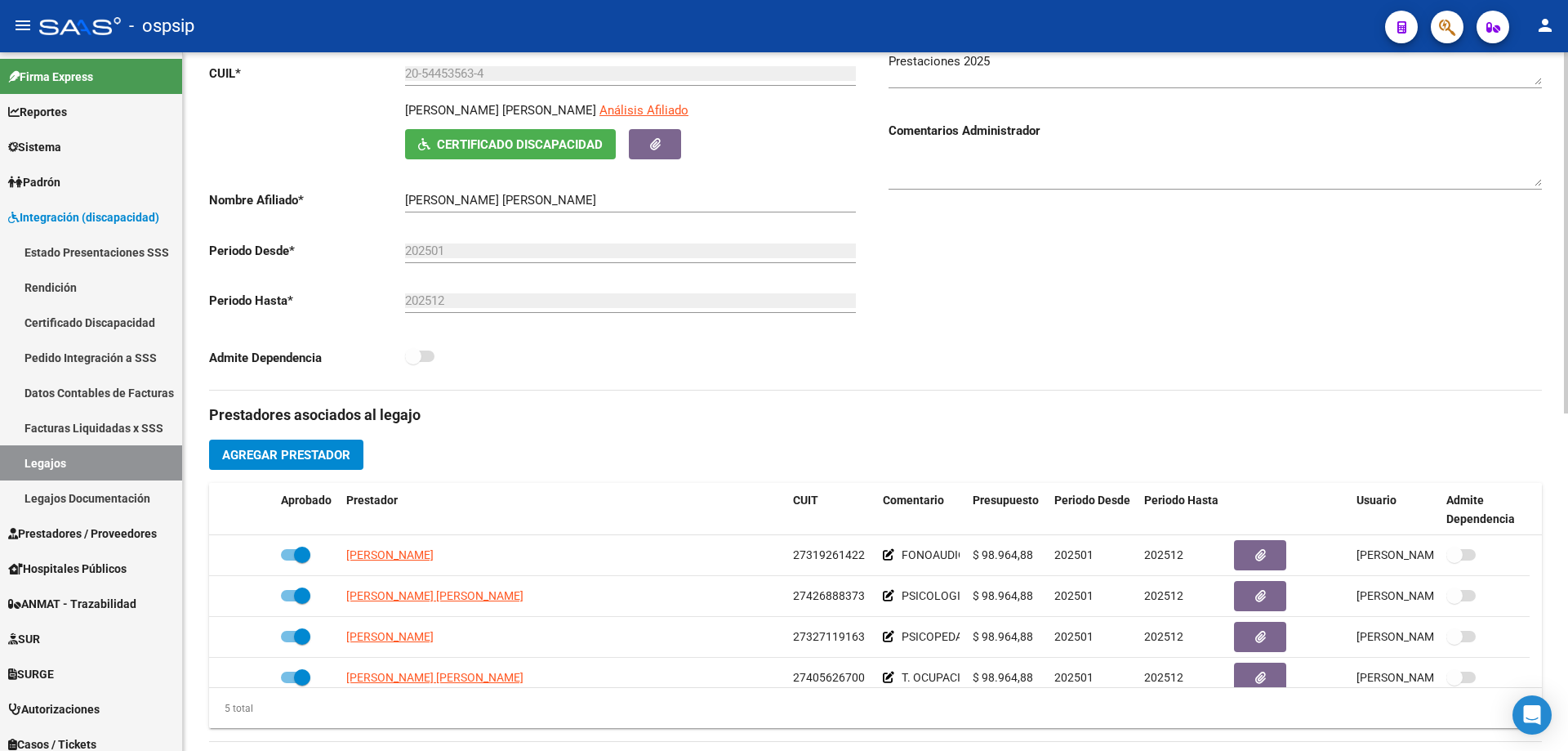
scroll to position [0, 0]
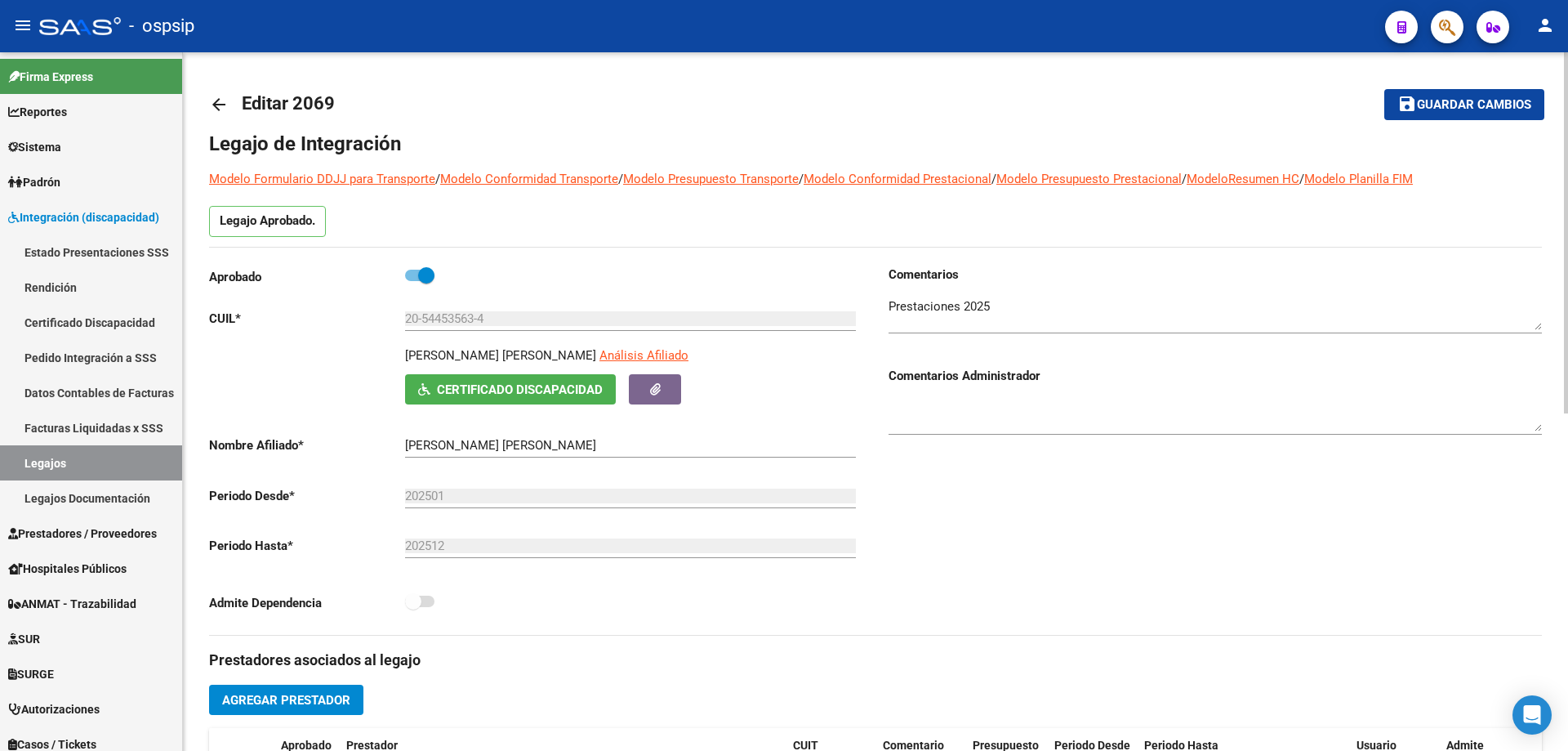
click at [212, 92] on link "arrow_back" at bounding box center [225, 103] width 33 height 38
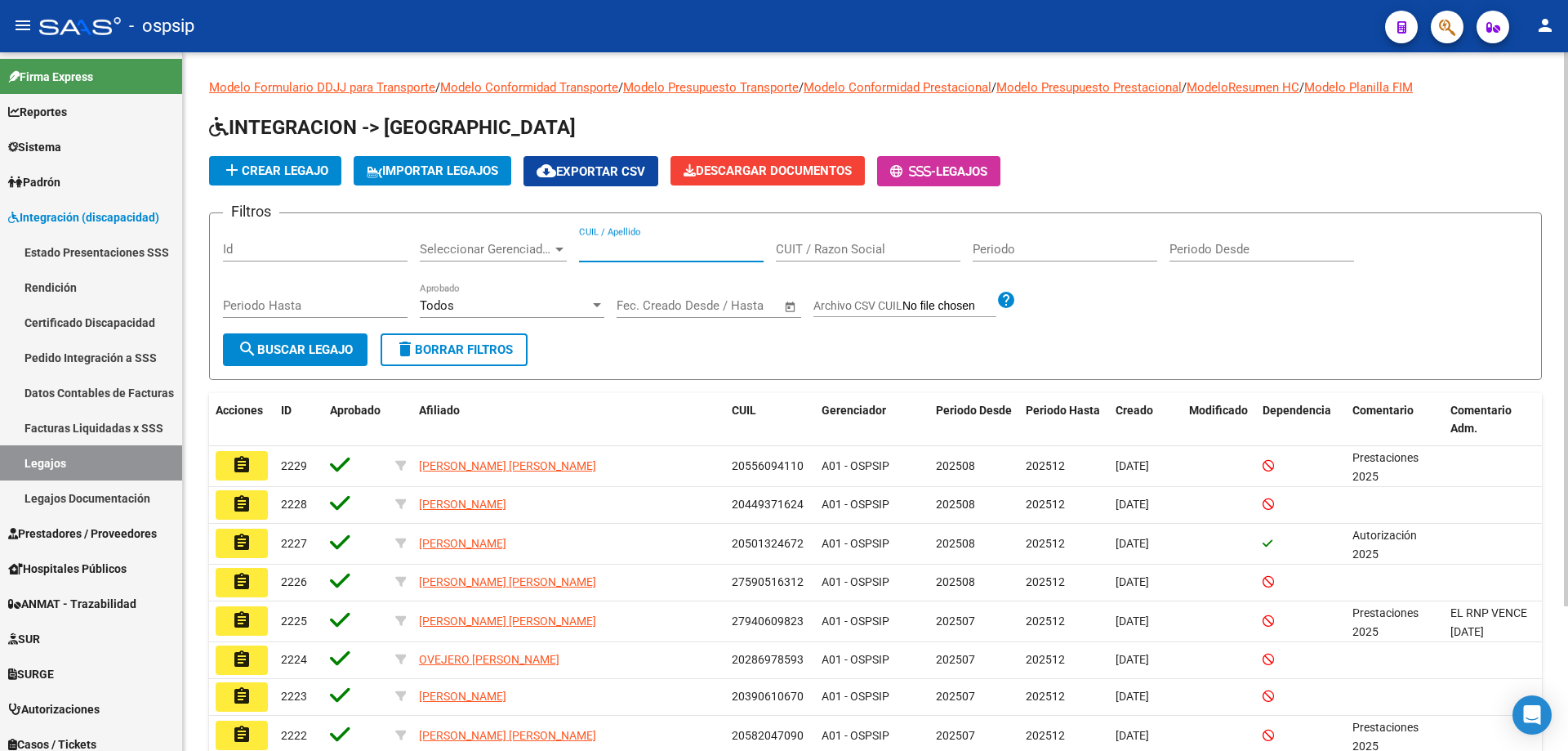
paste input "20551021352"
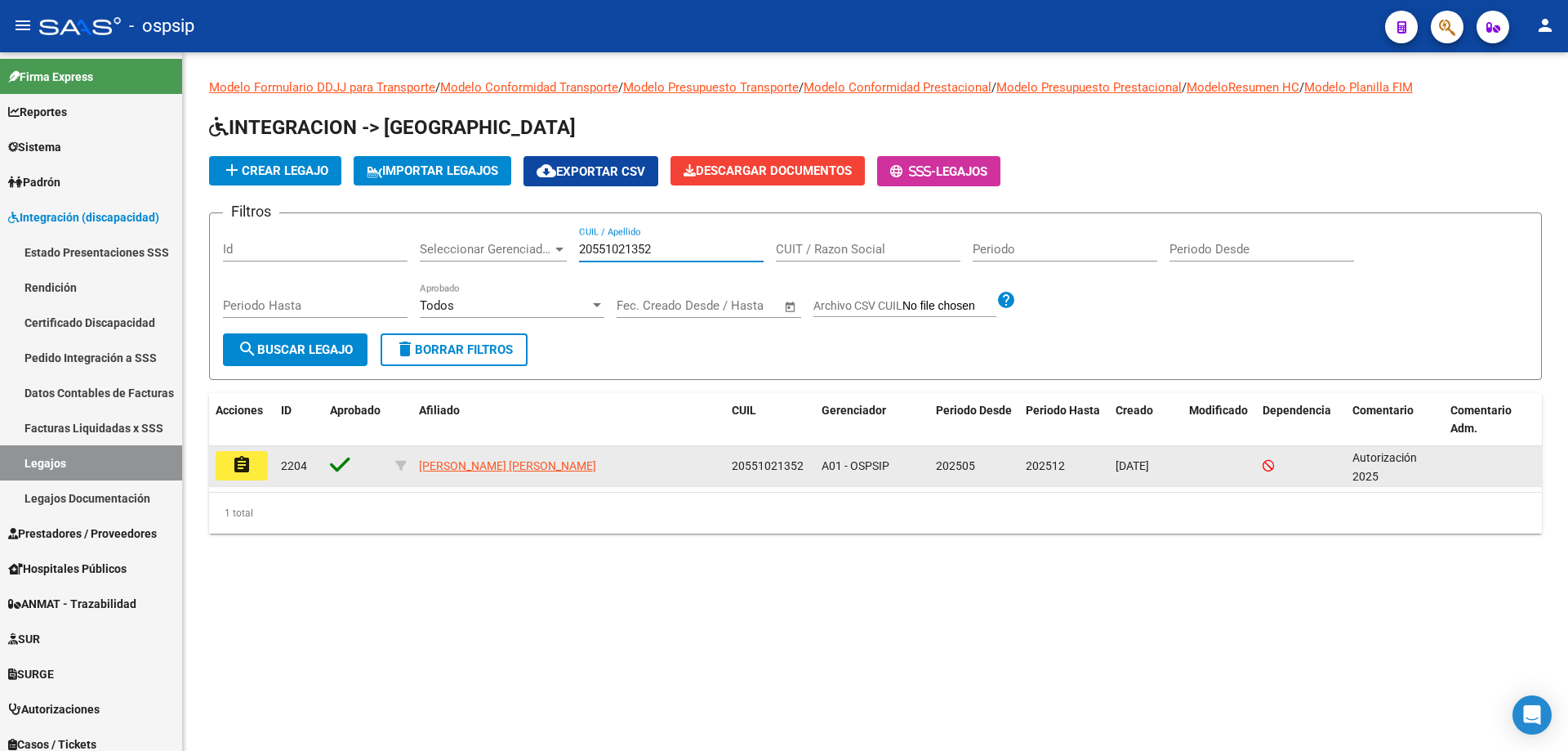
type input "20551021352"
click at [244, 460] on mat-icon "assignment" at bounding box center [242, 465] width 19 height 19
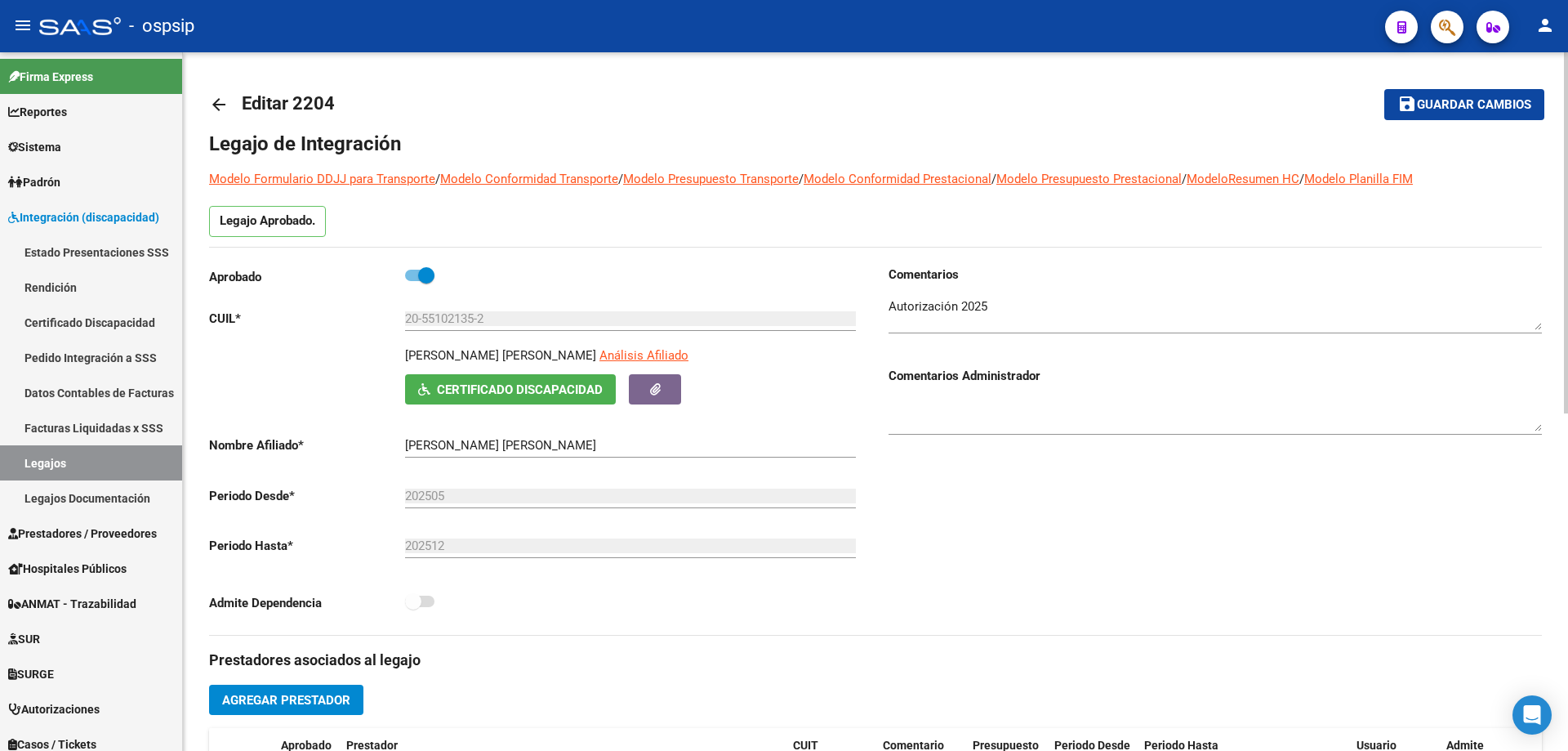
click at [218, 102] on mat-icon "arrow_back" at bounding box center [219, 104] width 19 height 19
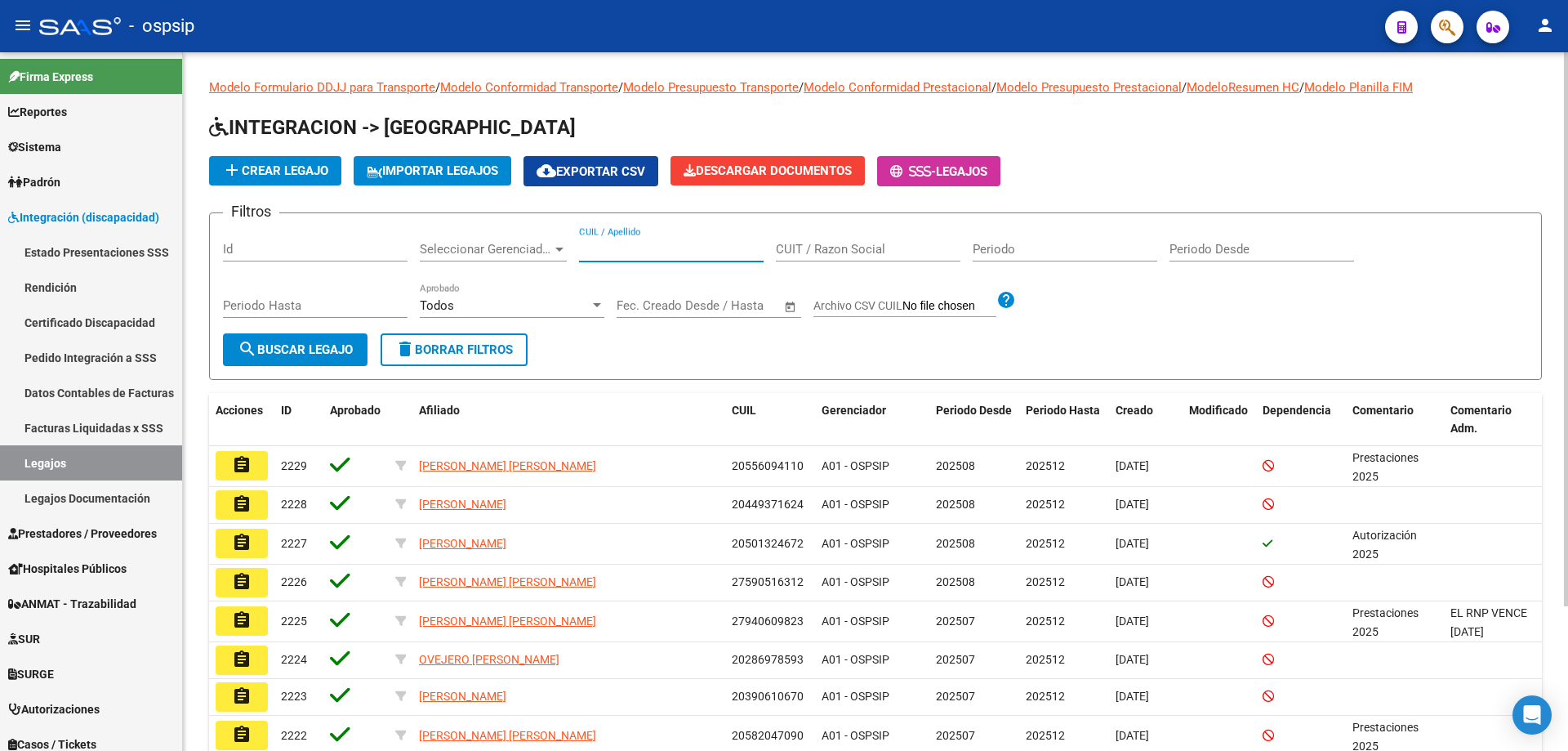
paste input "20529248386"
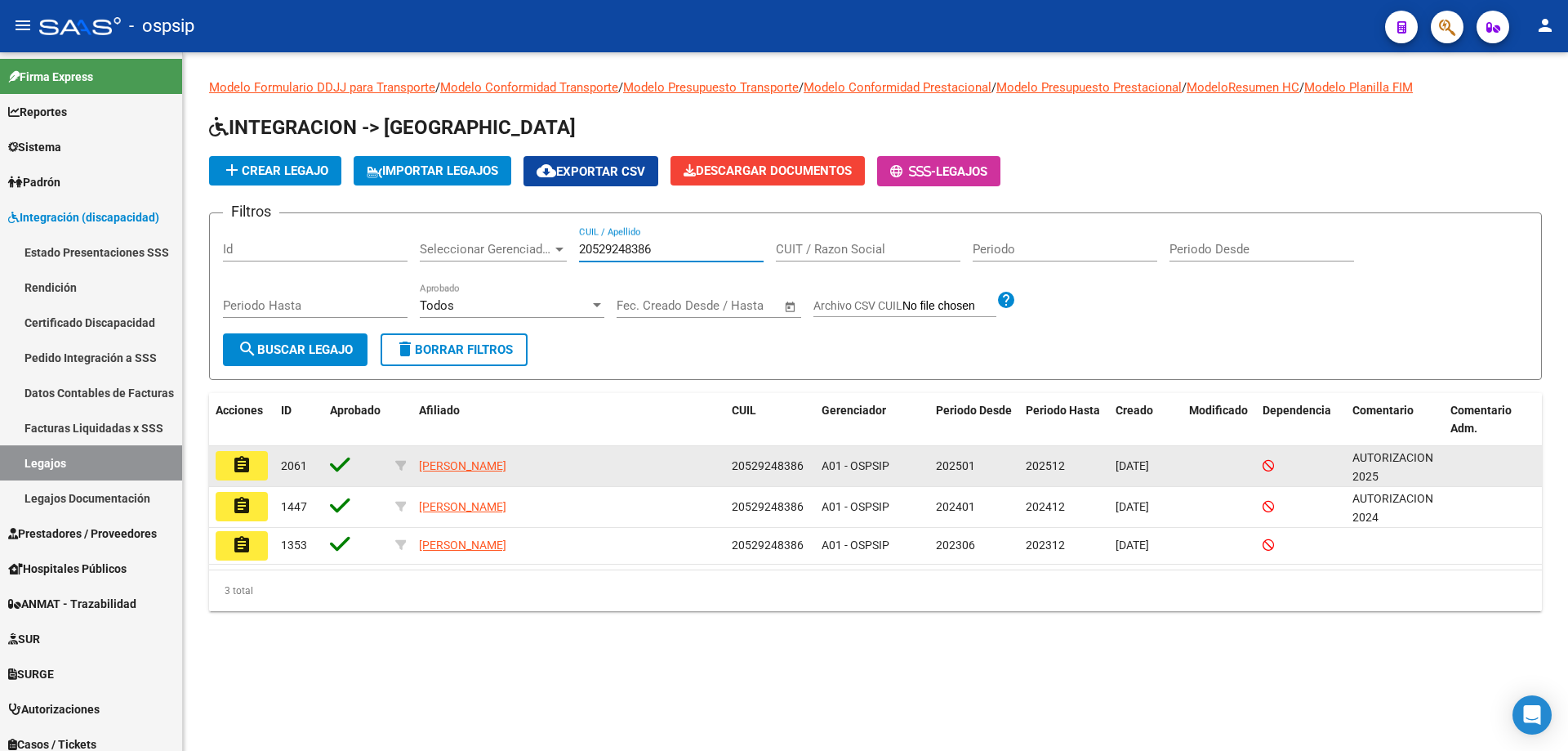
type input "20529248386"
click at [251, 474] on mat-icon "assignment" at bounding box center [242, 465] width 19 height 19
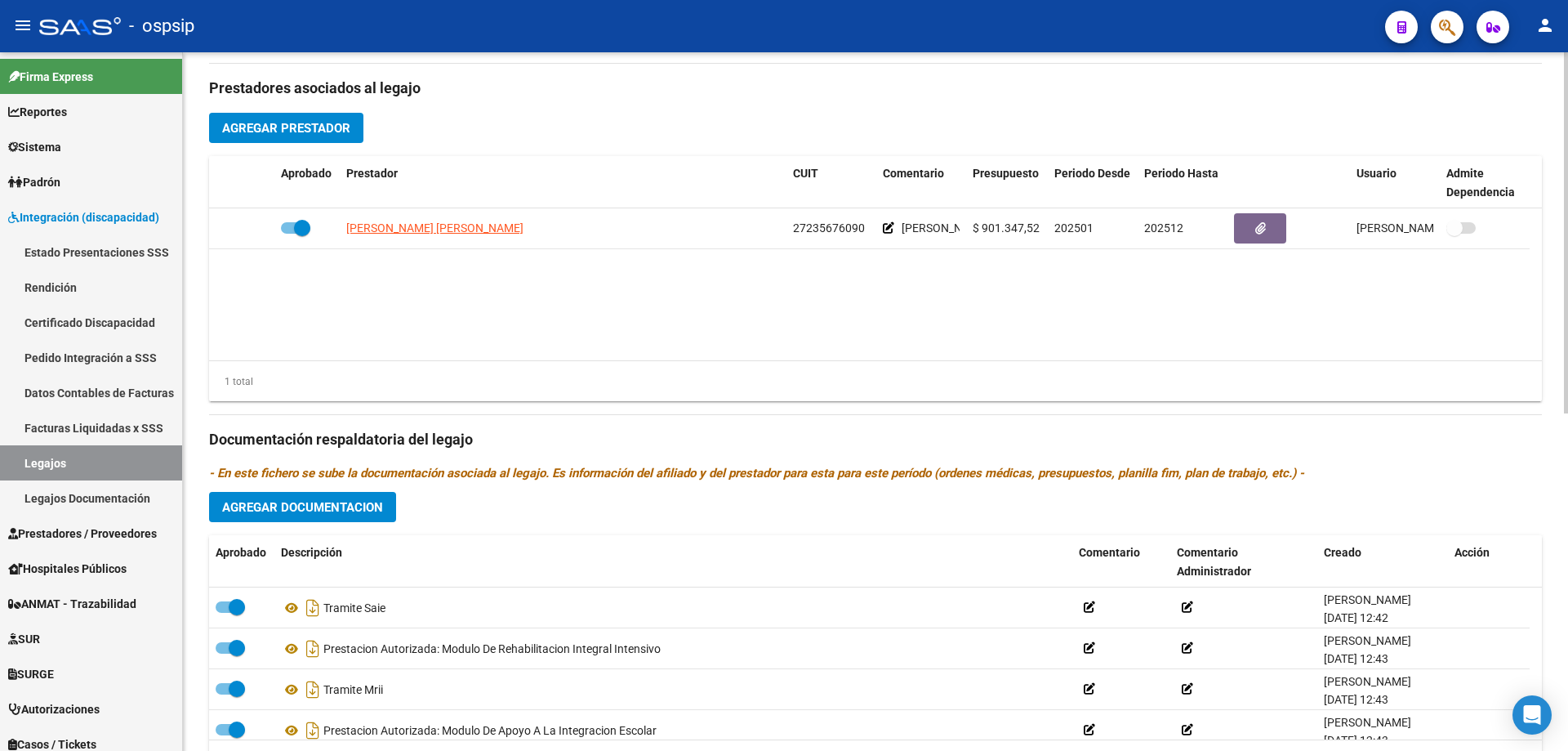
scroll to position [654, 0]
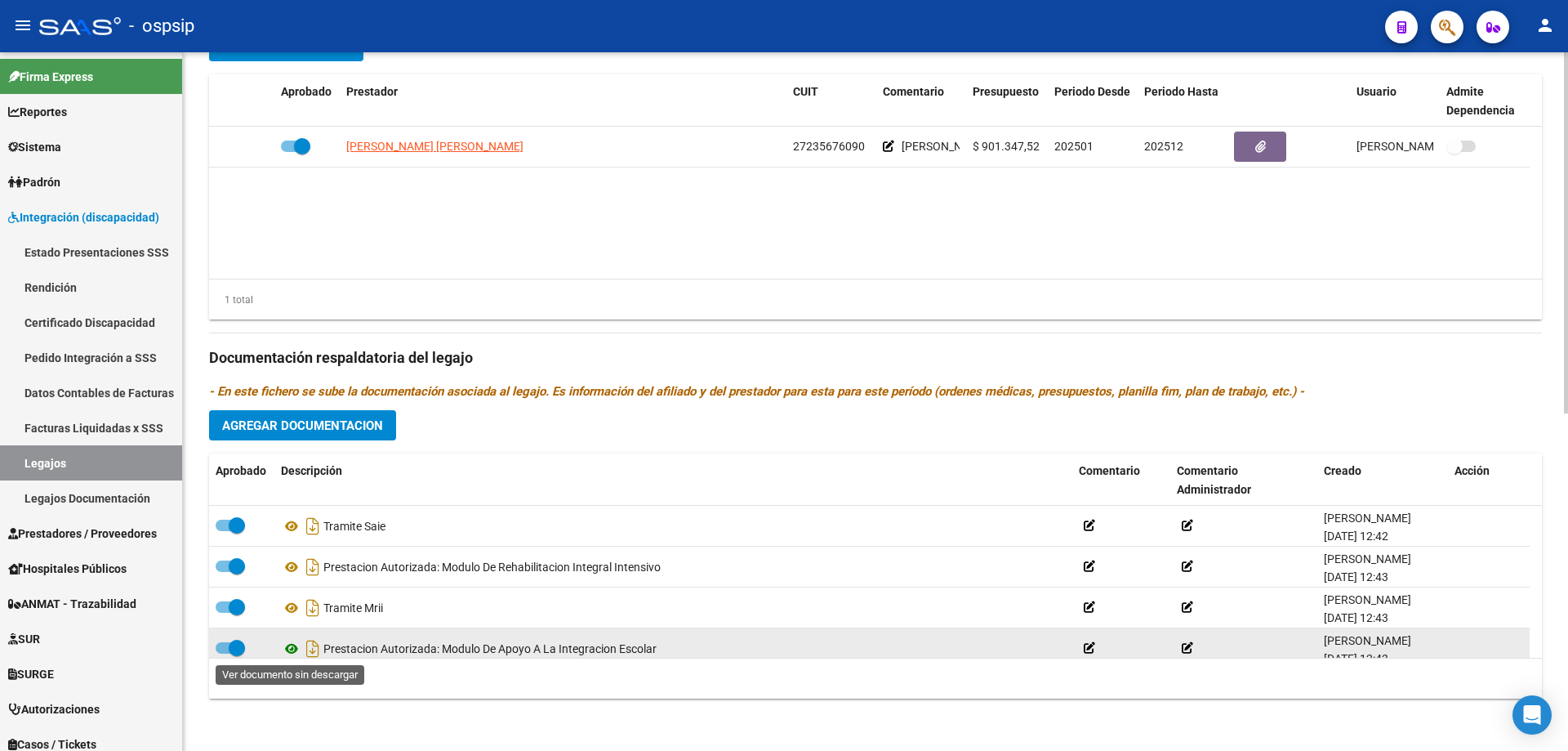
click at [292, 652] on icon at bounding box center [292, 649] width 21 height 19
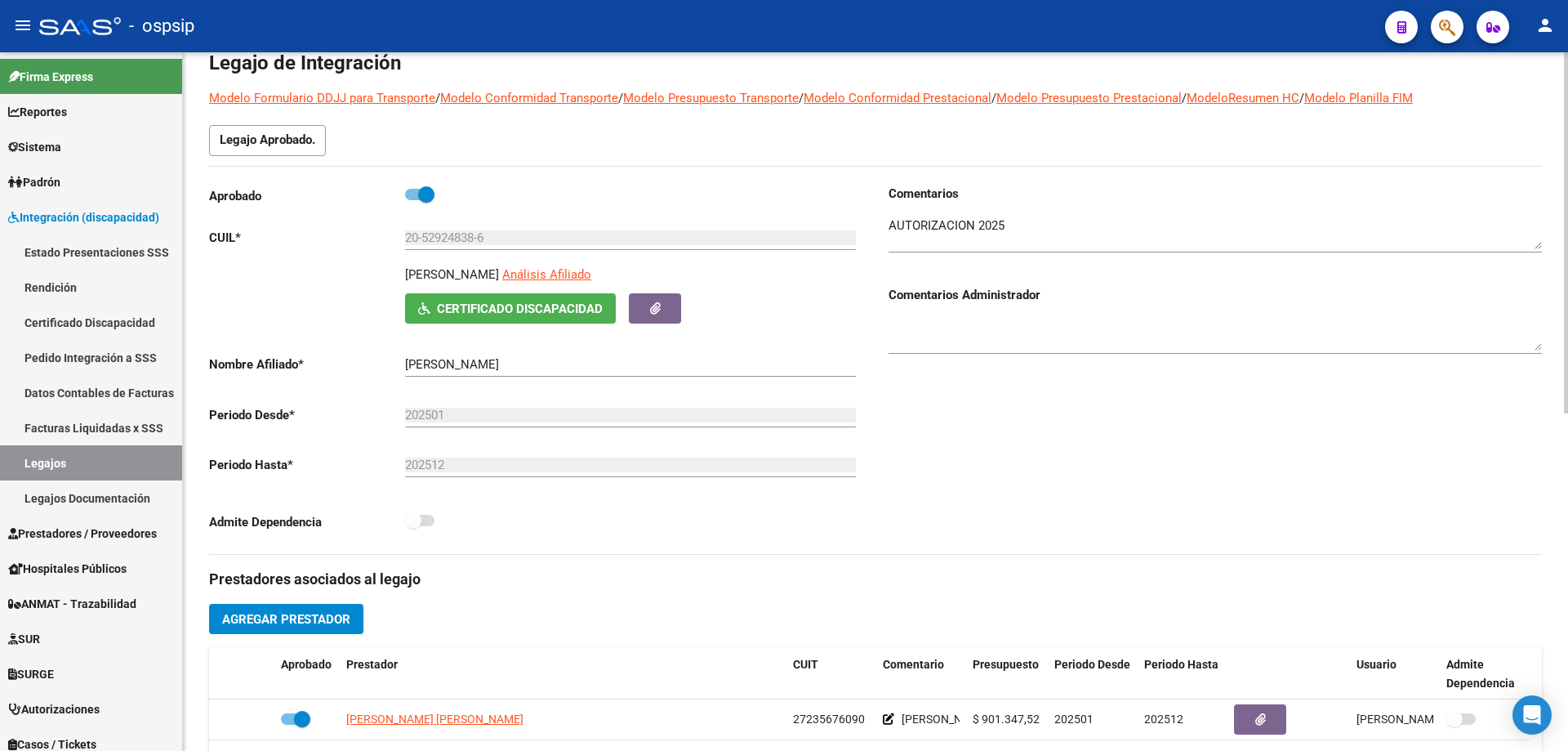
scroll to position [0, 0]
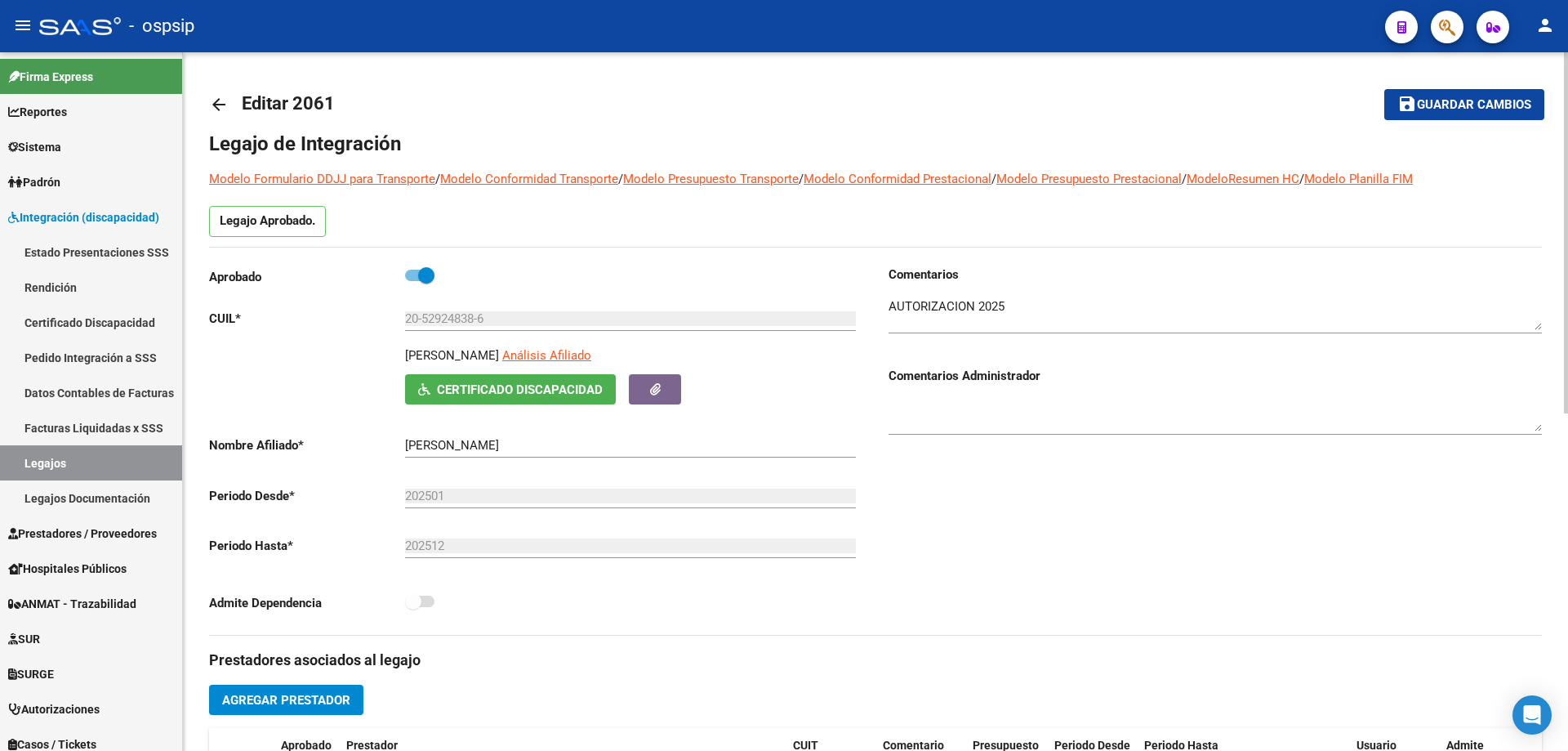
click at [213, 110] on mat-icon "arrow_back" at bounding box center [219, 104] width 19 height 19
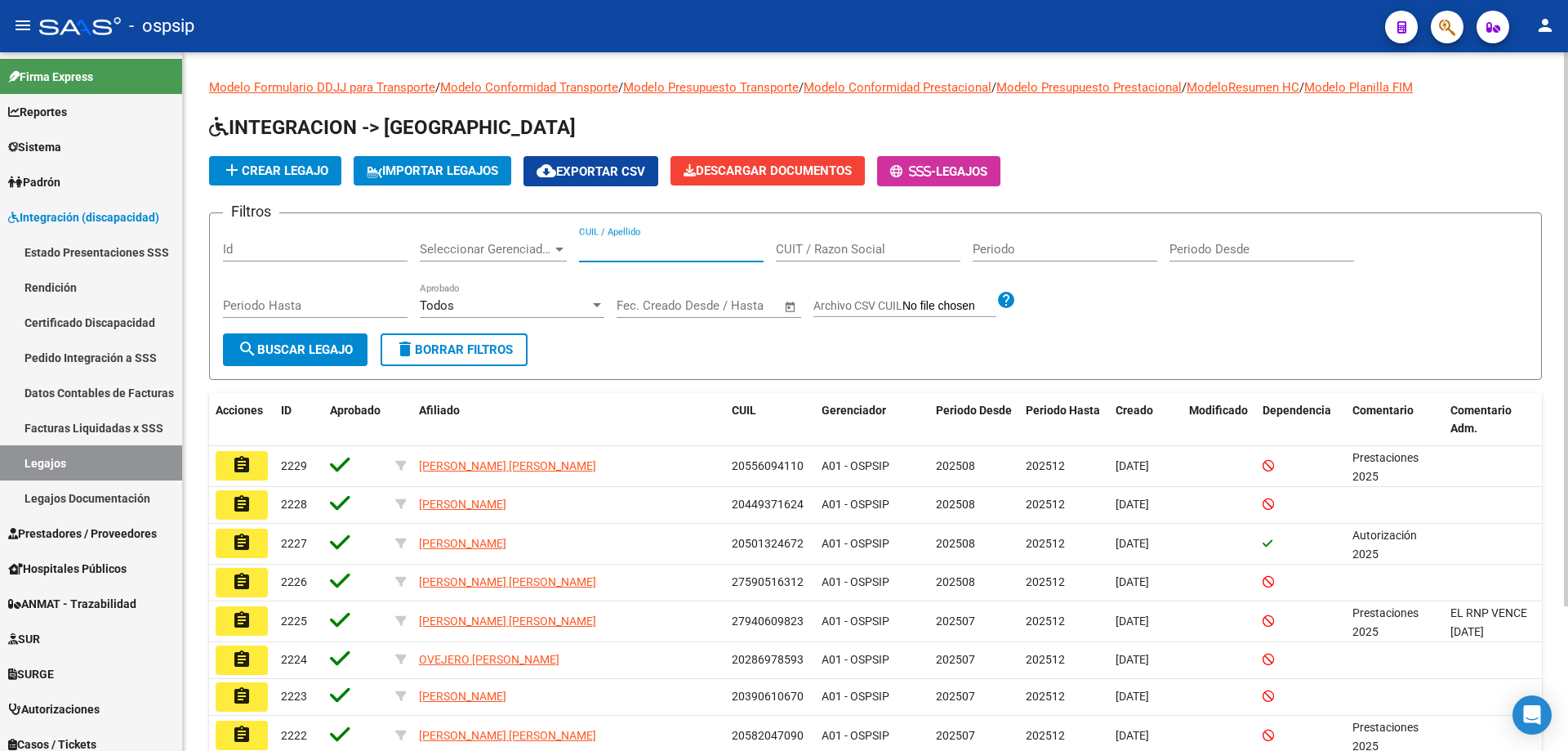
paste input "27584510086"
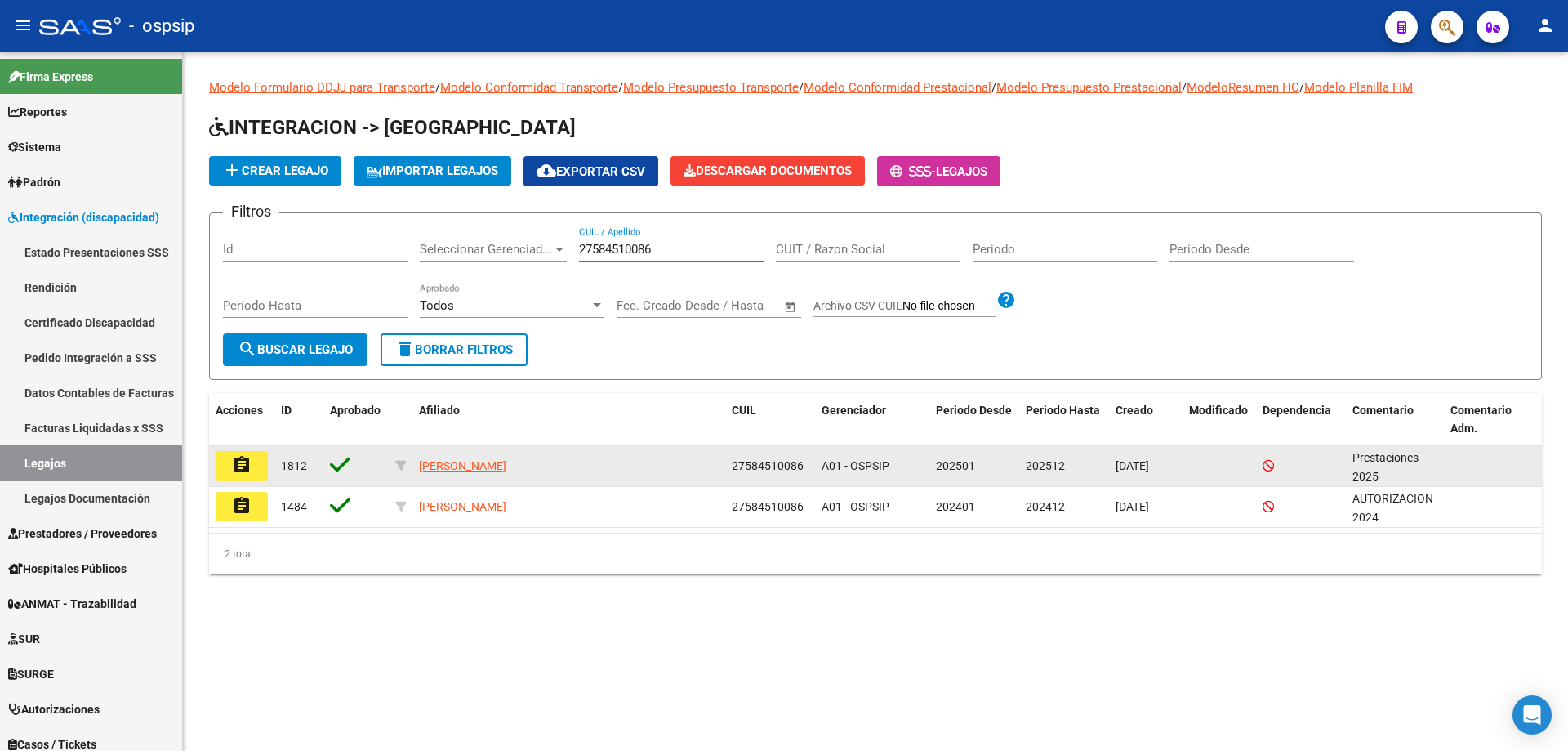
type input "27584510086"
click at [236, 463] on mat-icon "assignment" at bounding box center [242, 465] width 19 height 19
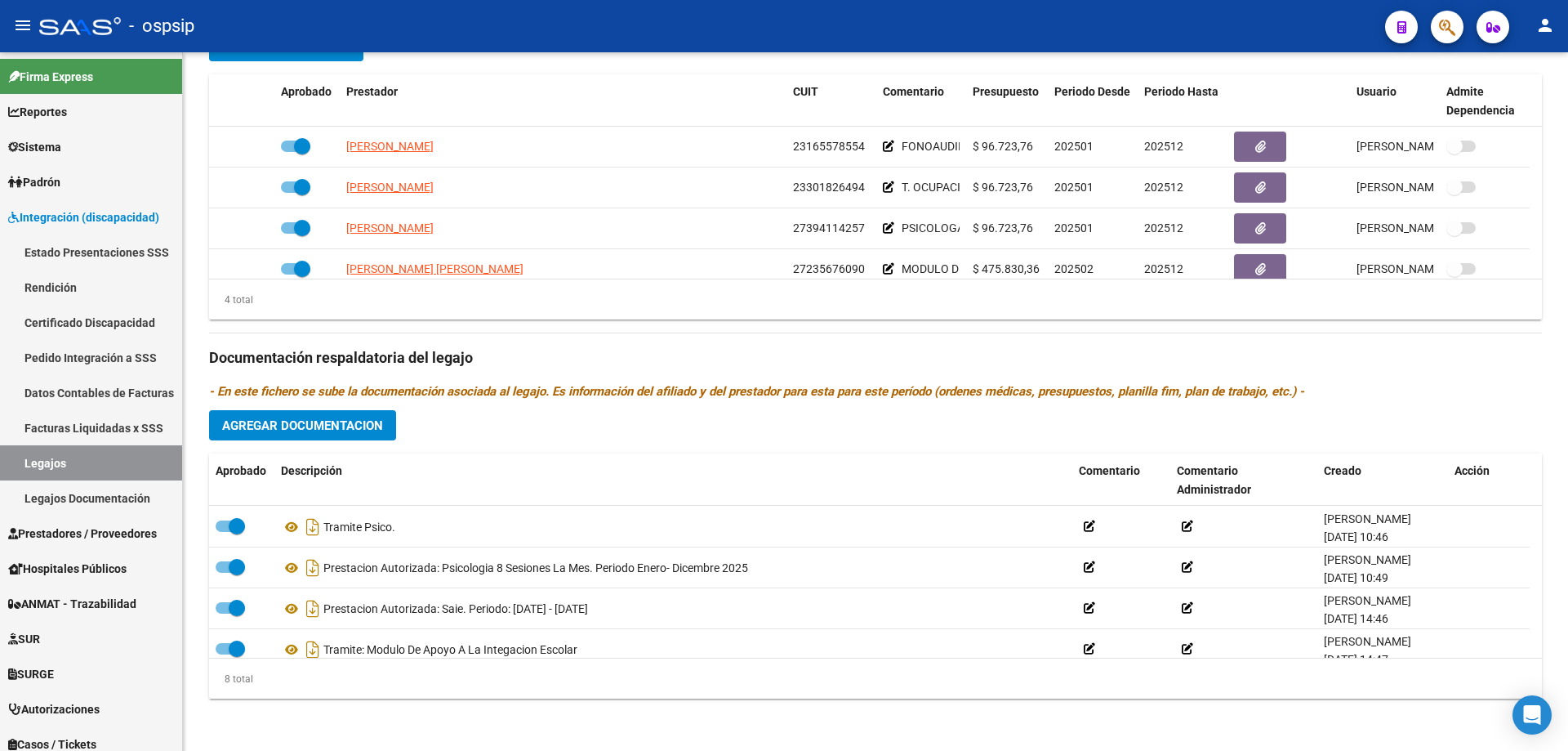
scroll to position [163, 0]
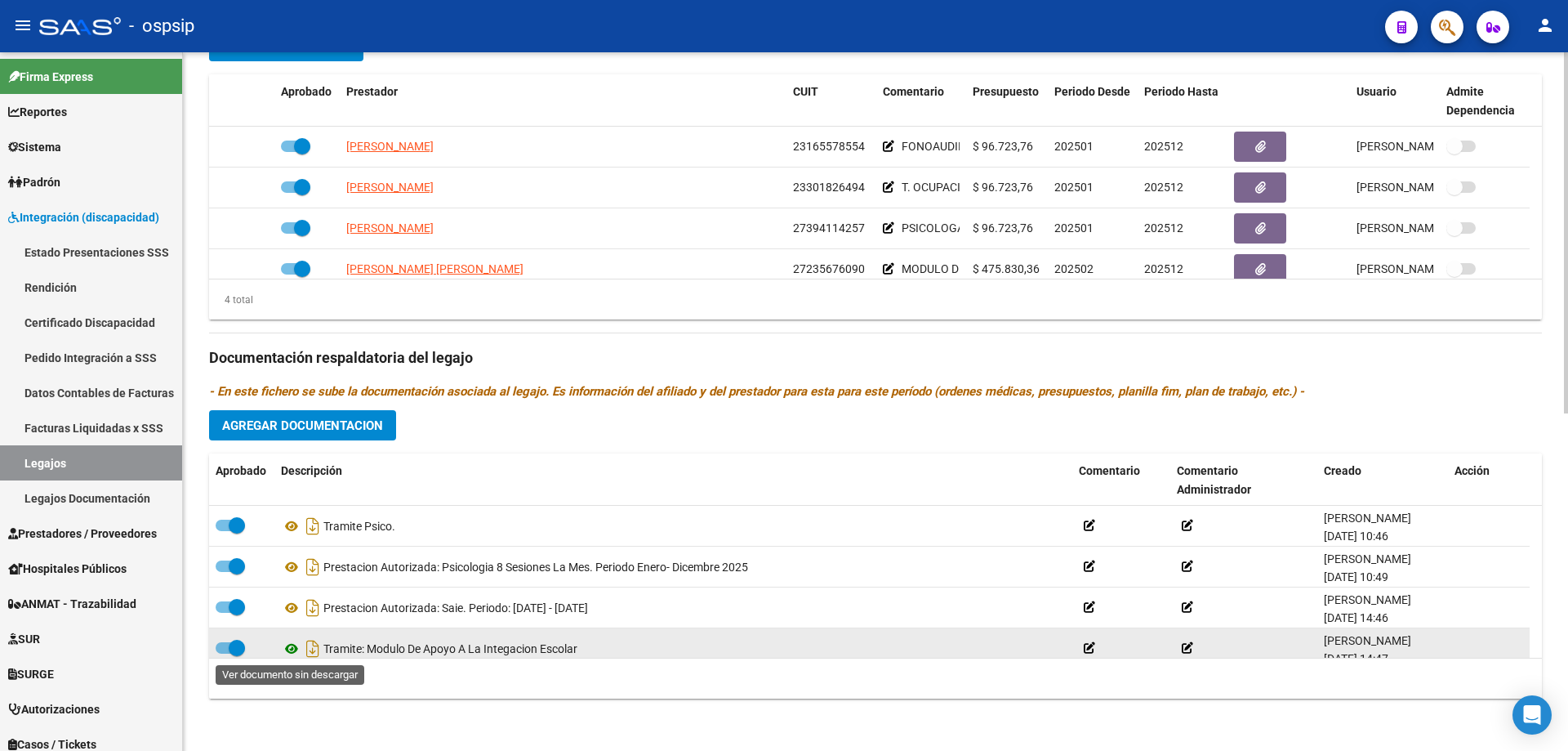
click at [293, 647] on icon at bounding box center [292, 649] width 21 height 19
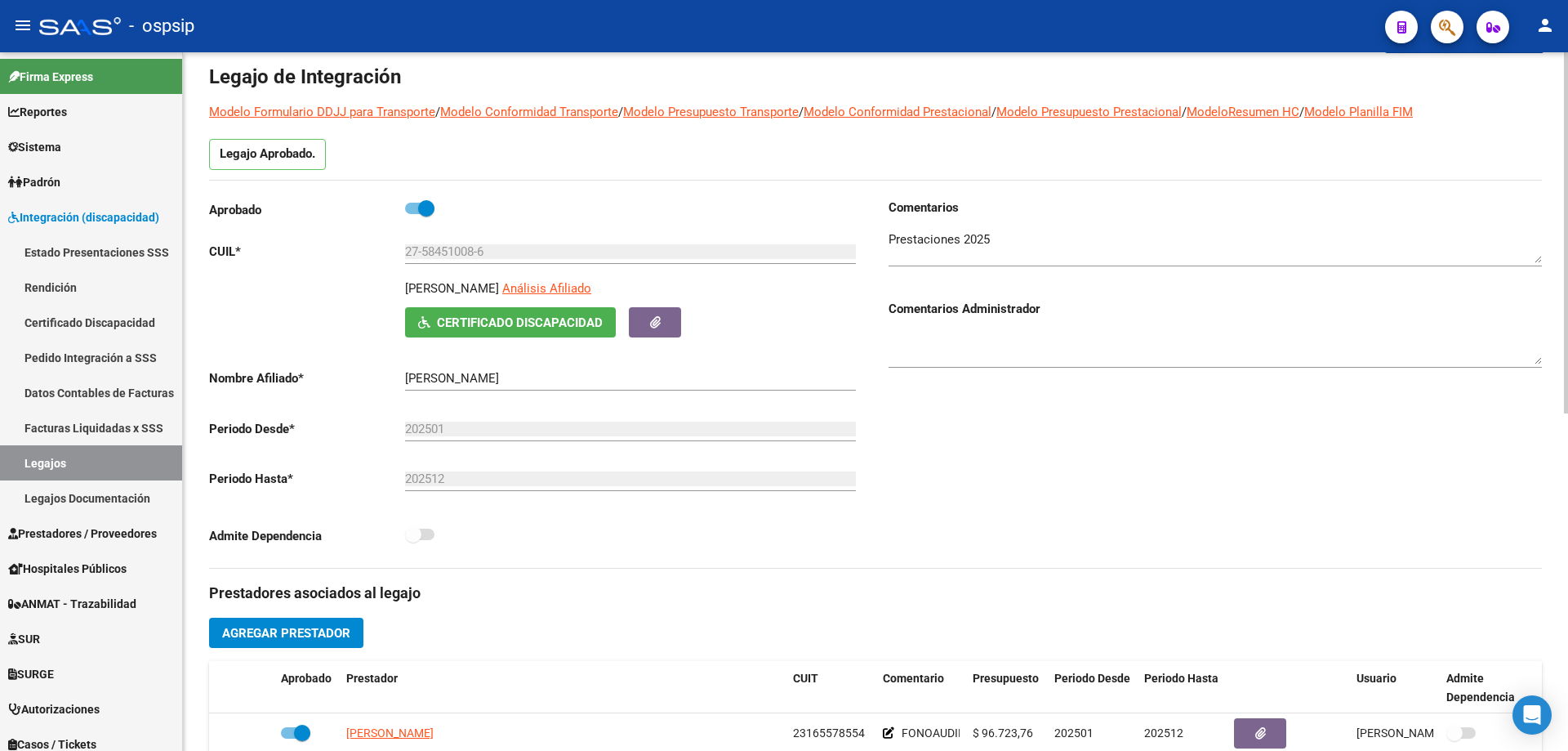
scroll to position [0, 0]
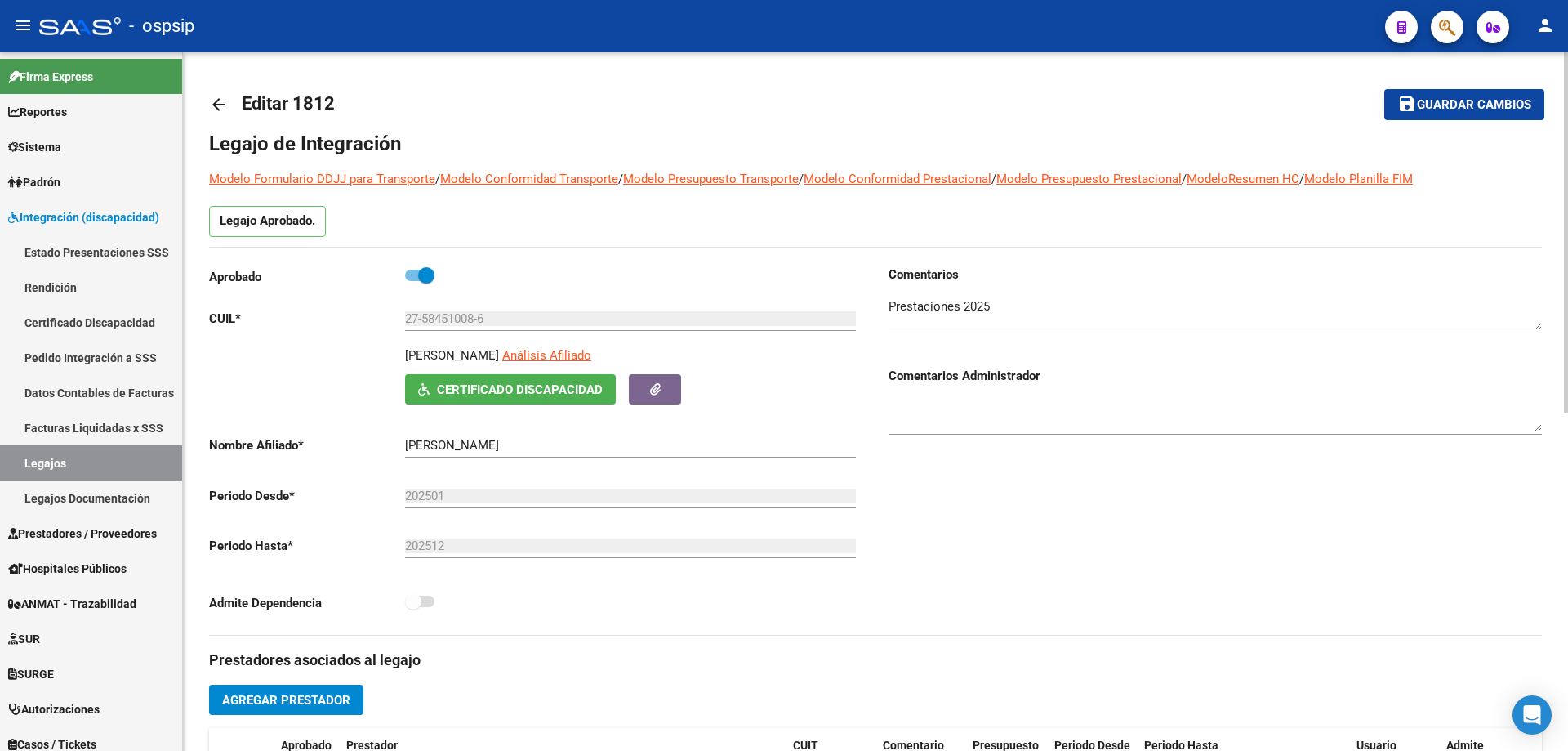
click at [212, 109] on mat-icon "arrow_back" at bounding box center [219, 104] width 19 height 19
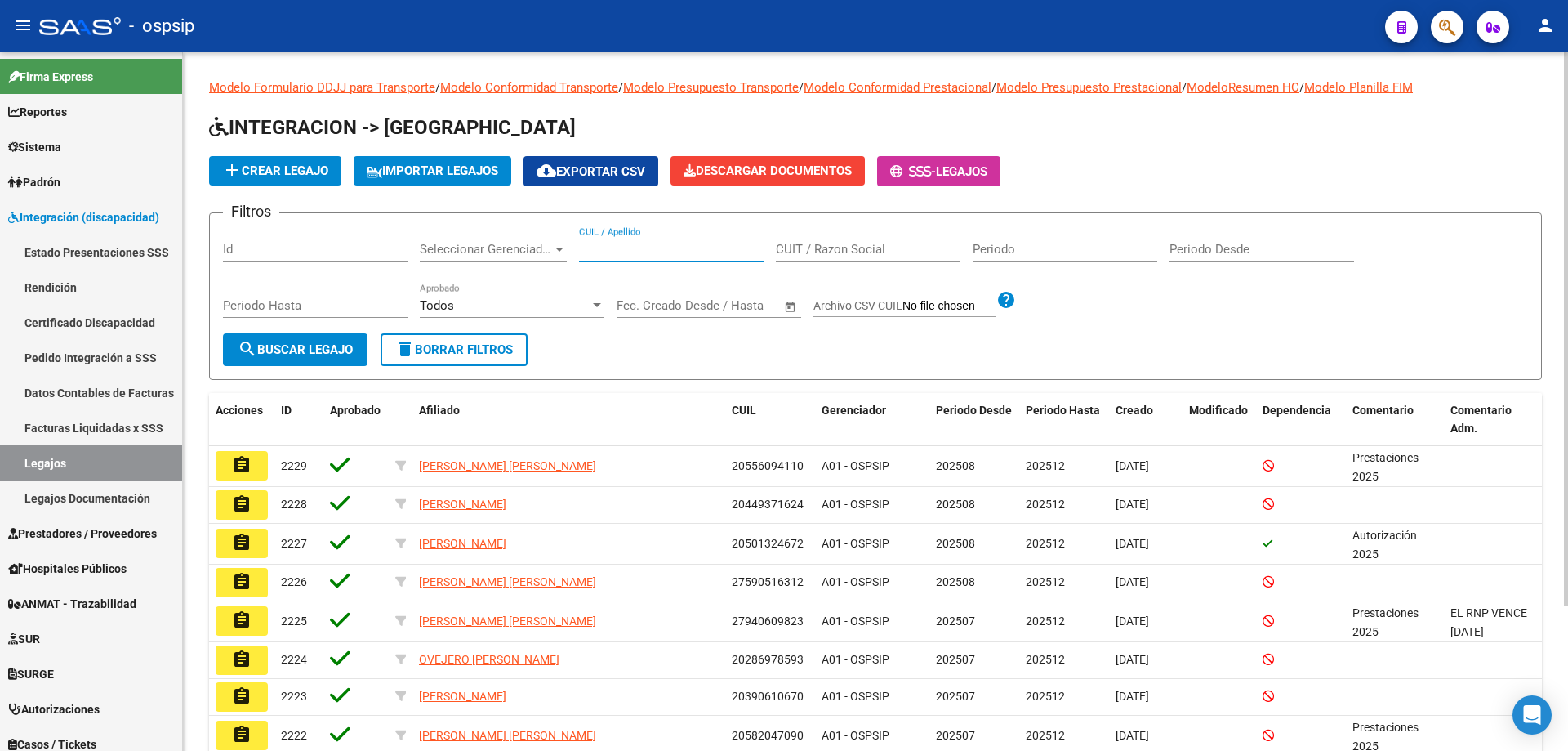
paste input "20946837920"
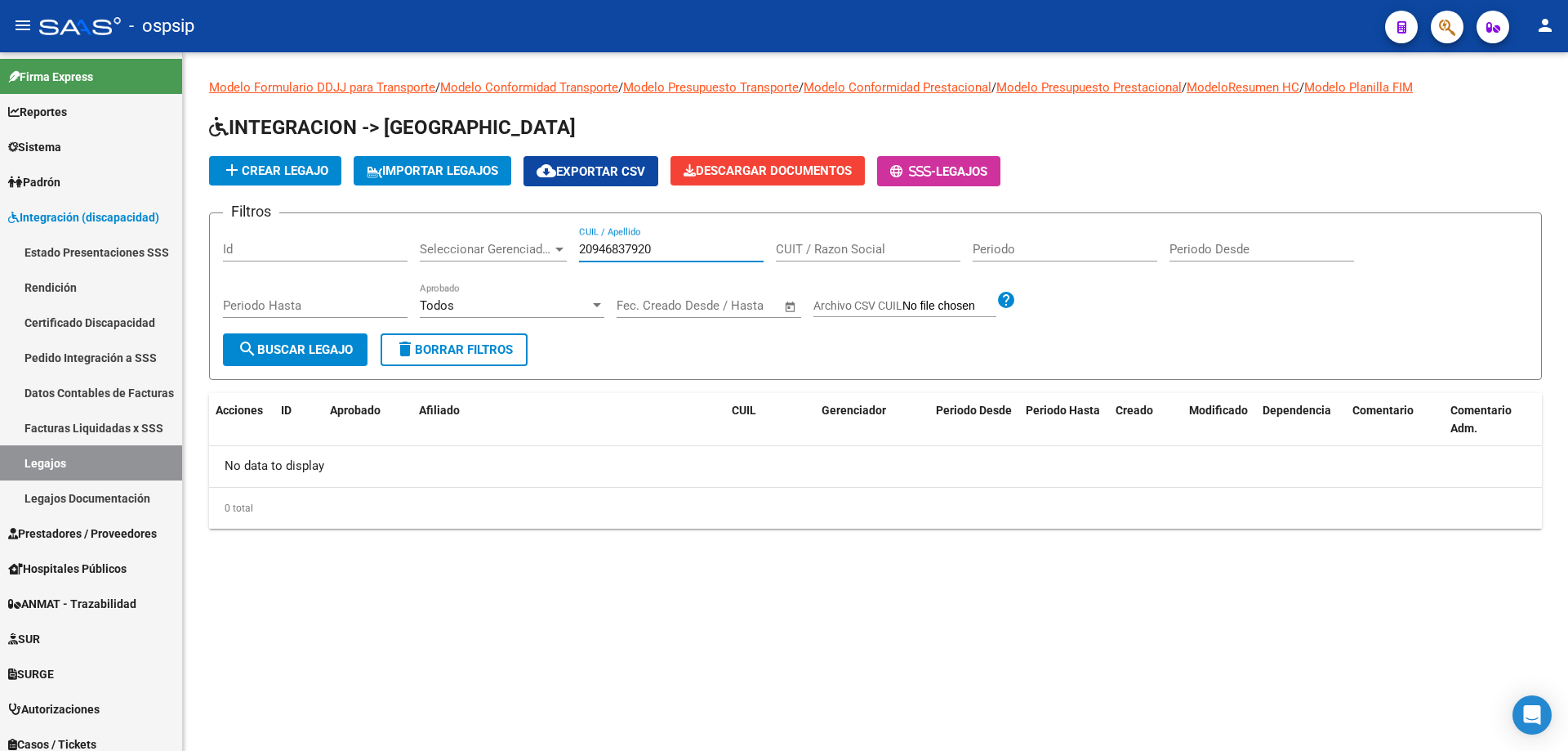
click at [583, 244] on input "20946837920" at bounding box center [670, 249] width 185 height 15
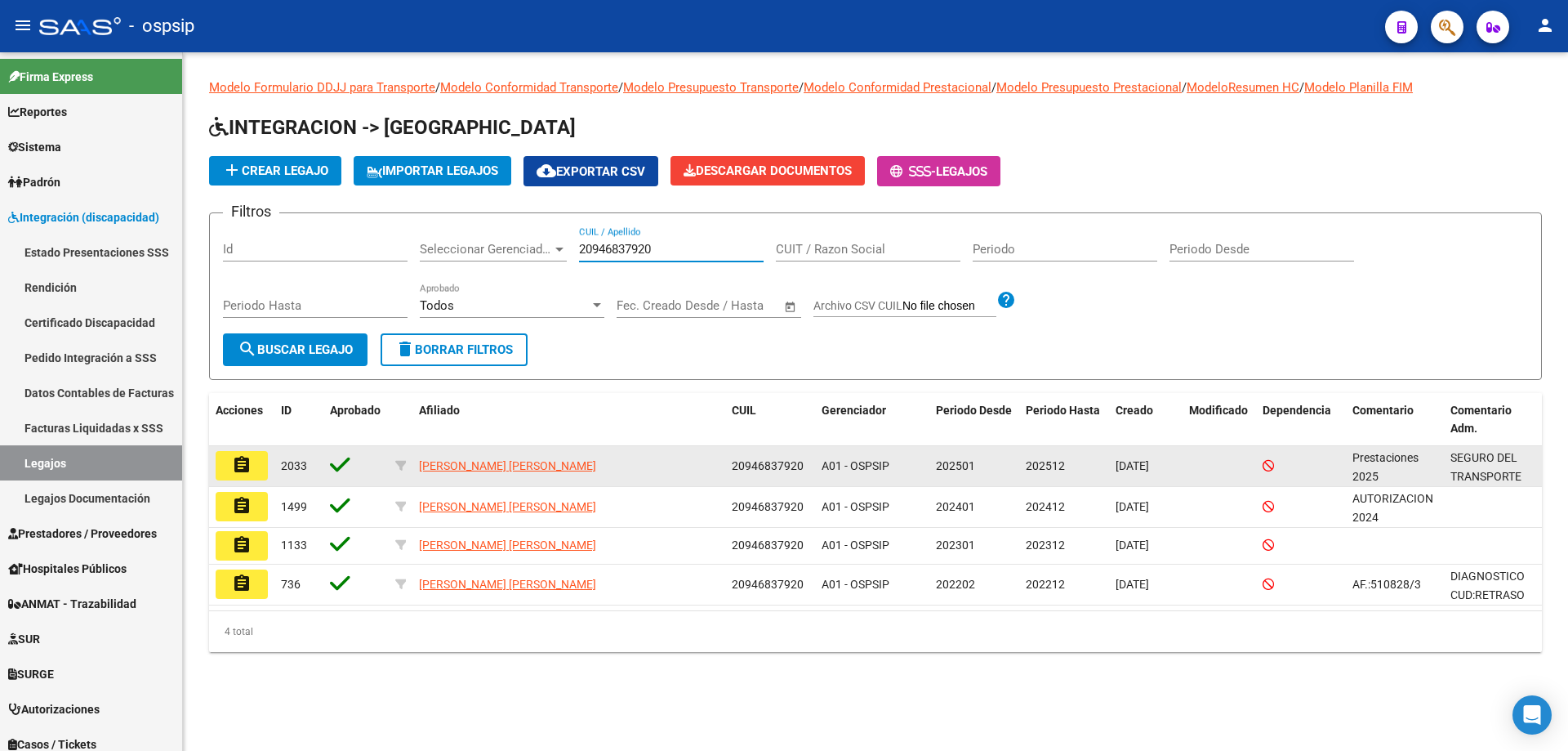
type input "20946837920"
click at [230, 472] on button "assignment" at bounding box center [241, 465] width 52 height 29
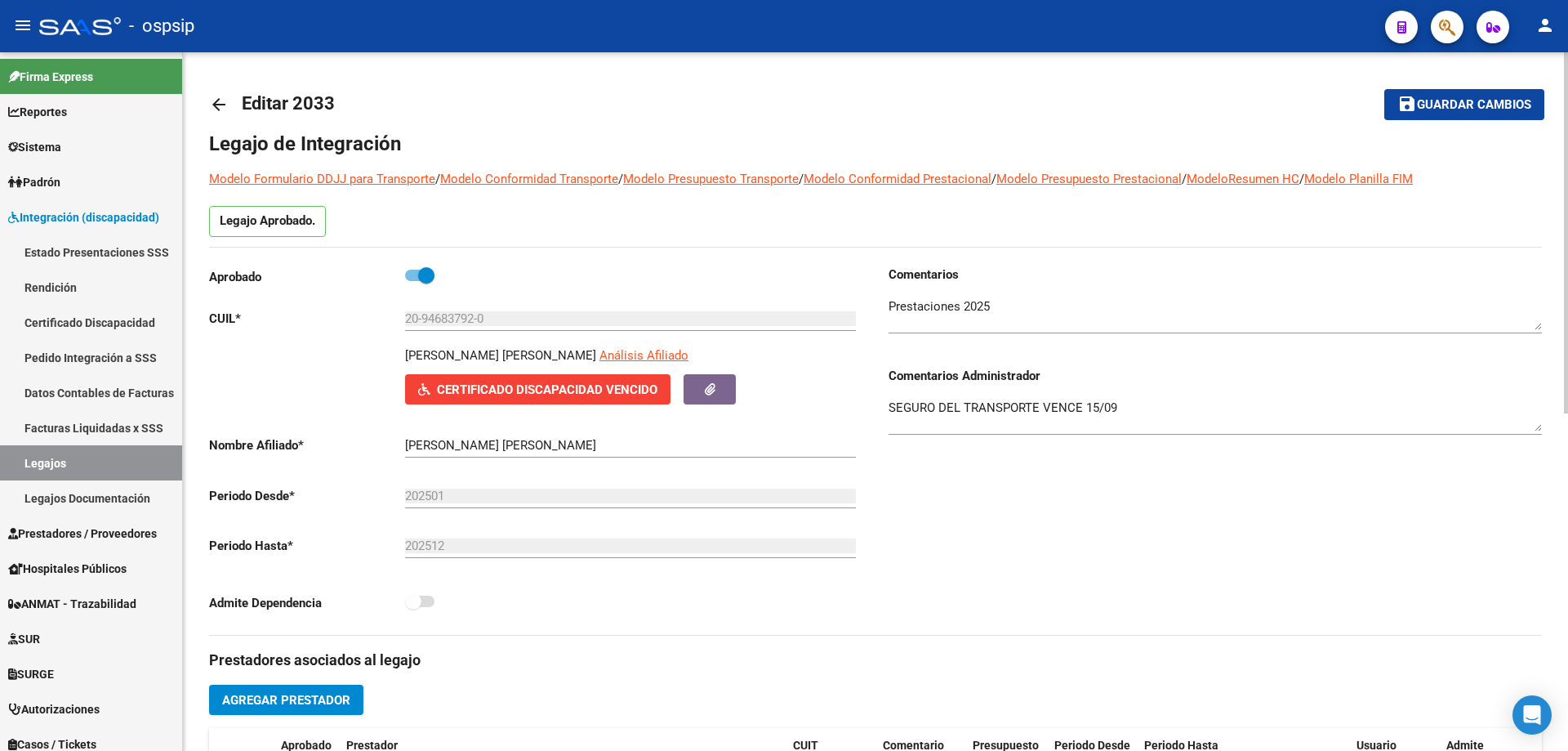
click at [216, 109] on mat-icon "arrow_back" at bounding box center [219, 104] width 19 height 19
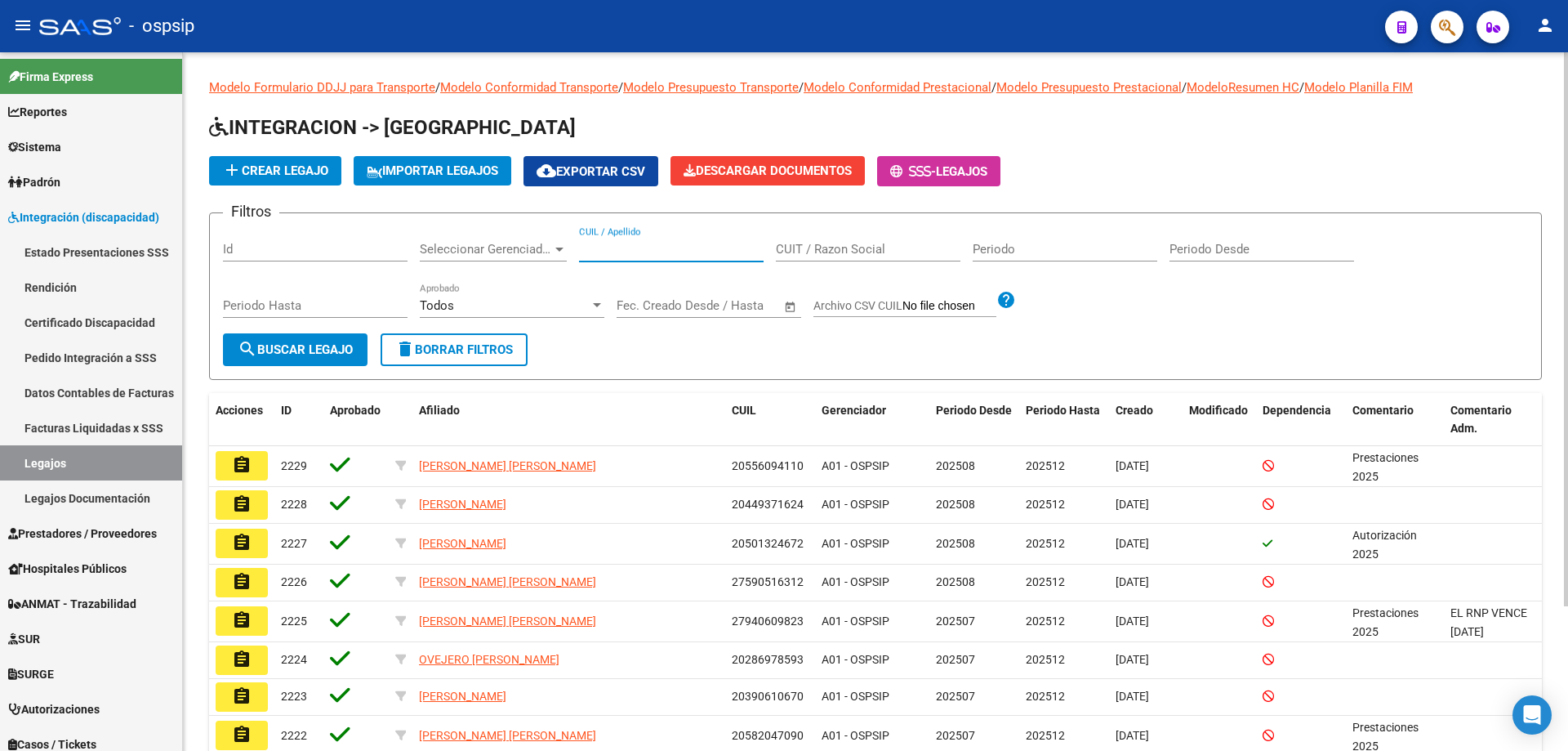
paste input "20560741066"
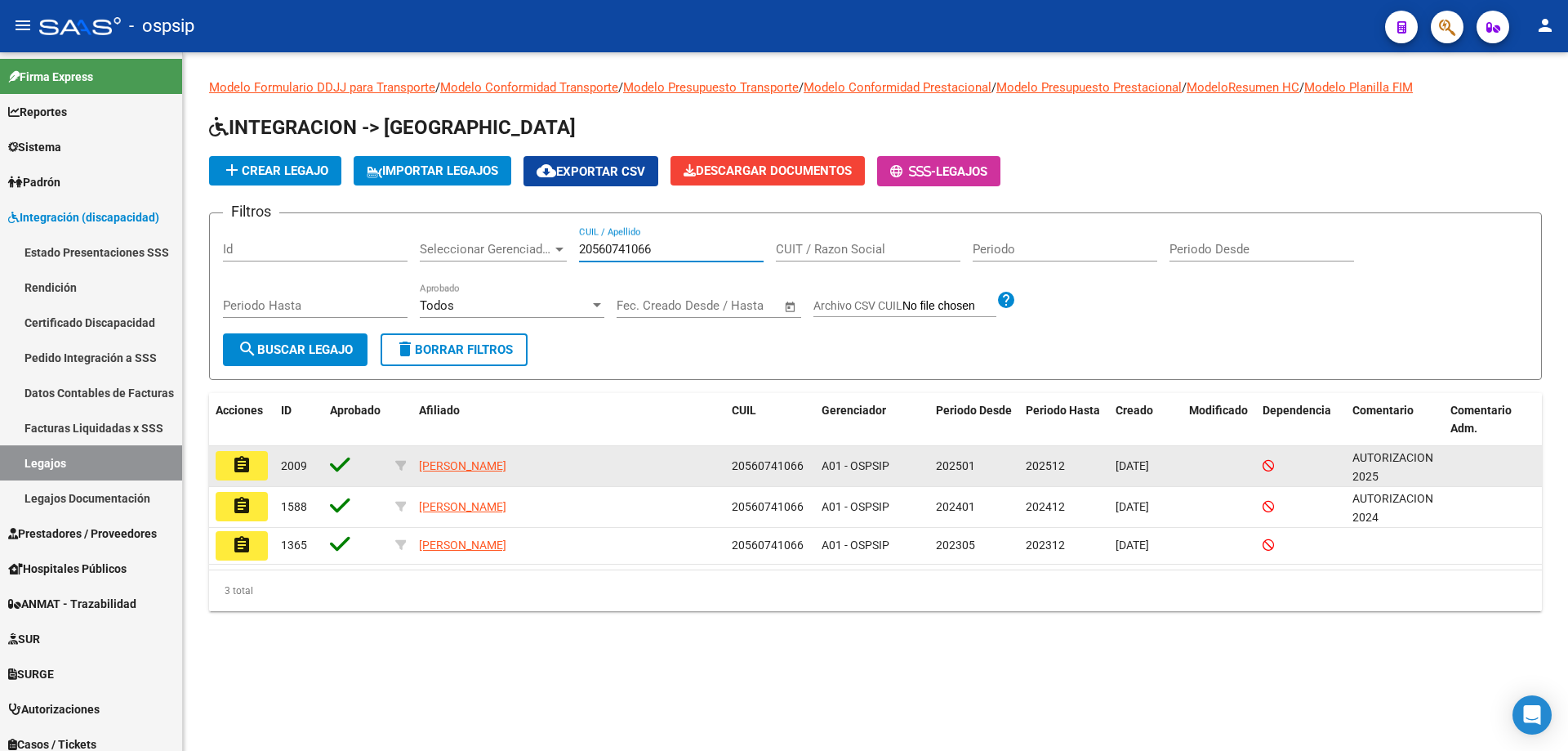
type input "20560741066"
click at [254, 464] on button "assignment" at bounding box center [241, 465] width 52 height 29
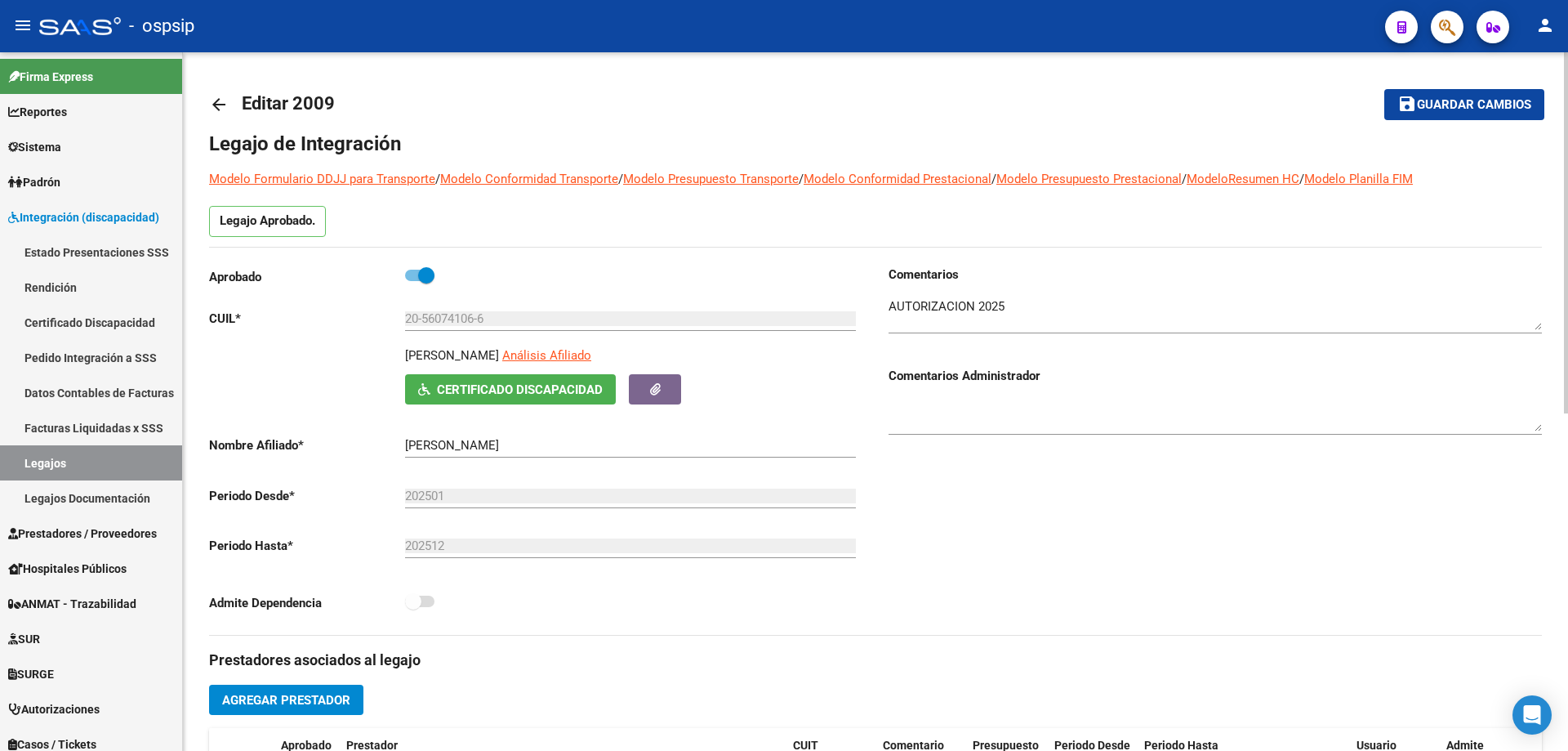
click at [212, 113] on mat-icon "arrow_back" at bounding box center [219, 104] width 19 height 19
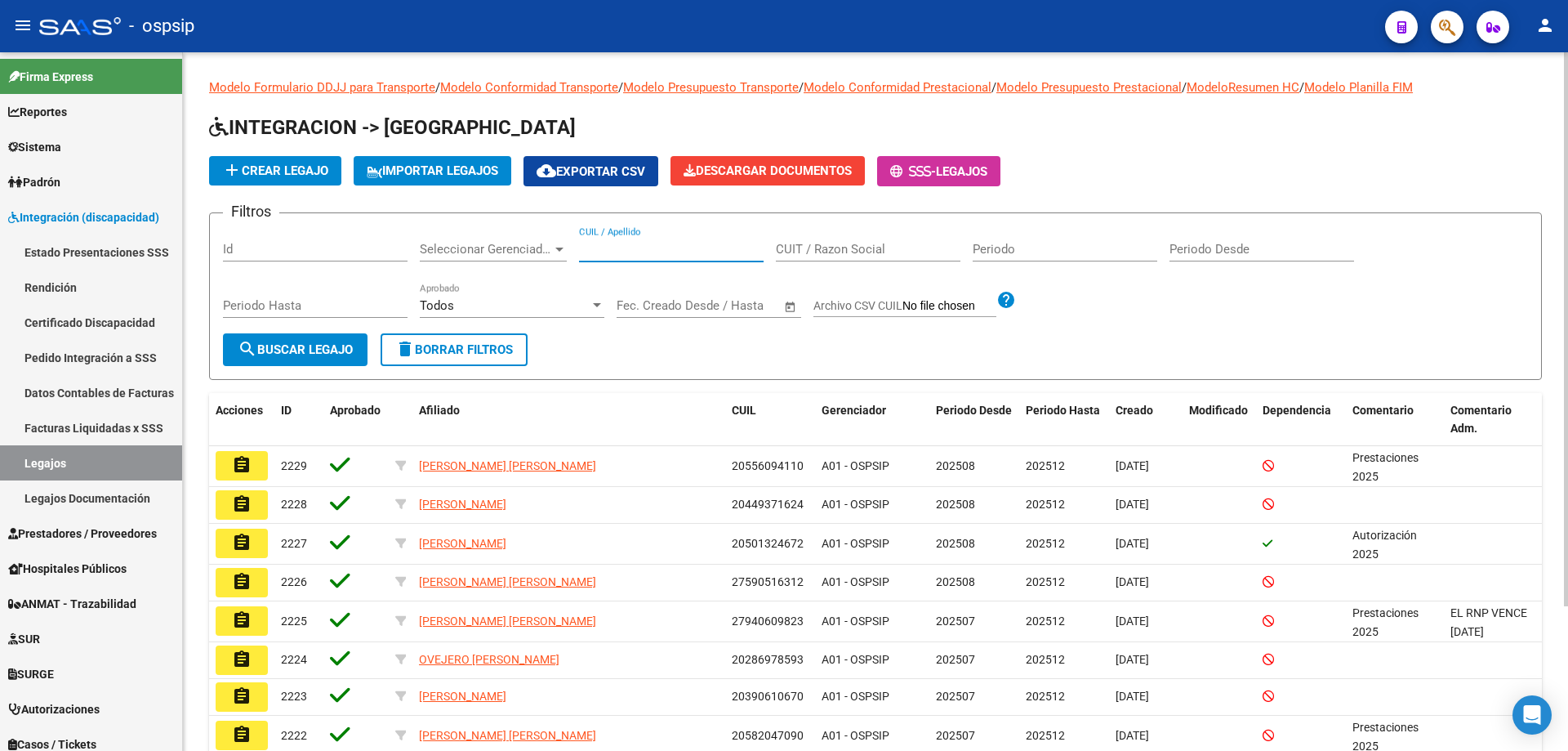
paste input "20542241560"
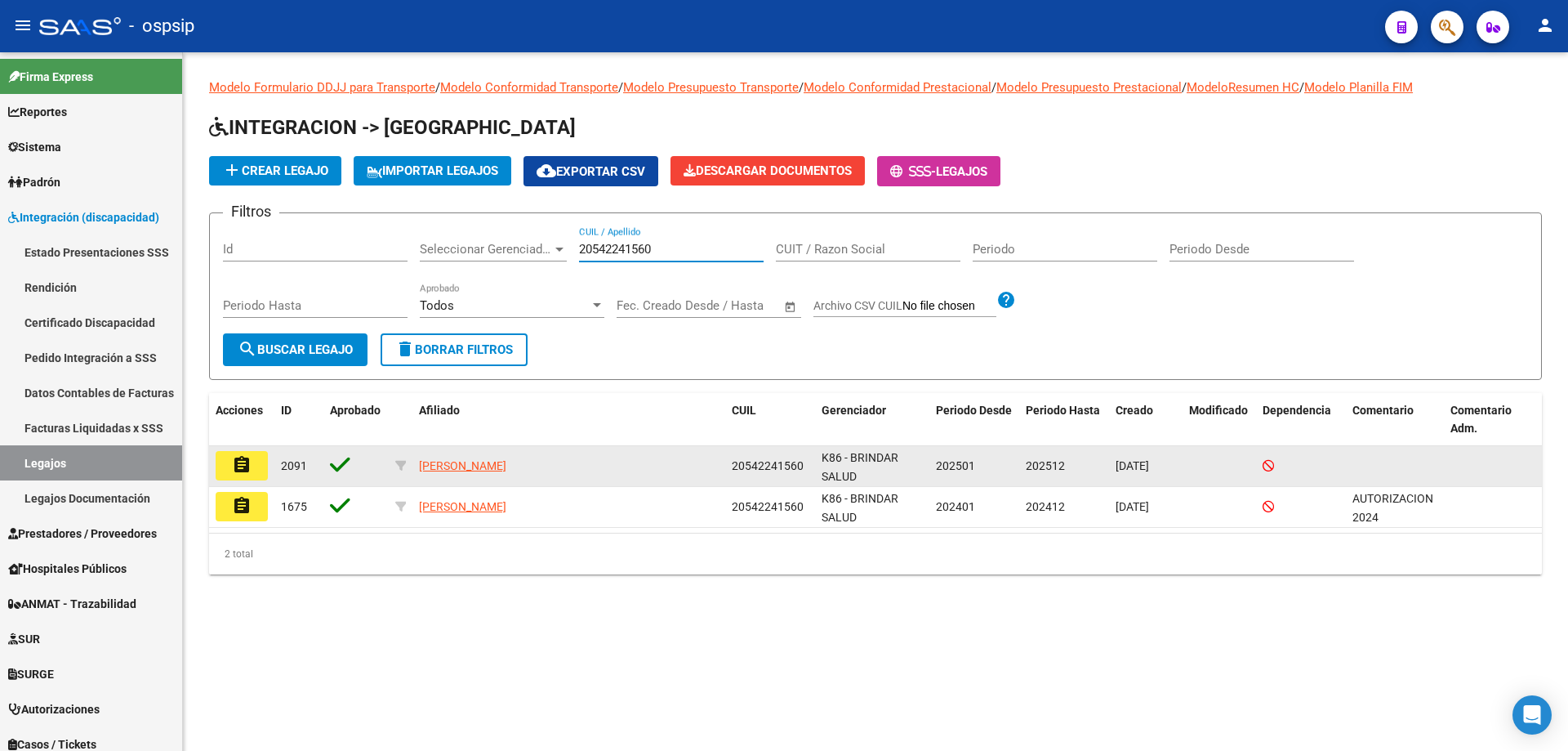
type input "20542241560"
click at [222, 460] on button "assignment" at bounding box center [241, 465] width 52 height 29
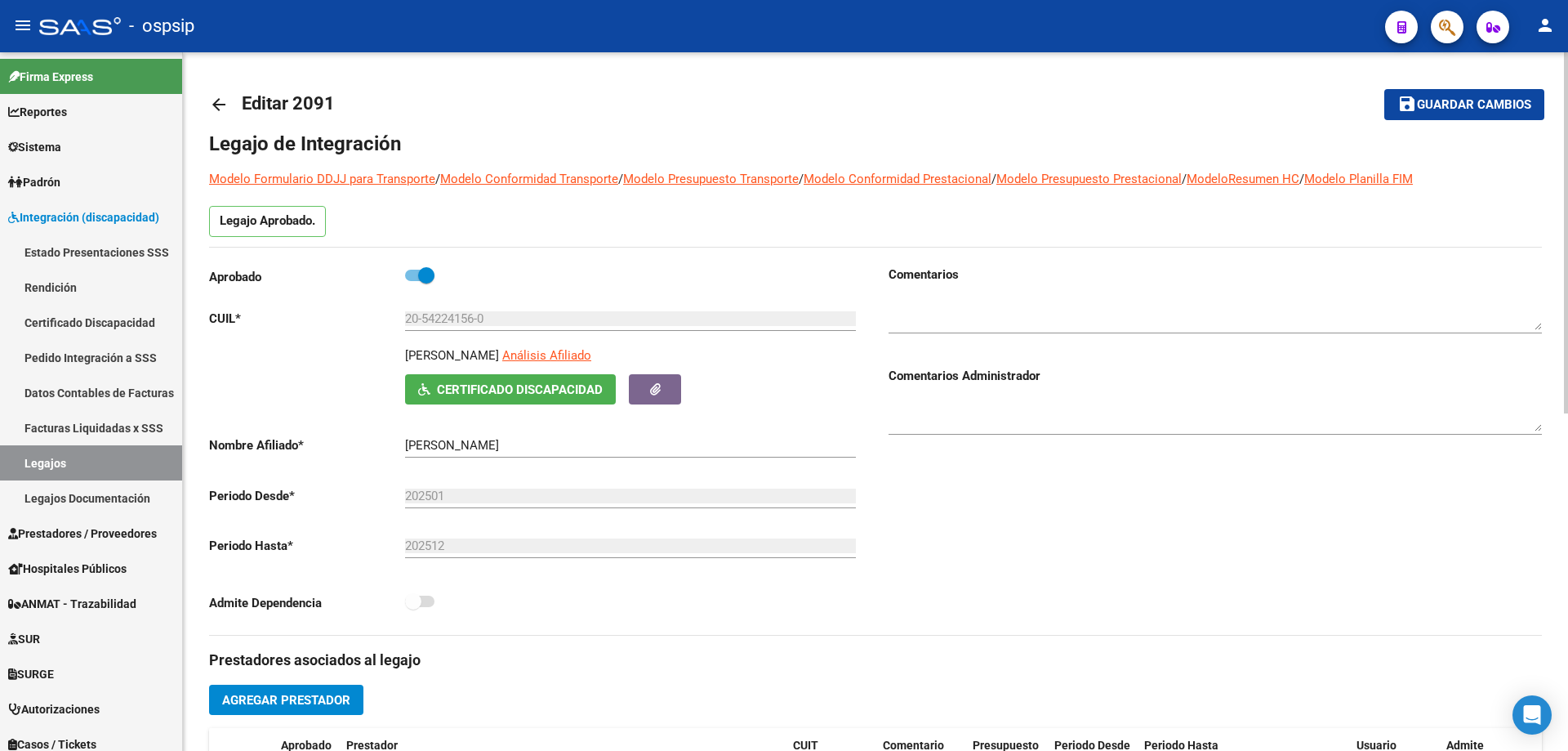
click at [211, 102] on mat-icon "arrow_back" at bounding box center [219, 104] width 19 height 19
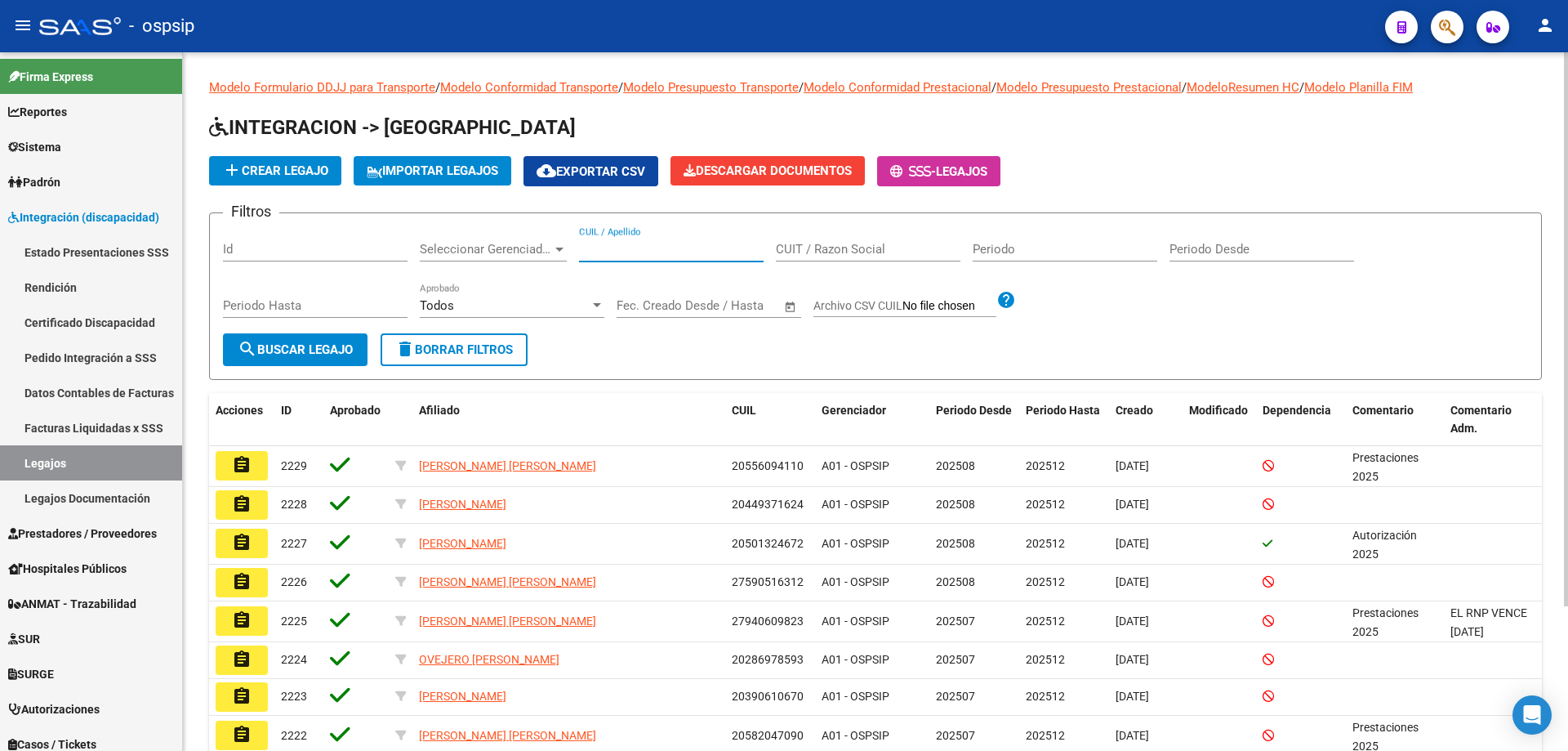
paste input "20579046091"
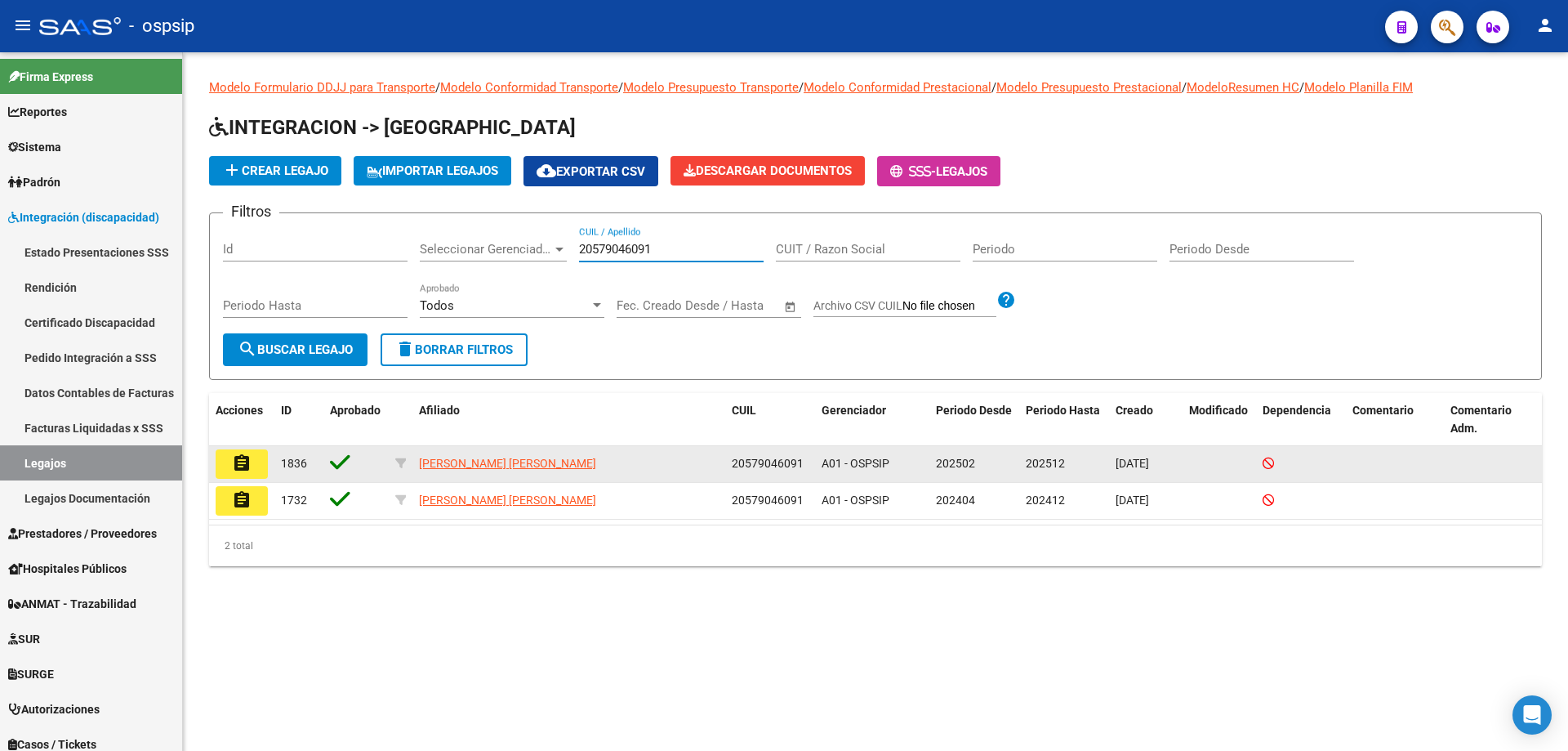
type input "20579046091"
click at [259, 469] on button "assignment" at bounding box center [241, 463] width 52 height 29
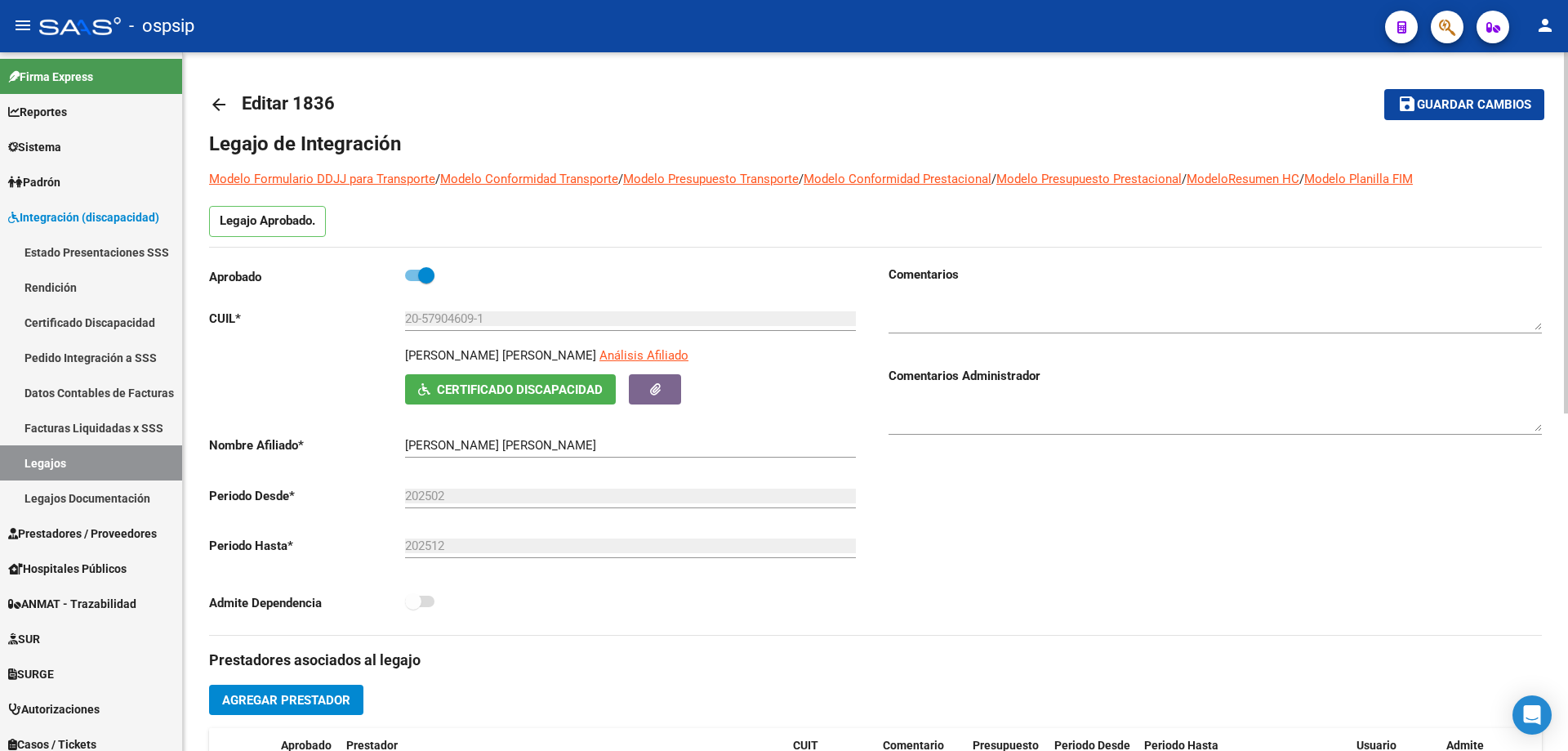
click at [1141, 300] on textarea at bounding box center [1216, 314] width 654 height 33
click at [952, 317] on textarea at bounding box center [1216, 314] width 654 height 33
click at [211, 102] on mat-icon "arrow_back" at bounding box center [219, 104] width 19 height 19
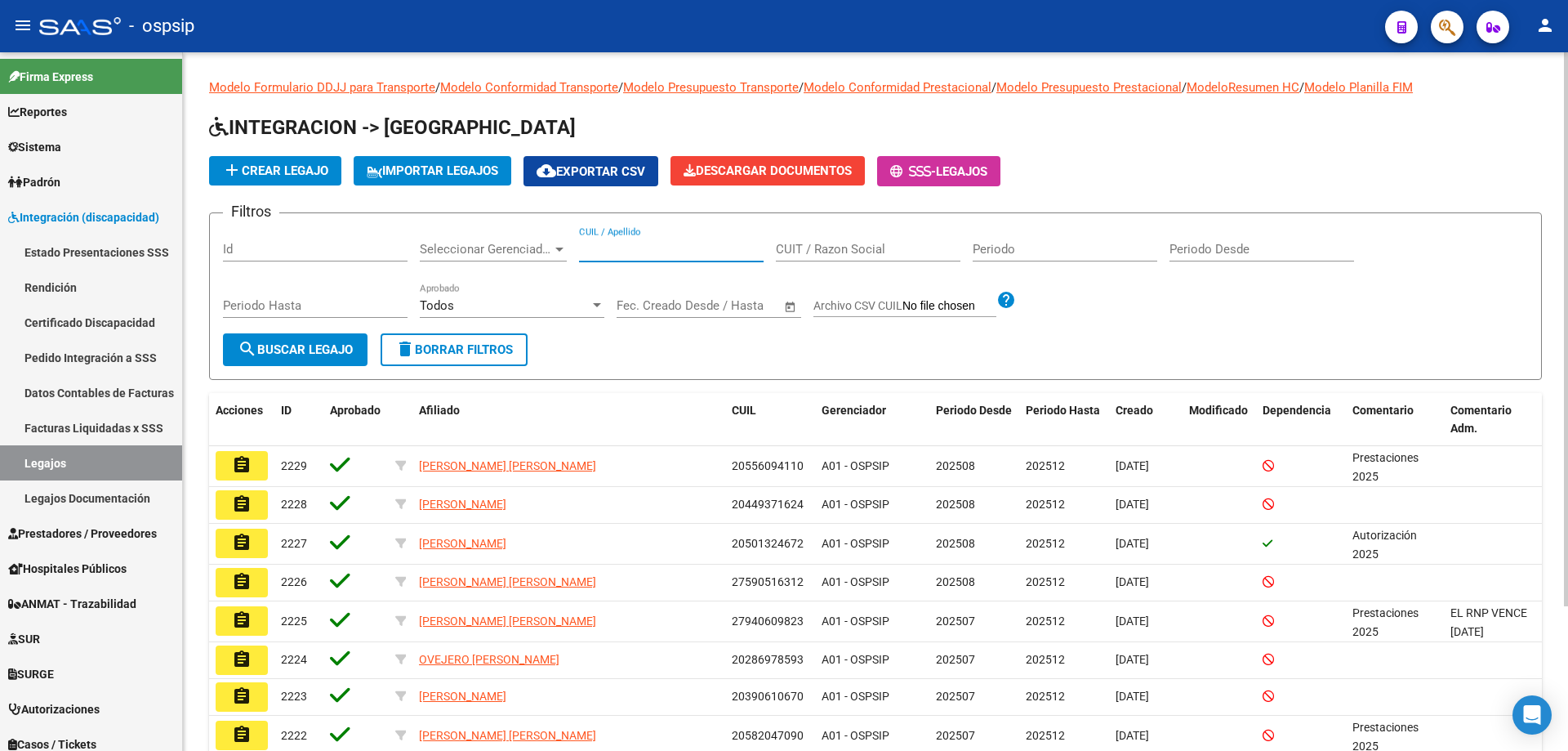
paste input "27480415286"
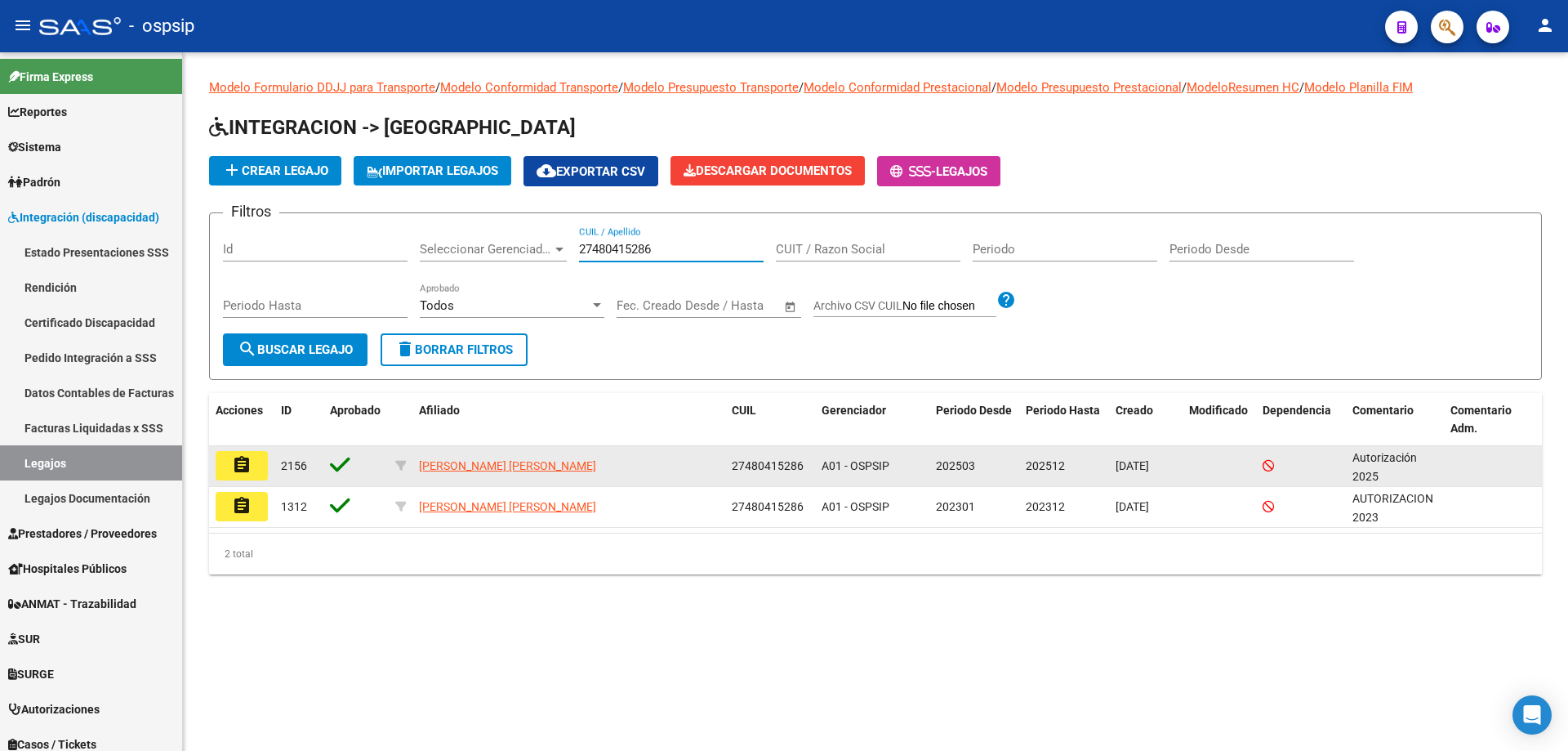
type input "27480415286"
click at [240, 469] on mat-icon "assignment" at bounding box center [242, 465] width 19 height 19
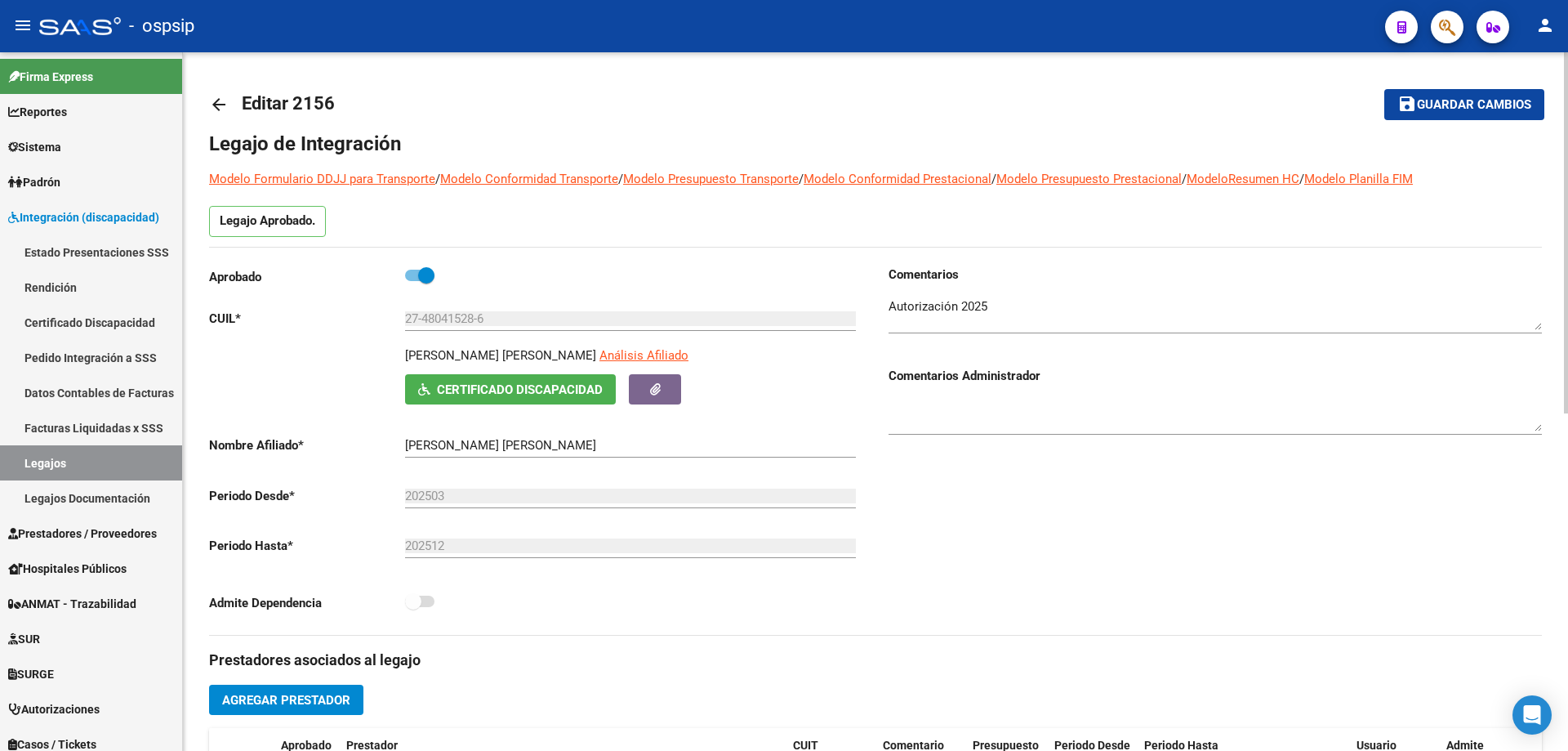
click at [219, 93] on link "arrow_back" at bounding box center [225, 103] width 33 height 38
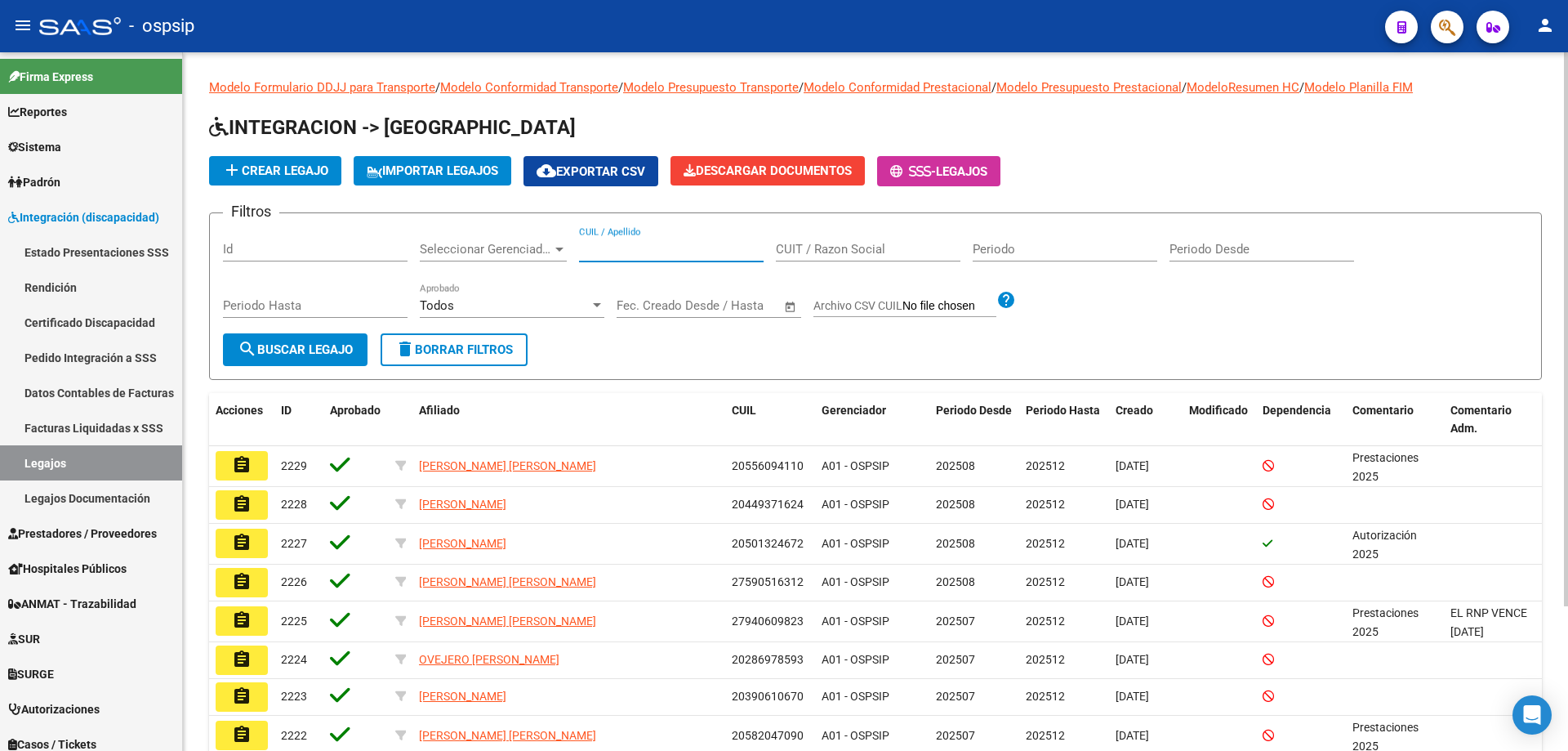
paste input "27480415286"
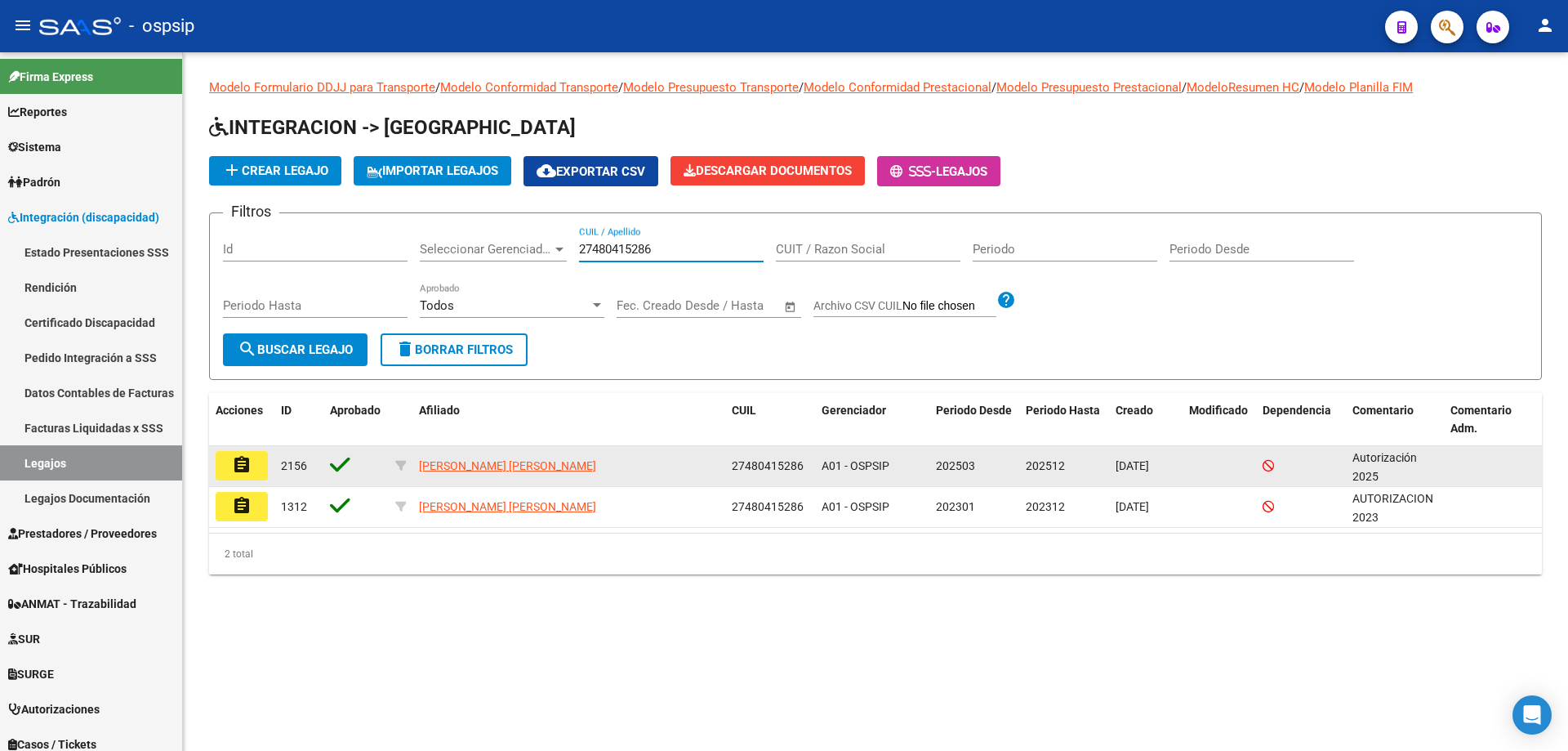
type input "27480415286"
click at [233, 466] on mat-icon "assignment" at bounding box center [242, 465] width 19 height 19
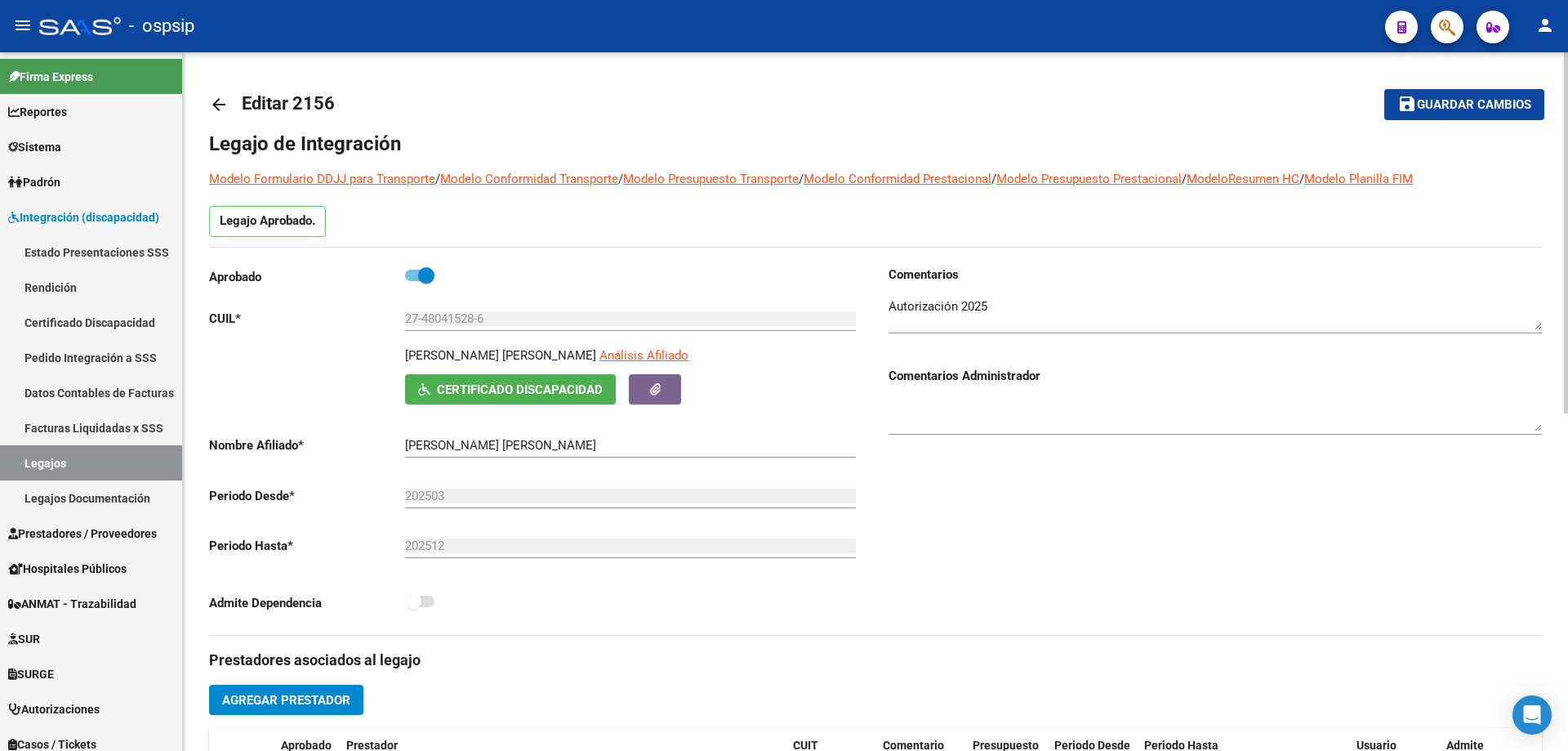
click at [222, 95] on mat-icon "arrow_back" at bounding box center [219, 104] width 19 height 19
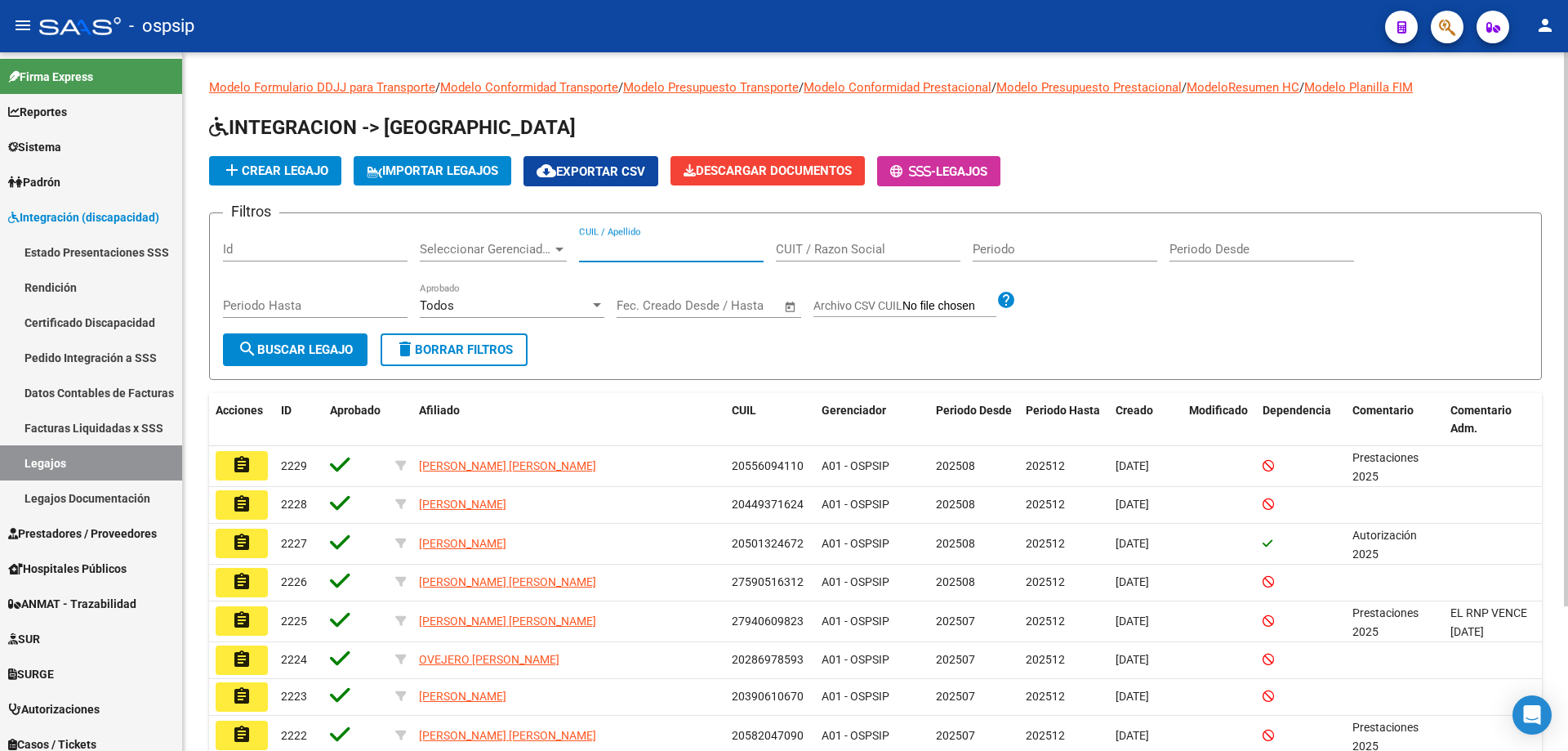
paste input "20482425918"
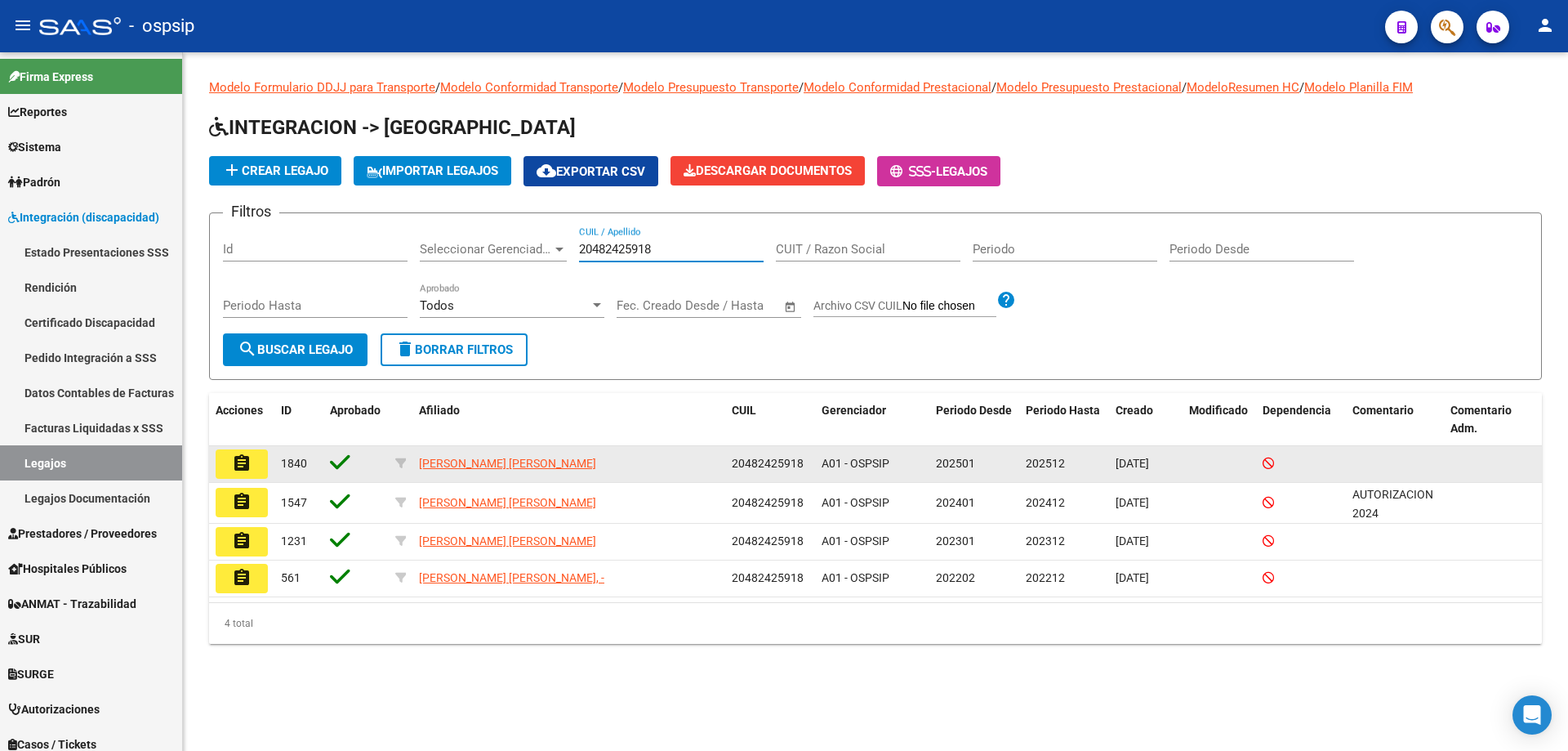
type input "20482425918"
click at [232, 473] on button "assignment" at bounding box center [241, 463] width 52 height 29
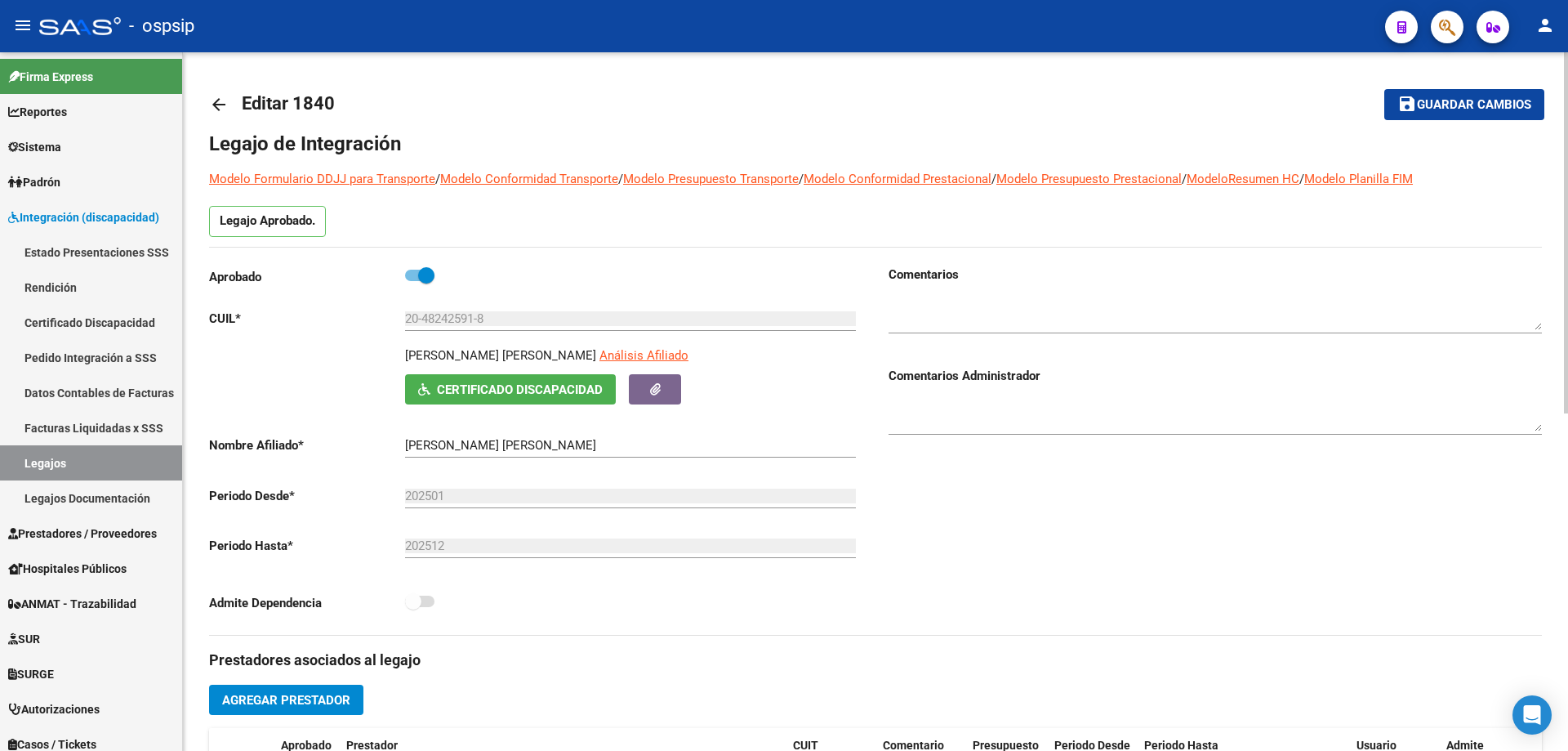
click at [216, 95] on mat-icon "arrow_back" at bounding box center [219, 104] width 19 height 19
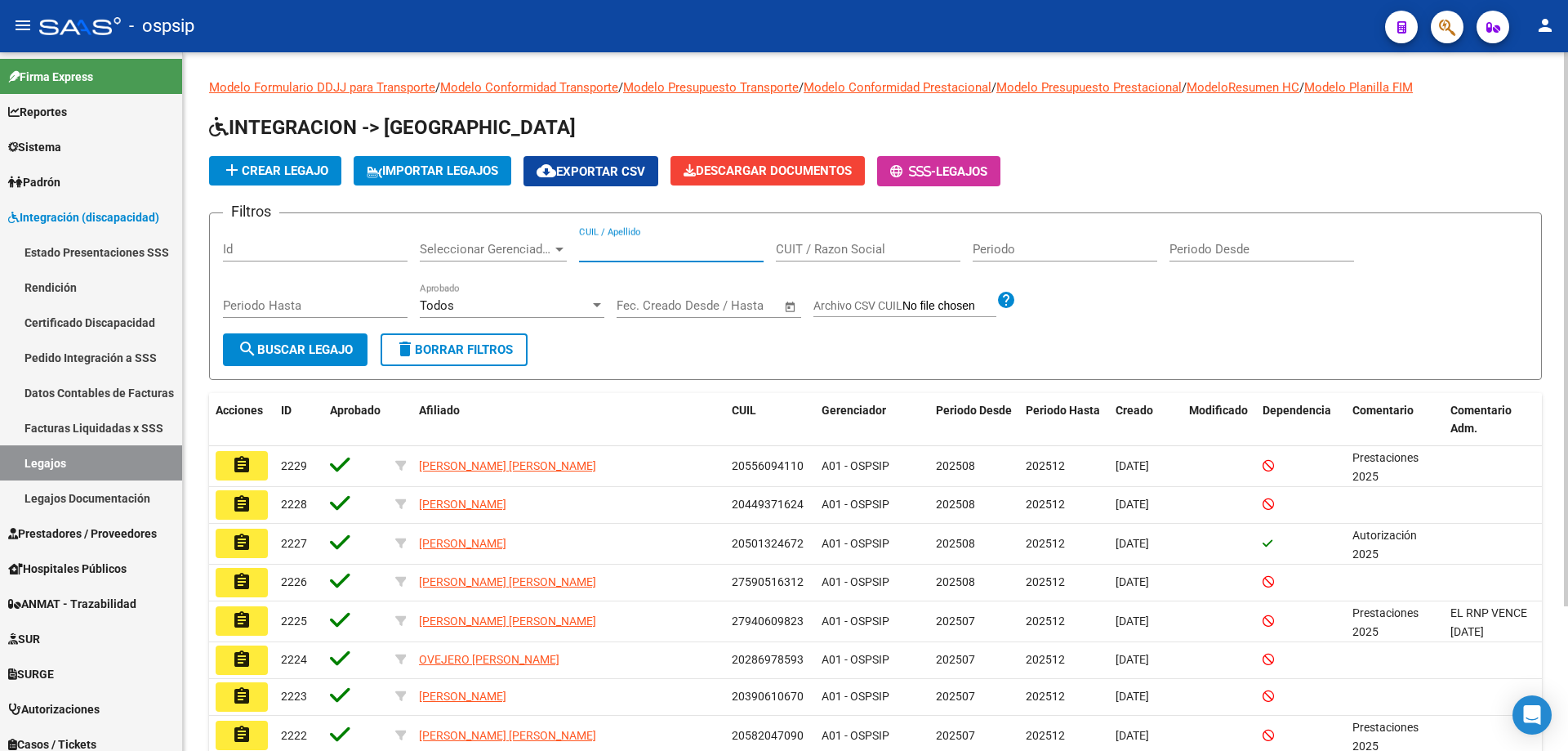
paste input "23564113344"
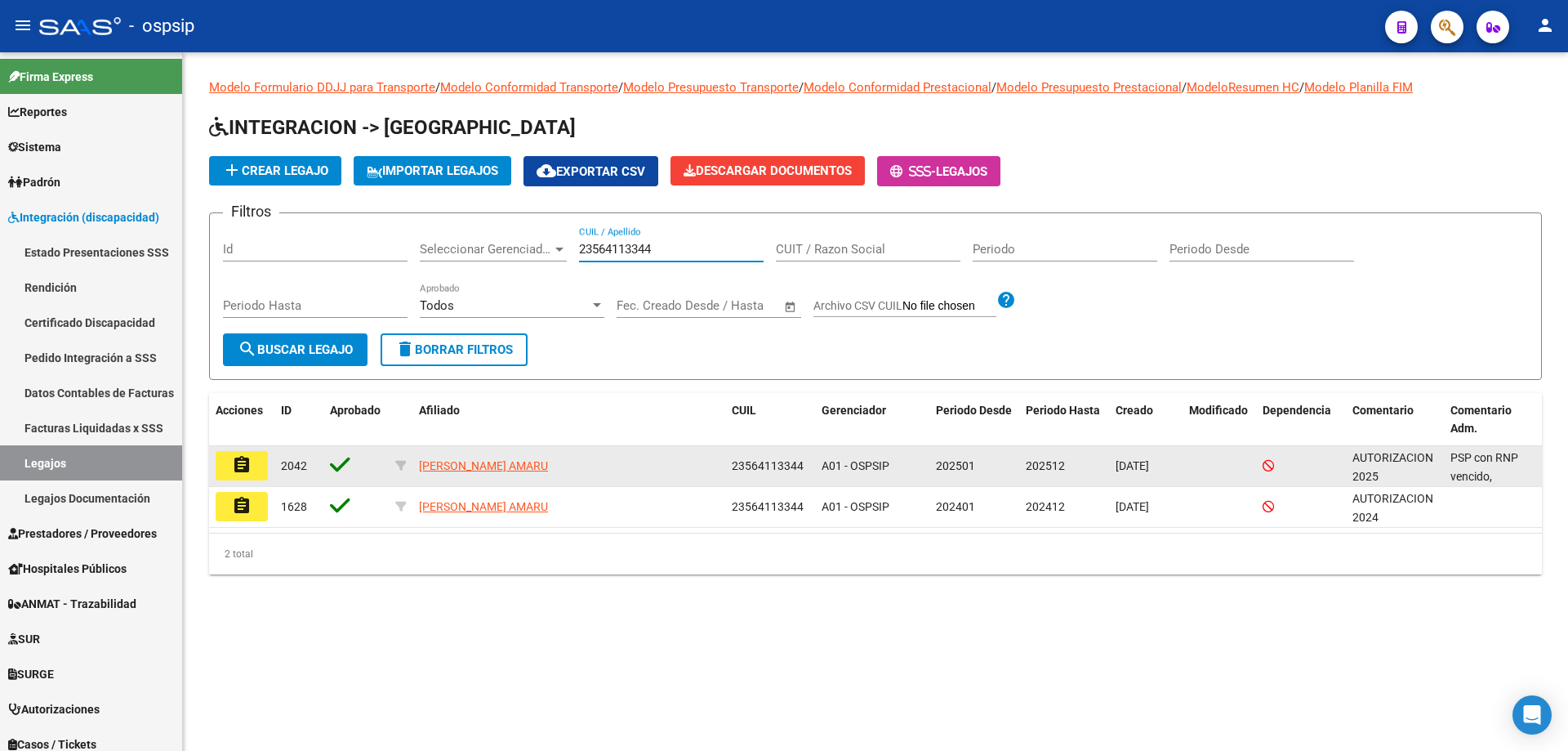
type input "23564113344"
click at [254, 461] on button "assignment" at bounding box center [241, 465] width 52 height 29
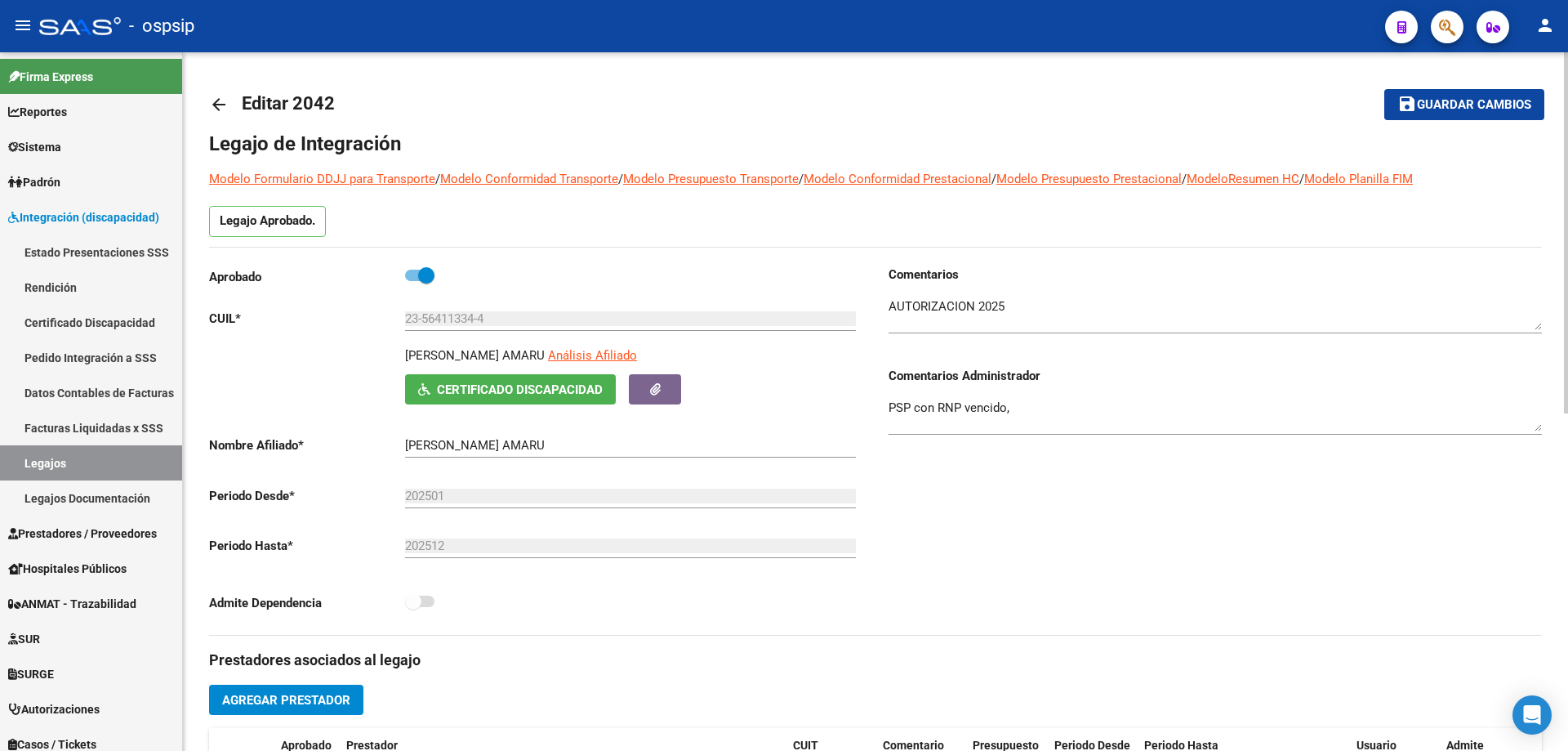
click at [217, 103] on mat-icon "arrow_back" at bounding box center [219, 104] width 19 height 19
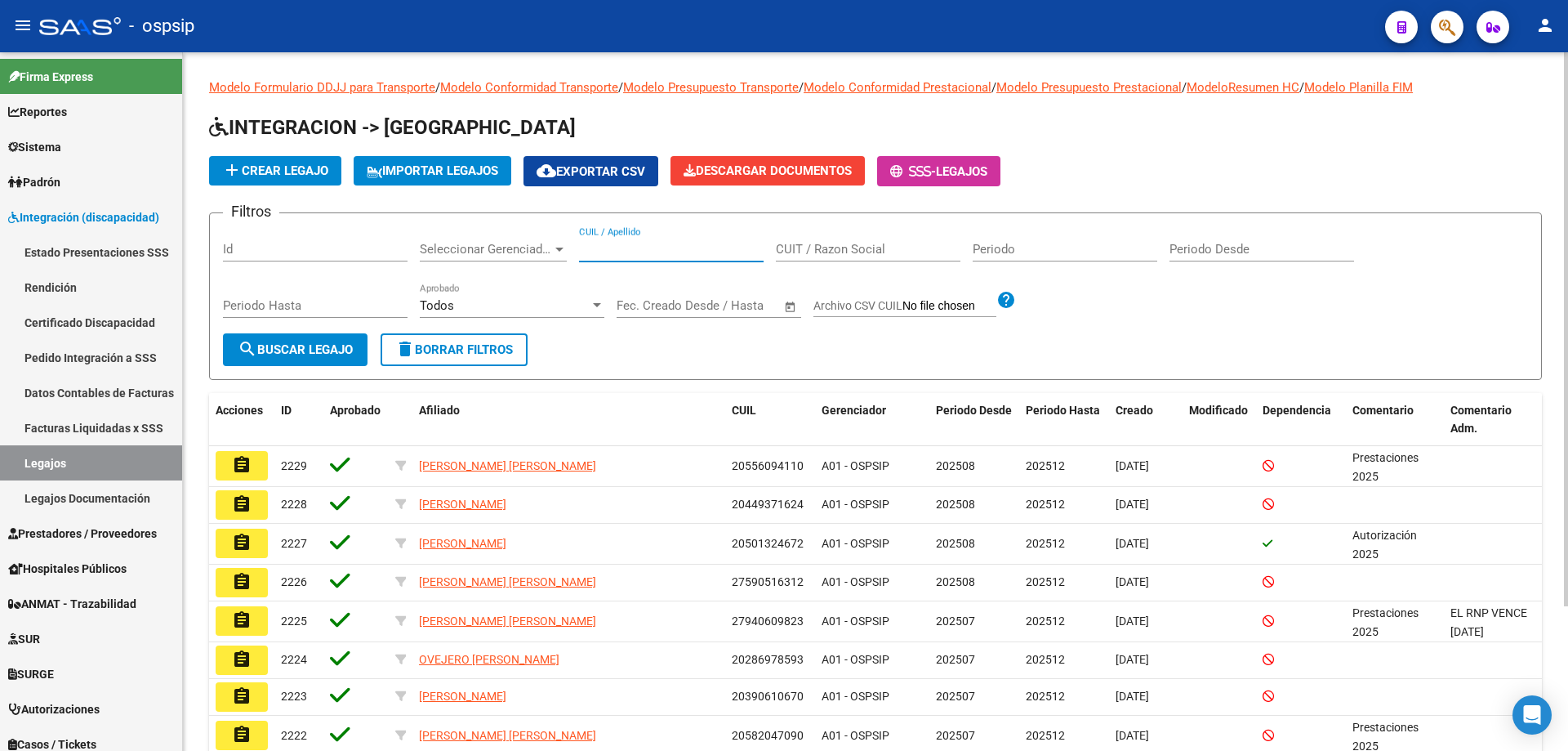
paste input "20552920490"
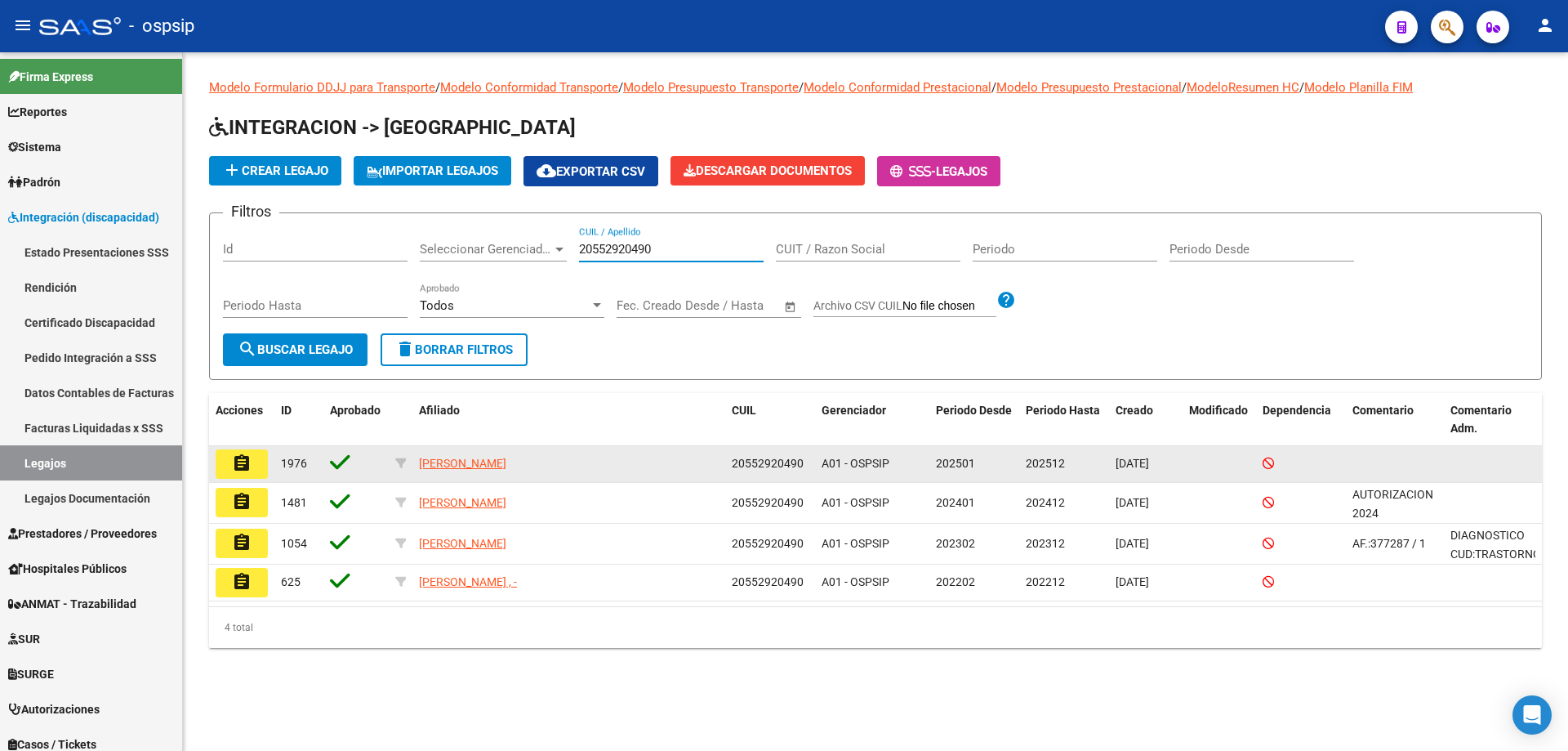
type input "20552920490"
click at [235, 462] on mat-icon "assignment" at bounding box center [242, 463] width 19 height 19
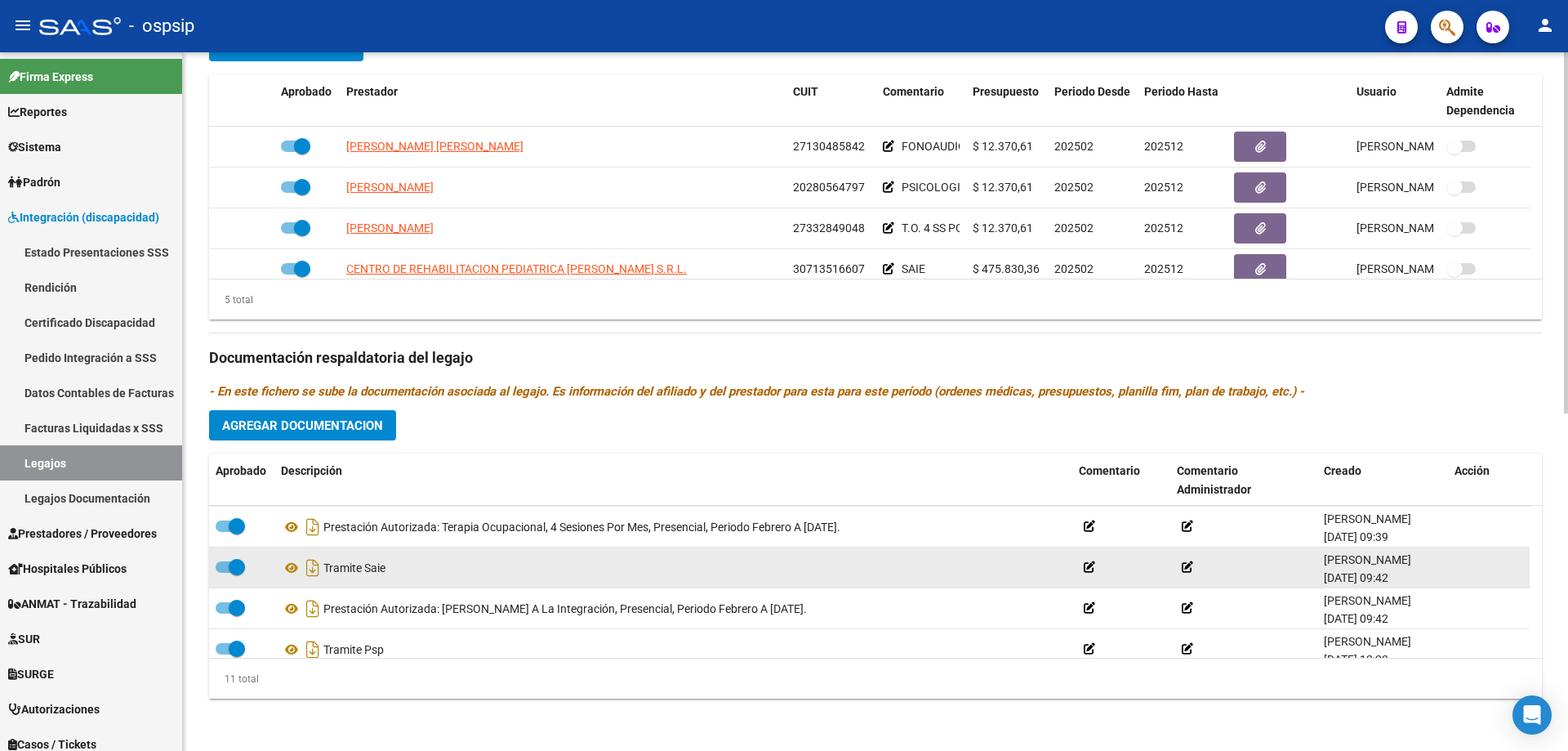
scroll to position [245, 0]
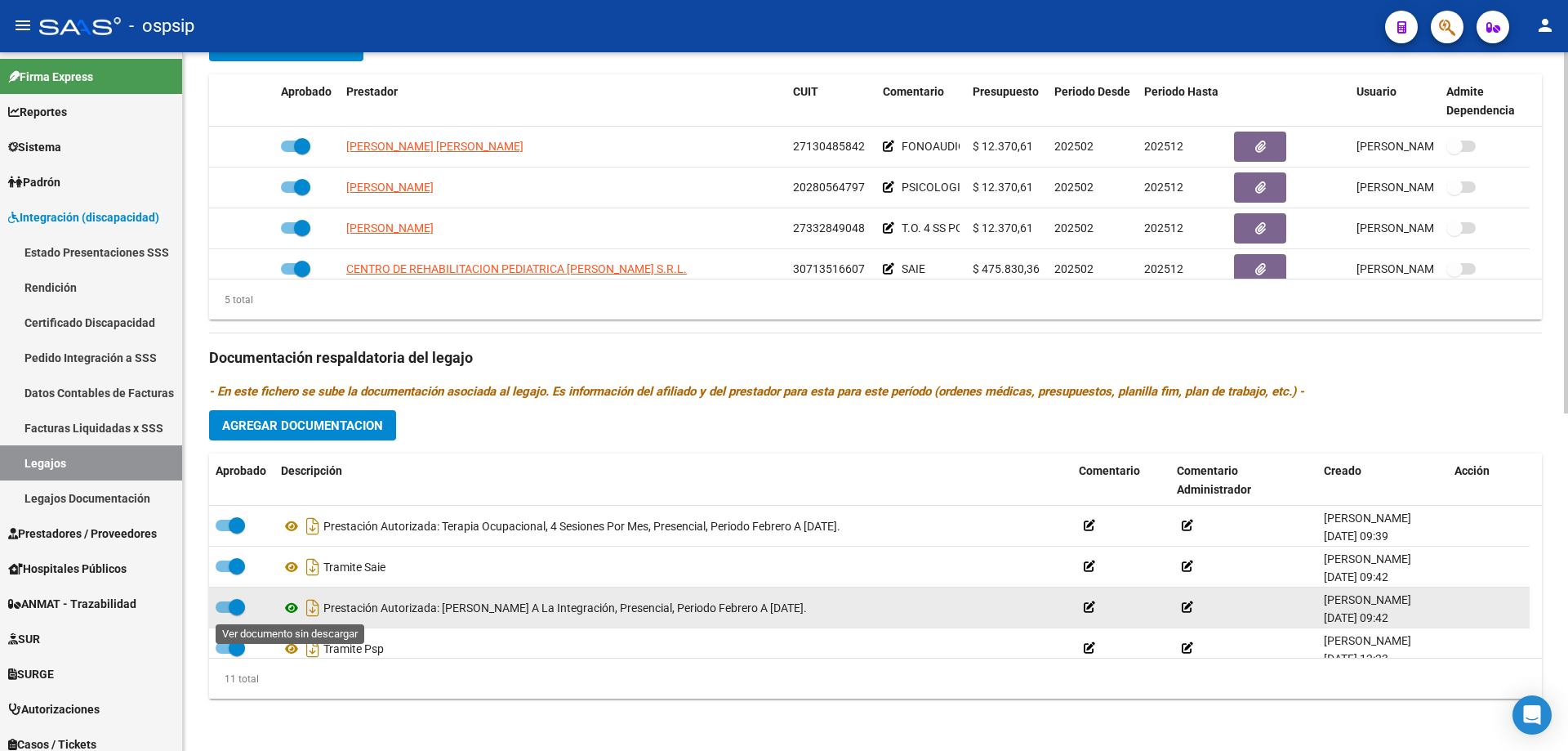
click at [288, 607] on icon at bounding box center [292, 608] width 21 height 19
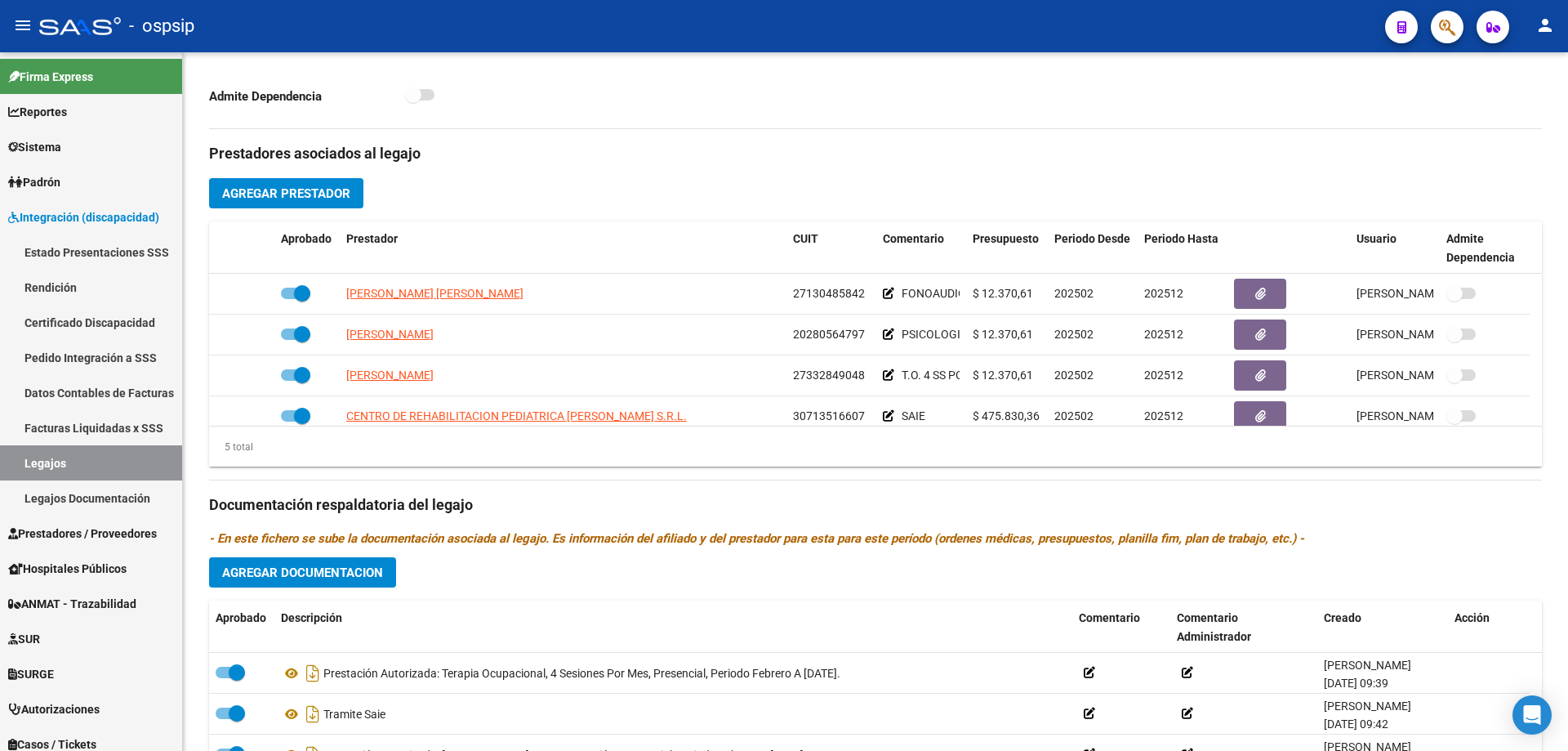
scroll to position [490, 0]
